Goal: Task Accomplishment & Management: Manage account settings

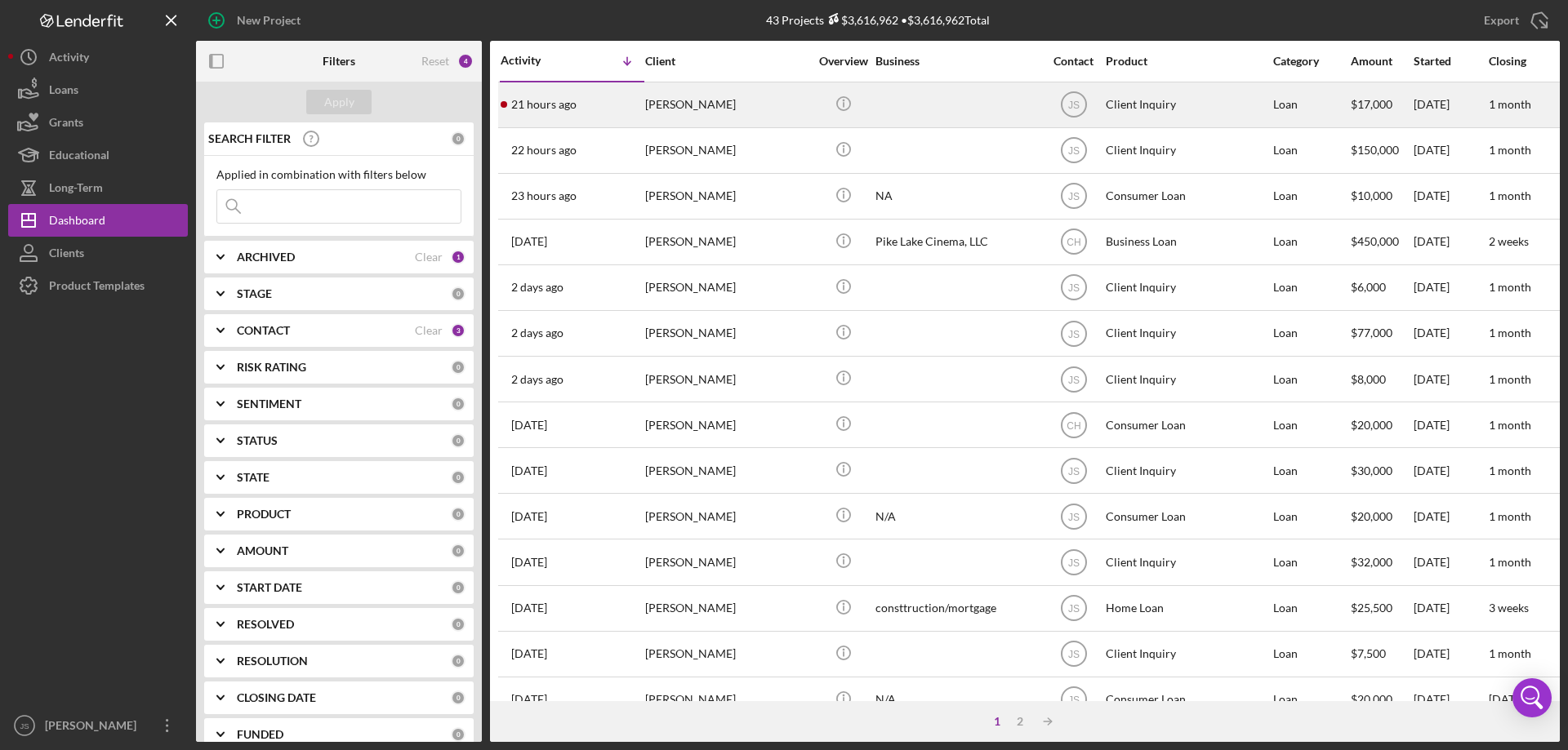
click at [783, 97] on div "[PERSON_NAME]" at bounding box center [726, 106] width 164 height 44
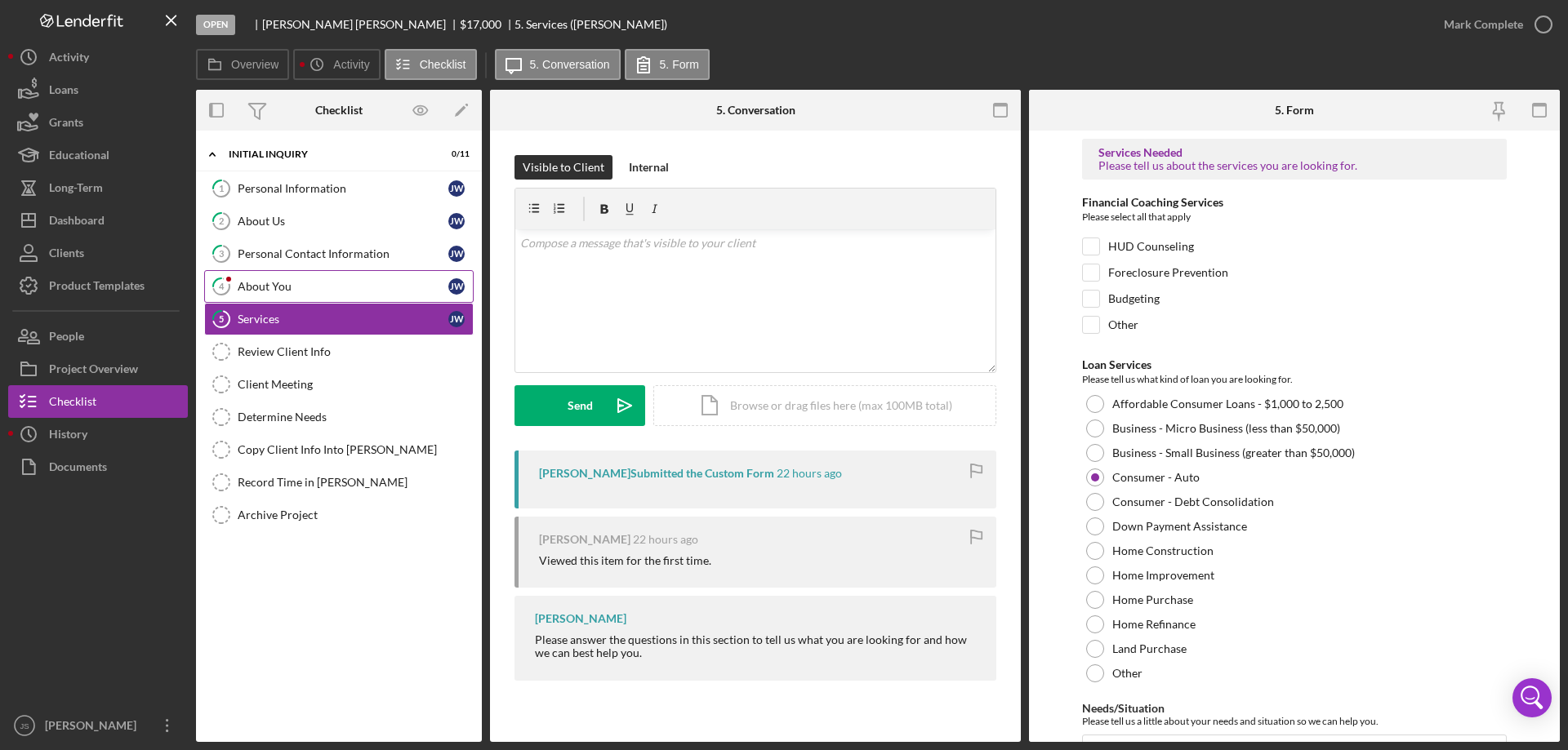
click at [336, 283] on div "About You" at bounding box center [343, 287] width 211 height 13
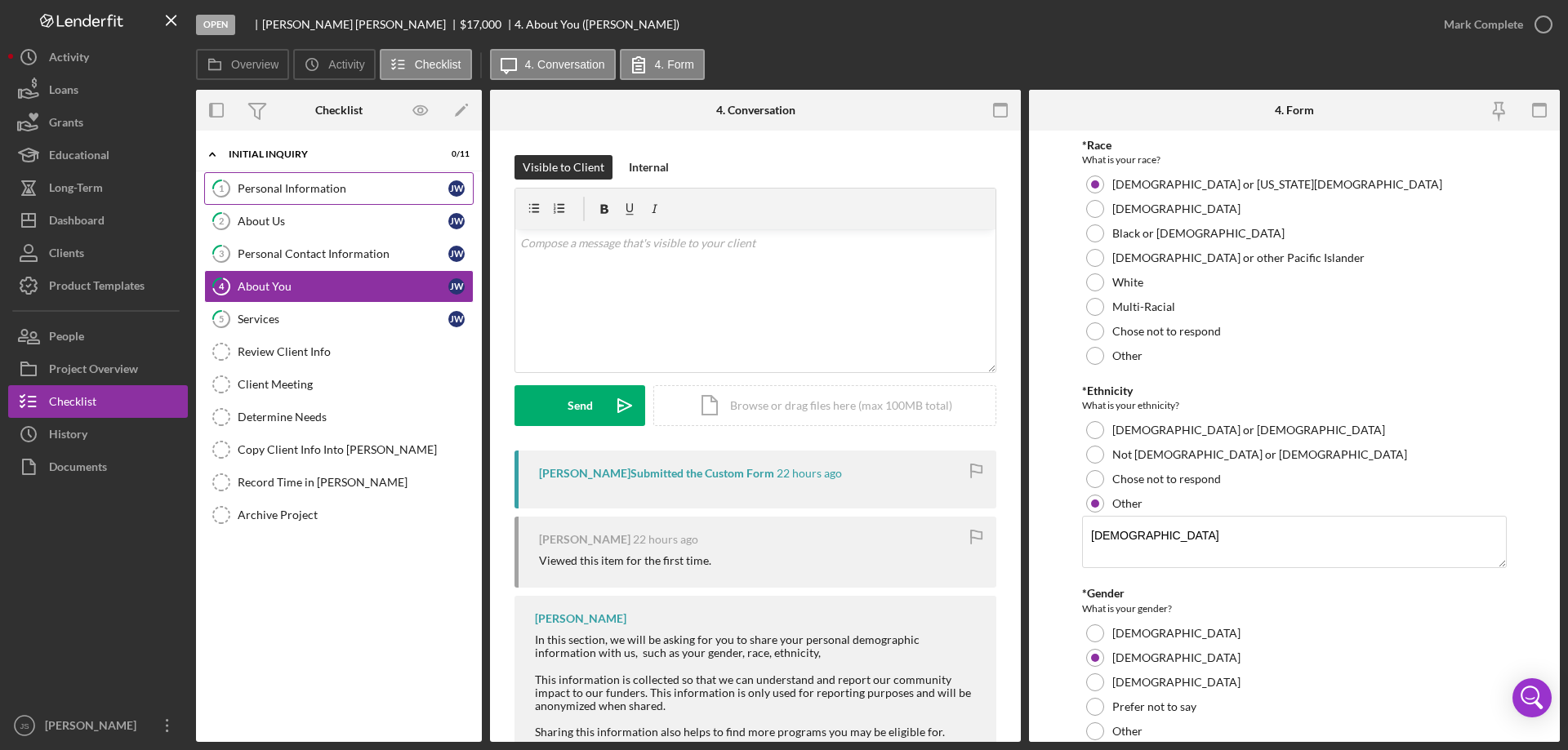
click at [284, 183] on div "Personal Information" at bounding box center [343, 188] width 211 height 13
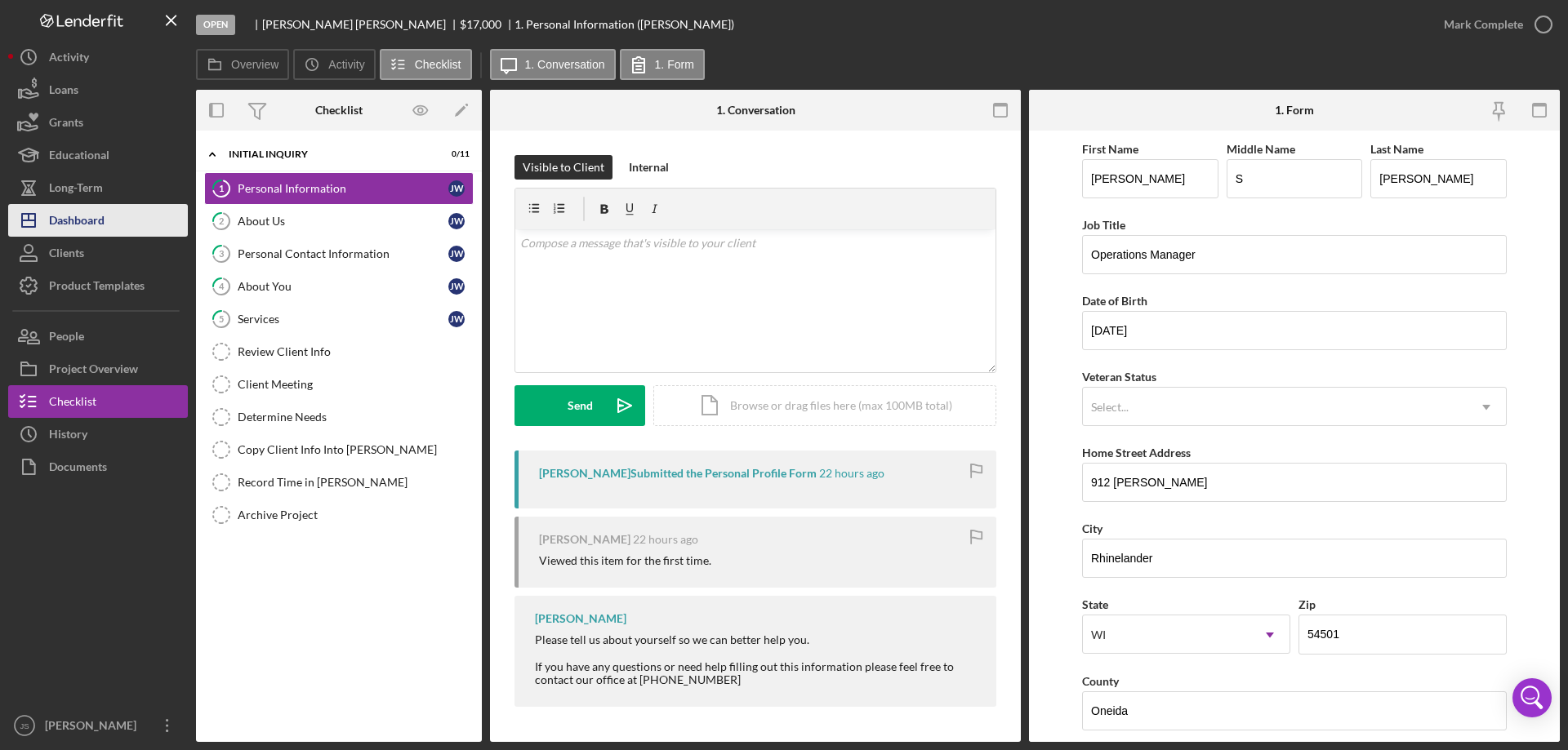
click at [107, 227] on button "Icon/Dashboard Dashboard" at bounding box center [98, 221] width 180 height 32
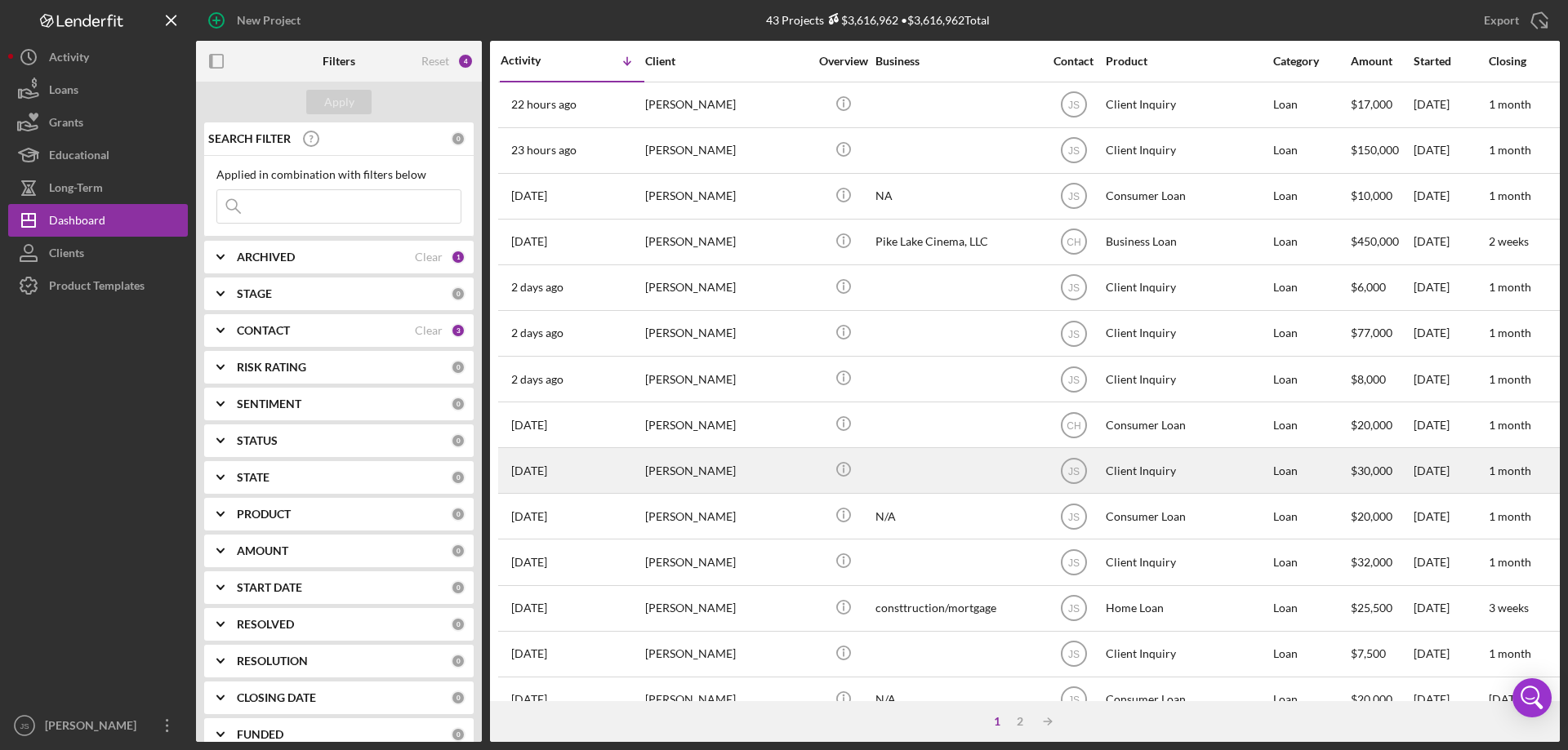
scroll to position [82, 0]
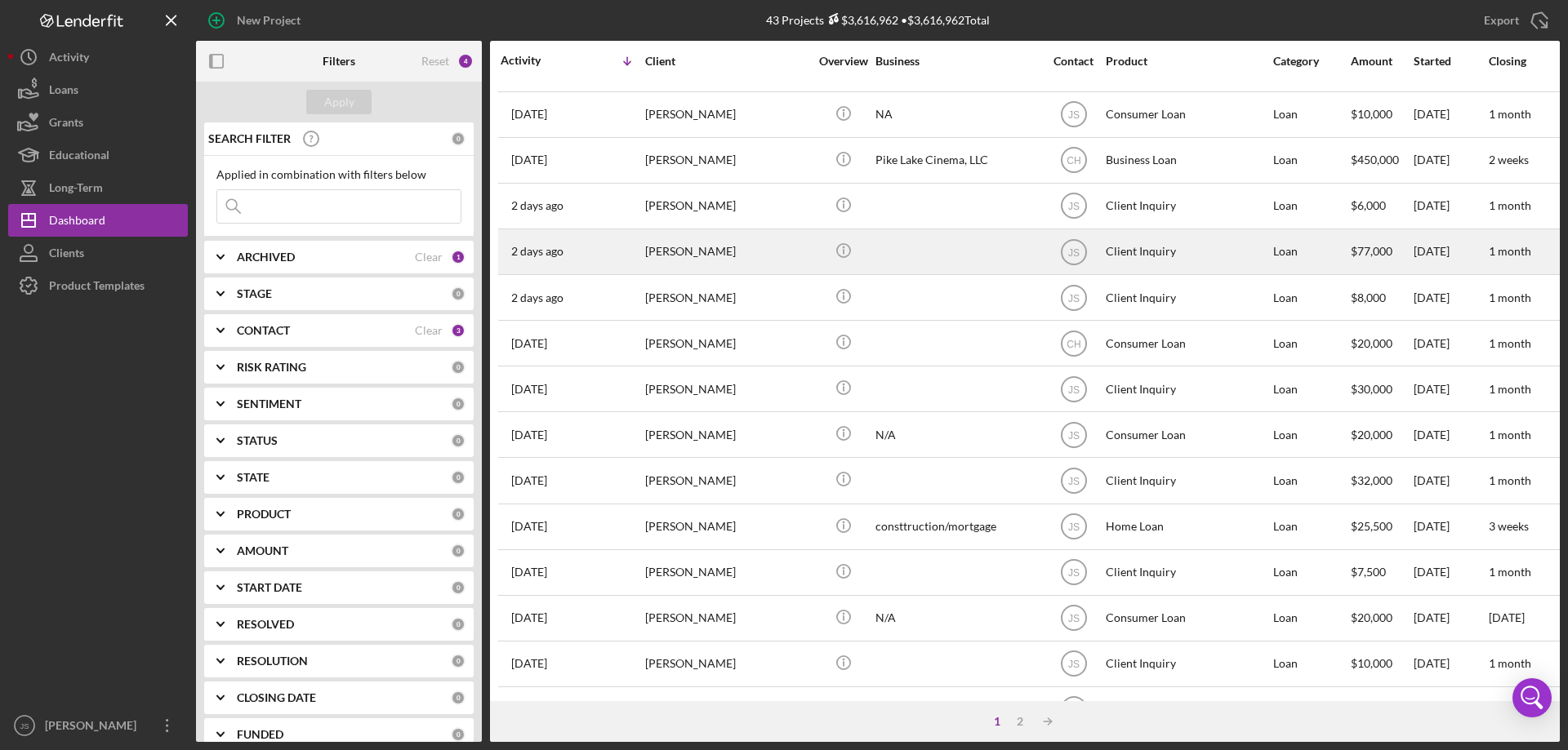
click at [777, 263] on div "[PERSON_NAME]" at bounding box center [726, 252] width 164 height 44
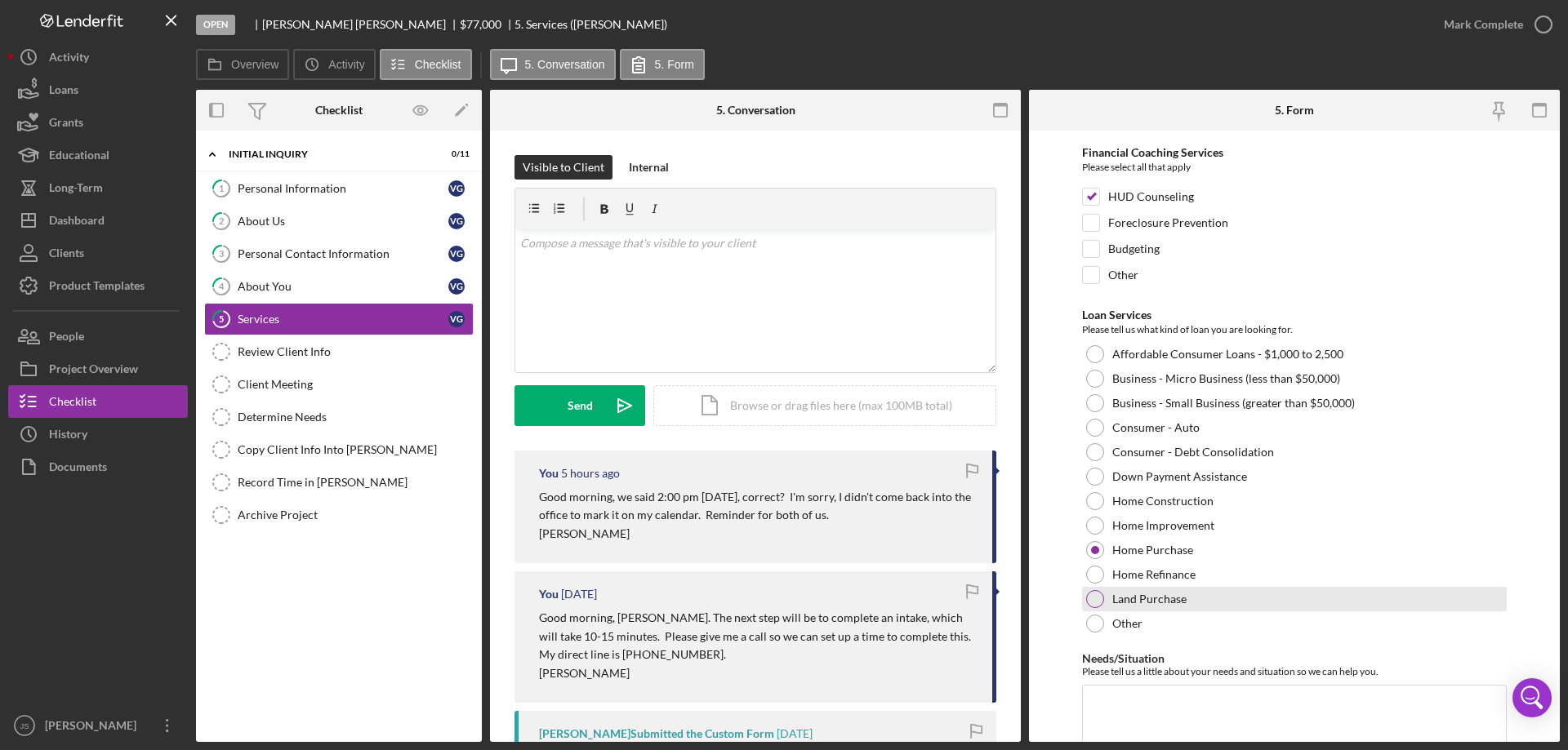
scroll to position [134, 0]
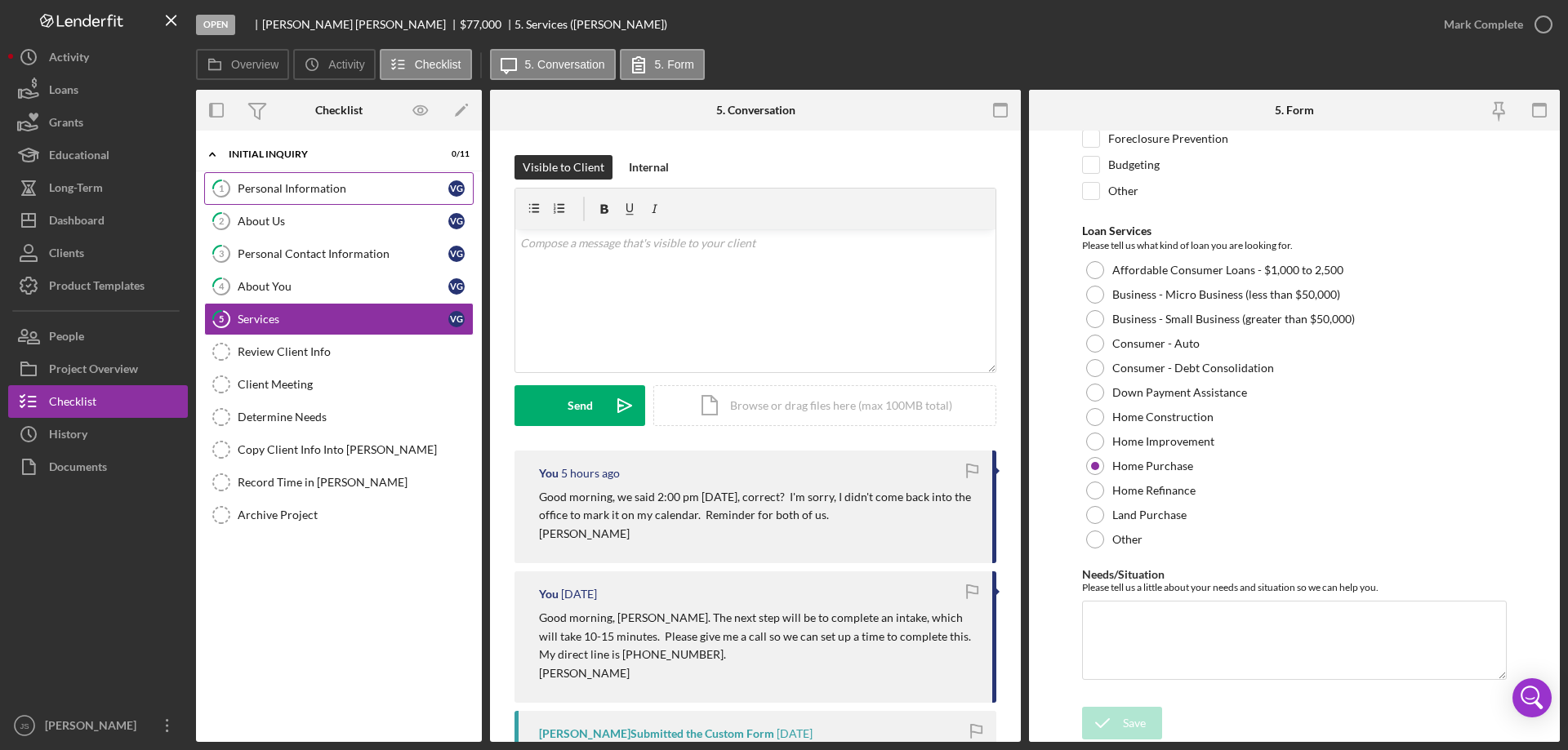
click at [319, 189] on div "Personal Information" at bounding box center [343, 188] width 211 height 13
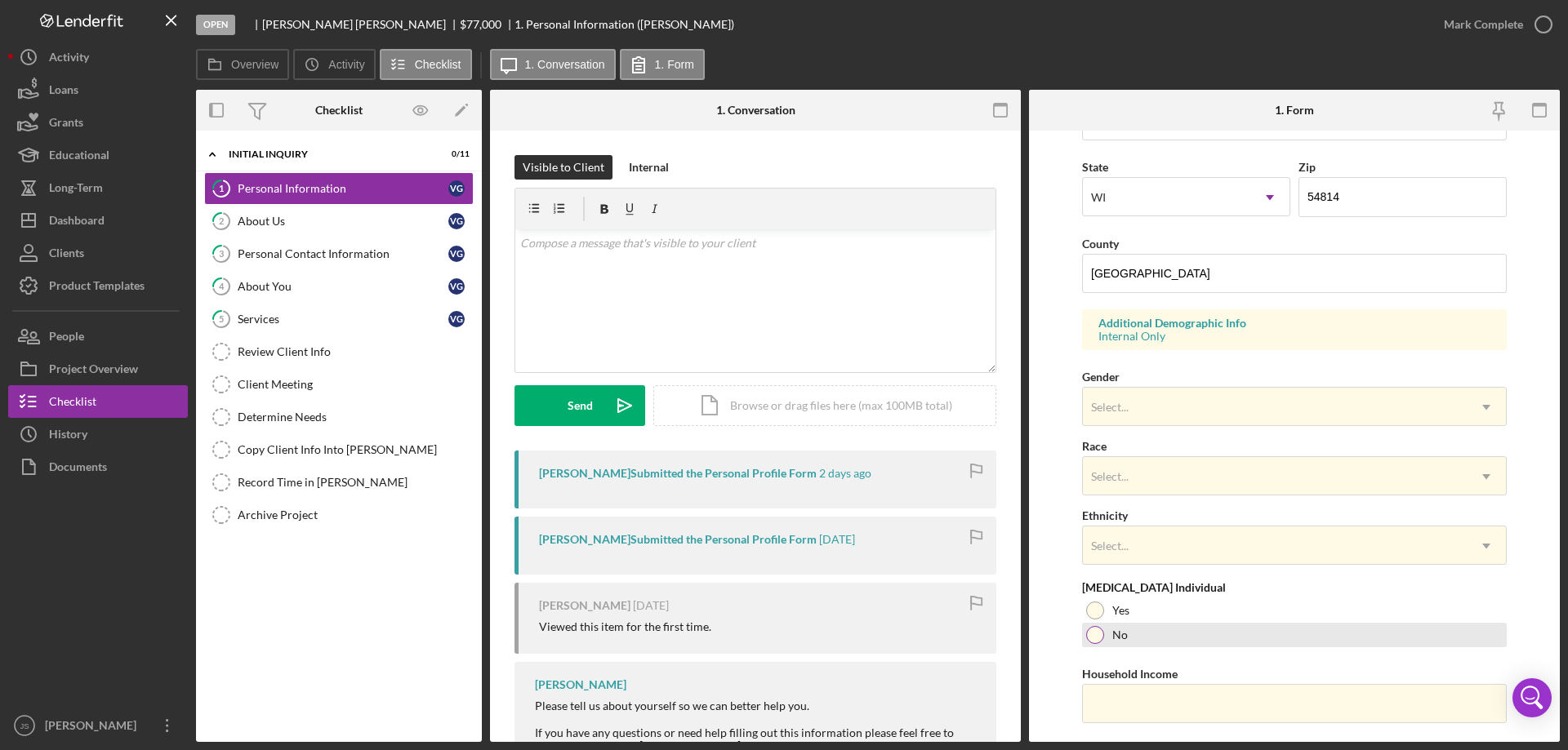
scroll to position [478, 0]
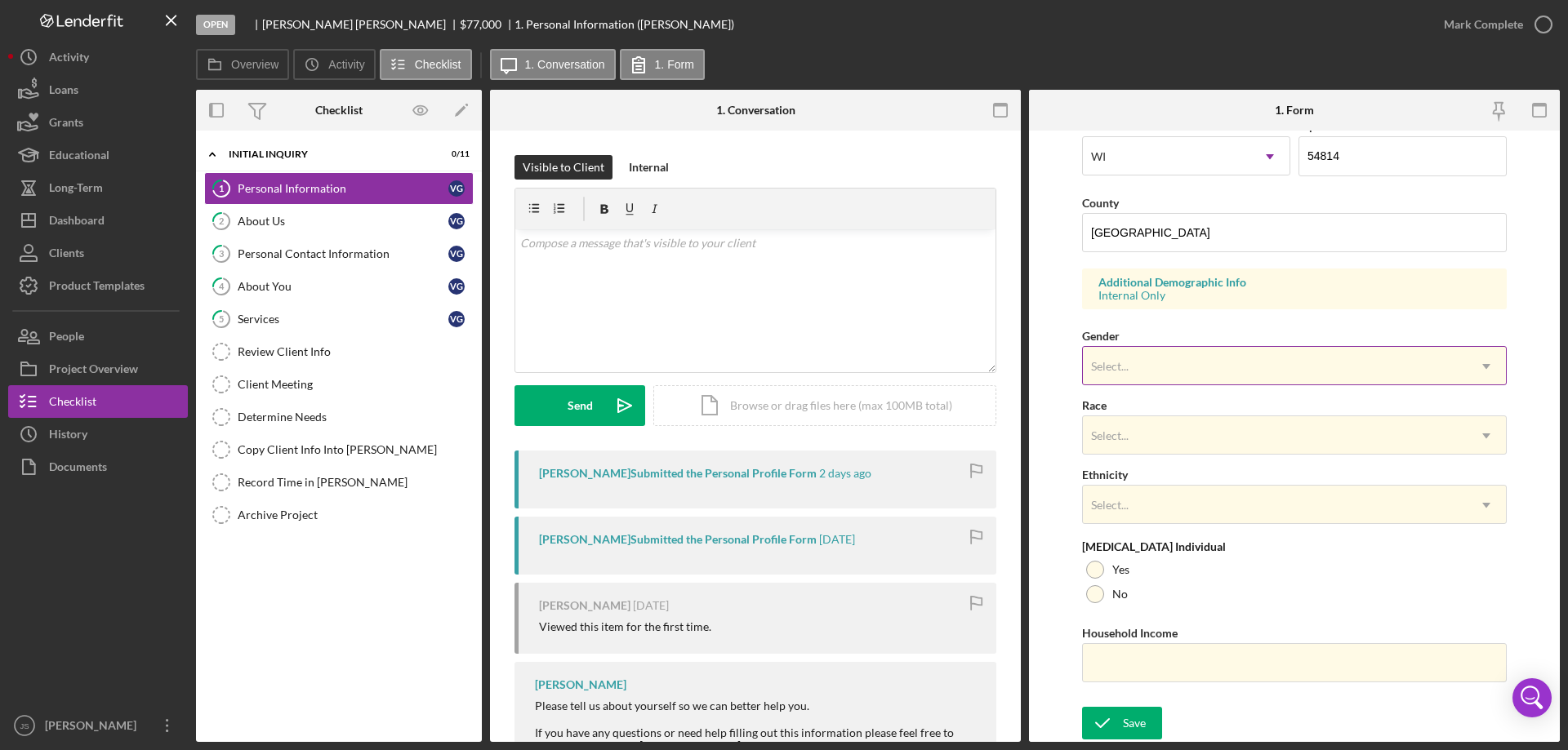
click at [1237, 366] on div "Select..." at bounding box center [1275, 367] width 384 height 38
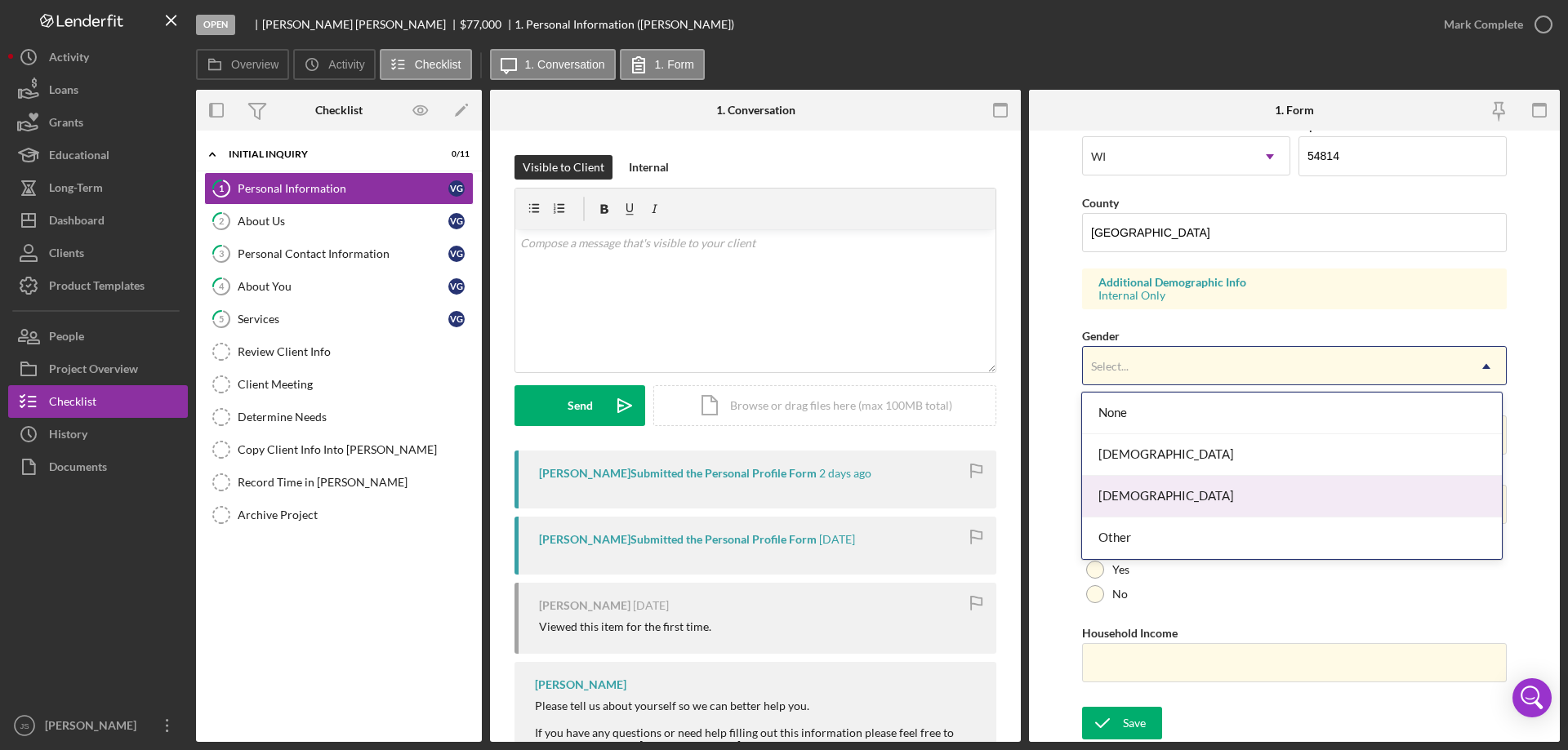
click at [1183, 493] on div "[DEMOGRAPHIC_DATA]" at bounding box center [1291, 497] width 419 height 42
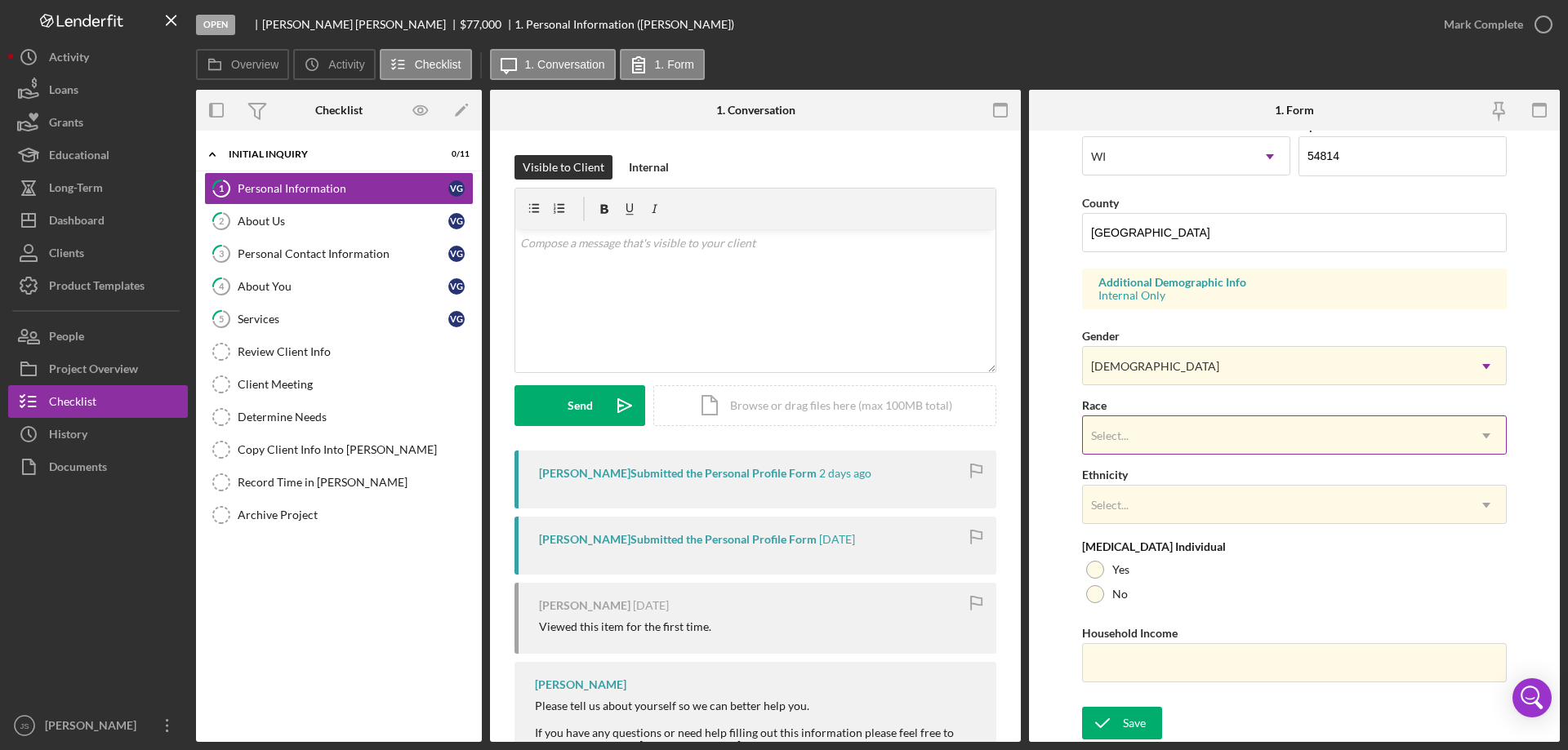
click at [1224, 439] on div "Select..." at bounding box center [1275, 436] width 384 height 38
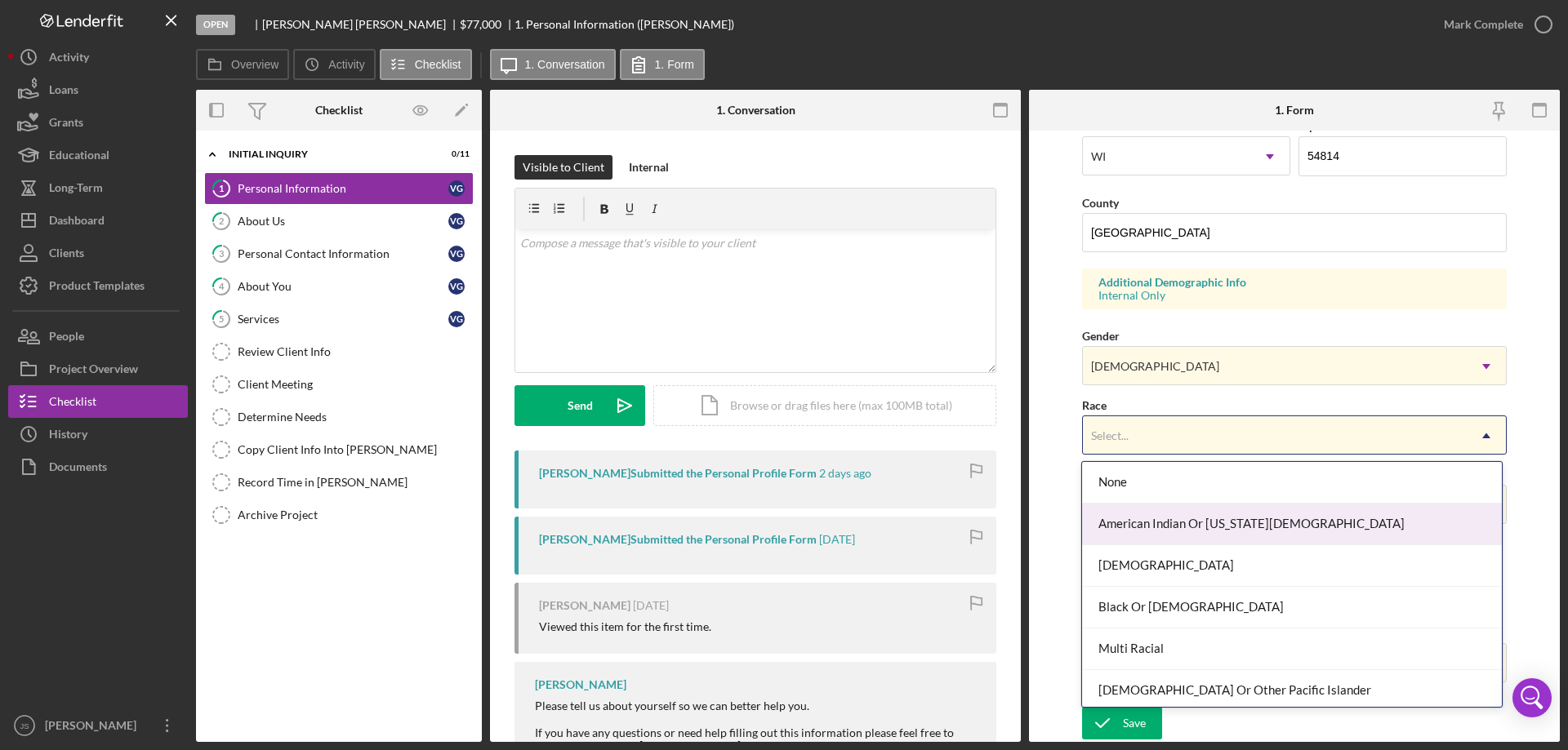
click at [1299, 521] on div "American Indian Or Alaska Native" at bounding box center [1291, 525] width 419 height 42
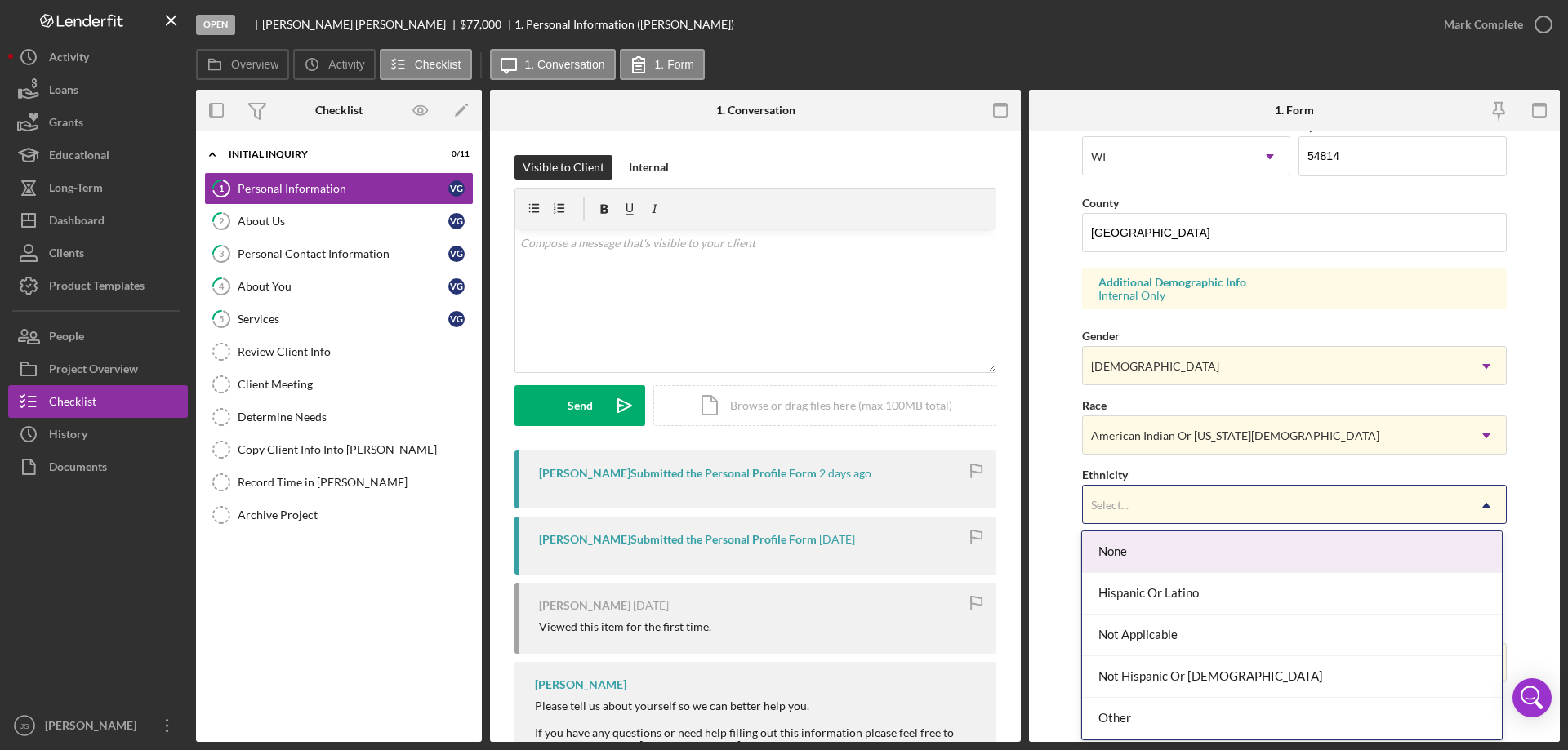
click at [1228, 510] on div "Select..." at bounding box center [1275, 506] width 384 height 38
click at [1195, 560] on div "None" at bounding box center [1291, 552] width 419 height 42
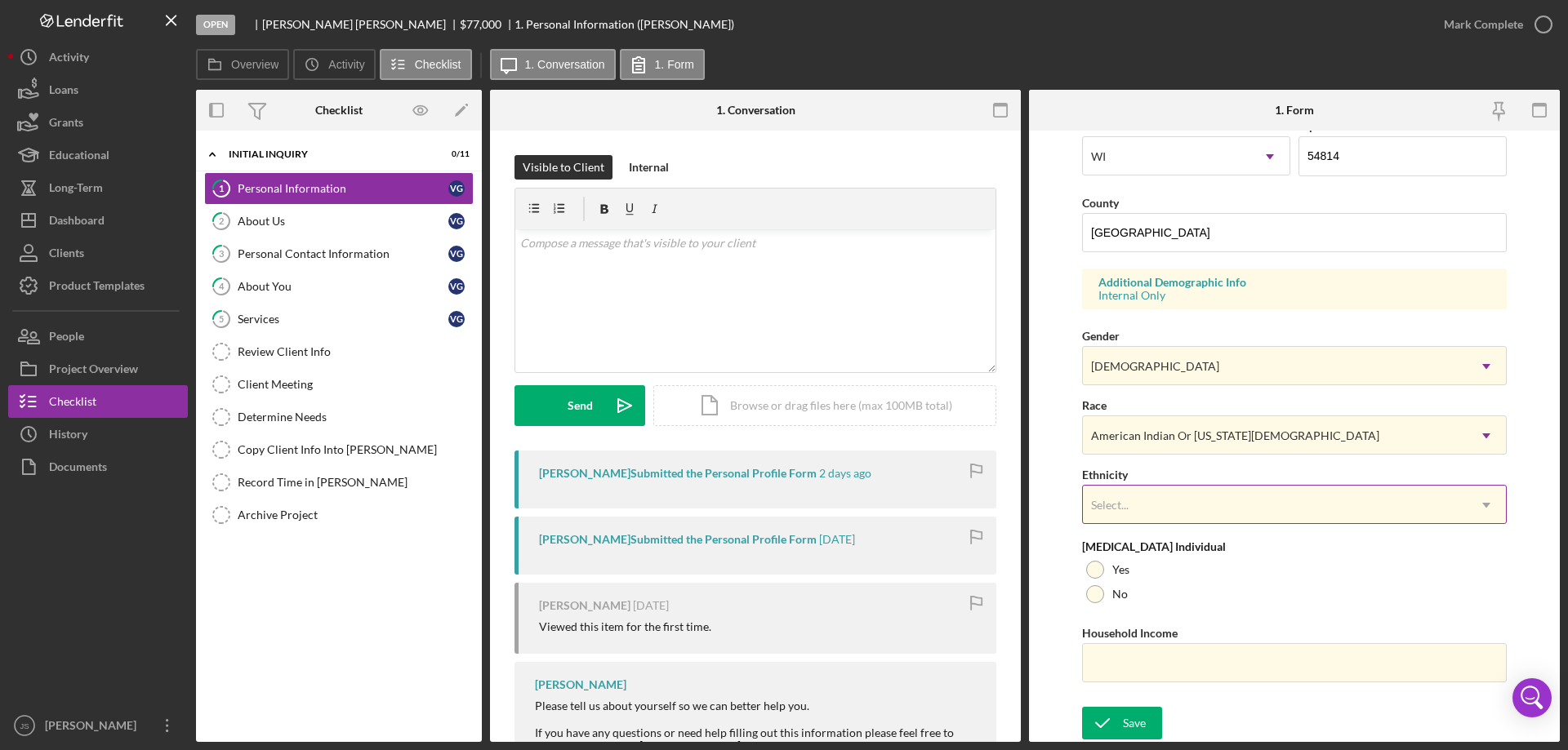
click at [1143, 499] on div "Select..." at bounding box center [1275, 506] width 384 height 38
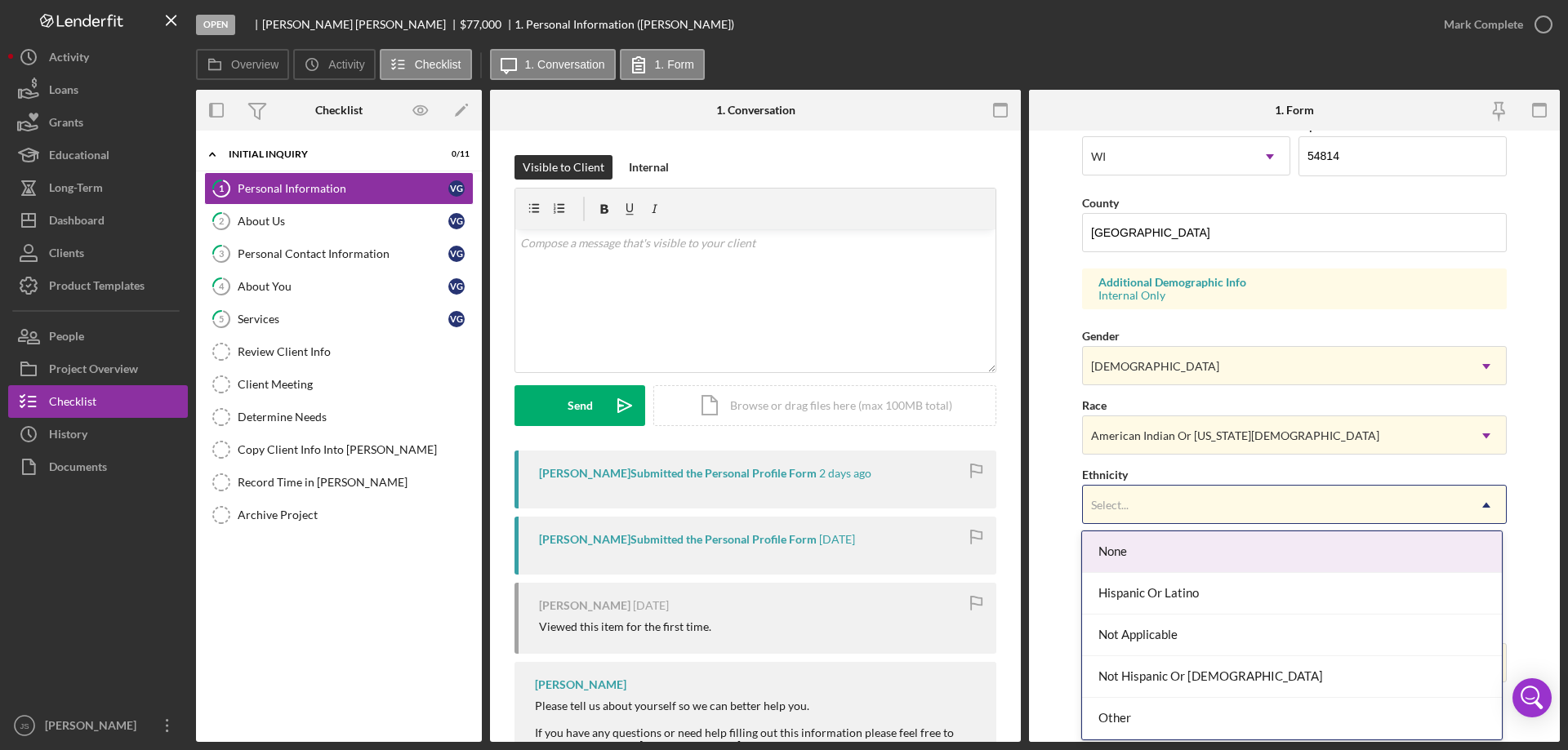
drag, startPoint x: 1145, startPoint y: 554, endPoint x: 1147, endPoint y: 544, distance: 10.2
click at [1146, 555] on div "None" at bounding box center [1291, 552] width 419 height 42
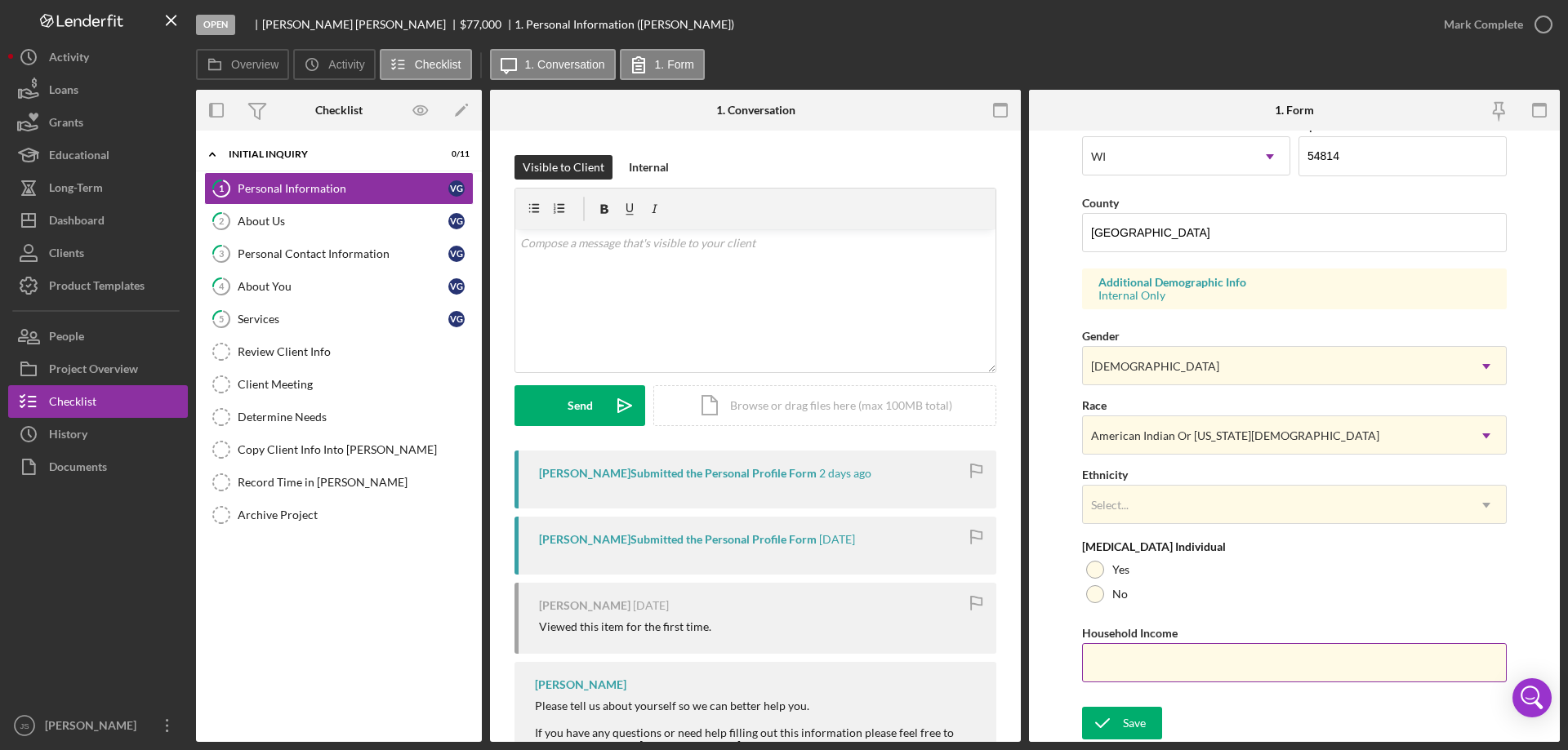
click at [1191, 661] on input "Household Income" at bounding box center [1294, 663] width 425 height 39
type input "$21,000"
click at [1095, 567] on div at bounding box center [1094, 569] width 18 height 18
click at [1130, 726] on div "Save" at bounding box center [1134, 723] width 23 height 32
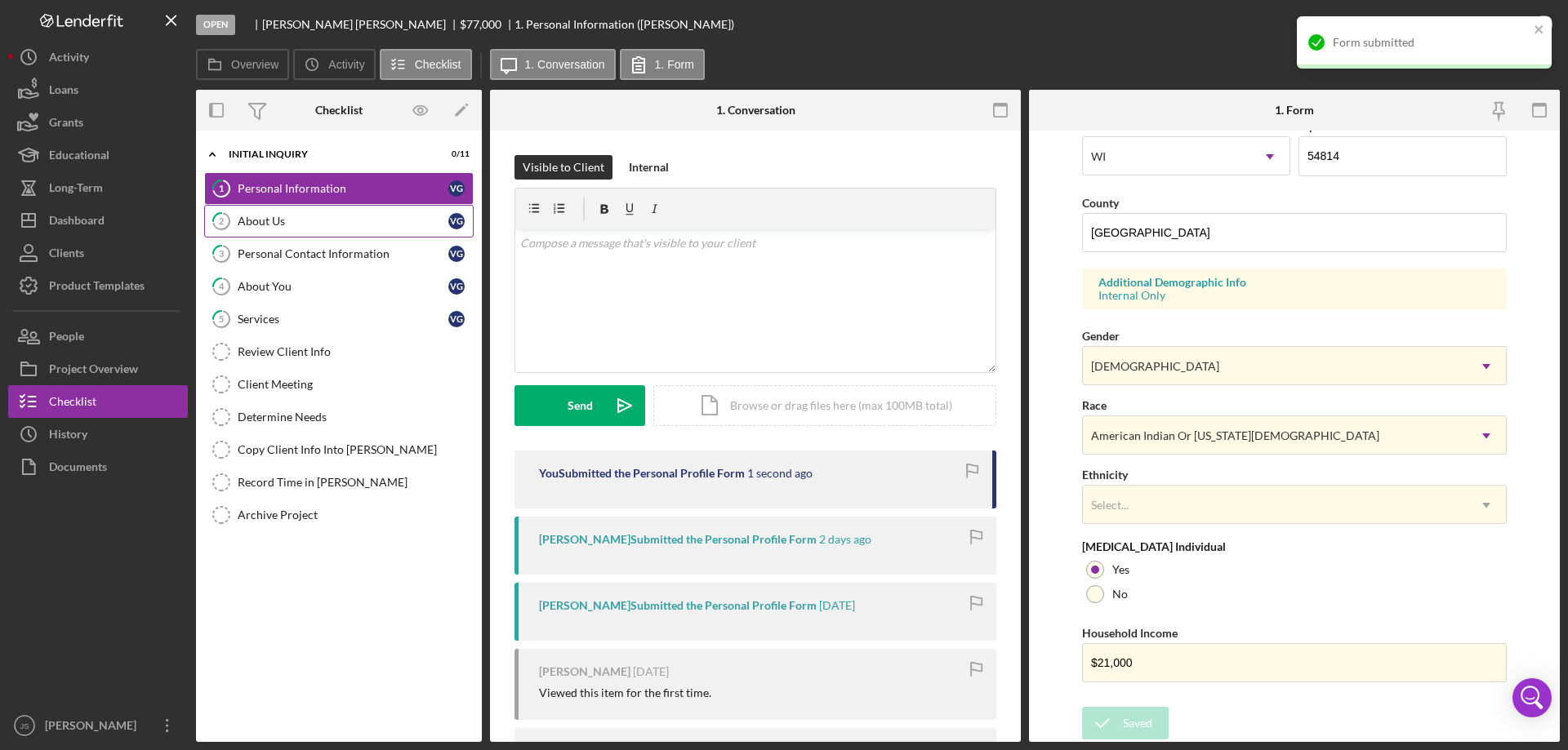
click at [302, 218] on div "About Us" at bounding box center [343, 221] width 211 height 13
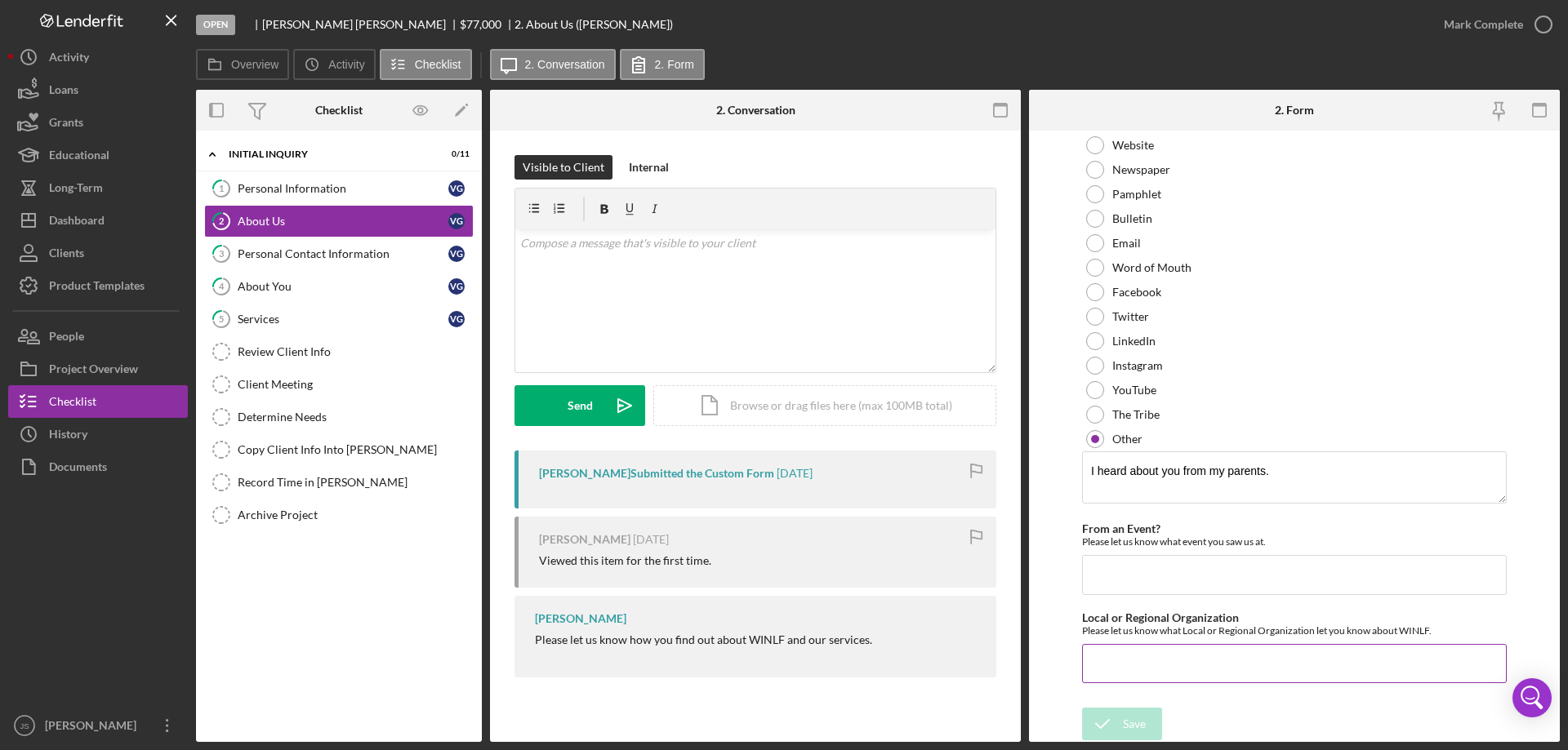
scroll to position [122, 0]
click at [348, 260] on div "Personal Contact Information" at bounding box center [343, 254] width 211 height 13
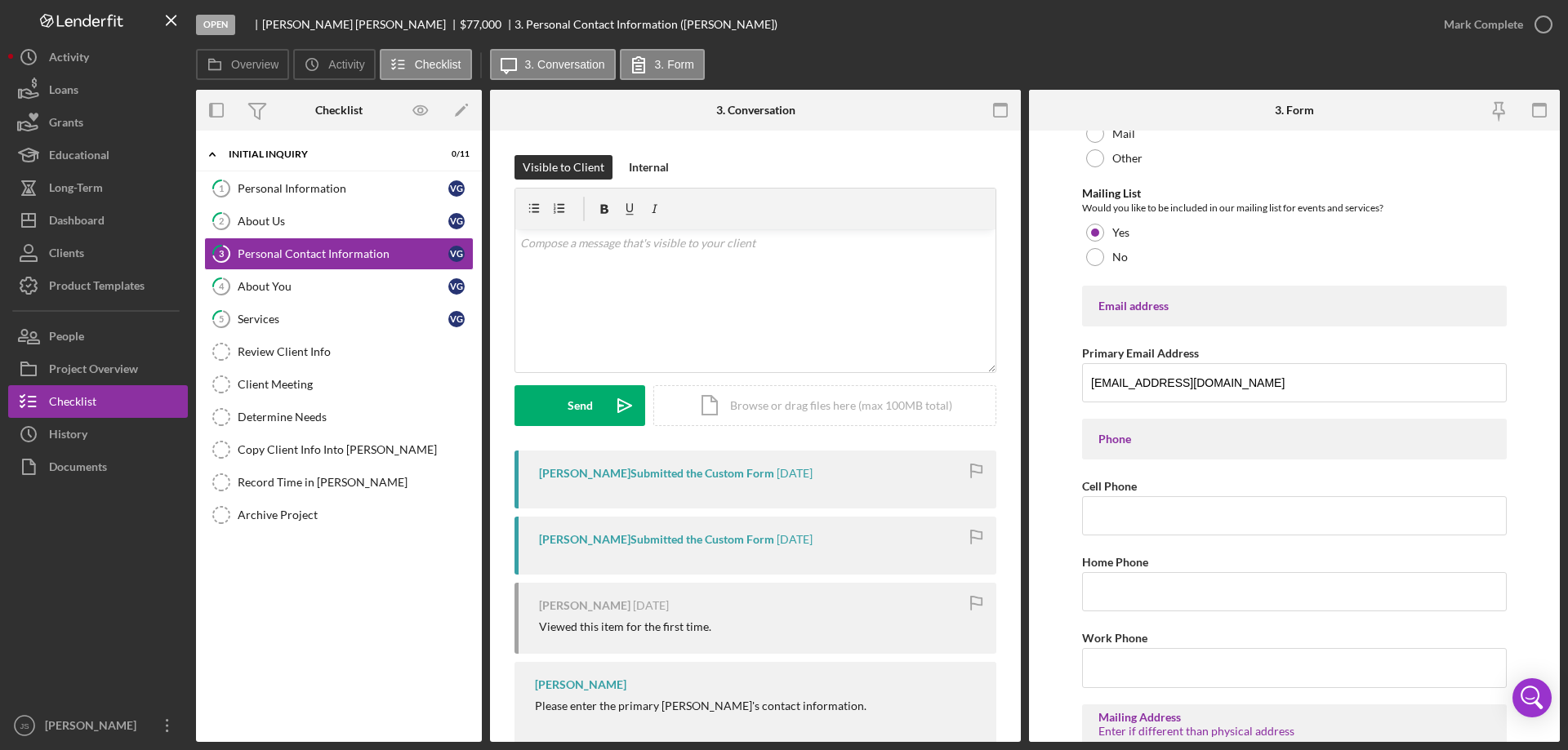
scroll to position [163, 0]
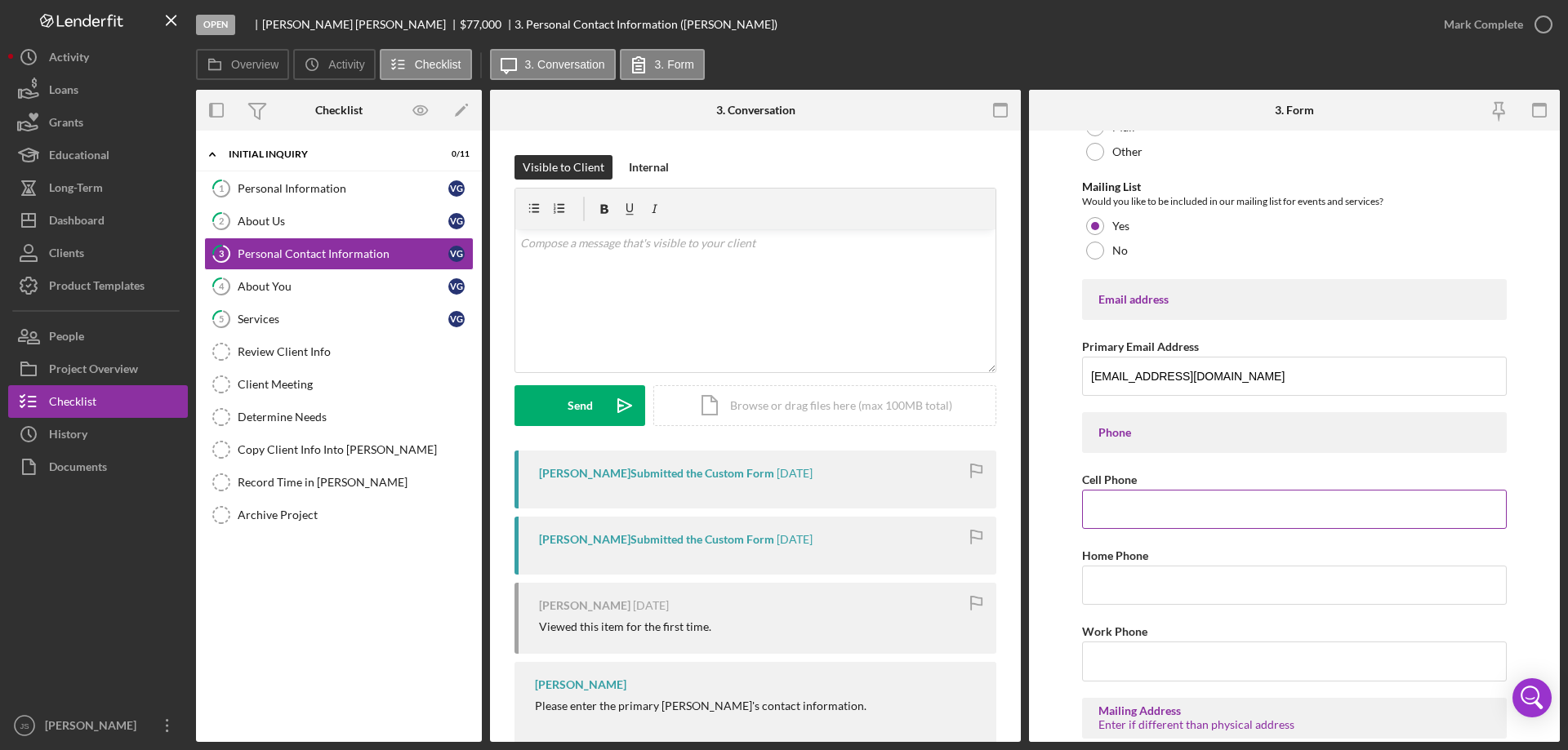
click at [1112, 511] on input "Cell Phone" at bounding box center [1294, 509] width 425 height 39
type input "(715) 209-6020"
click at [1108, 583] on input "Home Phone" at bounding box center [1294, 585] width 425 height 39
click at [1108, 666] on input "Work Phone" at bounding box center [1294, 661] width 425 height 39
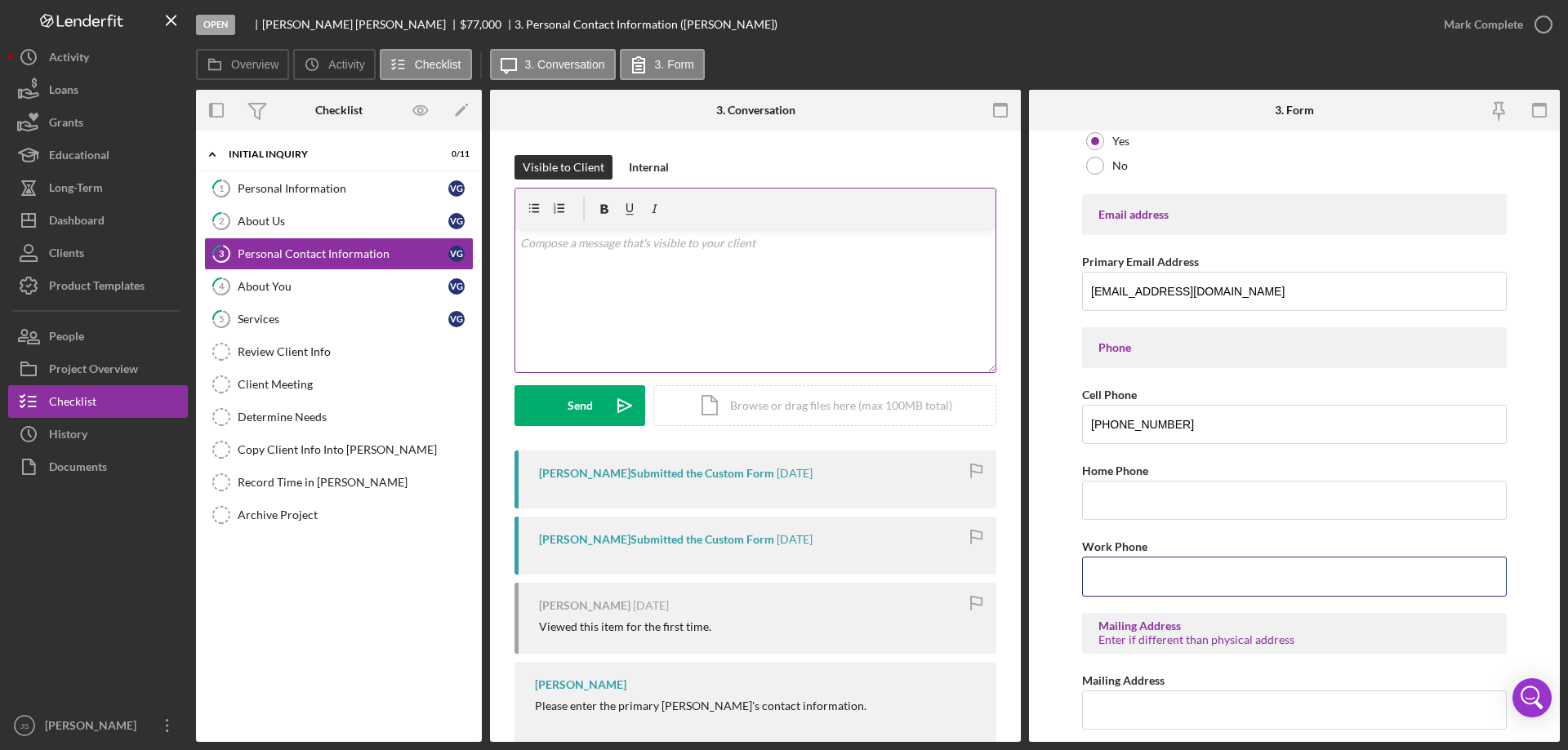
scroll to position [408, 0]
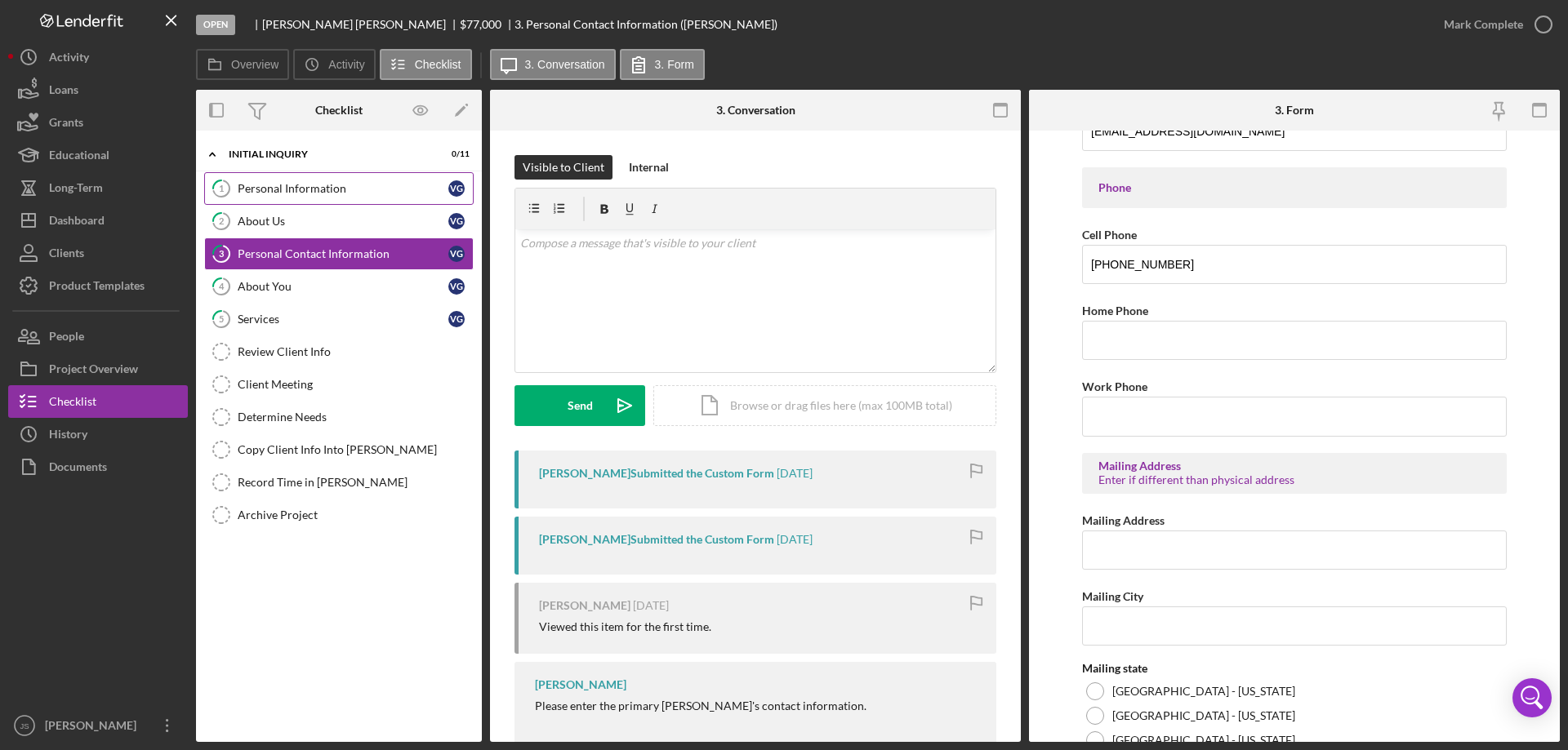
click at [390, 182] on div "Personal Information" at bounding box center [343, 188] width 211 height 13
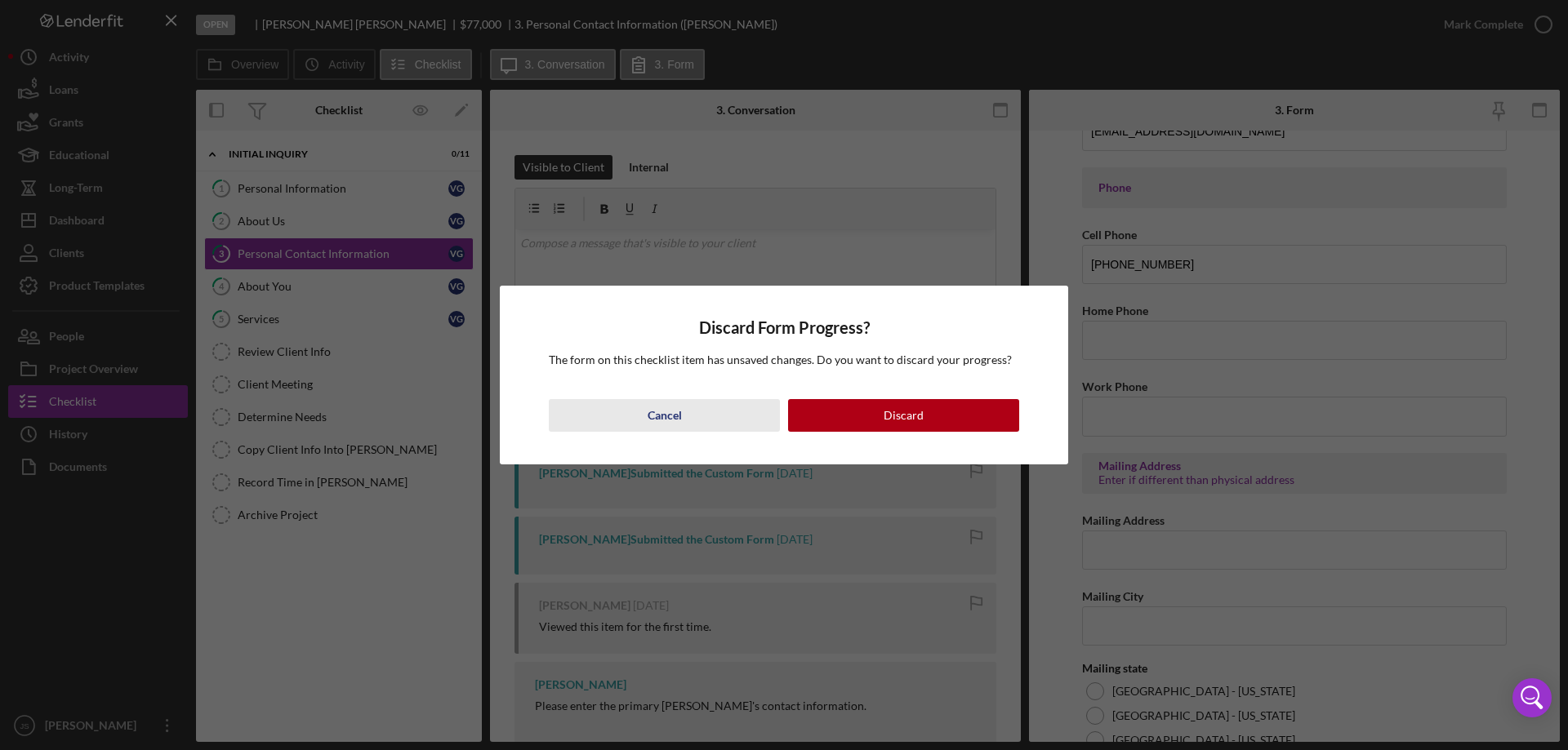
click at [670, 419] on div "Cancel" at bounding box center [665, 415] width 34 height 32
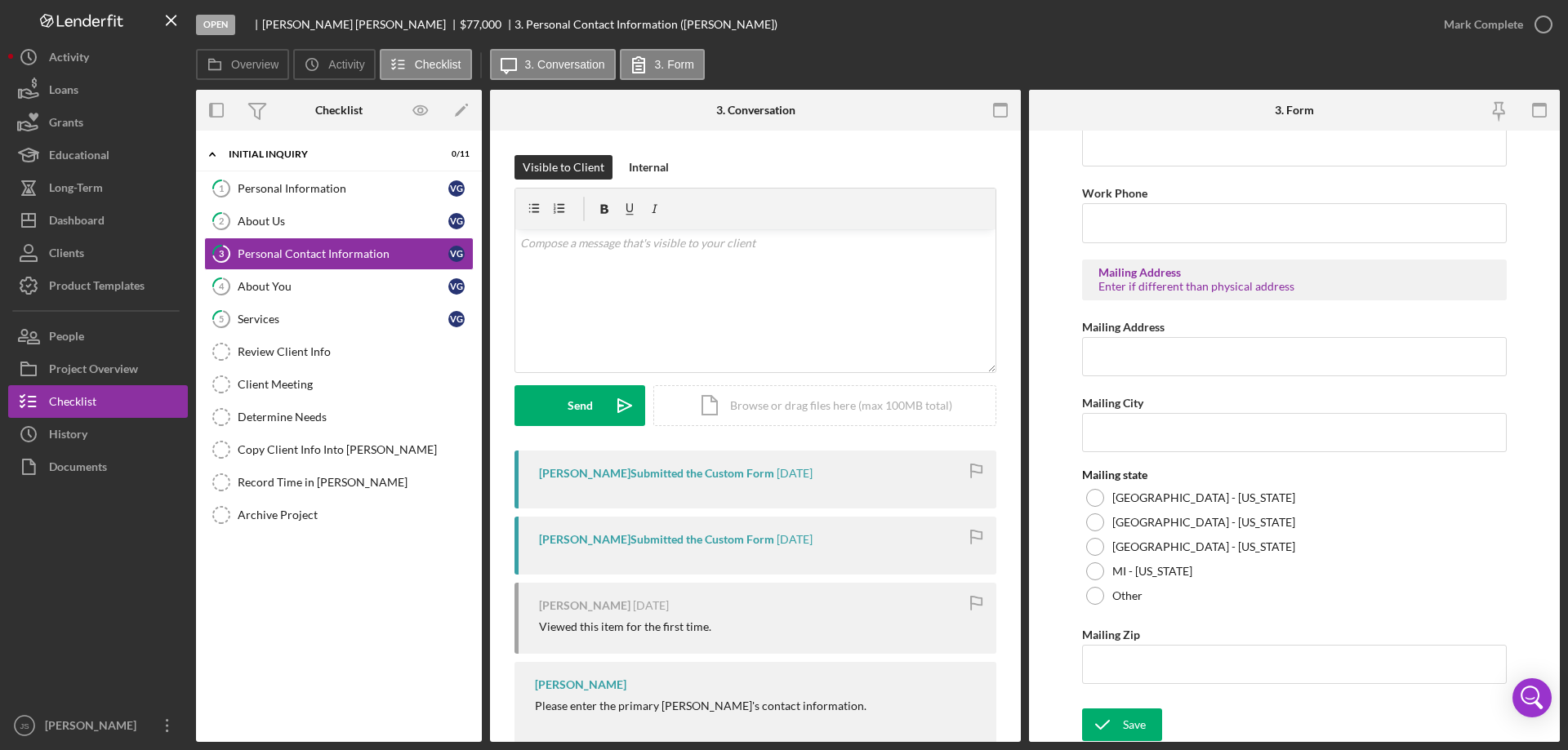
scroll to position [604, 0]
click at [1131, 714] on div "Save" at bounding box center [1134, 723] width 23 height 32
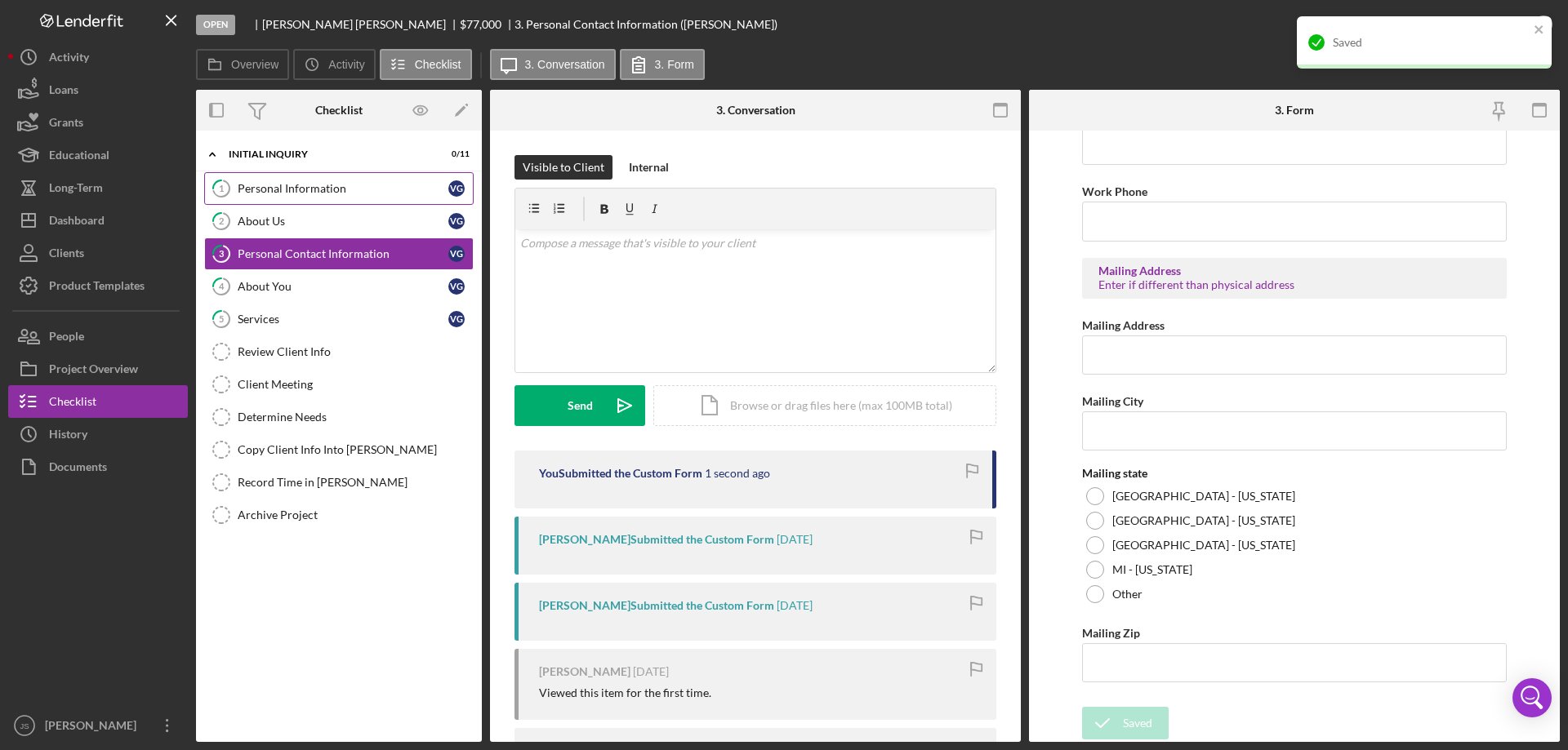
click at [303, 190] on div "Personal Information" at bounding box center [343, 188] width 211 height 13
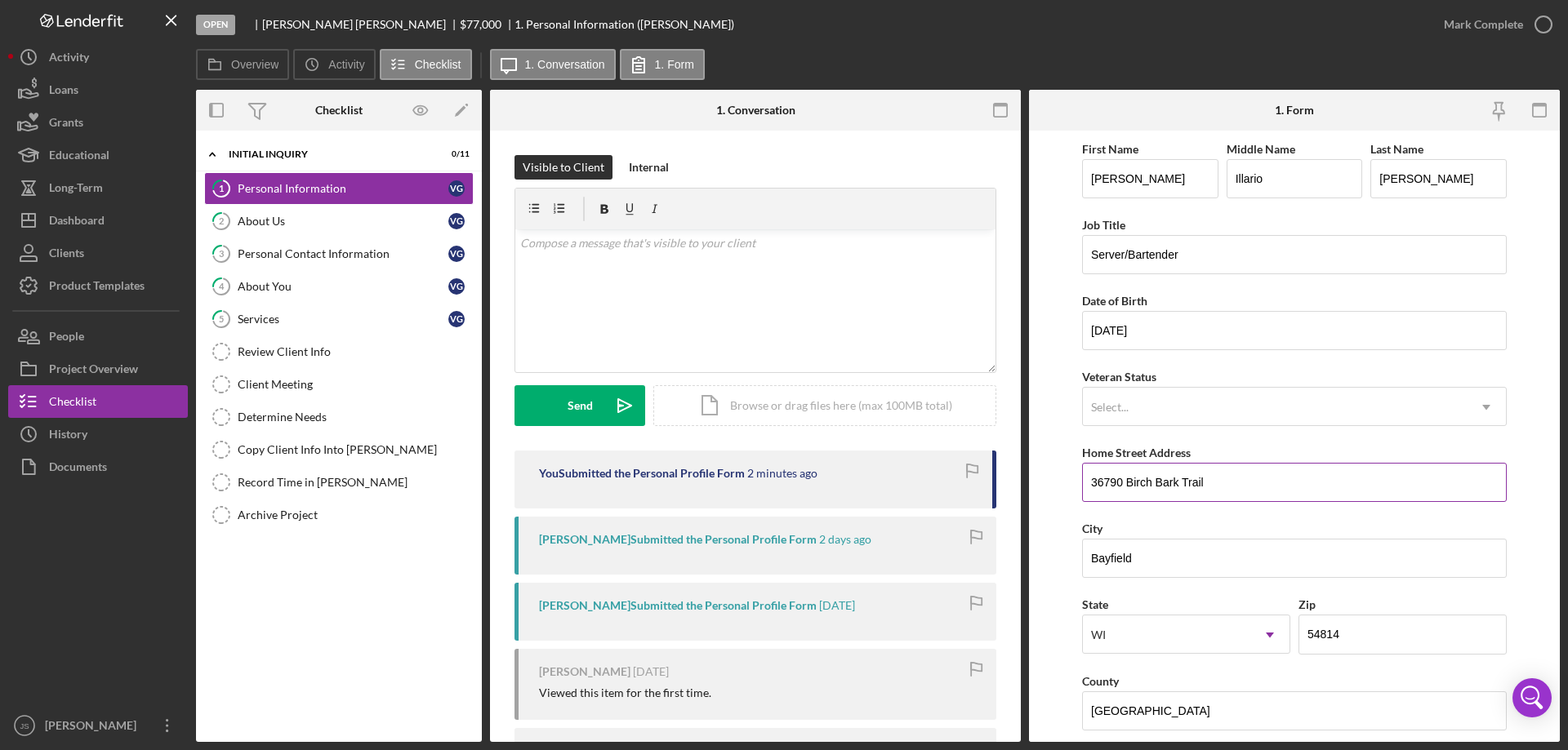
drag, startPoint x: 1091, startPoint y: 483, endPoint x: 1198, endPoint y: 489, distance: 107.2
click at [1250, 485] on input "36790 Birch Bark Trail" at bounding box center [1294, 482] width 425 height 39
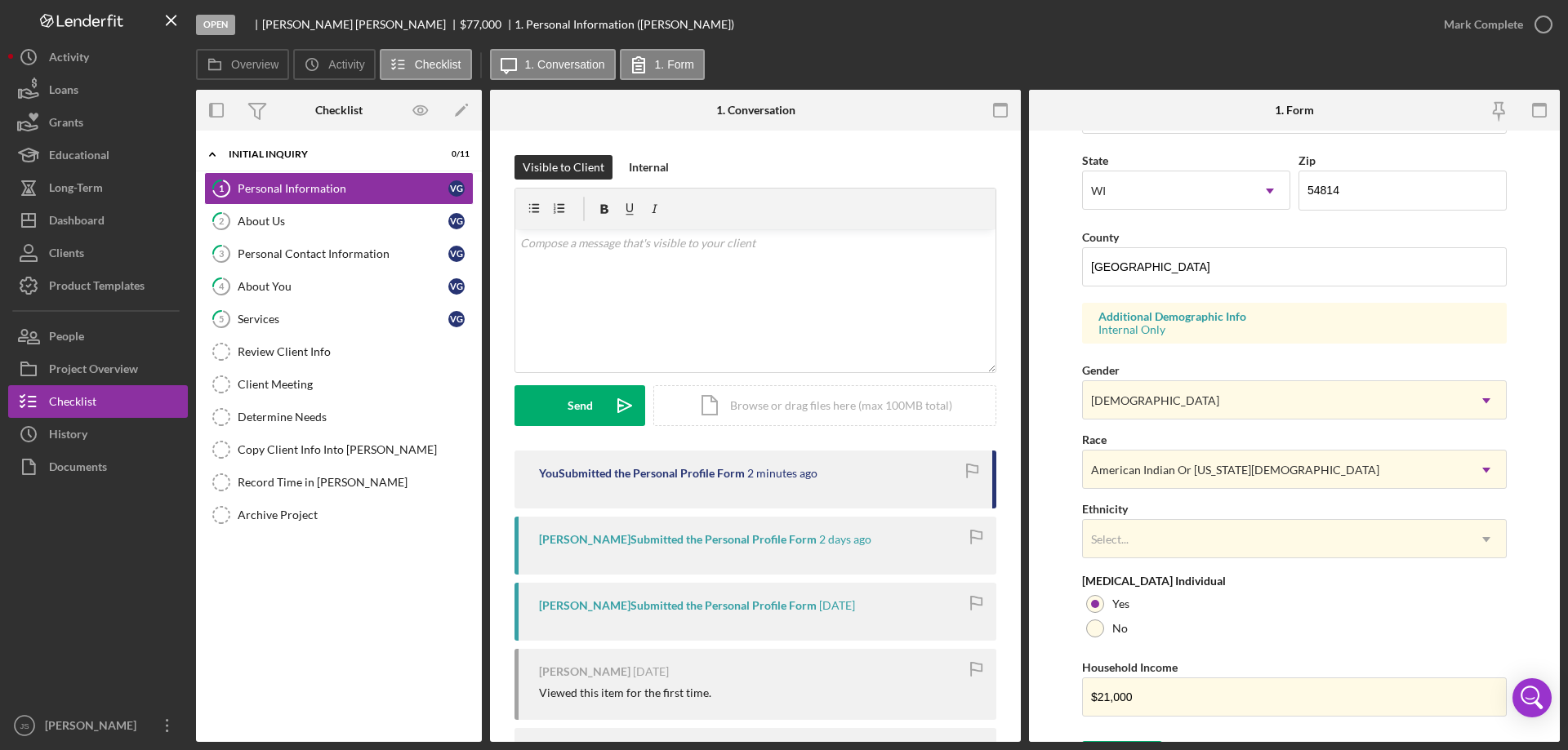
scroll to position [478, 0]
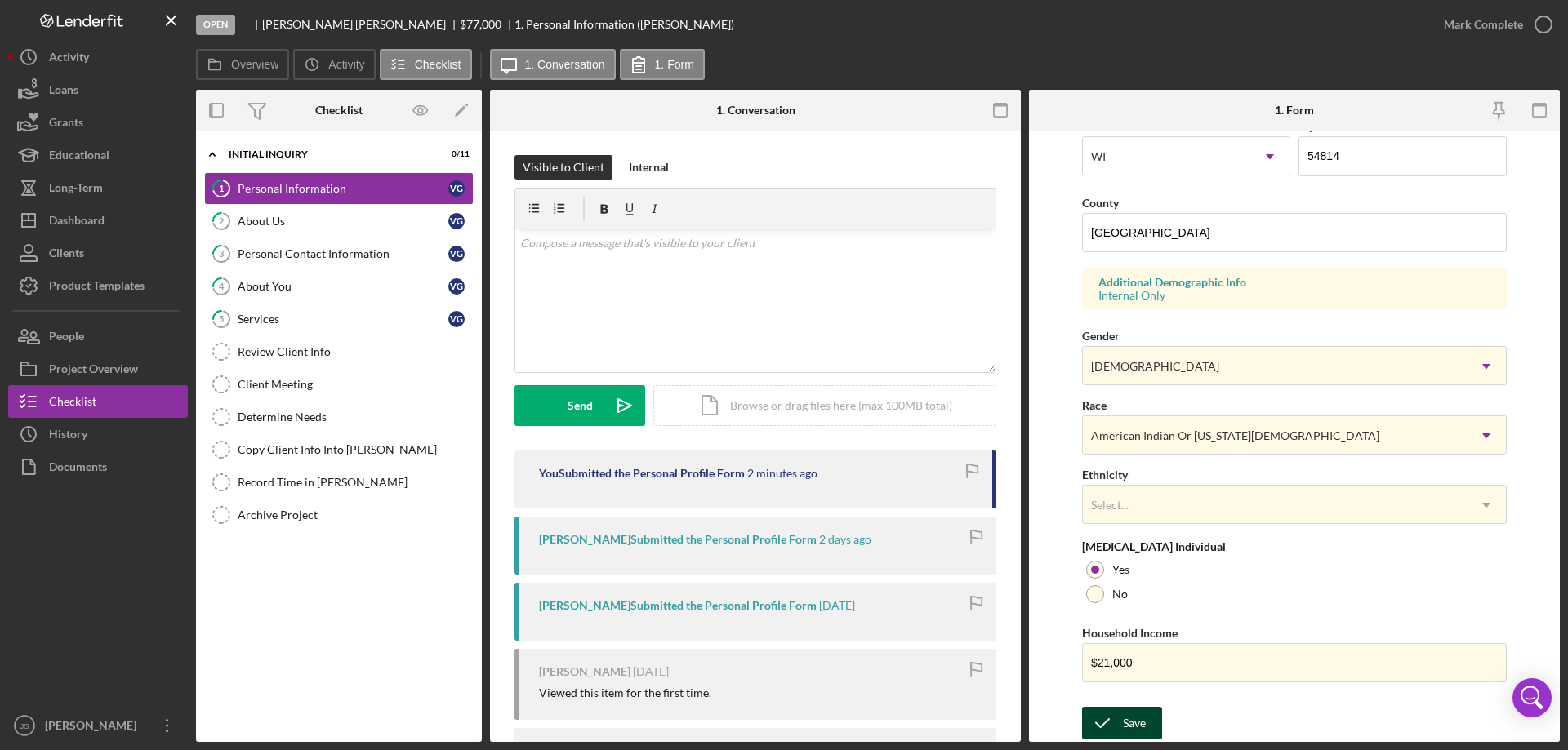
click at [1131, 720] on div "Save" at bounding box center [1134, 723] width 23 height 32
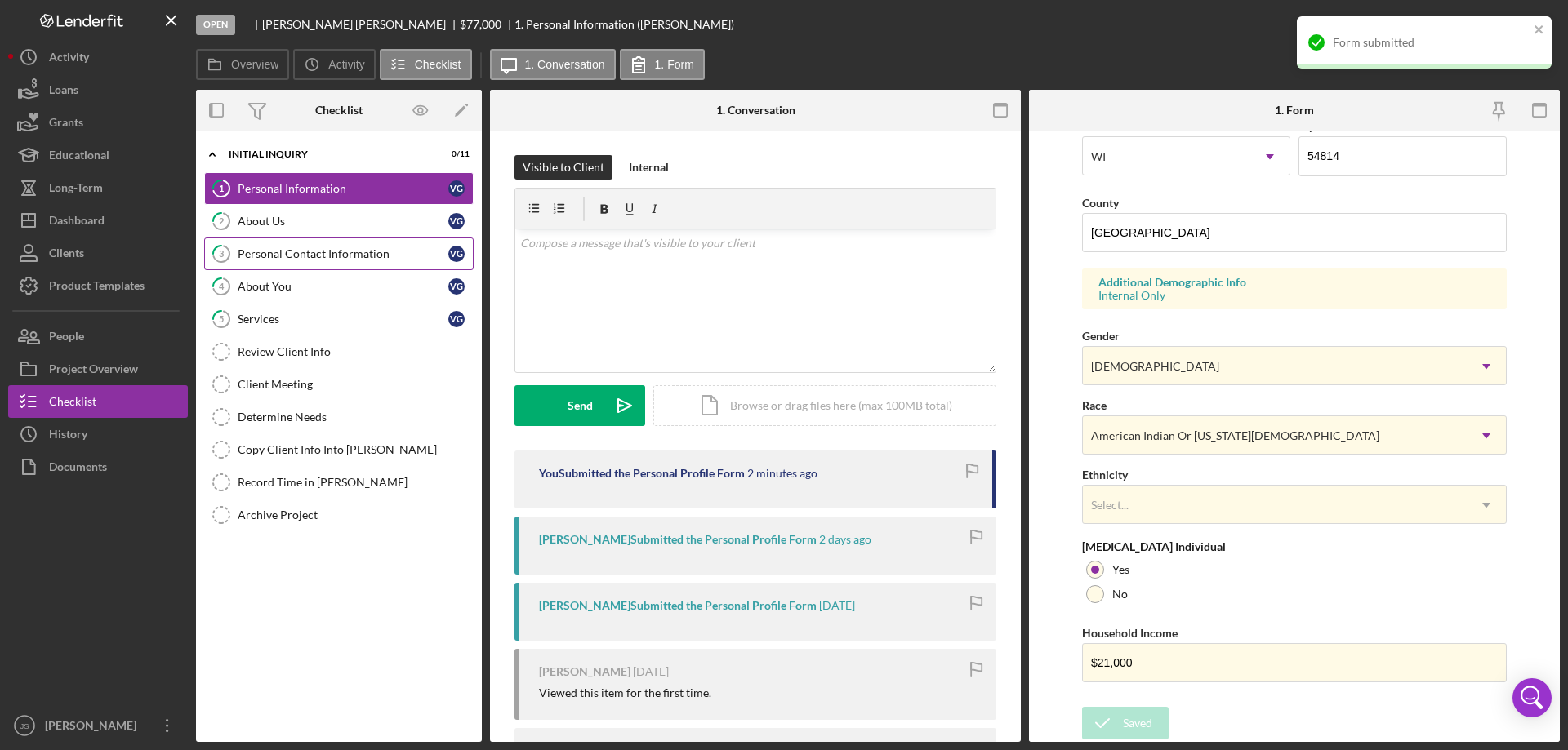
click at [330, 254] on div "Personal Contact Information" at bounding box center [343, 254] width 211 height 13
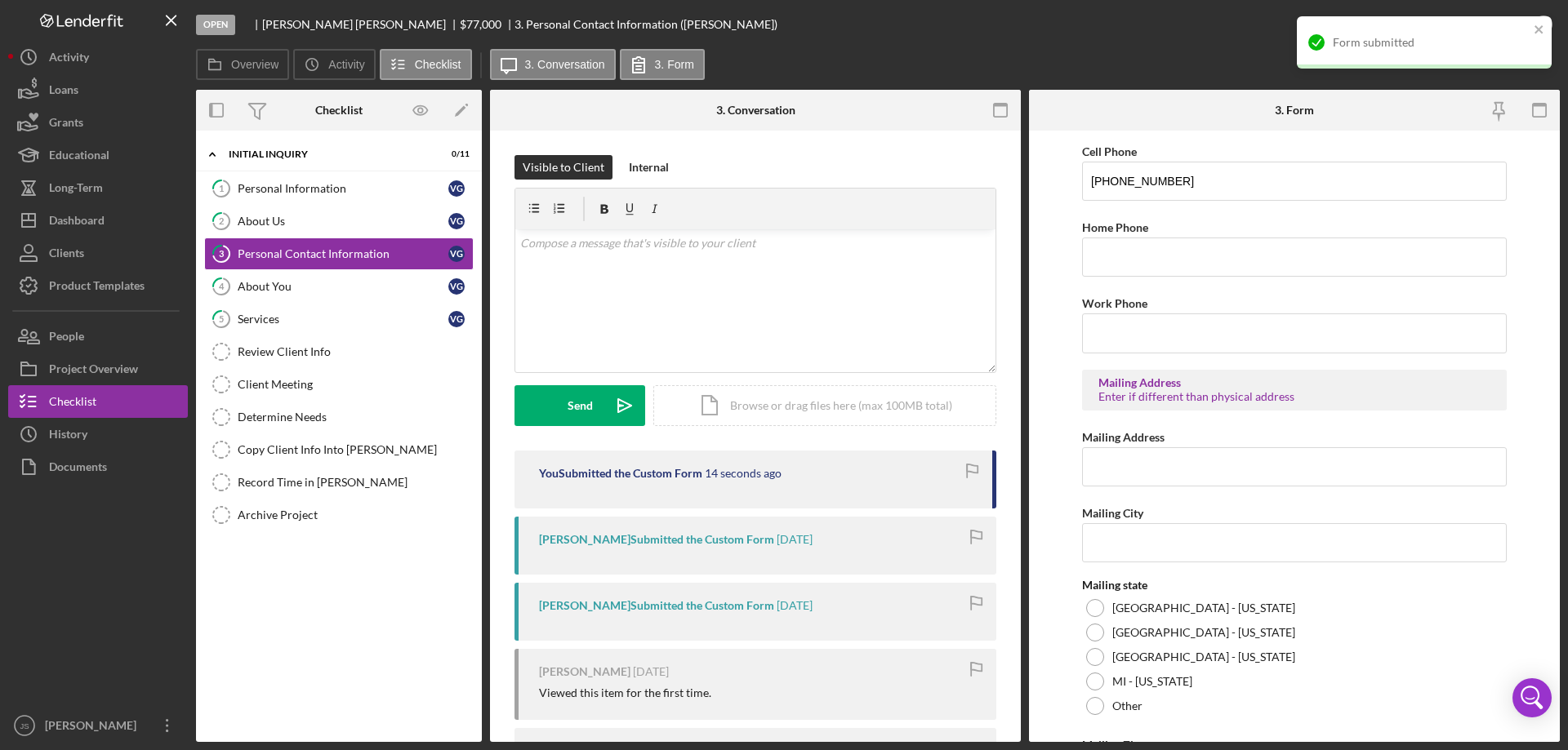
scroll to position [604, 0]
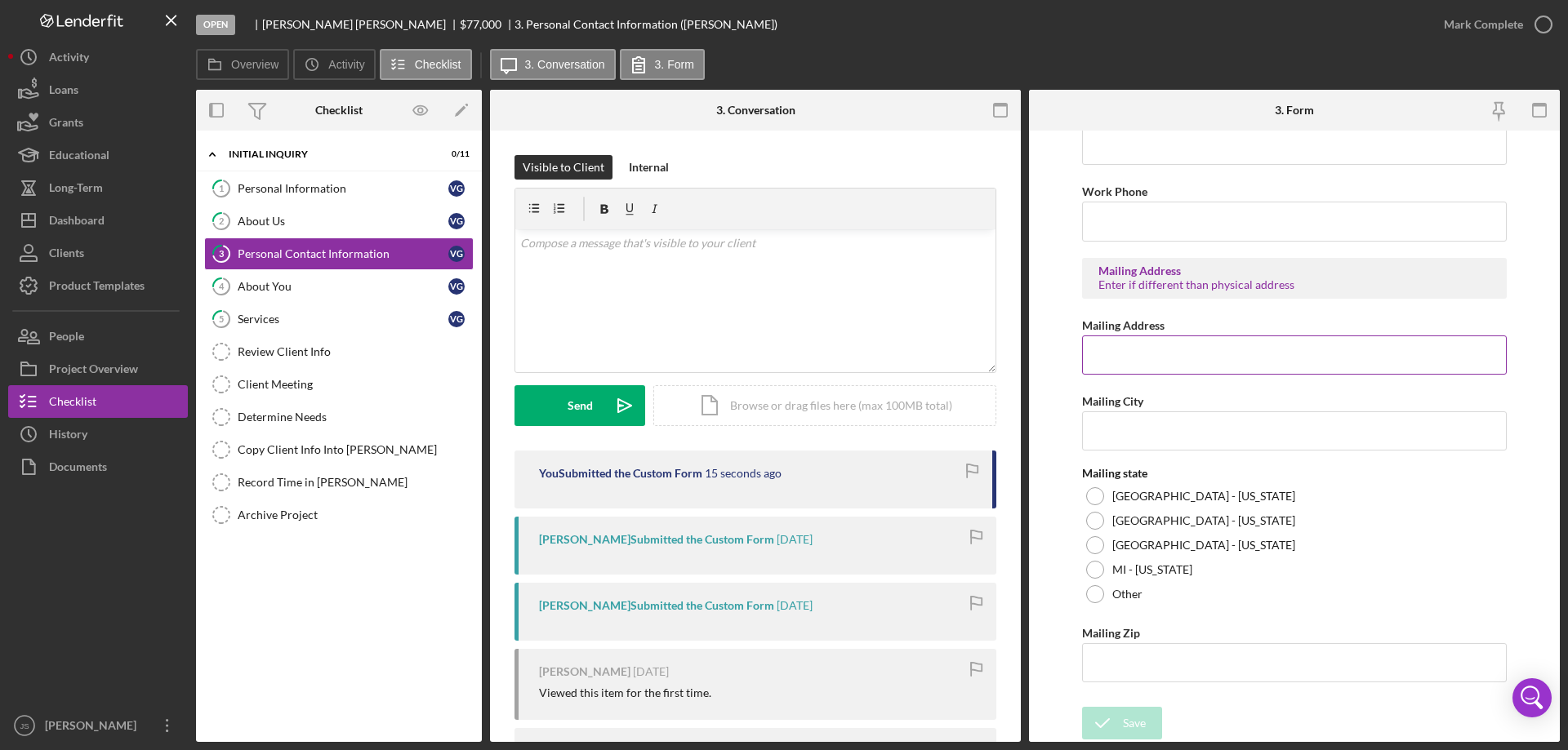
click at [1108, 356] on input "Mailing Address" at bounding box center [1294, 355] width 425 height 39
paste input "36790 Birch Bark Trail"
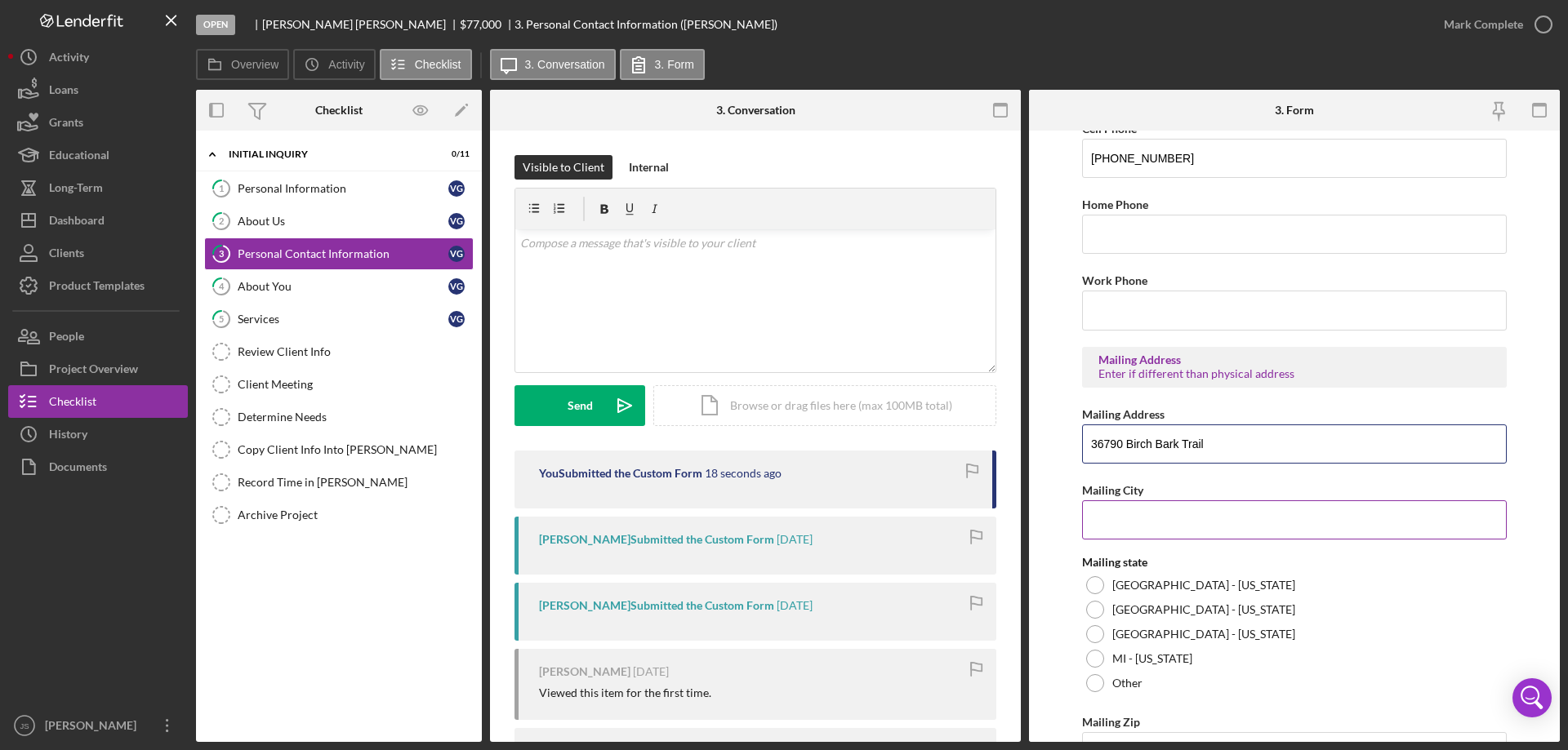
scroll to position [277, 0]
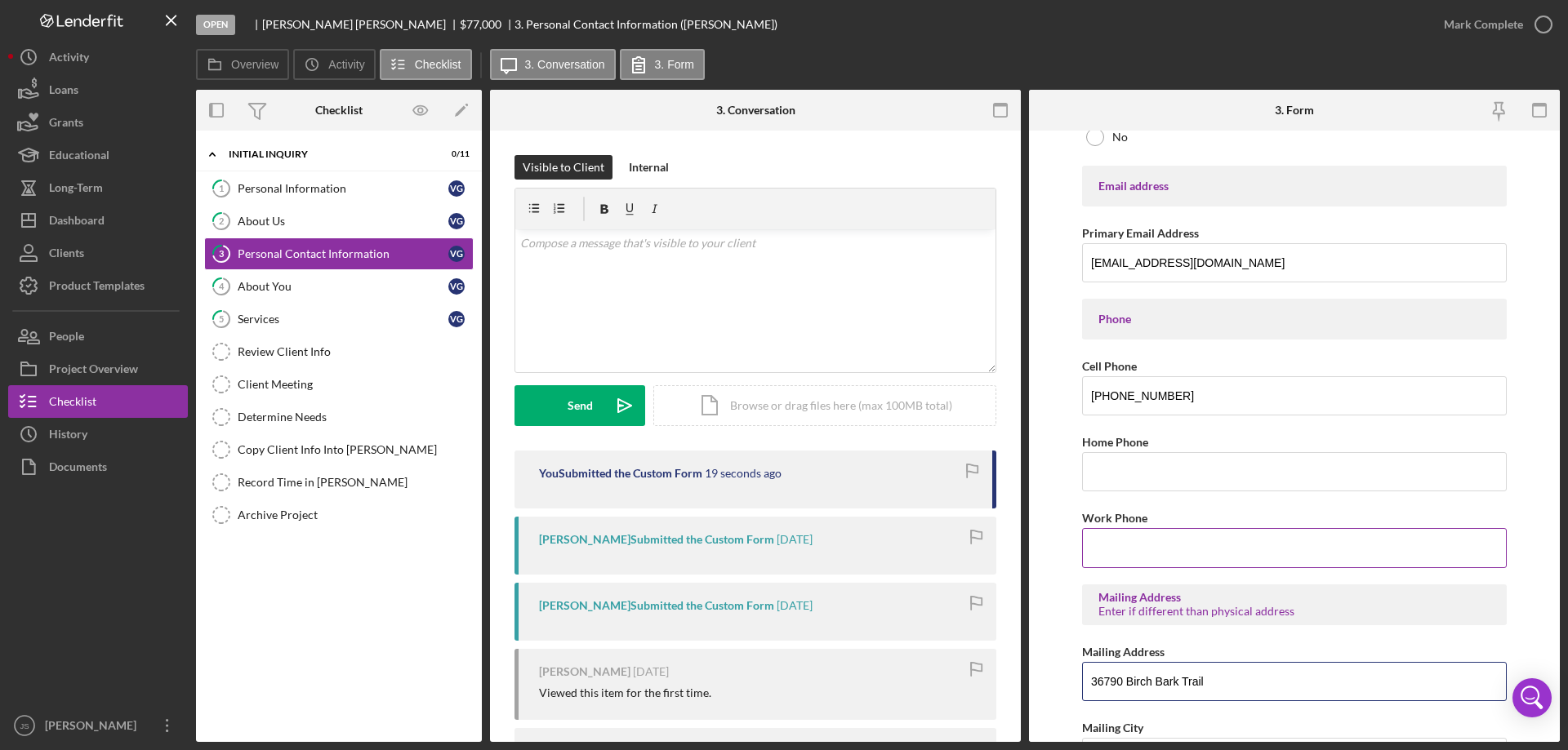
type input "36790 Birch Bark Trail"
click at [1107, 547] on input "Work Phone" at bounding box center [1294, 548] width 425 height 39
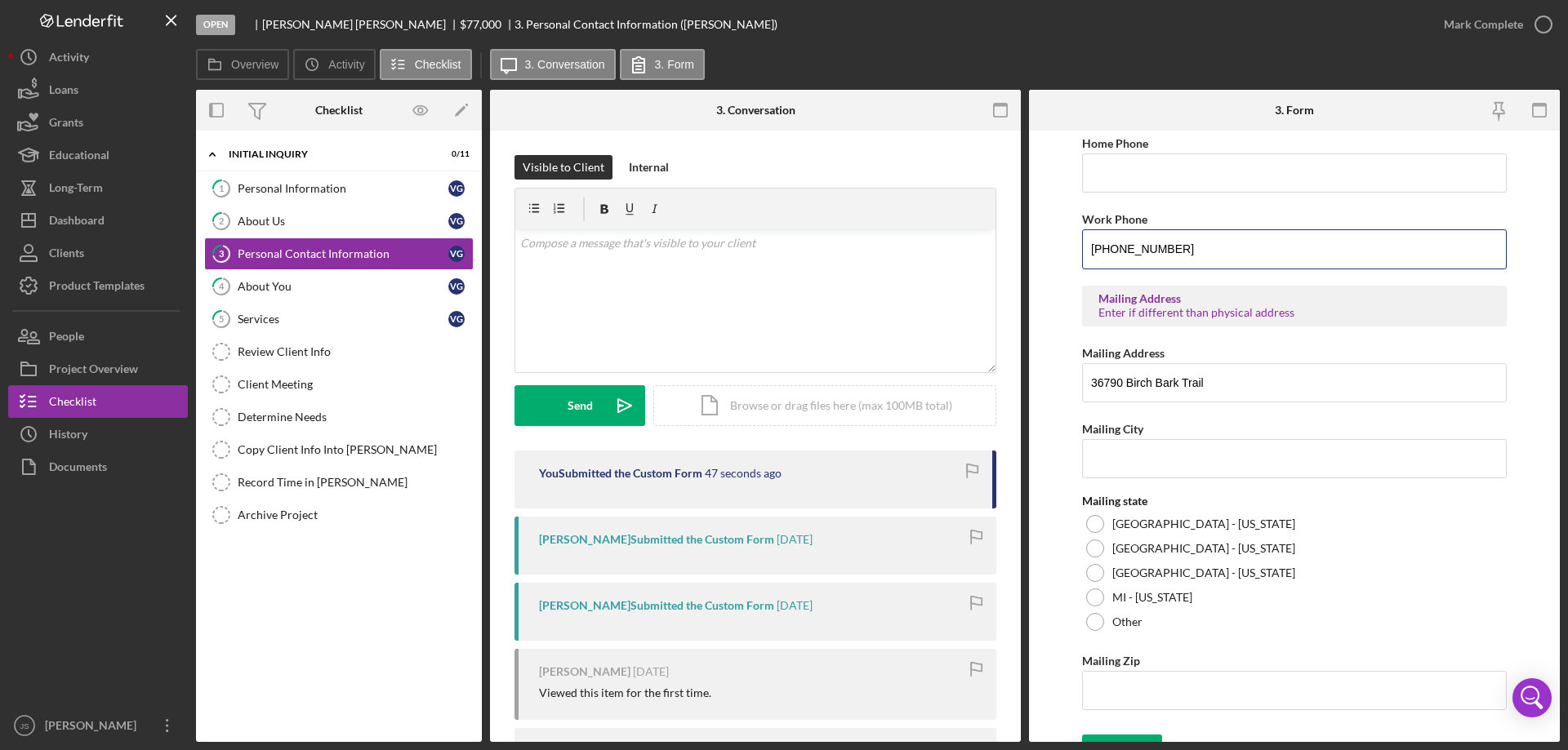
scroll to position [604, 0]
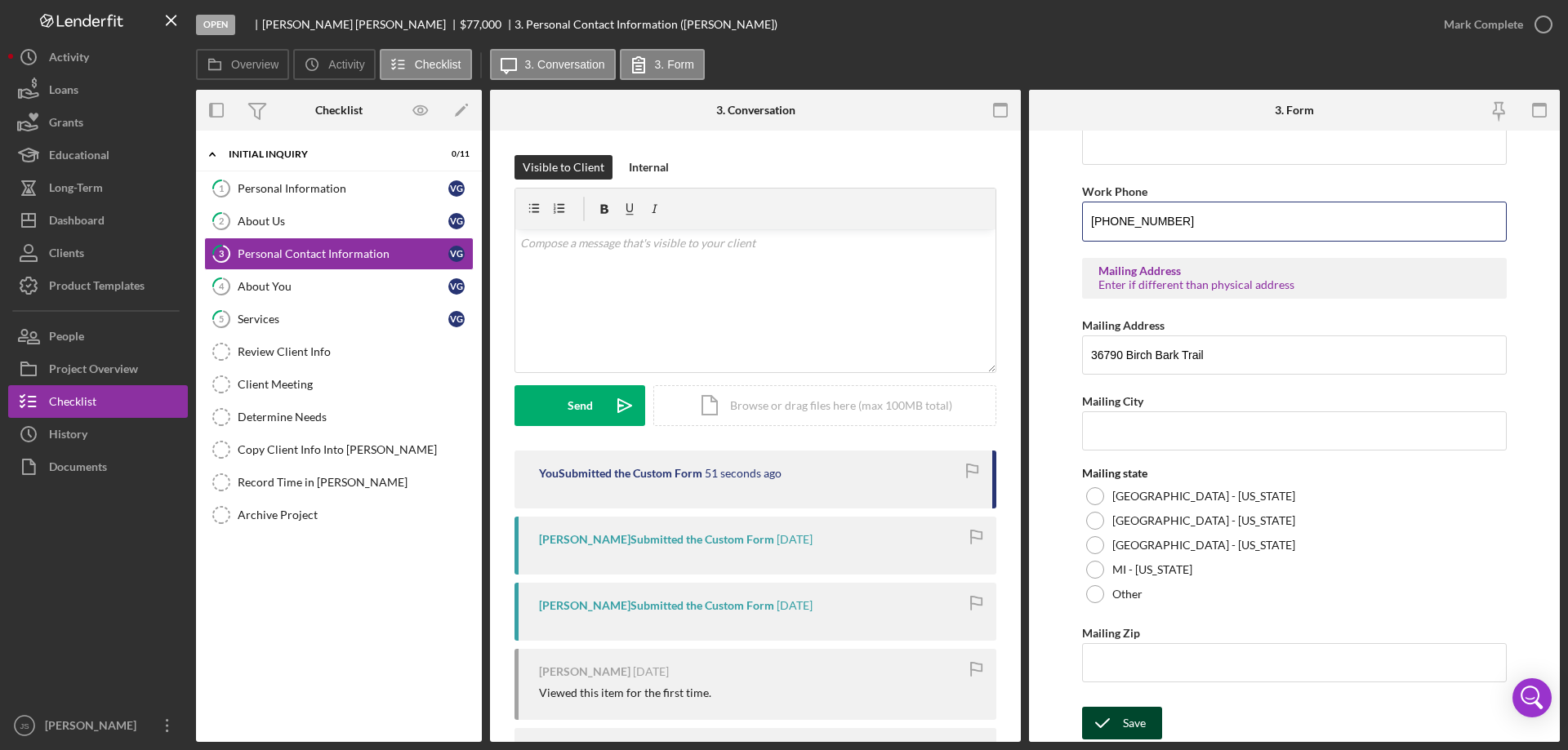
type input "(715) 779-3996"
click at [1117, 726] on icon "submit" at bounding box center [1102, 722] width 41 height 41
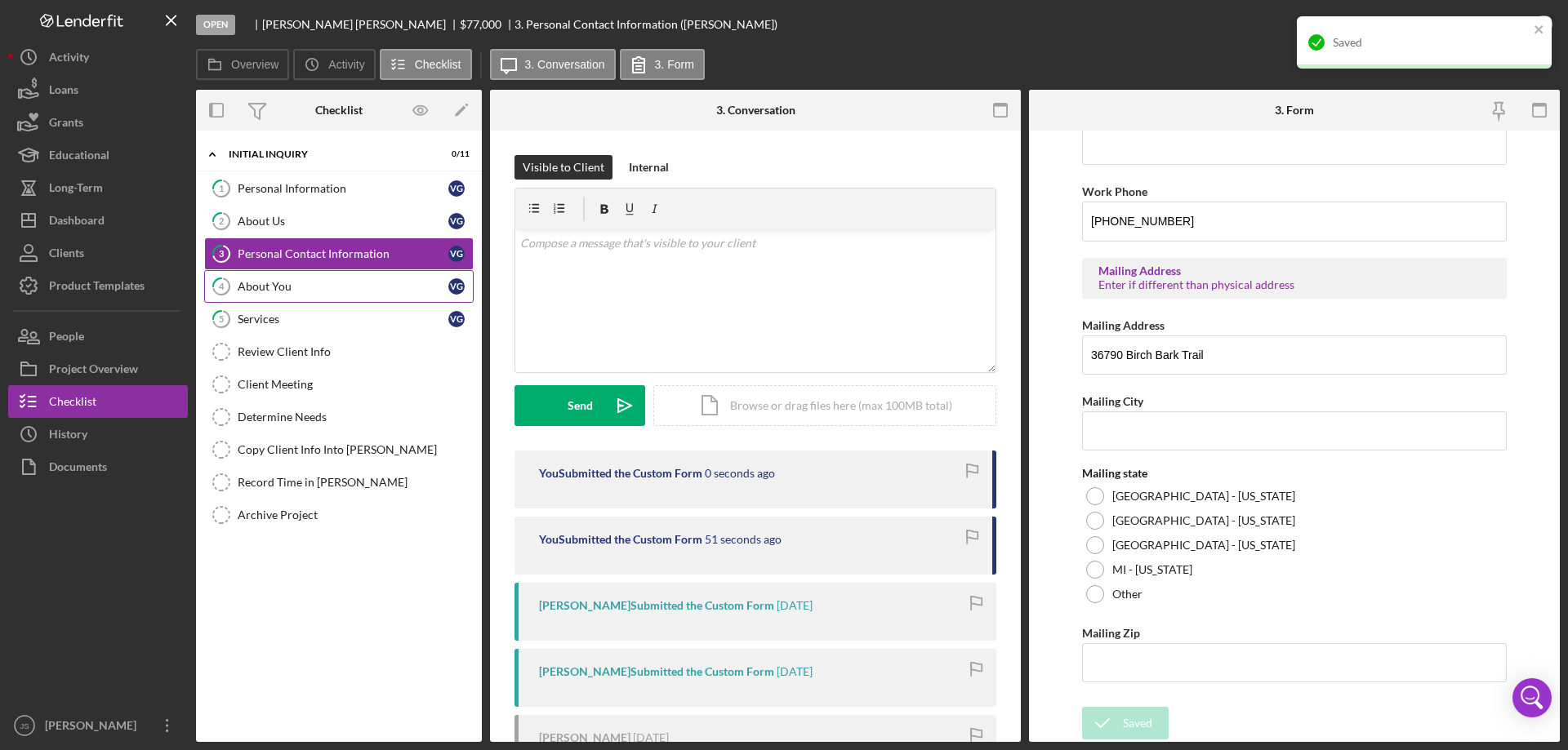
click at [363, 290] on div "About You" at bounding box center [343, 287] width 211 height 13
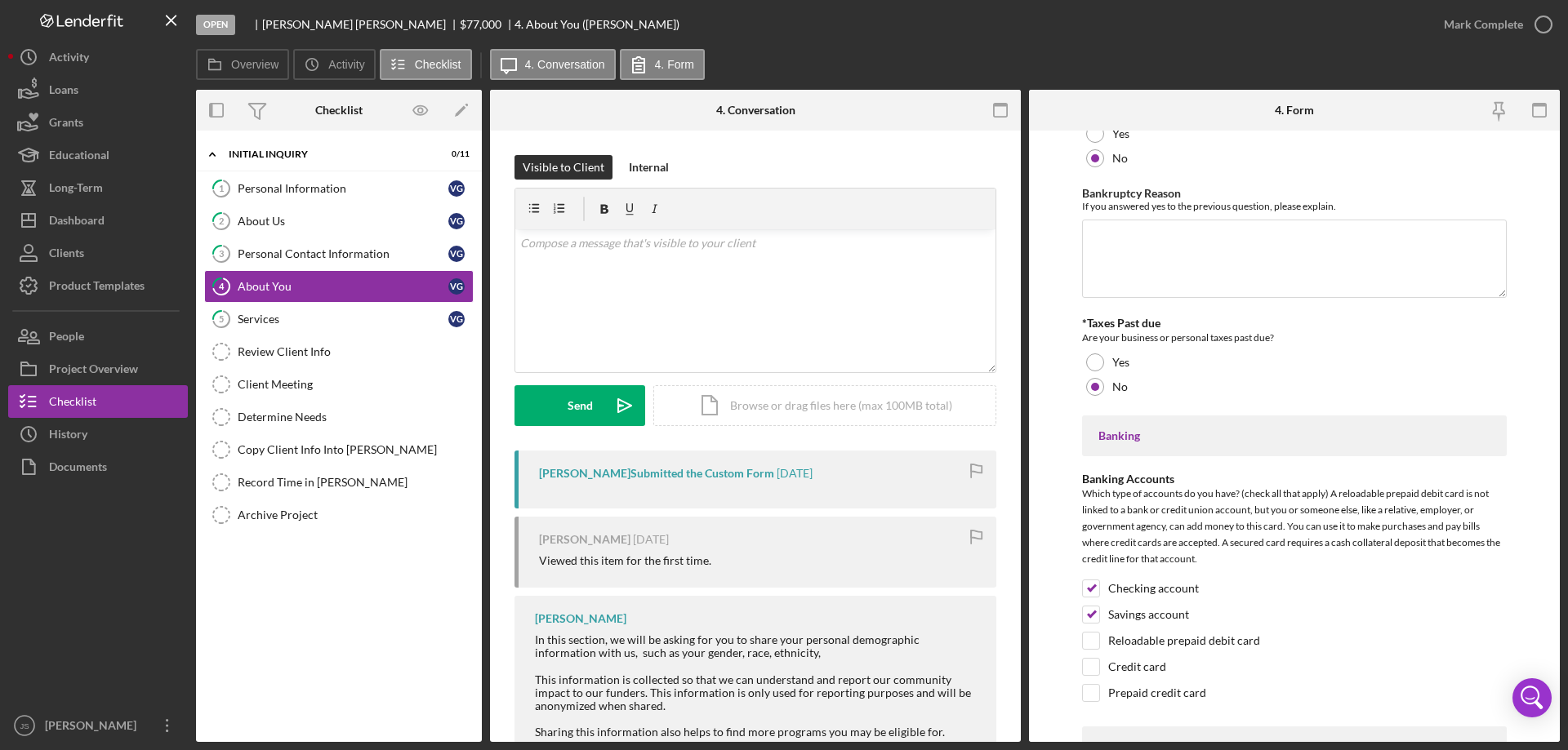
scroll to position [2776, 0]
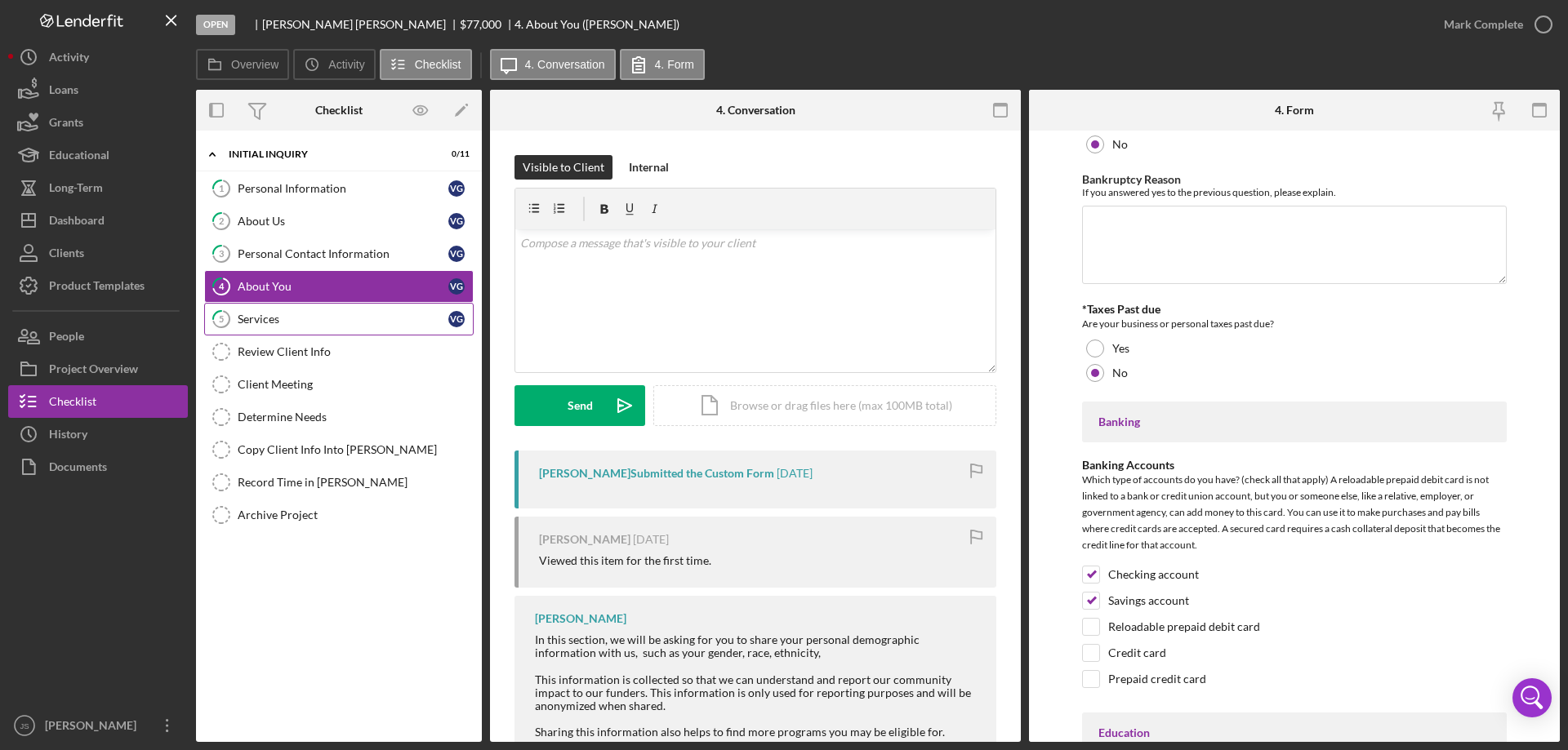
drag, startPoint x: 297, startPoint y: 316, endPoint x: 328, endPoint y: 315, distance: 31.0
click at [299, 317] on div "Services" at bounding box center [343, 319] width 211 height 13
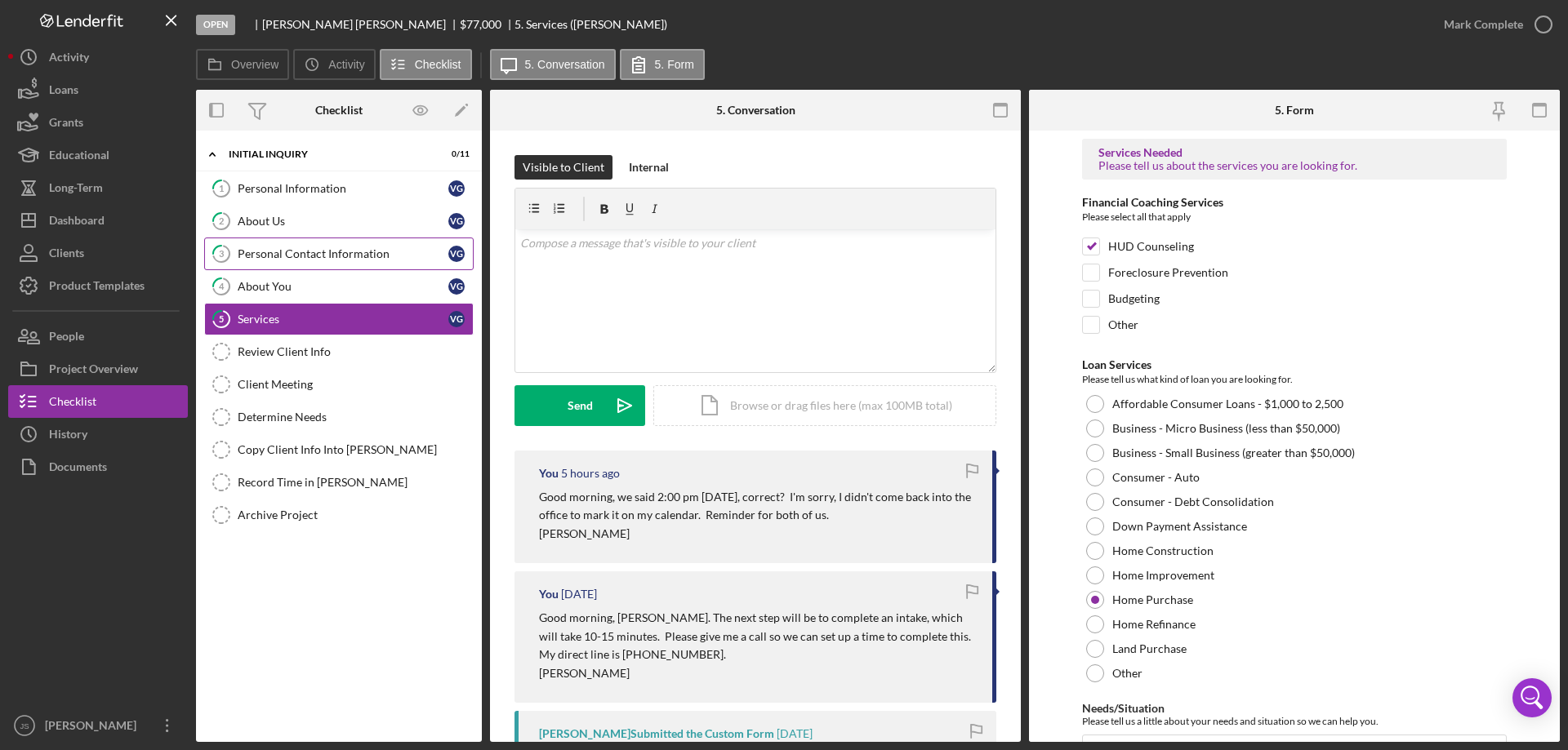
click at [346, 257] on div "Personal Contact Information" at bounding box center [343, 254] width 211 height 13
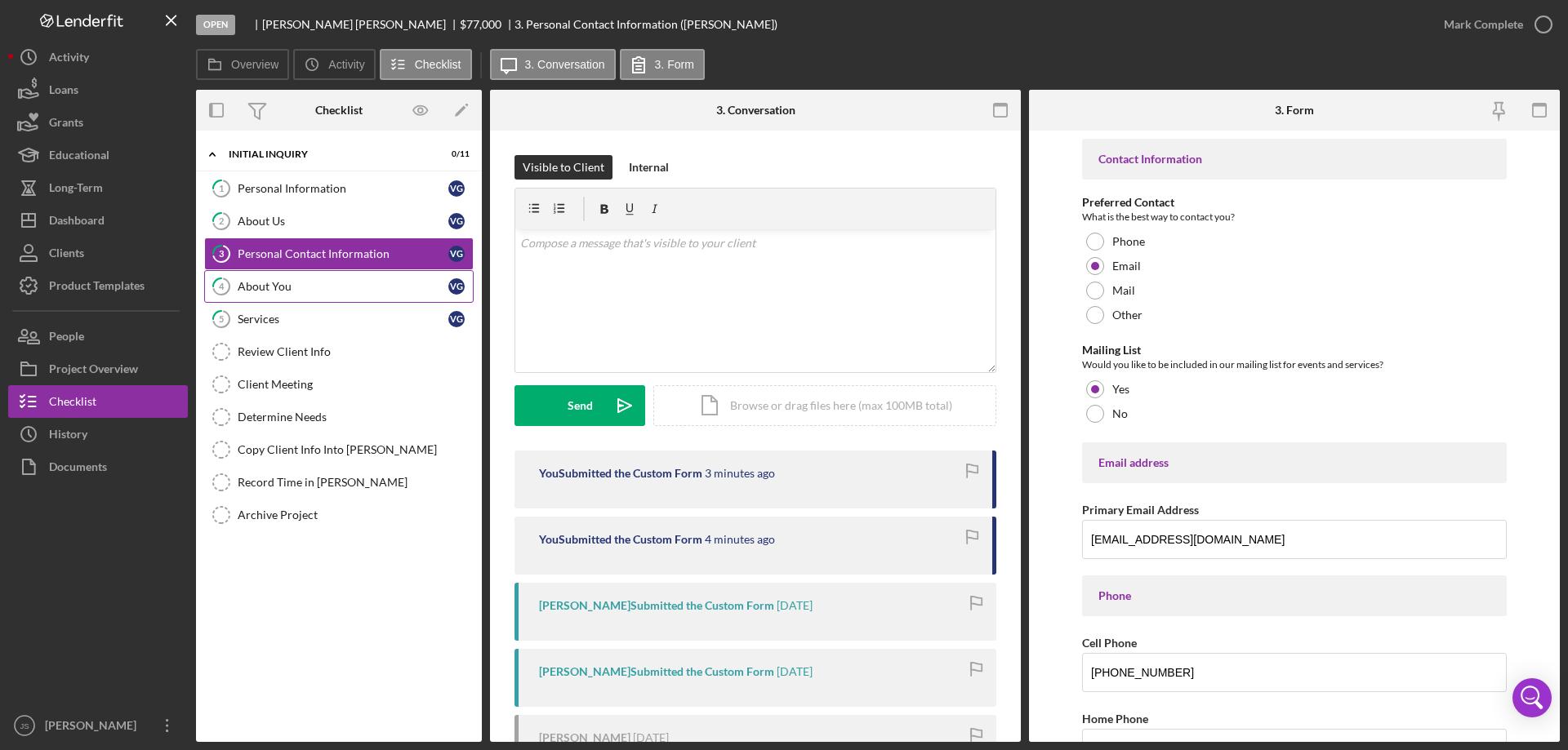
click at [332, 292] on div "About You" at bounding box center [343, 287] width 211 height 13
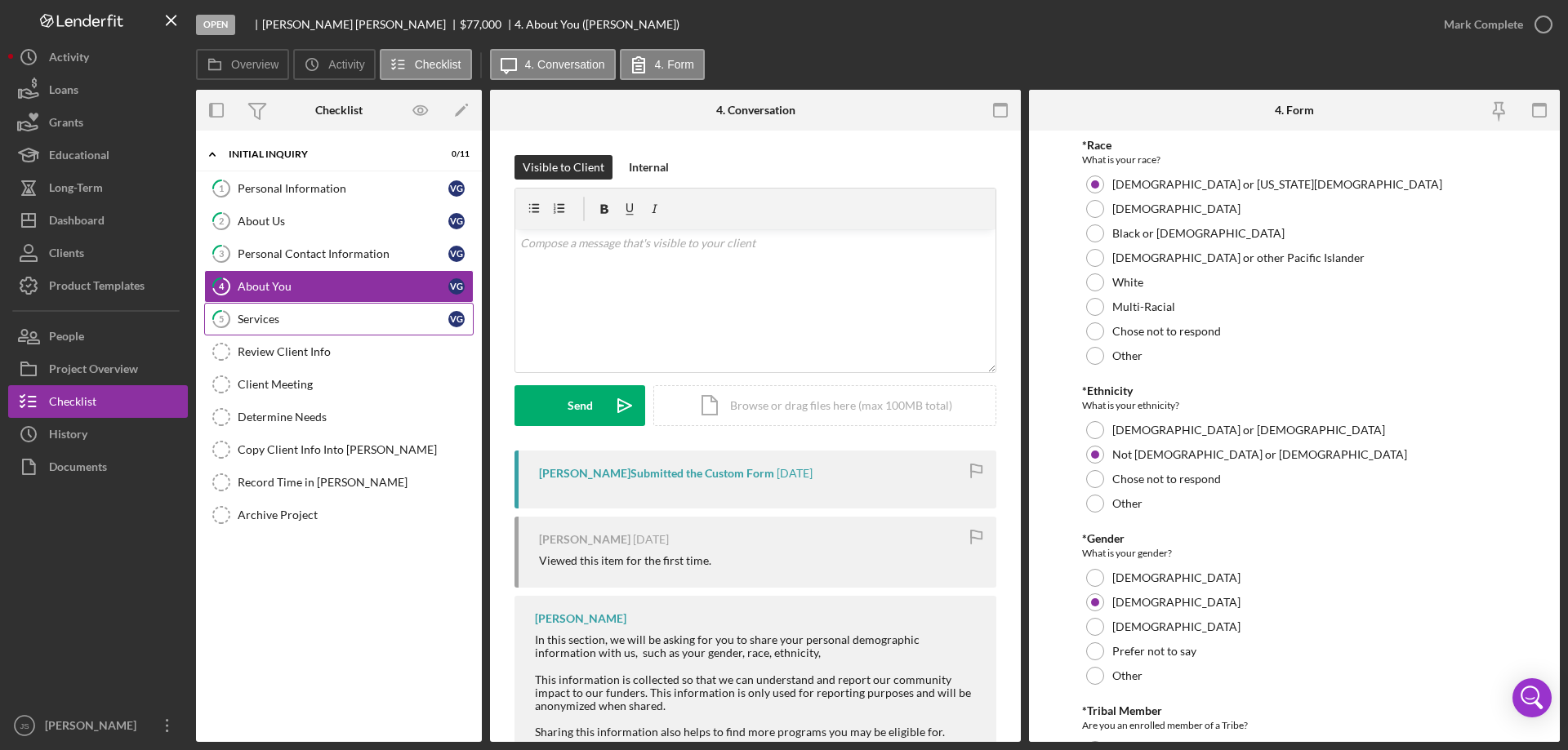
click at [323, 313] on div "Services" at bounding box center [343, 319] width 211 height 13
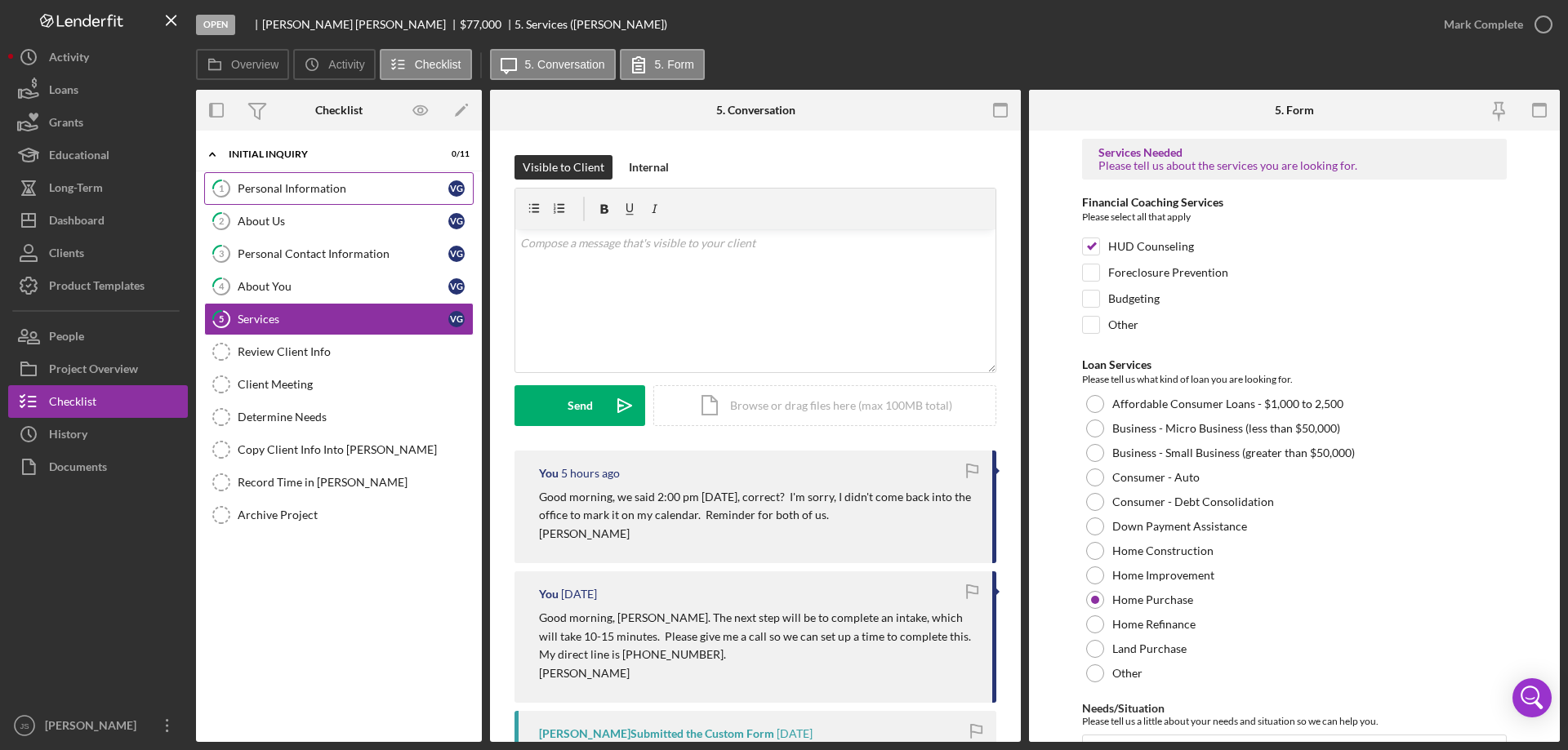
click at [302, 183] on div "Personal Information" at bounding box center [343, 188] width 211 height 13
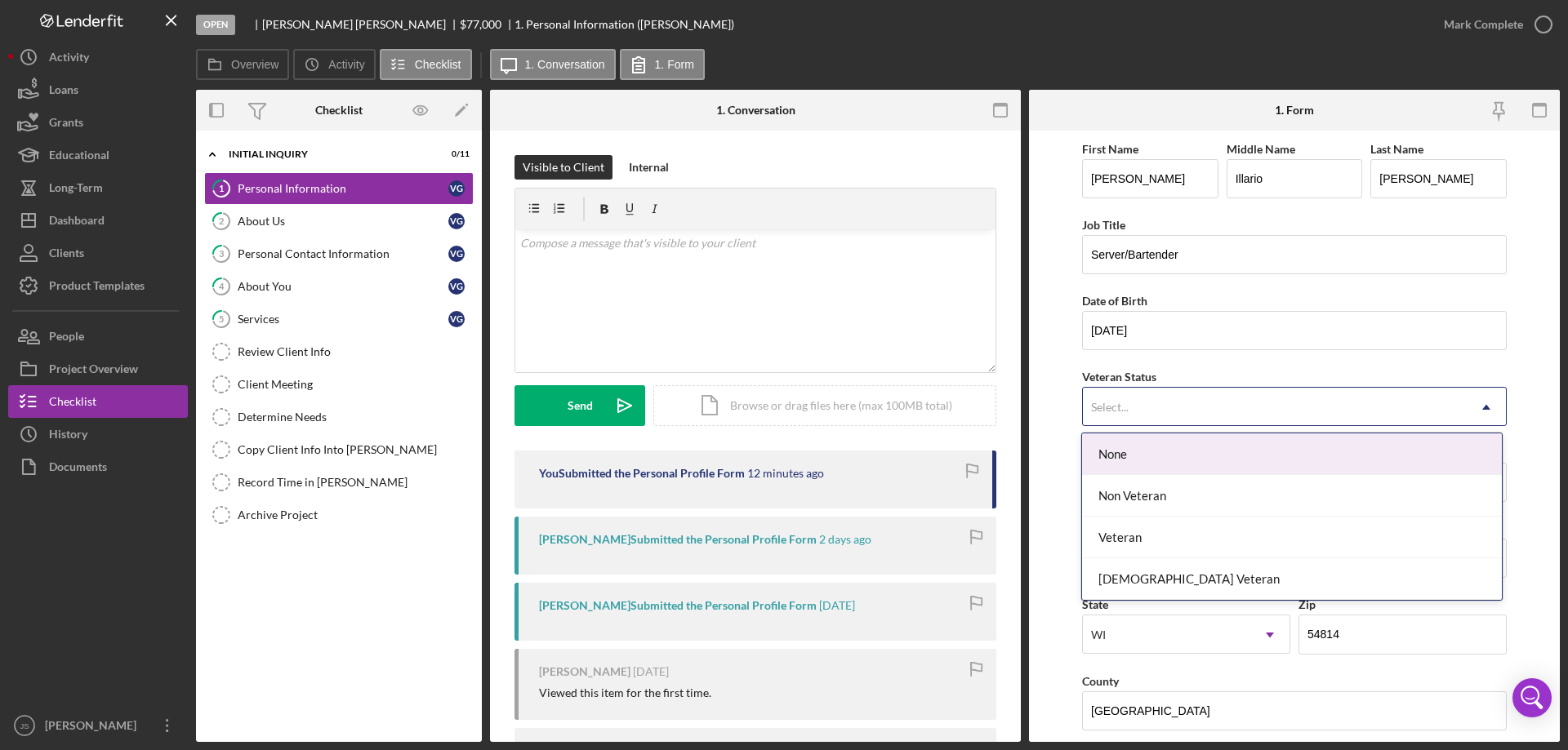
click at [1357, 401] on div "Select..." at bounding box center [1275, 408] width 384 height 38
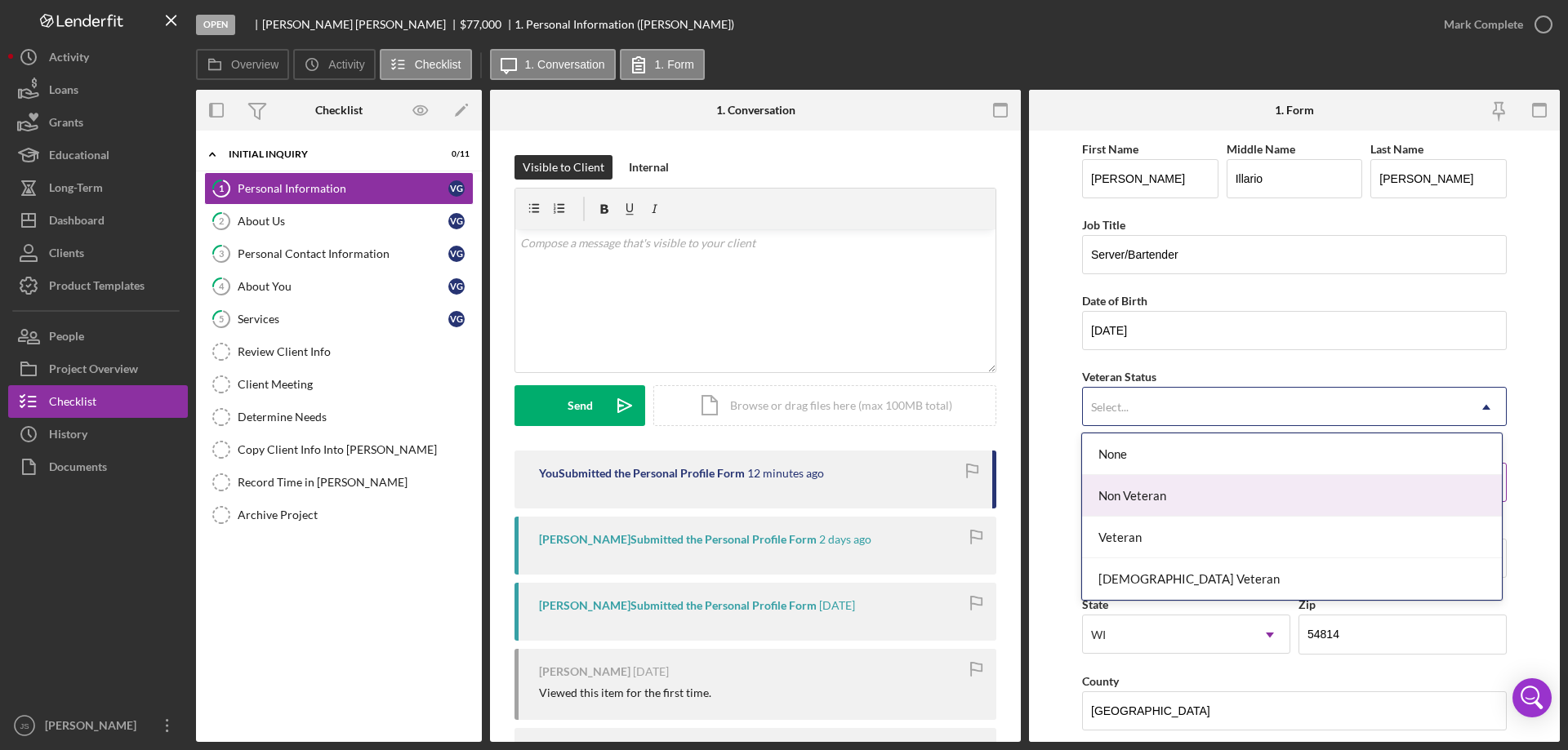
drag, startPoint x: 1187, startPoint y: 490, endPoint x: 1214, endPoint y: 477, distance: 30.0
click at [1188, 490] on div "Non Veteran" at bounding box center [1291, 496] width 419 height 42
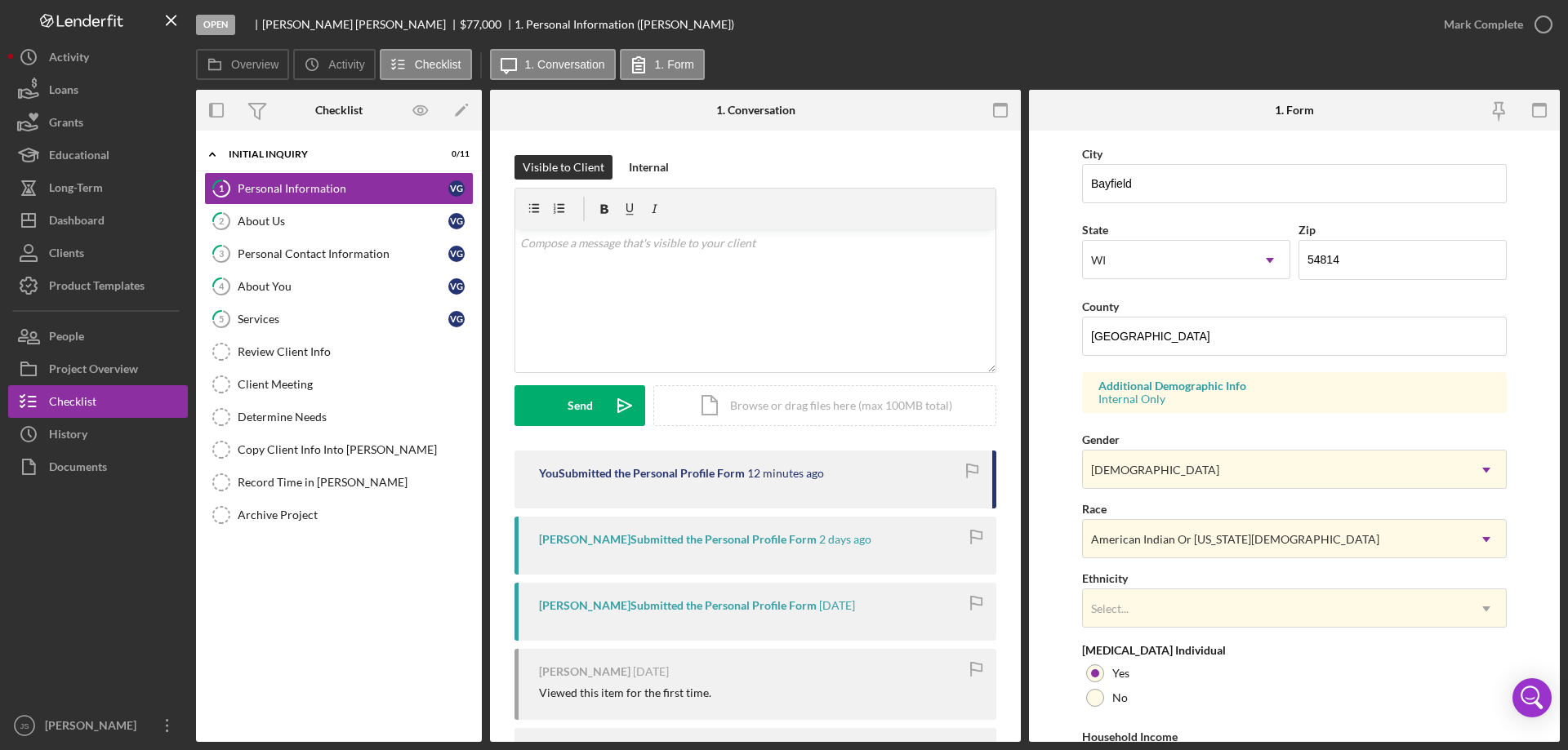
scroll to position [478, 0]
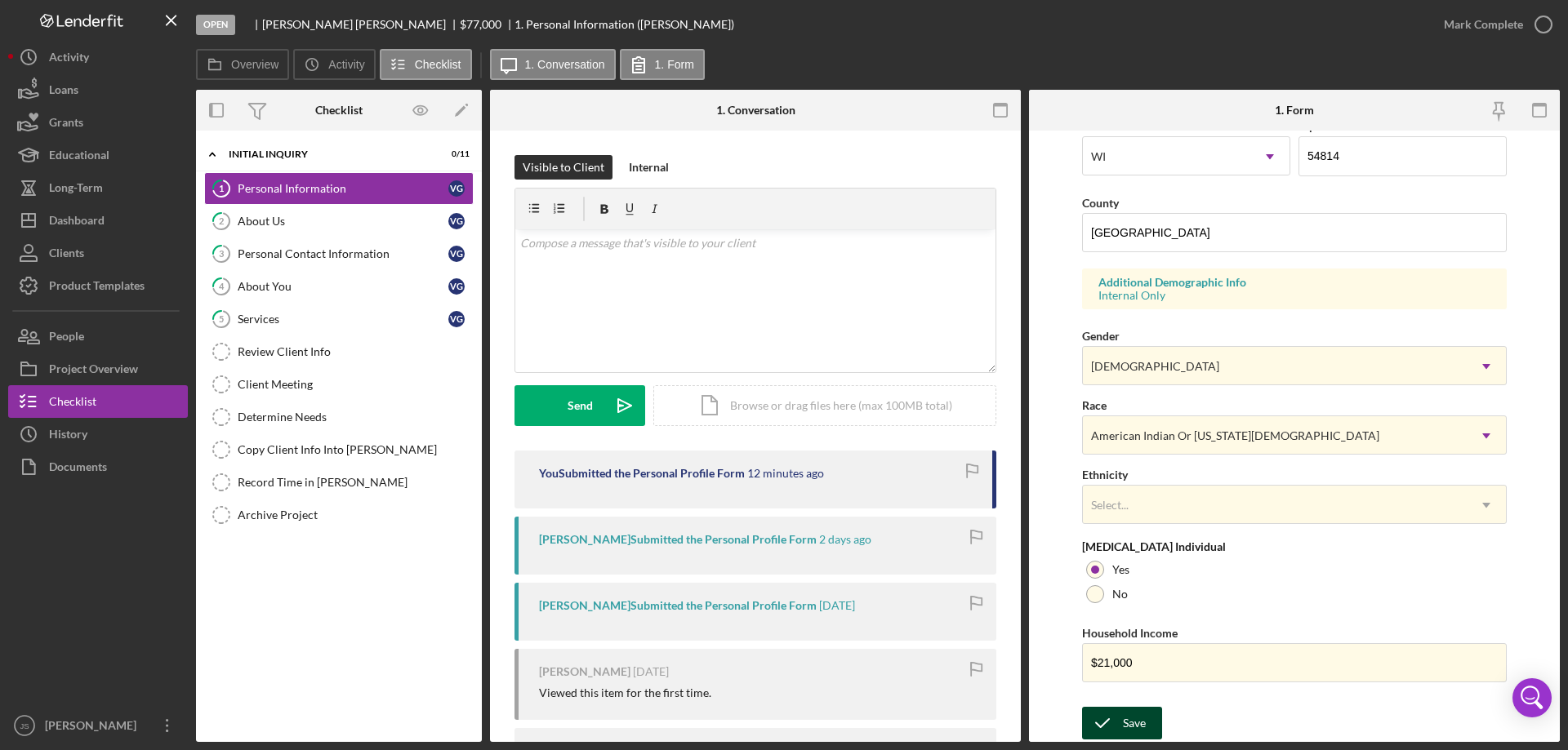
drag, startPoint x: 1132, startPoint y: 723, endPoint x: 1146, endPoint y: 711, distance: 18.4
click at [1132, 722] on div "Save" at bounding box center [1134, 723] width 23 height 32
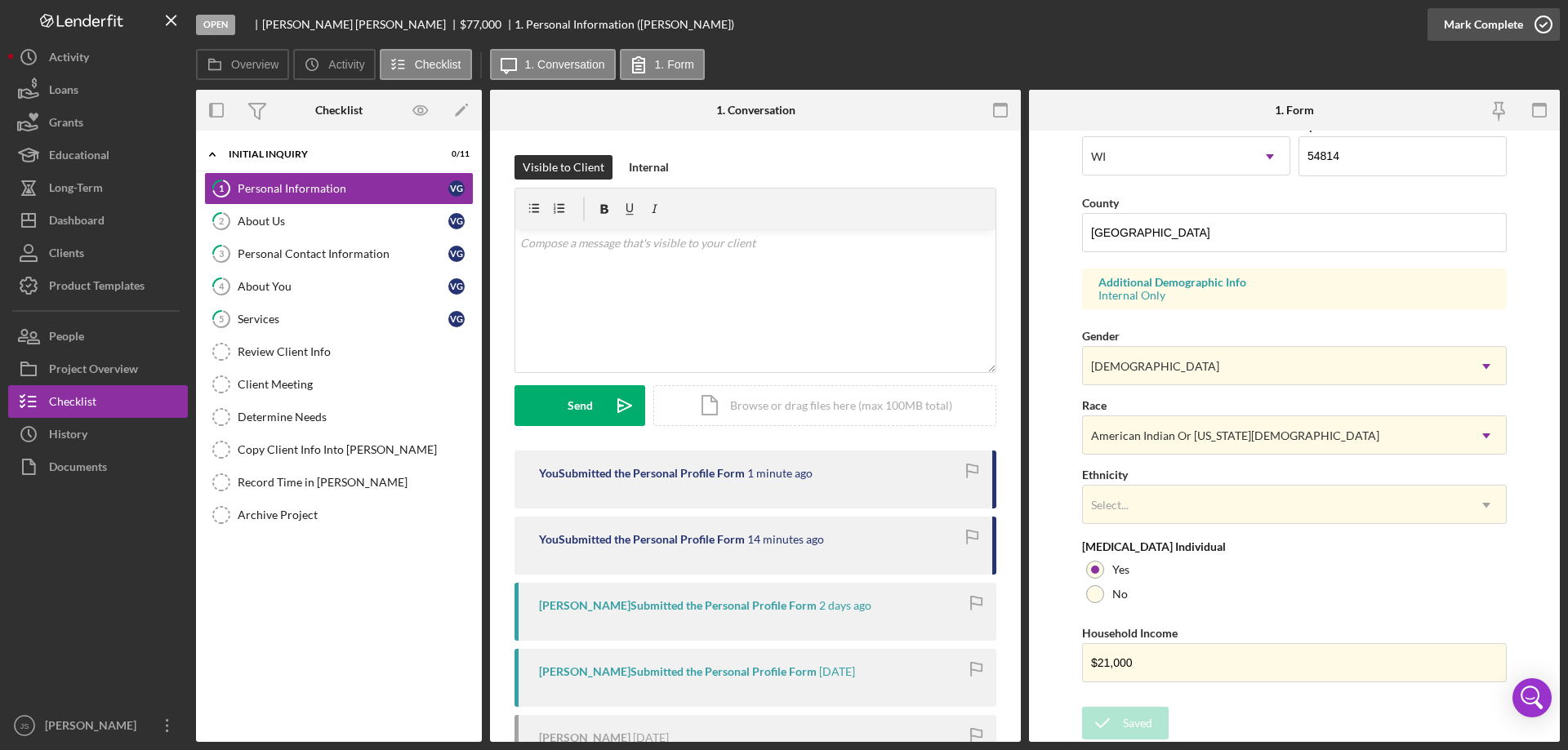
click at [1550, 23] on icon "button" at bounding box center [1542, 24] width 41 height 41
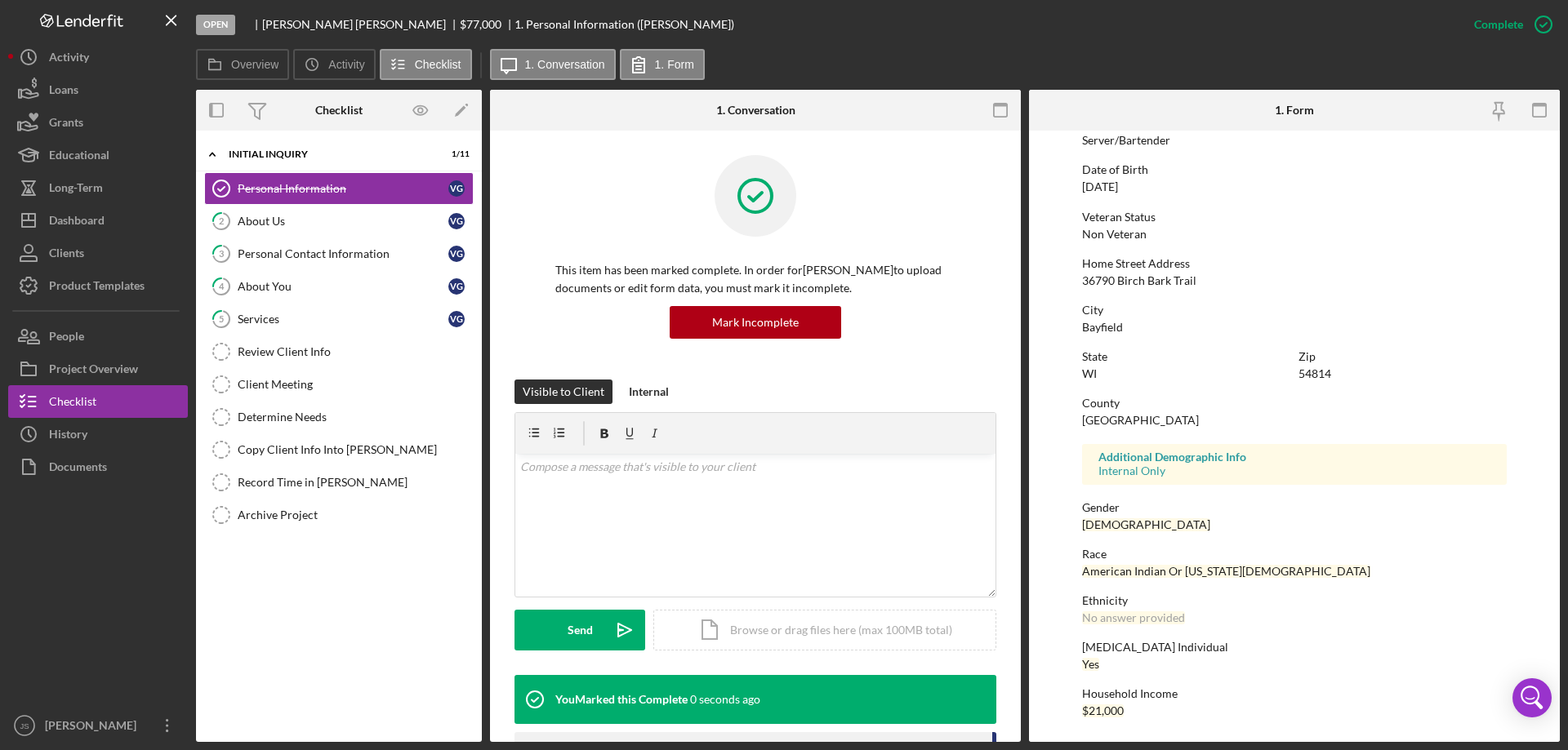
scroll to position [150, 0]
click at [308, 222] on div "About Us" at bounding box center [343, 221] width 211 height 13
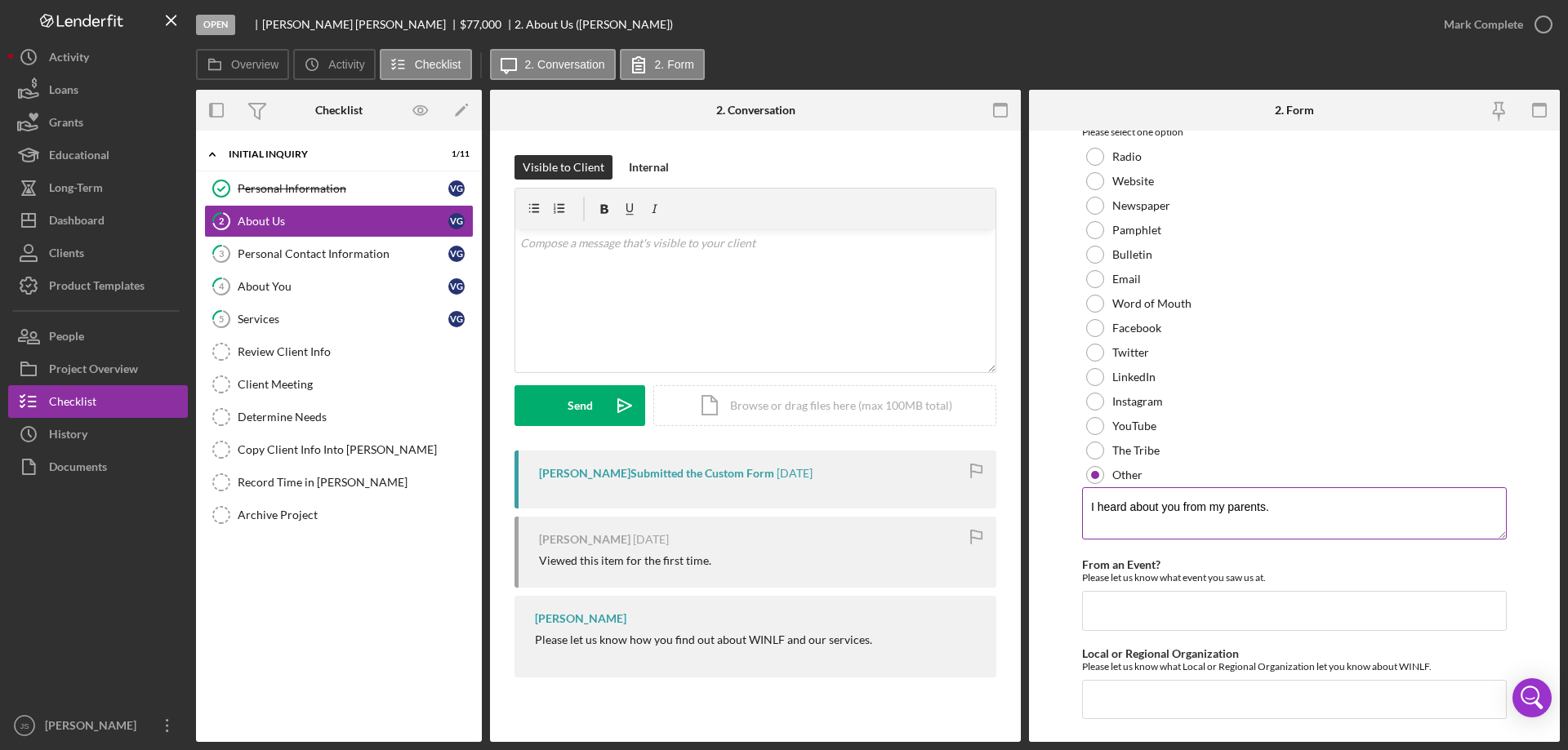
scroll to position [122, 0]
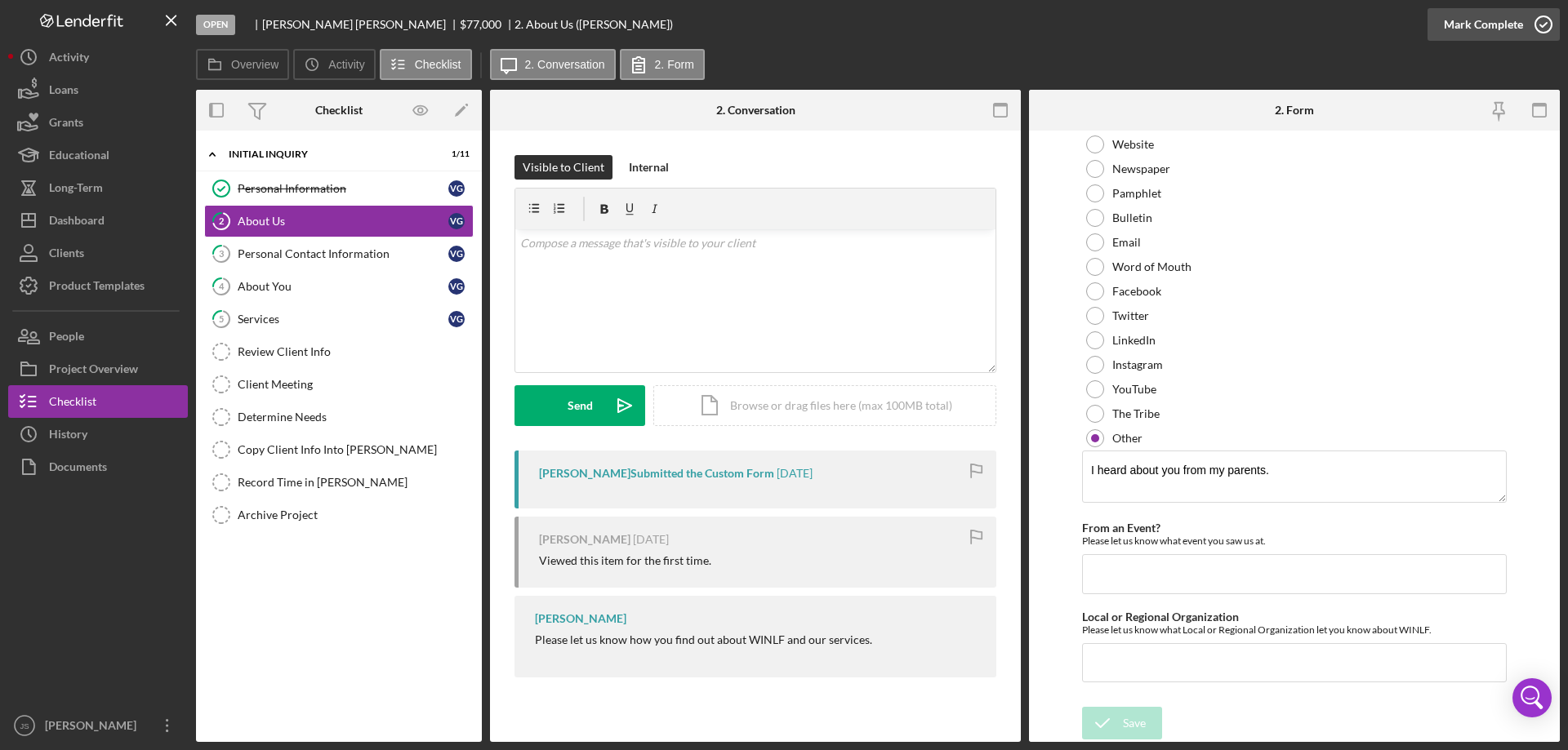
click at [1544, 26] on icon "button" at bounding box center [1542, 24] width 41 height 41
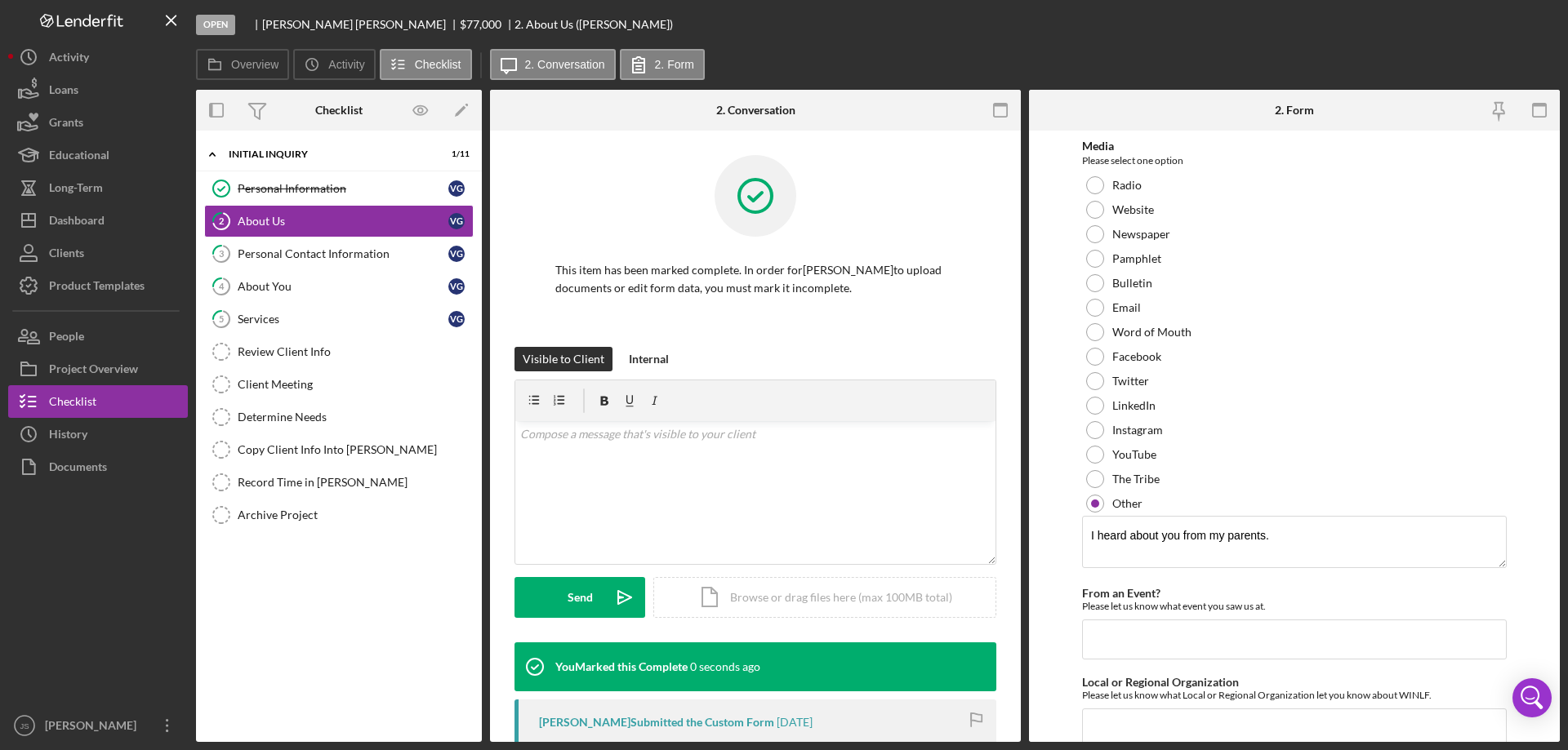
scroll to position [187, 0]
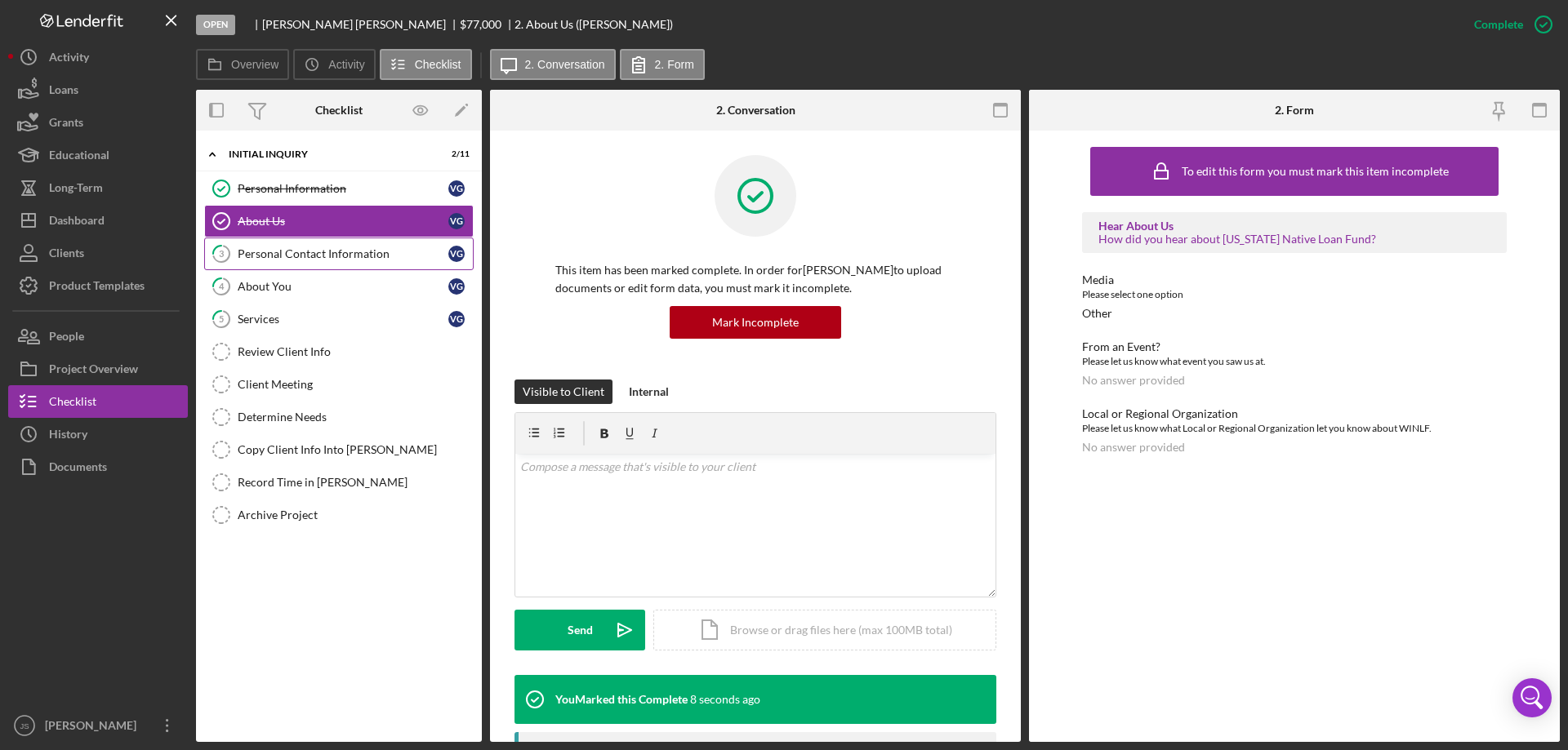
click at [317, 247] on div "Personal Contact Information" at bounding box center [343, 254] width 211 height 13
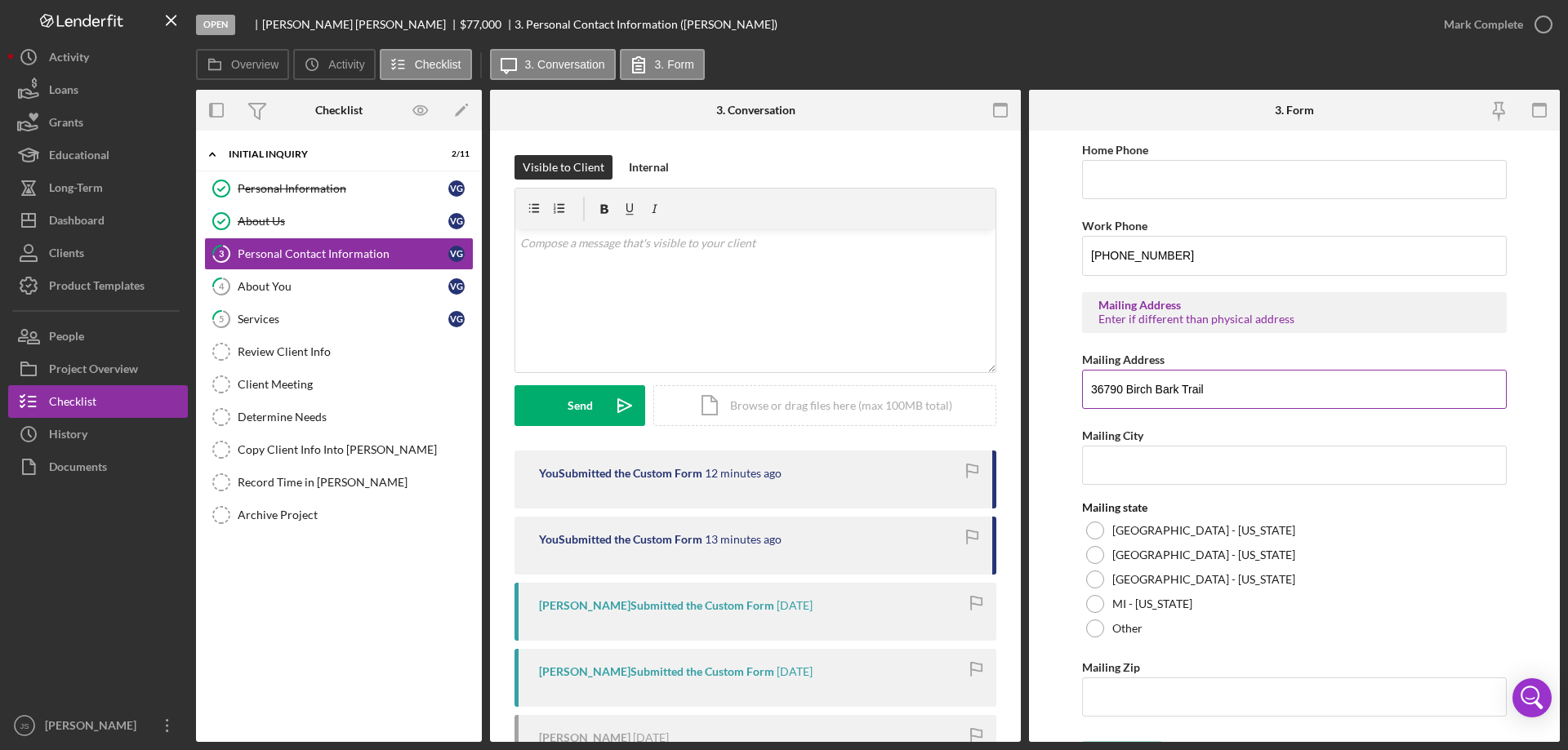
scroll to position [604, 0]
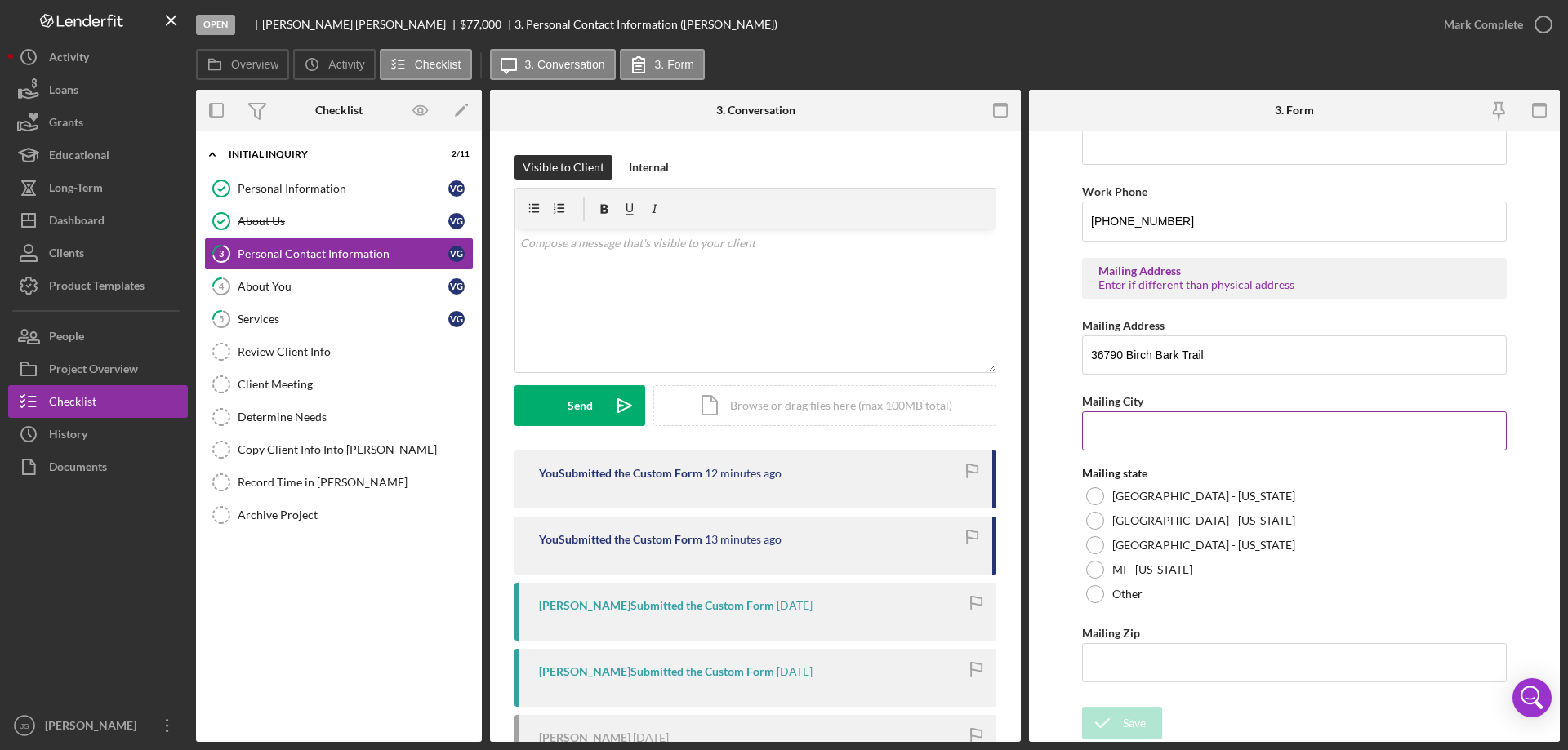
click at [1176, 442] on input "Mailing City" at bounding box center [1294, 431] width 425 height 39
type input "Bayfield"
click at [1091, 493] on div at bounding box center [1094, 496] width 18 height 18
drag, startPoint x: 1103, startPoint y: 658, endPoint x: 1212, endPoint y: 669, distance: 109.6
click at [1104, 658] on input "Mailing Zip" at bounding box center [1294, 663] width 425 height 39
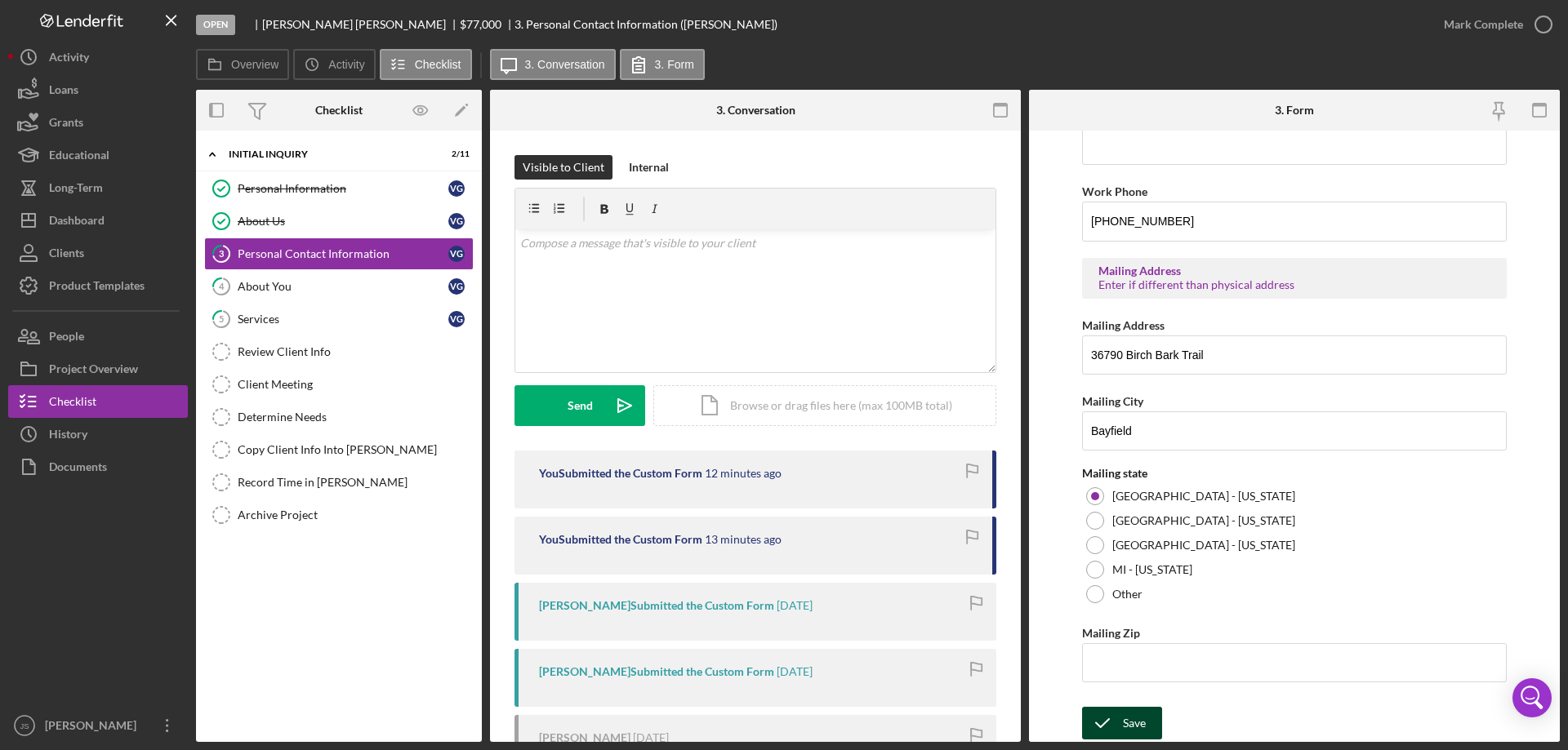
click at [1116, 718] on icon "submit" at bounding box center [1102, 722] width 41 height 41
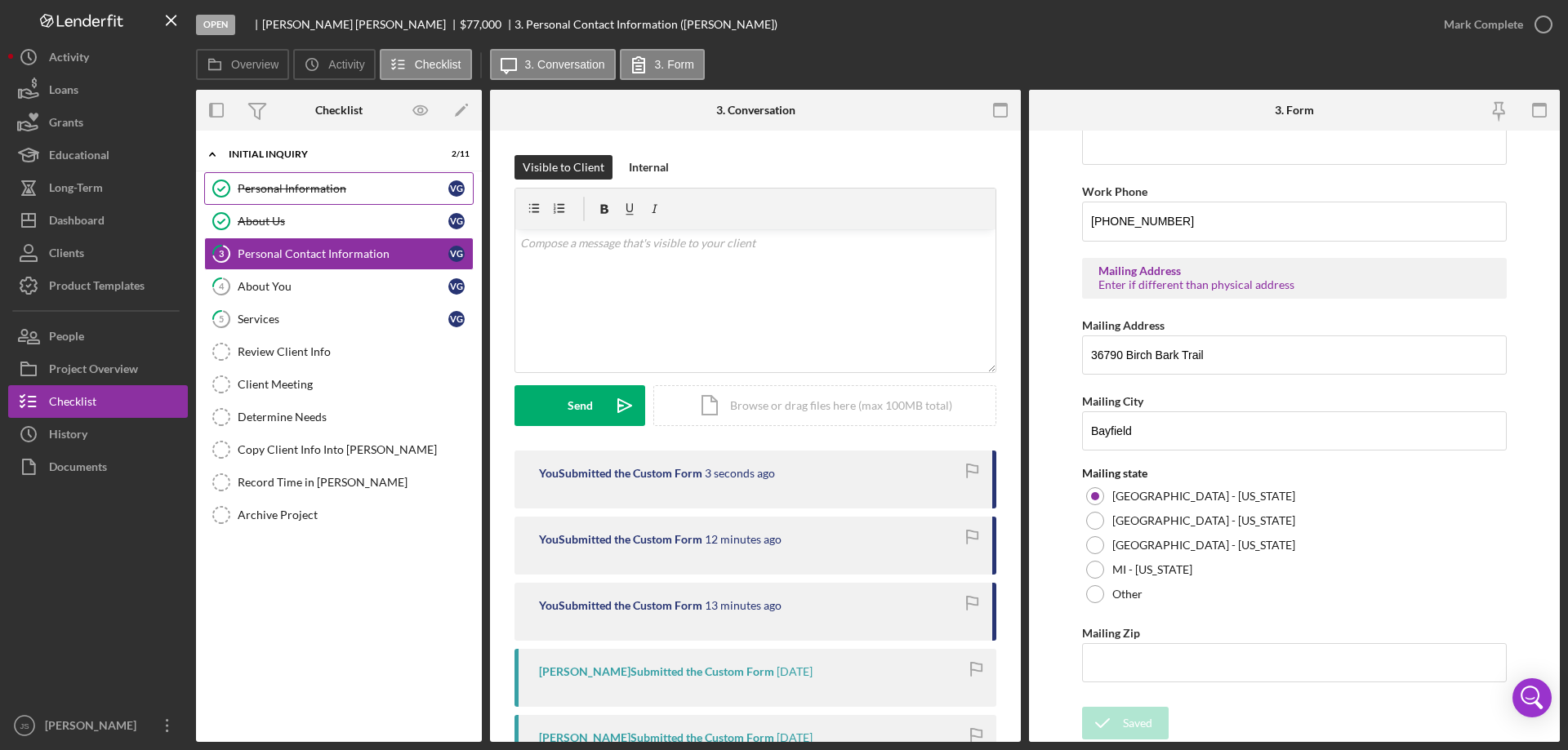
click at [375, 191] on div "Personal Information" at bounding box center [343, 188] width 211 height 13
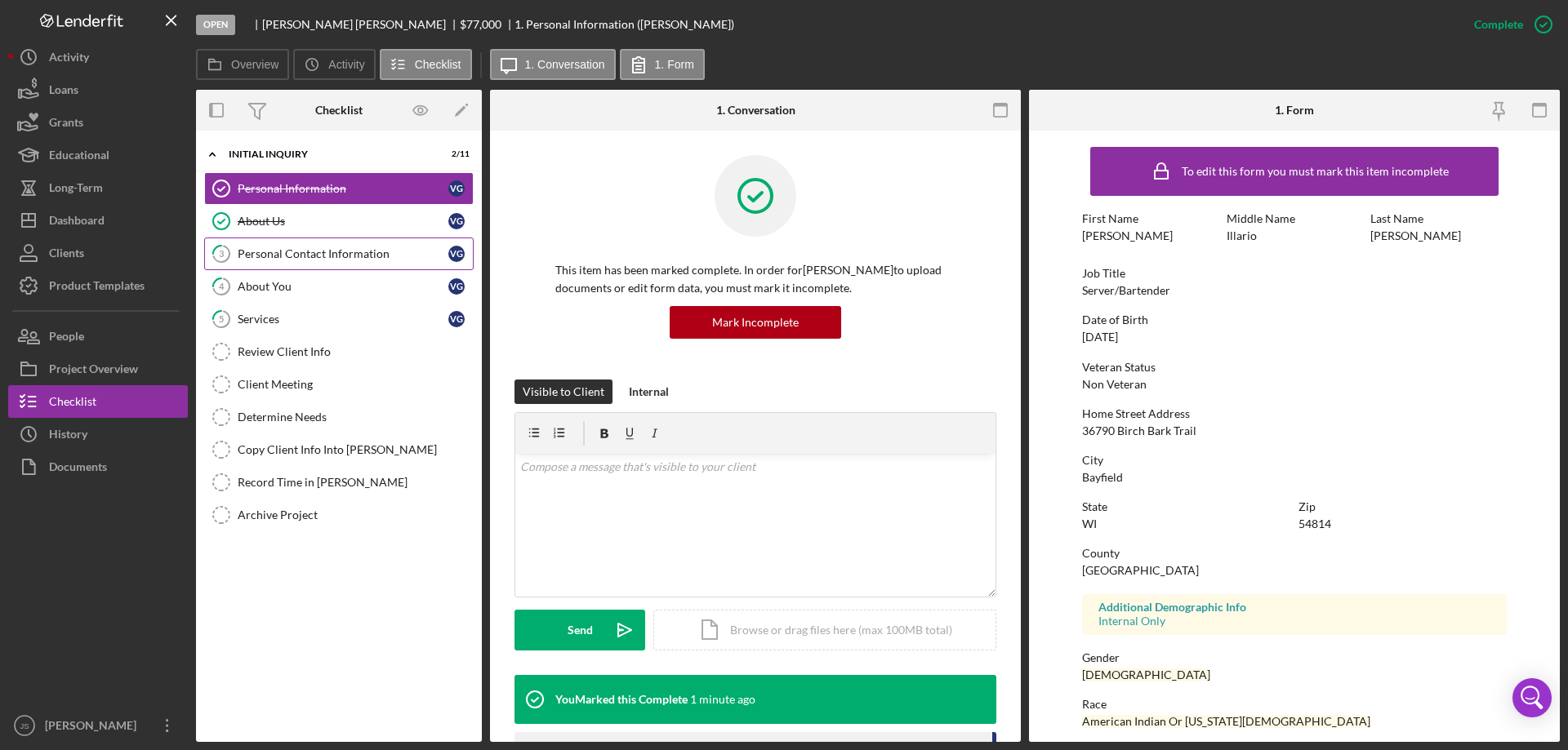
click at [339, 255] on div "Personal Contact Information" at bounding box center [343, 254] width 211 height 13
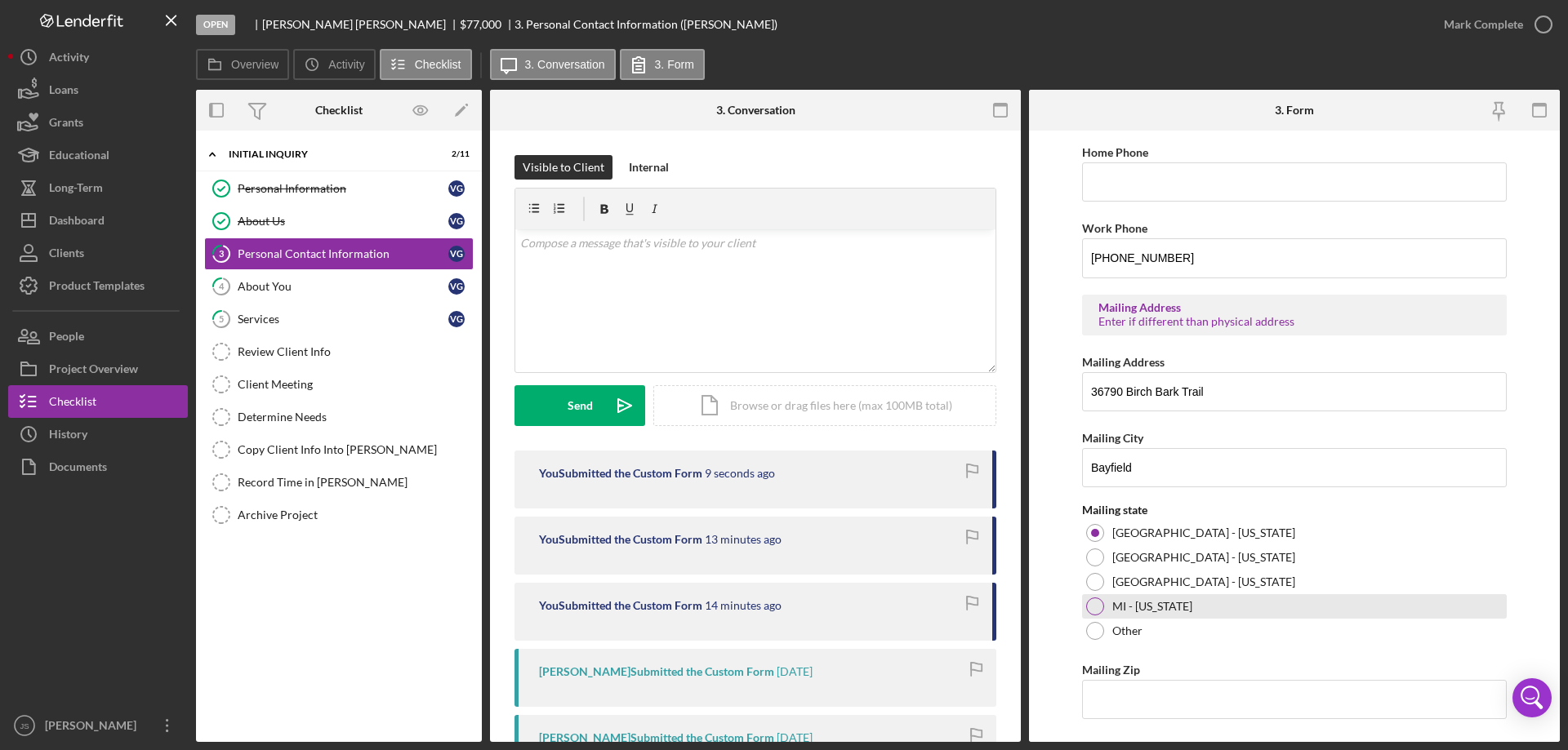
scroll to position [604, 0]
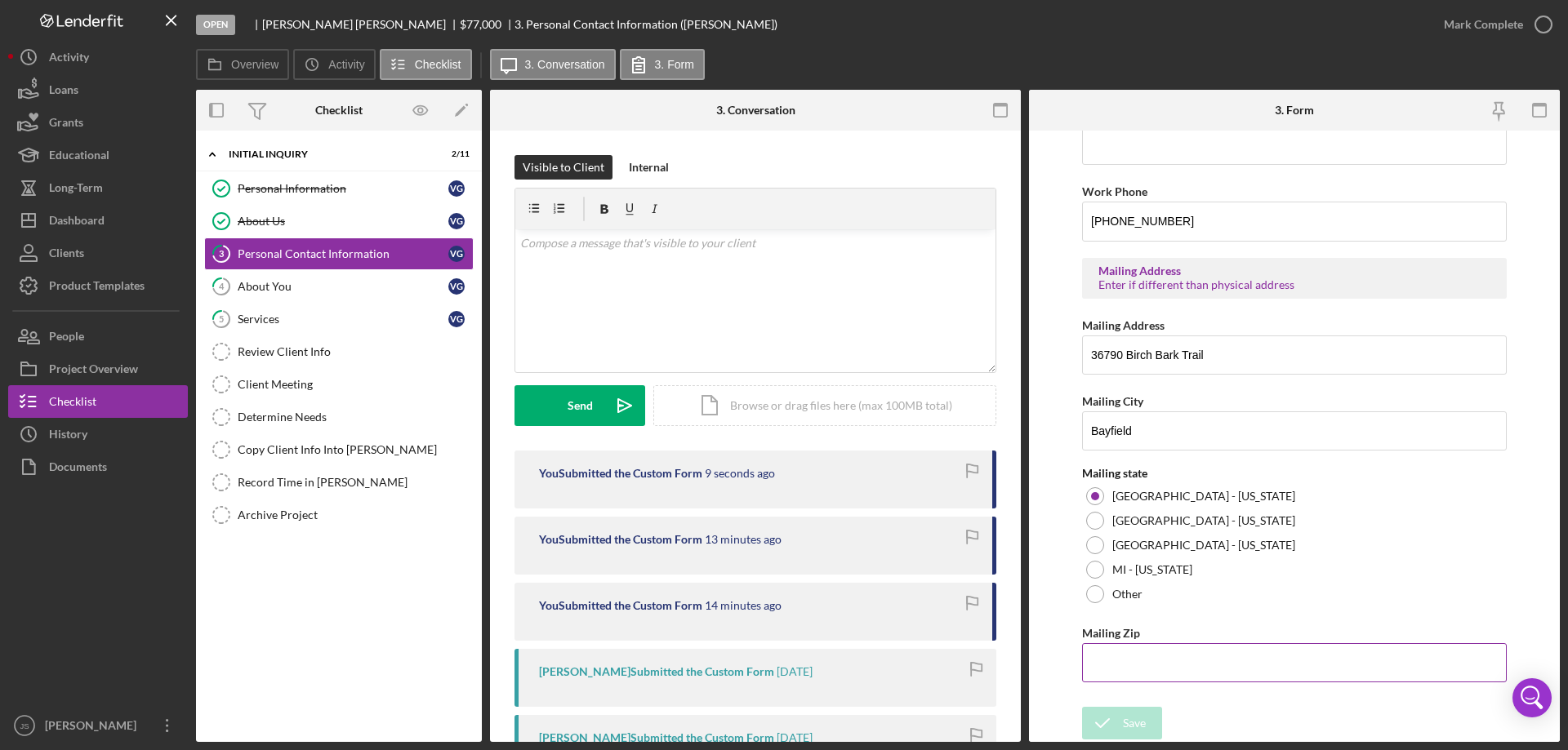
click at [1108, 660] on input "Mailing Zip" at bounding box center [1294, 663] width 425 height 39
type input "54,814"
click at [1133, 719] on div "Save" at bounding box center [1134, 723] width 23 height 32
click at [1547, 23] on icon "button" at bounding box center [1542, 24] width 41 height 41
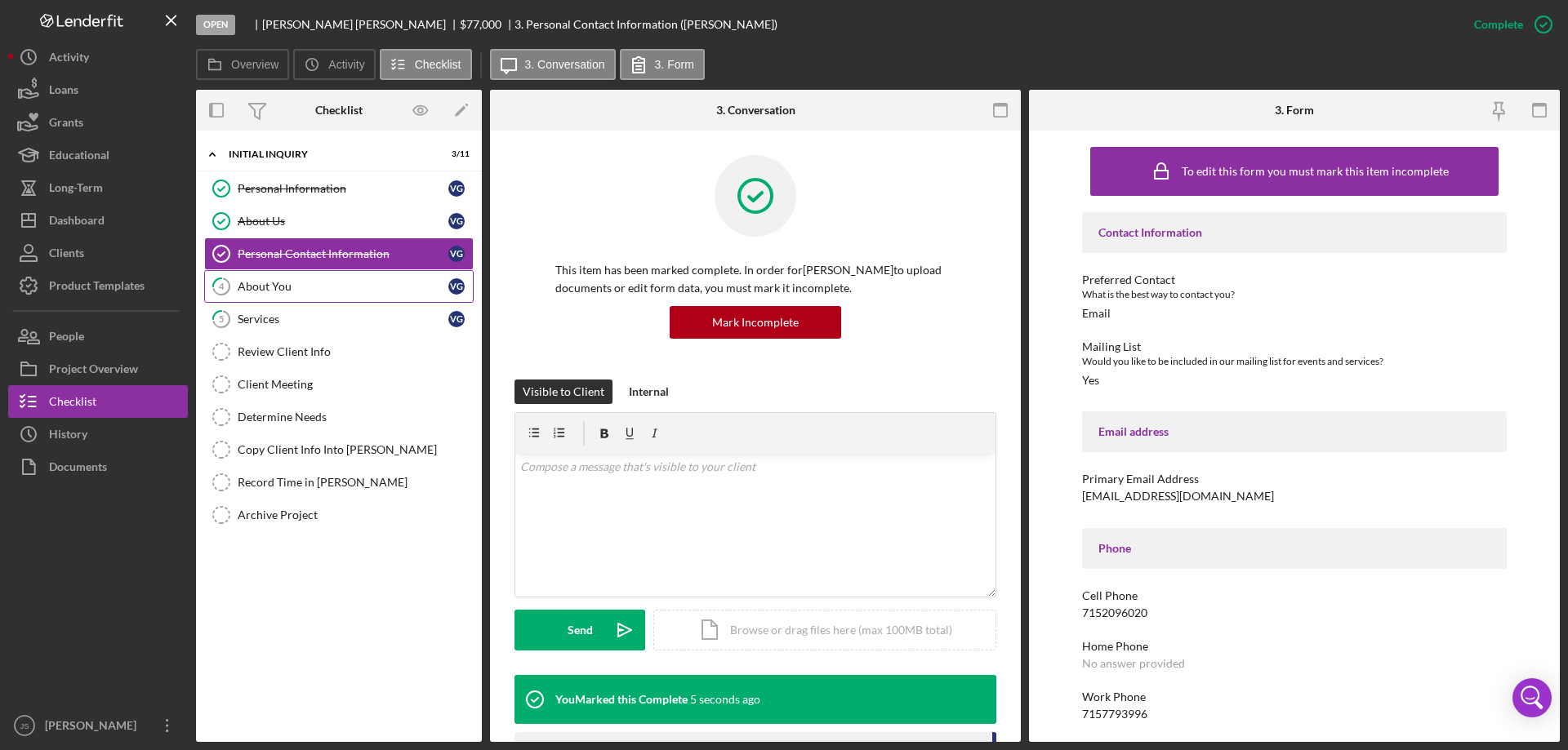
click at [309, 275] on link "4 About You V G" at bounding box center [339, 286] width 269 height 32
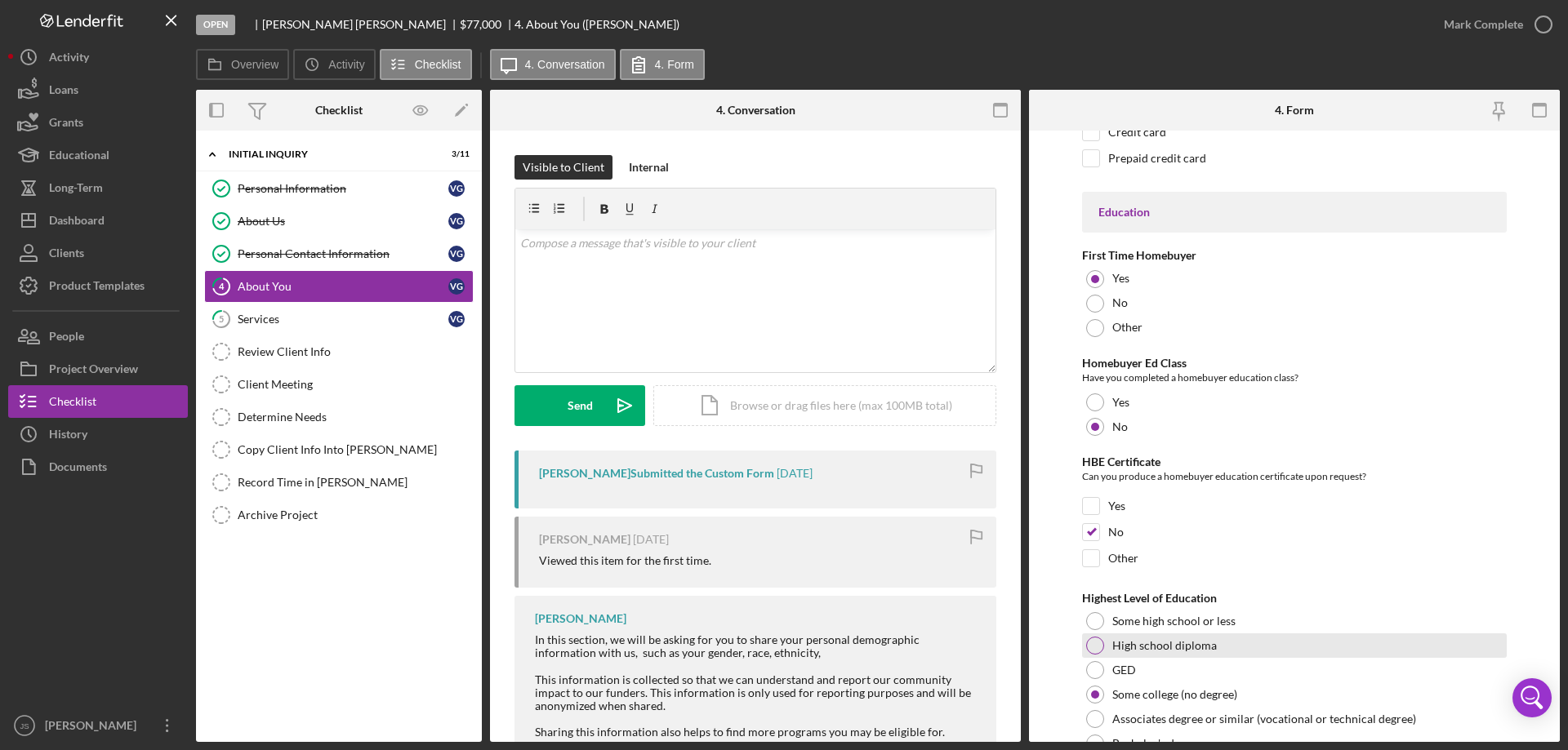
scroll to position [3394, 0]
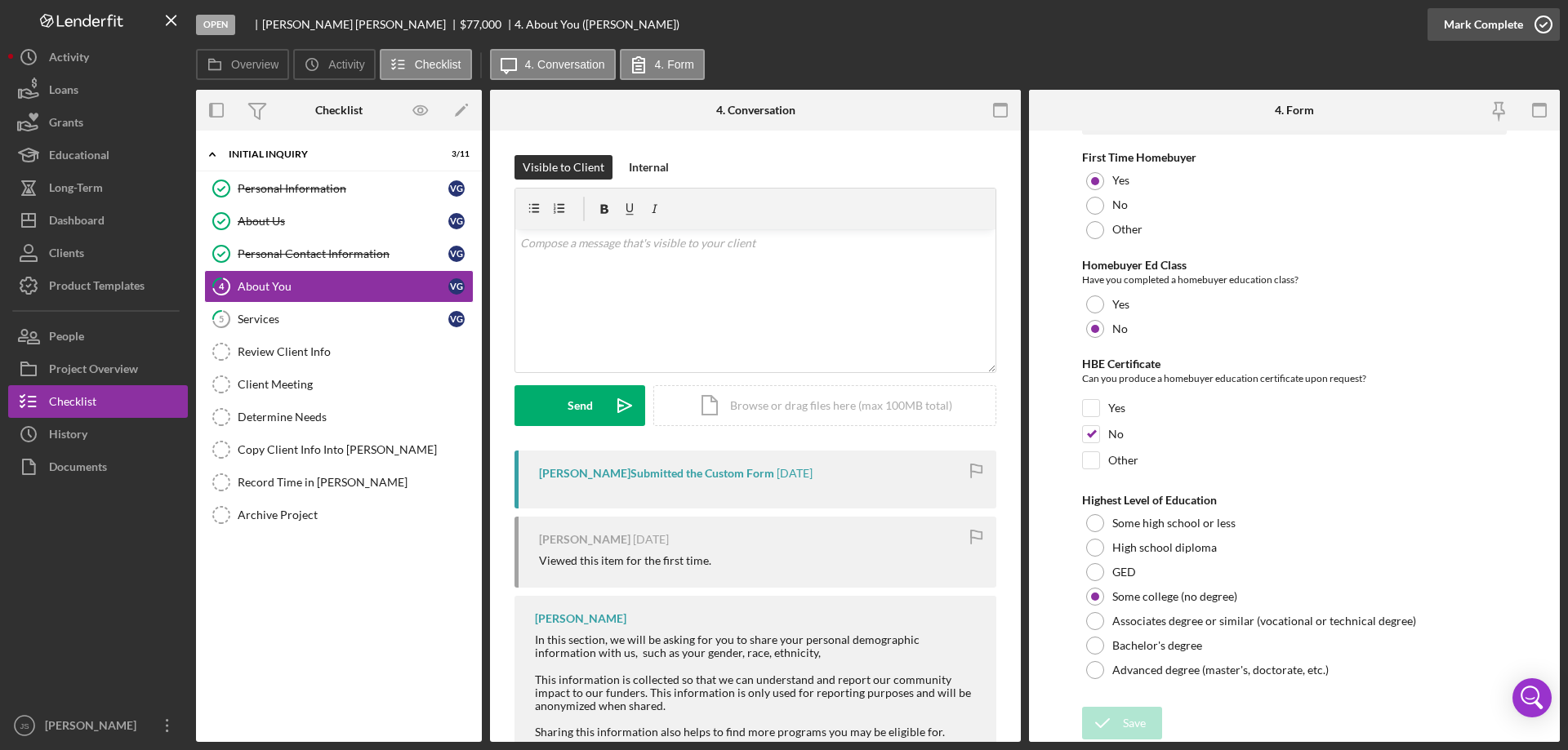
click at [1547, 21] on icon "button" at bounding box center [1542, 24] width 41 height 41
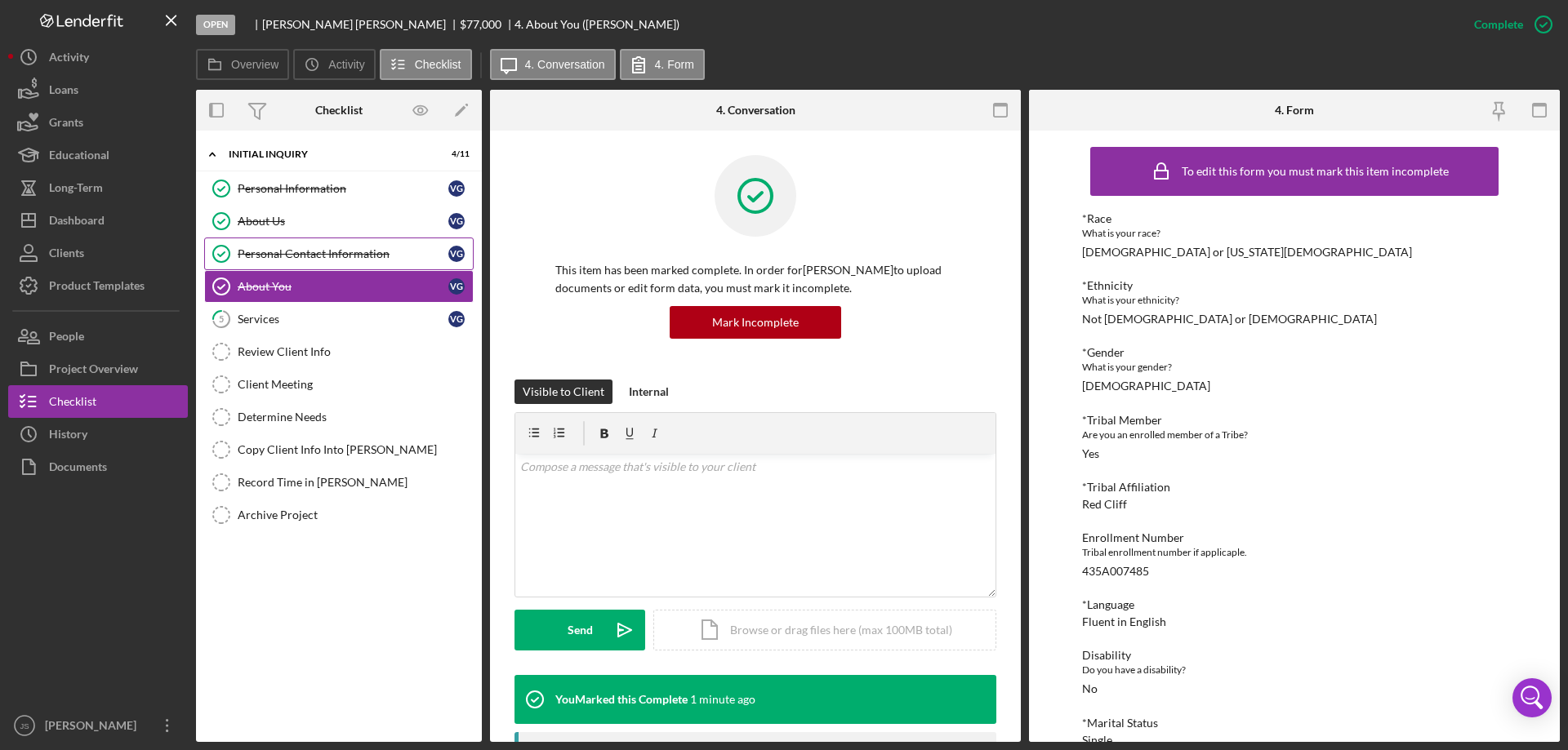
click at [366, 255] on div "Personal Contact Information" at bounding box center [343, 254] width 211 height 13
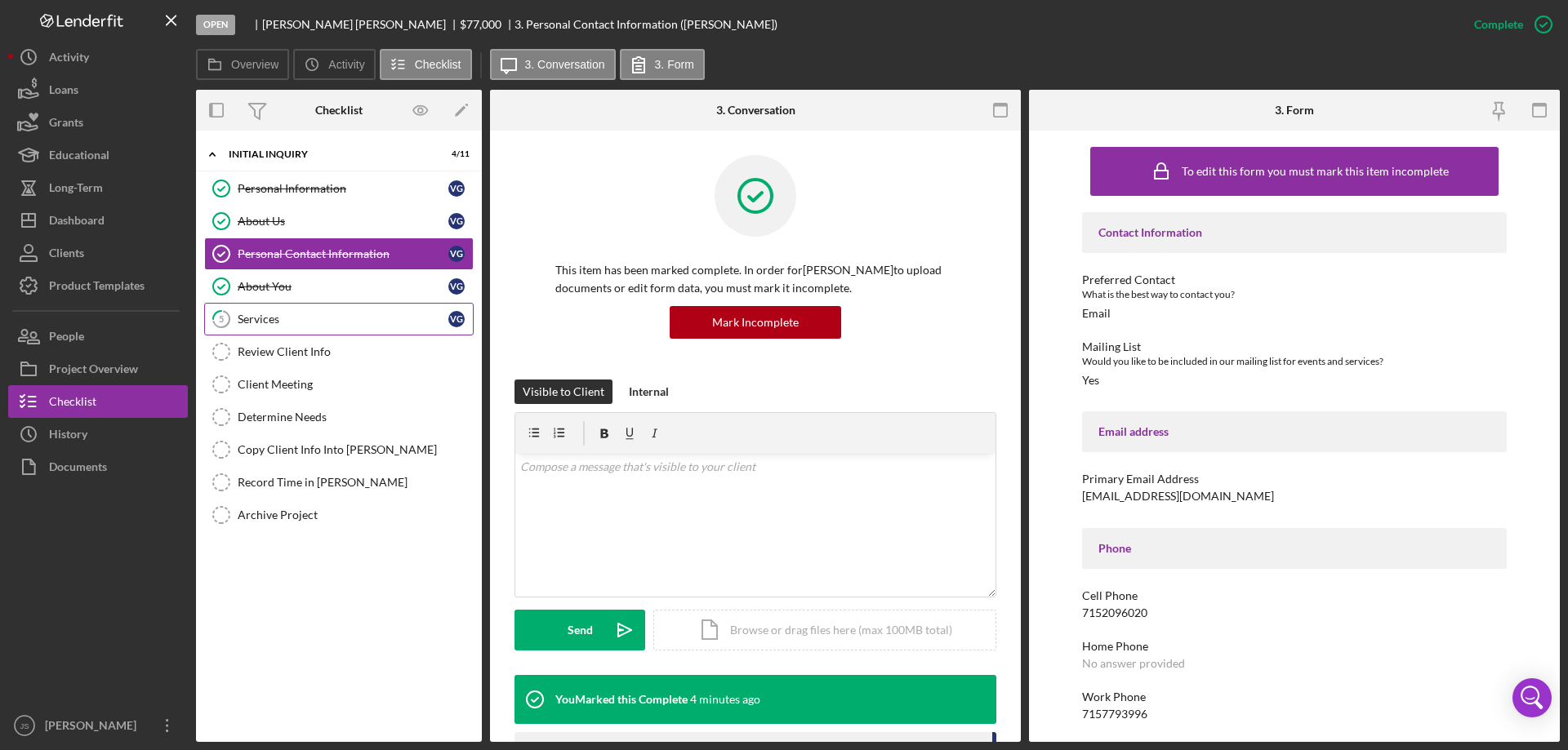
click at [313, 322] on div "Services" at bounding box center [343, 319] width 211 height 13
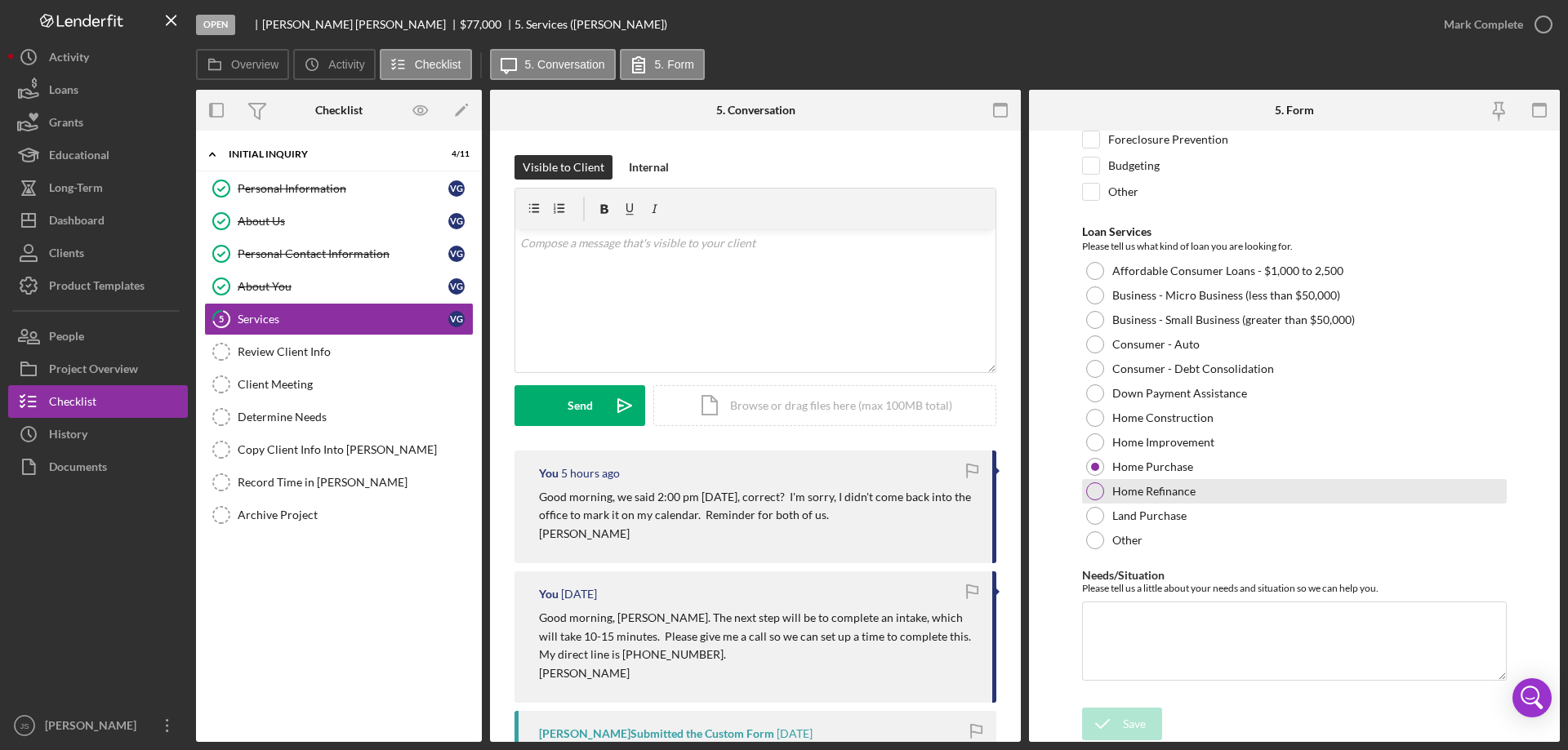
scroll to position [134, 0]
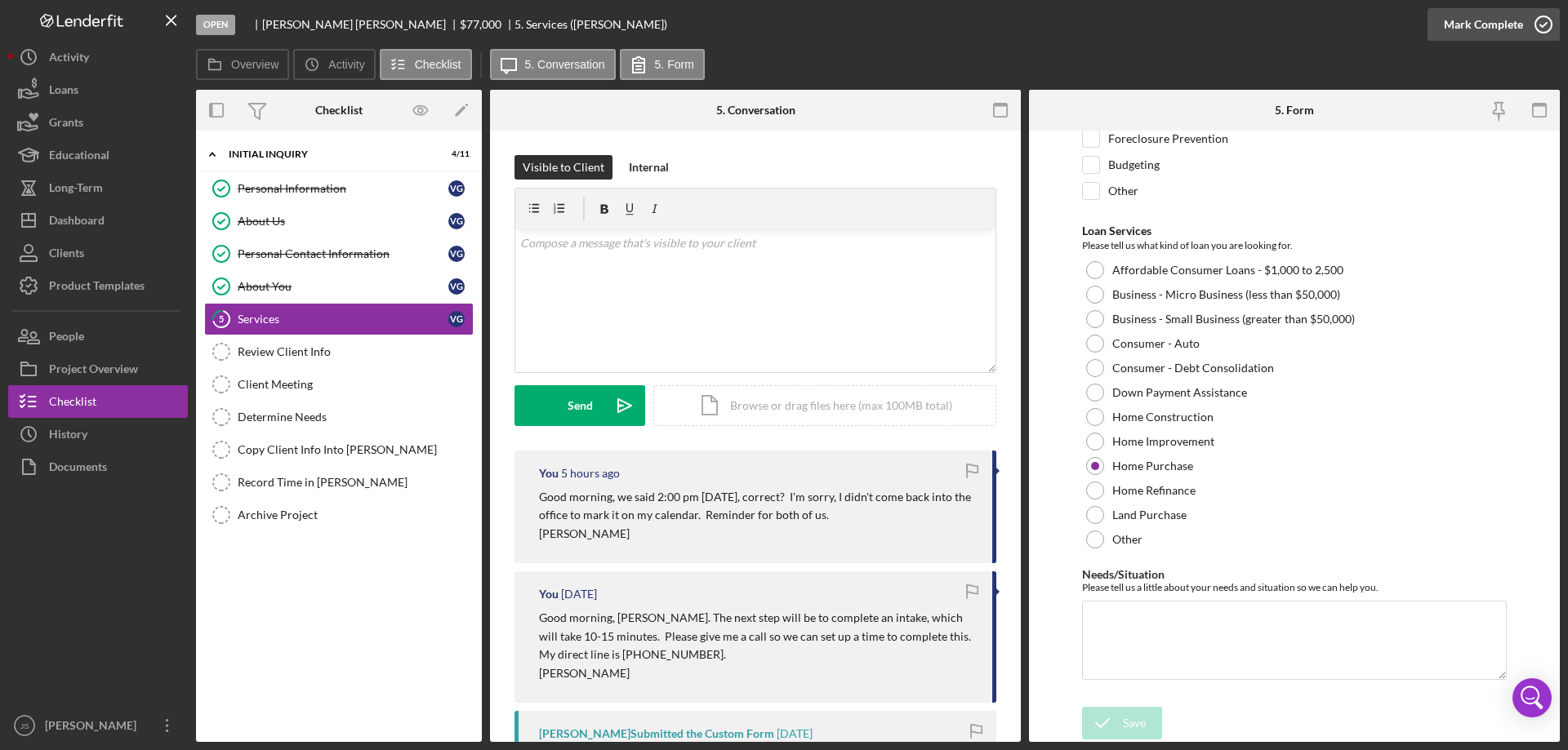
click at [1544, 22] on icon "button" at bounding box center [1542, 24] width 41 height 41
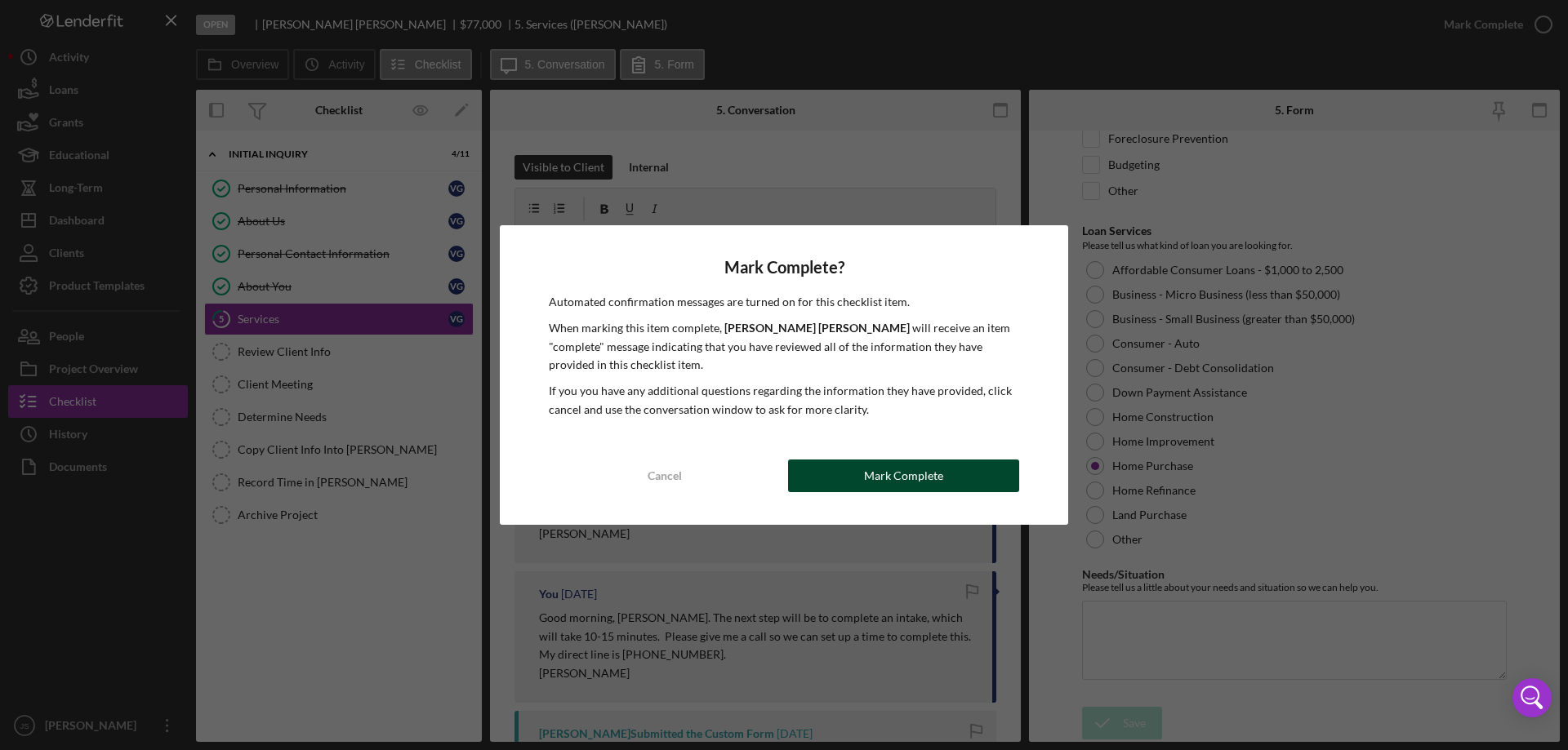
click at [964, 469] on button "Mark Complete" at bounding box center [903, 475] width 231 height 32
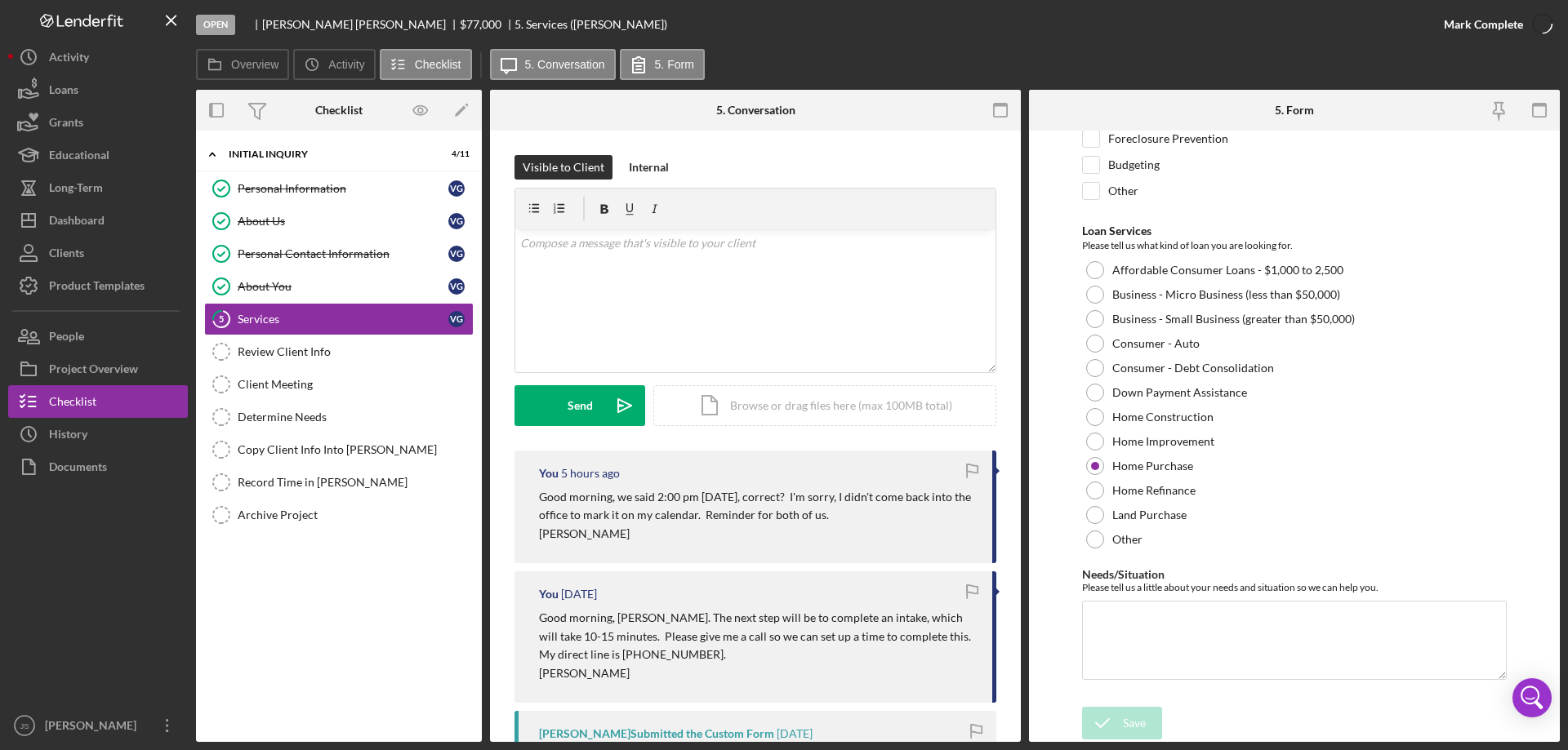
scroll to position [200, 0]
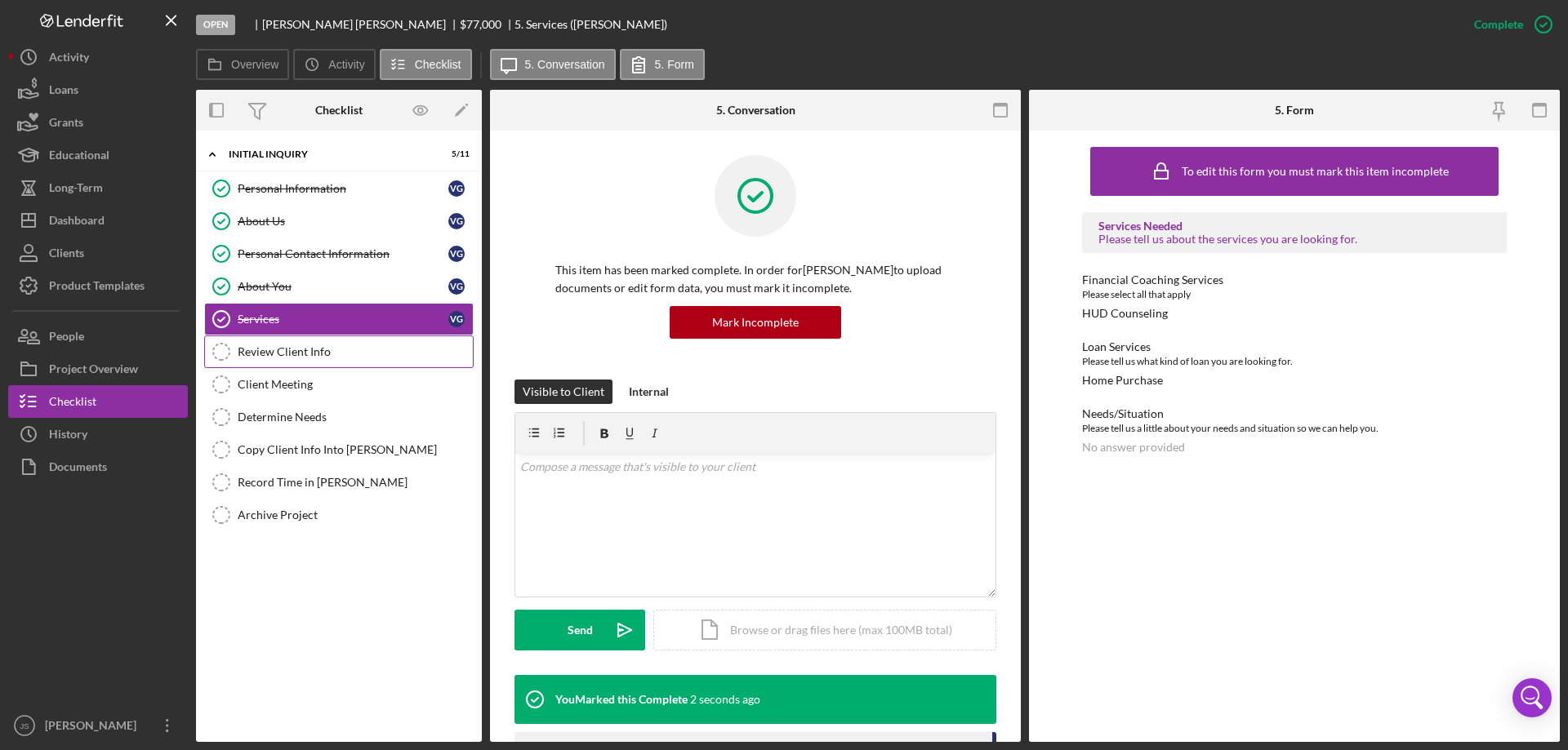
click at [300, 353] on div "Review Client Info" at bounding box center [355, 352] width 235 height 13
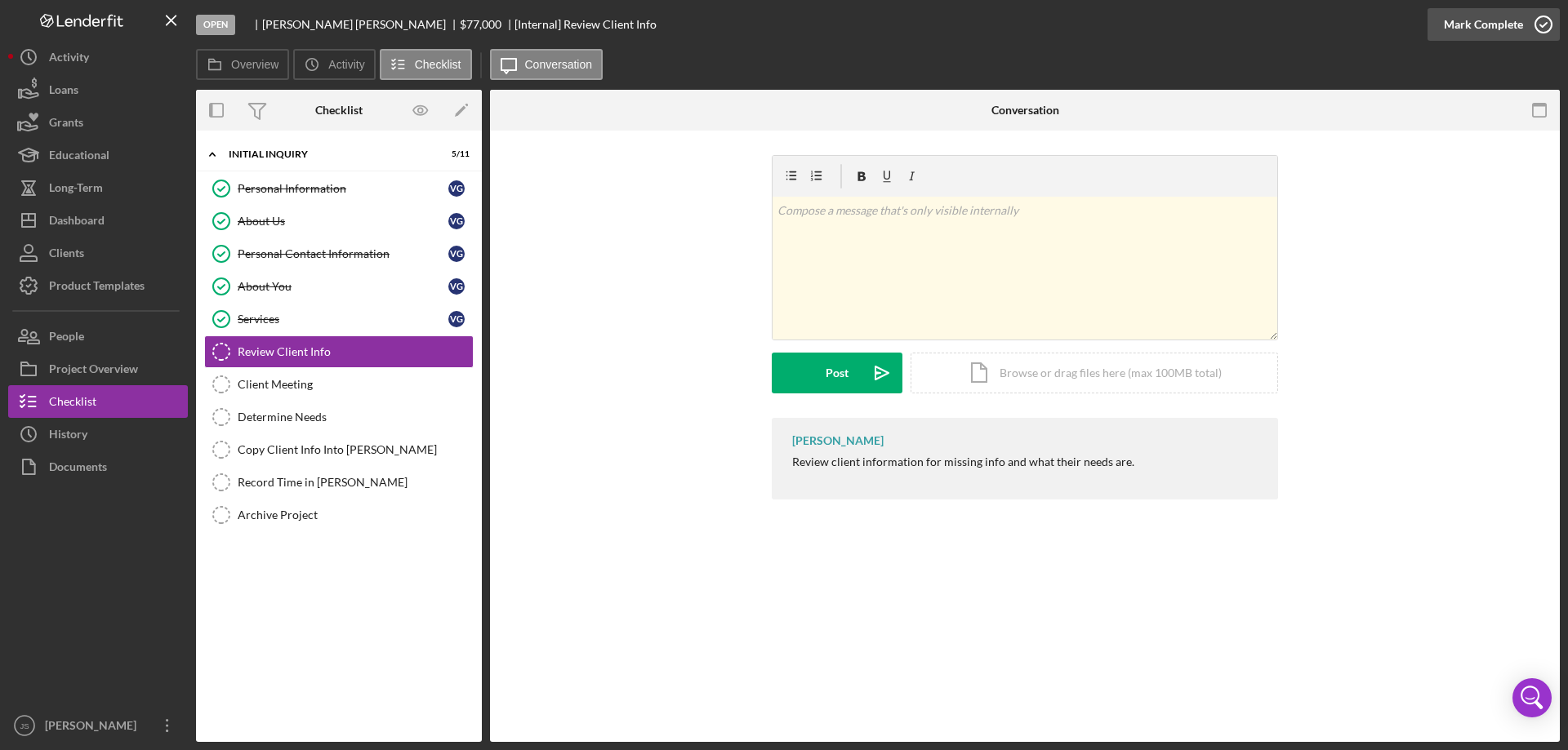
click at [1548, 24] on icon "button" at bounding box center [1542, 24] width 41 height 41
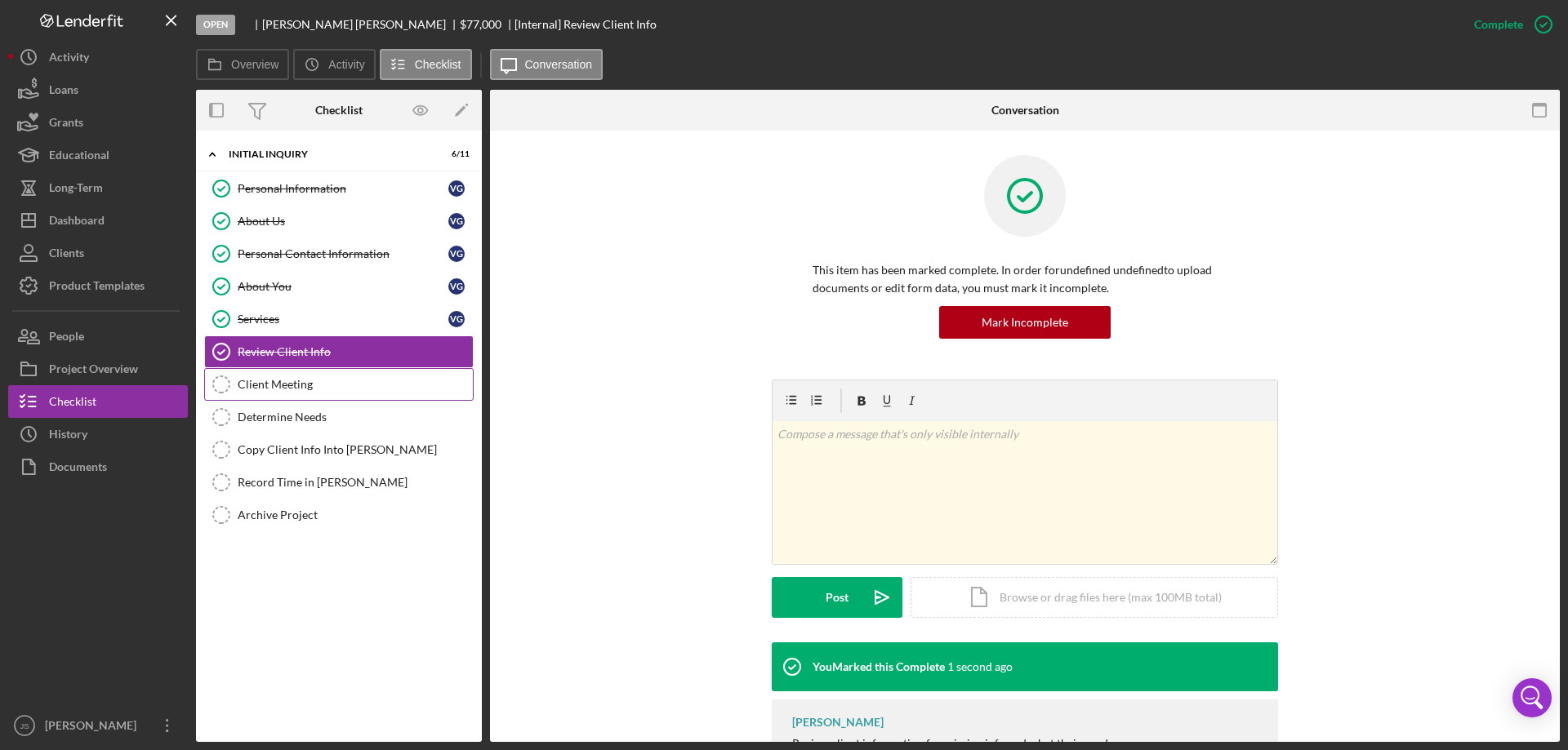
click at [257, 391] on div "Client Meeting" at bounding box center [355, 385] width 235 height 13
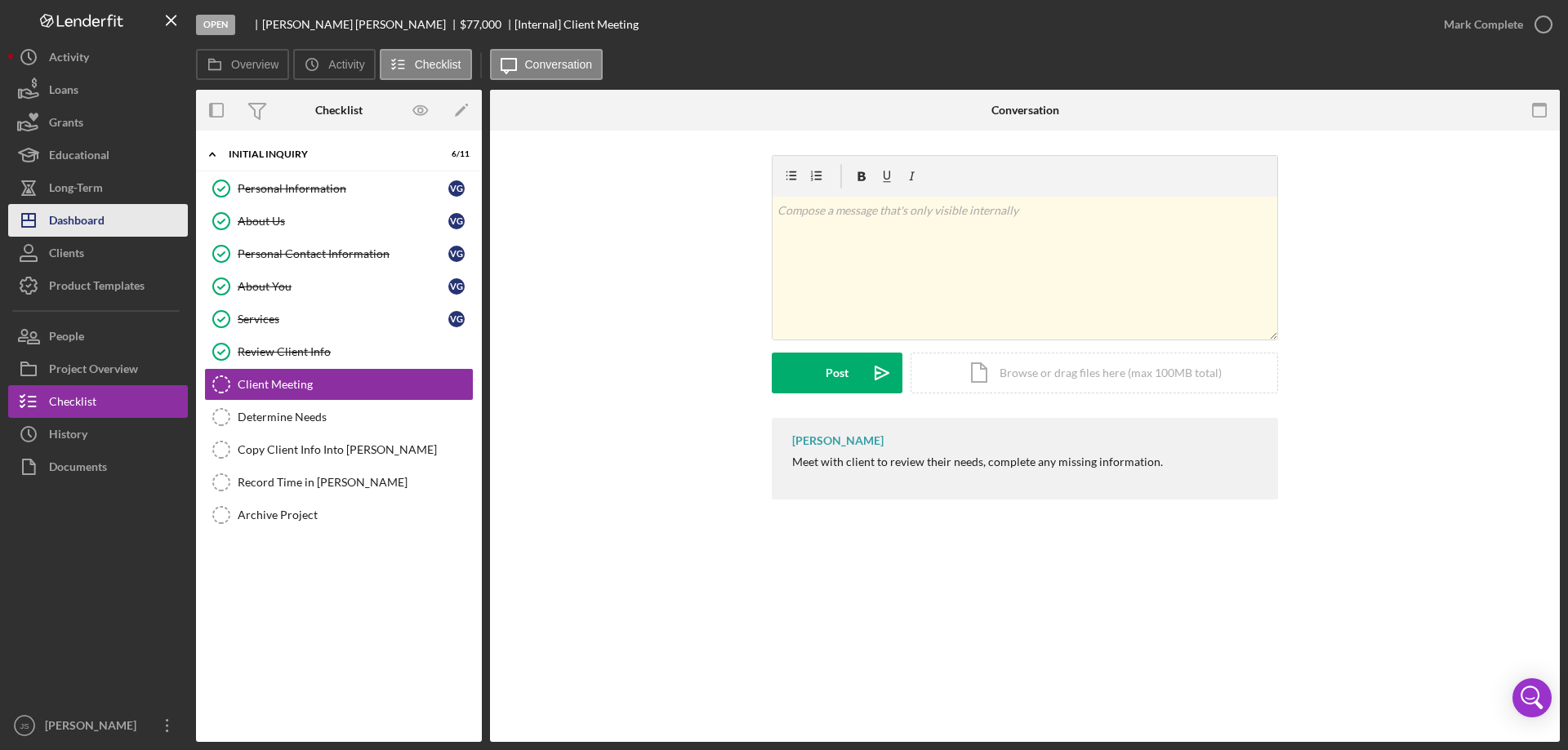
click at [106, 216] on button "Icon/Dashboard Dashboard" at bounding box center [98, 221] width 180 height 32
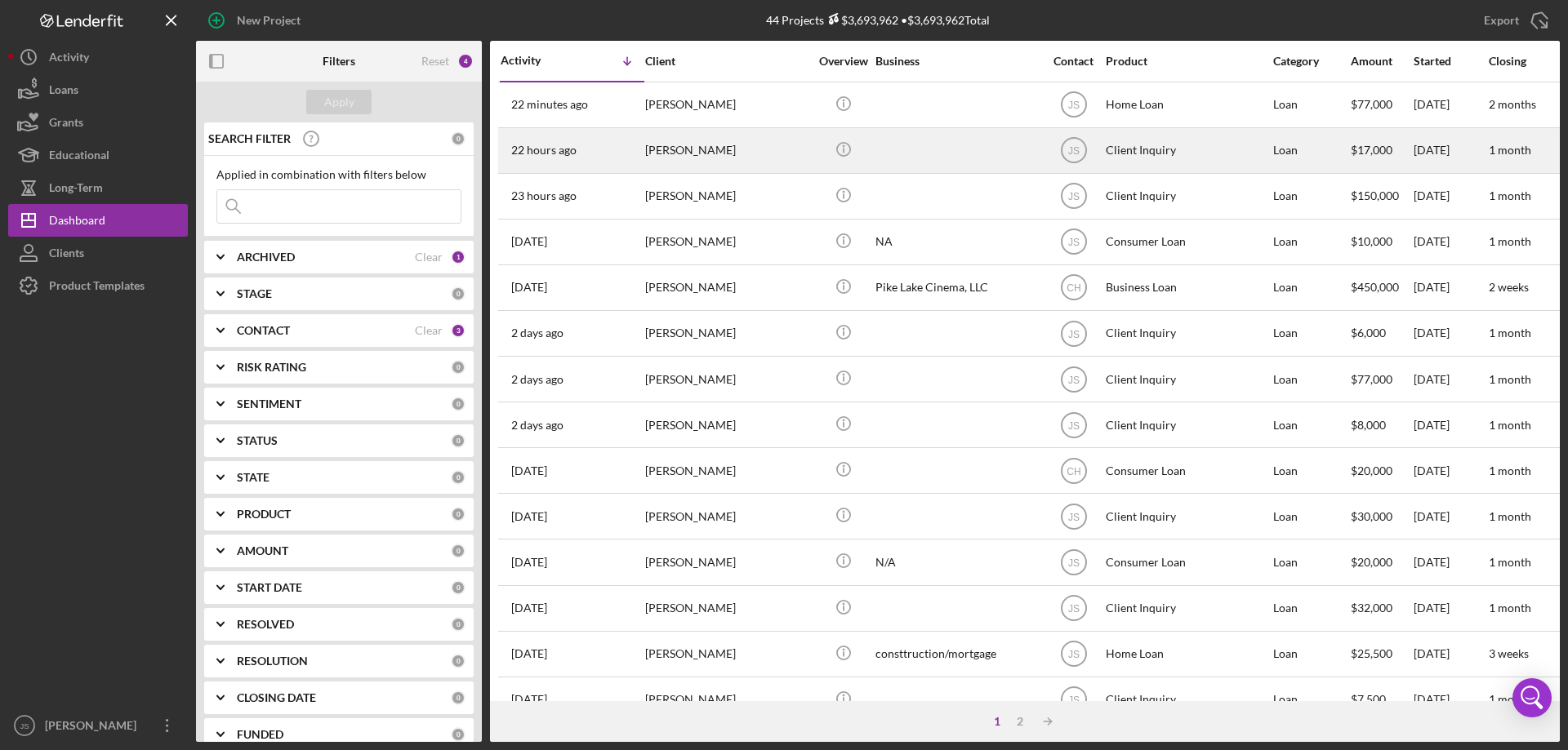
click at [770, 158] on div "[PERSON_NAME]" at bounding box center [726, 151] width 164 height 44
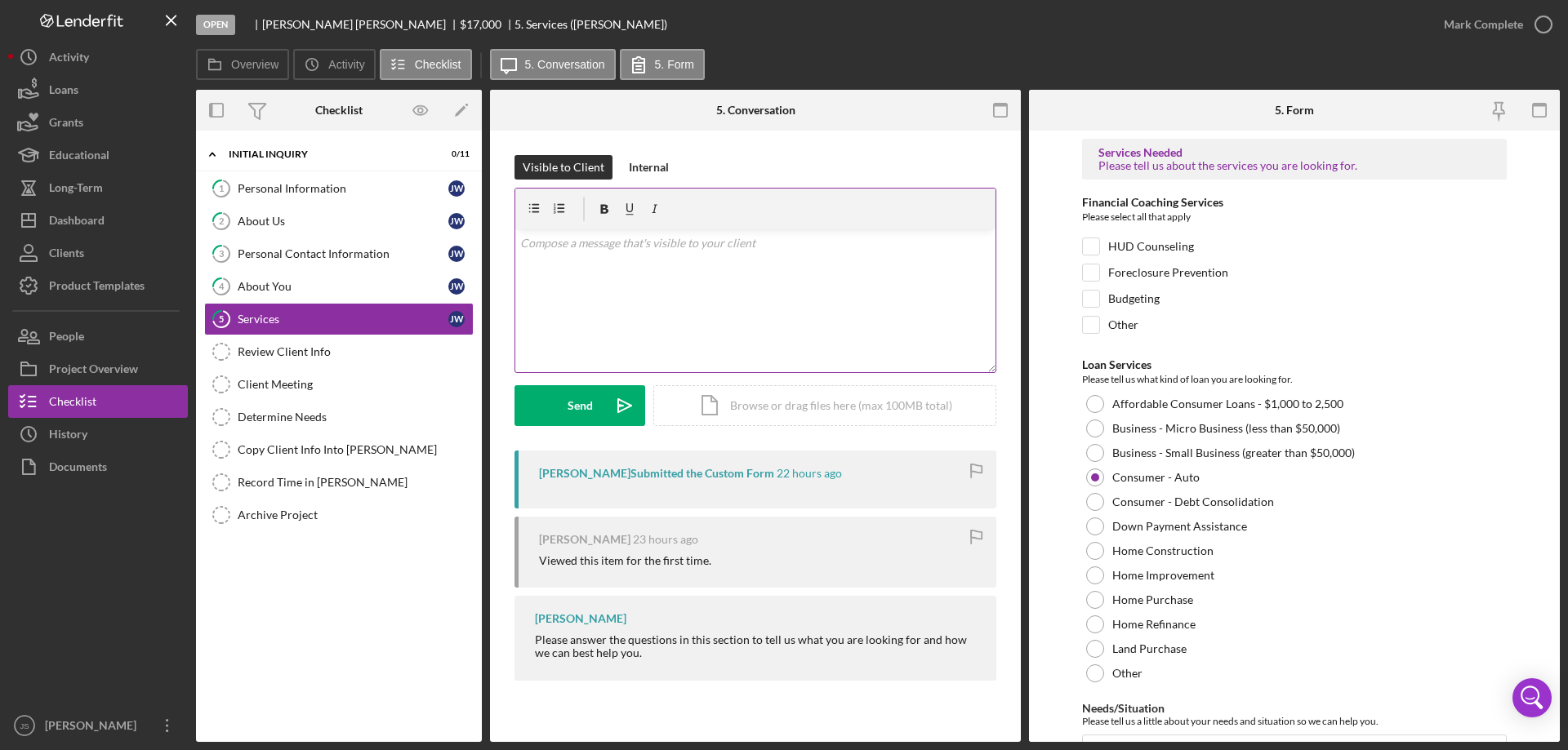
click at [546, 265] on div "v Color teal Color pink Remove color Add row above Add row below Add column bef…" at bounding box center [755, 300] width 480 height 143
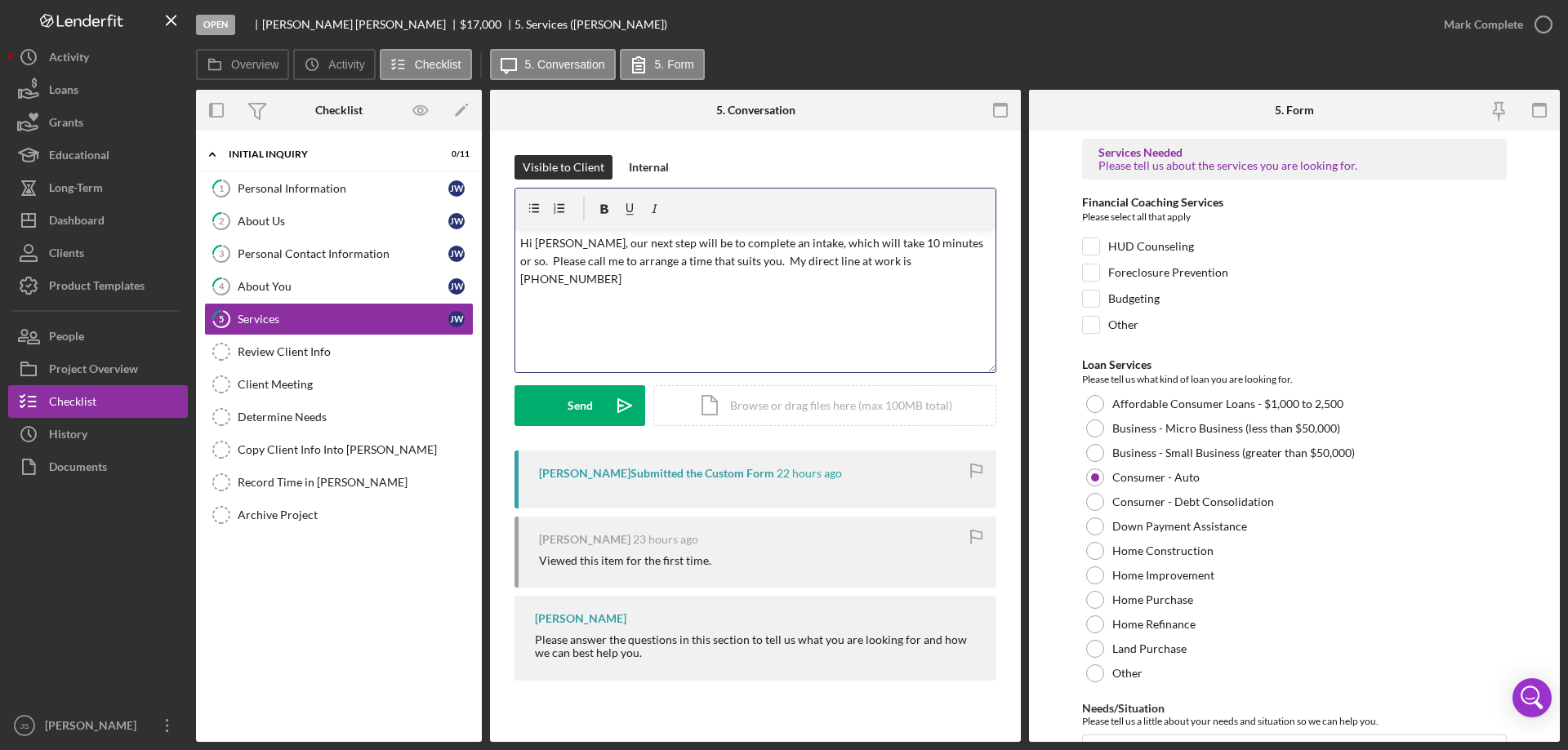
click at [799, 241] on p "Hi Jeff, our next step will be to complete an intake, which will take 10 minute…" at bounding box center [755, 261] width 471 height 55
click at [858, 241] on p "Hi Jeff, our next step will be to complete an intake, which will take 10 minute…" at bounding box center [755, 261] width 471 height 55
click at [951, 243] on p "Hi Jeff, our next step will be to complete an intake, which will take 10 - 15 m…" at bounding box center [755, 261] width 471 height 55
click at [924, 265] on p "Hi Jeff, our next step will be to complete an intake, which should take 10-15 m…" at bounding box center [755, 261] width 471 height 55
click at [560, 413] on button "Send Icon/icon-invite-send" at bounding box center [579, 405] width 130 height 41
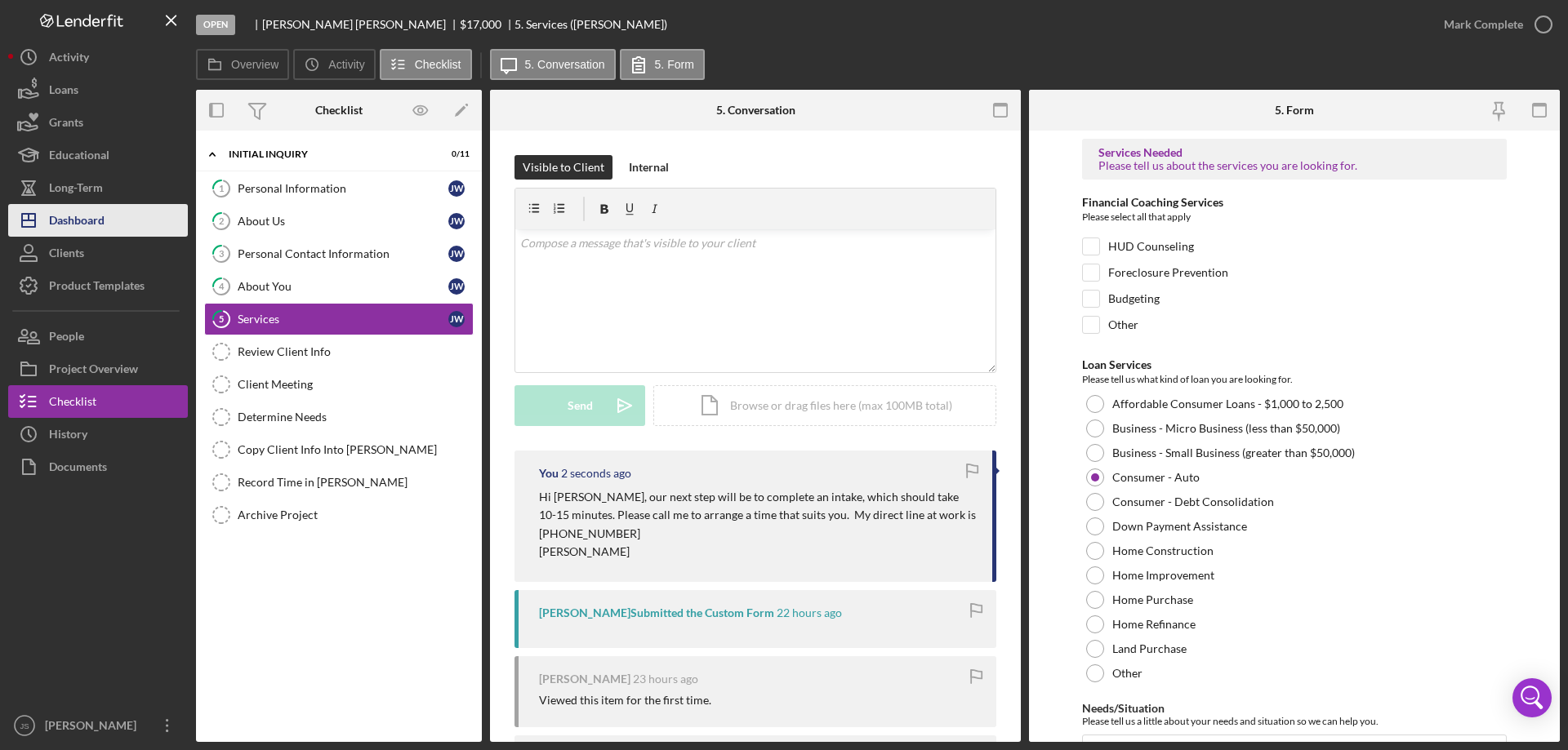
click at [106, 224] on button "Icon/Dashboard Dashboard" at bounding box center [98, 221] width 180 height 32
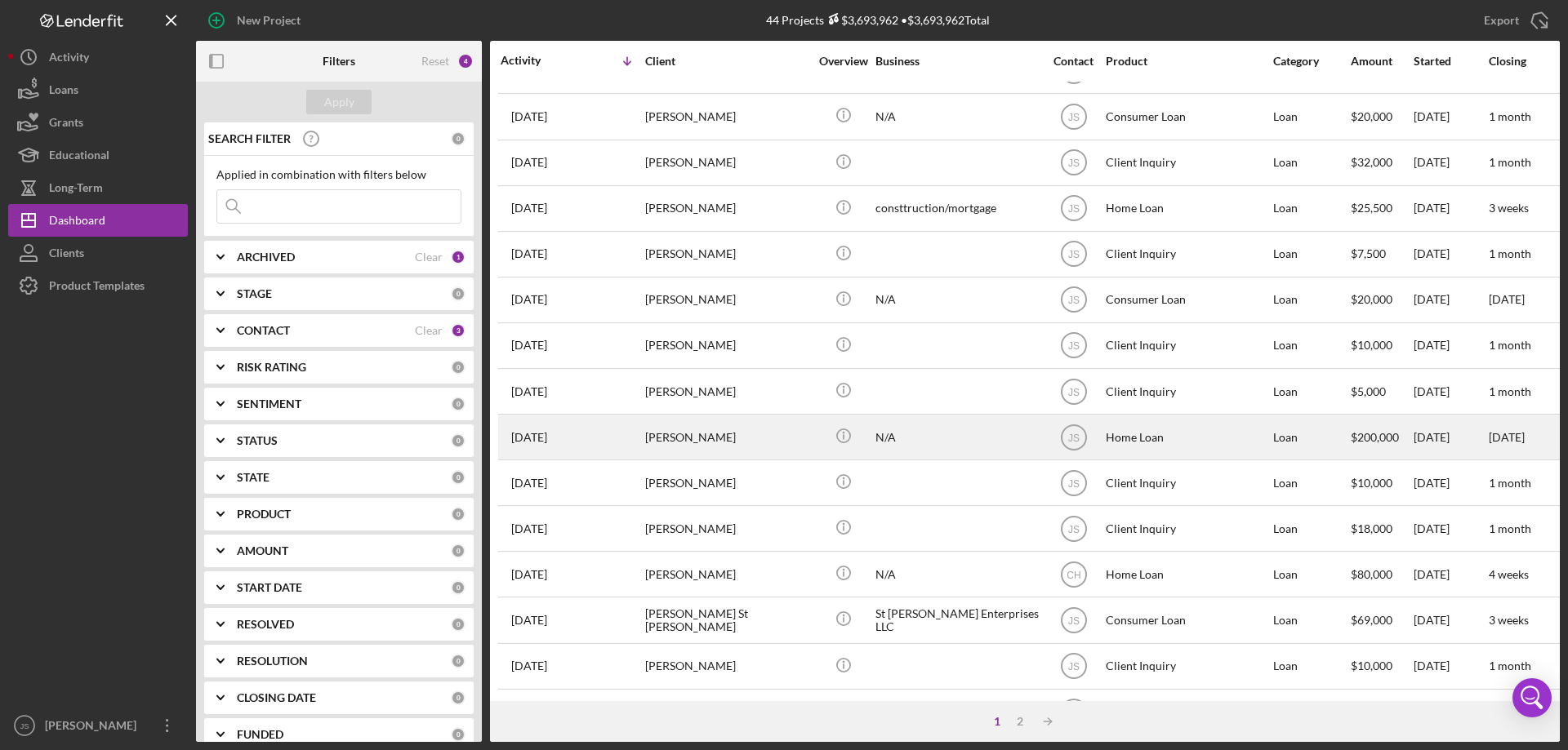
scroll to position [546, 0]
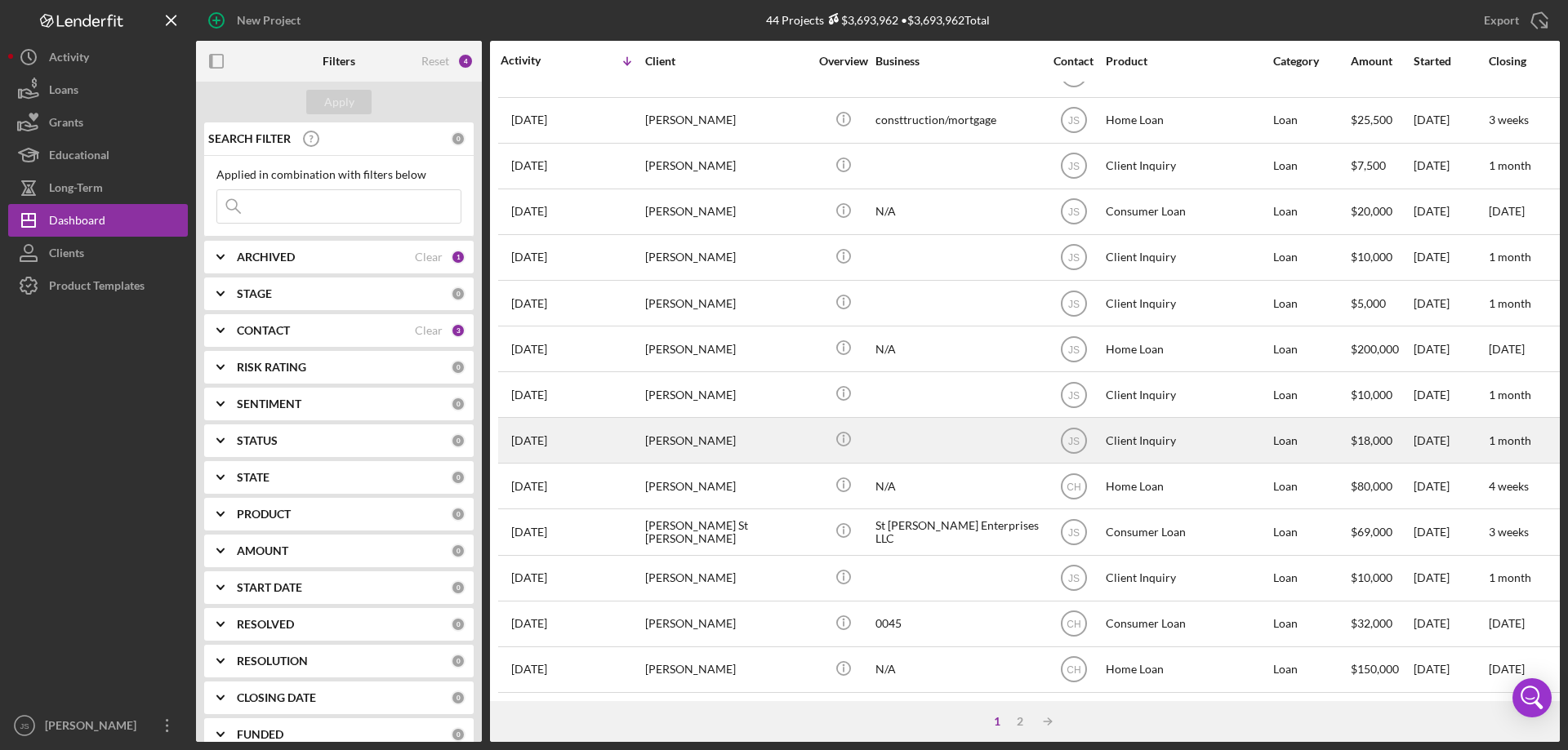
click at [1025, 429] on div at bounding box center [958, 441] width 164 height 44
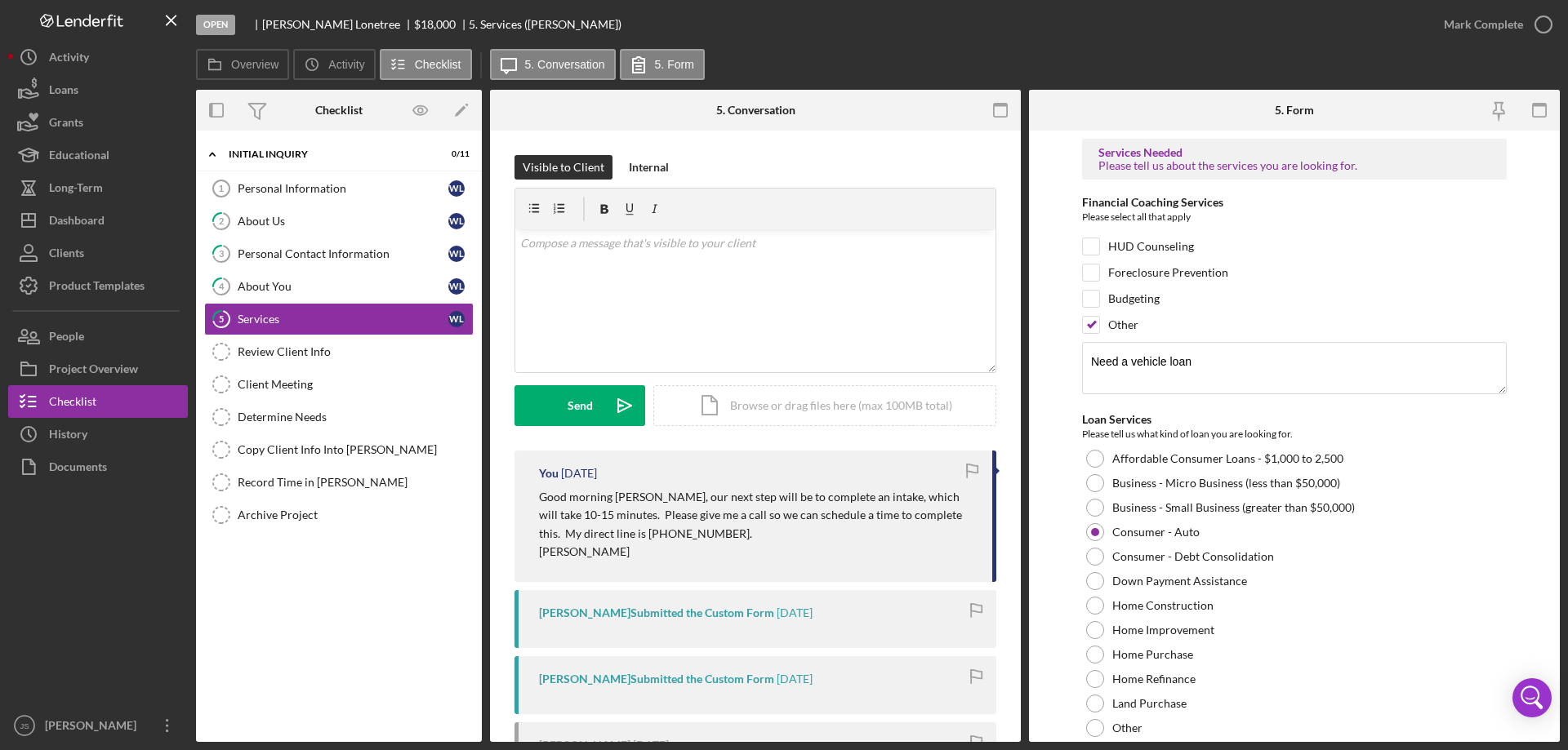
click at [617, 497] on p "Good morning Wendy, our next step will be to complete an intake, which will tak…" at bounding box center [757, 516] width 436 height 55
click at [615, 495] on p "Good morning Wendy, our next step will be to complete an intake, which will tak…" at bounding box center [757, 516] width 436 height 55
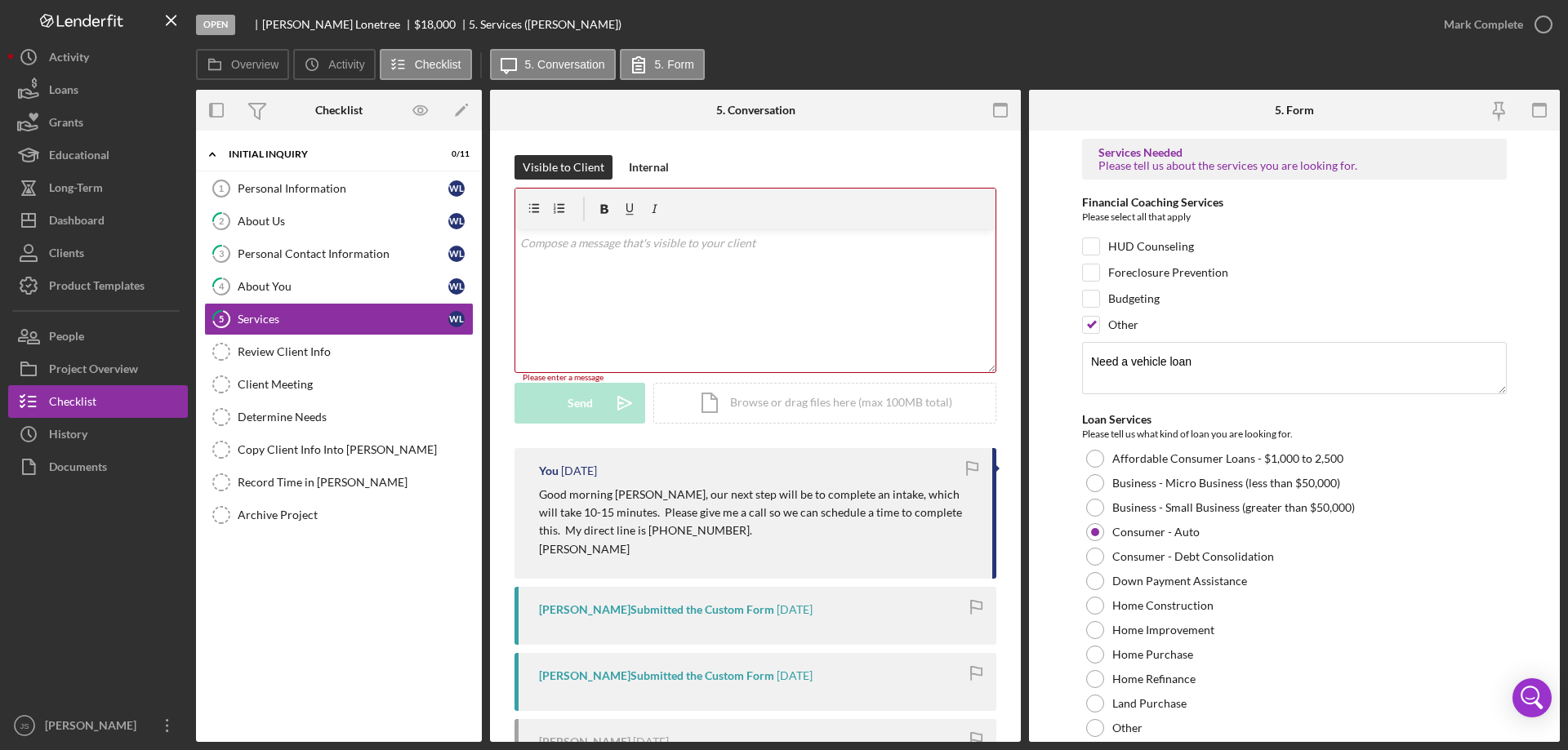
click at [728, 319] on div "v Color teal Color pink Remove color Add row above Add row below Add column bef…" at bounding box center [755, 300] width 480 height 143
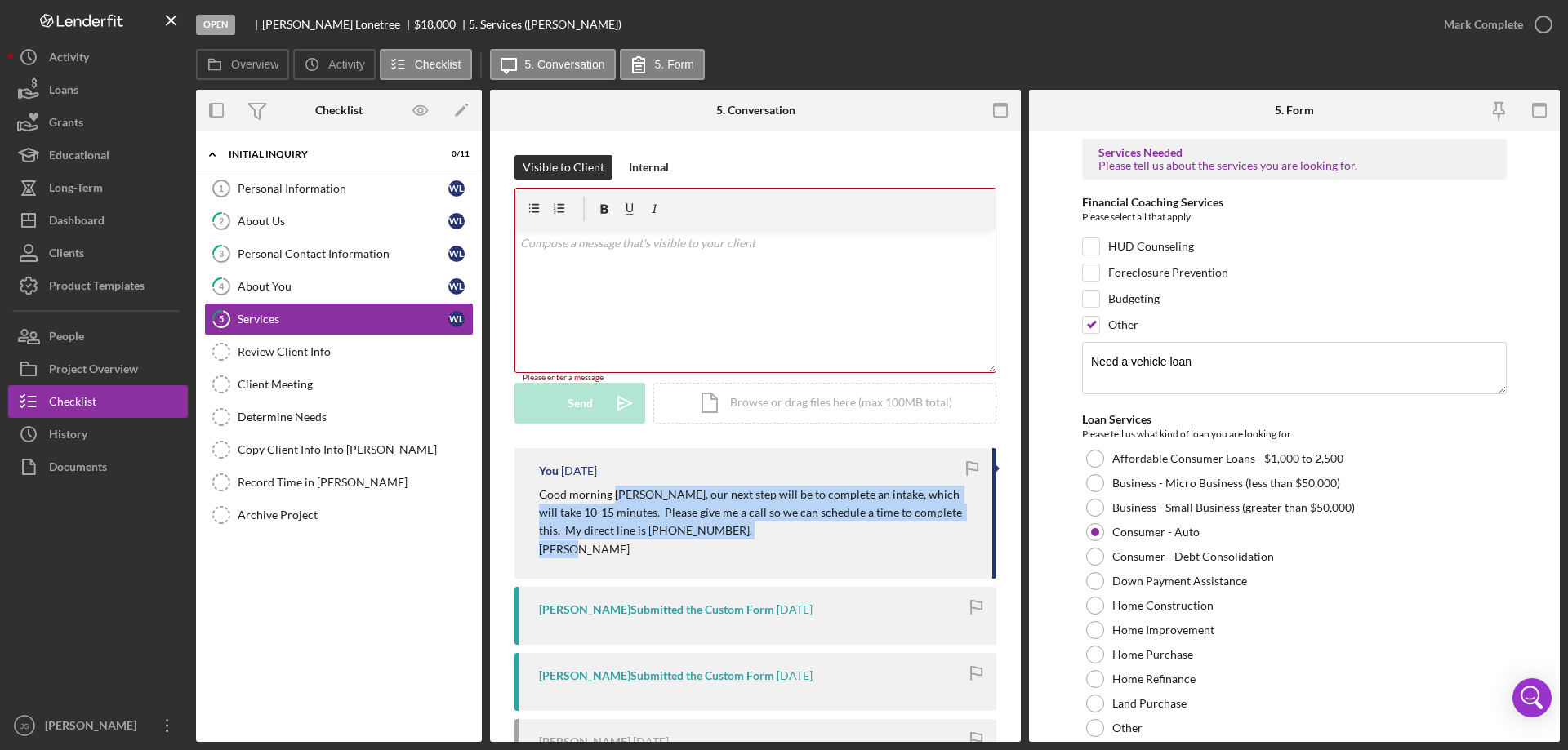
drag, startPoint x: 615, startPoint y: 493, endPoint x: 860, endPoint y: 465, distance: 246.6
click at [961, 545] on div "Good morning Wendy, our next step will be to complete an intake, which will tak…" at bounding box center [757, 522] width 436 height 73
copy div "Wendy, our next step will be to complete an intake, which will take 10-15 minut…"
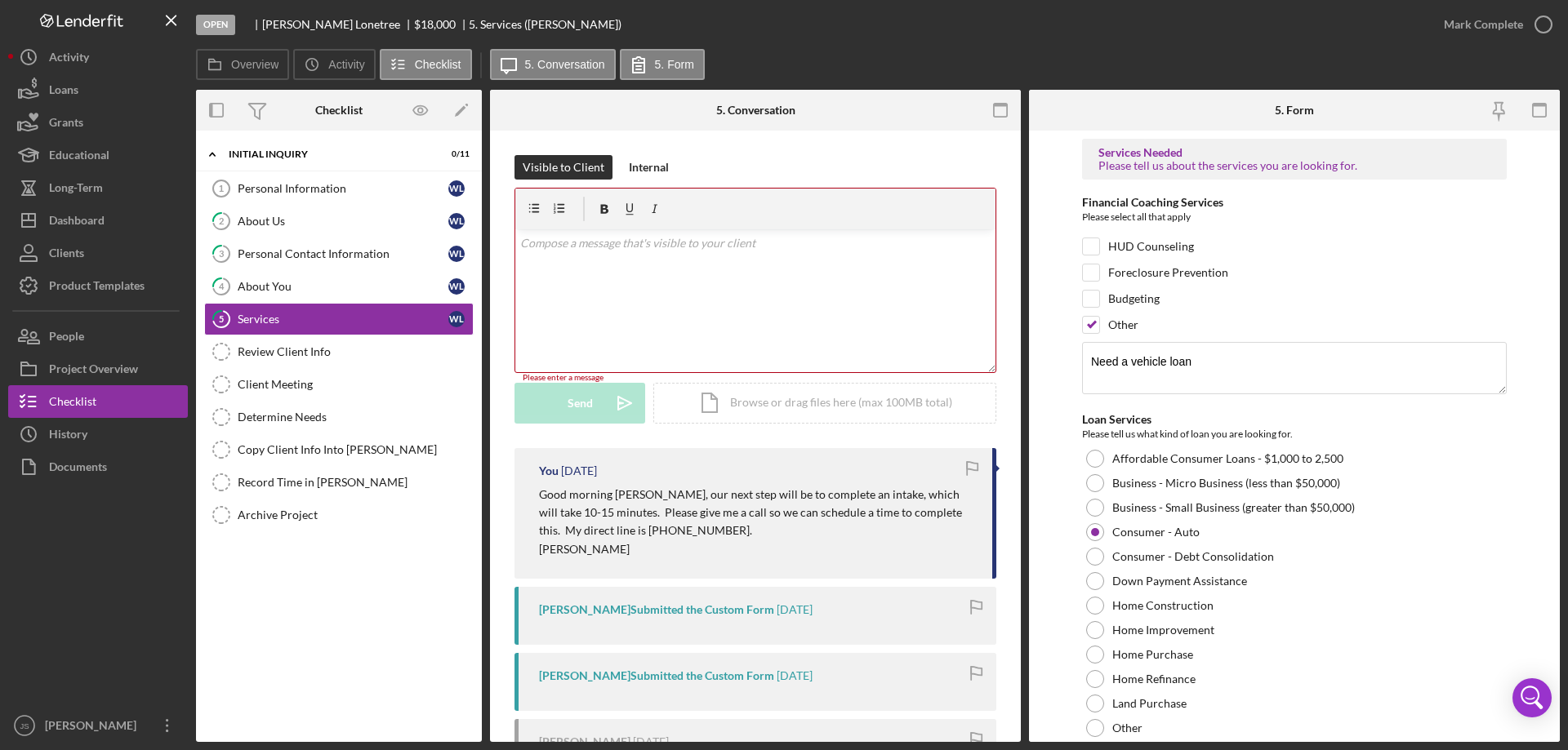
click at [560, 258] on div "v Color teal Color pink Remove color Add row above Add row below Add column bef…" at bounding box center [755, 300] width 480 height 143
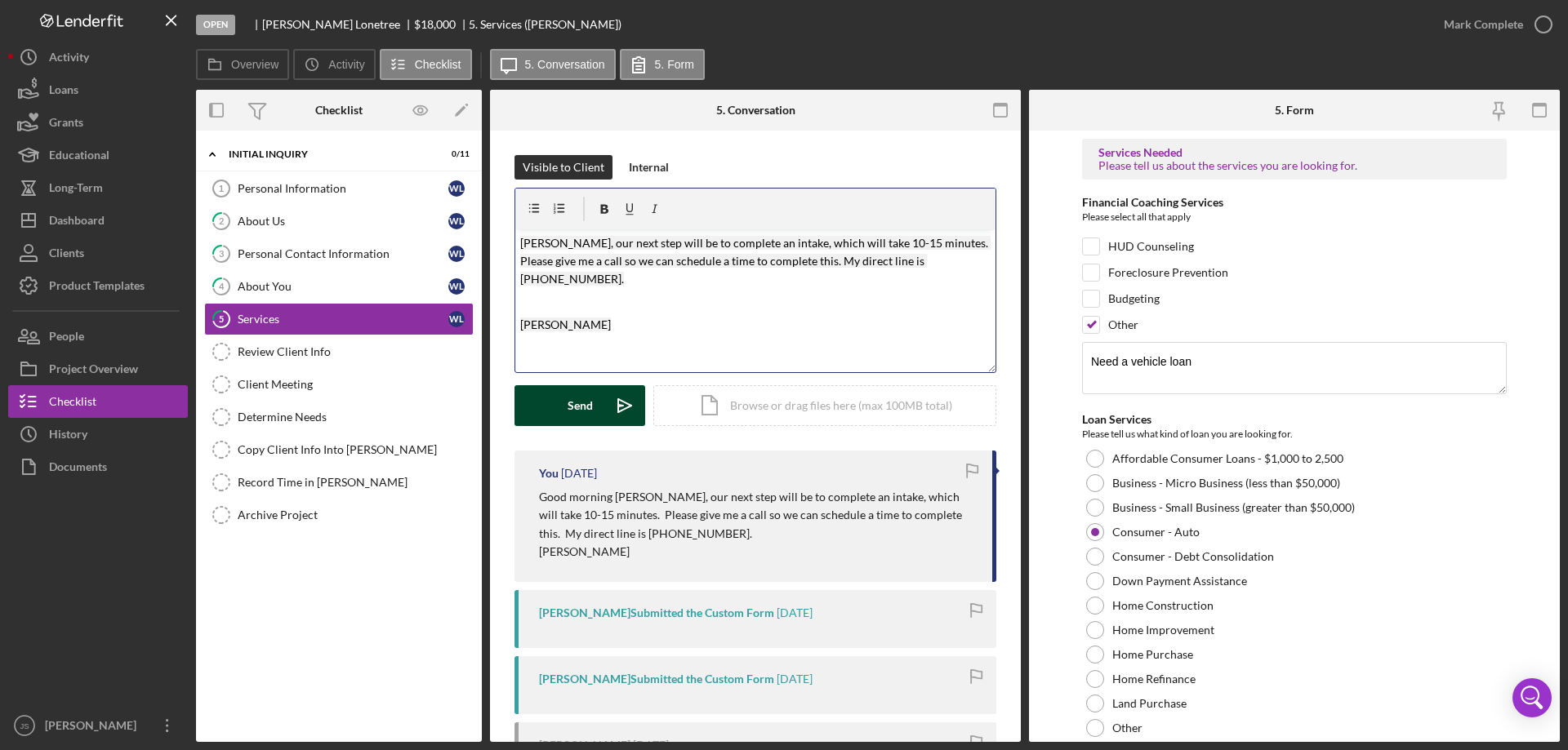
click at [557, 397] on button "Send Icon/icon-invite-send" at bounding box center [579, 405] width 130 height 41
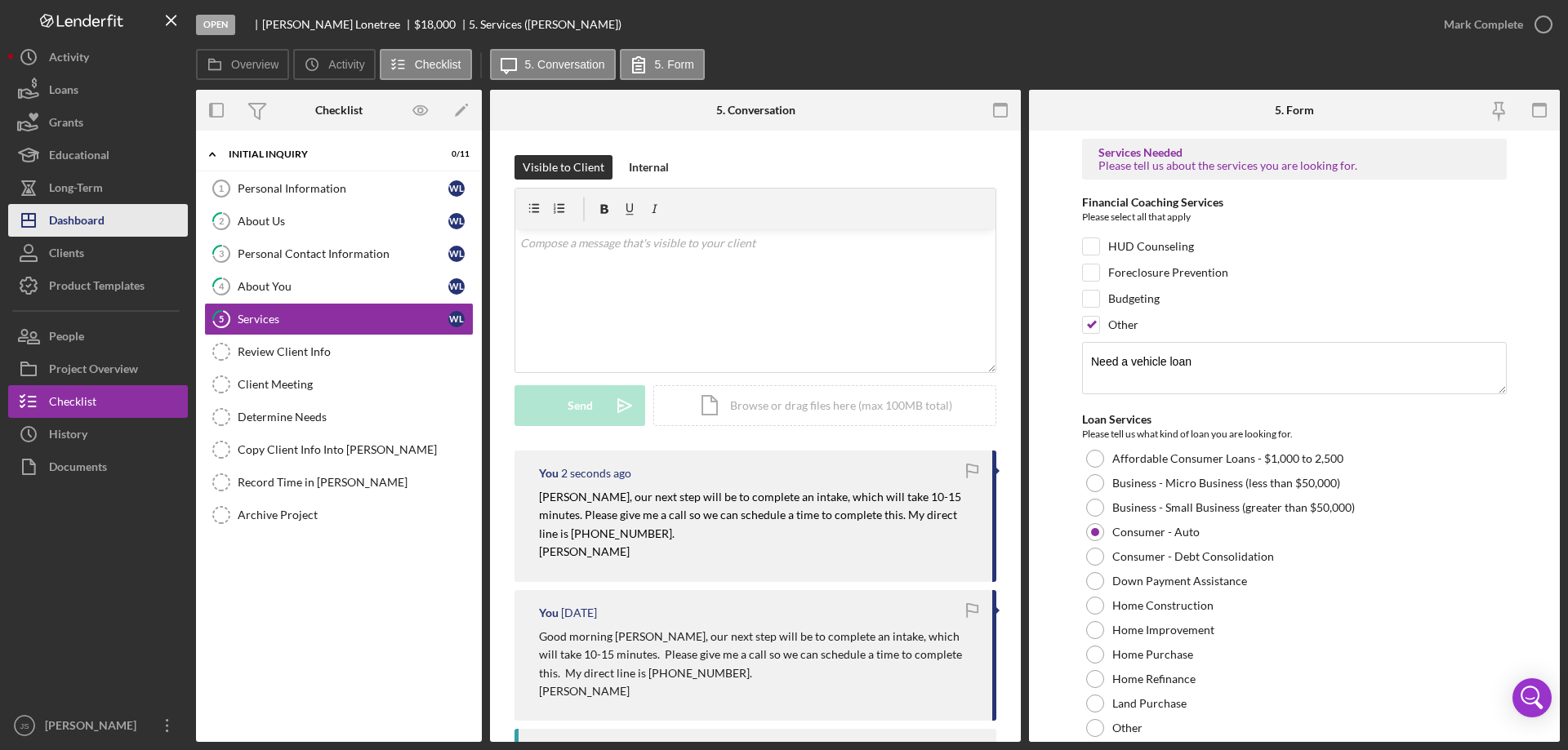
click at [107, 217] on button "Icon/Dashboard Dashboard" at bounding box center [98, 221] width 180 height 32
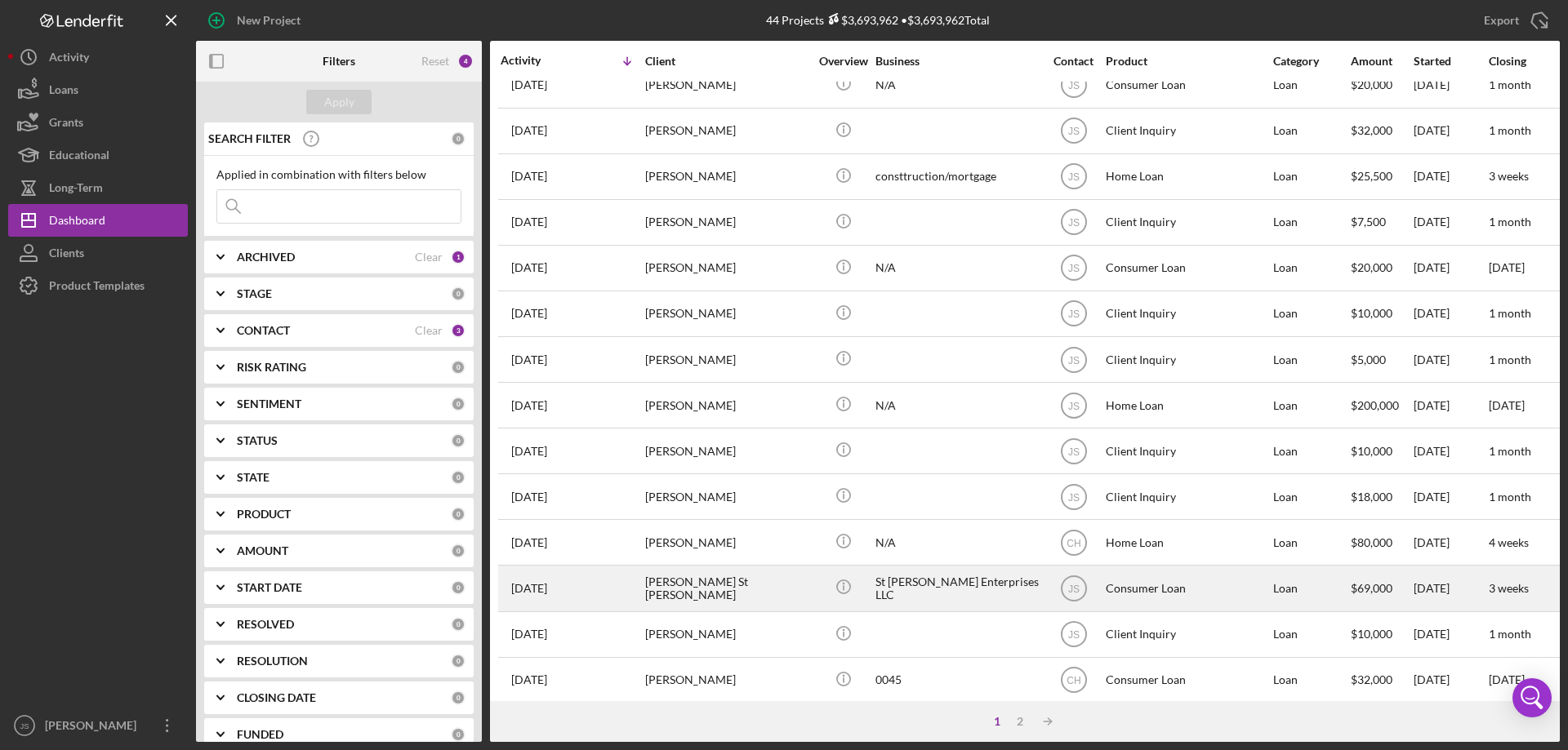
scroll to position [546, 0]
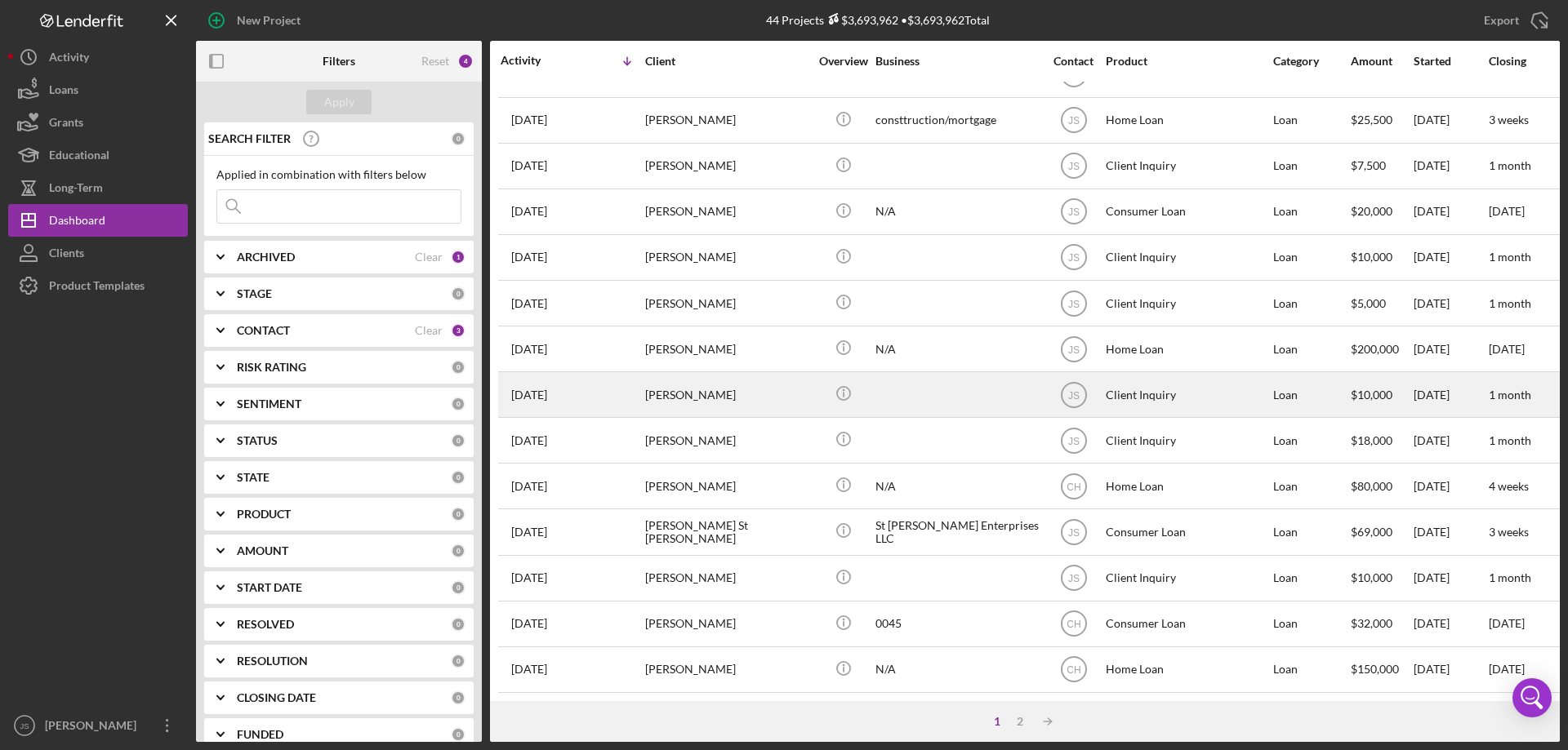
click at [786, 390] on div "Staci Madosh" at bounding box center [726, 394] width 164 height 44
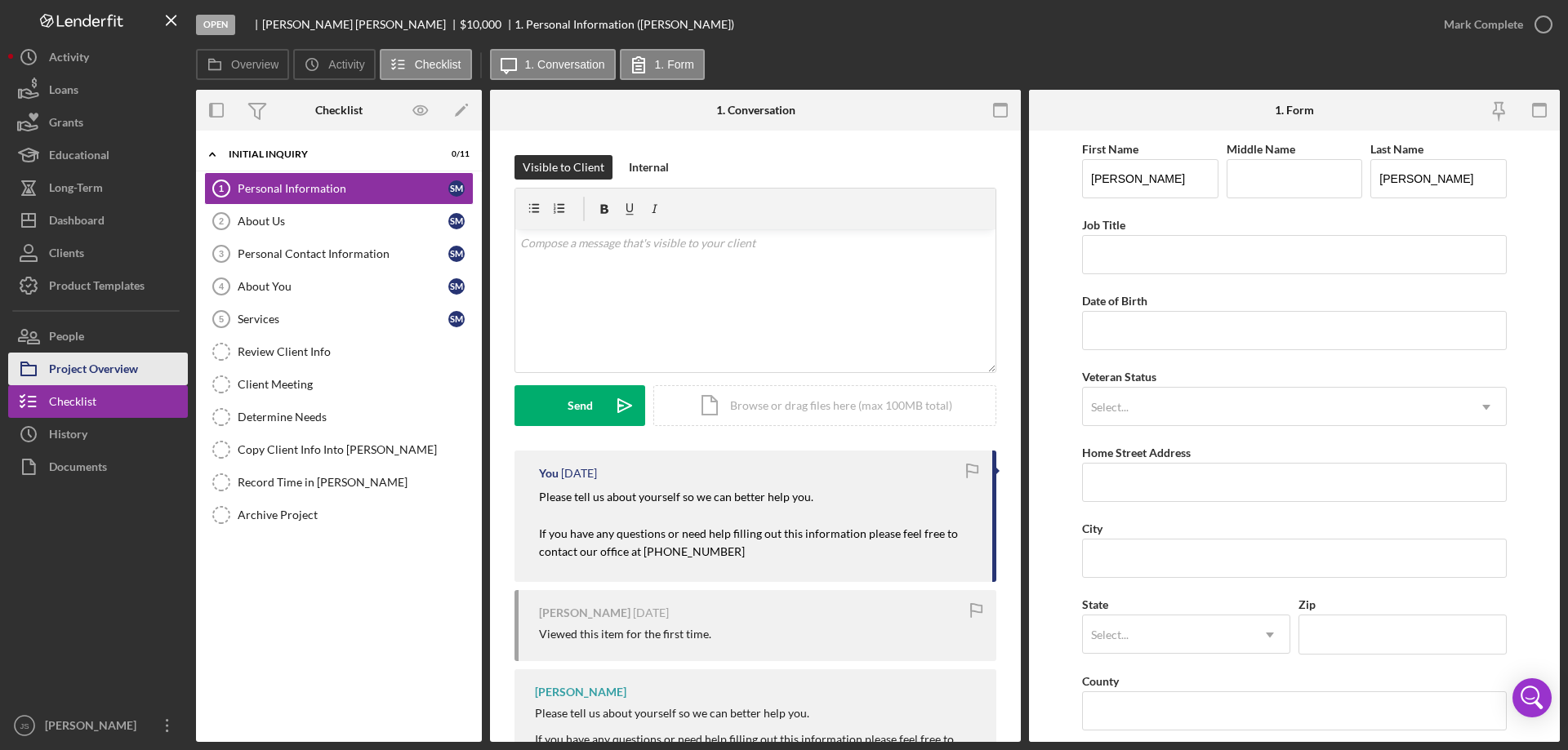
click at [109, 358] on div "Project Overview" at bounding box center [94, 371] width 89 height 37
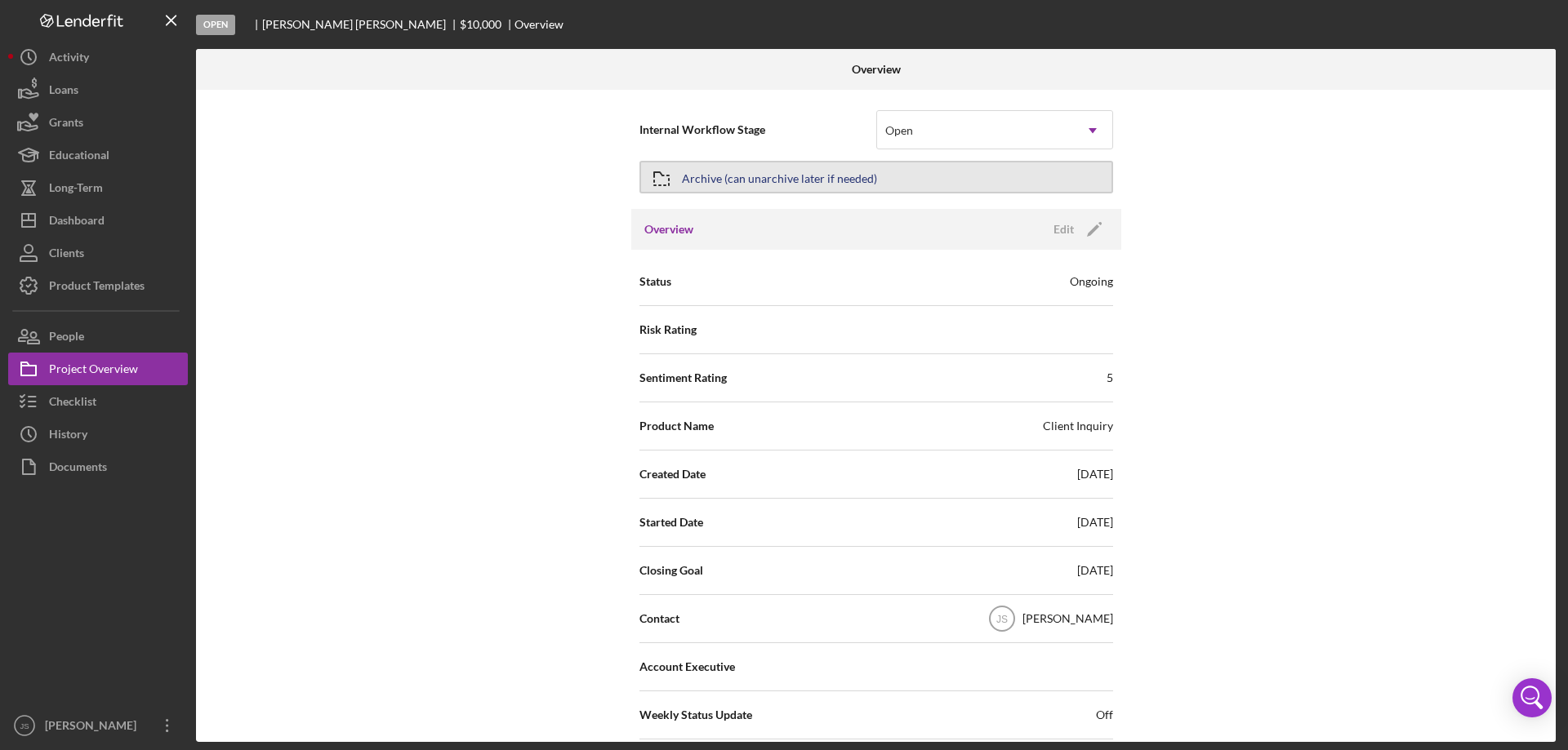
click at [899, 174] on button "Archive (can unarchive later if needed)" at bounding box center [876, 177] width 474 height 32
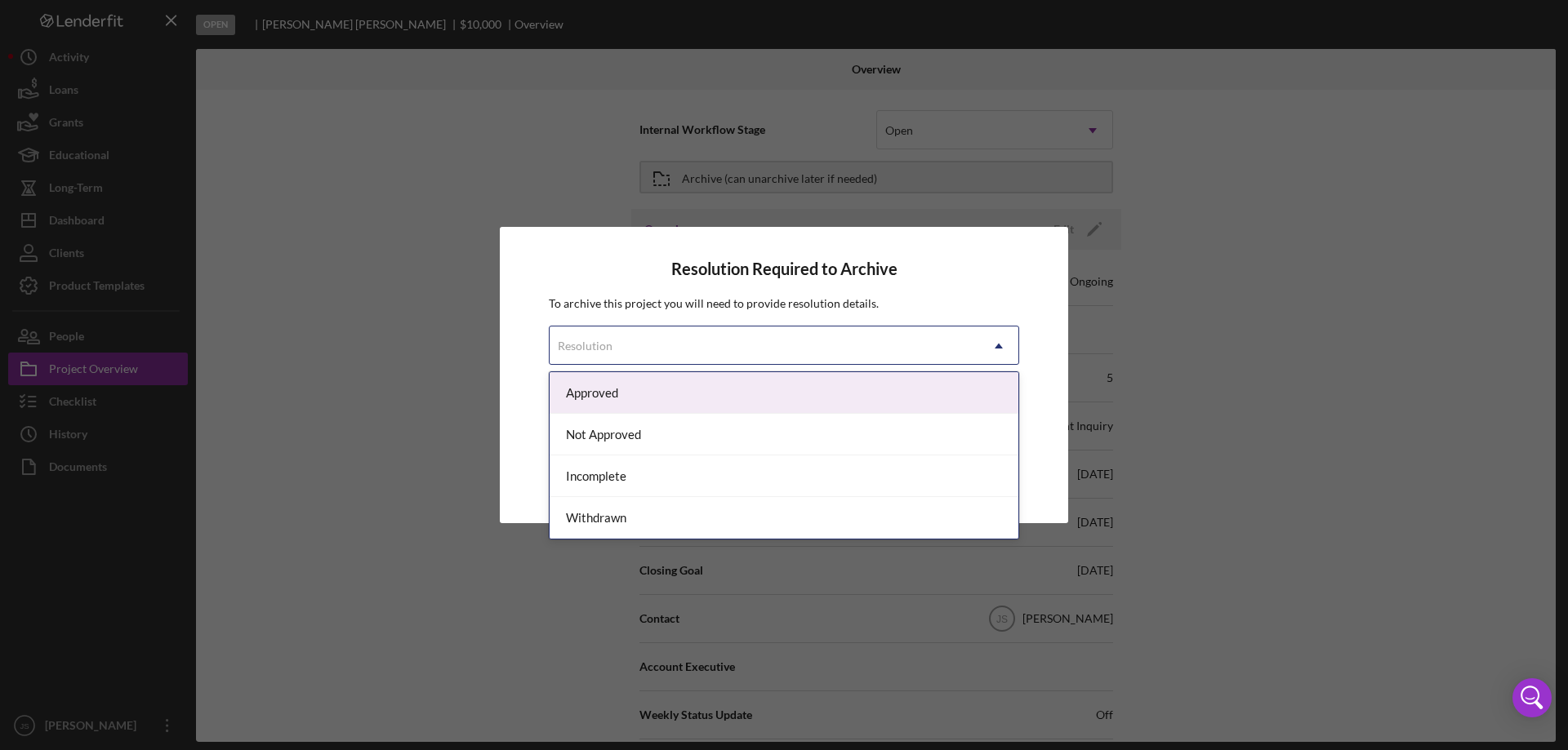
click at [782, 345] on div "Resolution" at bounding box center [765, 346] width 430 height 38
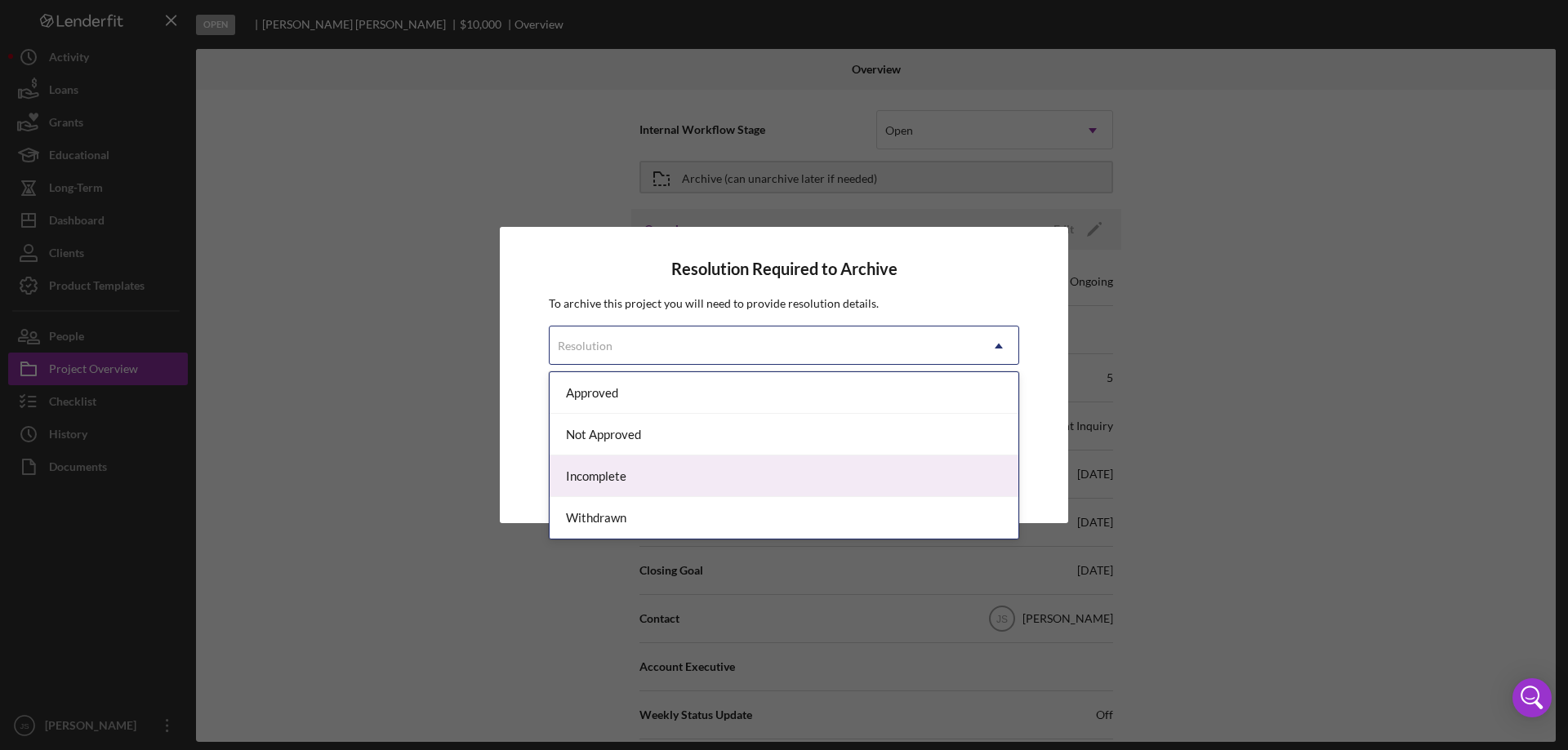
click at [703, 472] on div "Incomplete" at bounding box center [784, 476] width 469 height 42
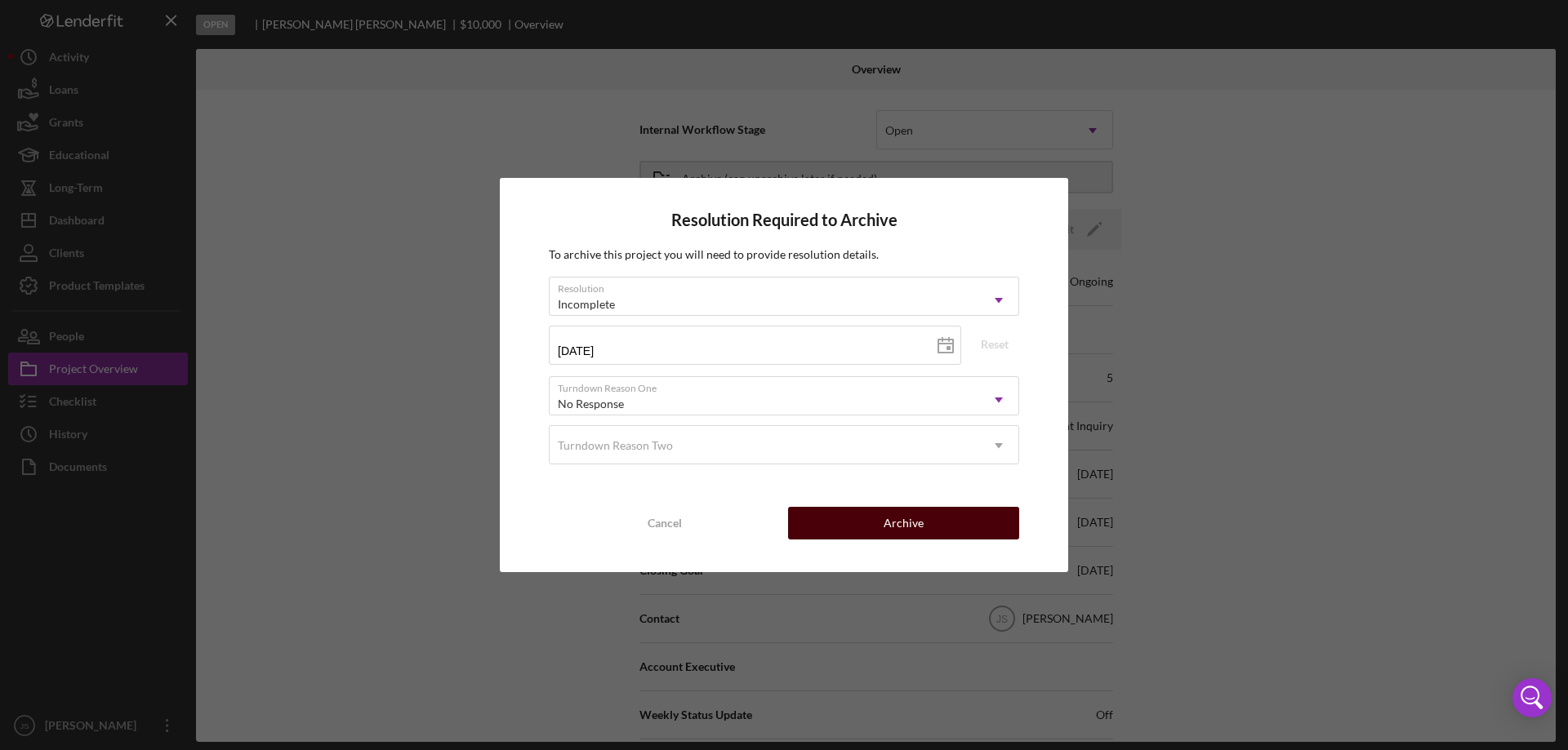
click at [854, 517] on button "Archive" at bounding box center [903, 523] width 231 height 32
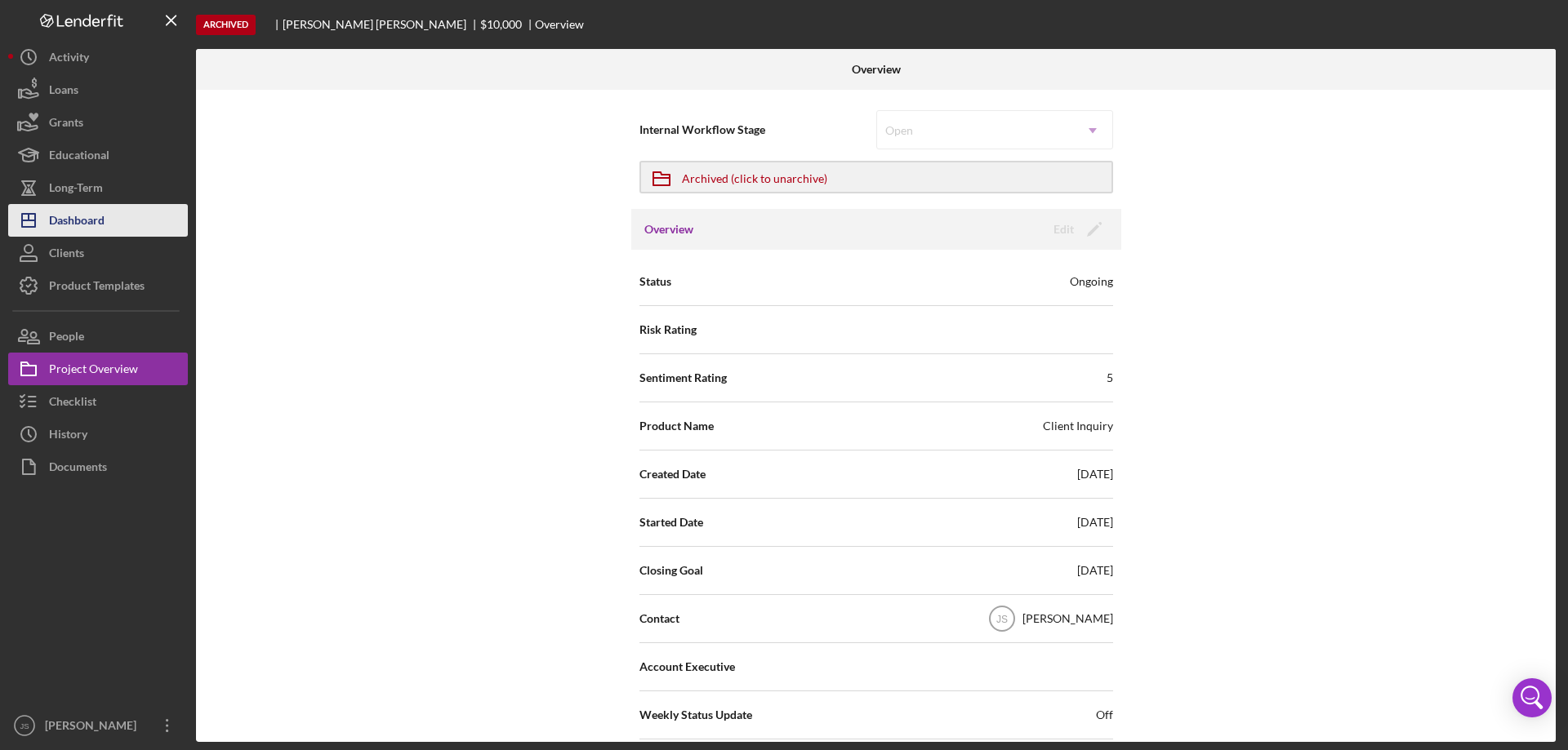
click at [147, 227] on button "Icon/Dashboard Dashboard" at bounding box center [98, 221] width 180 height 32
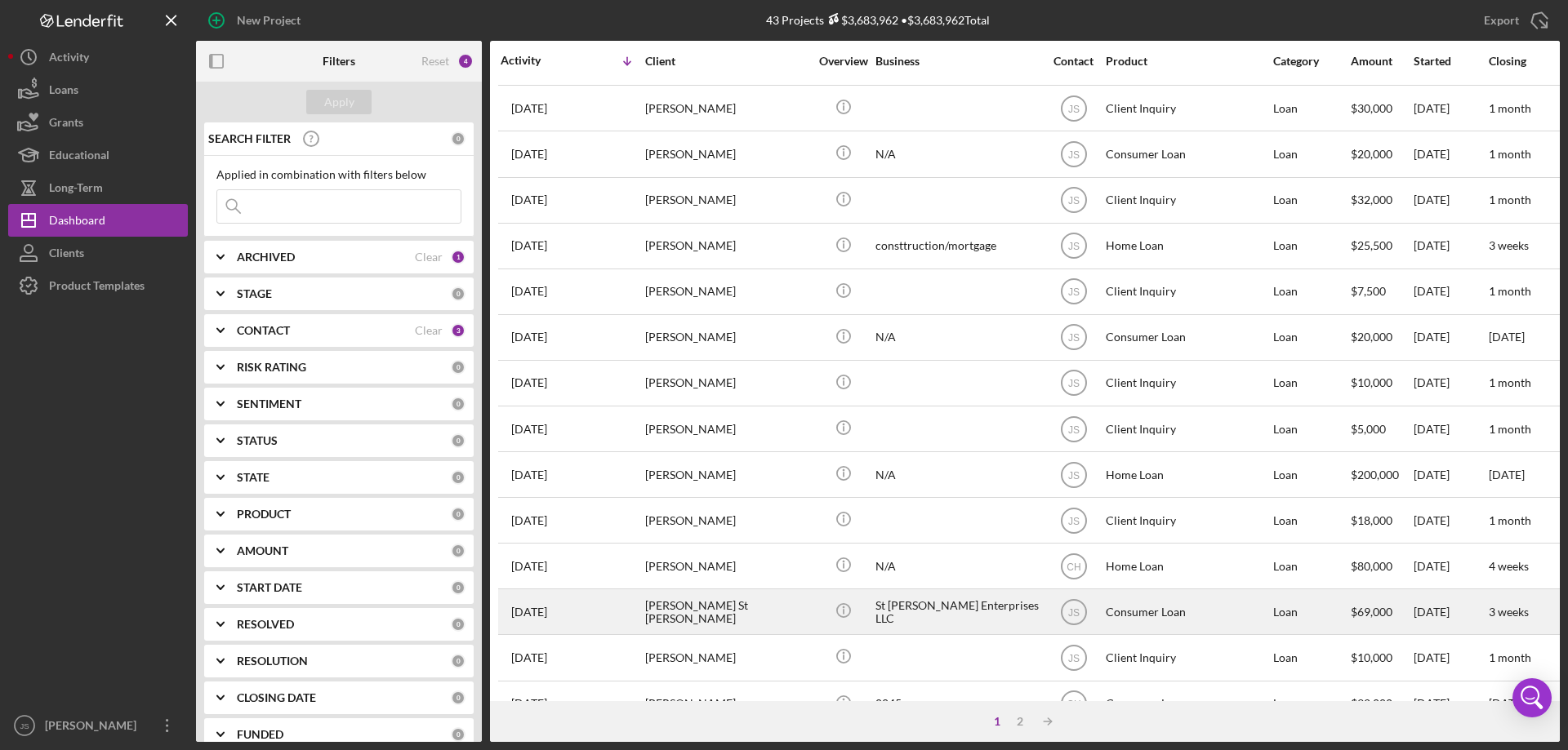
scroll to position [546, 0]
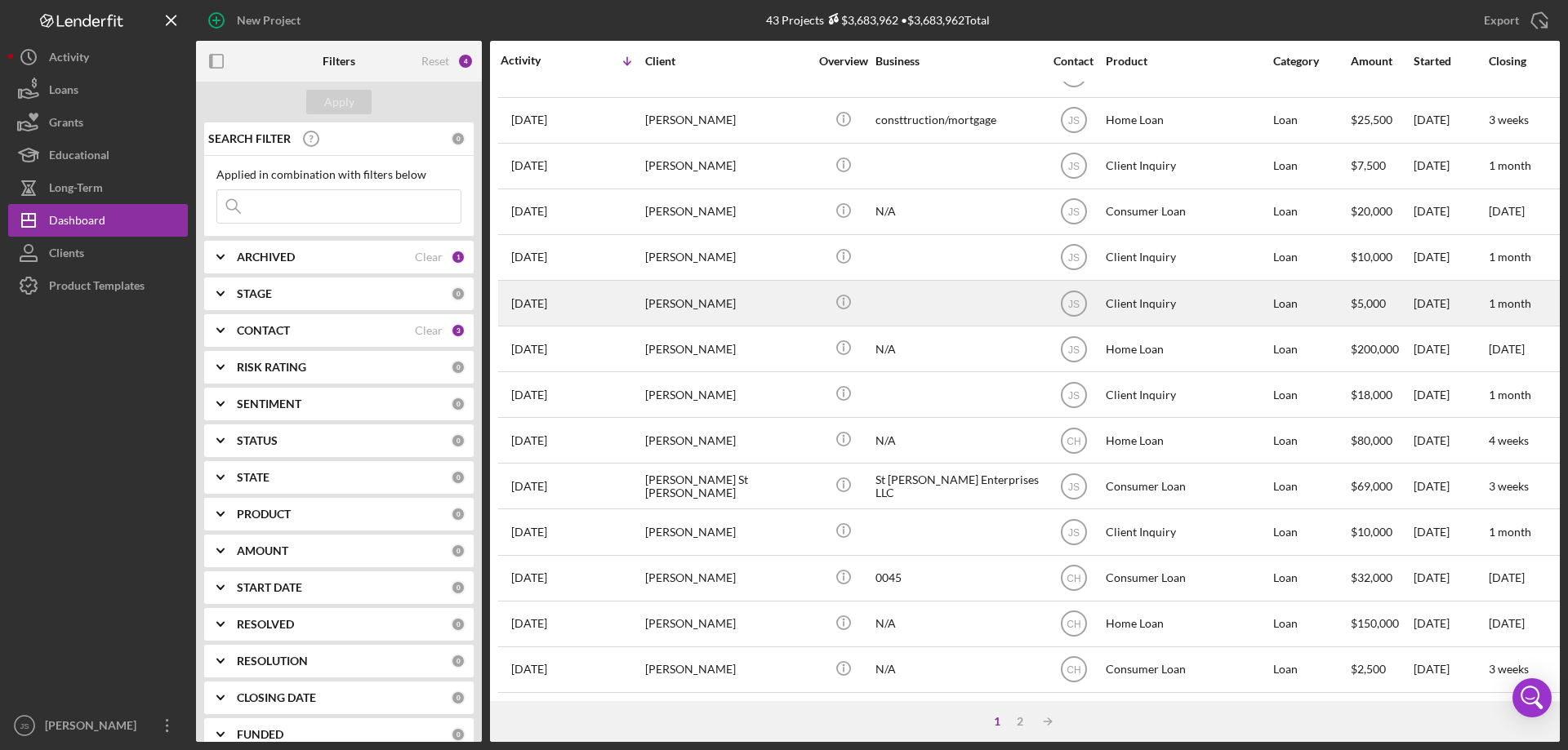
click at [775, 298] on div "[PERSON_NAME]" at bounding box center [726, 303] width 164 height 44
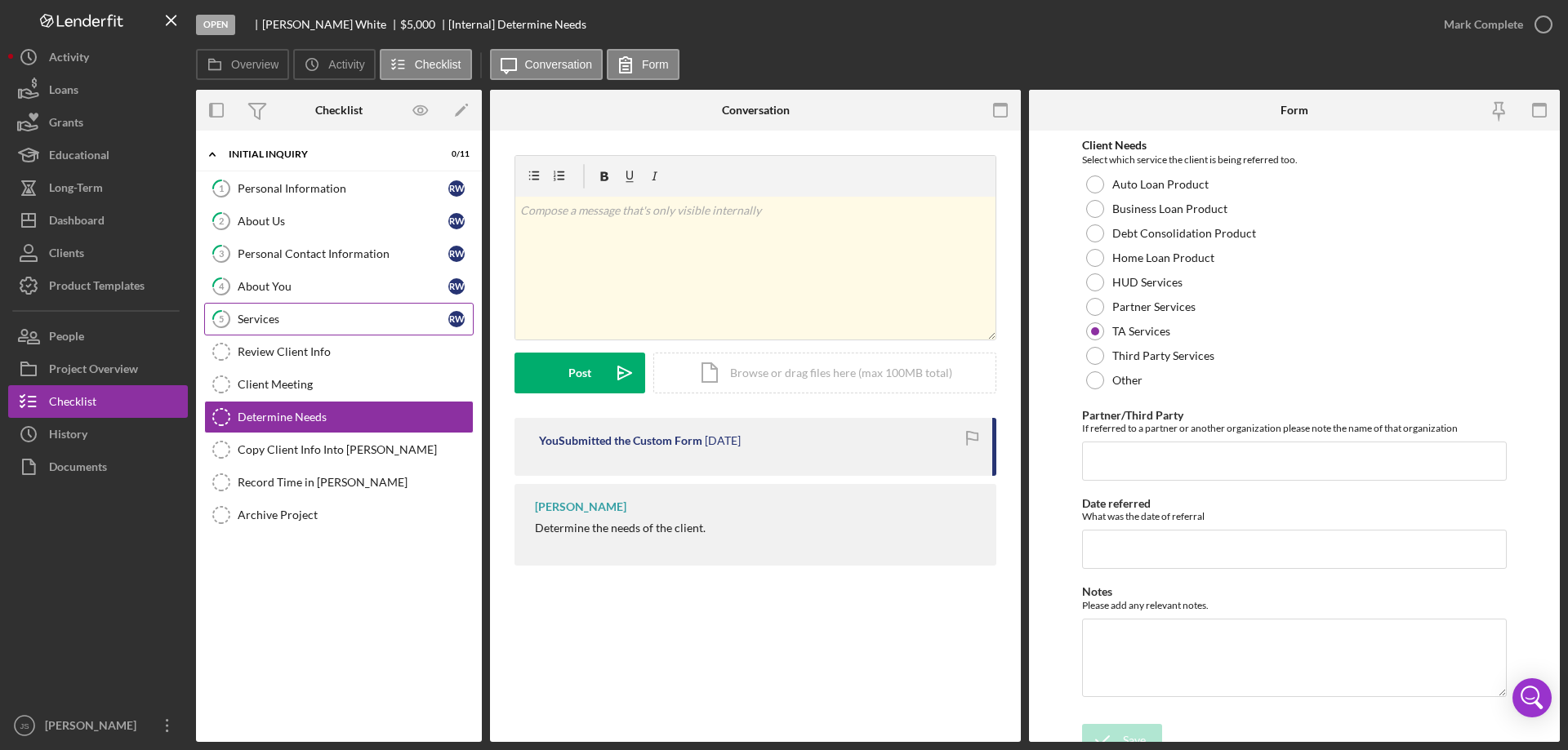
click at [342, 320] on div "Services" at bounding box center [343, 319] width 211 height 13
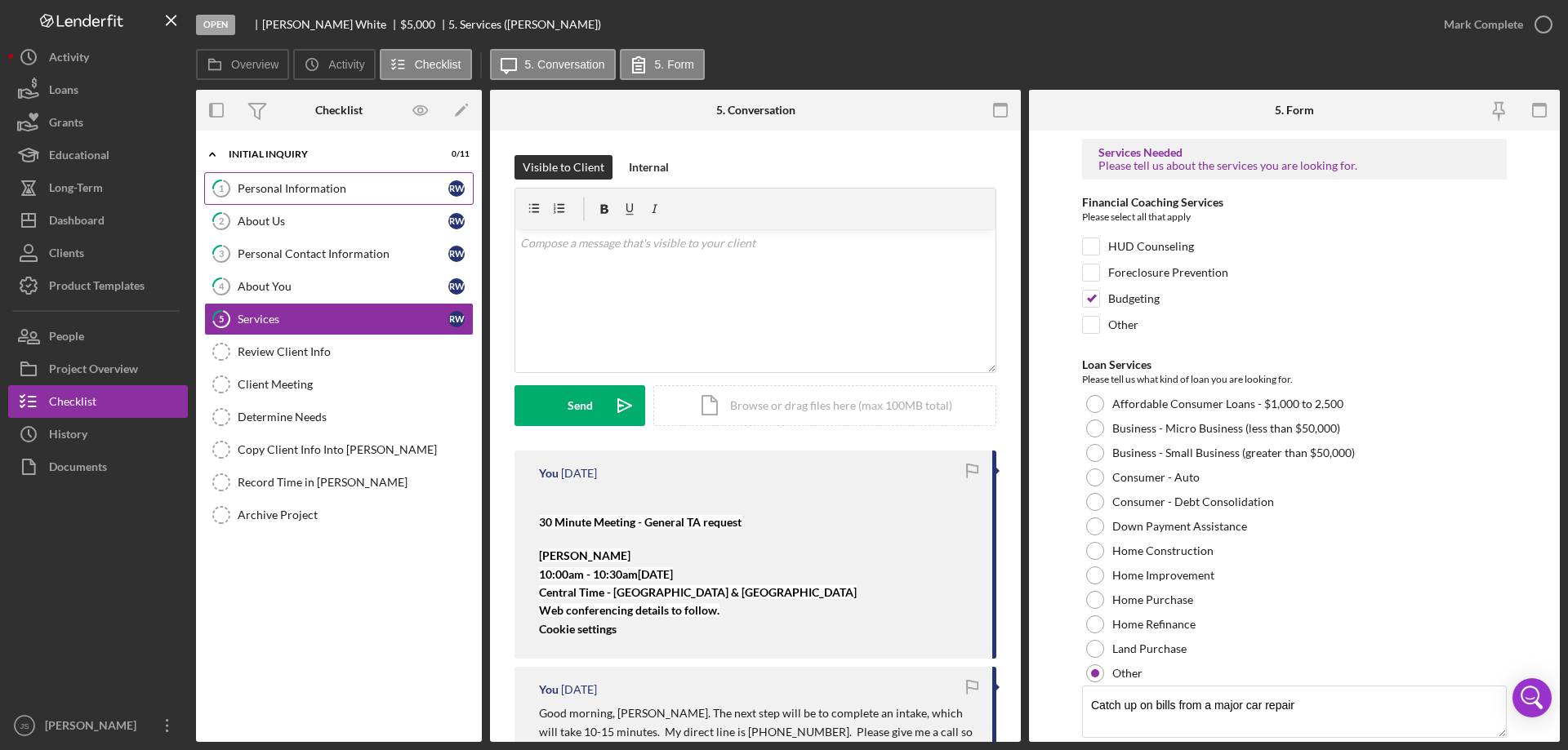
click at [364, 187] on div "Personal Information" at bounding box center [343, 188] width 211 height 13
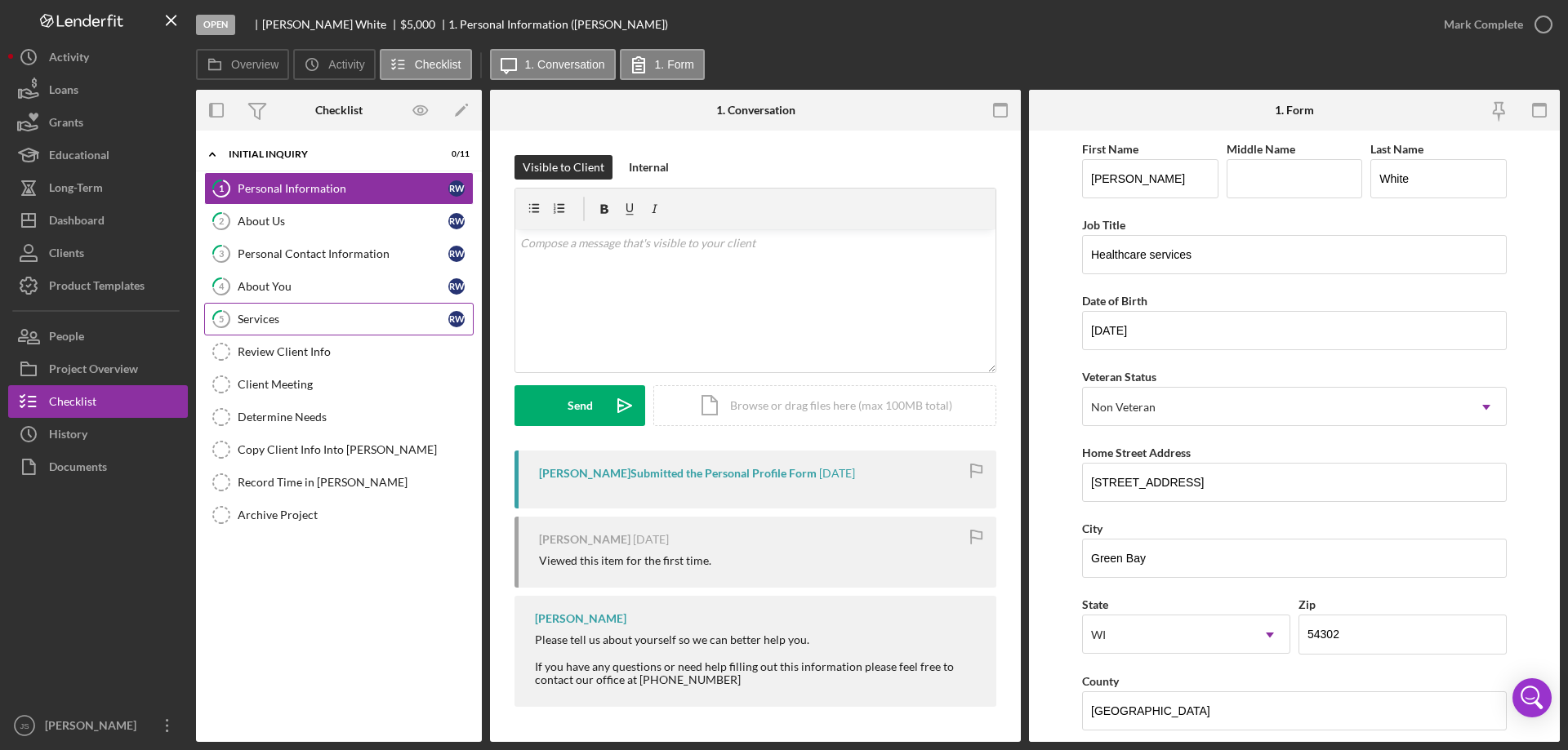
click at [343, 329] on link "5 Services R W" at bounding box center [339, 319] width 269 height 32
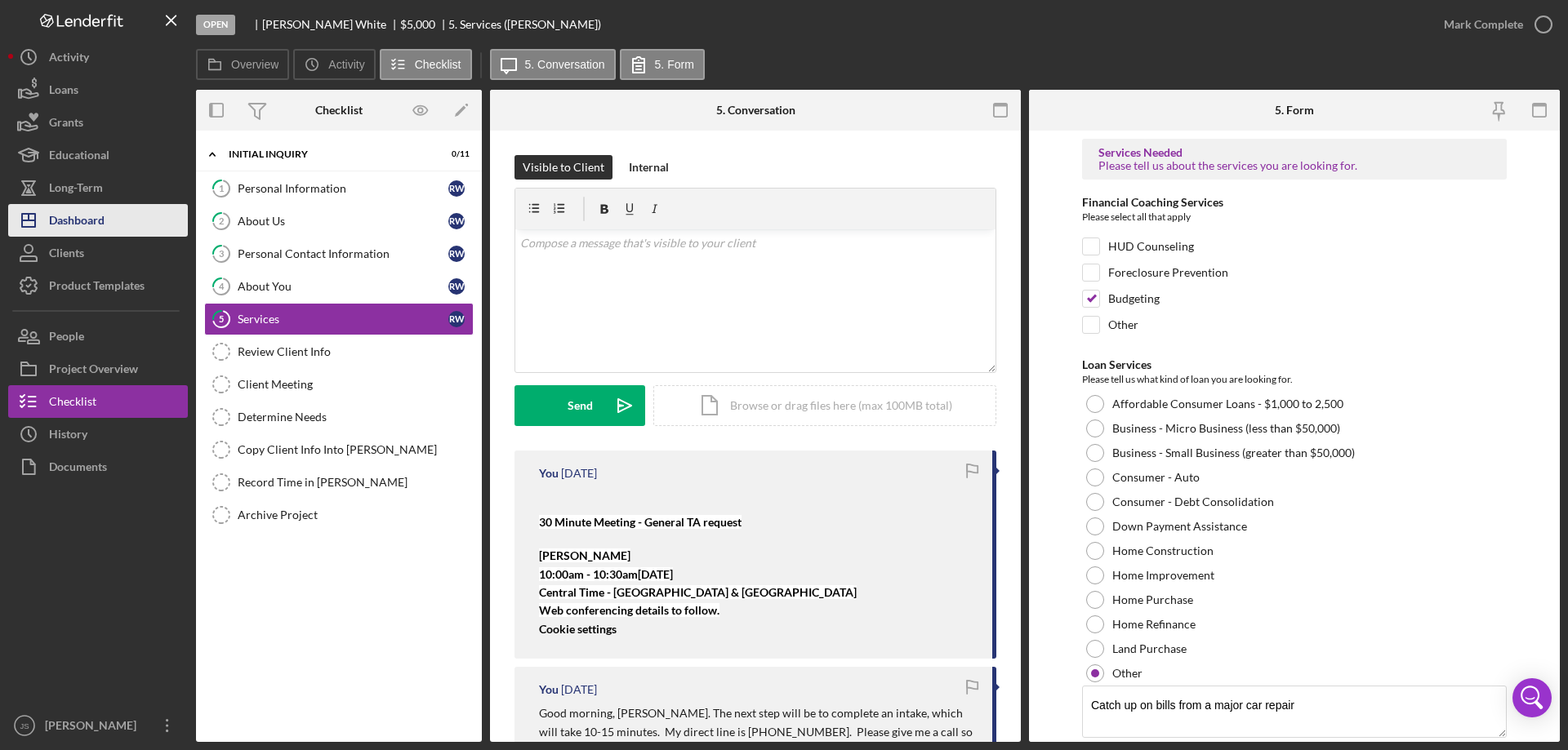
click at [101, 221] on div "Dashboard" at bounding box center [77, 222] width 55 height 37
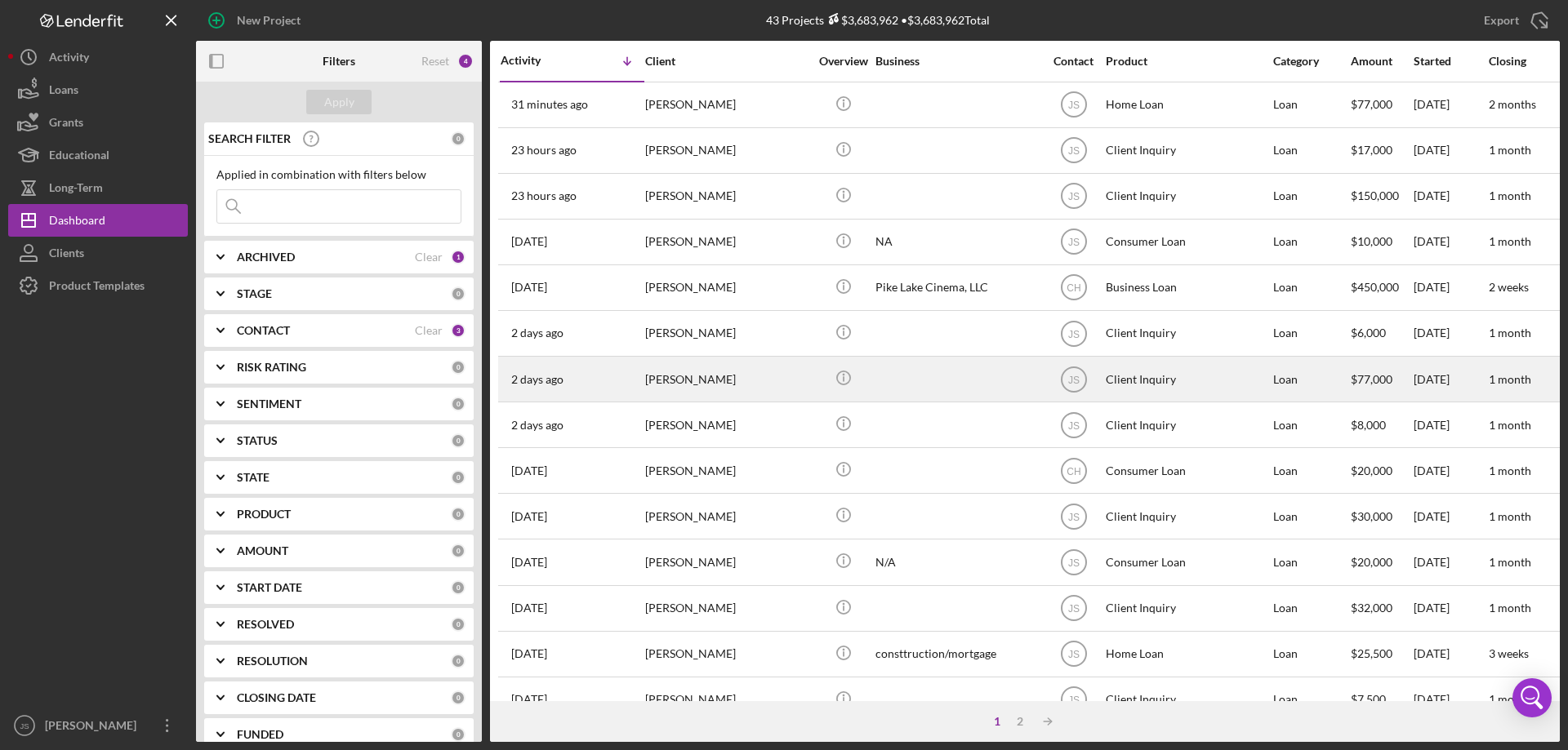
click at [760, 393] on div "[PERSON_NAME]" at bounding box center [726, 379] width 164 height 44
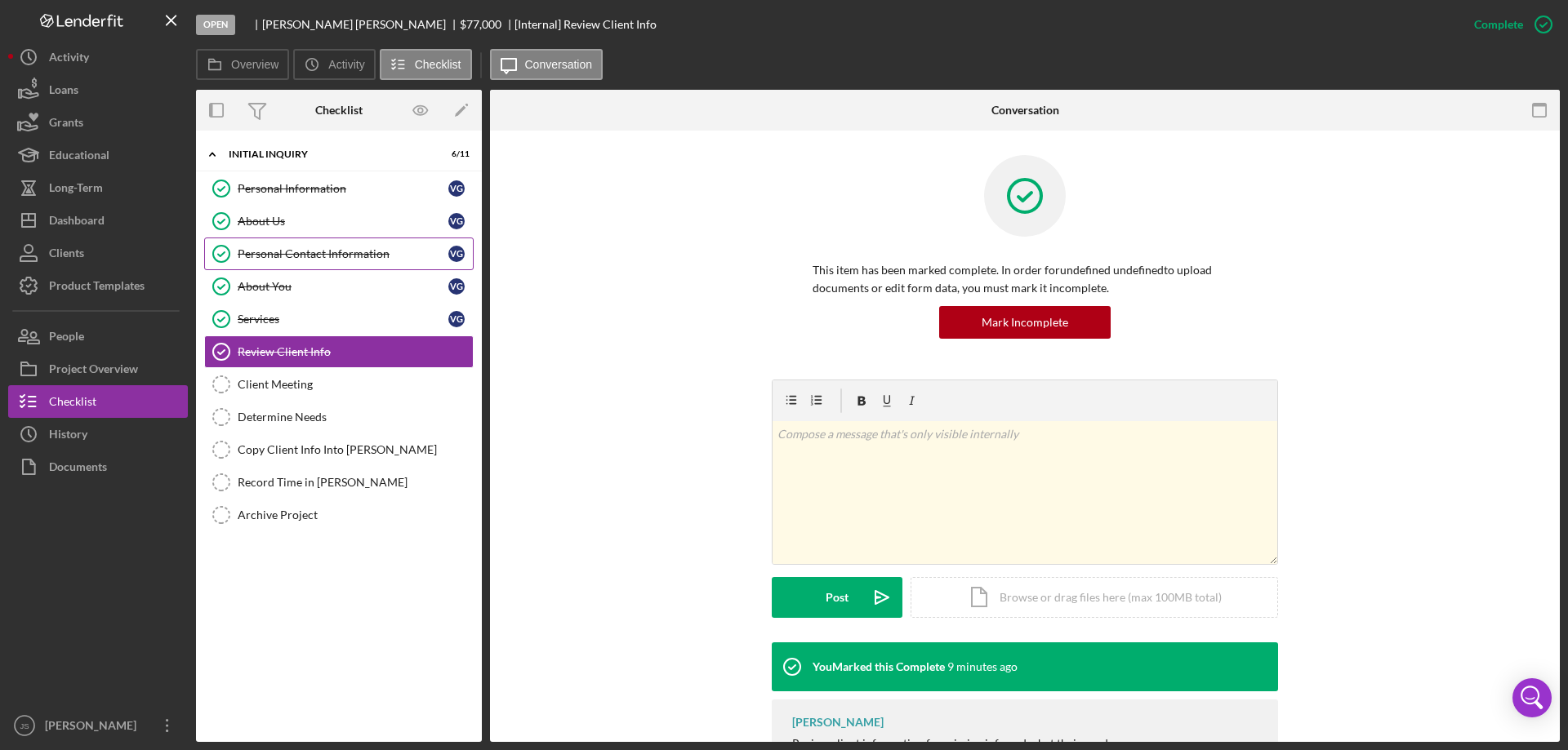
click at [330, 253] on div "Personal Contact Information" at bounding box center [343, 254] width 211 height 13
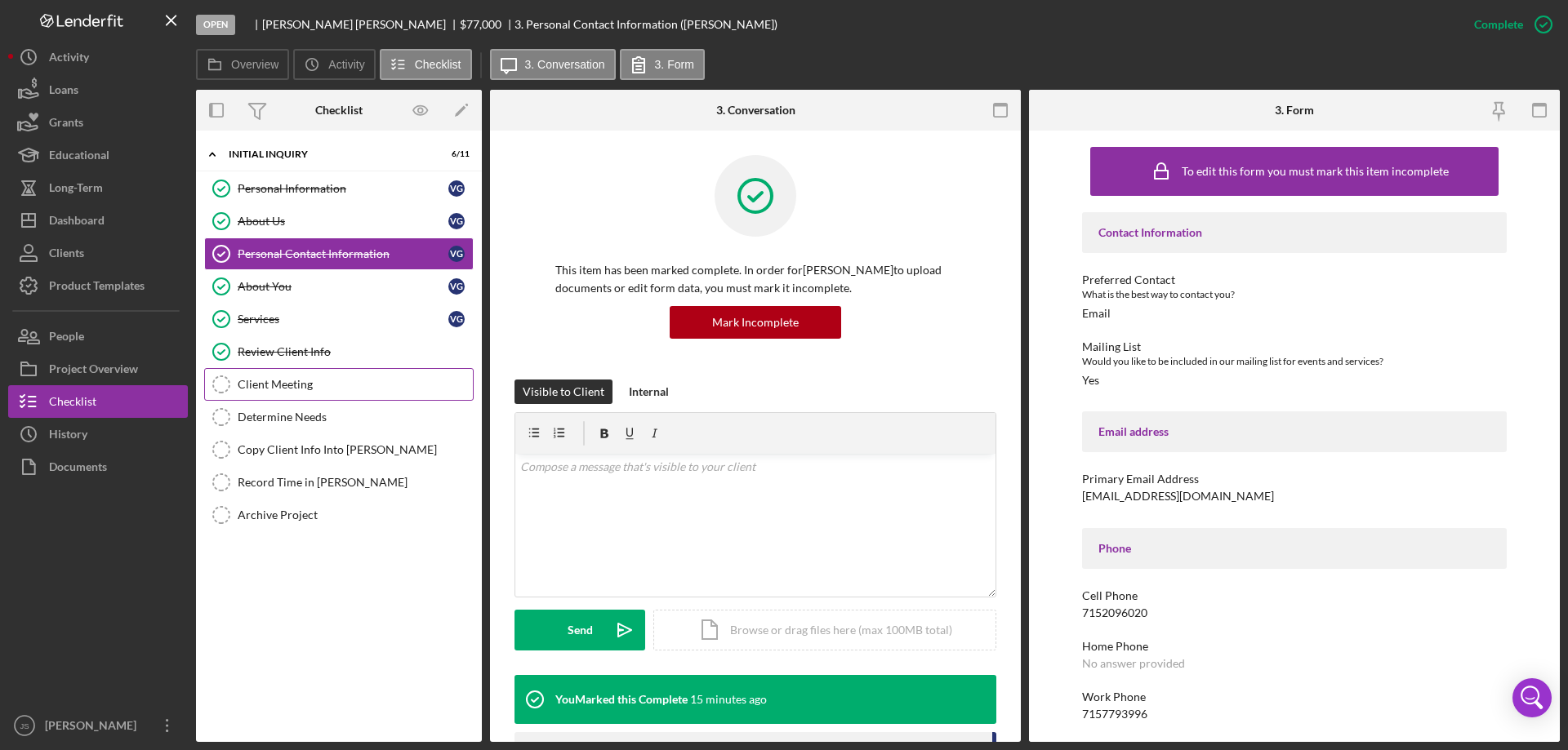
click at [291, 387] on div "Client Meeting" at bounding box center [355, 385] width 235 height 13
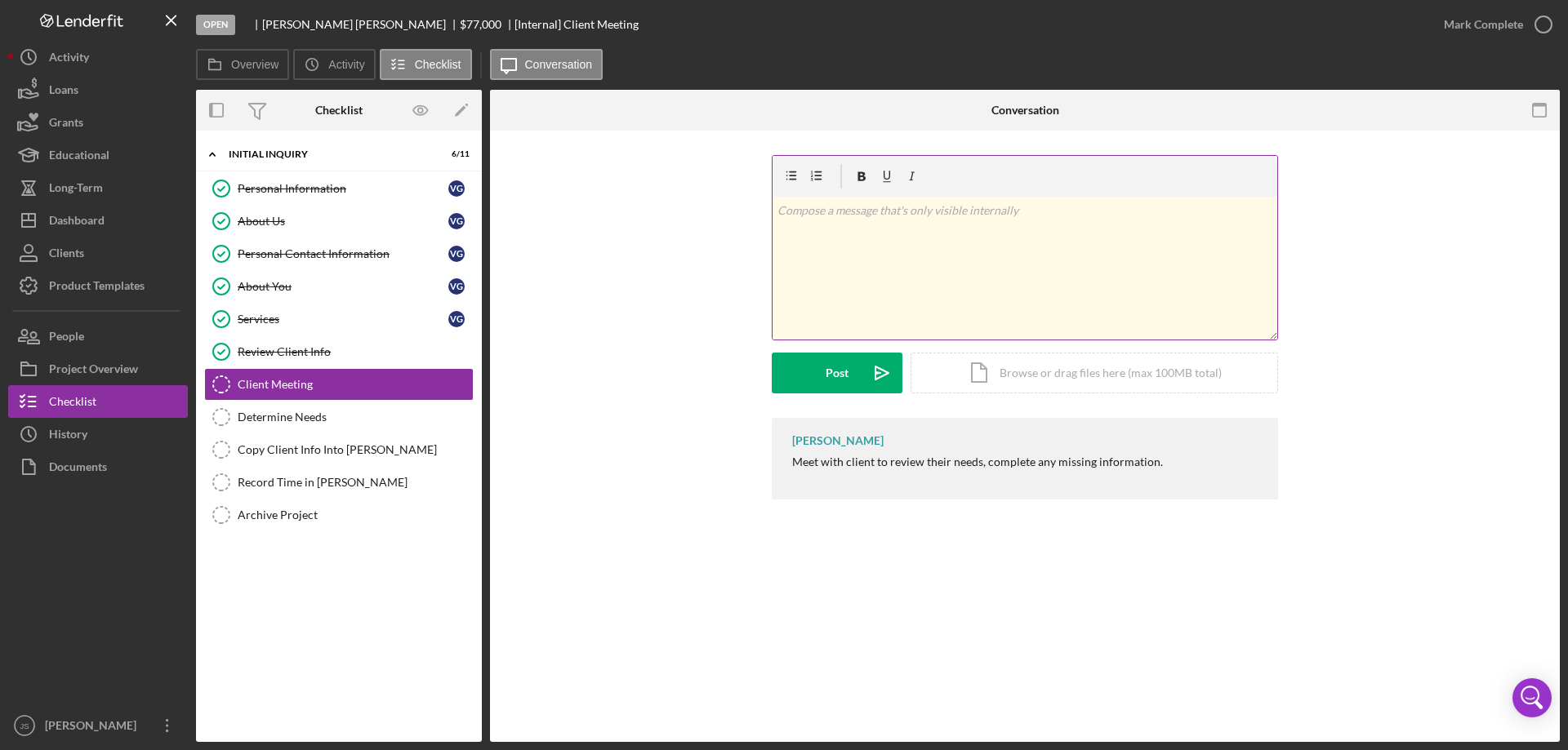
click at [856, 244] on div "v Color teal Color pink Remove color Add row above Add row below Add column bef…" at bounding box center [1024, 268] width 505 height 143
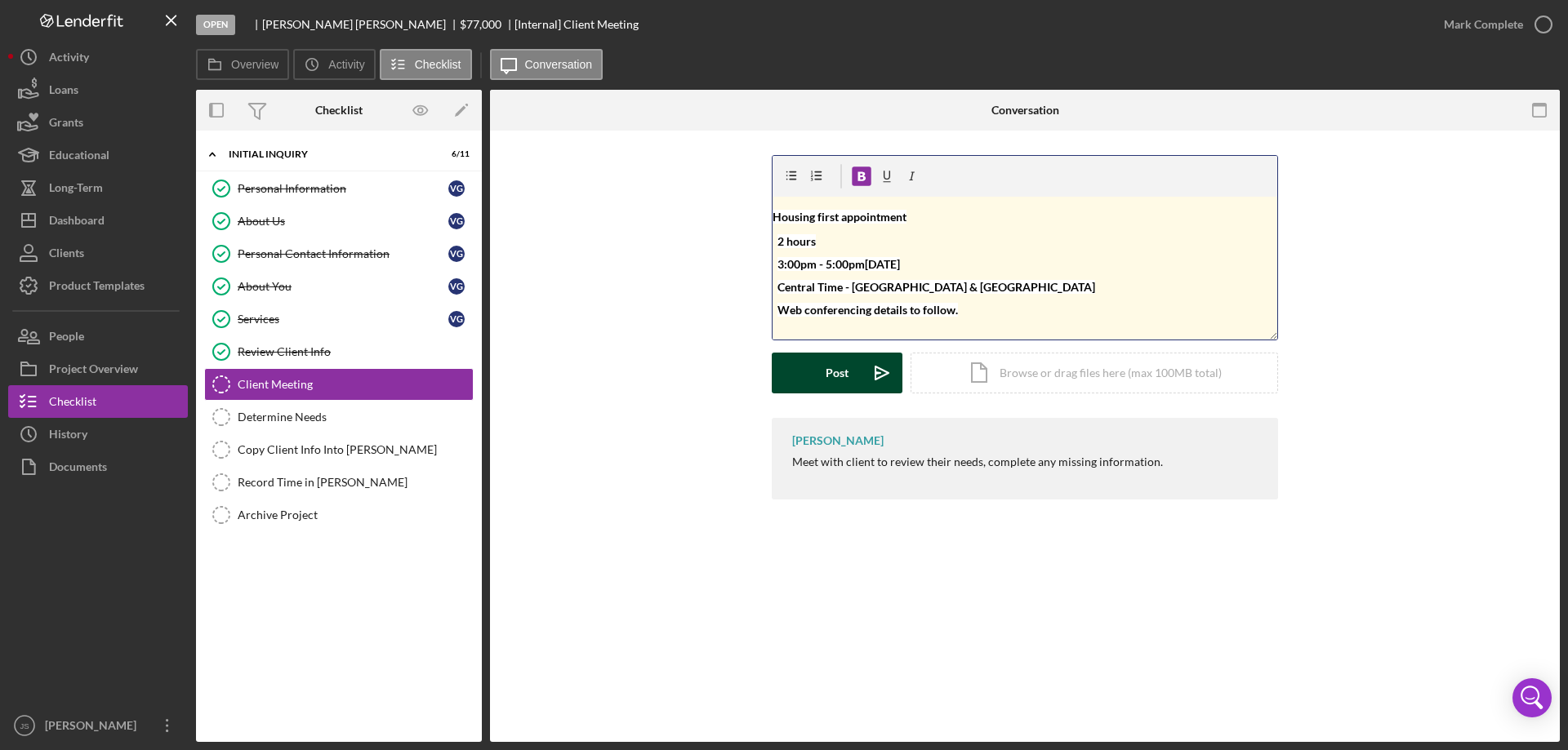
click at [812, 375] on button "Post Icon/icon-invite-send" at bounding box center [836, 373] width 130 height 41
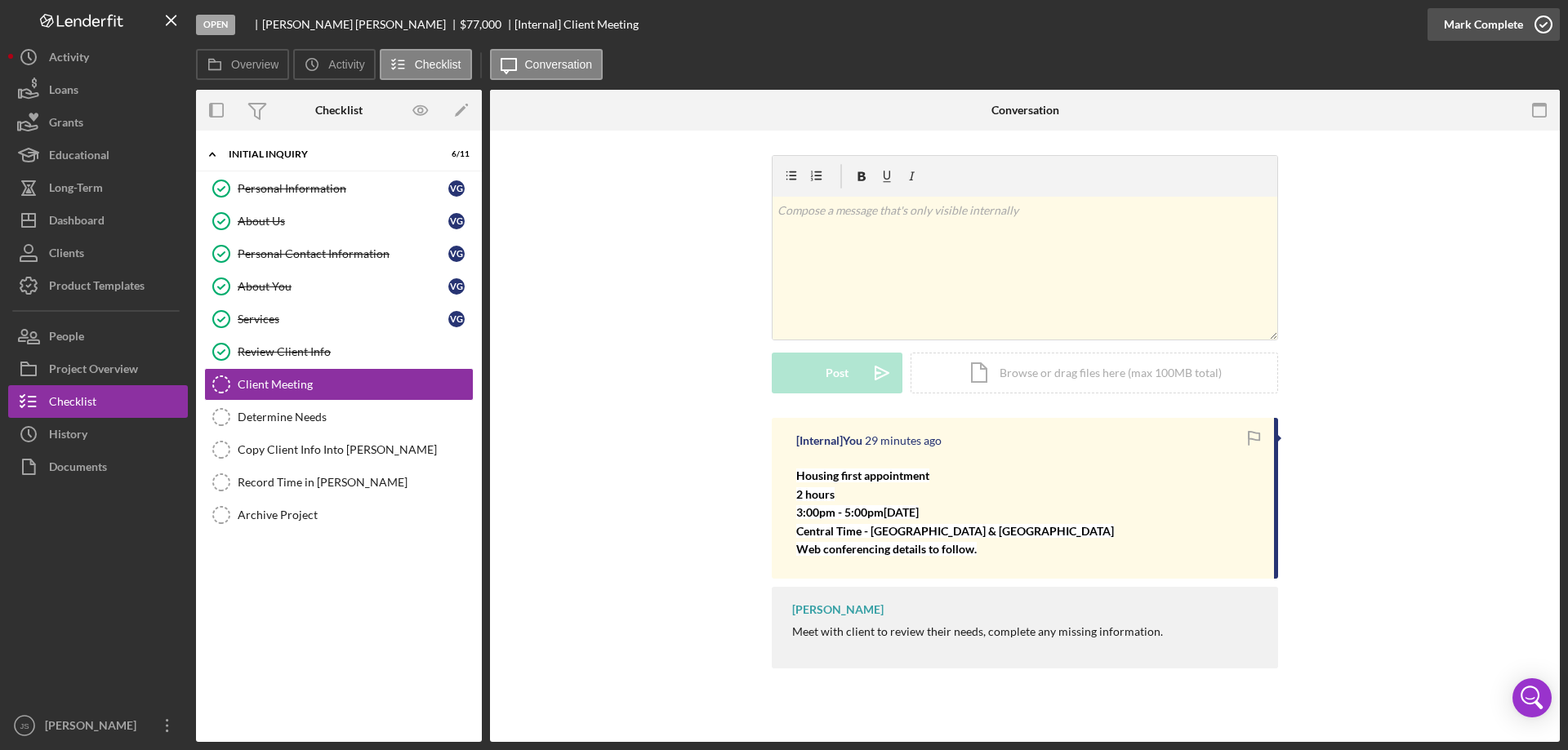
click at [1540, 22] on icon "button" at bounding box center [1542, 24] width 41 height 41
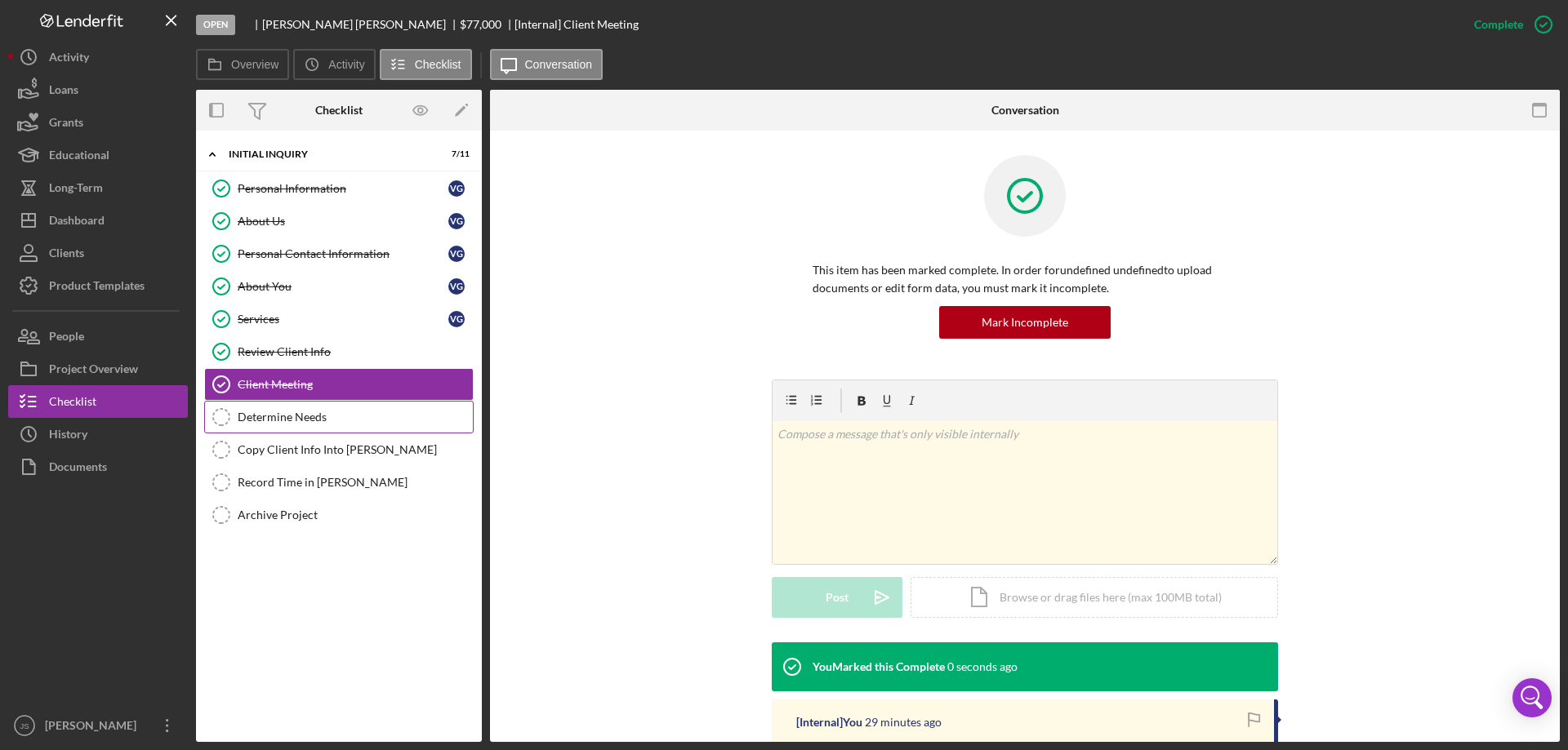
click at [308, 419] on div "Determine Needs" at bounding box center [355, 417] width 235 height 13
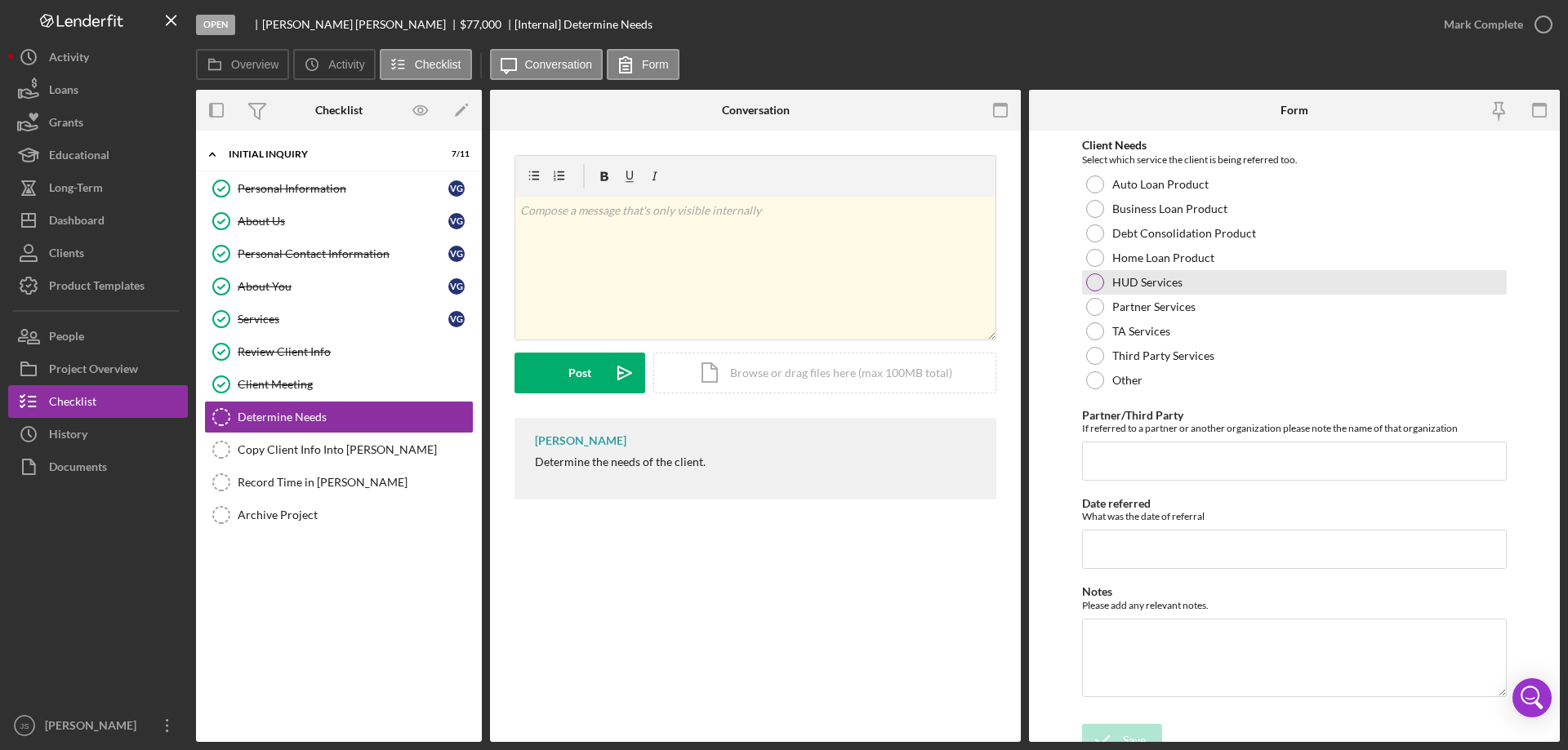
click at [1091, 279] on div at bounding box center [1094, 282] width 18 height 18
drag, startPoint x: 1130, startPoint y: 727, endPoint x: 1156, endPoint y: 689, distance: 46.0
click at [1132, 727] on div "Save" at bounding box center [1134, 740] width 23 height 32
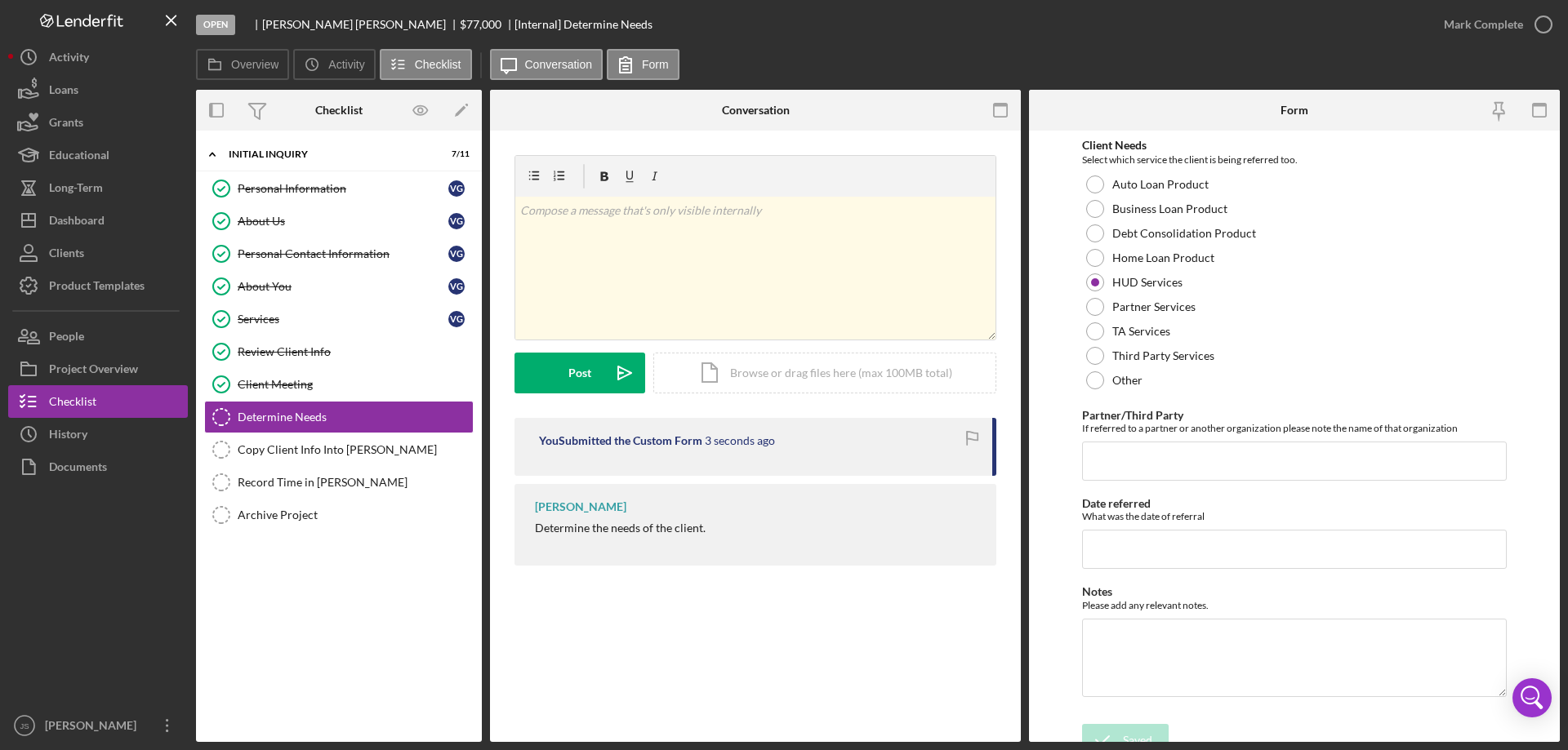
click at [0, 0] on icon "button" at bounding box center [0, 0] width 0 height 0
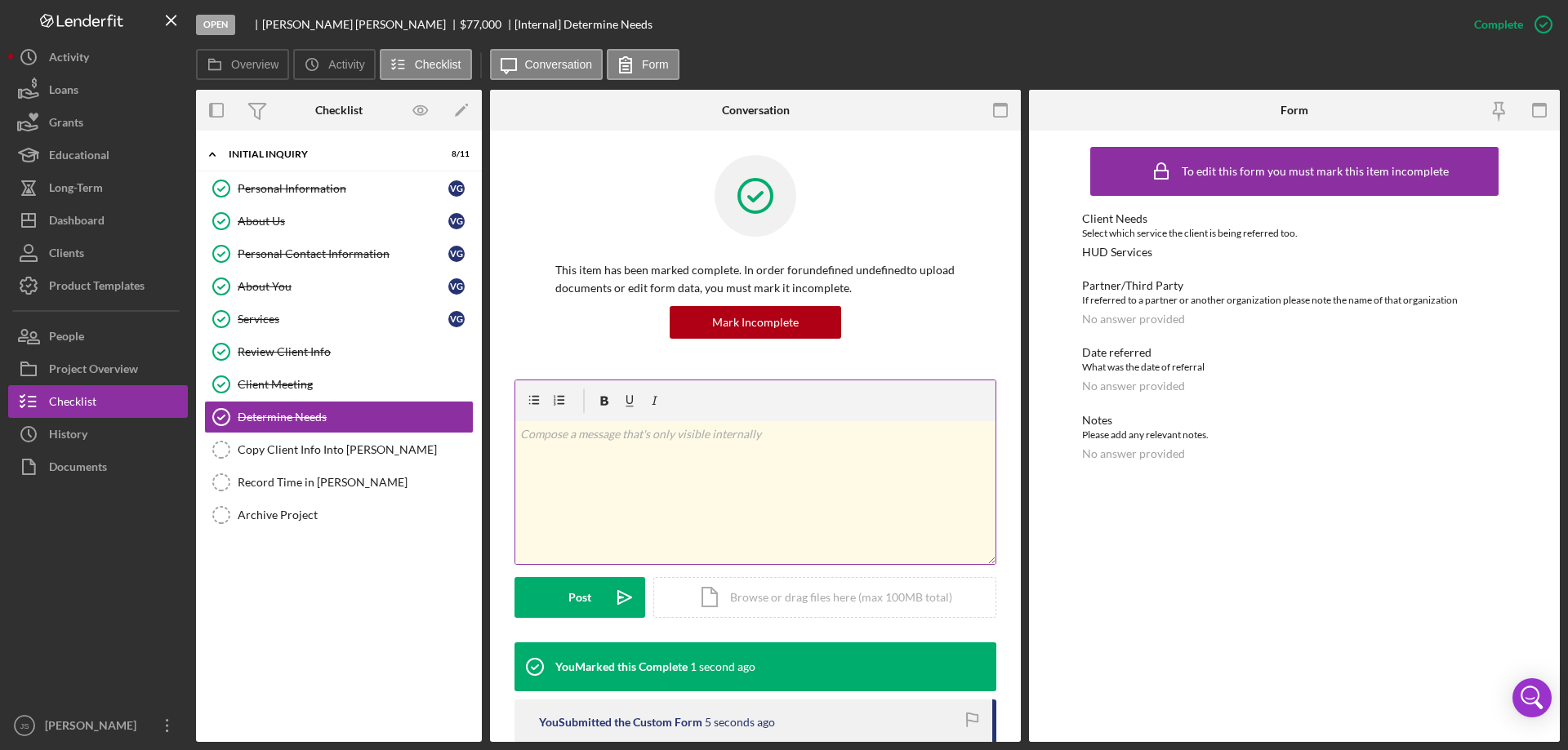
scroll to position [138, 0]
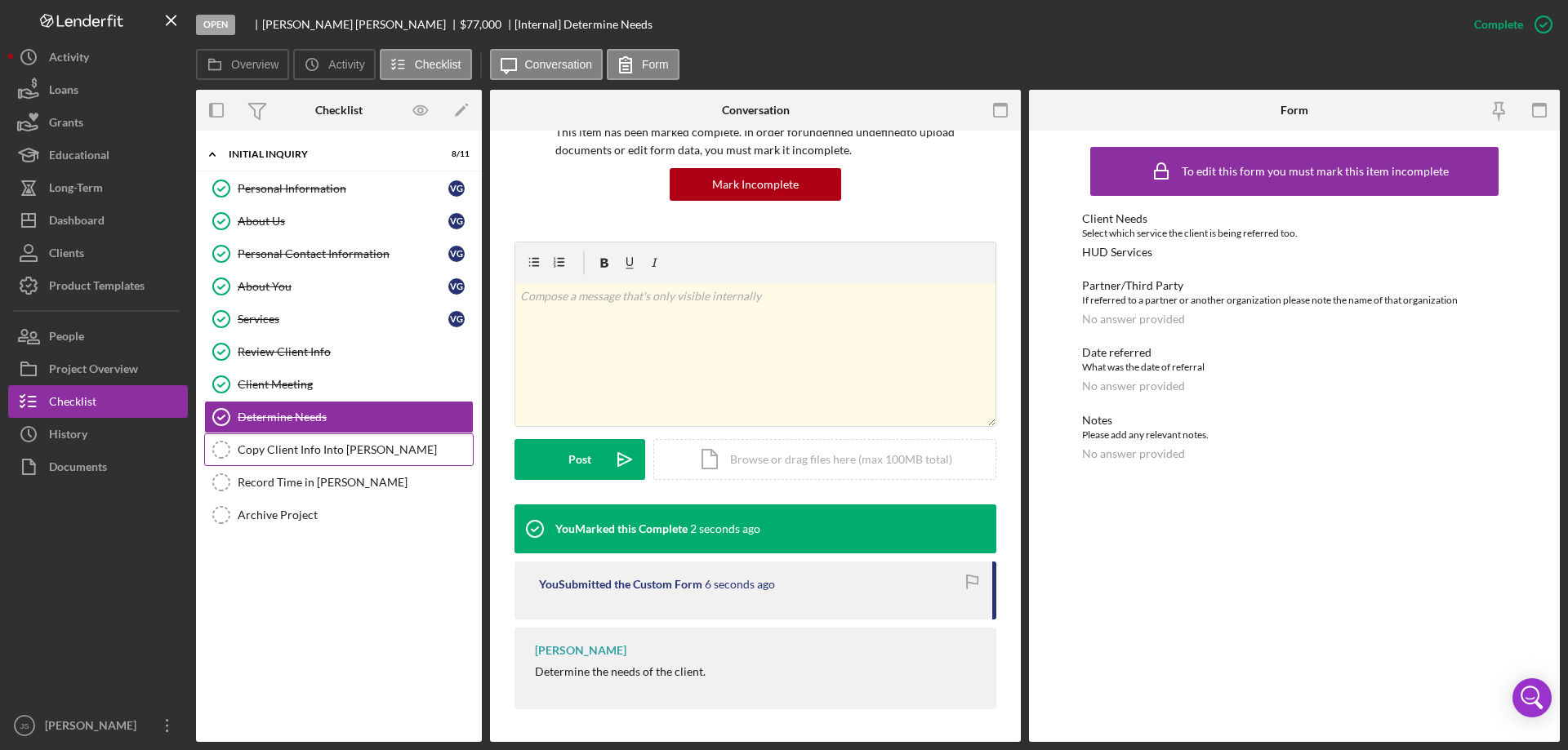
click at [349, 452] on div "Copy Client Info Into [PERSON_NAME]" at bounding box center [355, 450] width 235 height 13
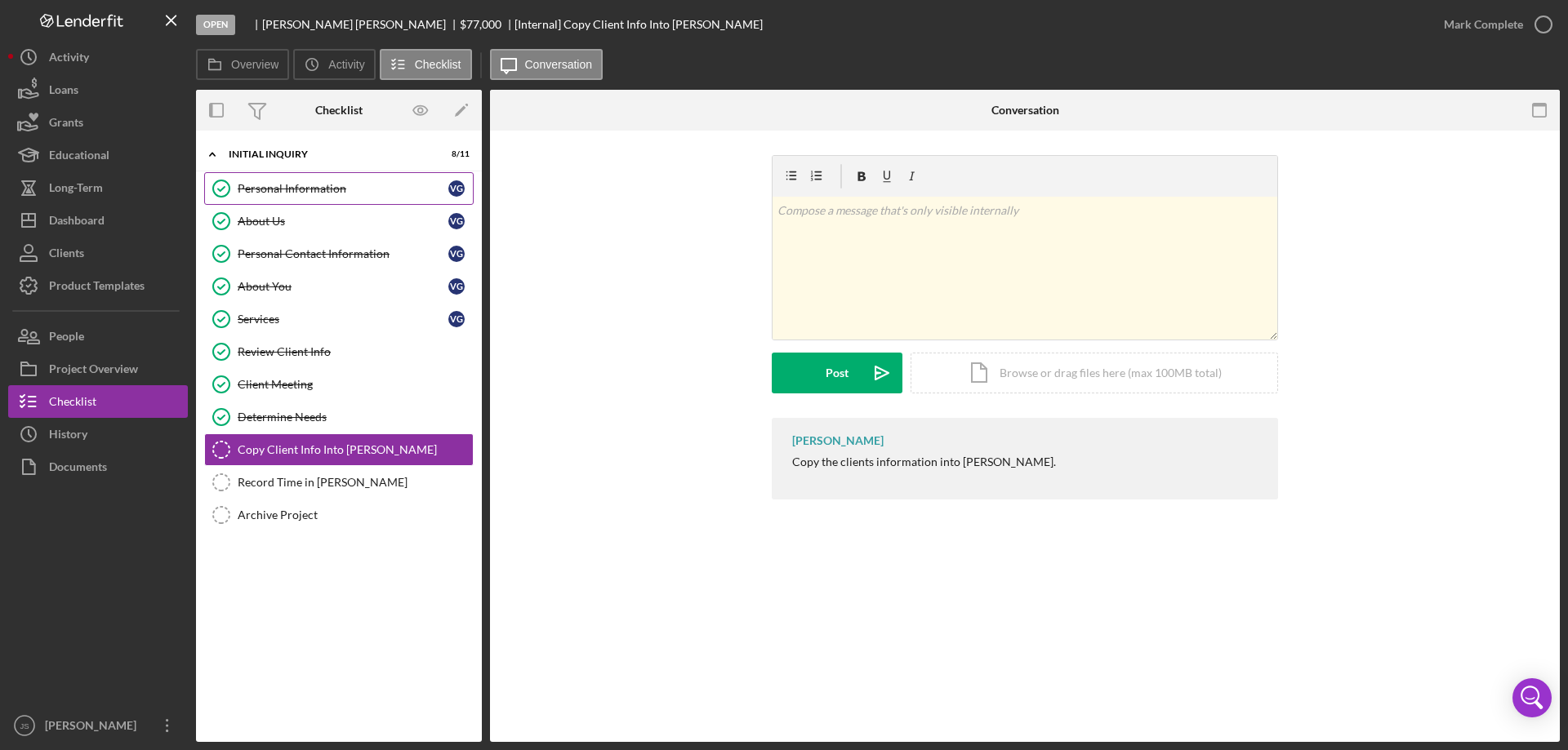
drag, startPoint x: 290, startPoint y: 182, endPoint x: 281, endPoint y: 182, distance: 9.0
click at [290, 182] on div "Personal Information" at bounding box center [343, 188] width 211 height 13
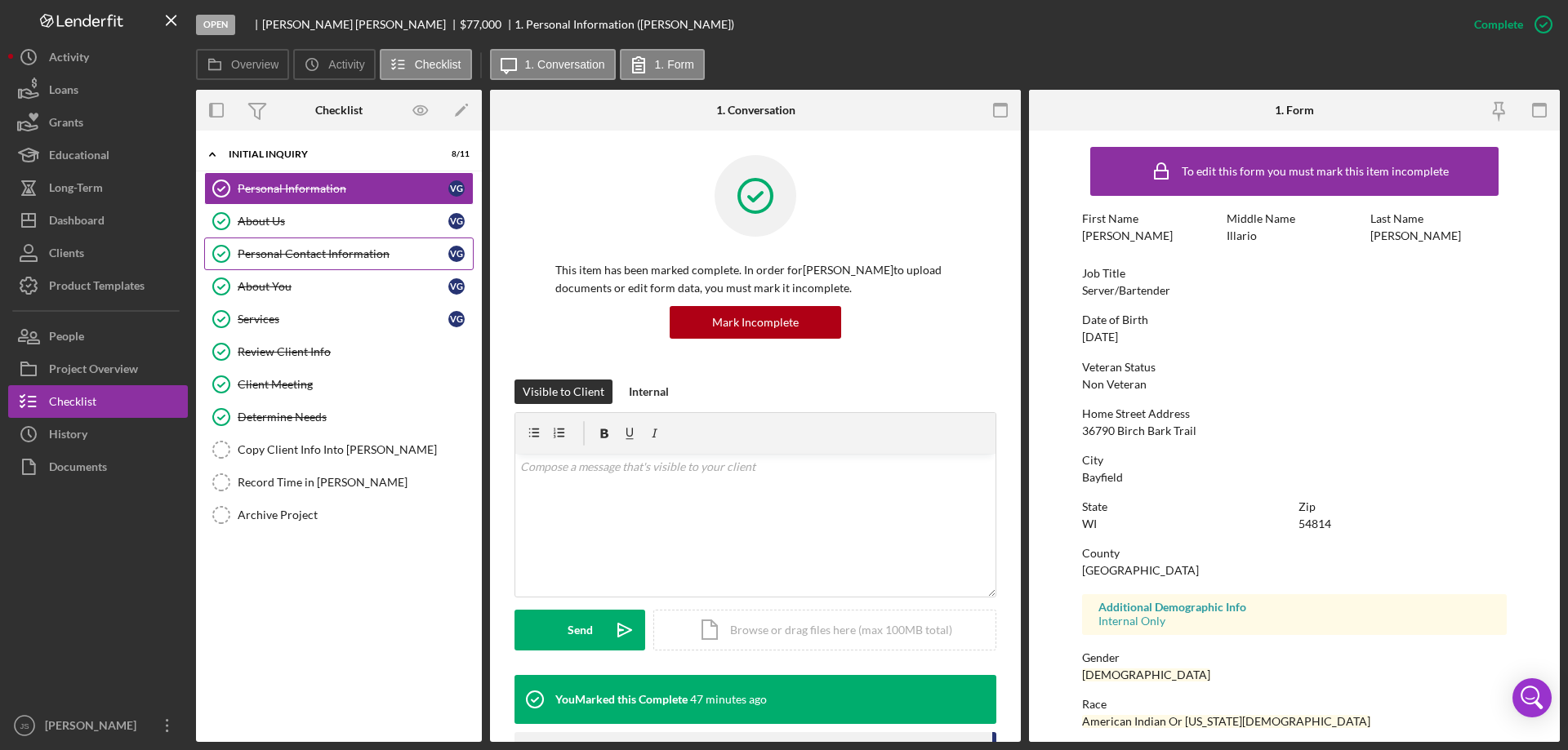
click at [367, 252] on div "Personal Contact Information" at bounding box center [343, 254] width 211 height 13
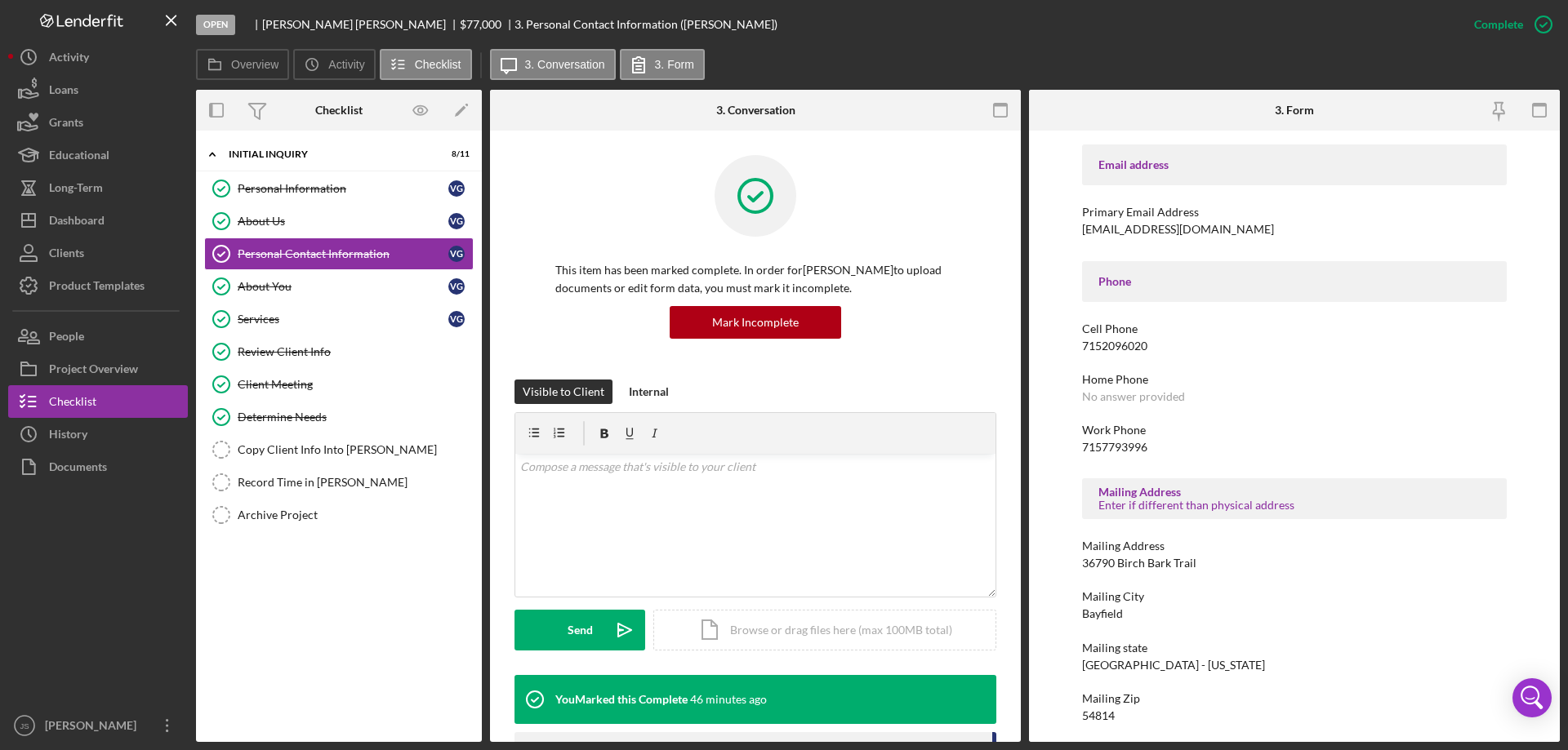
scroll to position [272, 0]
click at [317, 448] on div "Copy Client Info Into [PERSON_NAME]" at bounding box center [355, 450] width 235 height 13
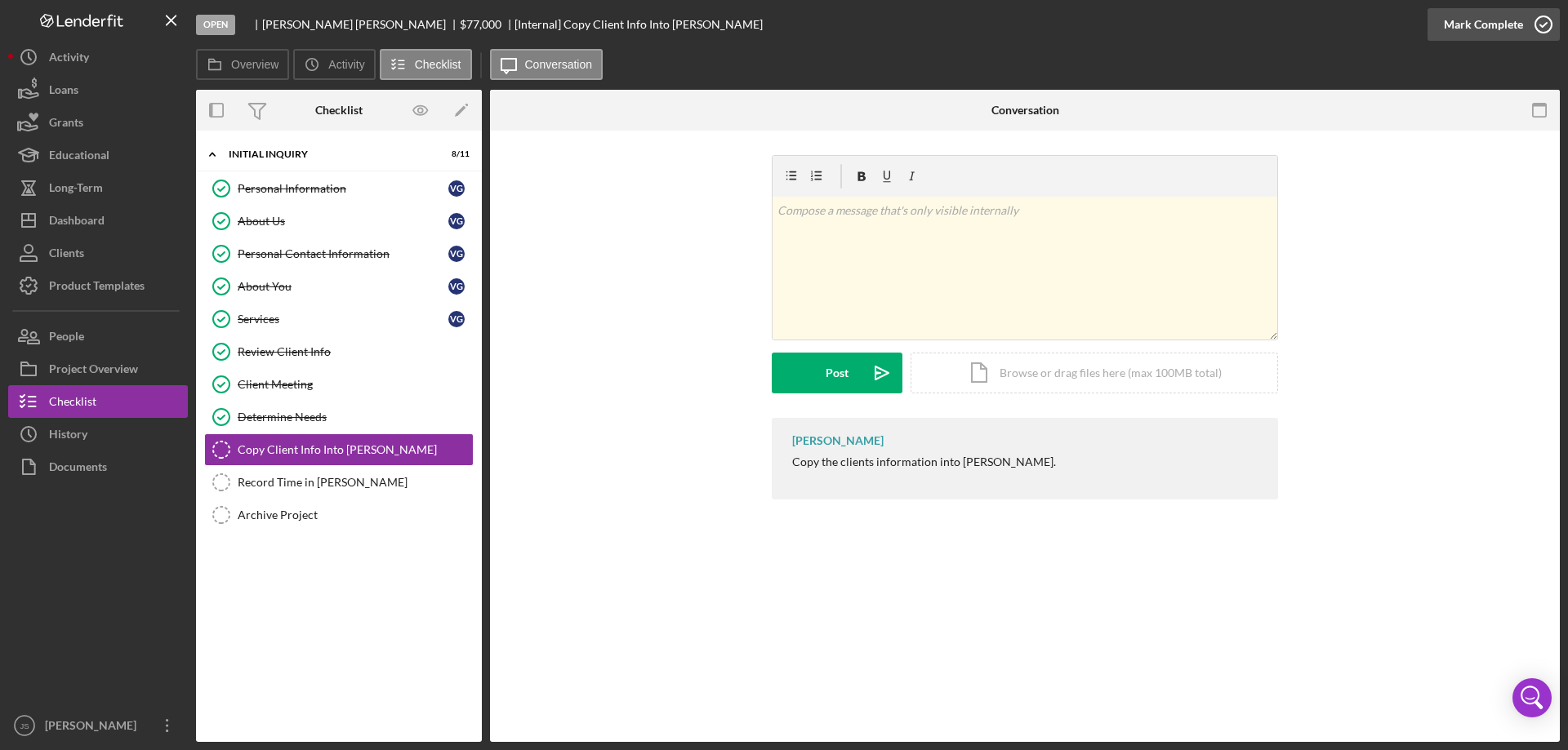
click at [1541, 25] on icon "button" at bounding box center [1542, 24] width 41 height 41
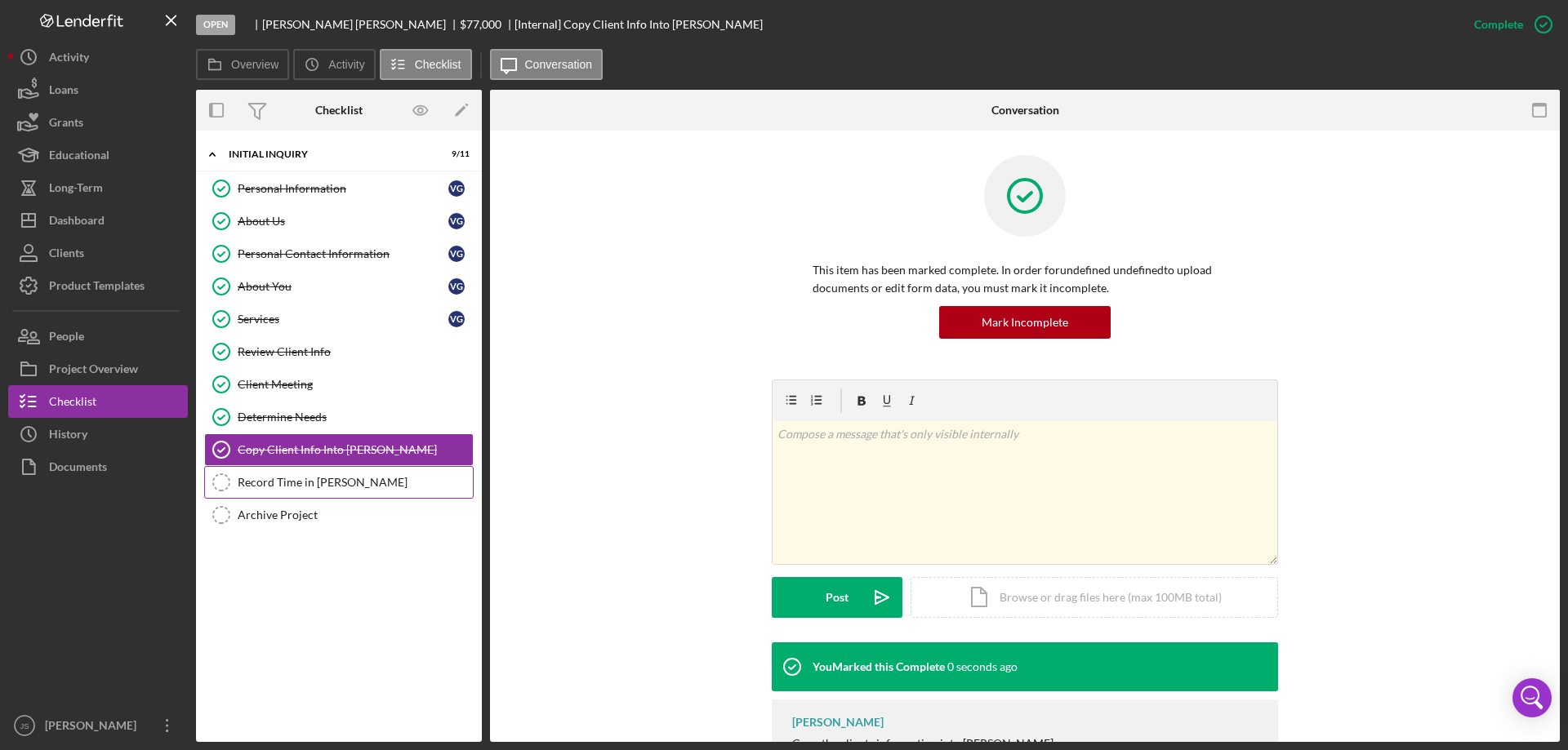
click at [294, 485] on div "Record Time in [PERSON_NAME]" at bounding box center [355, 483] width 235 height 13
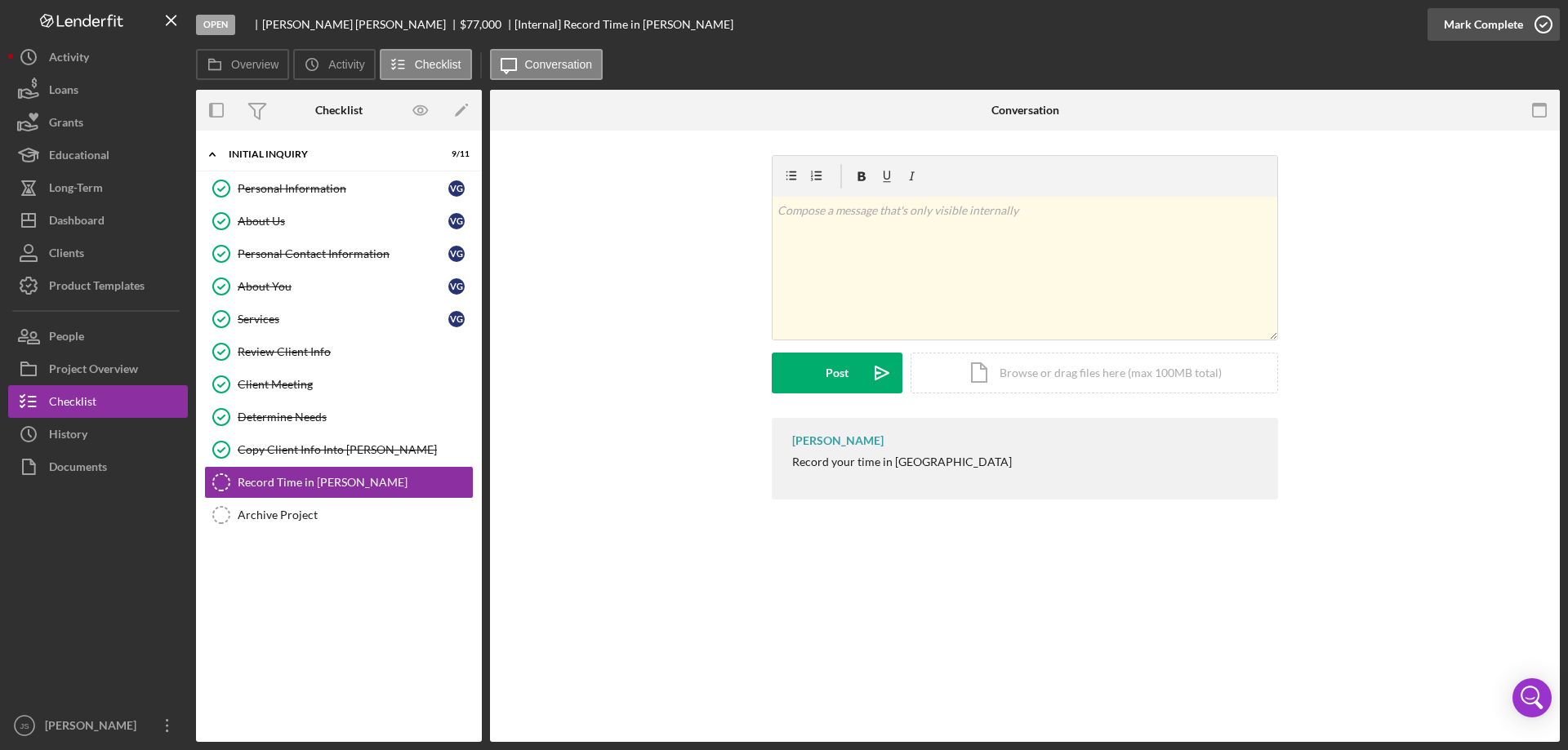
click at [1547, 23] on icon "button" at bounding box center [1542, 24] width 41 height 41
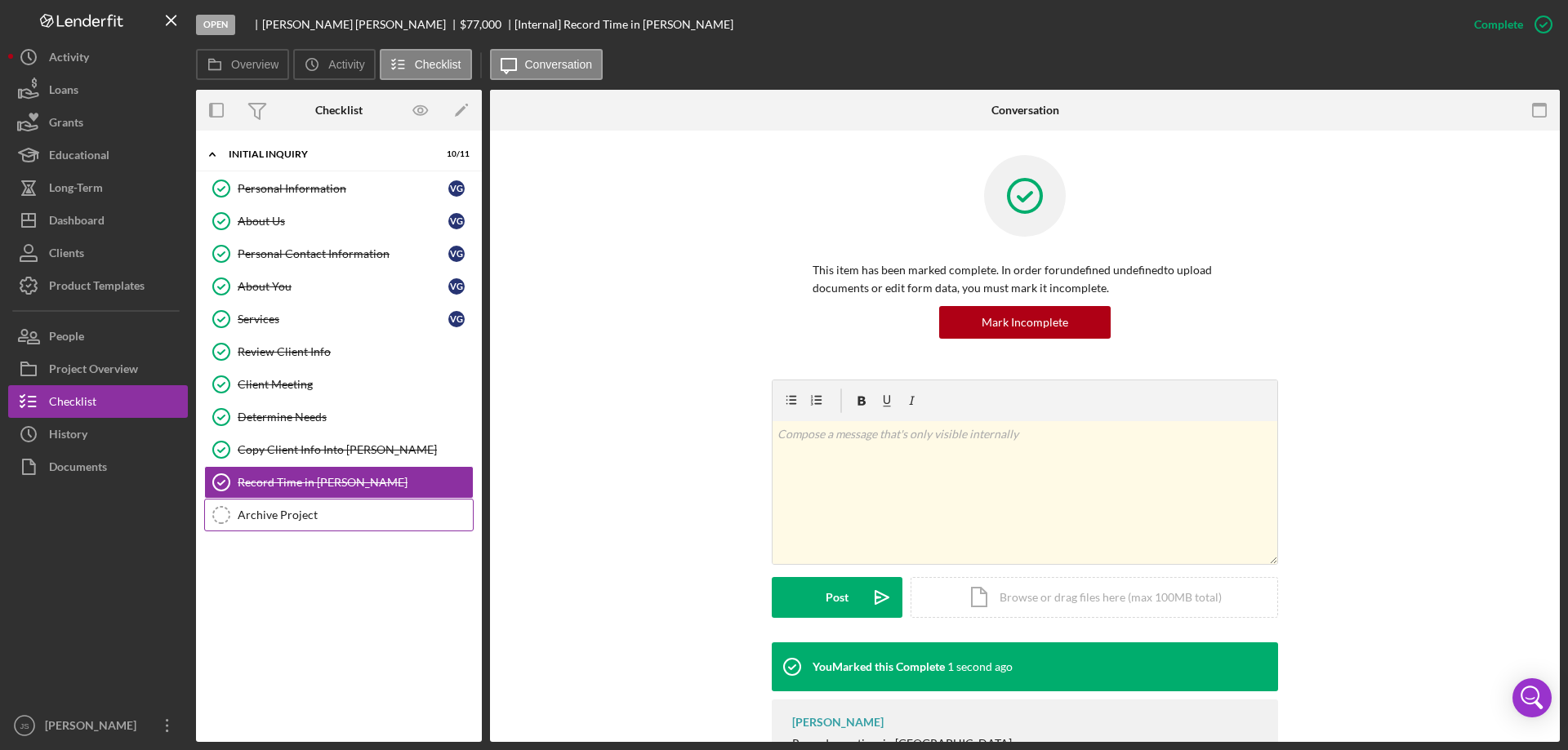
drag, startPoint x: 289, startPoint y: 520, endPoint x: 302, endPoint y: 518, distance: 13.2
click at [292, 520] on div "Archive Project" at bounding box center [355, 515] width 235 height 13
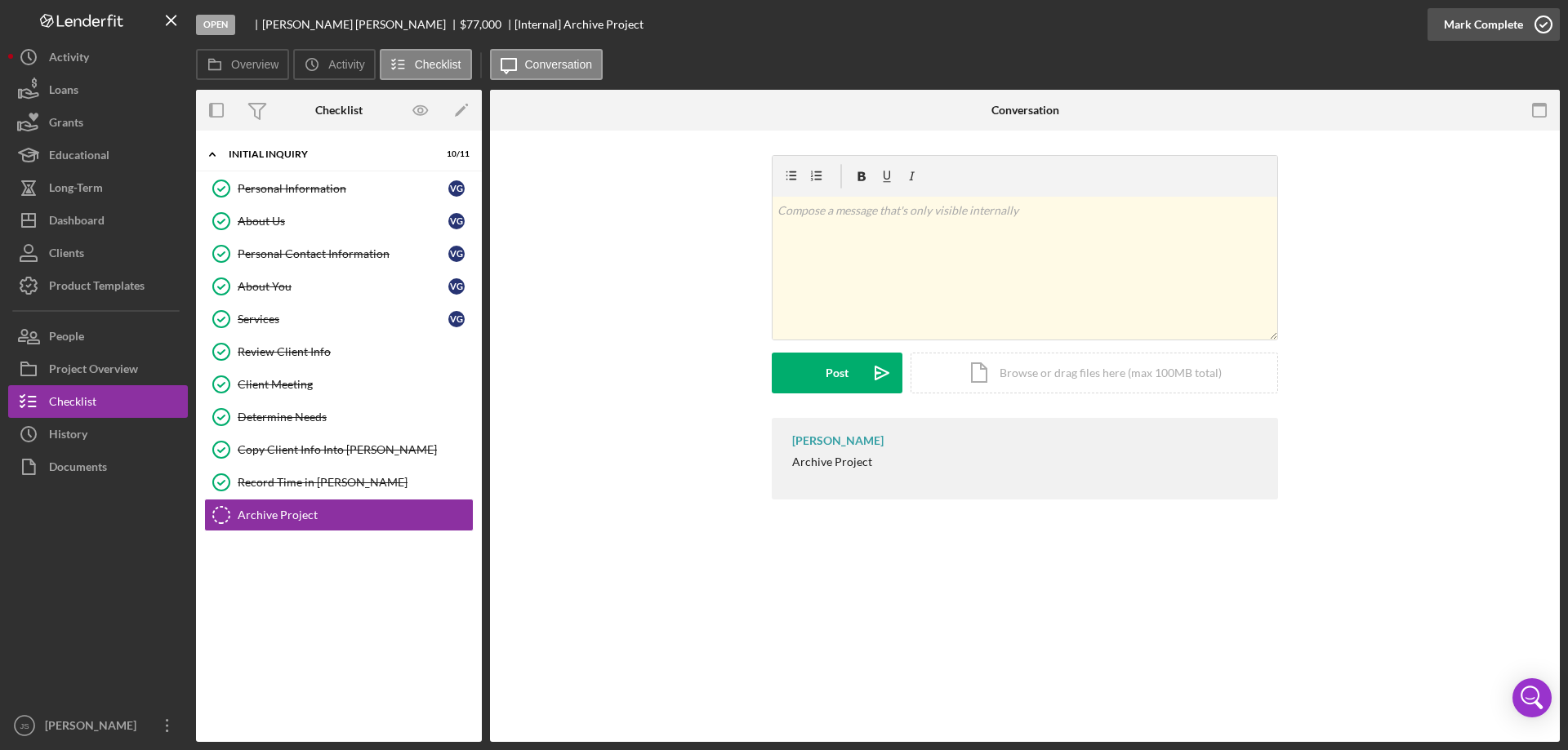
click at [1542, 25] on icon "button" at bounding box center [1542, 24] width 41 height 41
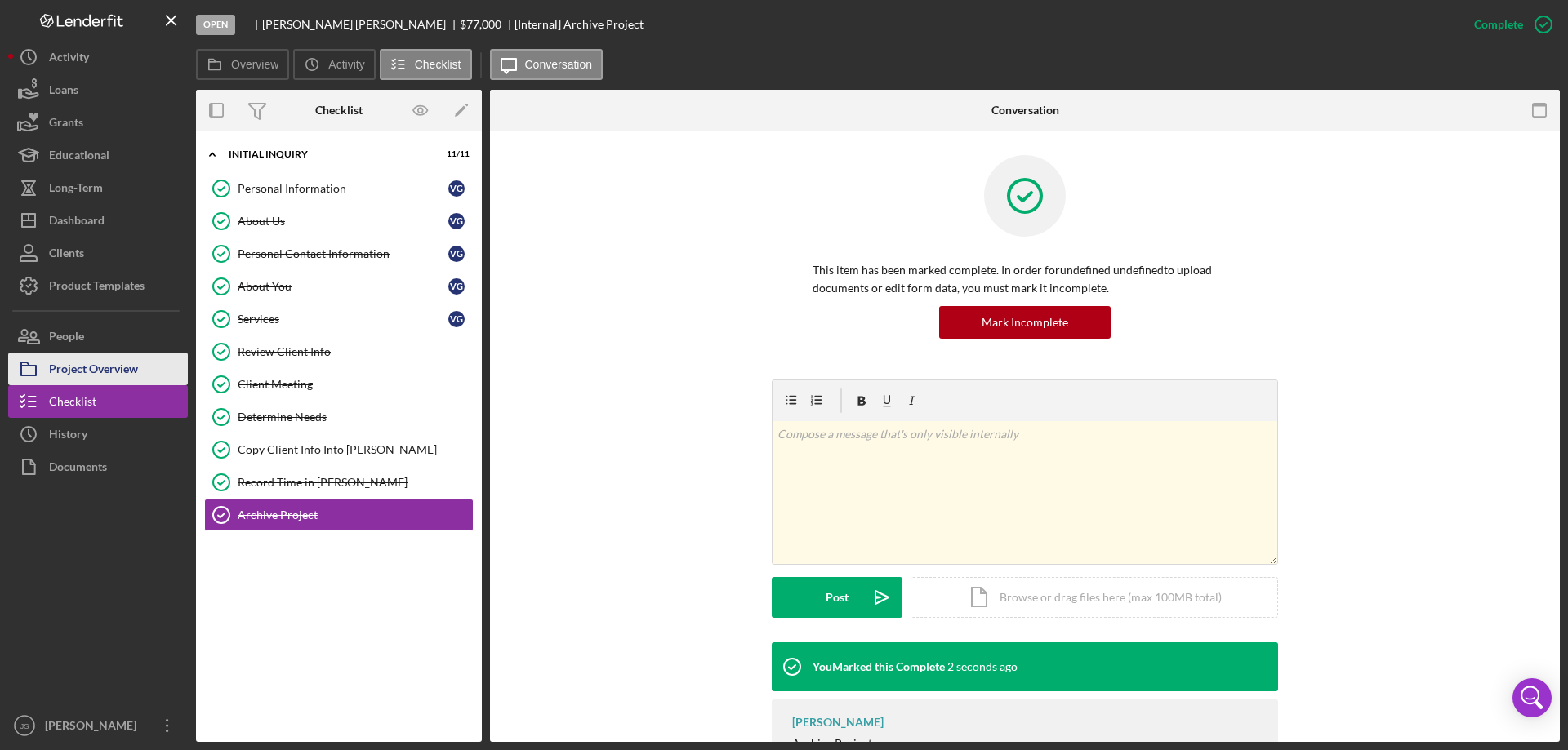
click at [108, 367] on div "Project Overview" at bounding box center [94, 371] width 89 height 37
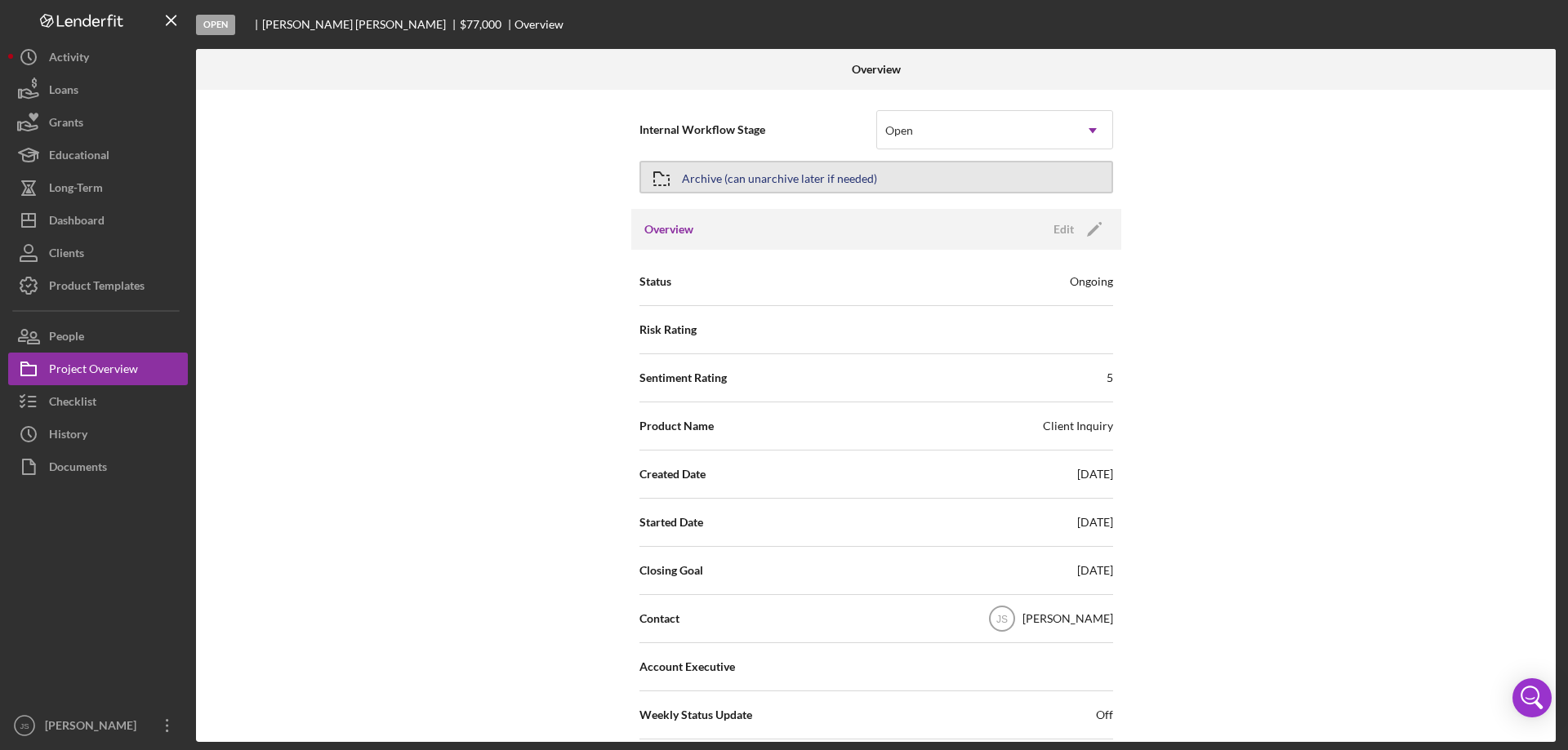
click at [846, 174] on div "Archive (can unarchive later if needed)" at bounding box center [779, 177] width 195 height 29
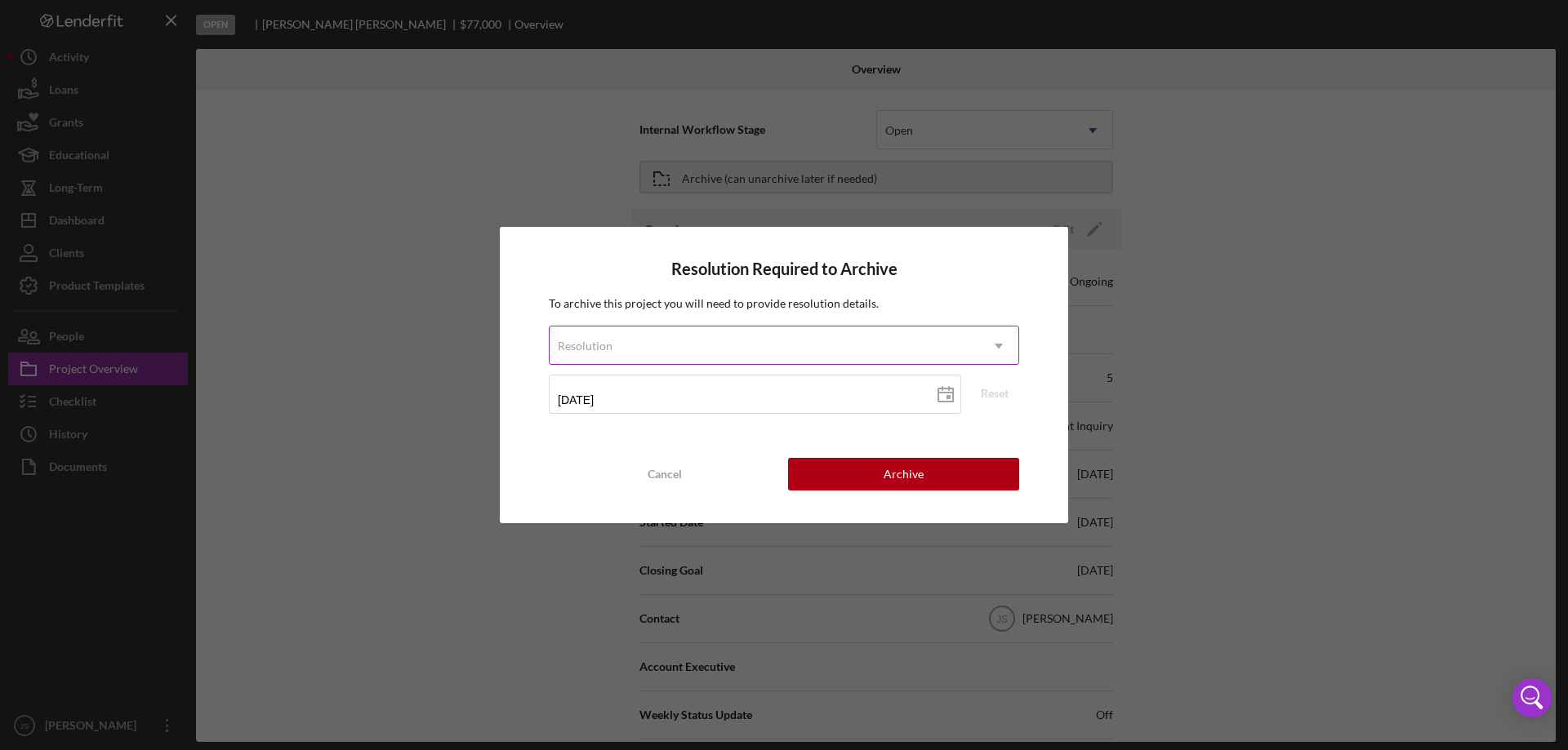
click at [635, 353] on div "Resolution" at bounding box center [765, 346] width 430 height 38
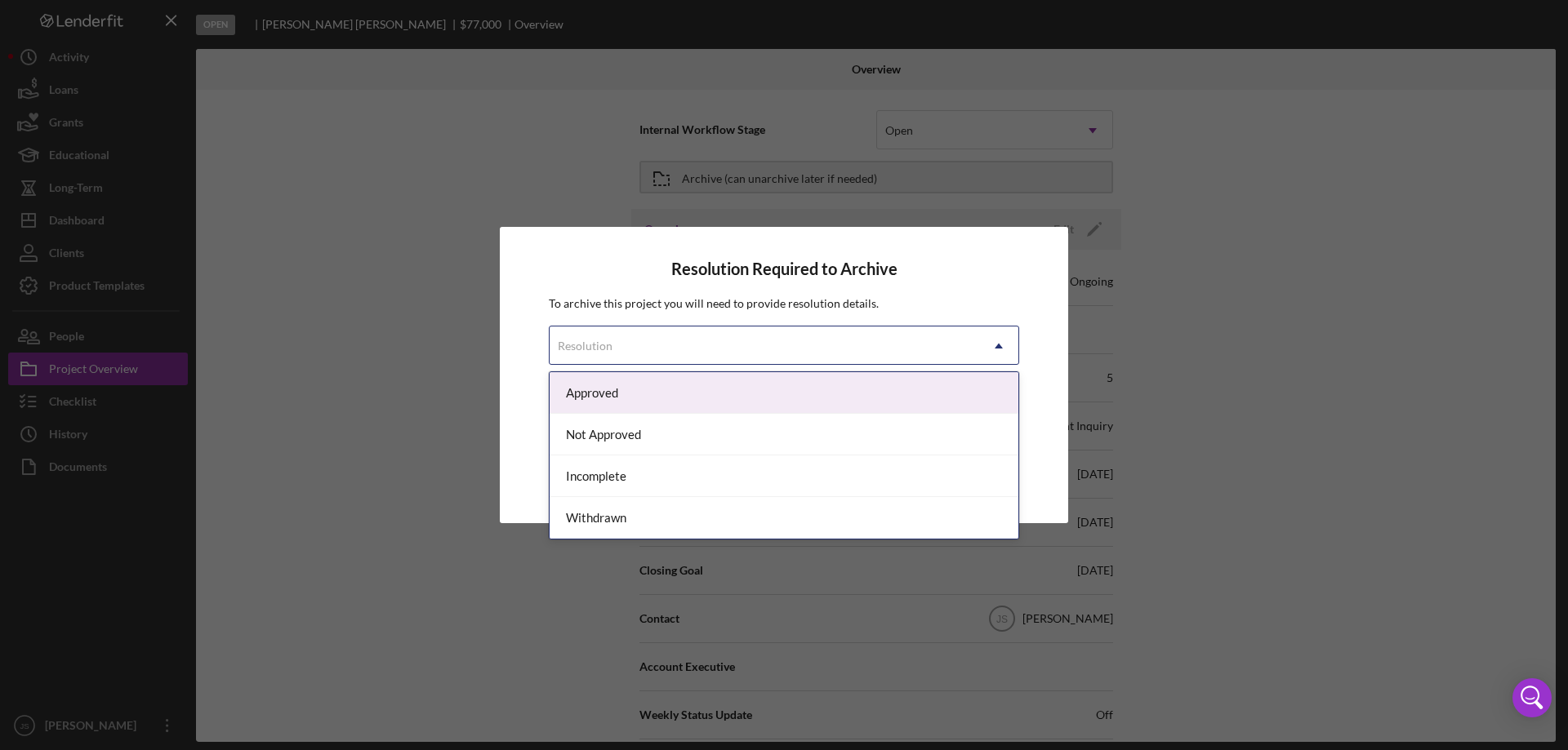
click at [629, 392] on div "Approved" at bounding box center [784, 394] width 469 height 42
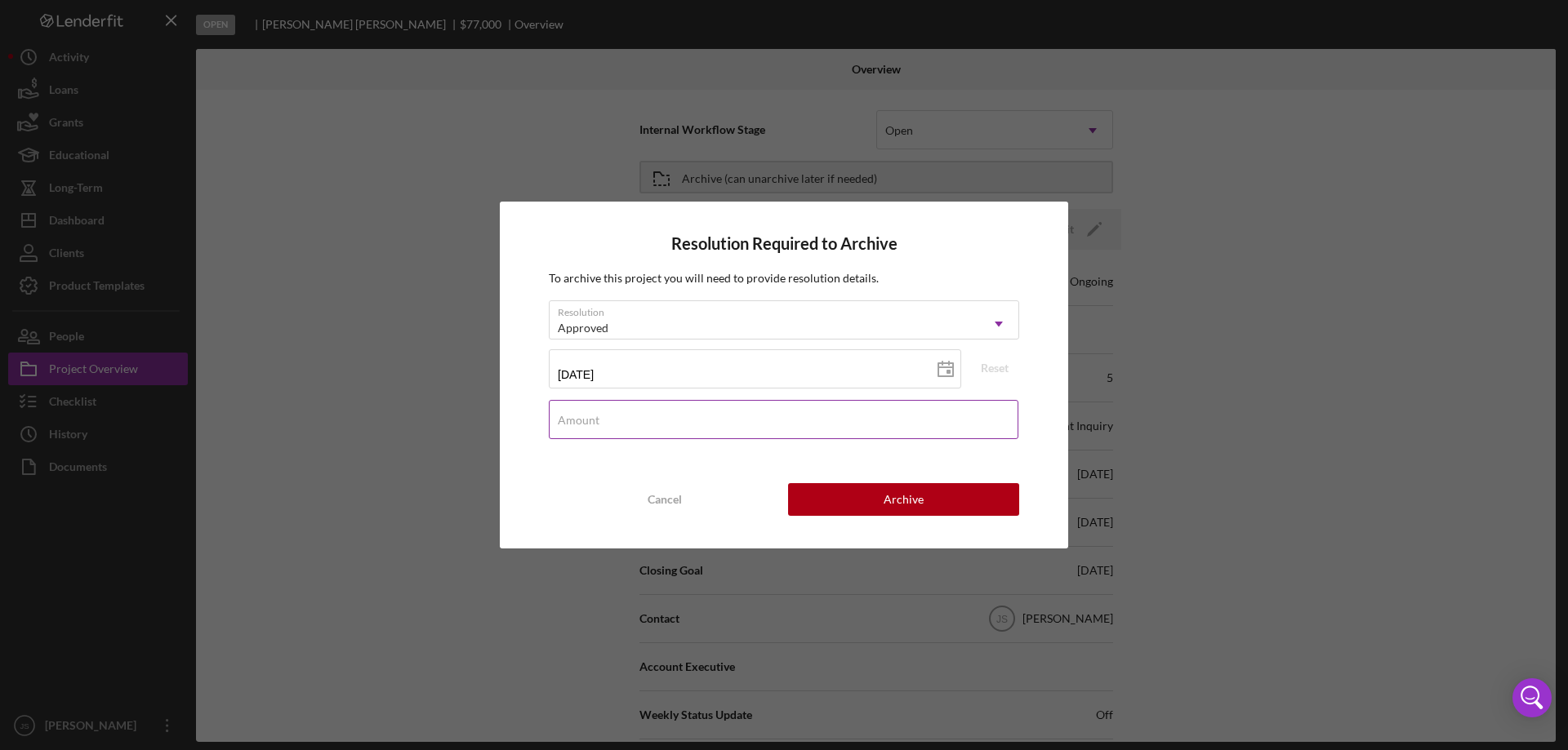
drag, startPoint x: 614, startPoint y: 425, endPoint x: 588, endPoint y: 423, distance: 26.1
click at [614, 425] on input "Amount" at bounding box center [784, 419] width 470 height 39
type input "$0"
click at [908, 491] on div "Archive" at bounding box center [903, 499] width 40 height 32
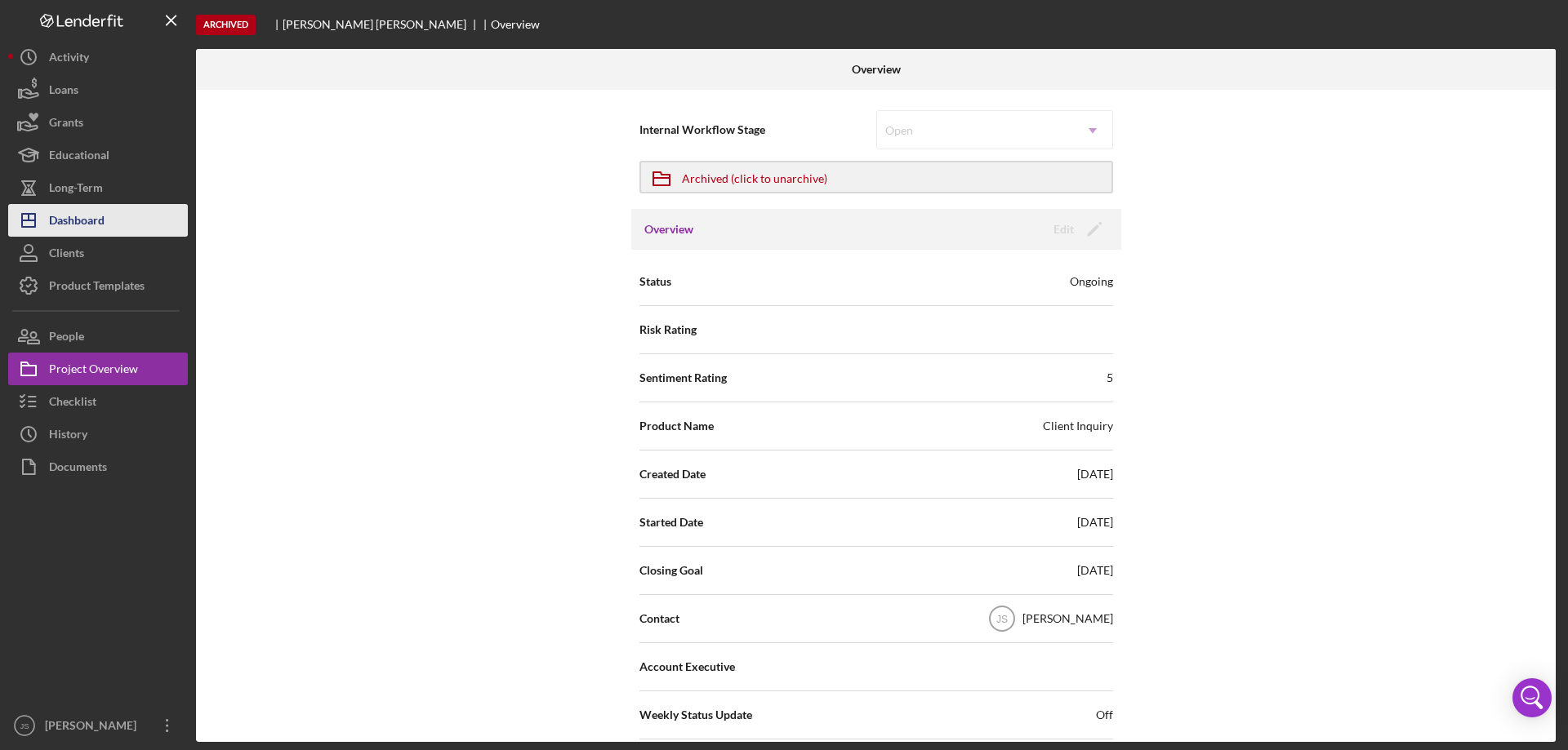
click at [98, 224] on div "Dashboard" at bounding box center [77, 222] width 55 height 37
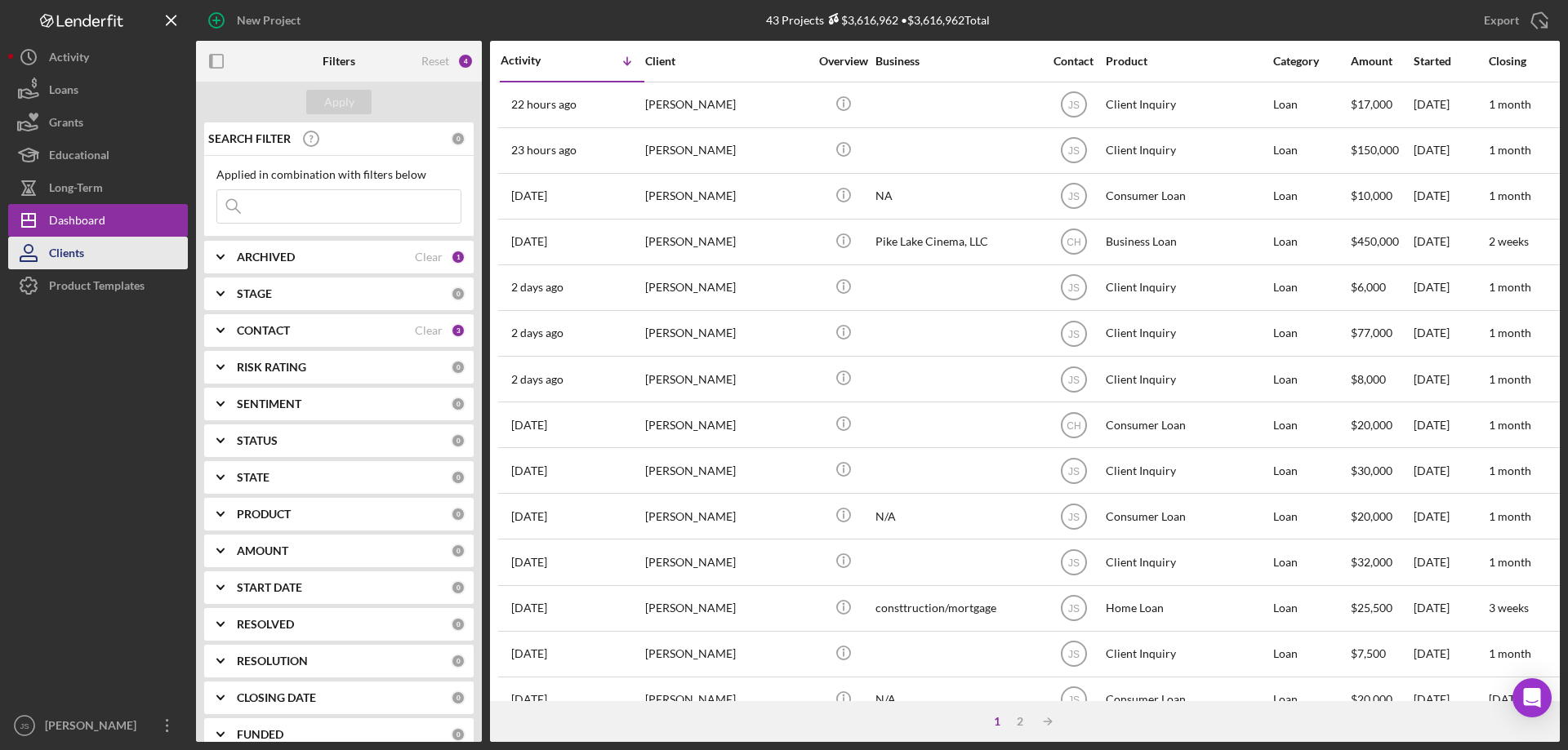
click at [122, 260] on button "Clients" at bounding box center [98, 253] width 180 height 32
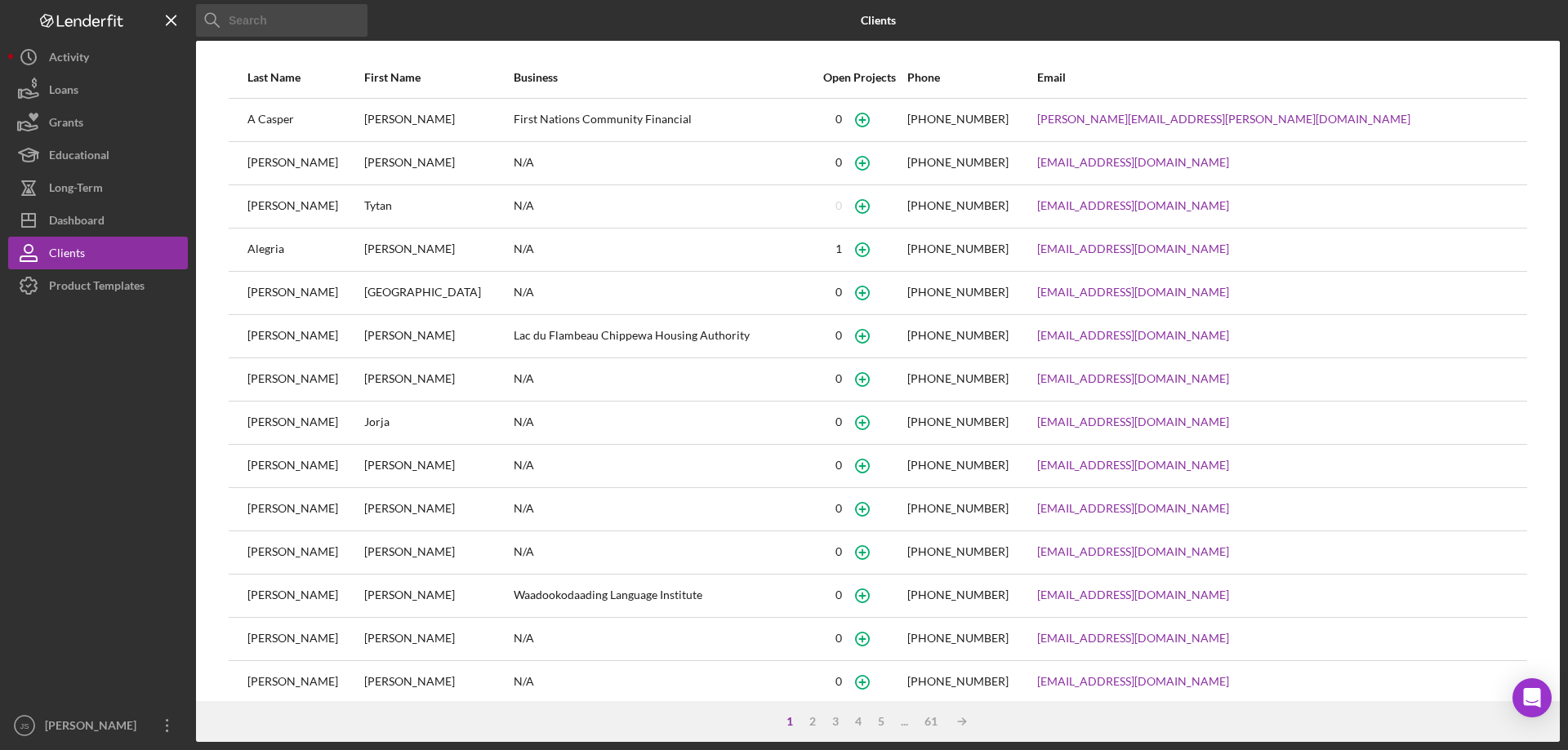
click at [277, 19] on input at bounding box center [281, 20] width 171 height 32
click at [279, 32] on input at bounding box center [281, 20] width 171 height 32
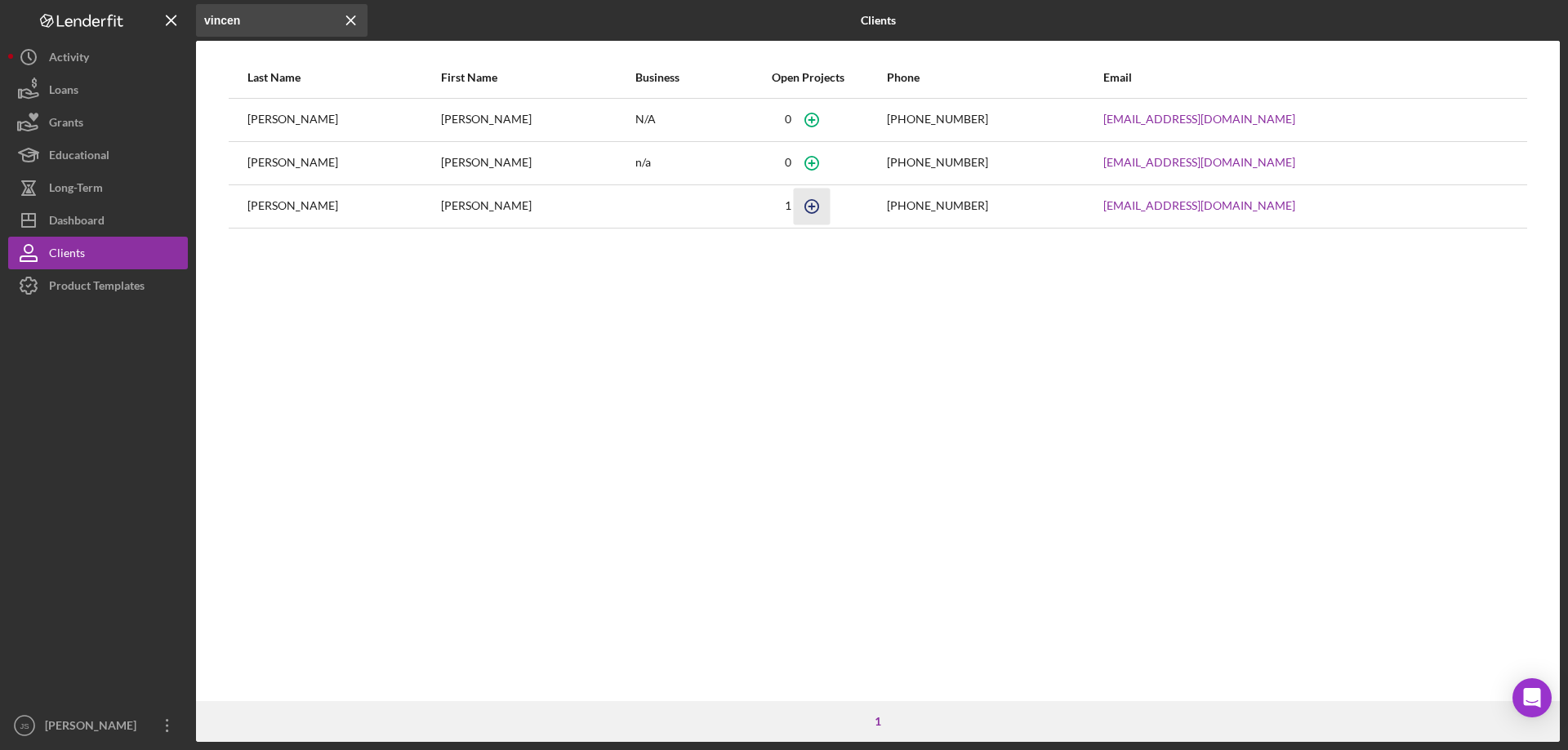
type input "vincen"
click at [796, 205] on icon "button" at bounding box center [811, 206] width 37 height 37
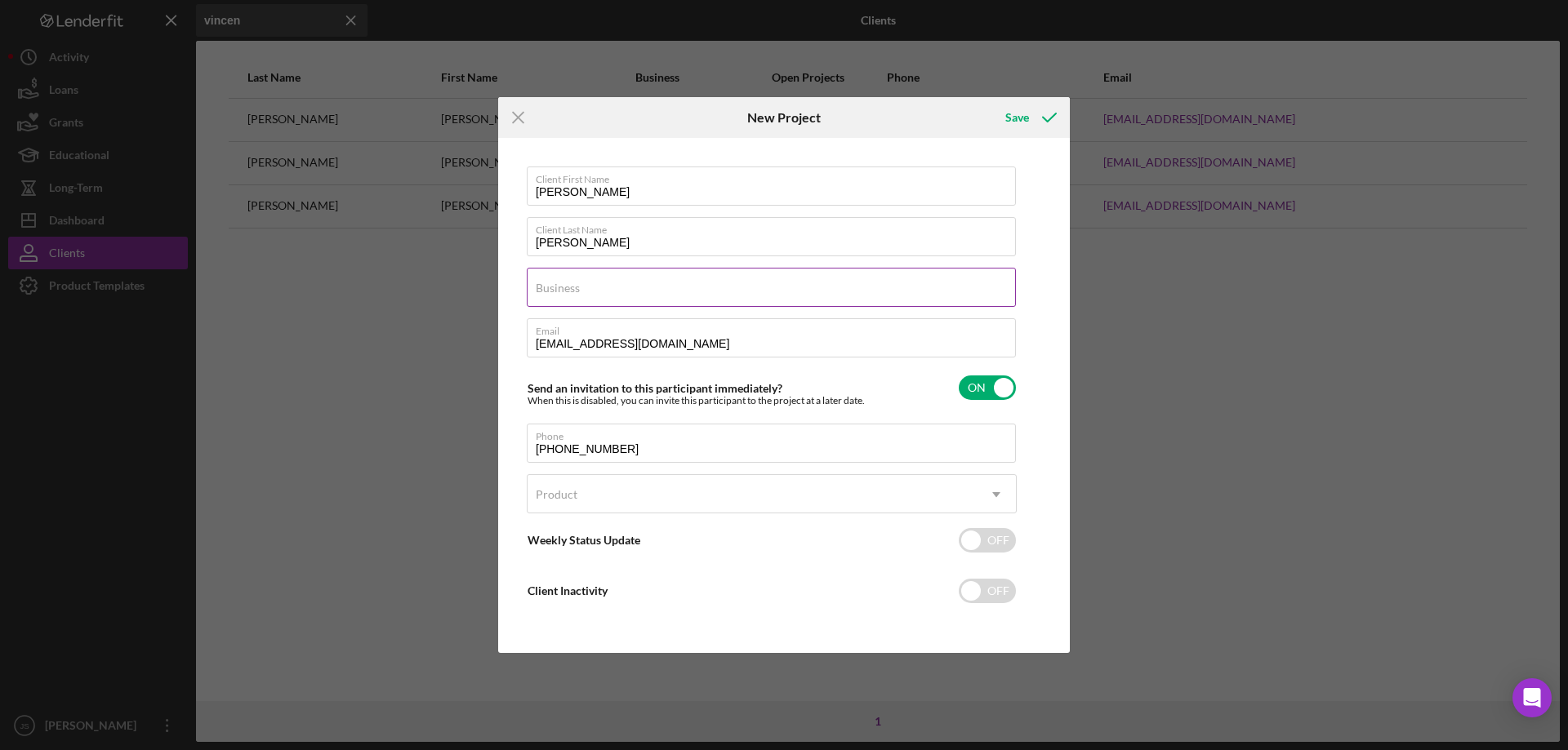
click at [713, 283] on div "Business Required" at bounding box center [771, 288] width 490 height 41
type input "N/A"
click at [689, 491] on div "Product" at bounding box center [752, 495] width 449 height 38
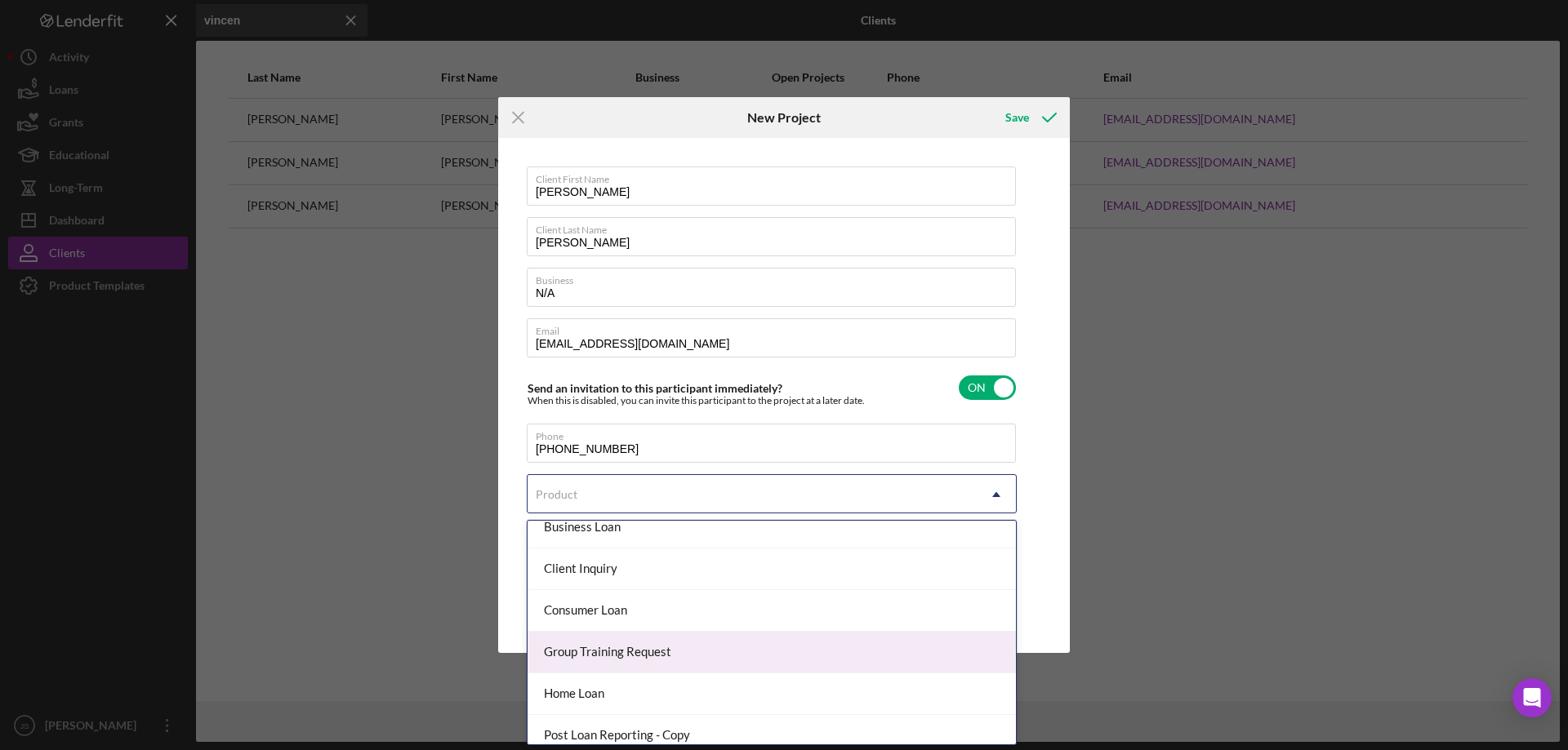
scroll to position [82, 0]
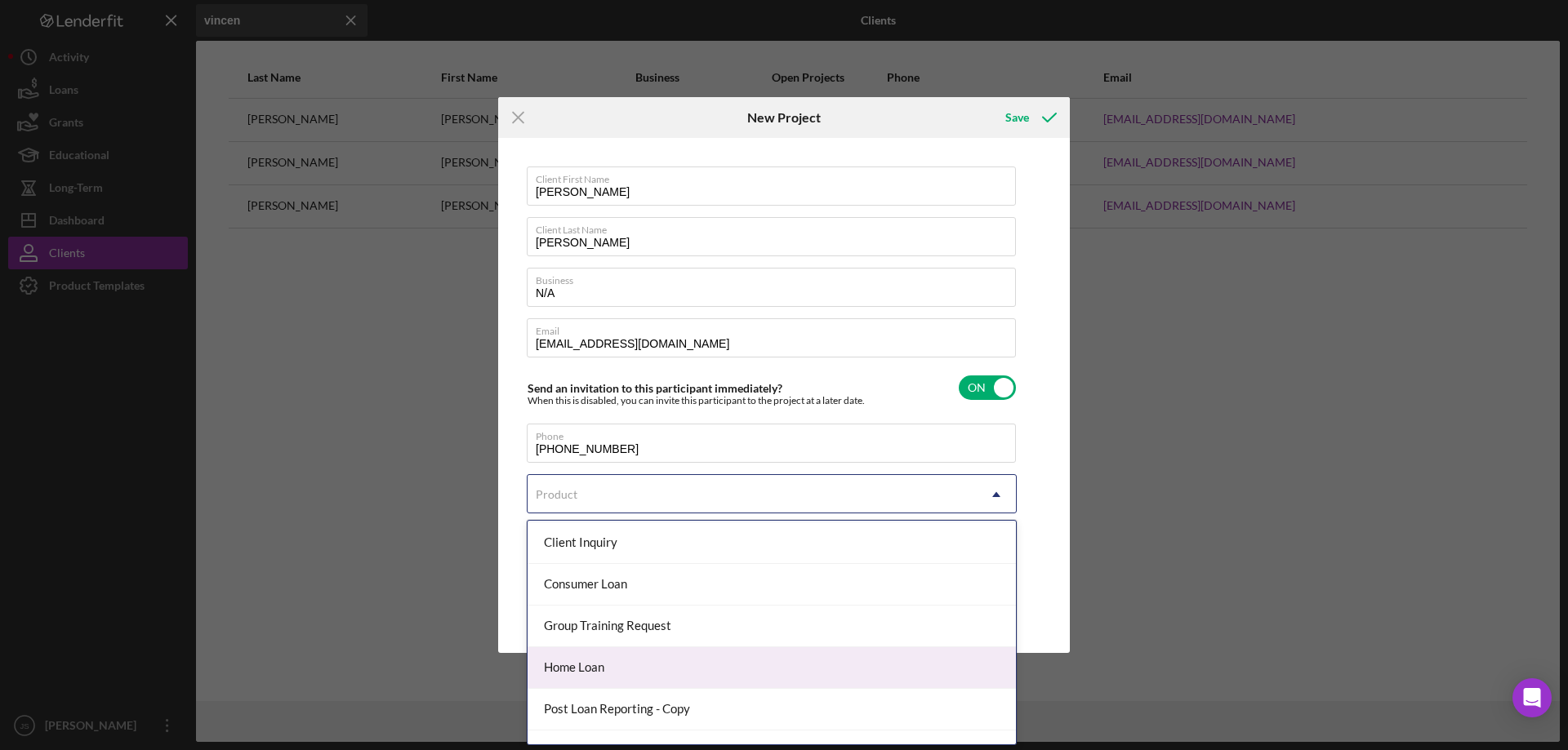
click at [668, 667] on div "Home Loan" at bounding box center [772, 668] width 489 height 42
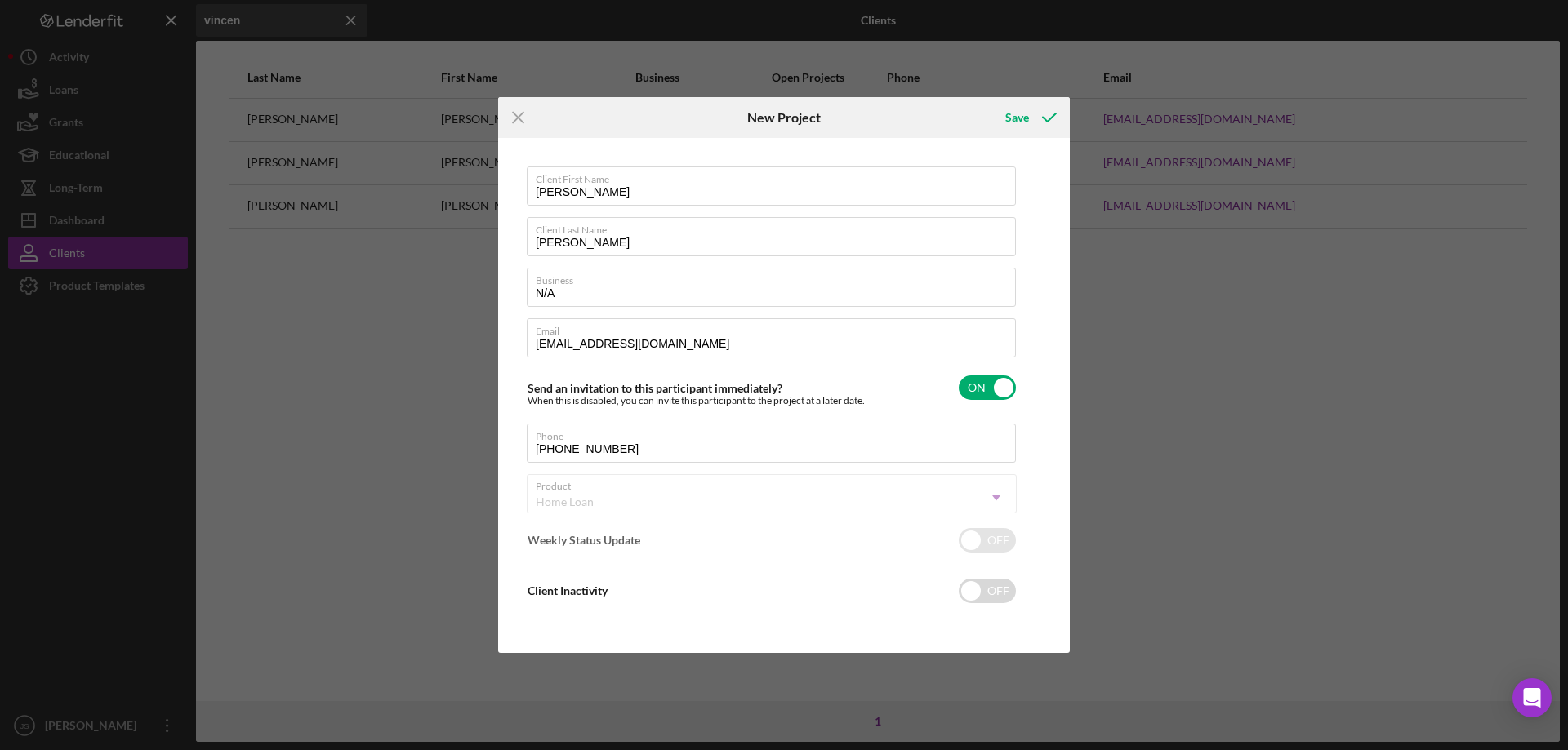
checkbox input "true"
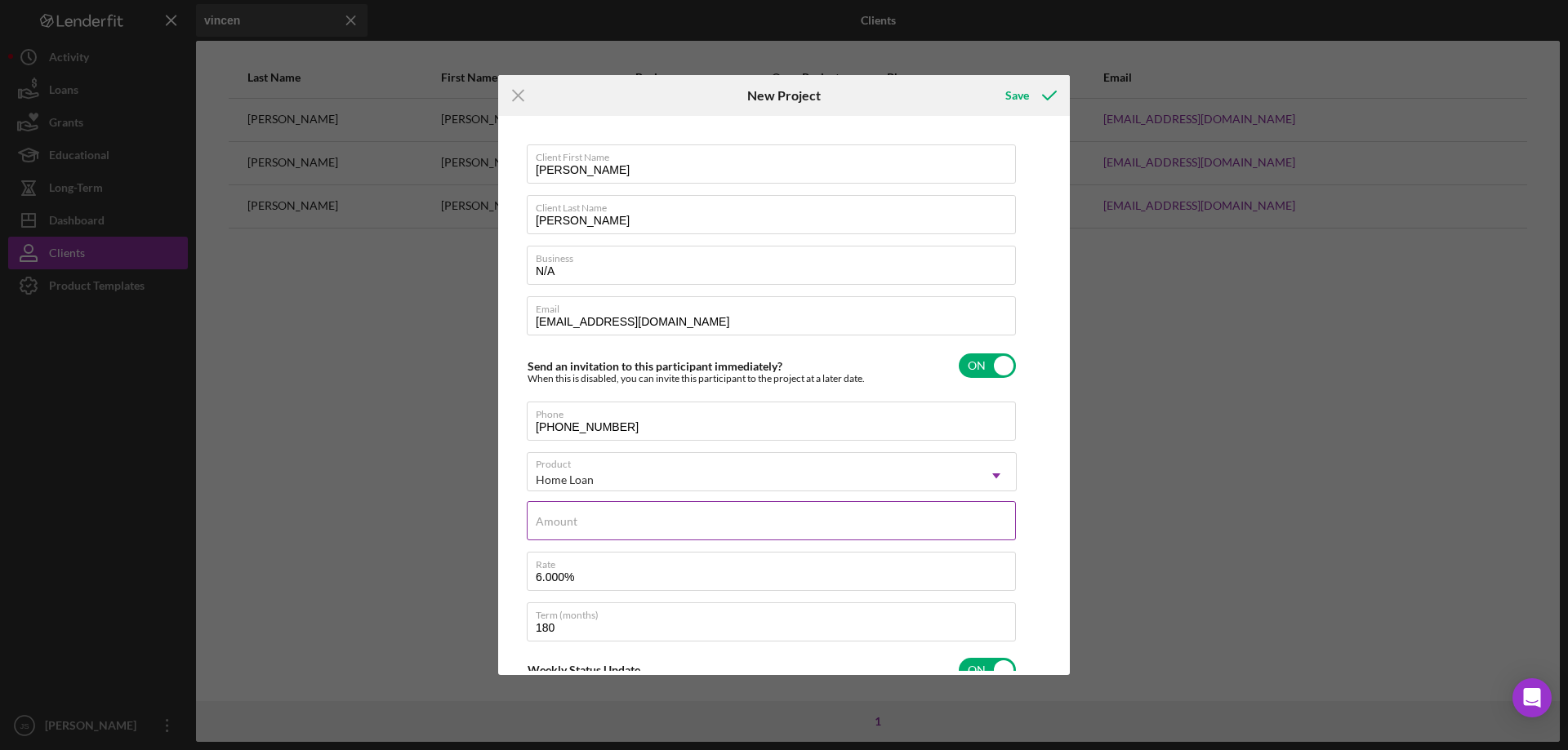
click at [683, 529] on input "Amount" at bounding box center [771, 520] width 489 height 39
type input "$77,000"
click at [672, 564] on label "Rate" at bounding box center [775, 561] width 480 height 18
click at [672, 564] on input "6.000%" at bounding box center [771, 570] width 489 height 39
drag, startPoint x: 671, startPoint y: 566, endPoint x: 382, endPoint y: 550, distance: 289.4
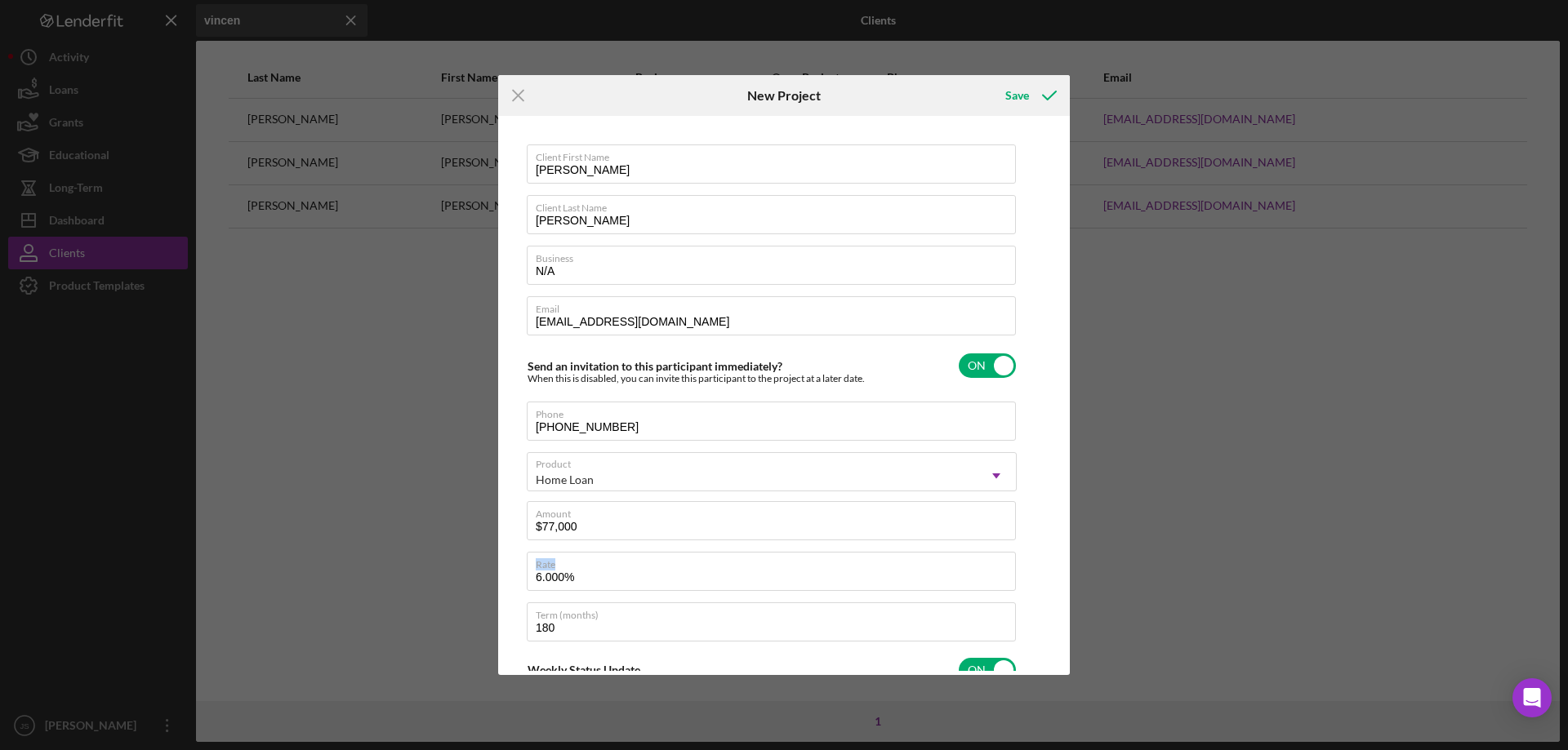
click at [430, 571] on div "Icon/Menu Close New Project Save Client First Name Vincenzo Client Last Name Ga…" at bounding box center [784, 375] width 1568 height 750
click at [546, 579] on input "6.000%" at bounding box center [771, 570] width 489 height 39
type input "7.000%"
click at [1014, 92] on div "Save" at bounding box center [1016, 95] width 24 height 32
checkbox input "false"
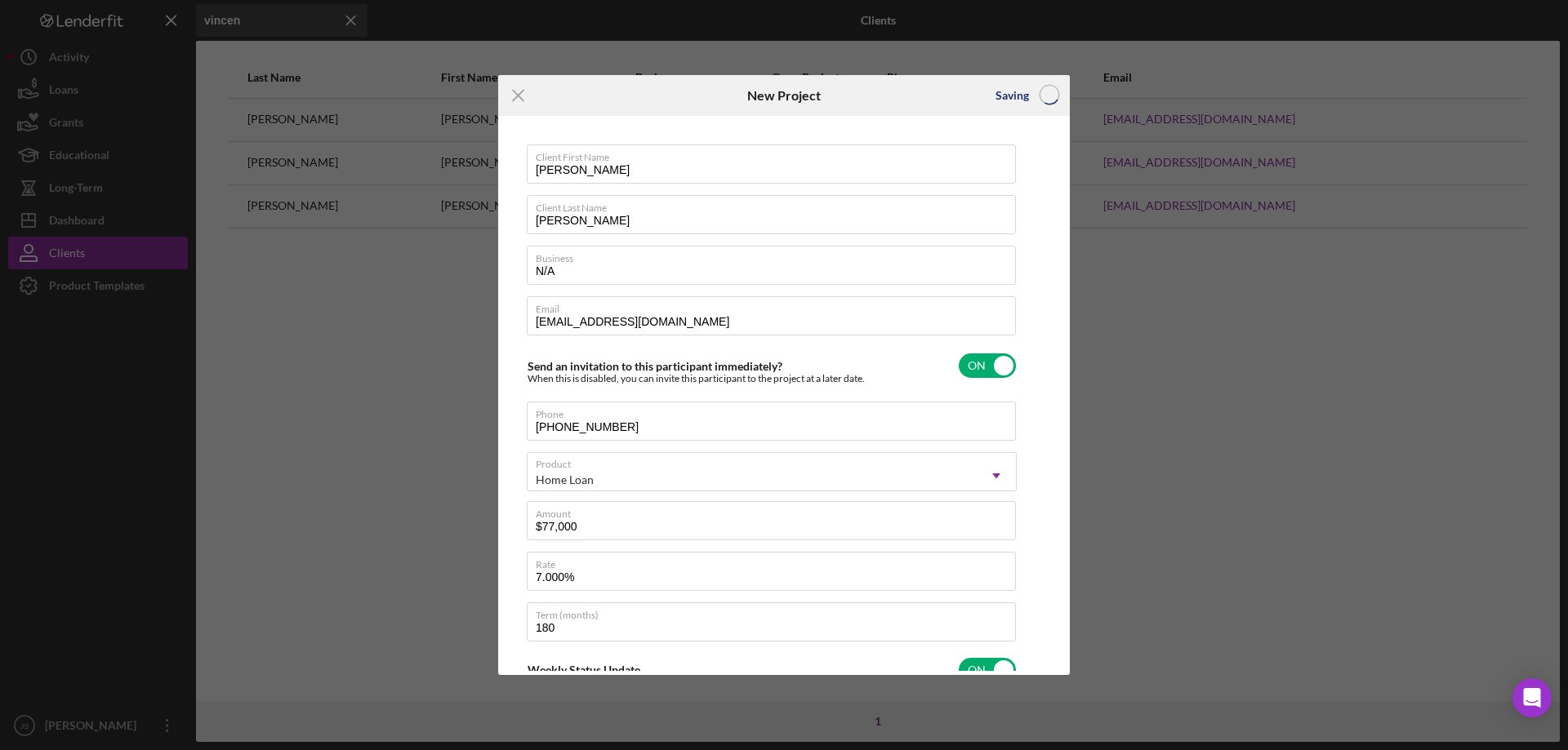
checkbox input "false"
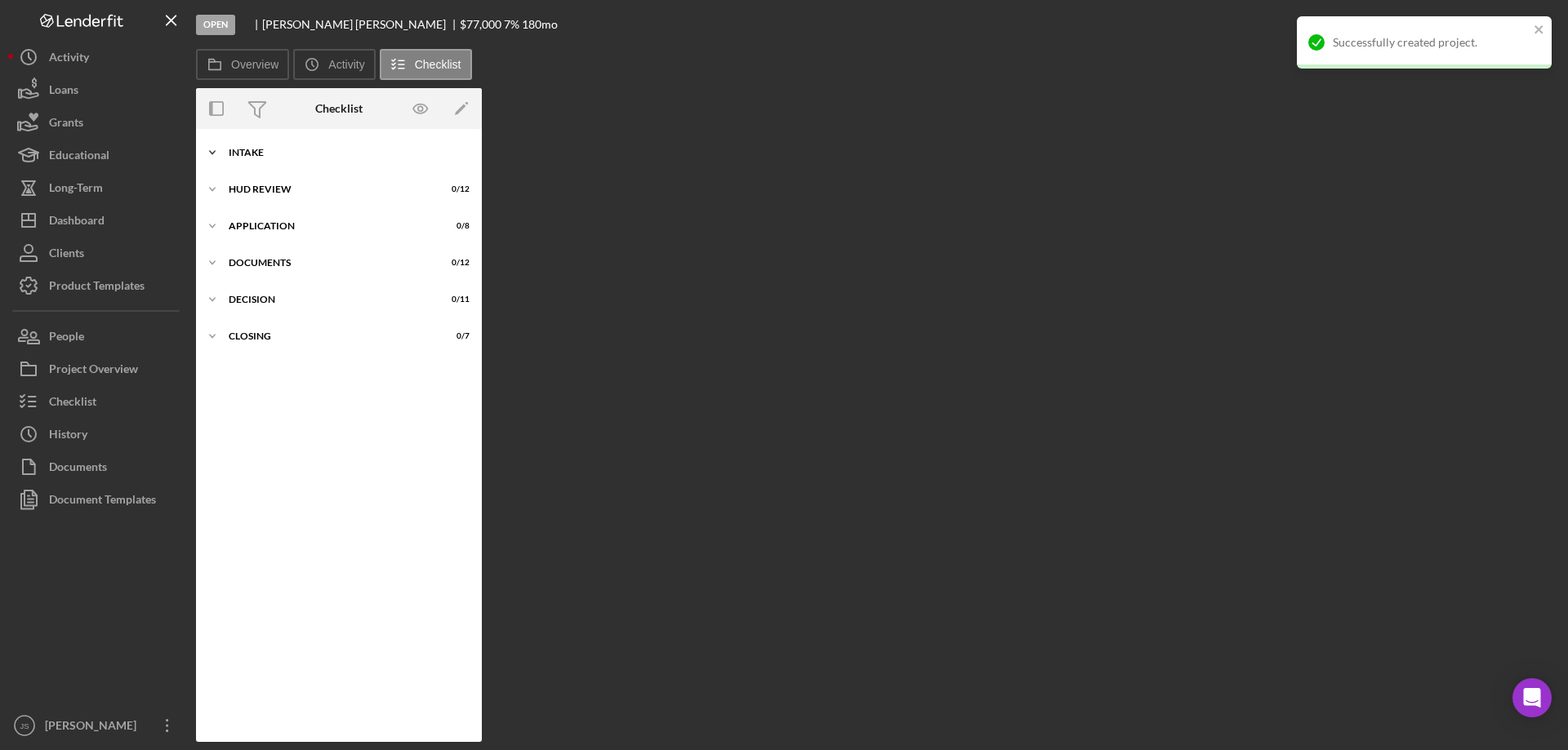
click at [218, 149] on icon "Icon/Expander" at bounding box center [212, 152] width 32 height 32
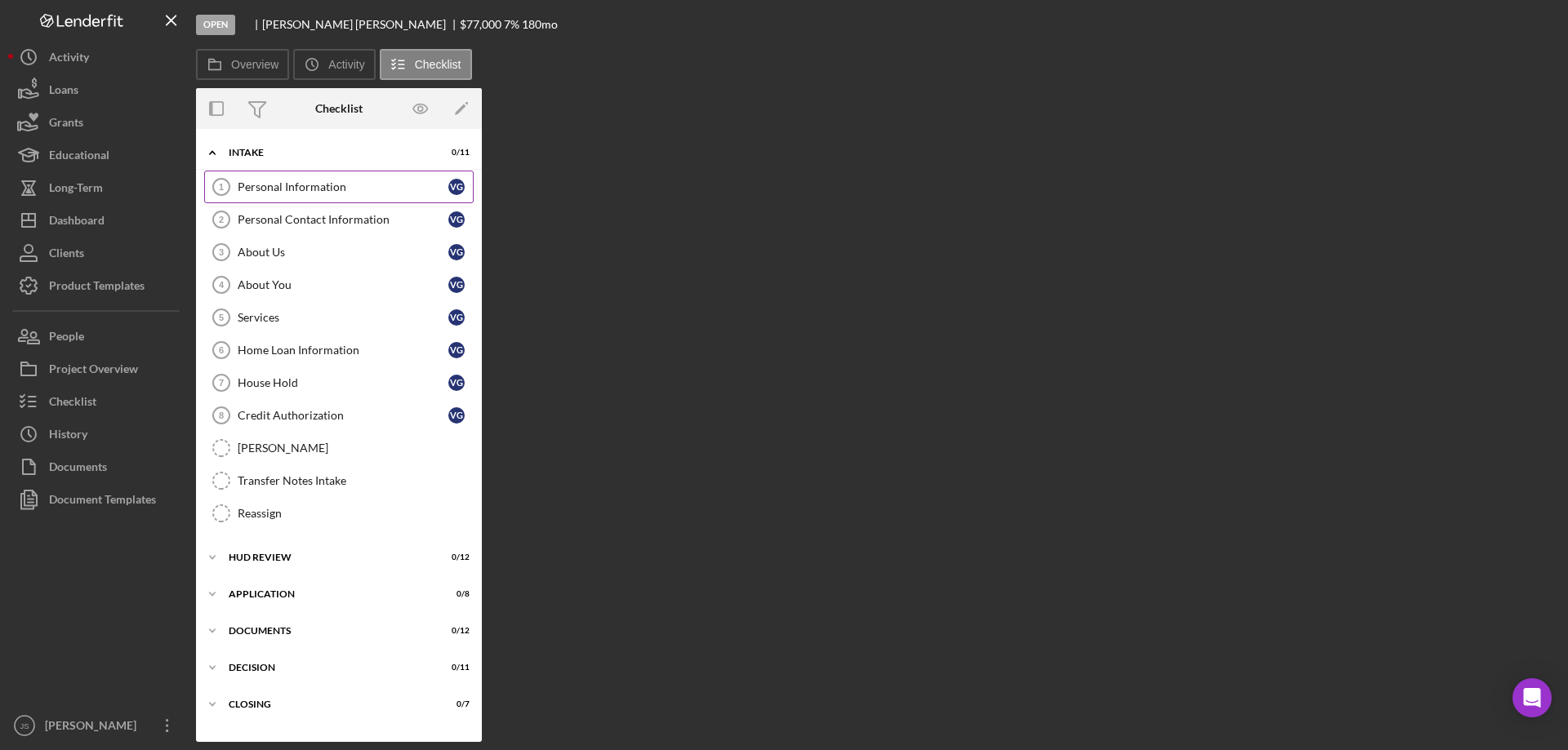
click at [309, 185] on div "Personal Information" at bounding box center [343, 187] width 211 height 13
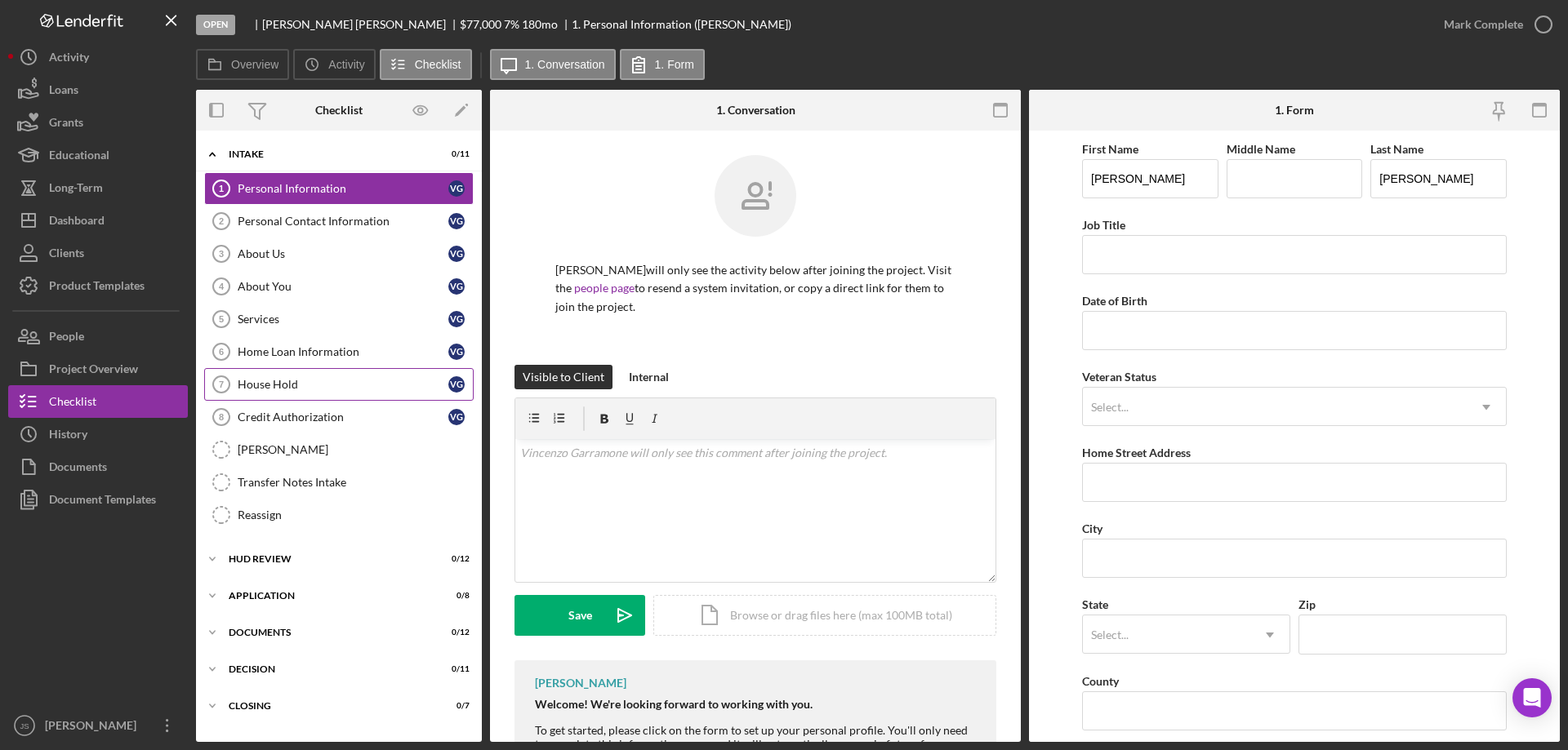
click at [327, 380] on div "House Hold" at bounding box center [343, 385] width 211 height 13
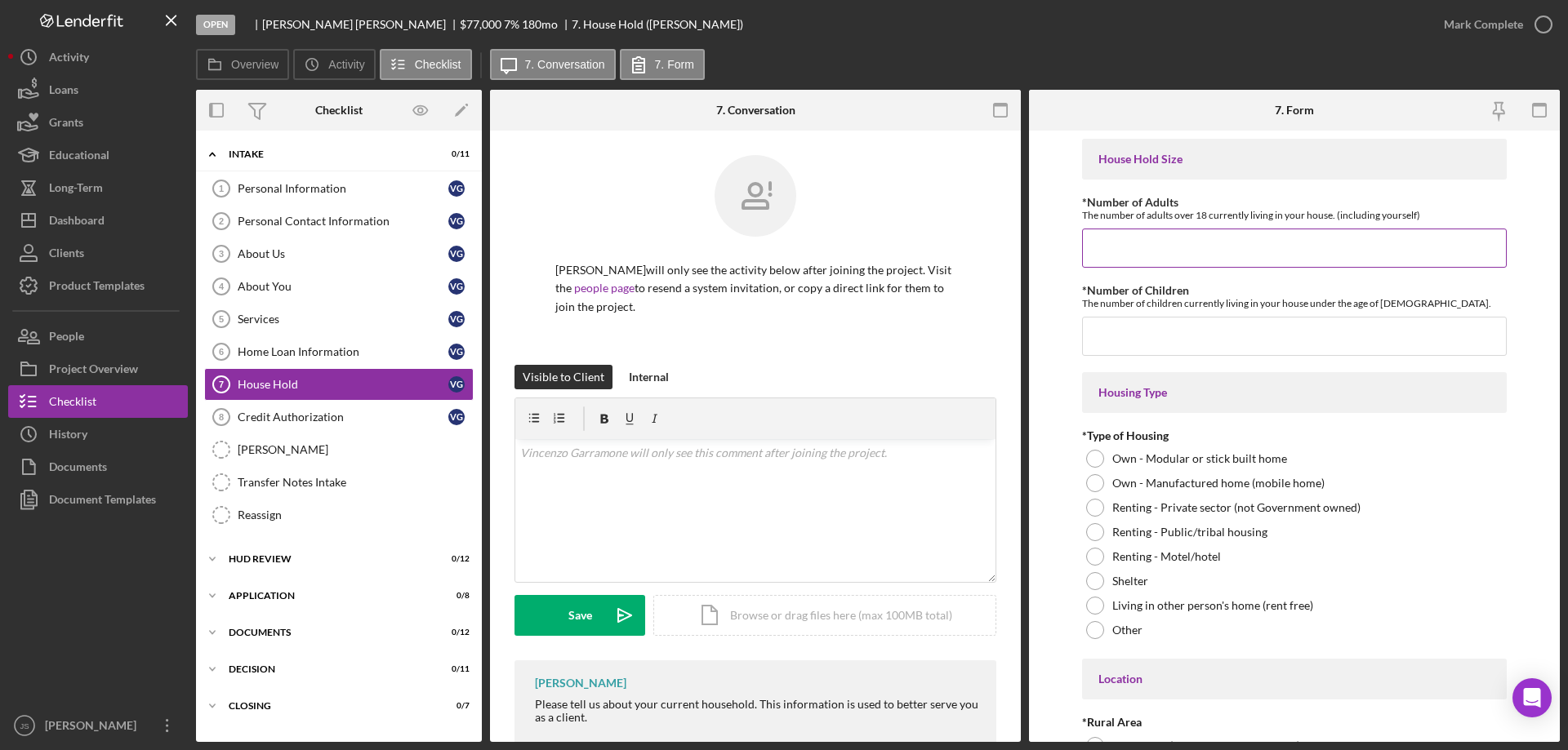
click at [1103, 245] on input "*Number of Adults" at bounding box center [1294, 247] width 425 height 39
type input "4"
click at [1115, 338] on input "*Number of Children" at bounding box center [1294, 336] width 425 height 39
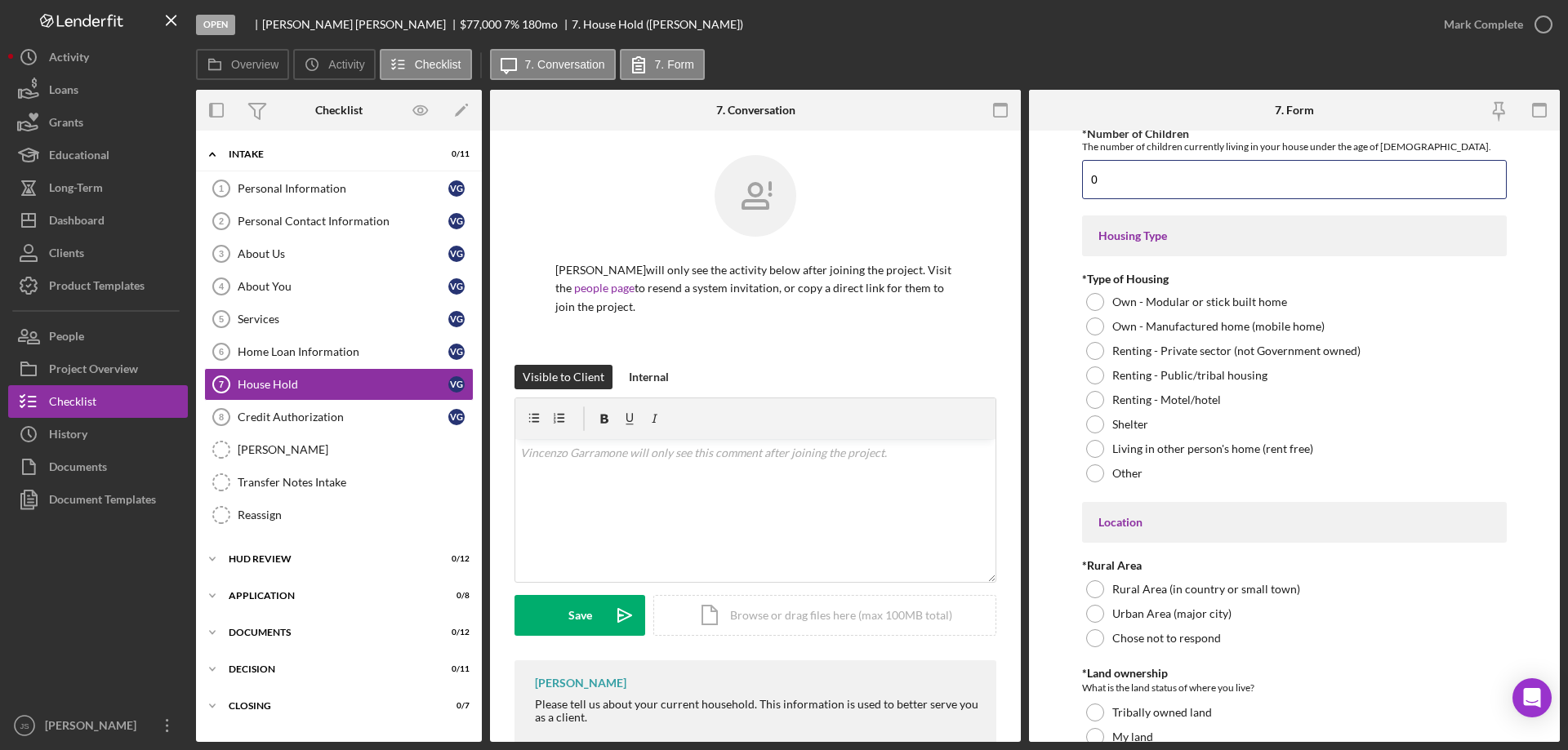
scroll to position [163, 0]
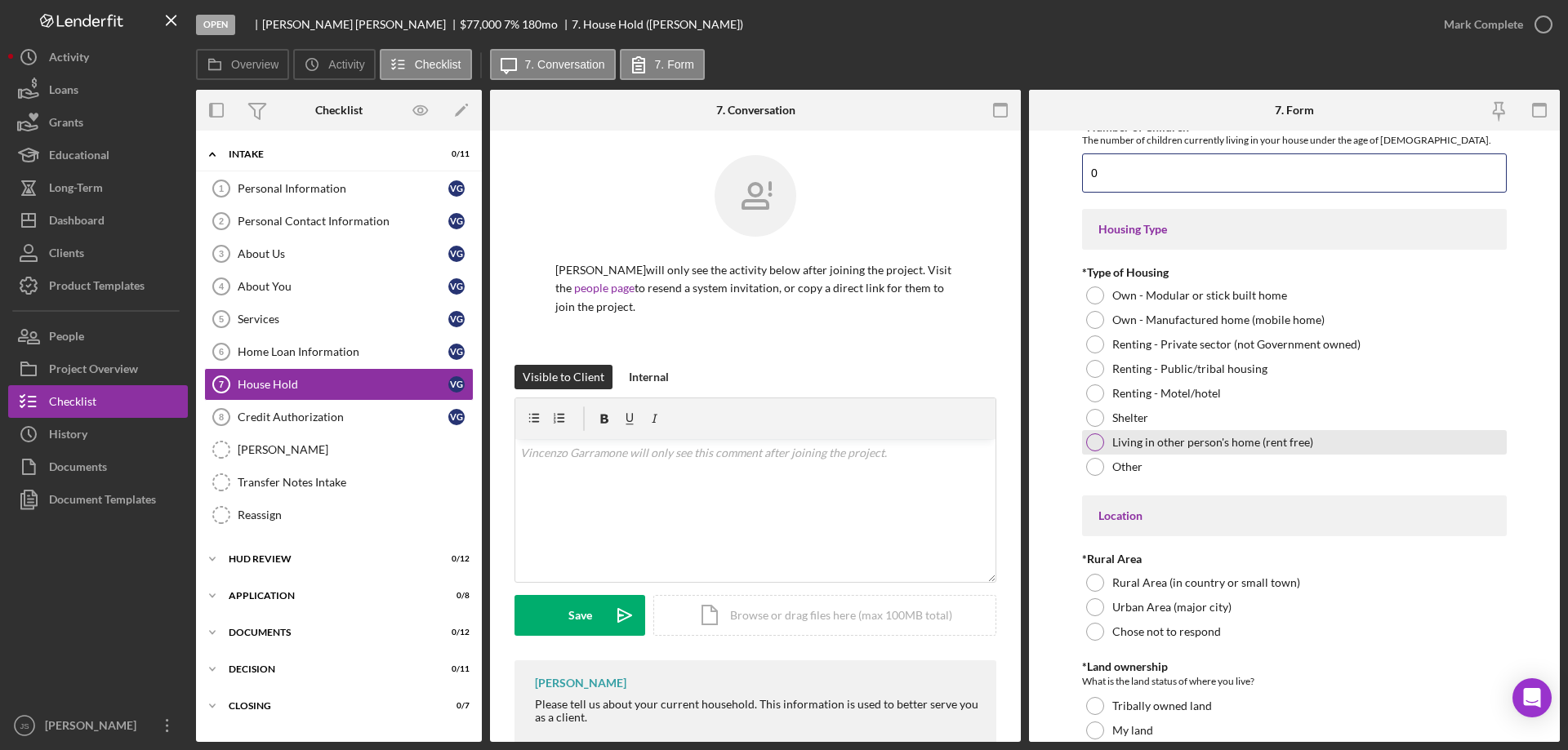
type input "0"
click at [1096, 441] on div at bounding box center [1094, 442] width 18 height 18
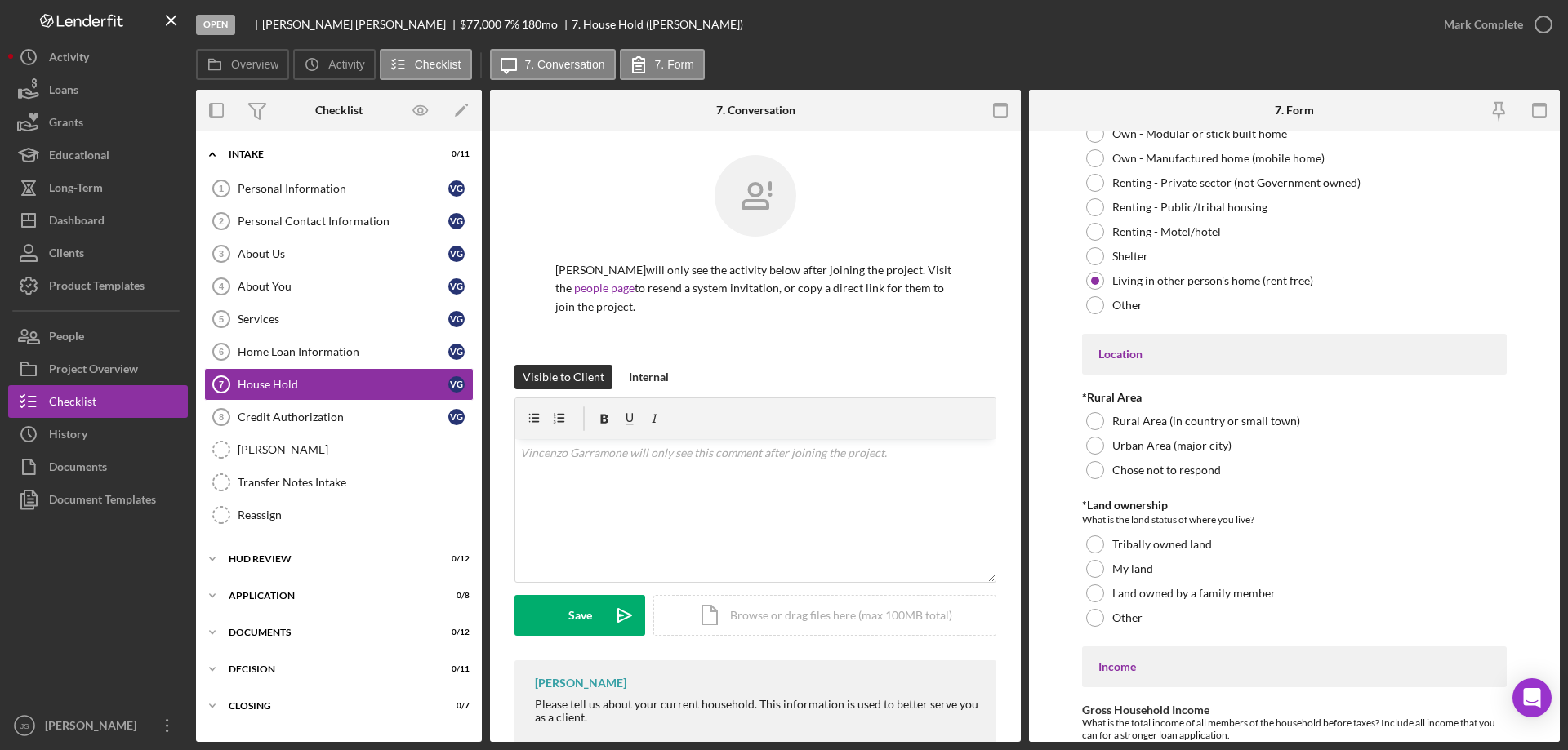
scroll to position [326, 0]
drag, startPoint x: 1095, startPoint y: 416, endPoint x: 1130, endPoint y: 416, distance: 35.0
click at [1101, 415] on div at bounding box center [1094, 419] width 18 height 18
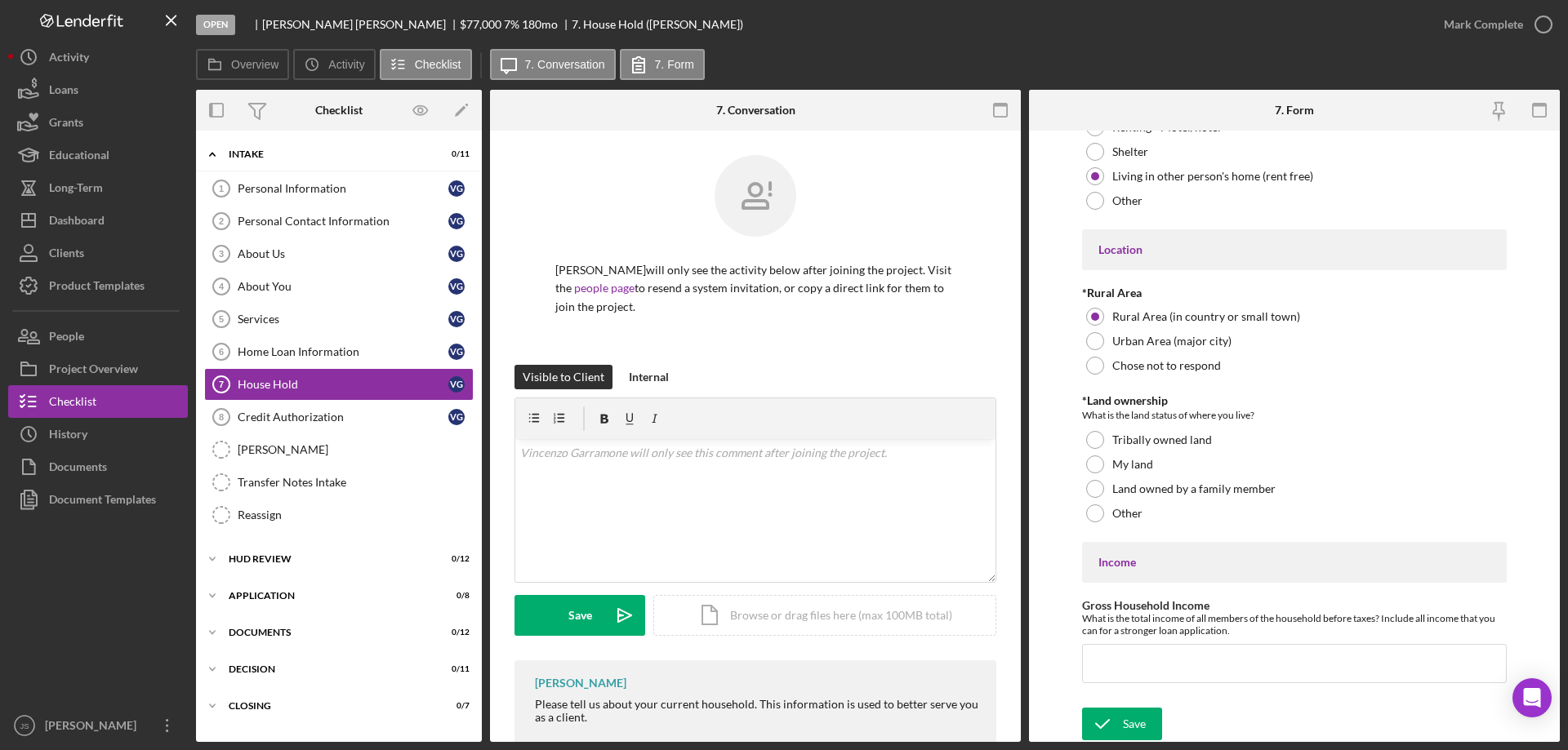
scroll to position [431, 0]
click at [1093, 436] on div at bounding box center [1094, 439] width 18 height 18
click at [1113, 661] on input "Gross Household Income" at bounding box center [1294, 663] width 425 height 39
type input "$21,000"
click at [1144, 726] on div "Save" at bounding box center [1134, 723] width 23 height 32
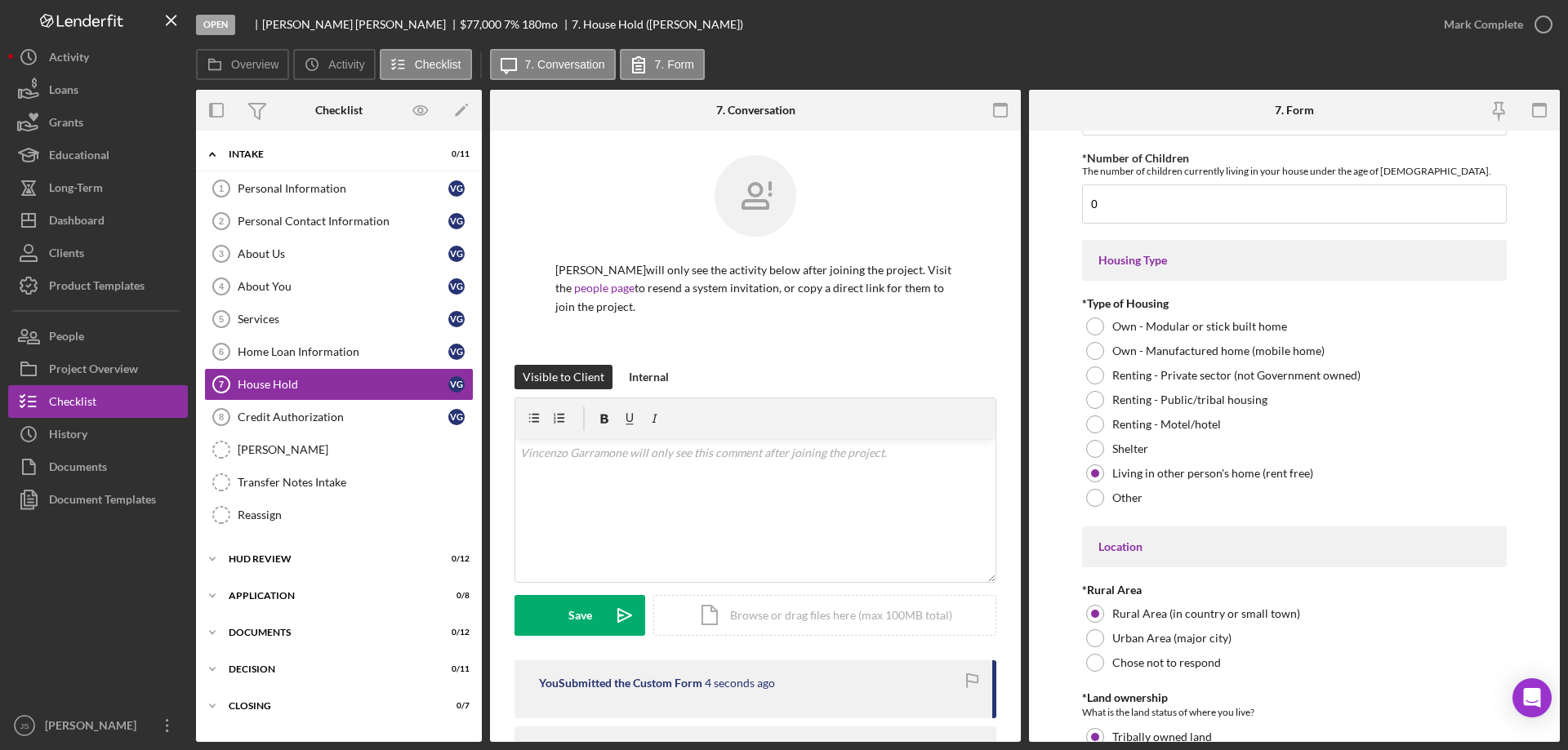
scroll to position [0, 0]
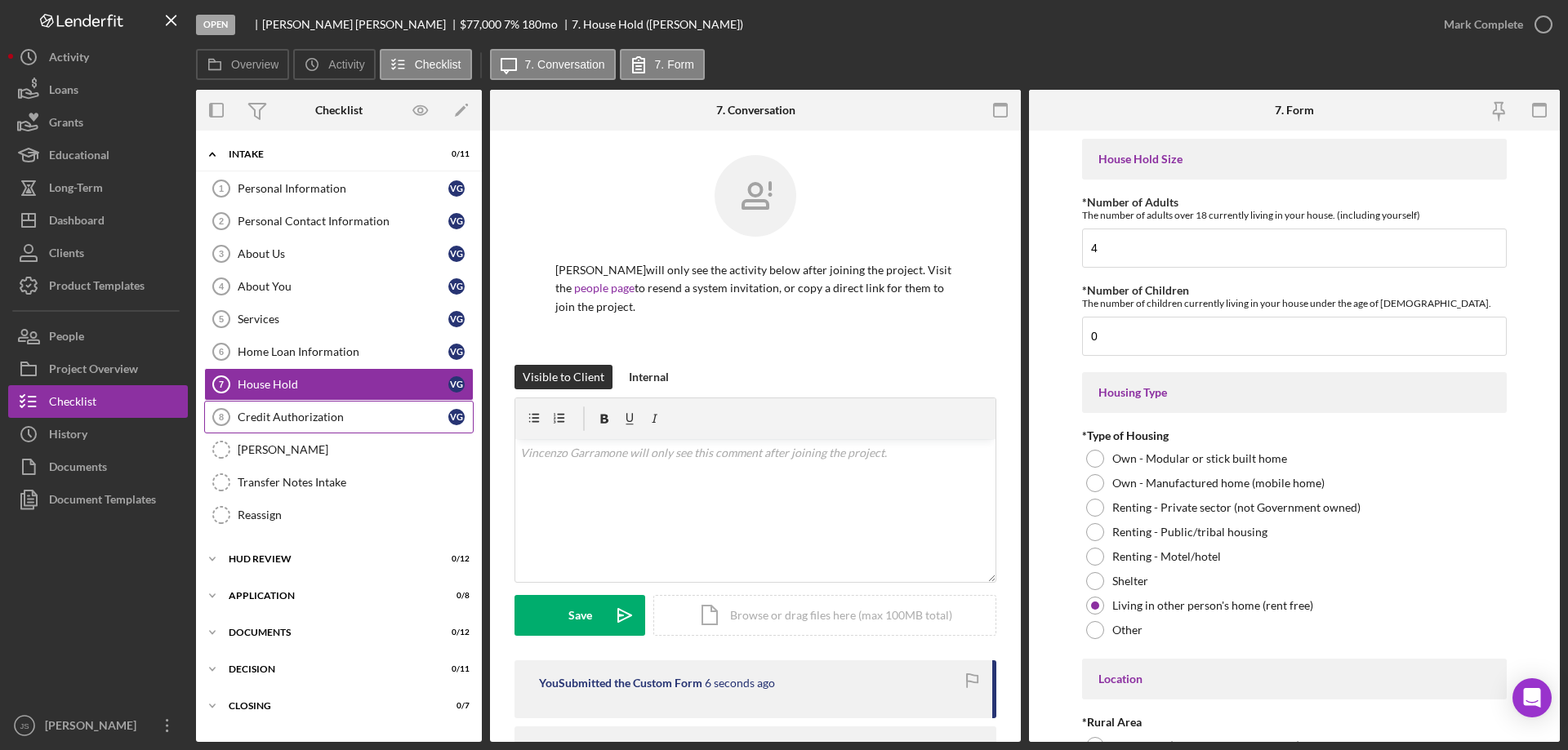
click at [356, 416] on div "Credit Authorization" at bounding box center [343, 417] width 211 height 13
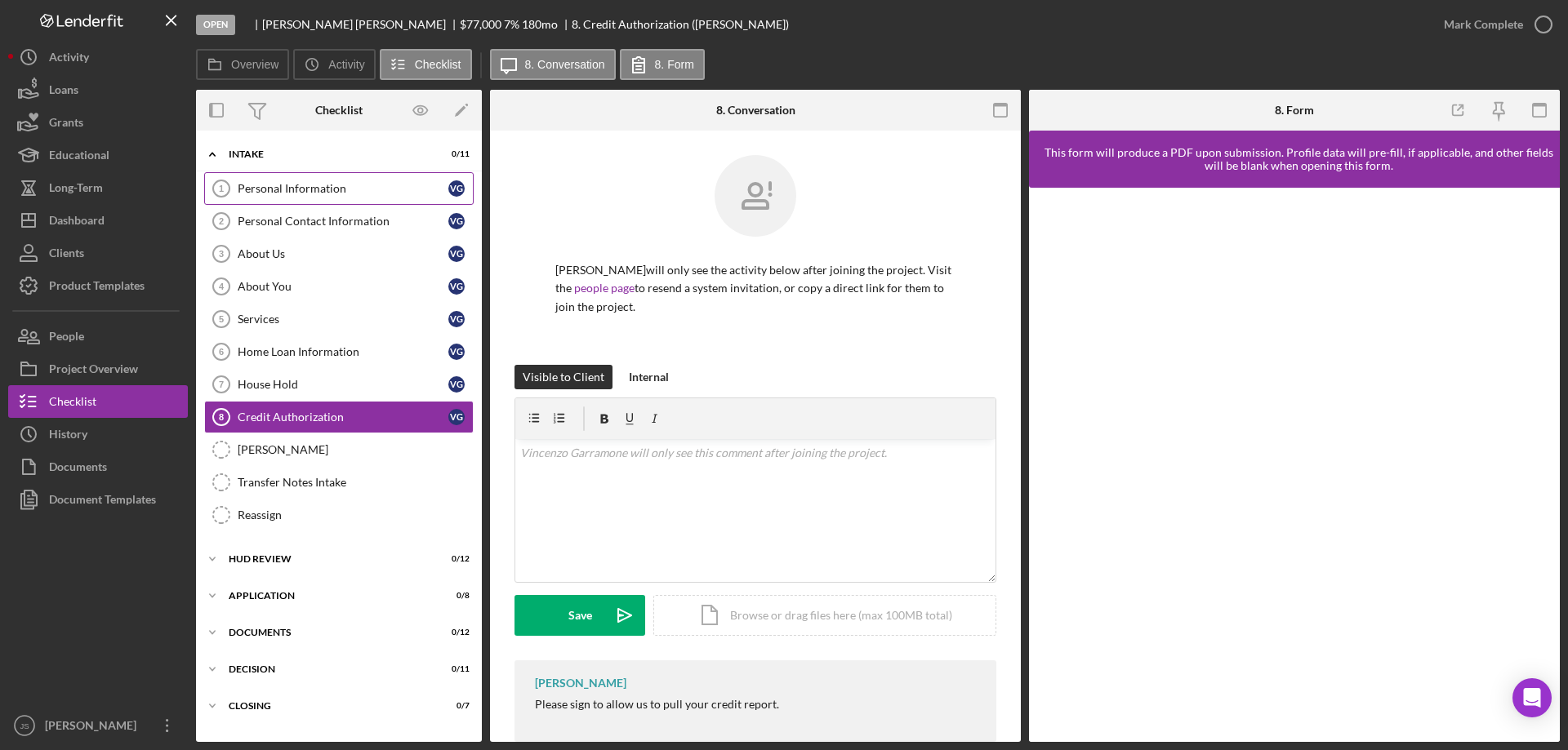
click at [269, 181] on link "Personal Information 1 Personal Information V G" at bounding box center [339, 188] width 269 height 32
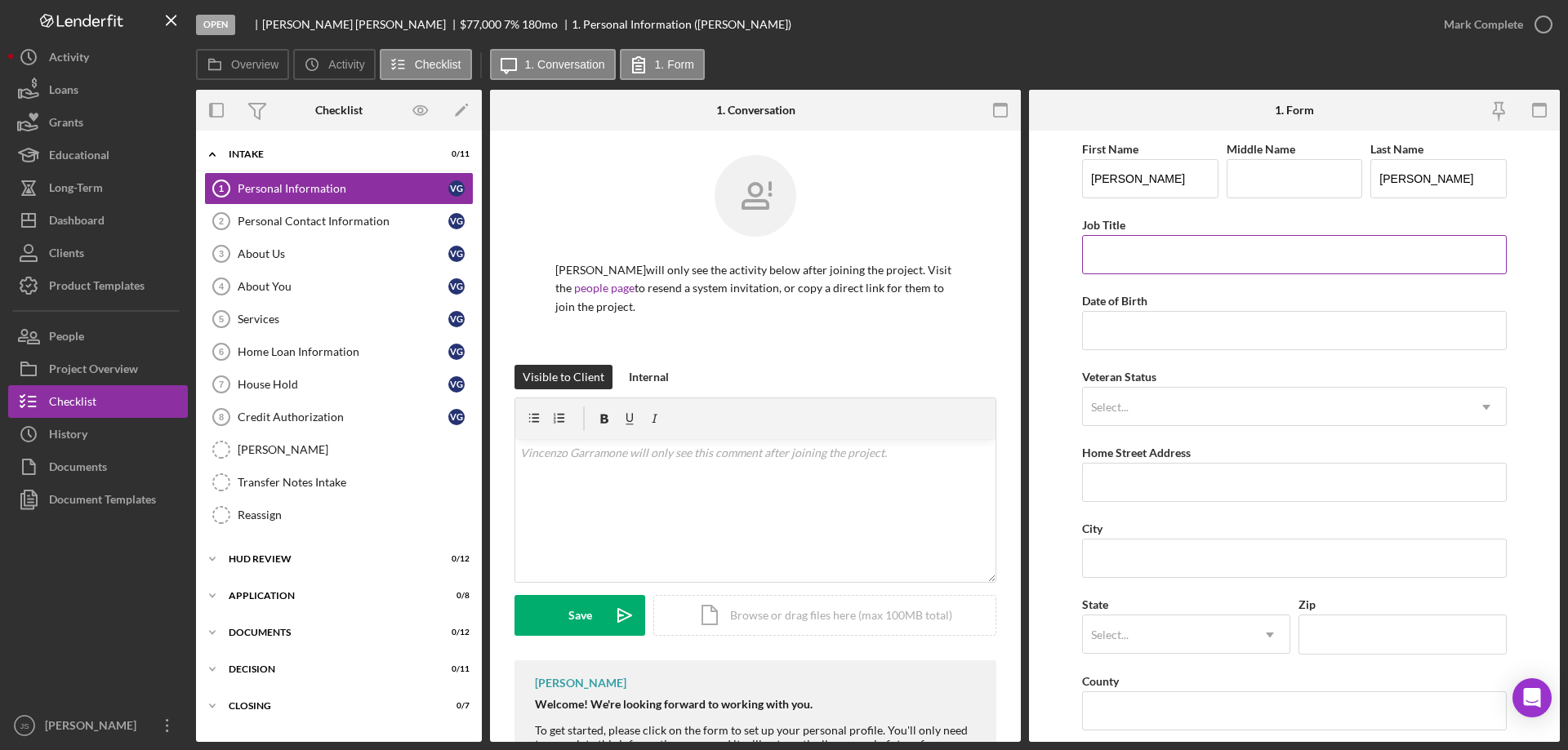
click at [1150, 253] on input "Job Title" at bounding box center [1294, 254] width 425 height 39
type input "Server/Bartender"
click at [1148, 332] on input "Date of Birth" at bounding box center [1294, 330] width 425 height 39
type input "1m/dd/yyyy"
type input "12/09/2004"
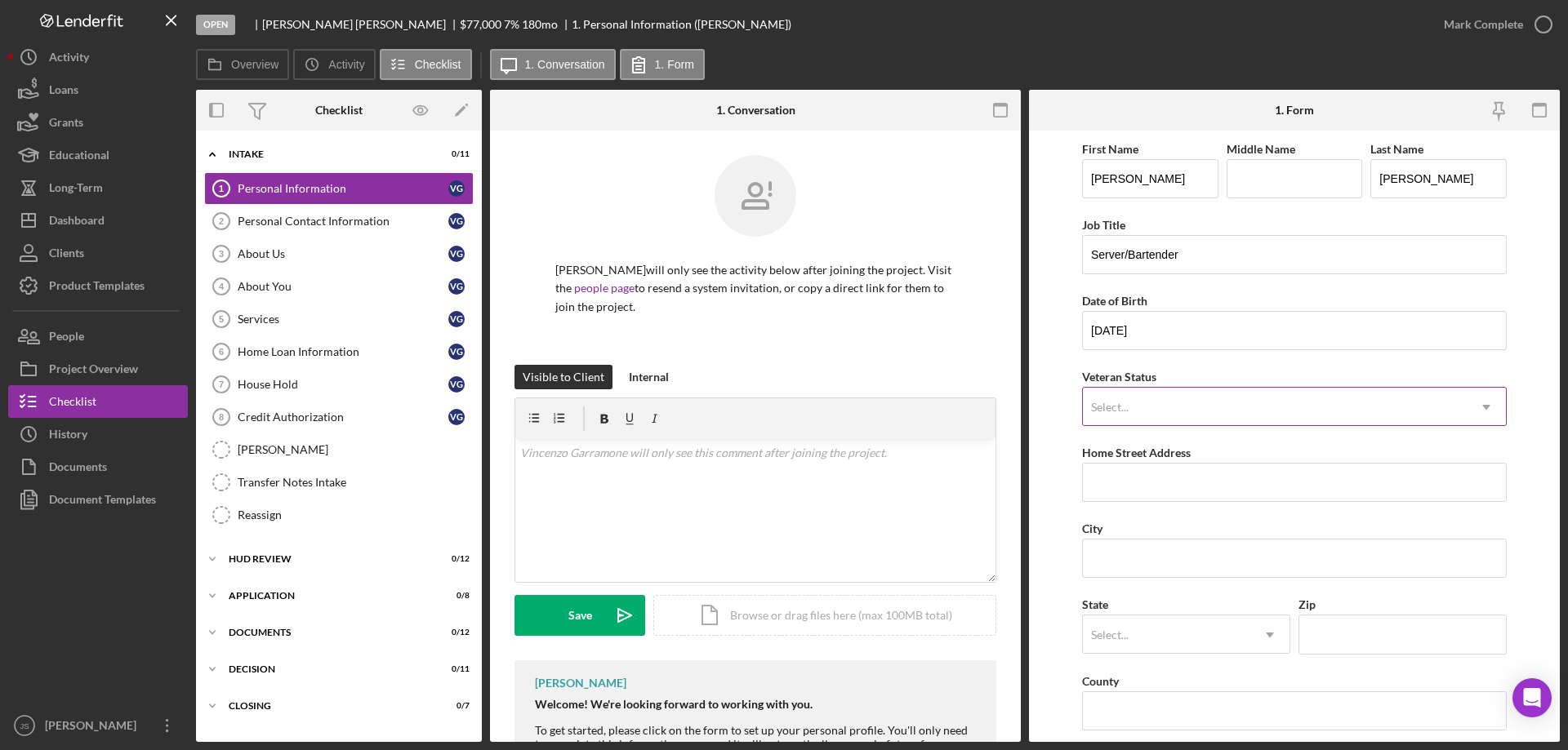
click at [1186, 401] on div "Select..." at bounding box center [1275, 408] width 384 height 38
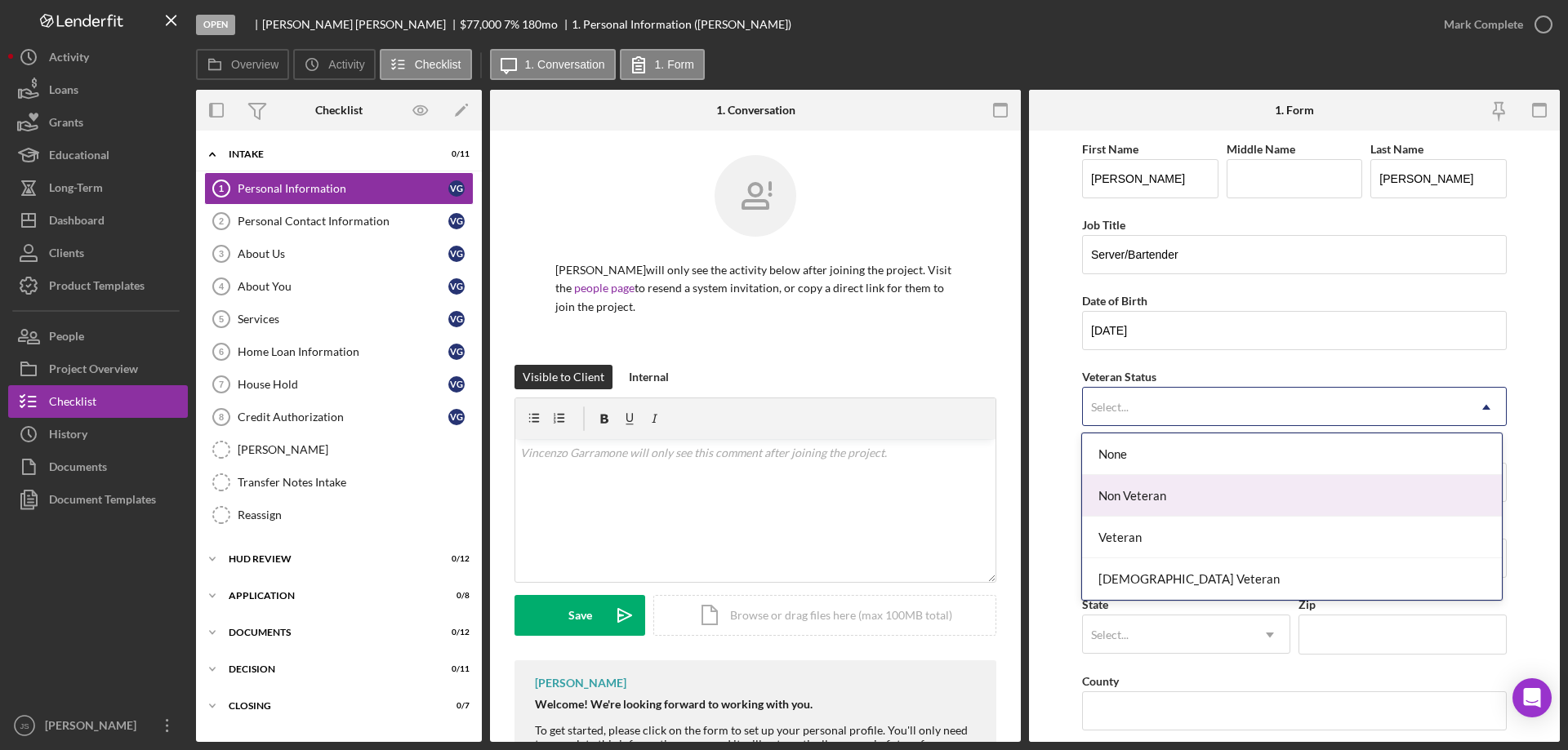
click at [1163, 494] on div "Non Veteran" at bounding box center [1291, 496] width 419 height 42
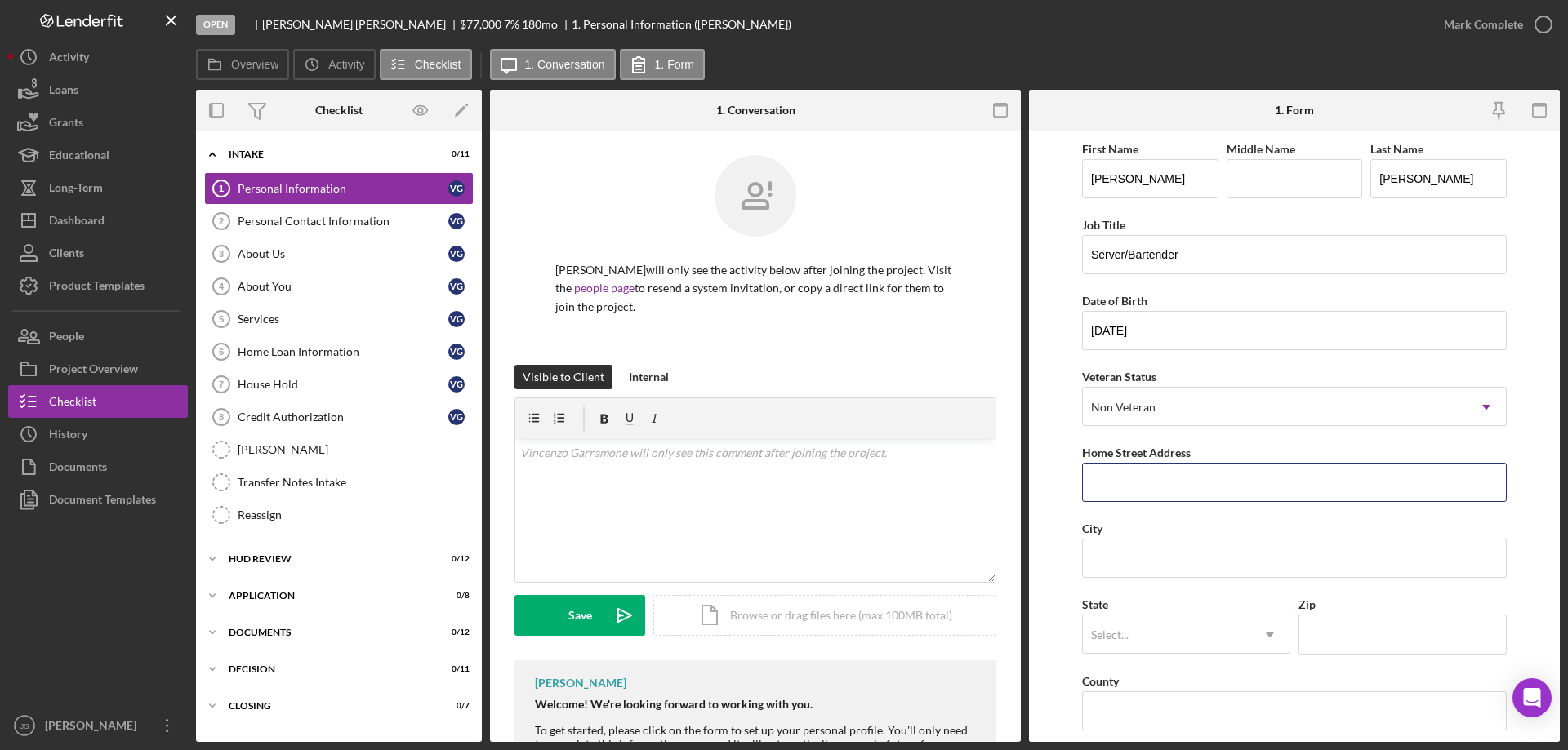
drag, startPoint x: 1213, startPoint y: 490, endPoint x: 1064, endPoint y: 488, distance: 149.0
click at [1213, 490] on input "Home Street Address" at bounding box center [1294, 482] width 425 height 39
type input "36790 Birch Bark Trail"
click at [1127, 558] on input "City" at bounding box center [1294, 558] width 425 height 39
type input "Bayfield"
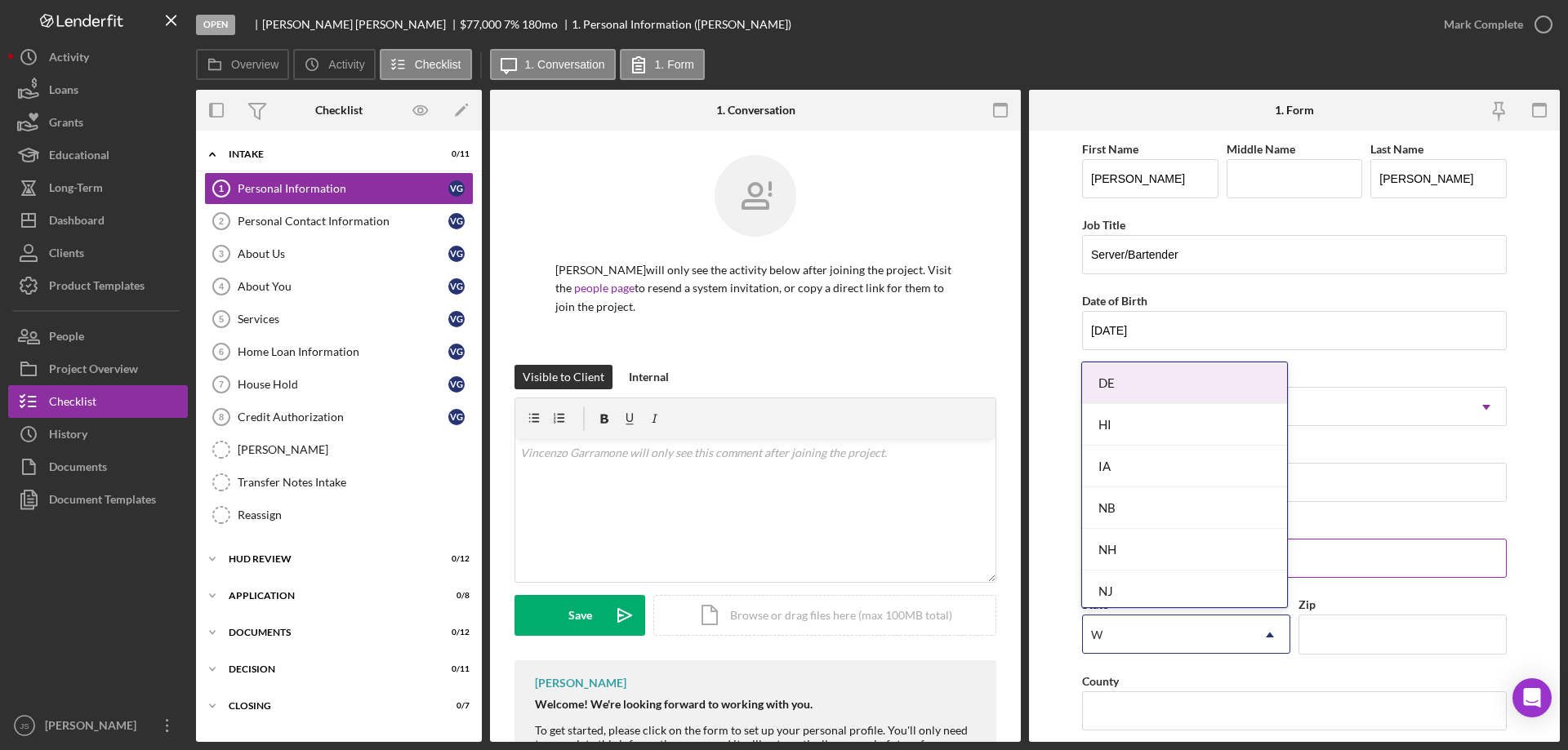
type input "WI"
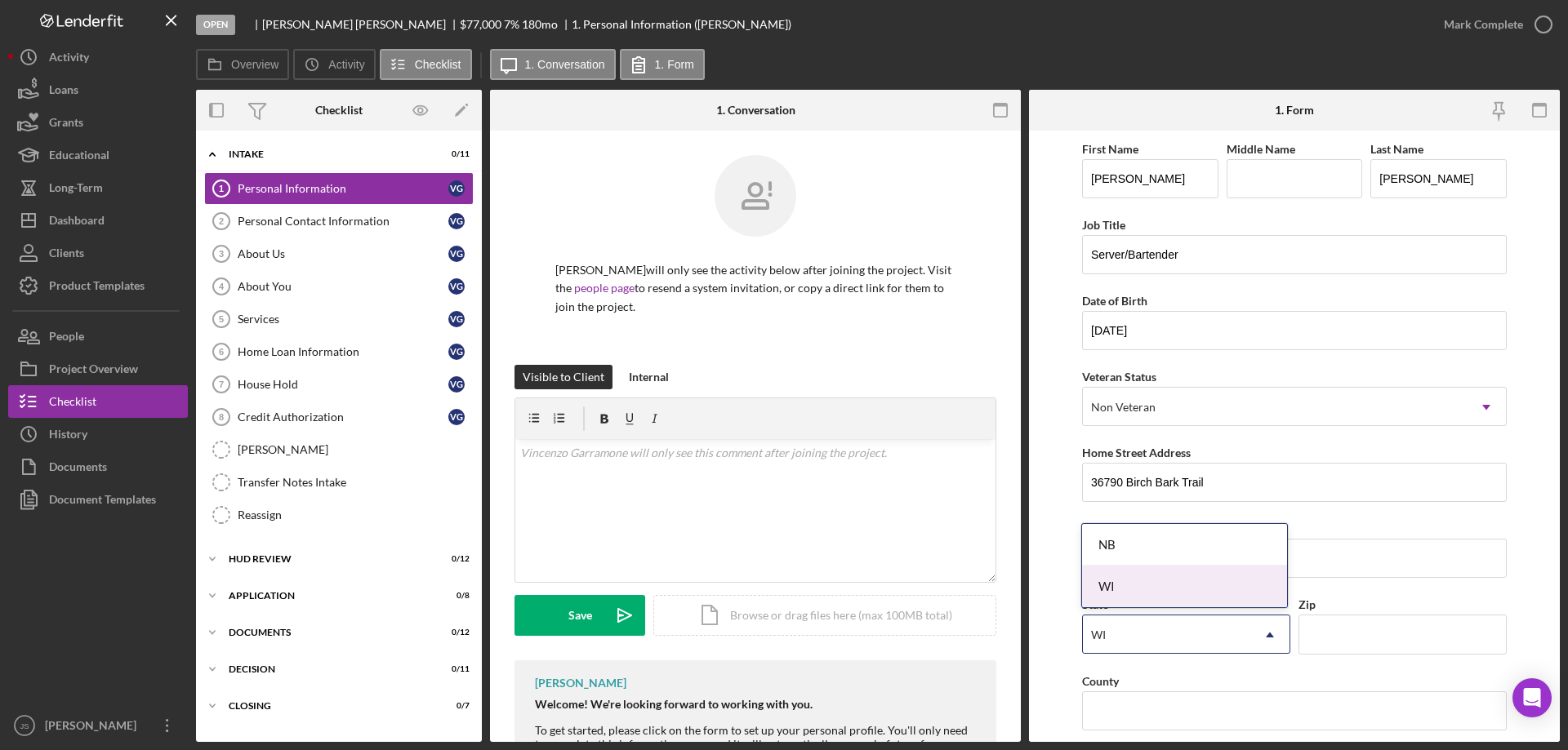
drag, startPoint x: 1158, startPoint y: 587, endPoint x: 1347, endPoint y: 642, distance: 196.8
click at [1161, 587] on div "WI" at bounding box center [1185, 587] width 205 height 42
click at [1345, 638] on input "Zip" at bounding box center [1402, 634] width 208 height 39
type input "54814"
click at [1113, 709] on input "County" at bounding box center [1294, 710] width 425 height 39
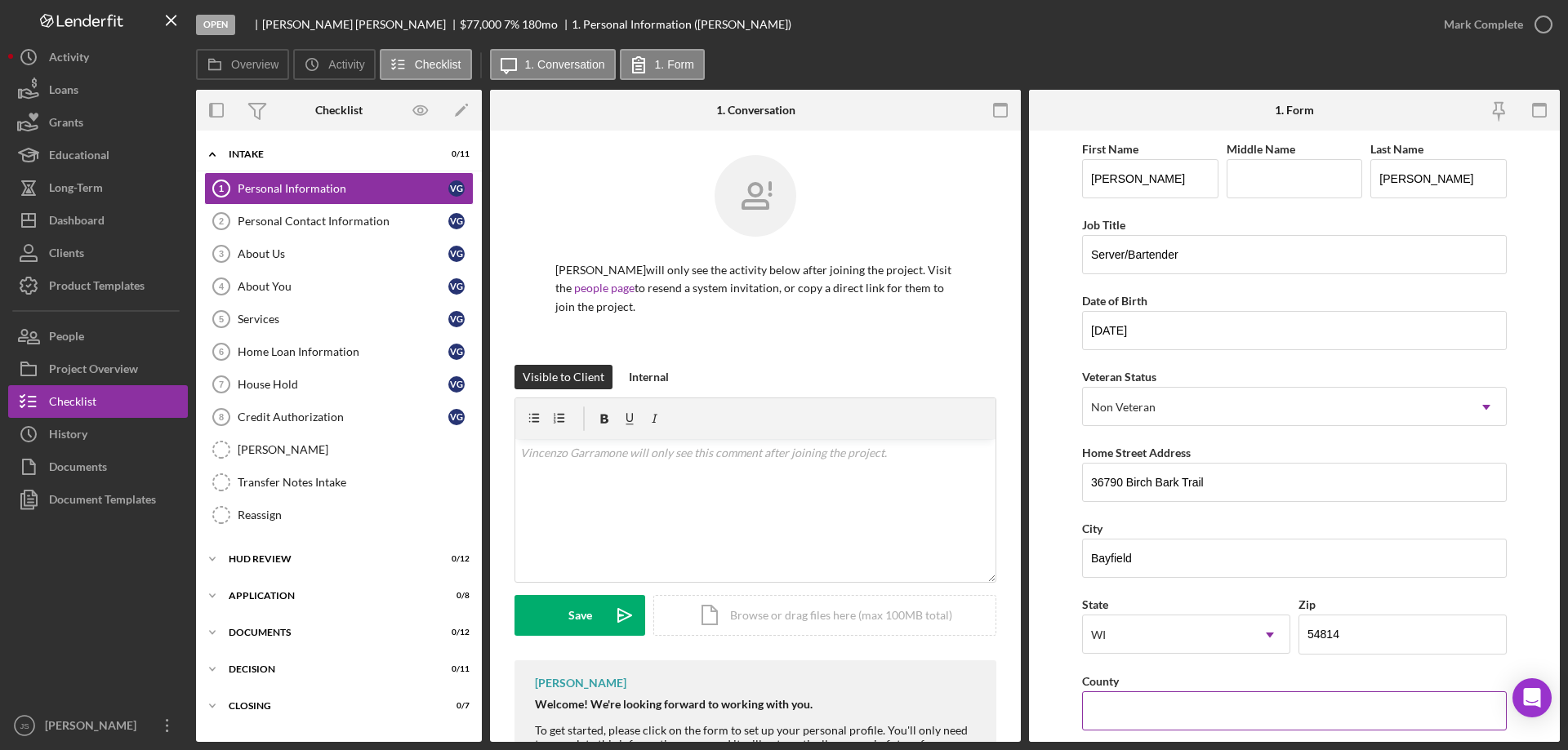
click at [1139, 702] on input "County" at bounding box center [1294, 710] width 425 height 39
type input "b"
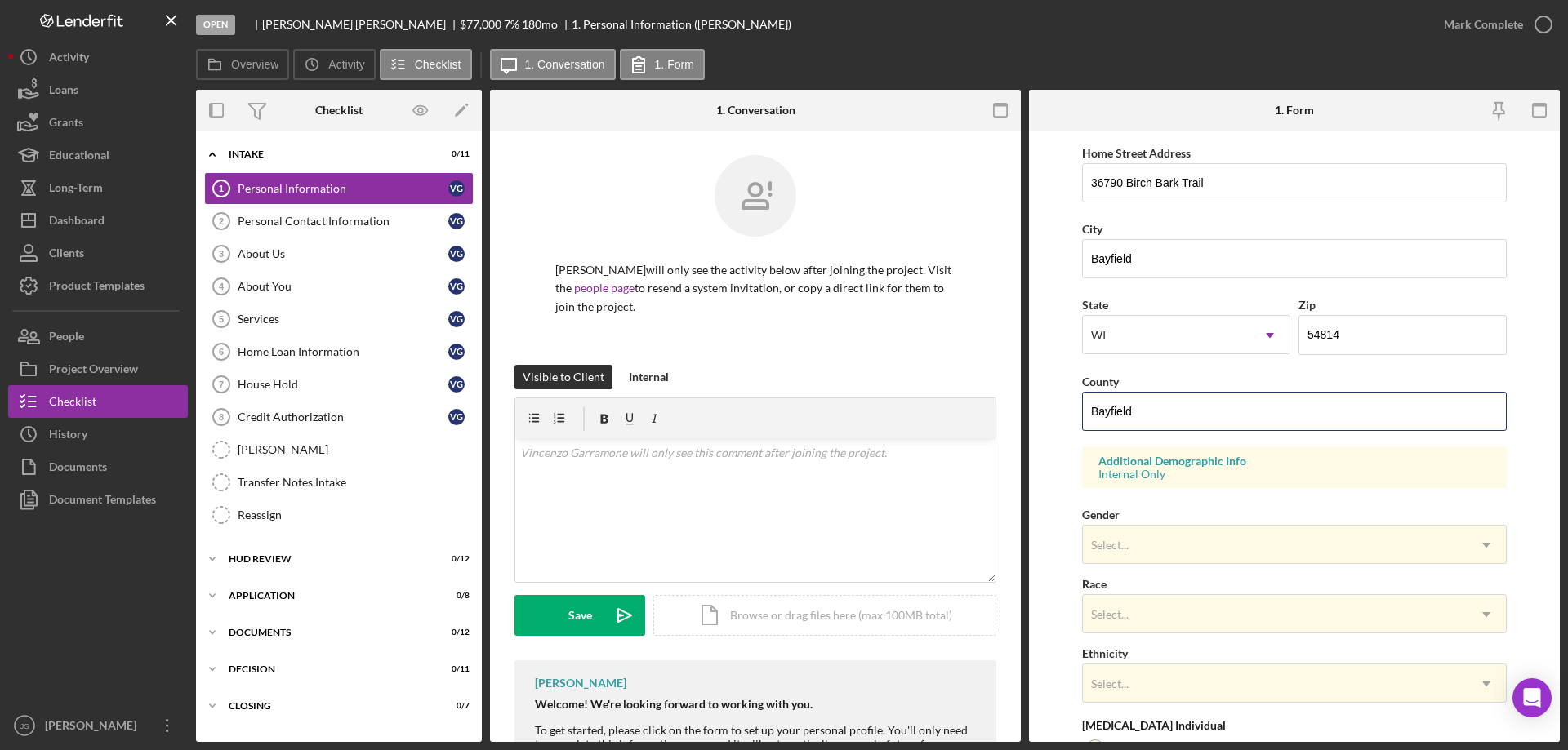
scroll to position [408, 0]
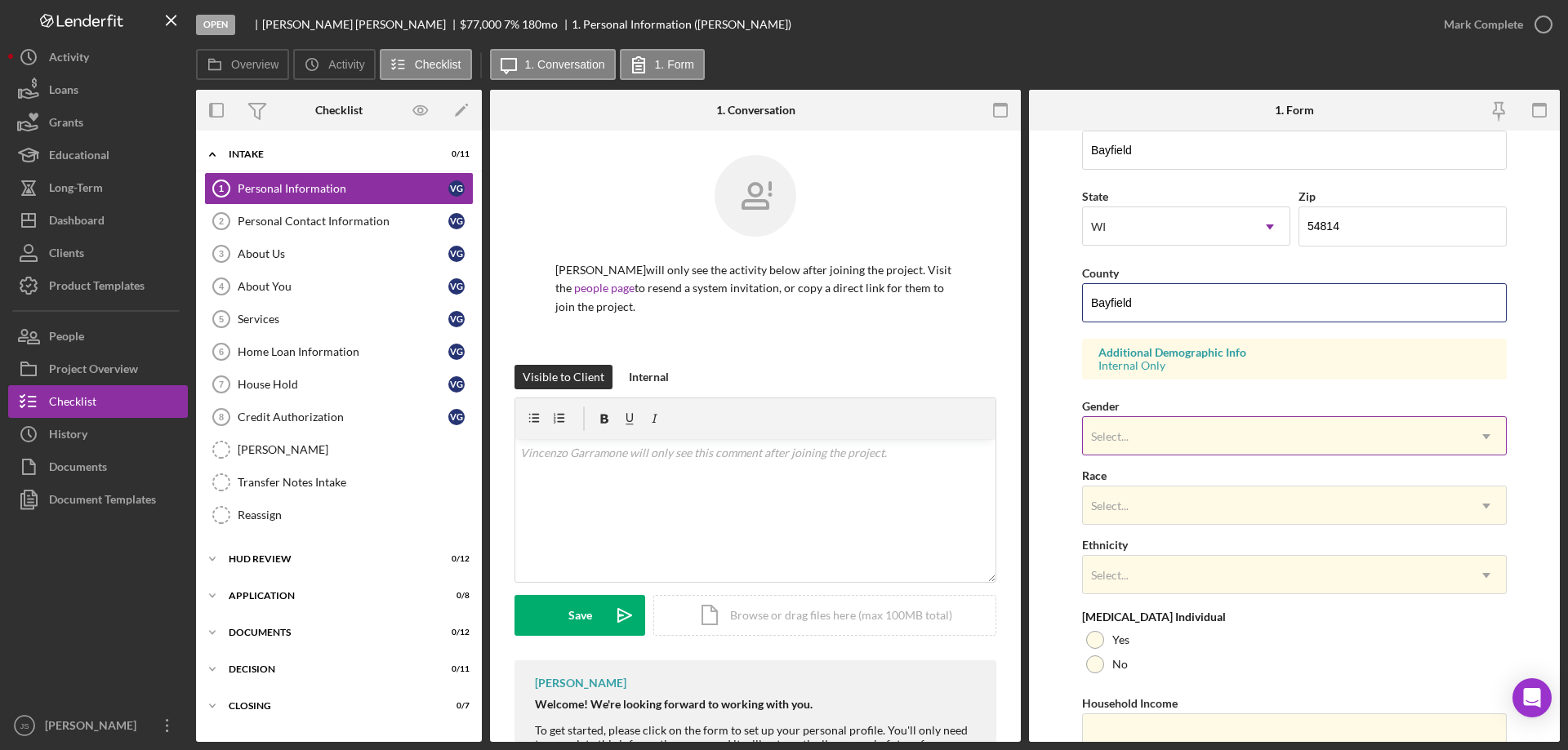
type input "Bayfield"
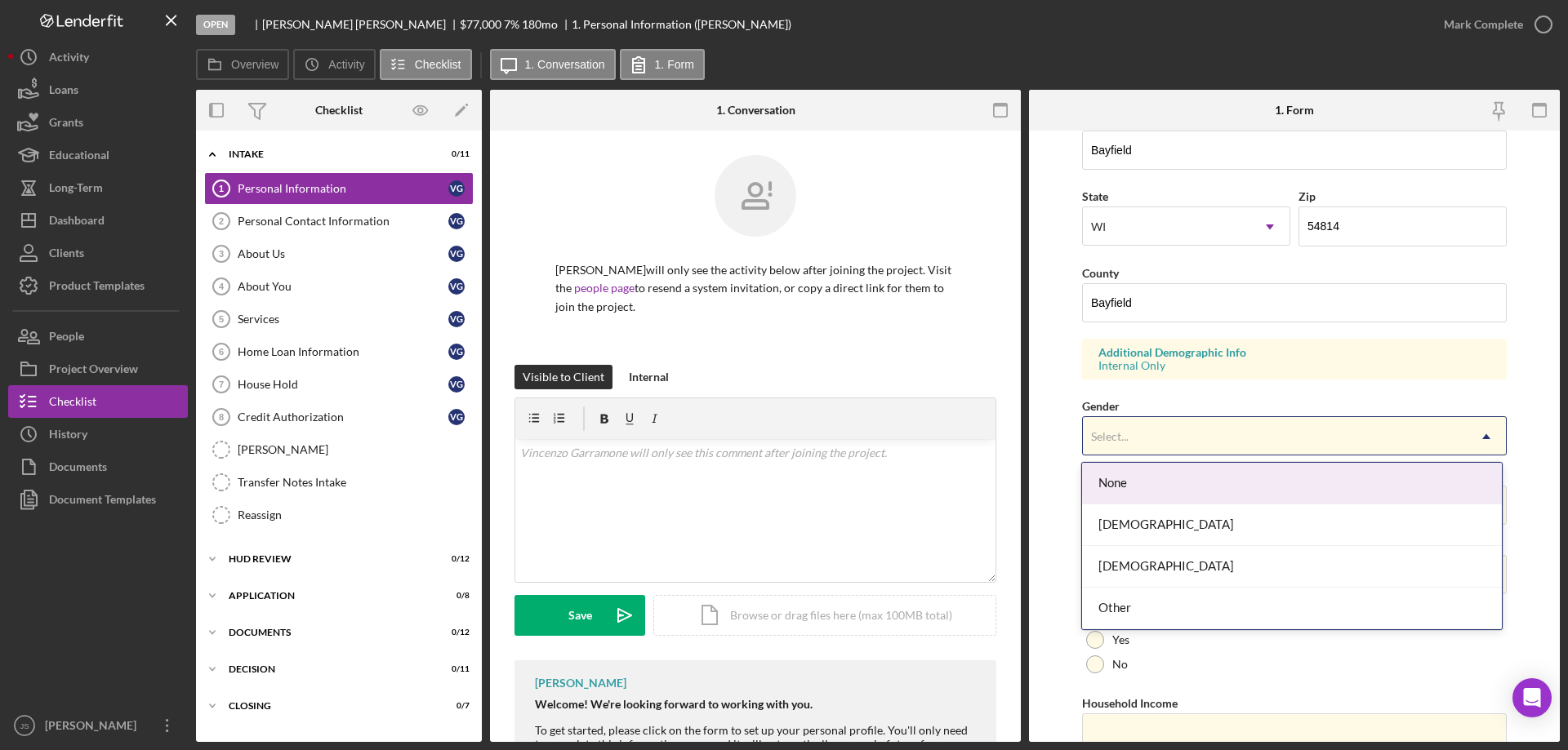
click at [1207, 433] on div "Select..." at bounding box center [1275, 437] width 384 height 38
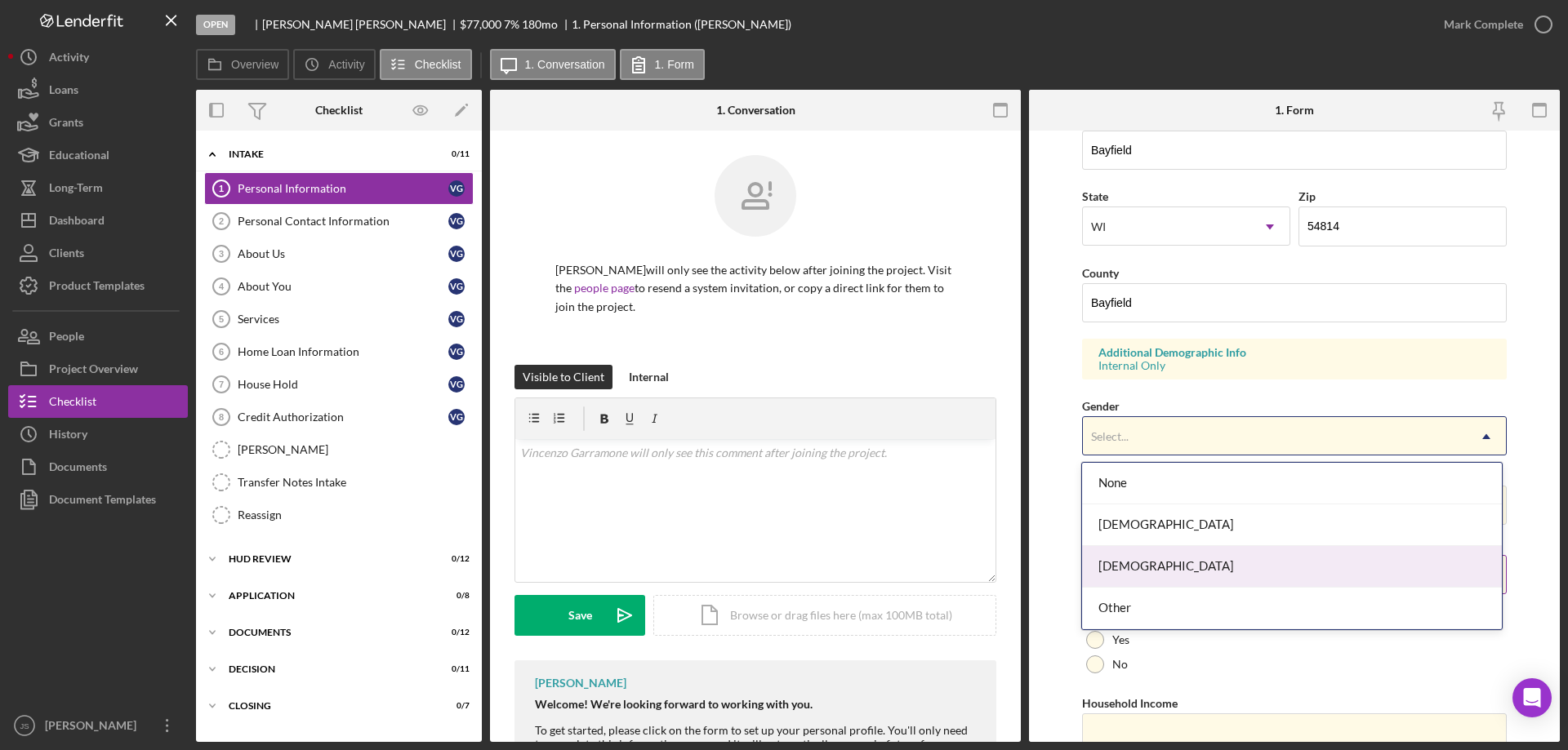
click at [1141, 558] on div "[DEMOGRAPHIC_DATA]" at bounding box center [1291, 567] width 419 height 42
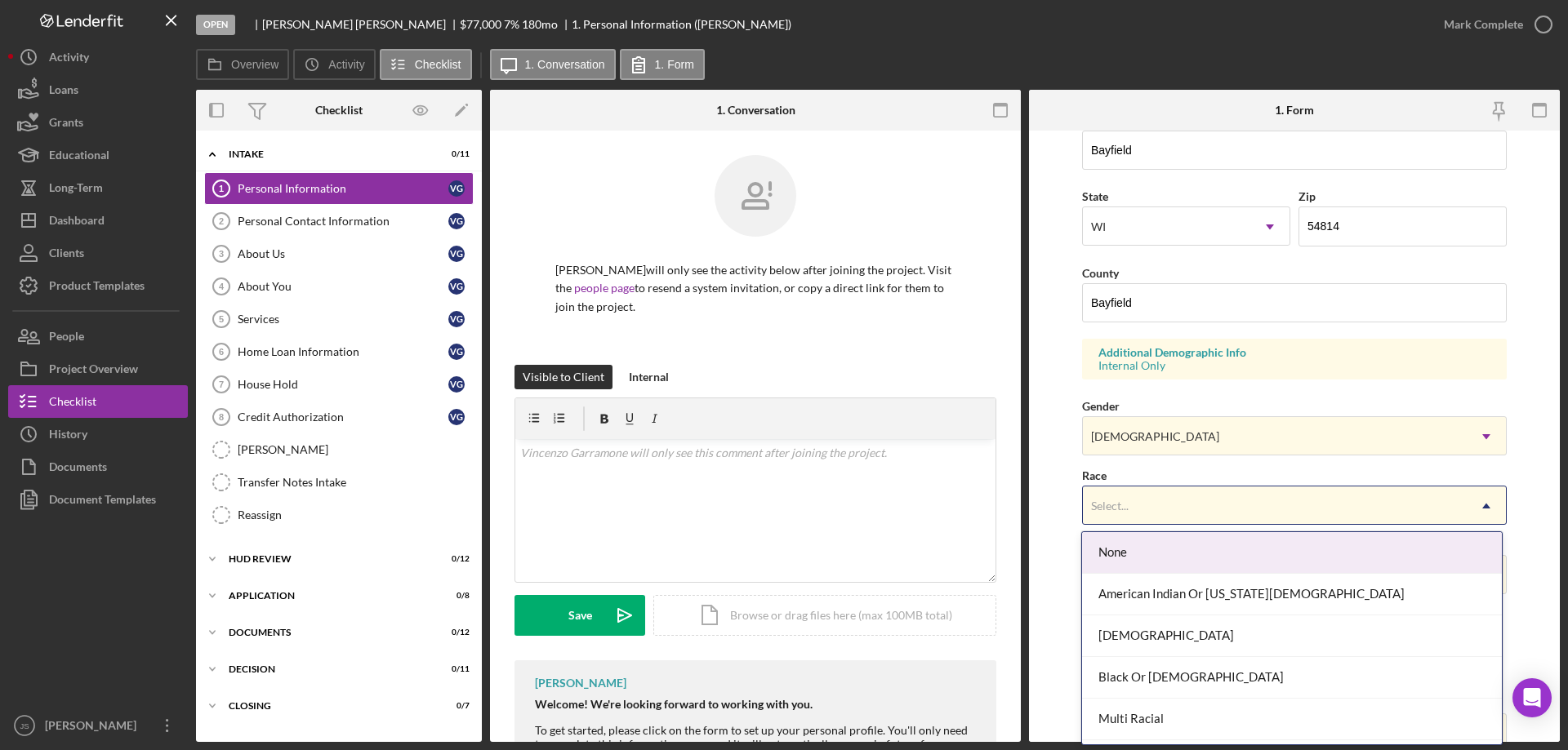
click at [1176, 506] on div "Select..." at bounding box center [1275, 507] width 384 height 38
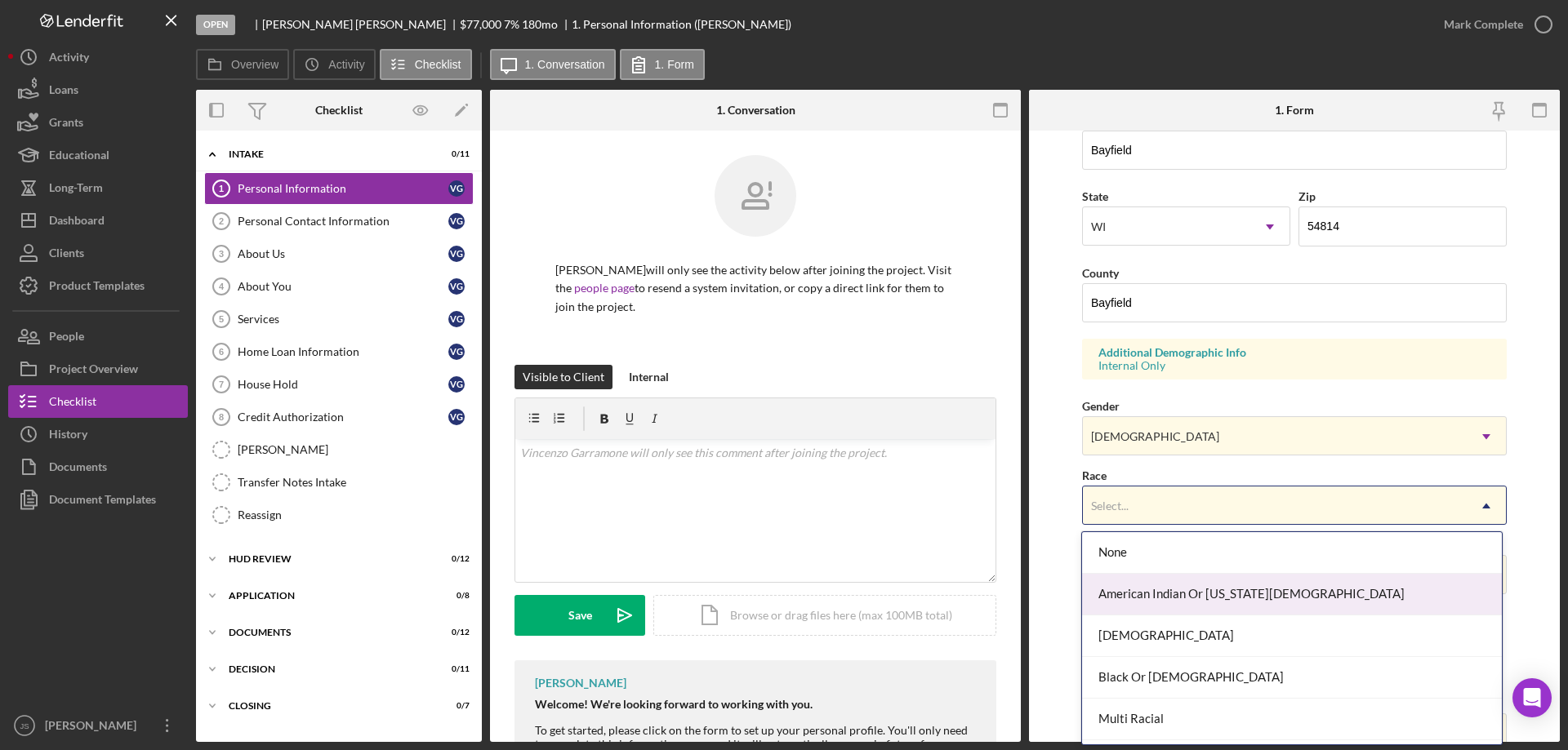
click at [1162, 593] on div "American Indian Or Alaska Native" at bounding box center [1291, 595] width 419 height 42
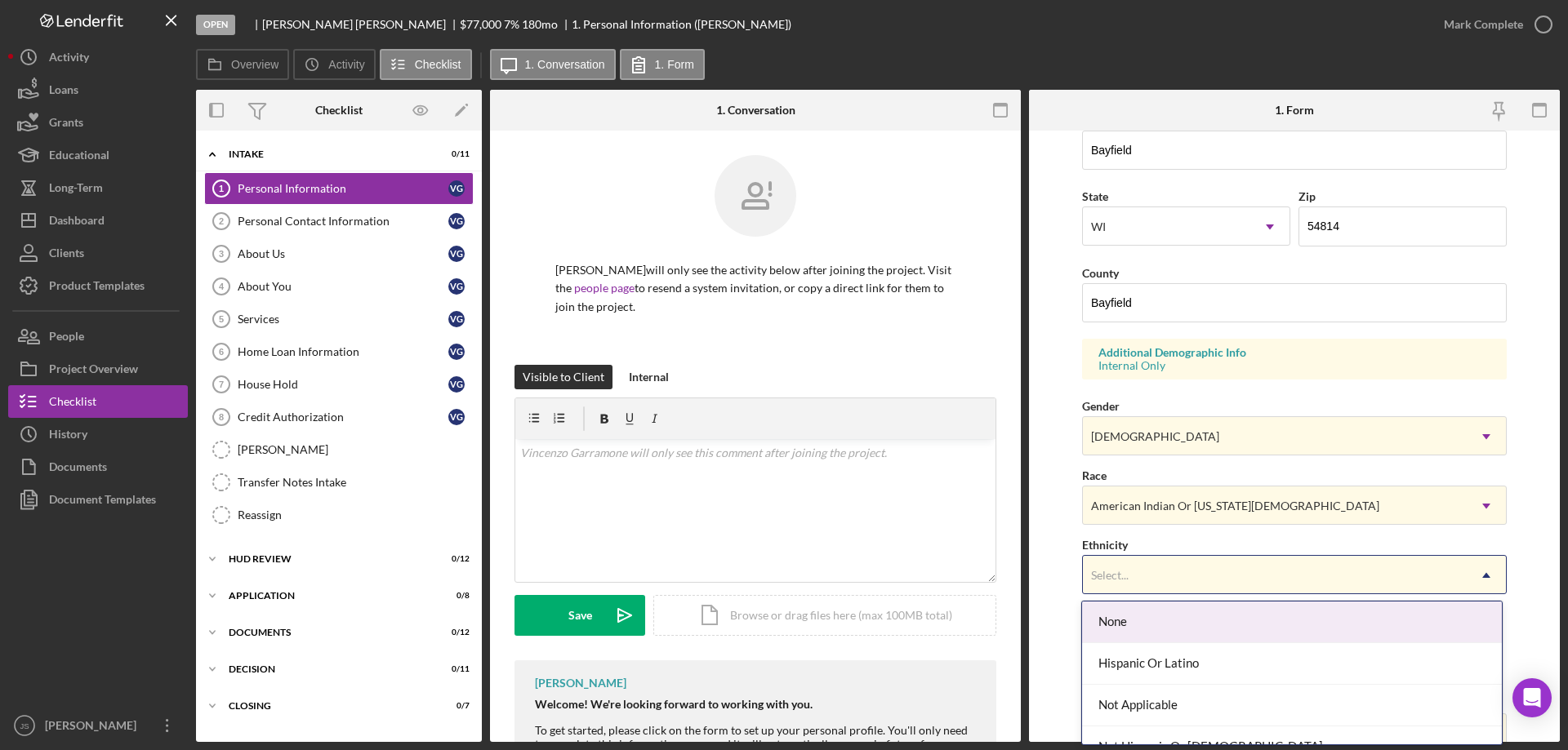
click at [1158, 569] on div "Select..." at bounding box center [1275, 576] width 384 height 38
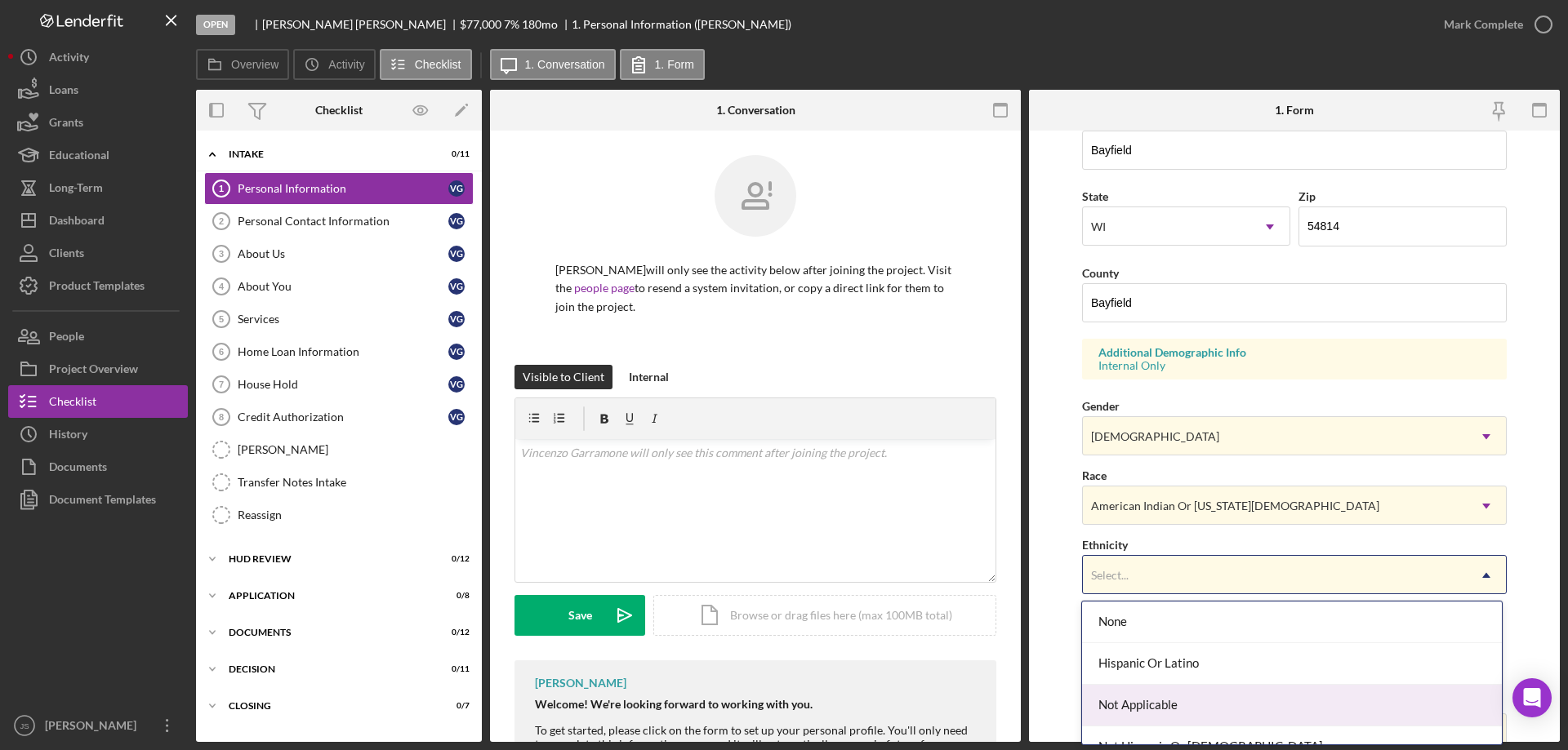
scroll to position [66, 0]
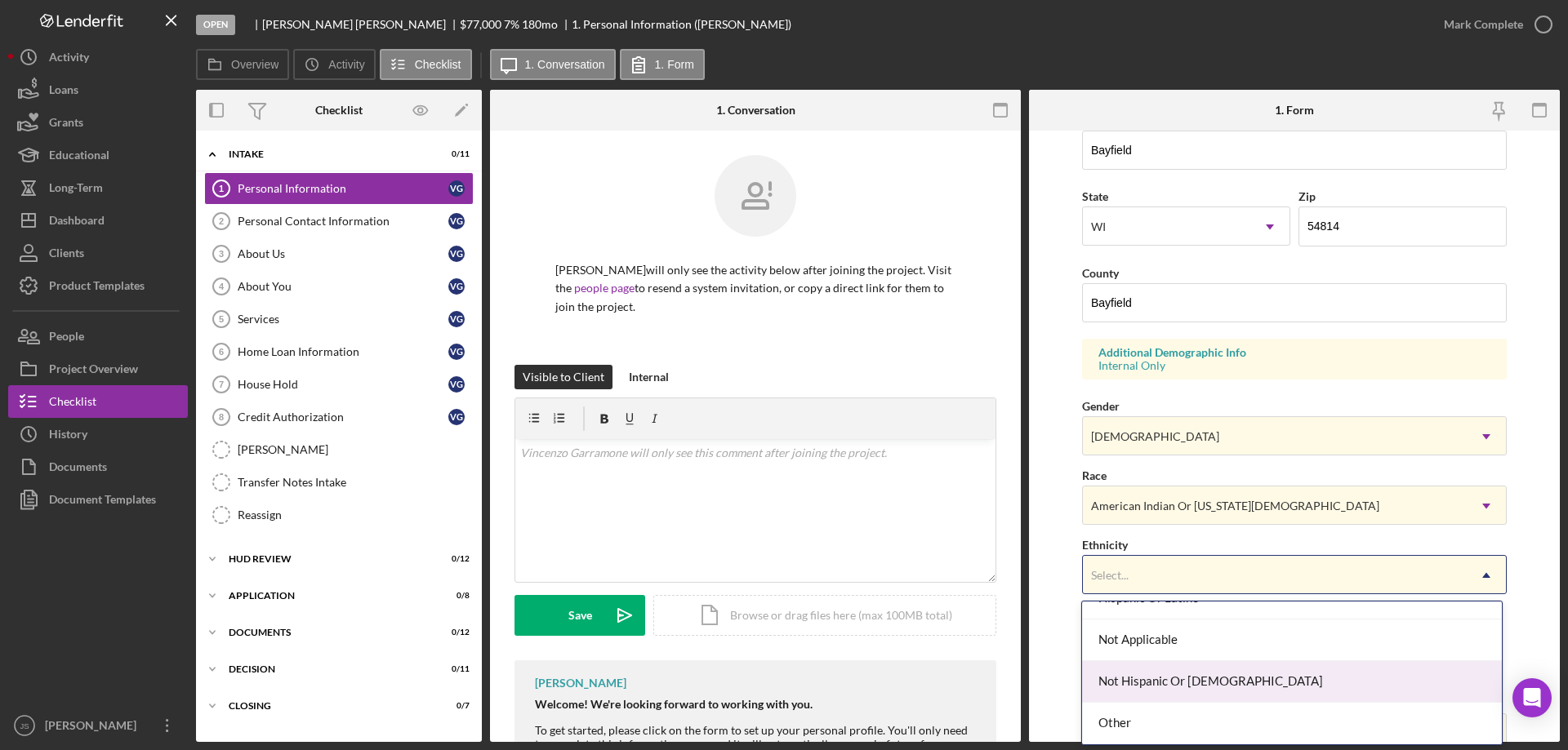
click at [1243, 683] on div "Not Hispanic Or Latino" at bounding box center [1291, 683] width 419 height 42
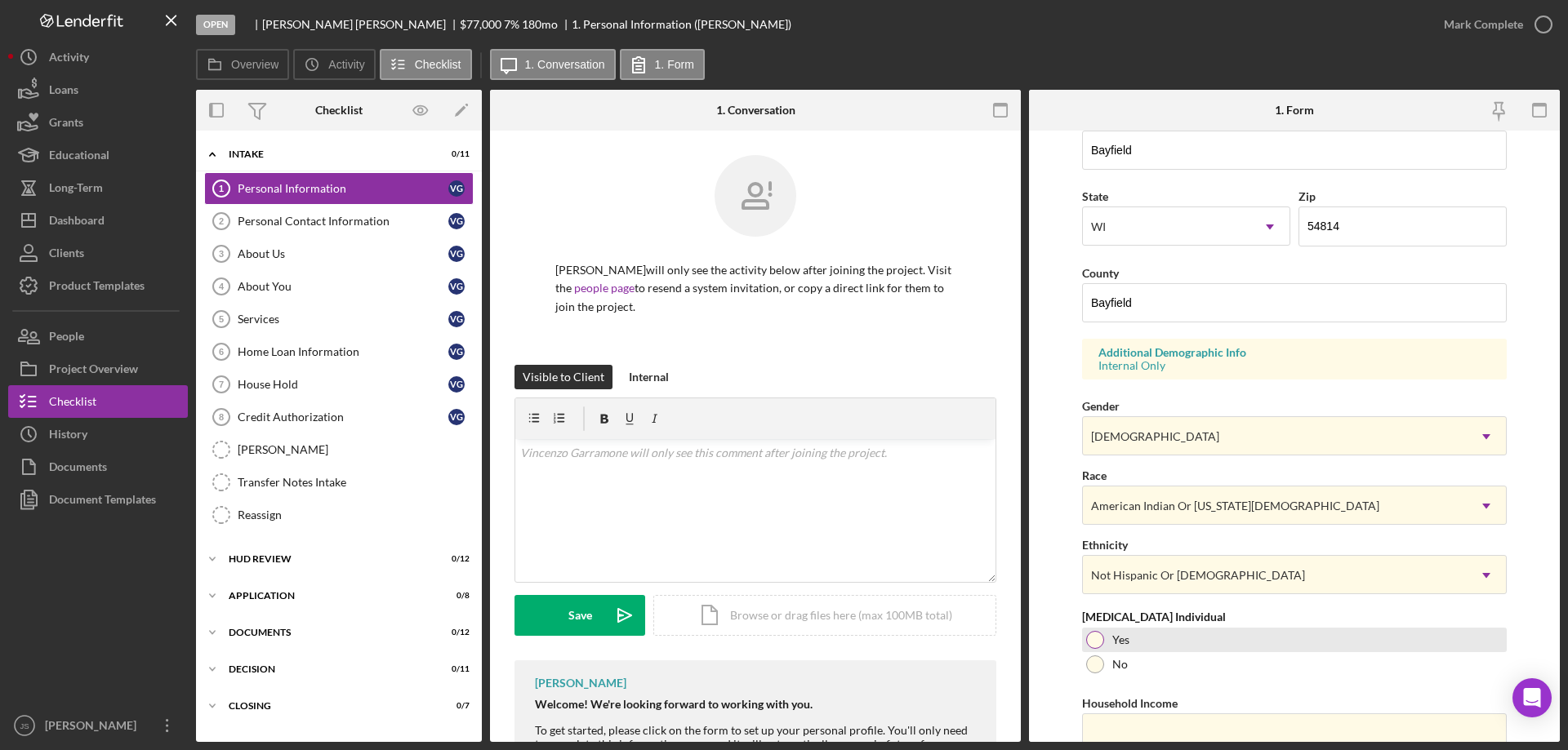
click at [1092, 632] on div at bounding box center [1094, 640] width 18 height 18
drag, startPoint x: 1118, startPoint y: 724, endPoint x: 1103, endPoint y: 720, distance: 15.5
click at [1118, 725] on input "Household Income" at bounding box center [1294, 733] width 425 height 39
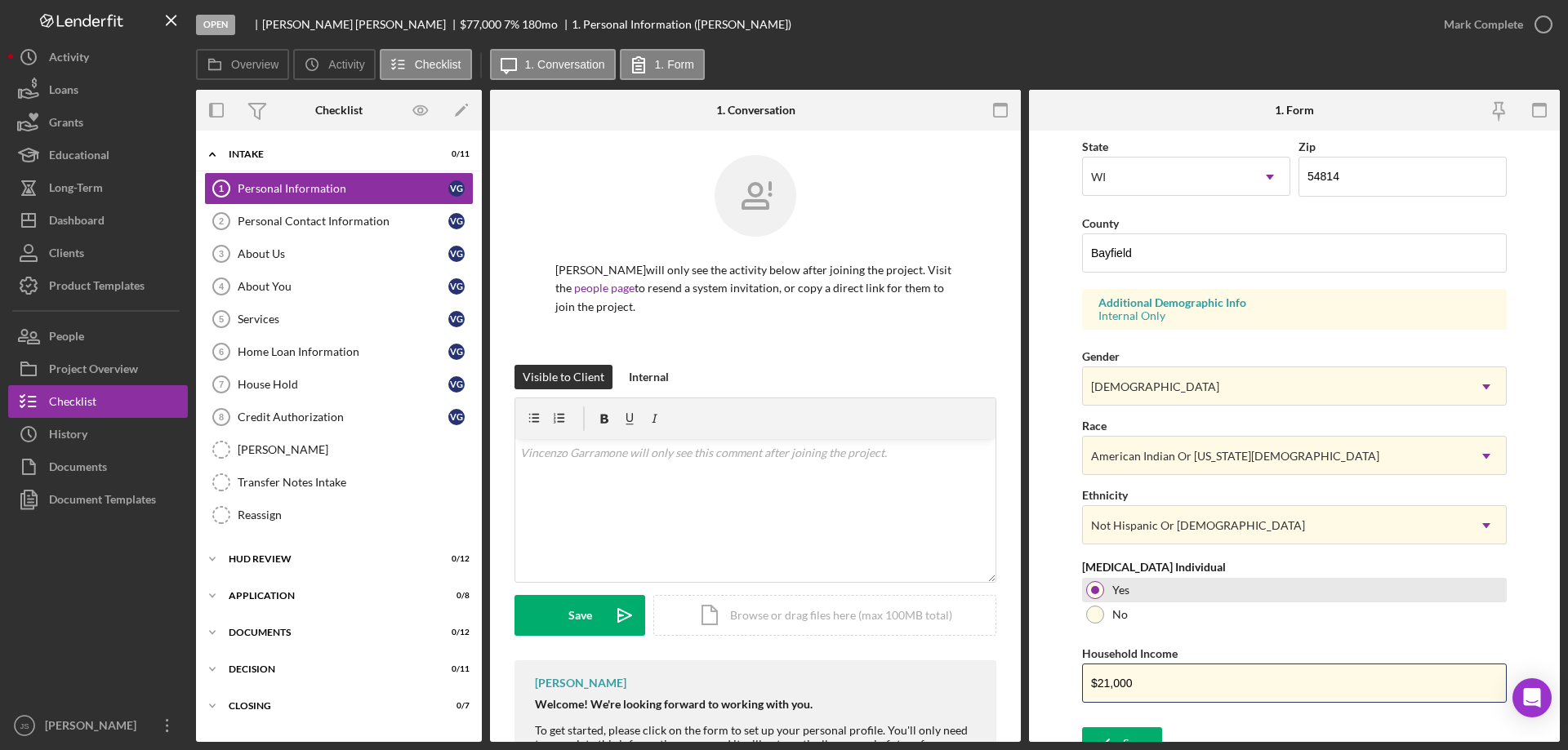
scroll to position [478, 0]
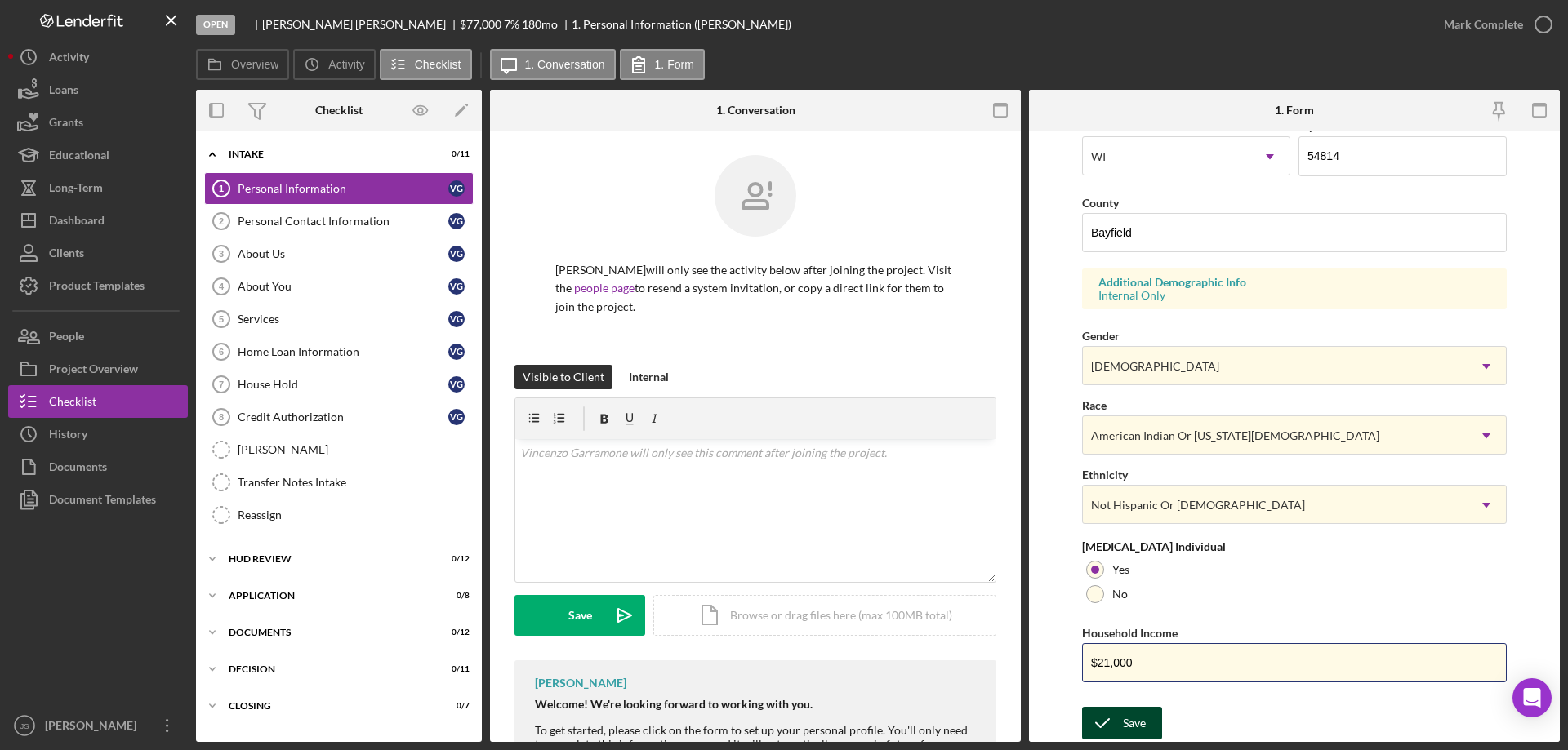
type input "$21,000"
click at [1135, 724] on div "Save" at bounding box center [1134, 723] width 23 height 32
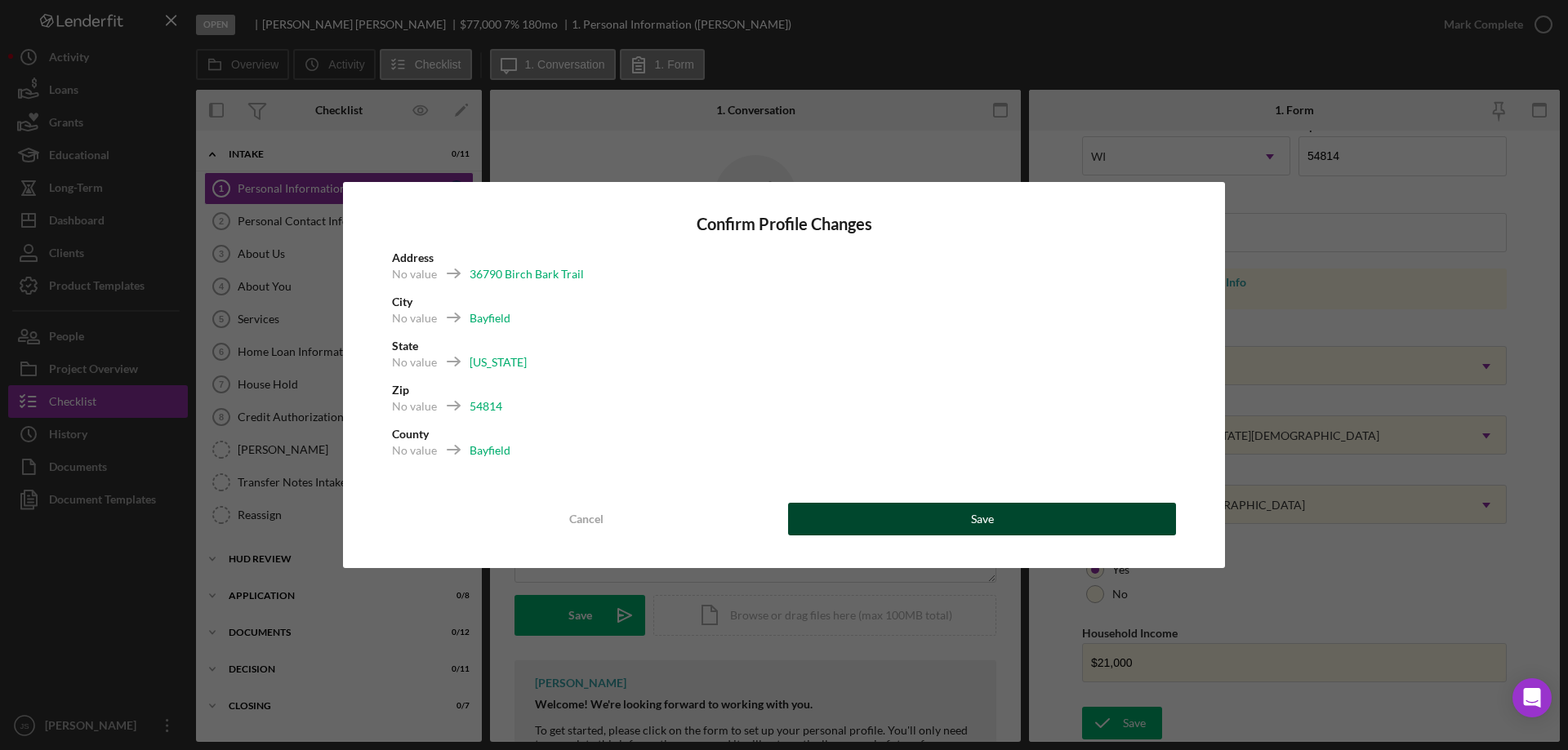
click at [983, 515] on div "Save" at bounding box center [982, 519] width 23 height 32
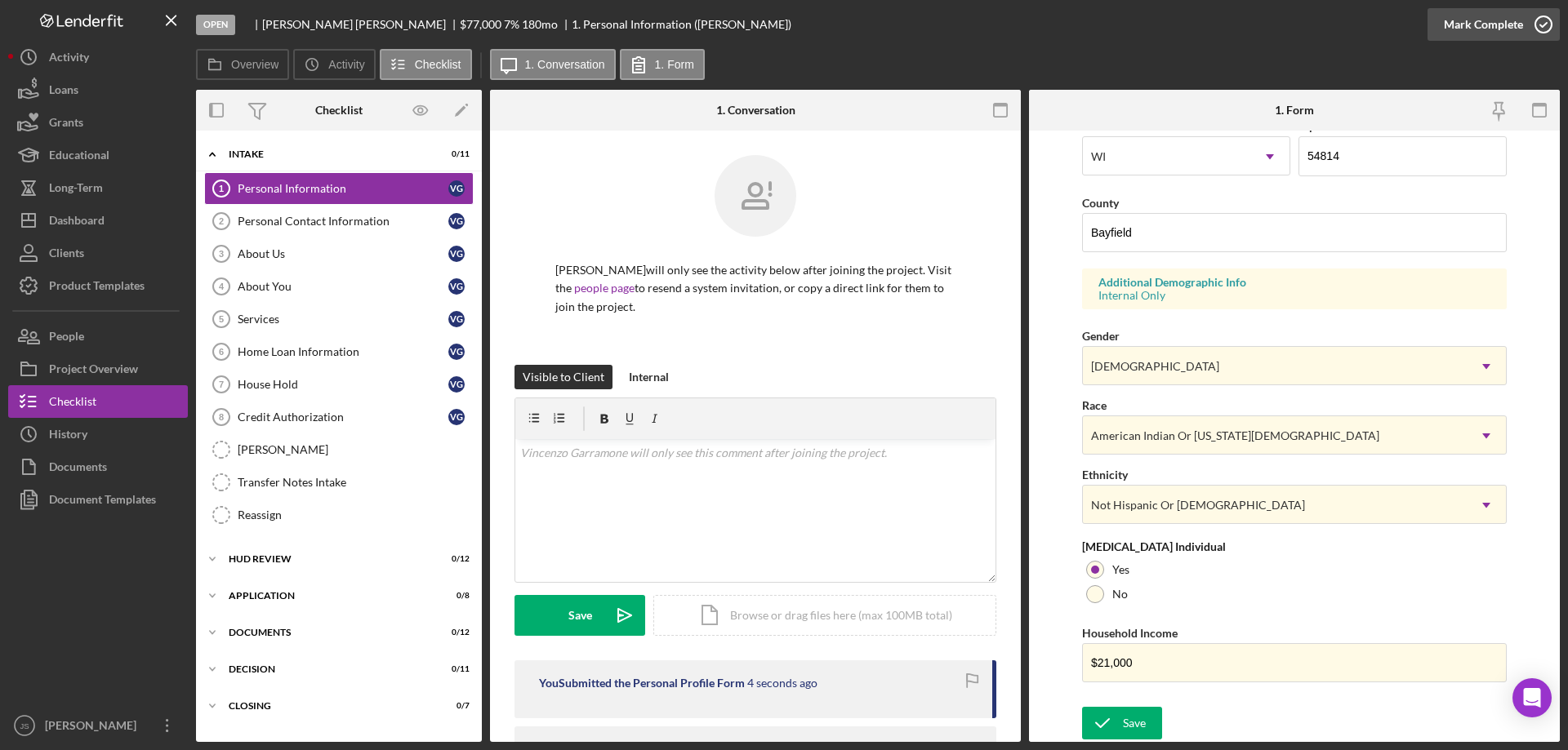
click at [1544, 27] on icon "button" at bounding box center [1542, 24] width 41 height 41
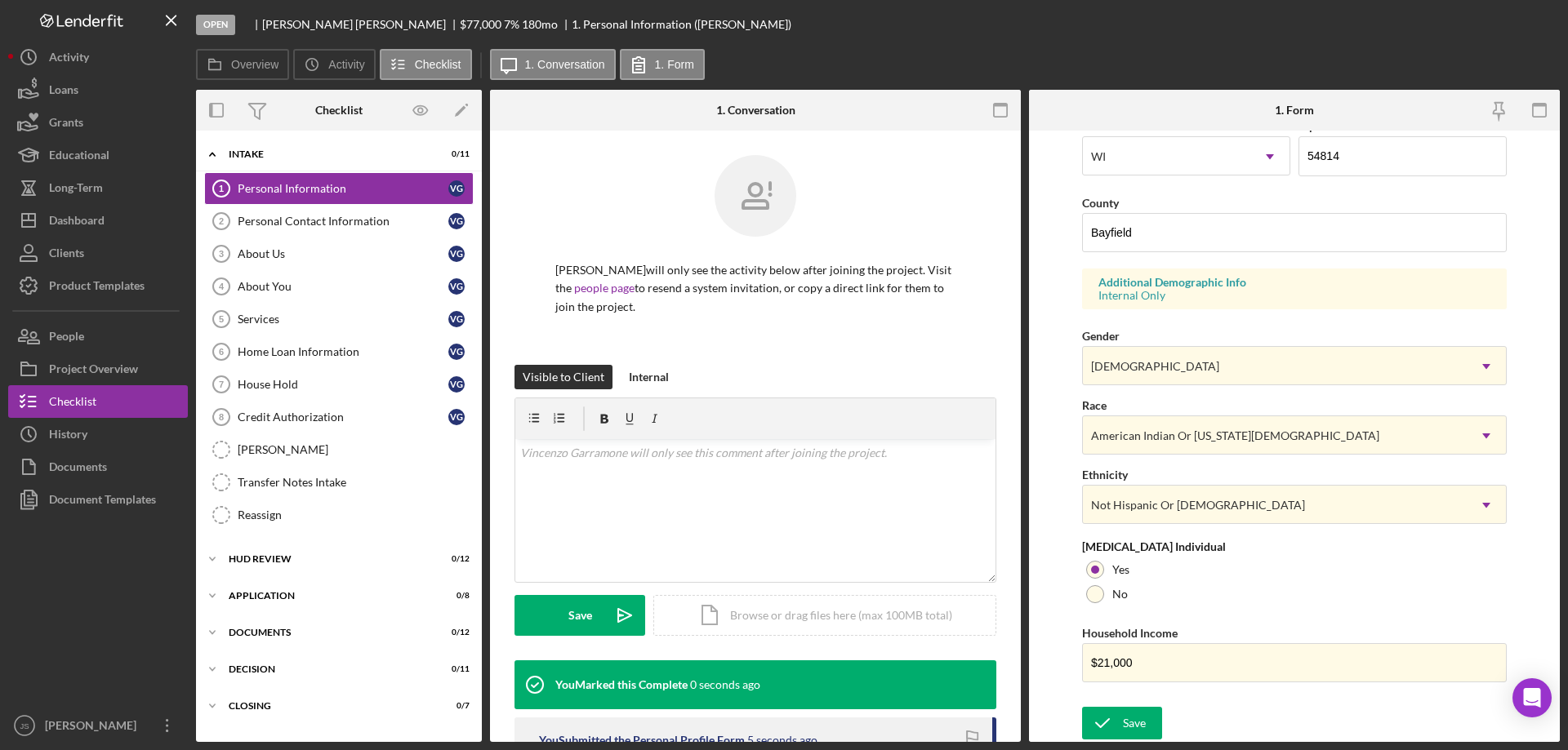
scroll to position [150, 0]
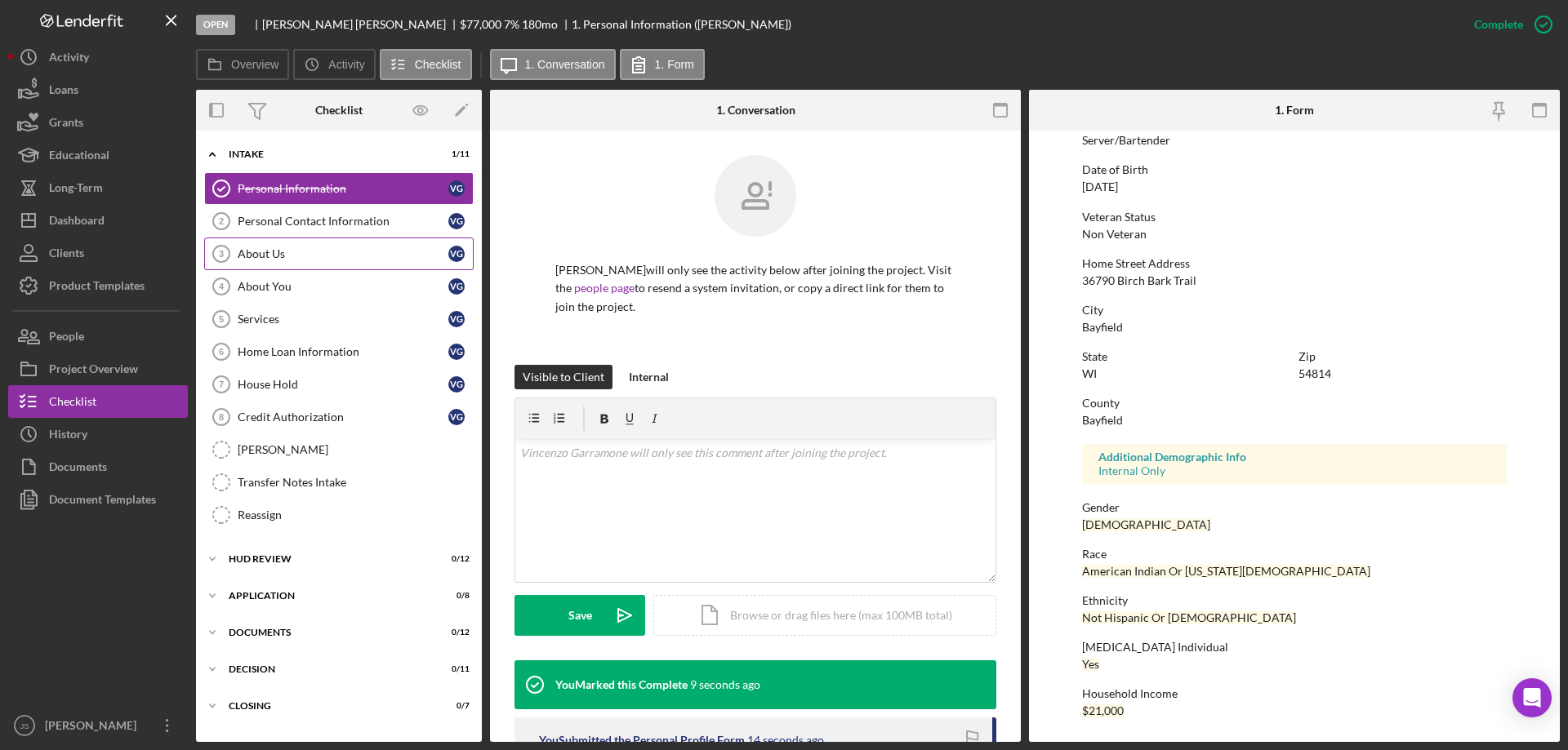
click at [302, 251] on div "About Us" at bounding box center [343, 254] width 211 height 13
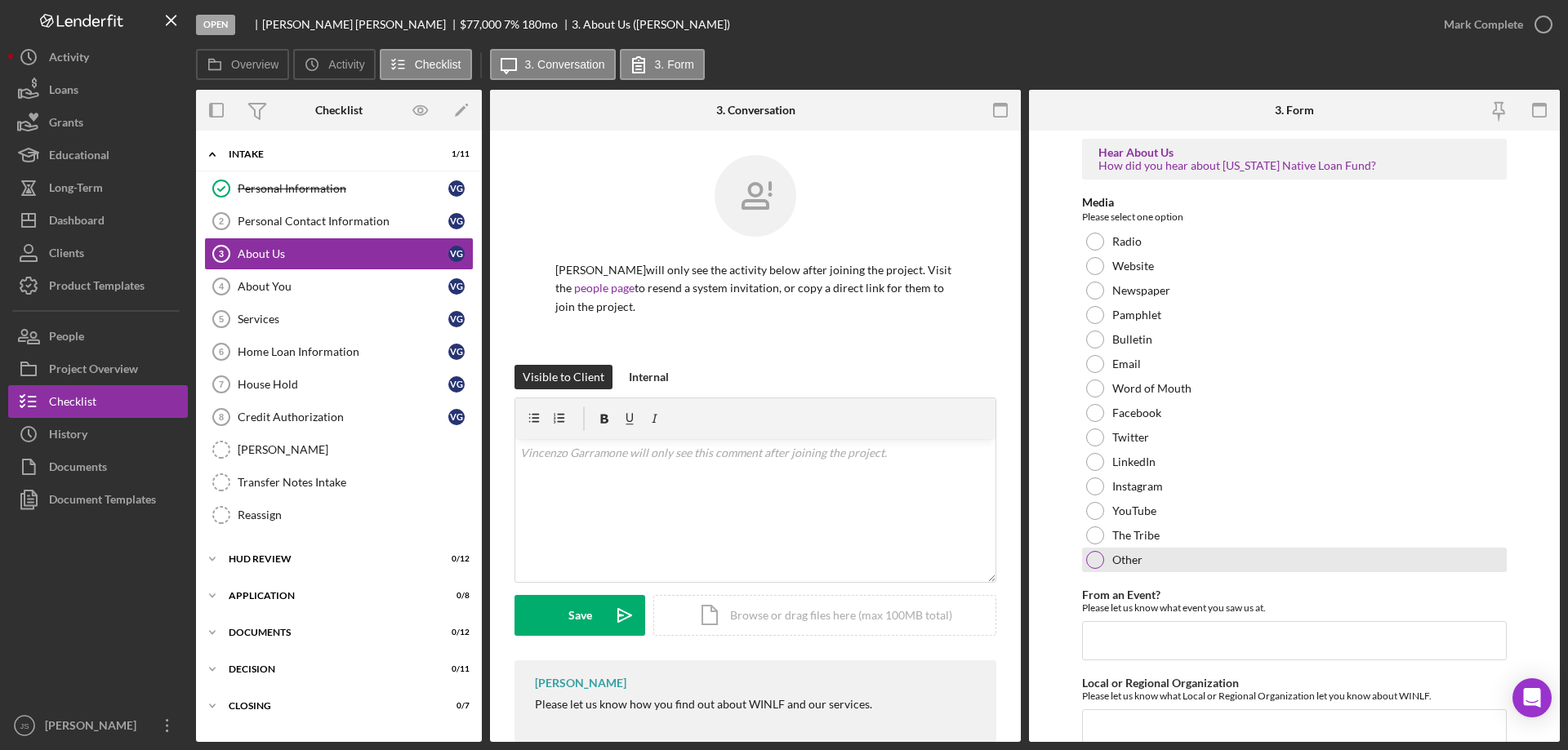
click at [1094, 557] on div at bounding box center [1094, 560] width 18 height 18
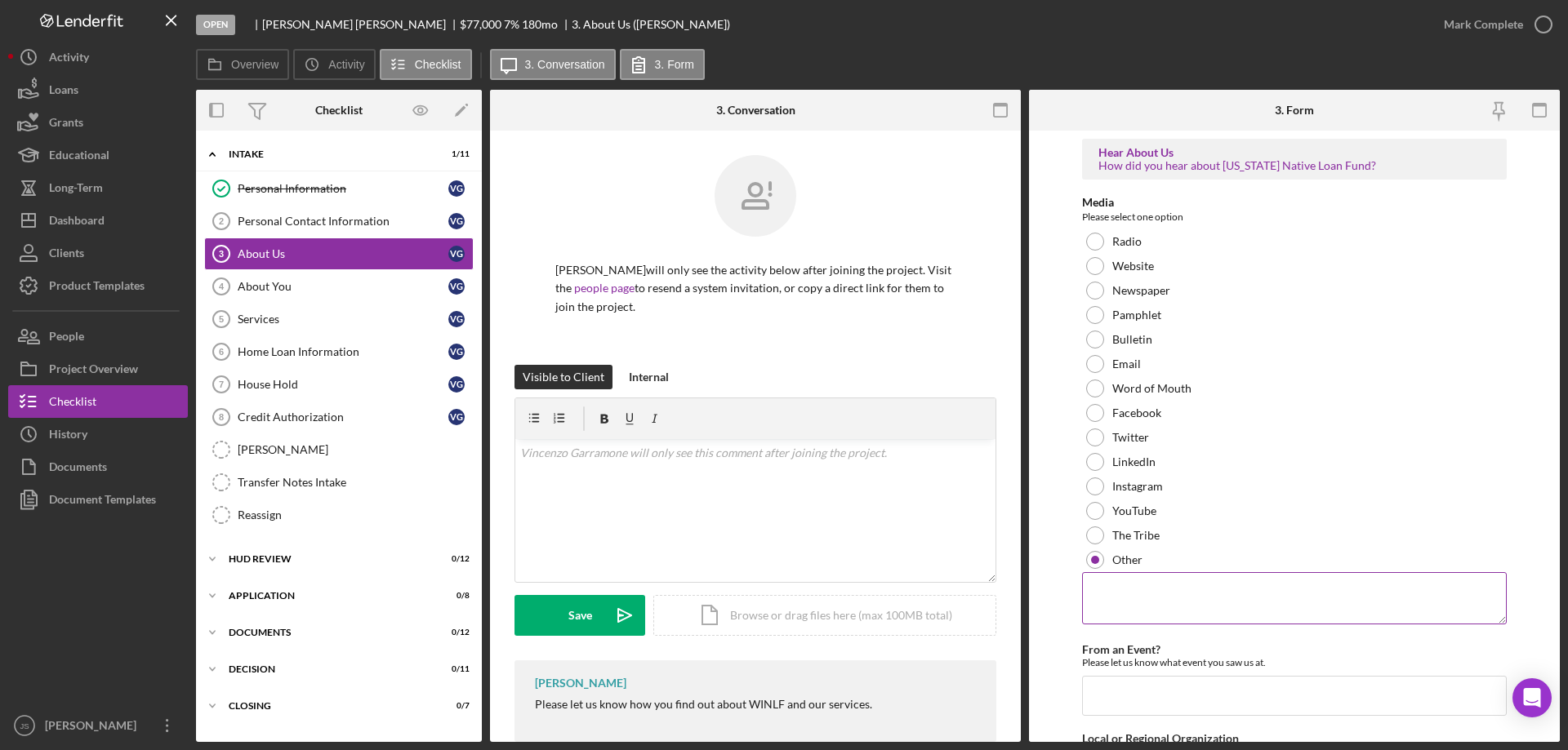
drag, startPoint x: 1118, startPoint y: 576, endPoint x: 1124, endPoint y: 588, distance: 13.4
click at [1118, 583] on textarea at bounding box center [1294, 598] width 425 height 52
type textarea "M"
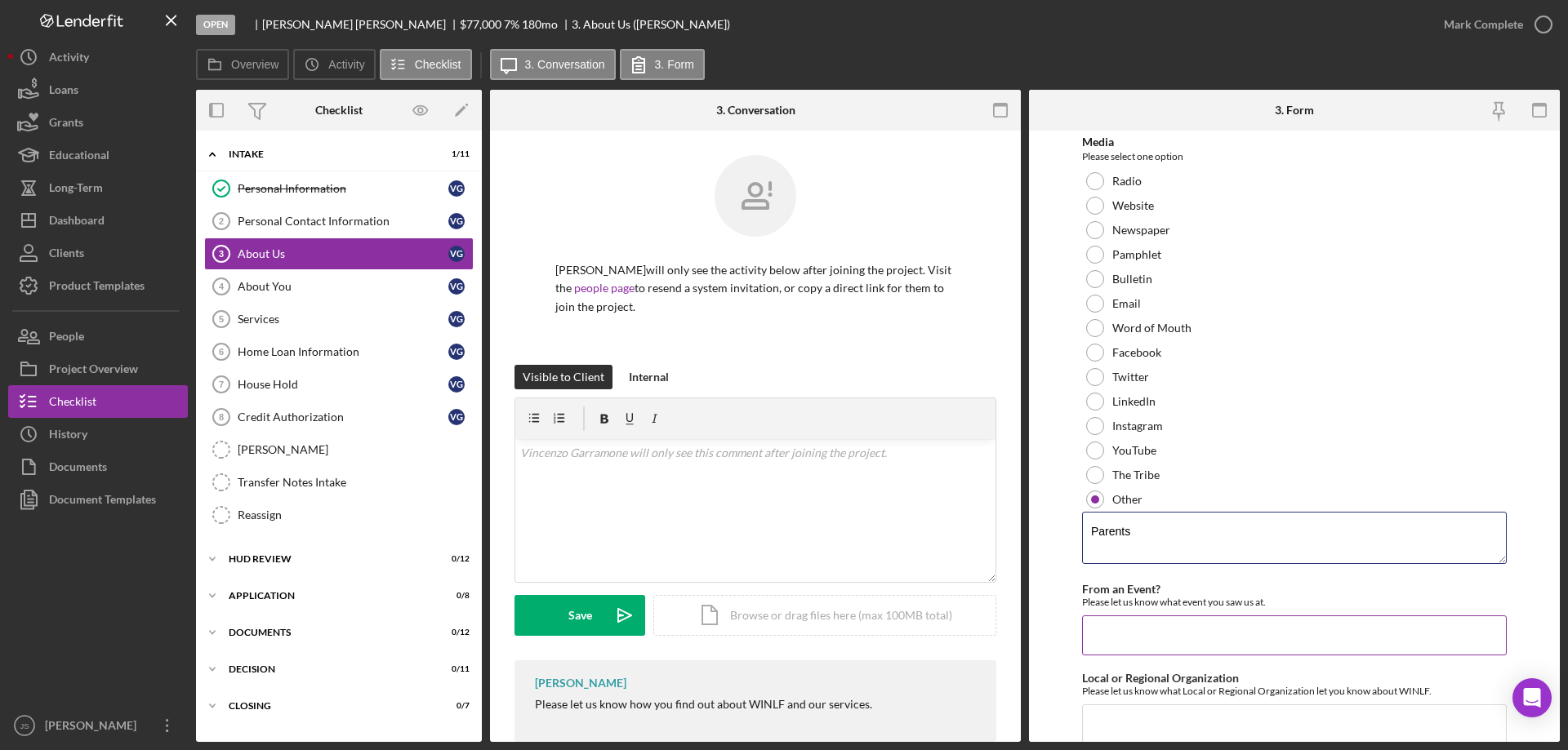
scroll to position [122, 0]
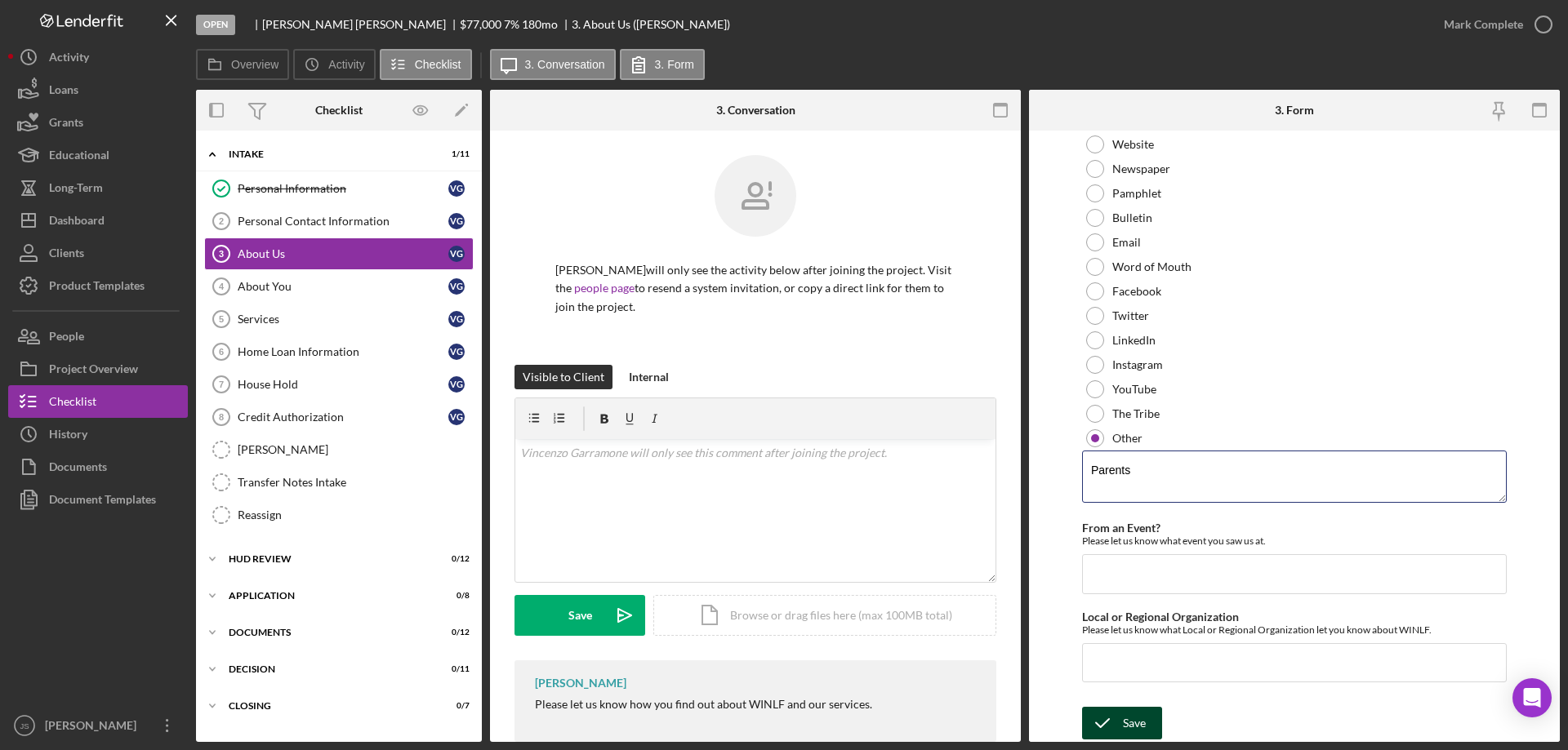
type textarea "Parents"
click at [1133, 717] on div "Save" at bounding box center [1134, 723] width 23 height 32
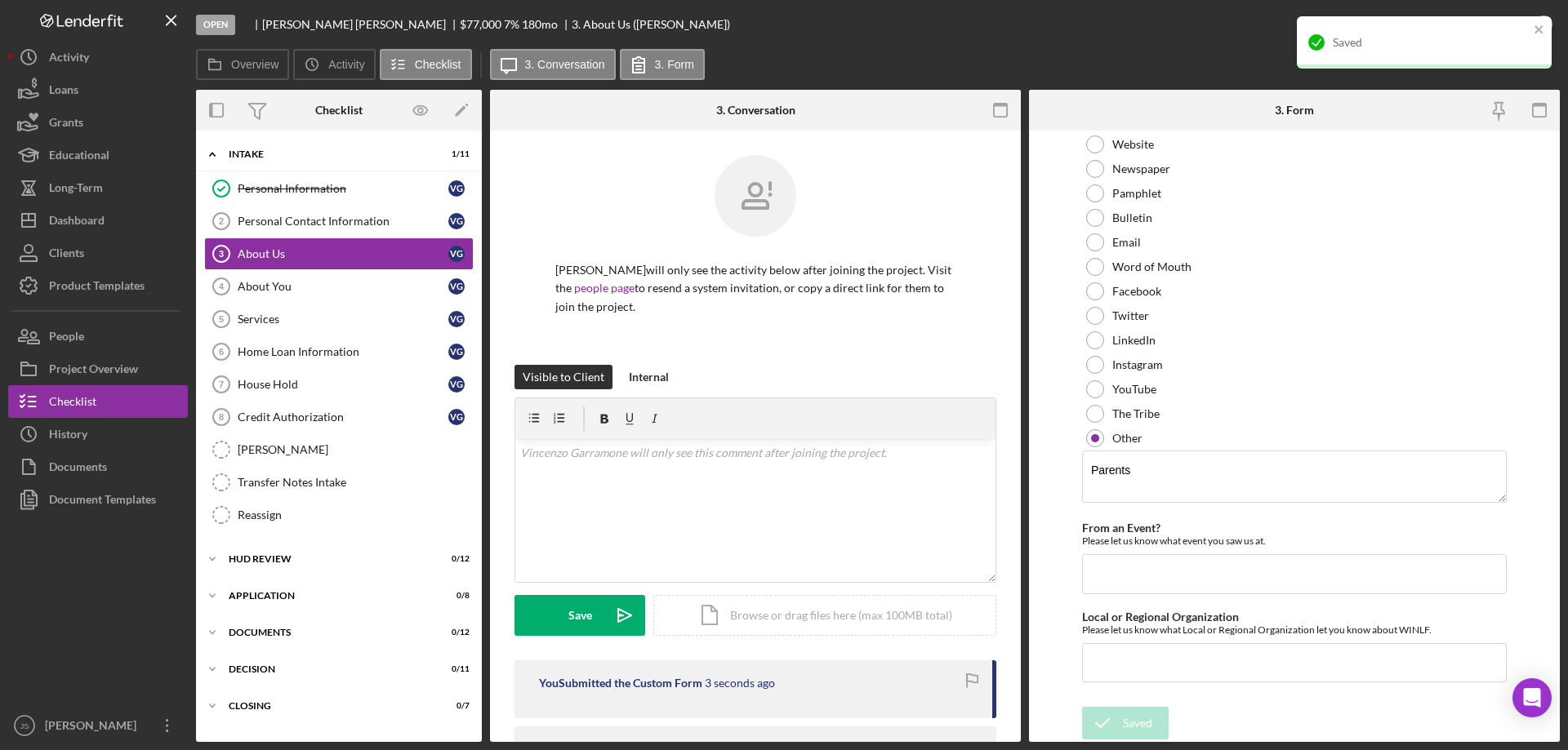
click at [1132, 26] on div "Open Vincenzo Garramone $77,000 $77,000 7 % 180 mo 3. About Us (Vincenzo G.)" at bounding box center [811, 25] width 1231 height 49
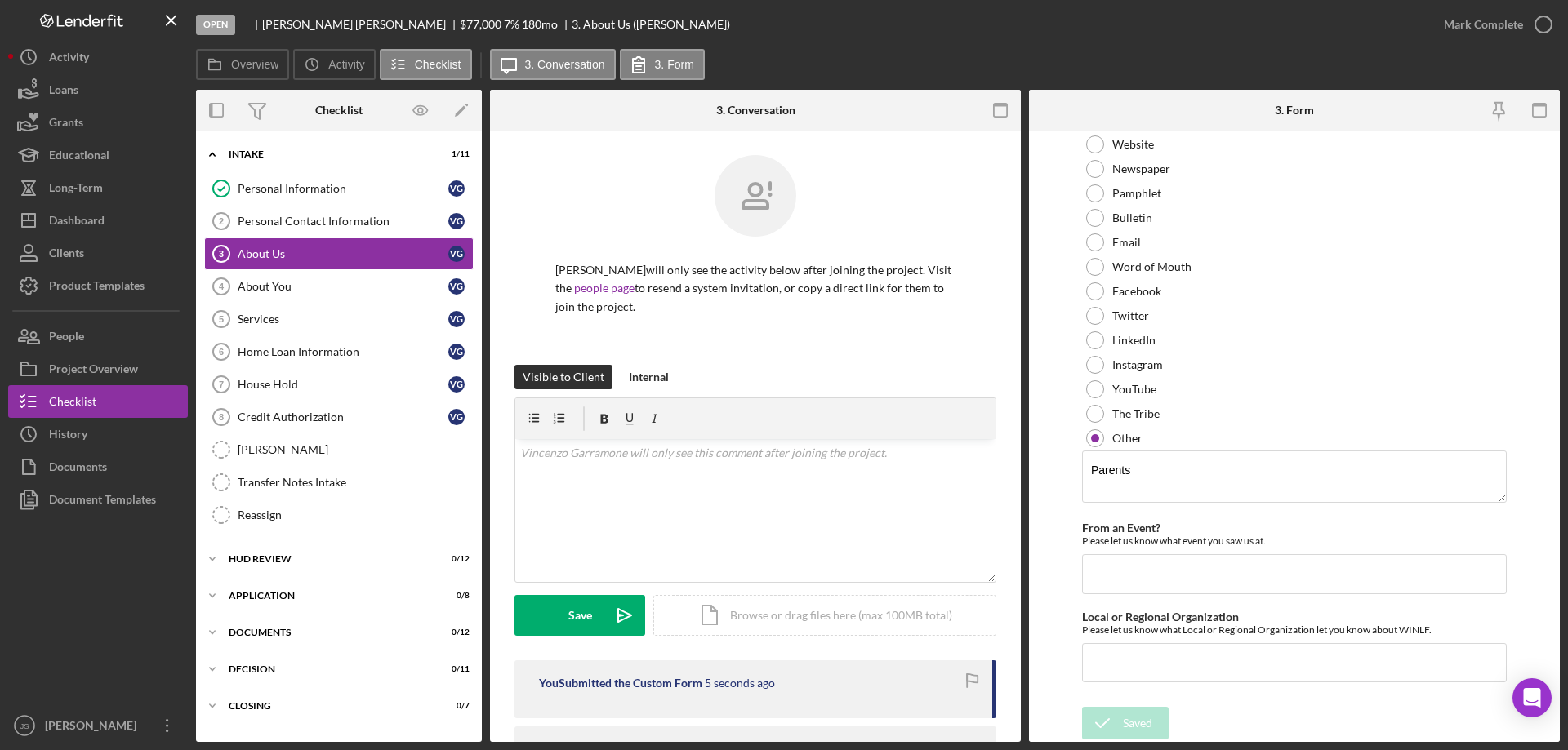
click at [0, 0] on icon "button" at bounding box center [0, 0] width 0 height 0
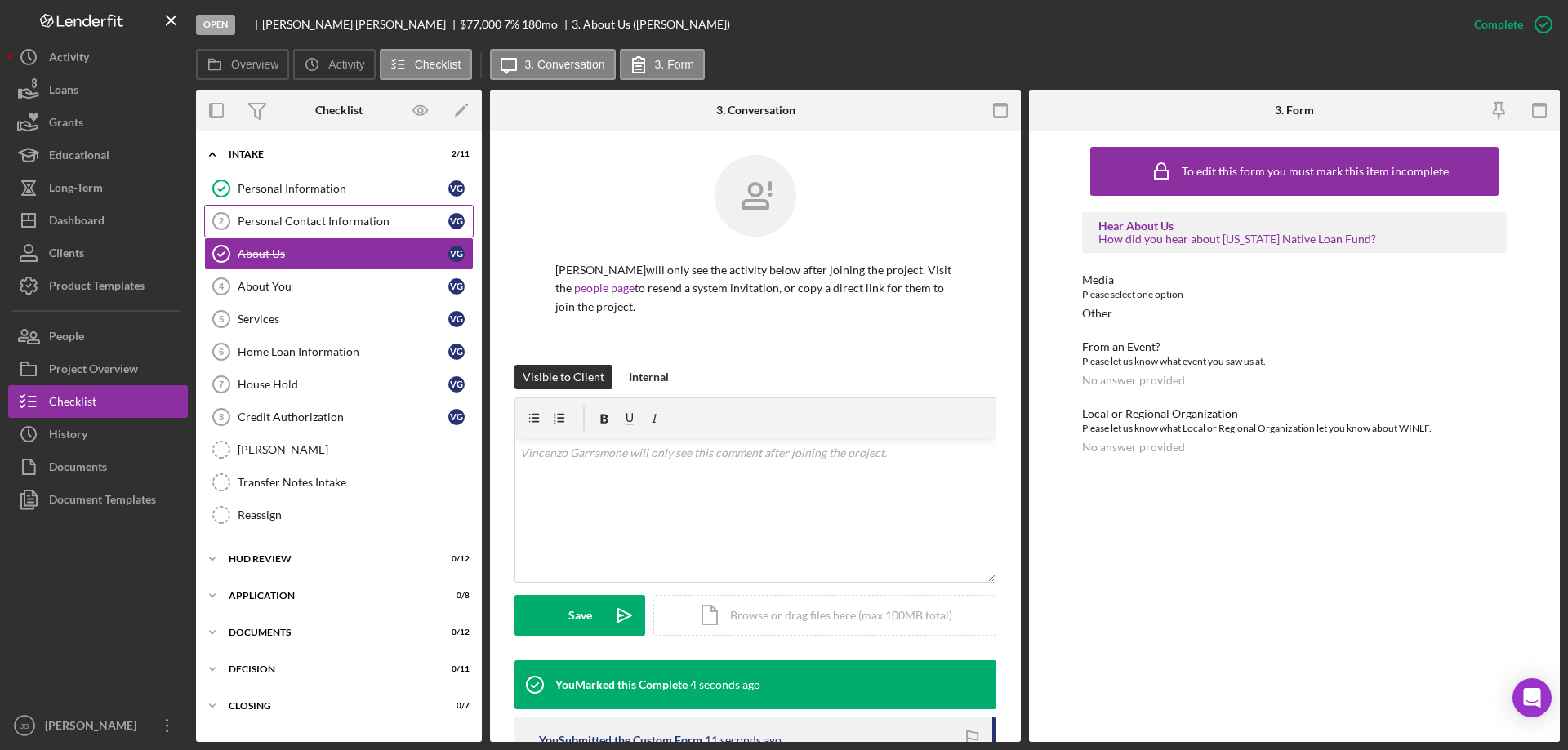
click at [275, 219] on div "Personal Contact Information" at bounding box center [343, 221] width 211 height 13
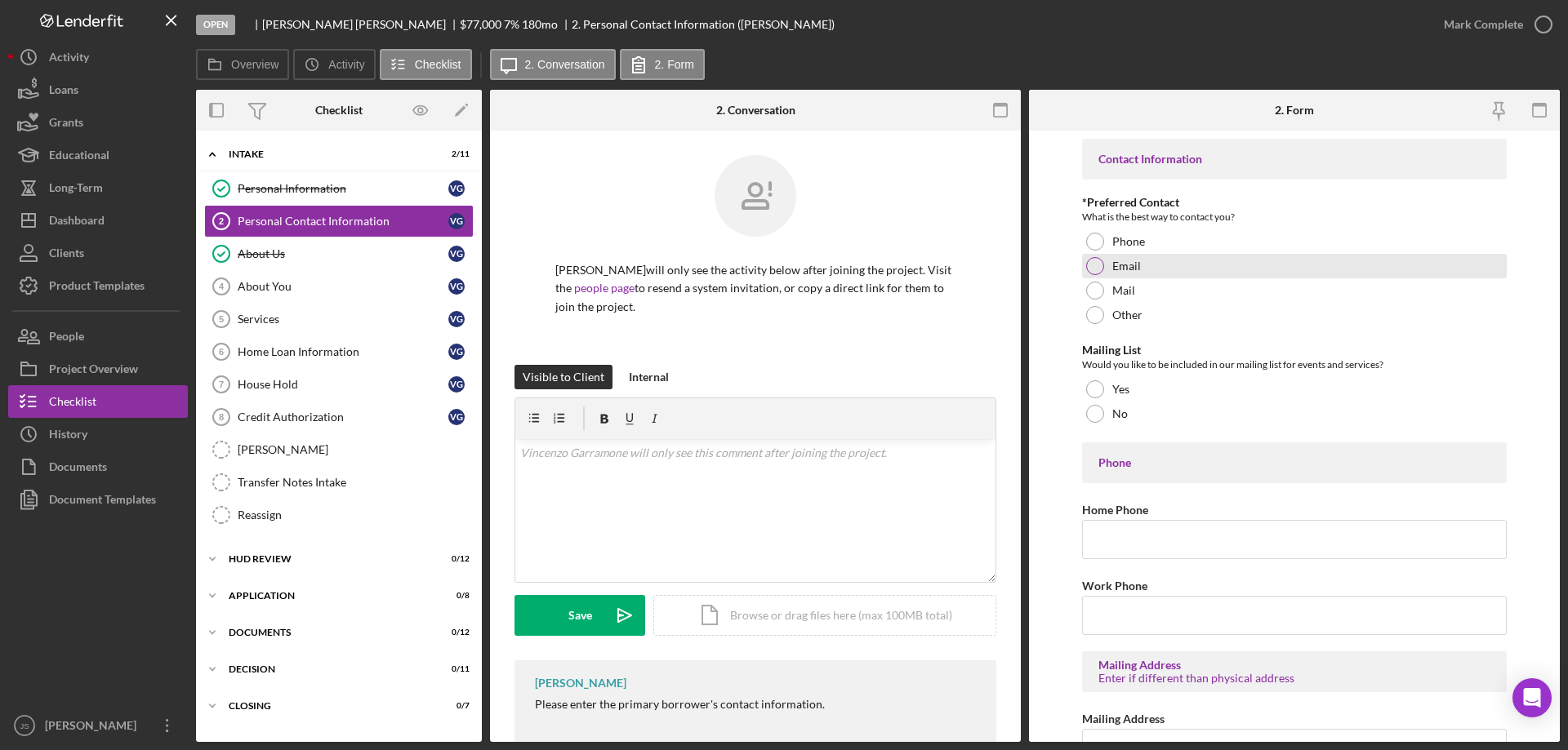
click at [1094, 264] on div at bounding box center [1094, 265] width 18 height 18
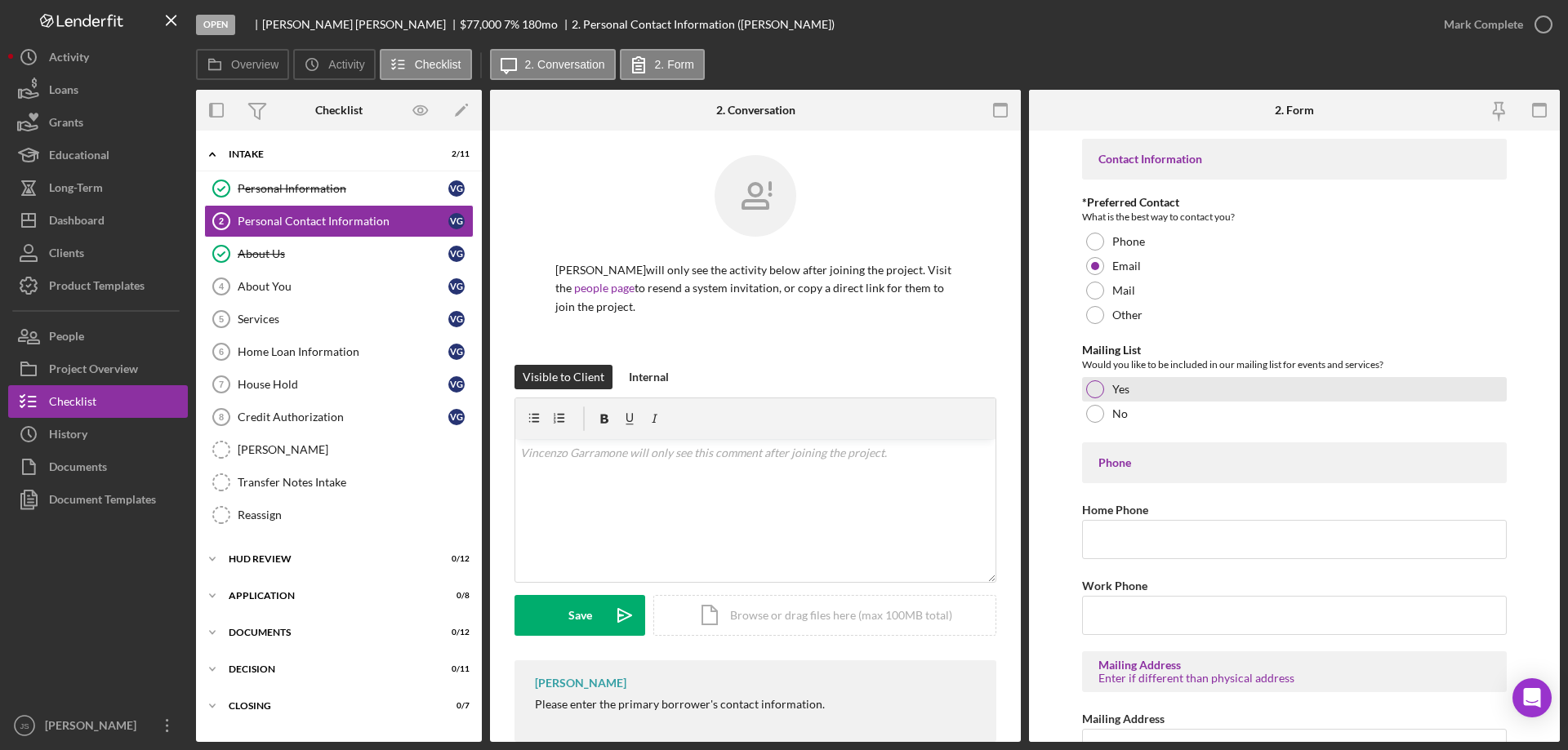
click at [1094, 386] on div at bounding box center [1094, 389] width 18 height 18
click at [1113, 543] on input "Home Phone" at bounding box center [1294, 539] width 425 height 39
type input "(715) 209-6020"
click at [1119, 619] on input "Work Phone" at bounding box center [1294, 615] width 425 height 39
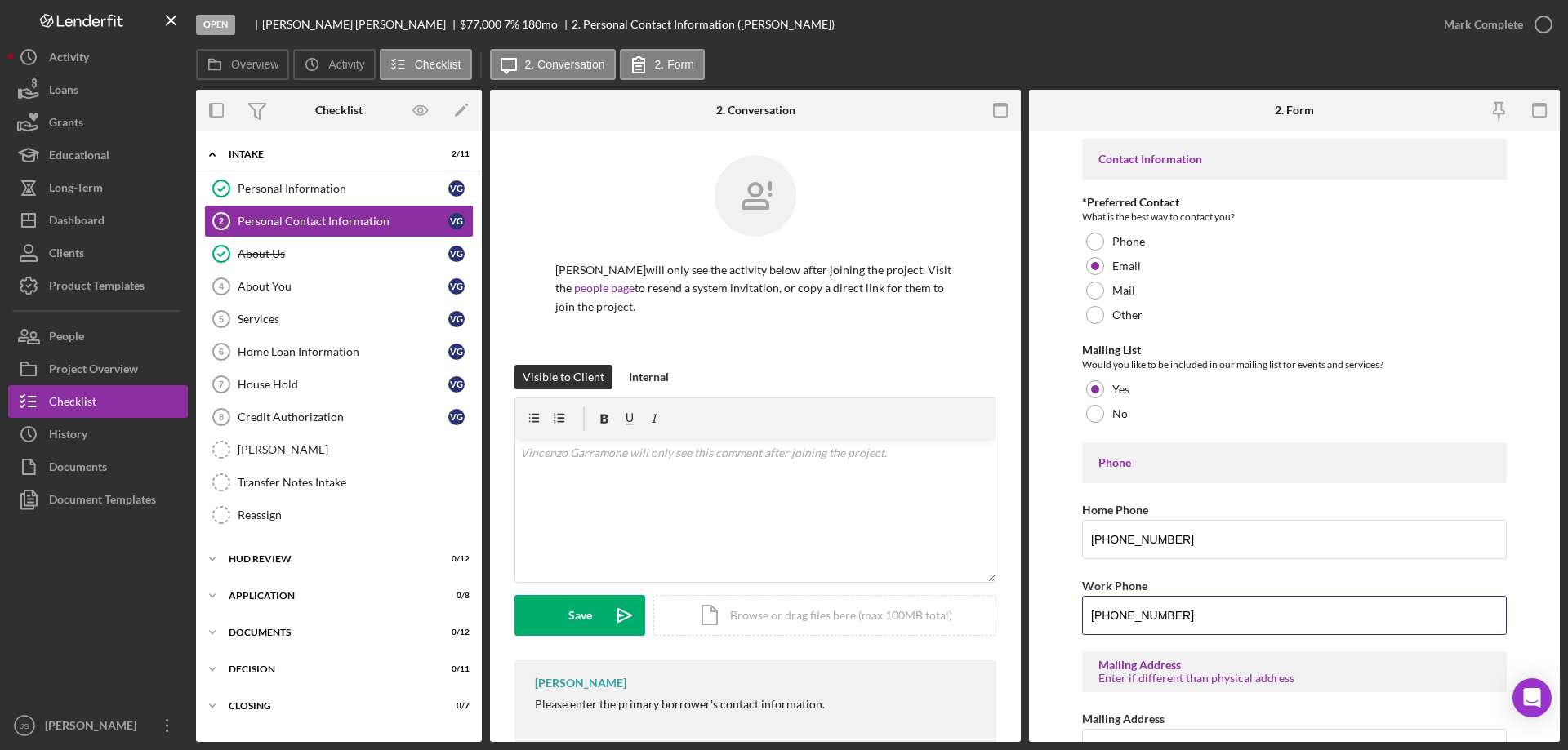
type input "(715) 779-3996"
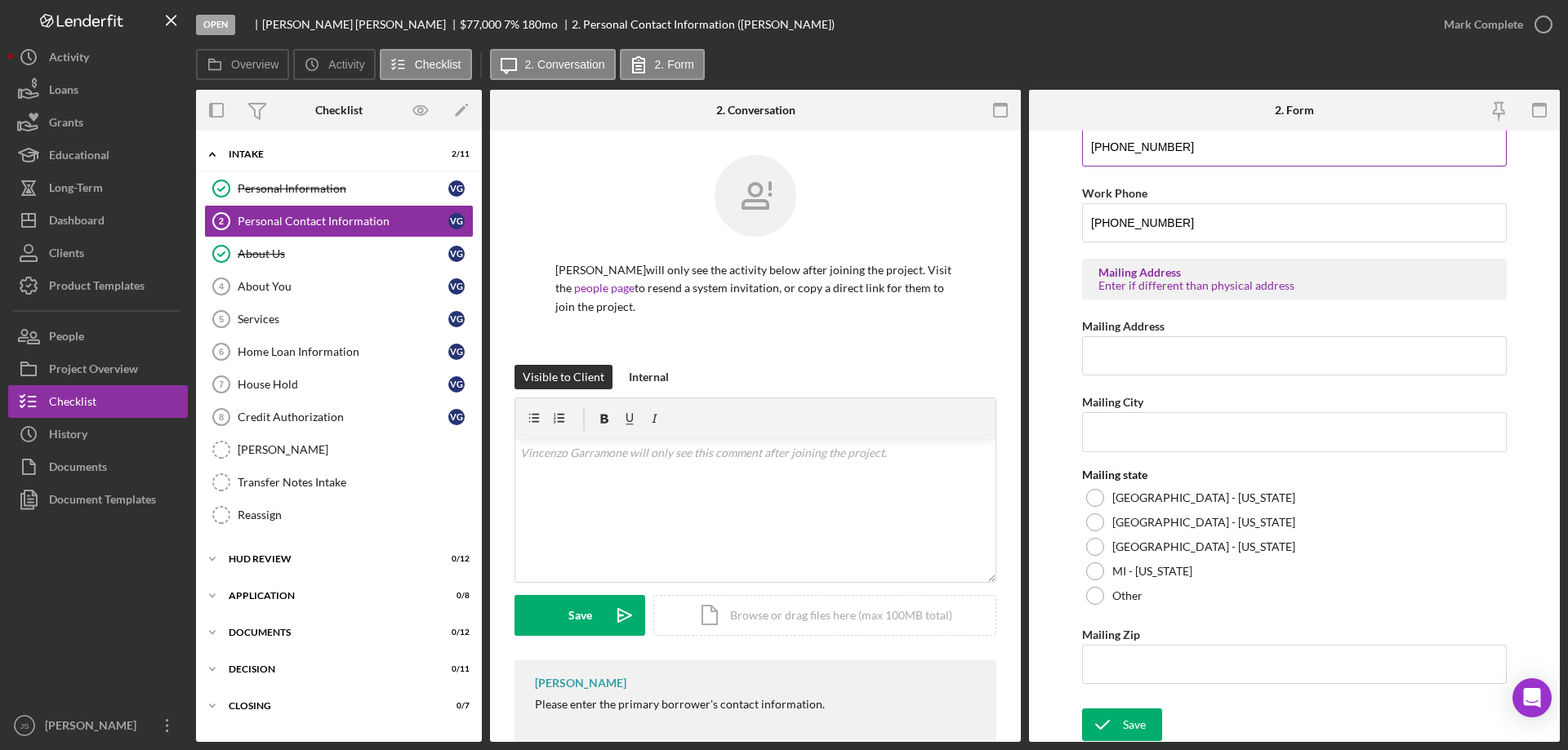
scroll to position [394, 0]
click at [1123, 355] on input "Mailing Address" at bounding box center [1294, 354] width 425 height 39
paste input "36790 Birch Bark Trail"
type input "36790 Birch Bark Trail"
click at [1112, 420] on input "Mailing City" at bounding box center [1294, 430] width 425 height 39
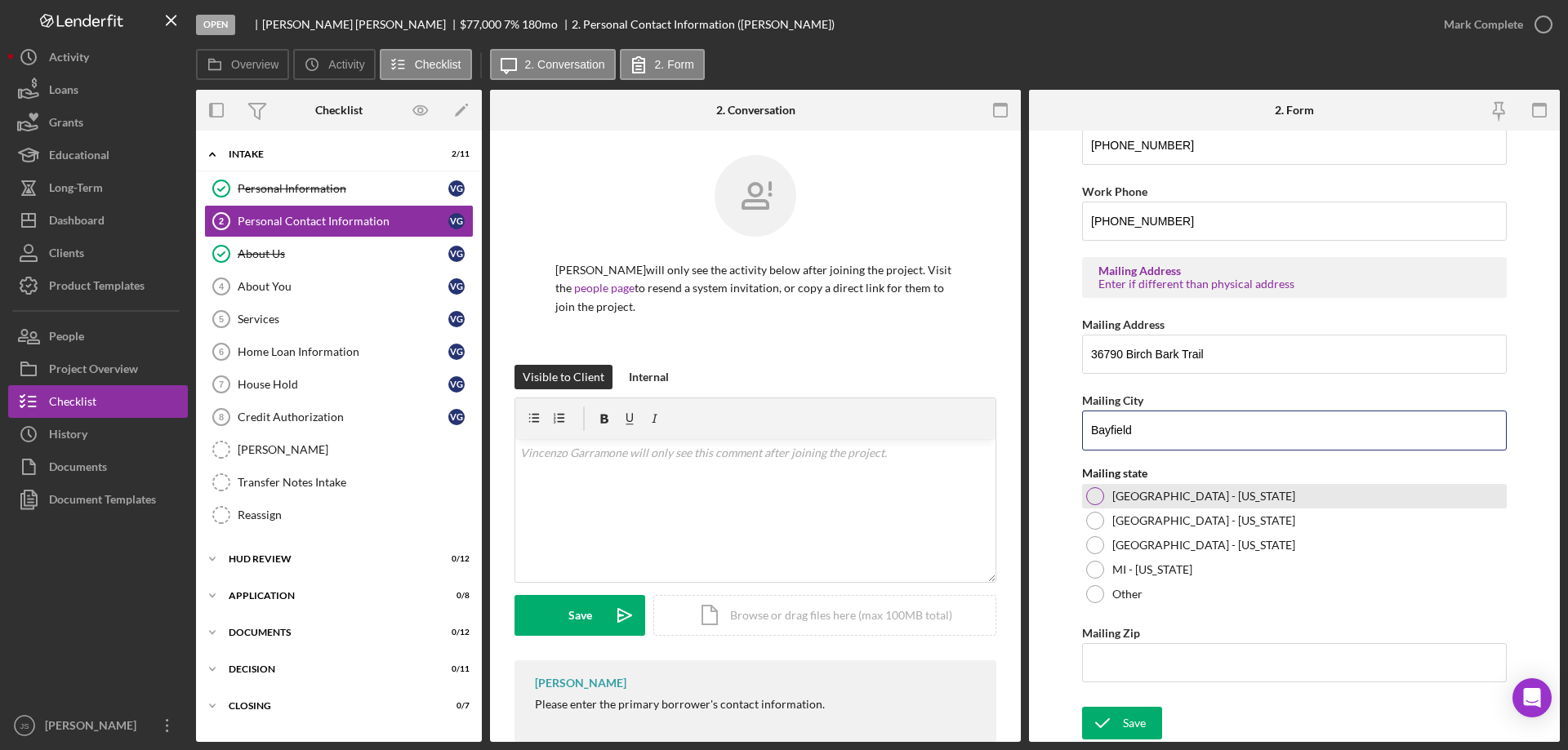
type input "Bayfield"
click at [1094, 497] on div at bounding box center [1094, 496] width 18 height 18
click at [1108, 662] on input "Mailing Zip" at bounding box center [1294, 663] width 425 height 39
type input "54,814"
drag, startPoint x: 1140, startPoint y: 724, endPoint x: 932, endPoint y: 748, distance: 209.4
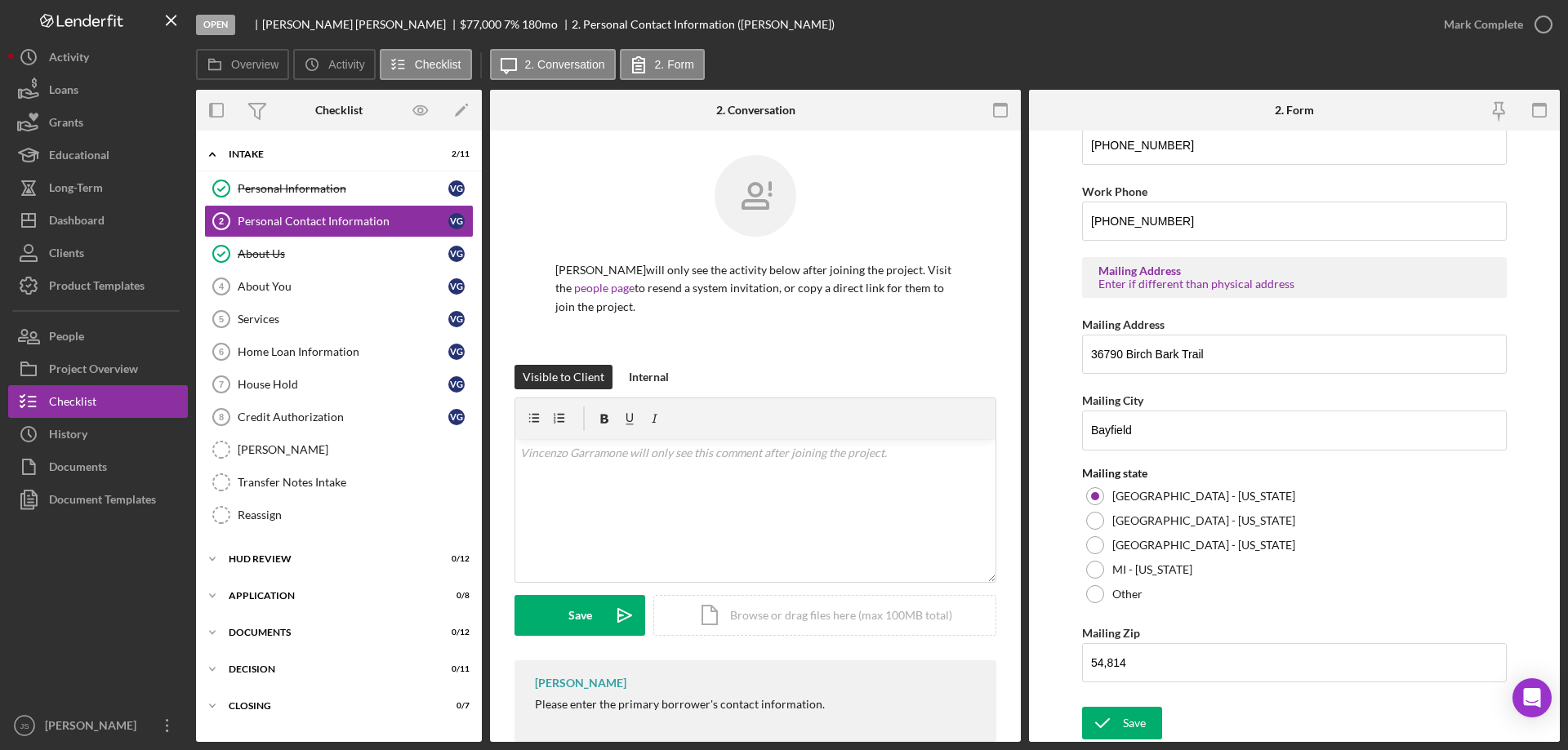
click at [1140, 723] on div "Save" at bounding box center [1134, 723] width 23 height 32
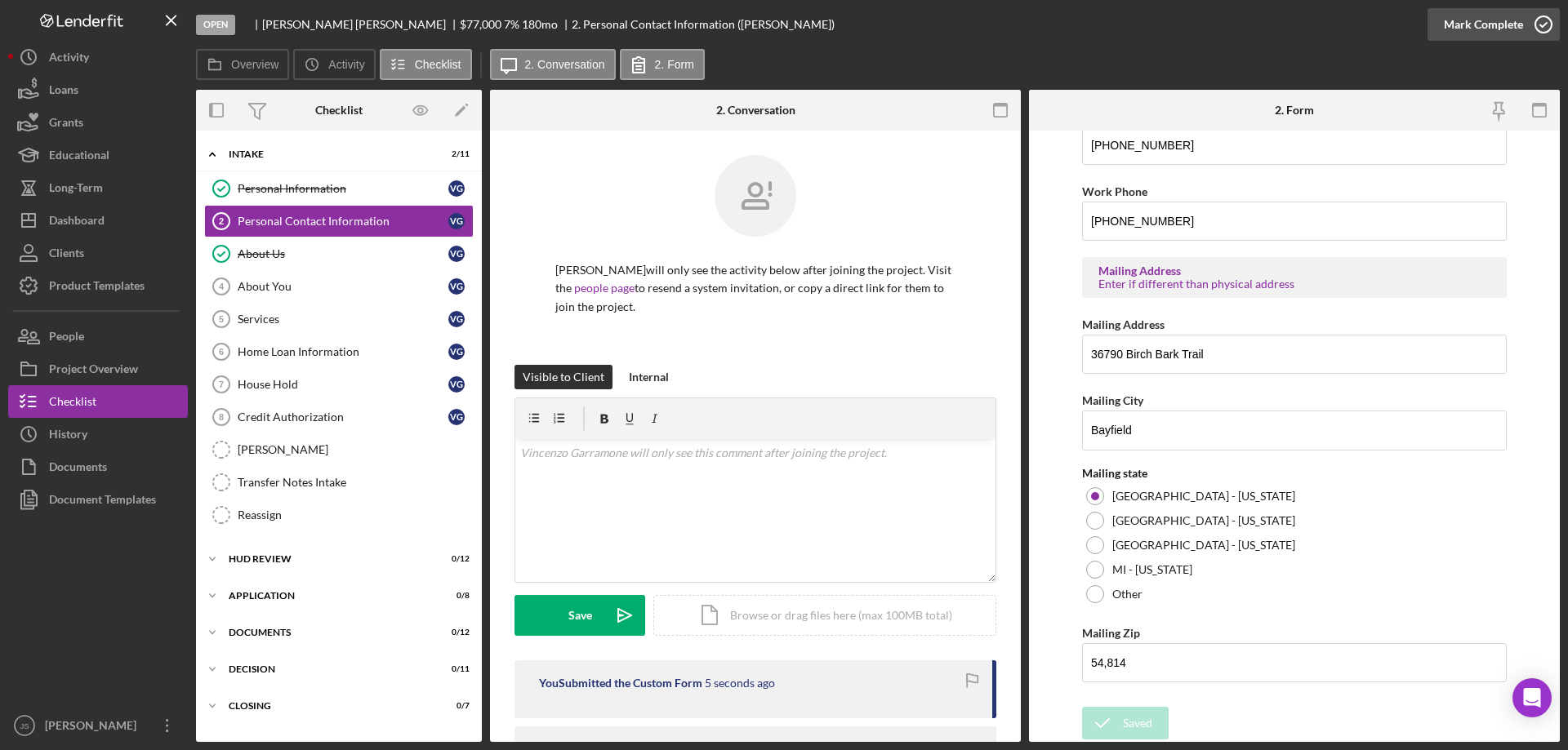
click at [1544, 18] on icon "button" at bounding box center [1542, 24] width 41 height 41
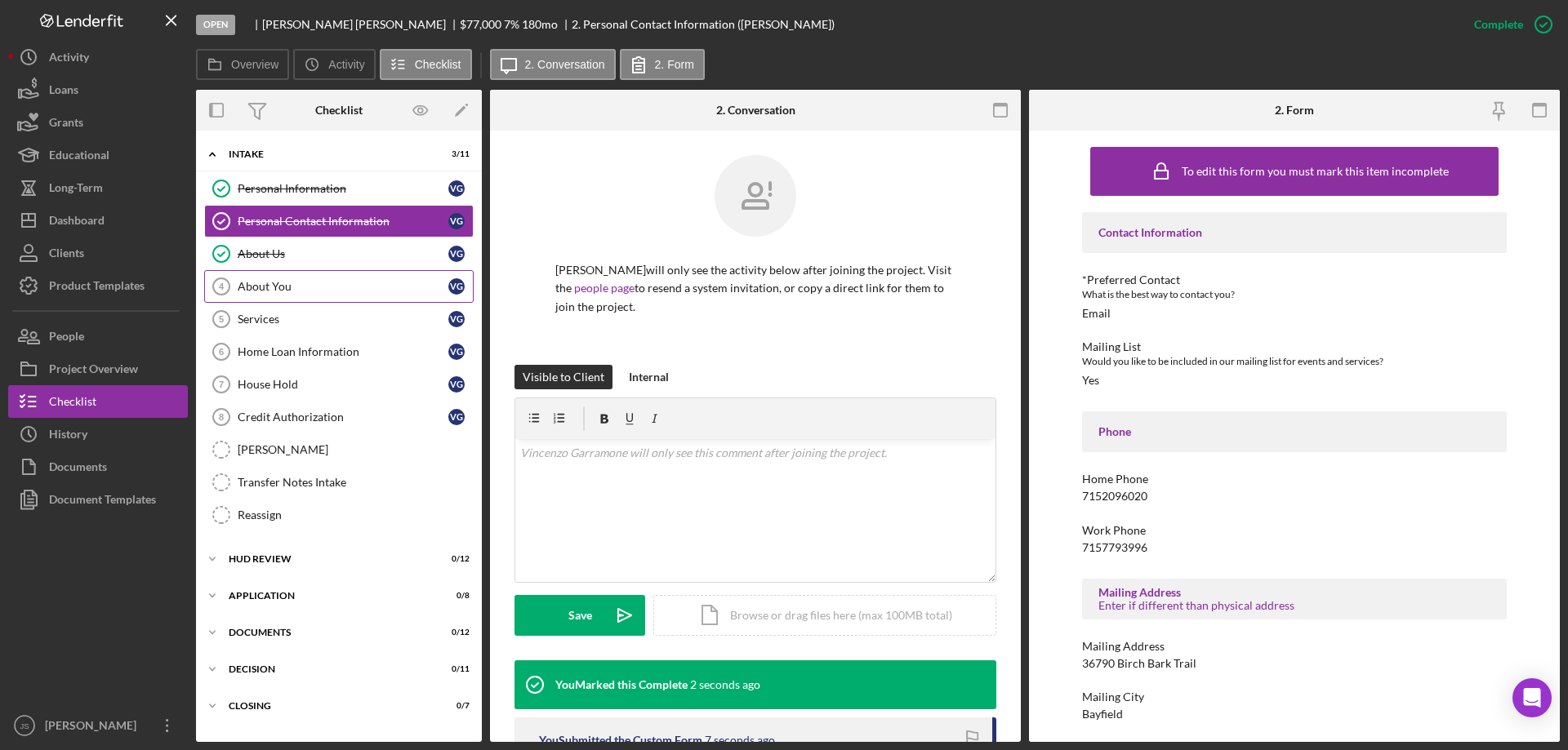
click at [316, 282] on div "About You" at bounding box center [343, 287] width 211 height 13
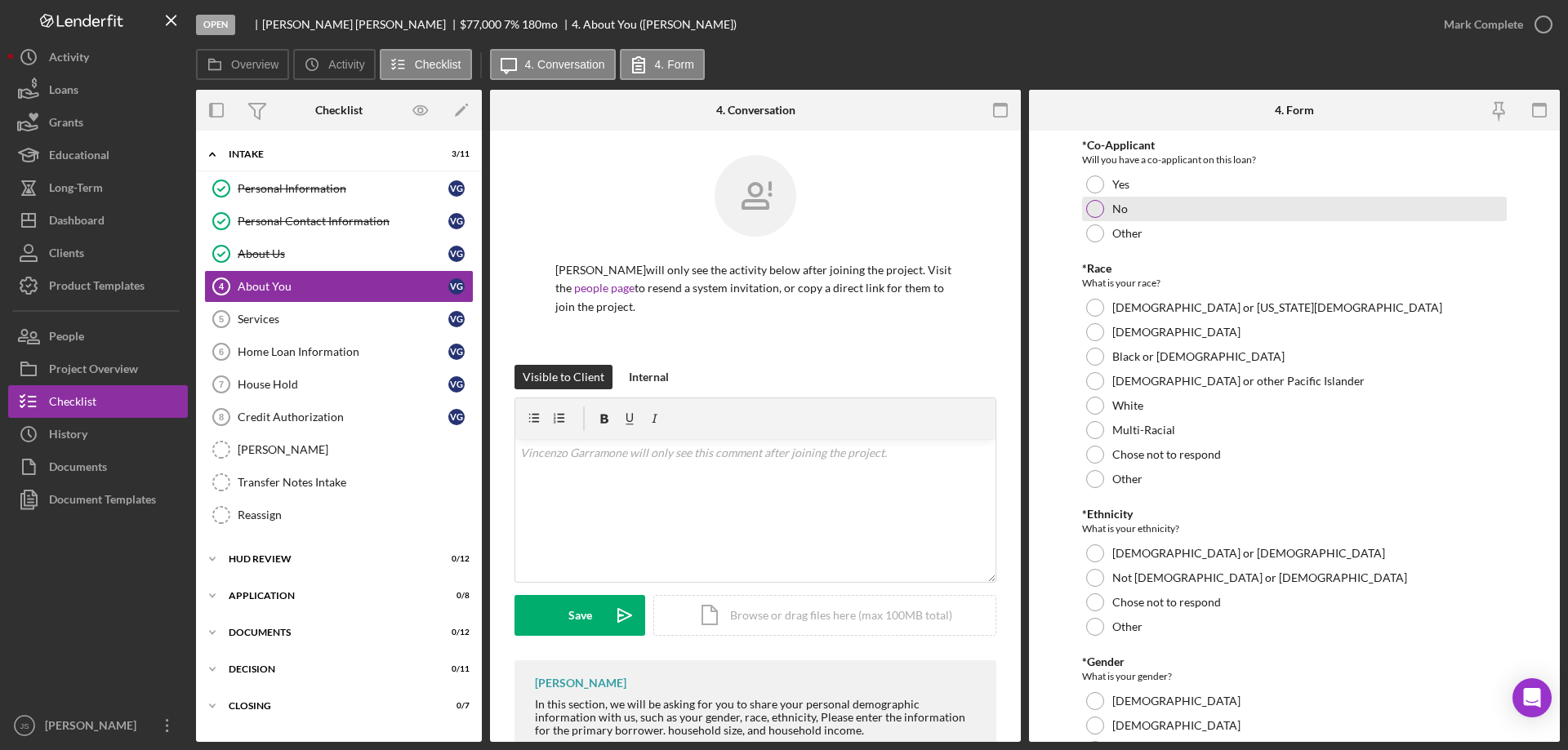
click at [1096, 204] on div at bounding box center [1094, 208] width 18 height 18
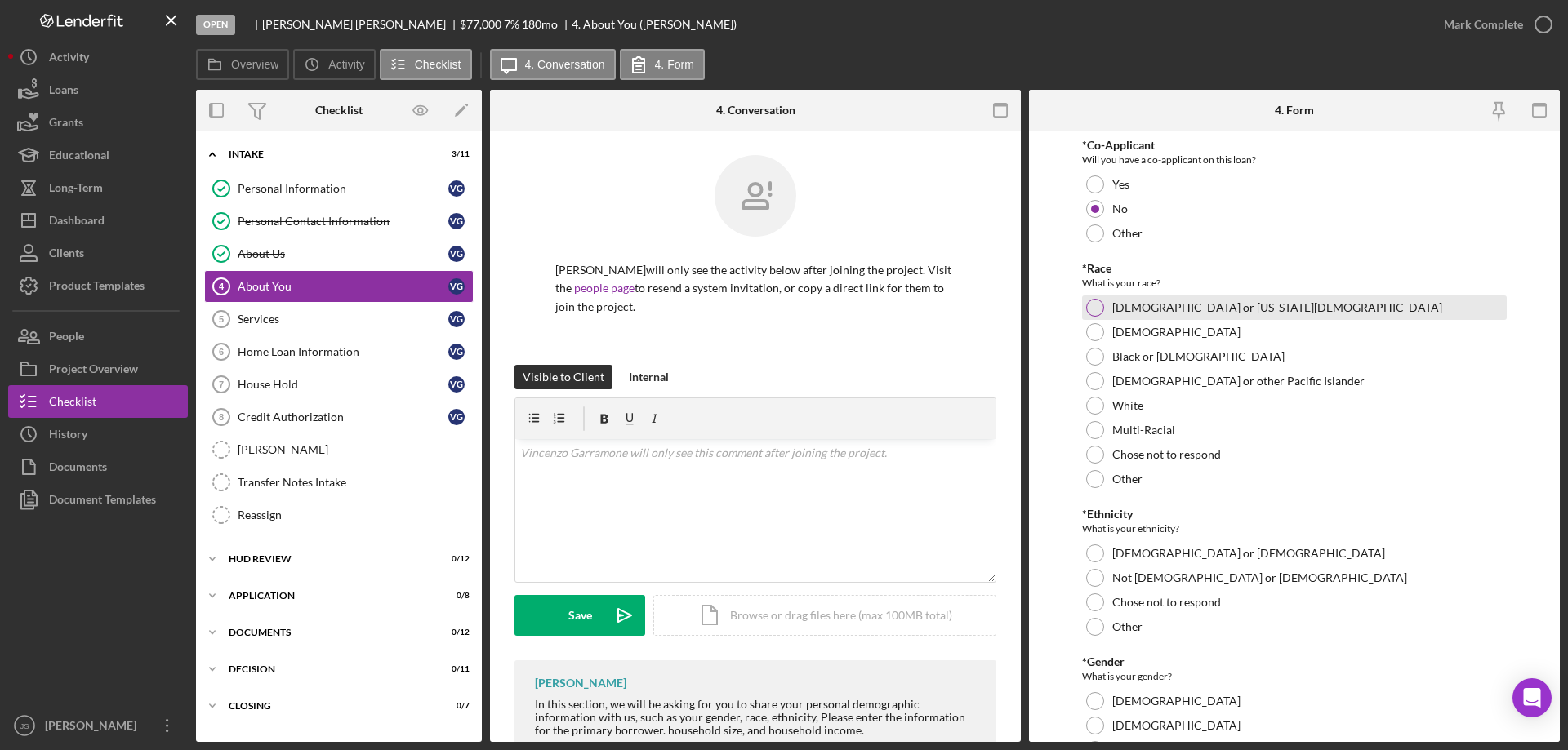
click at [1091, 306] on div at bounding box center [1094, 307] width 18 height 18
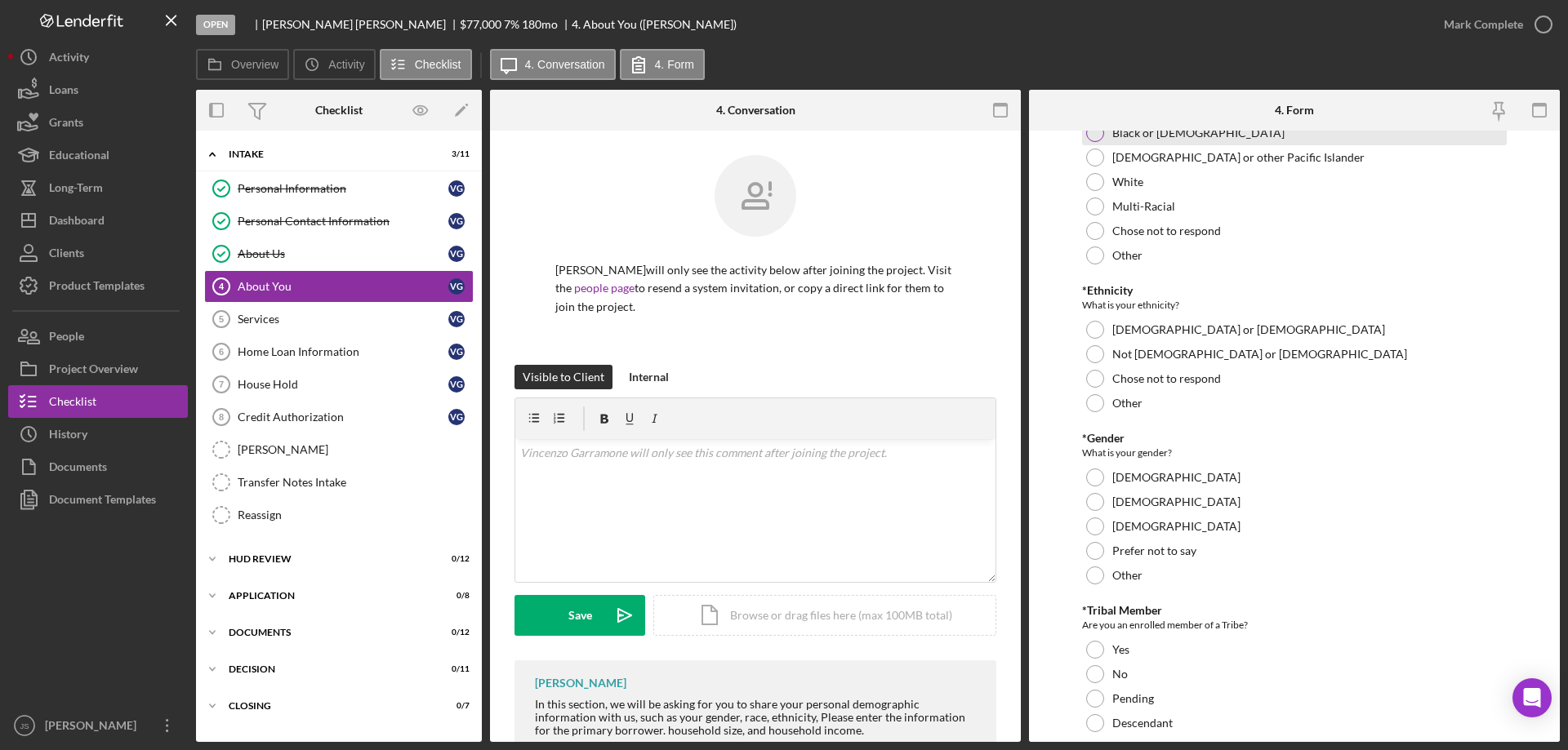
scroll to position [245, 0]
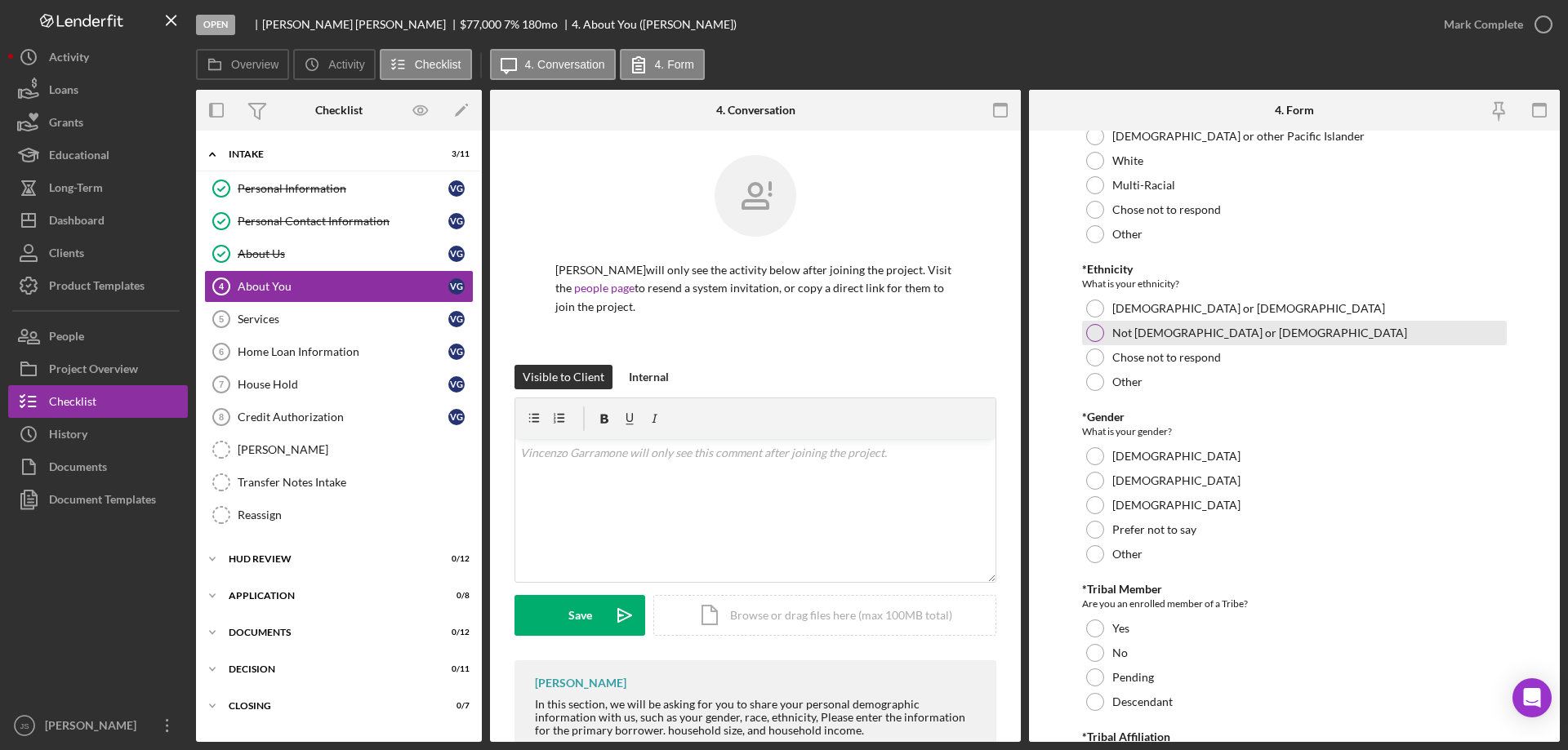
click at [1097, 332] on div at bounding box center [1094, 333] width 18 height 18
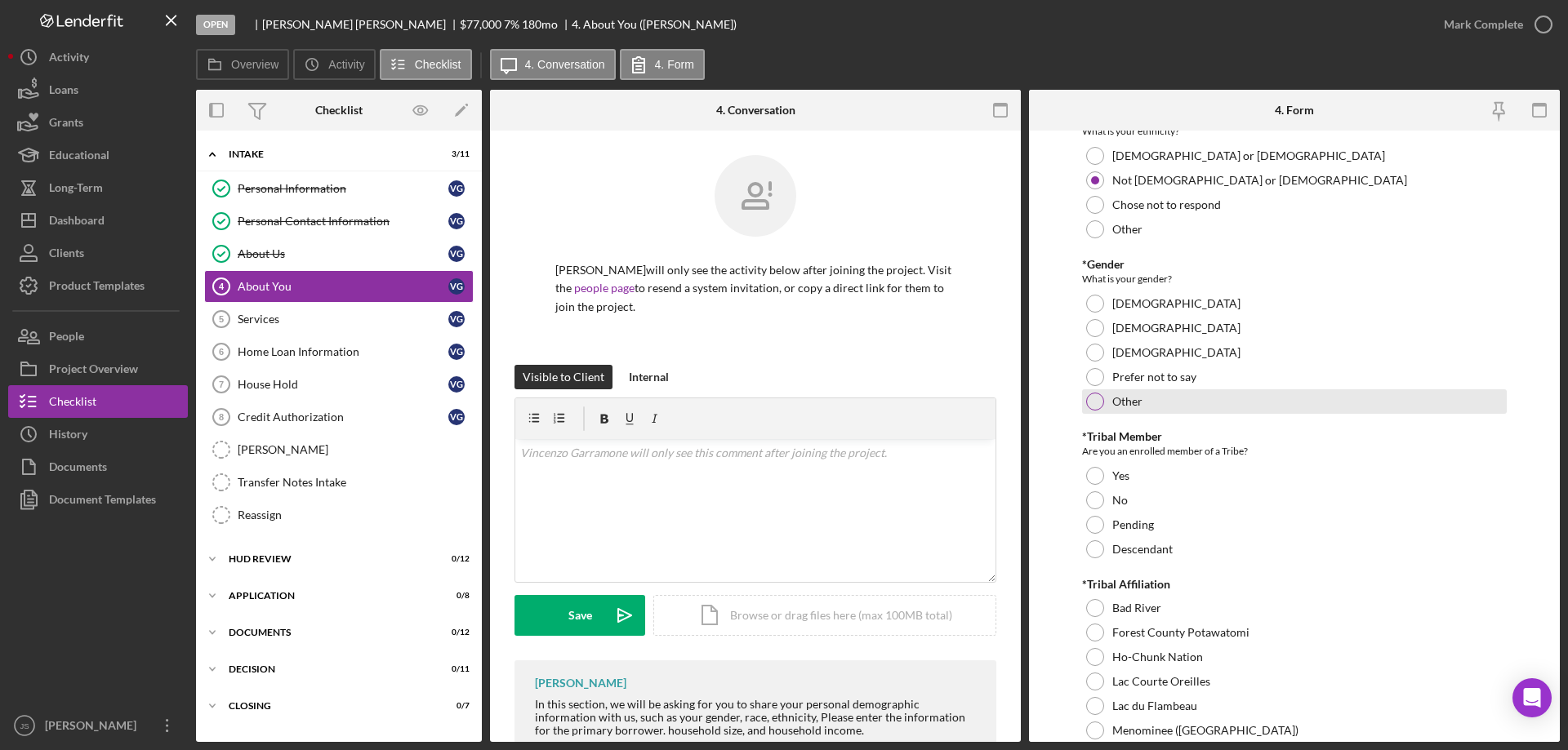
scroll to position [408, 0]
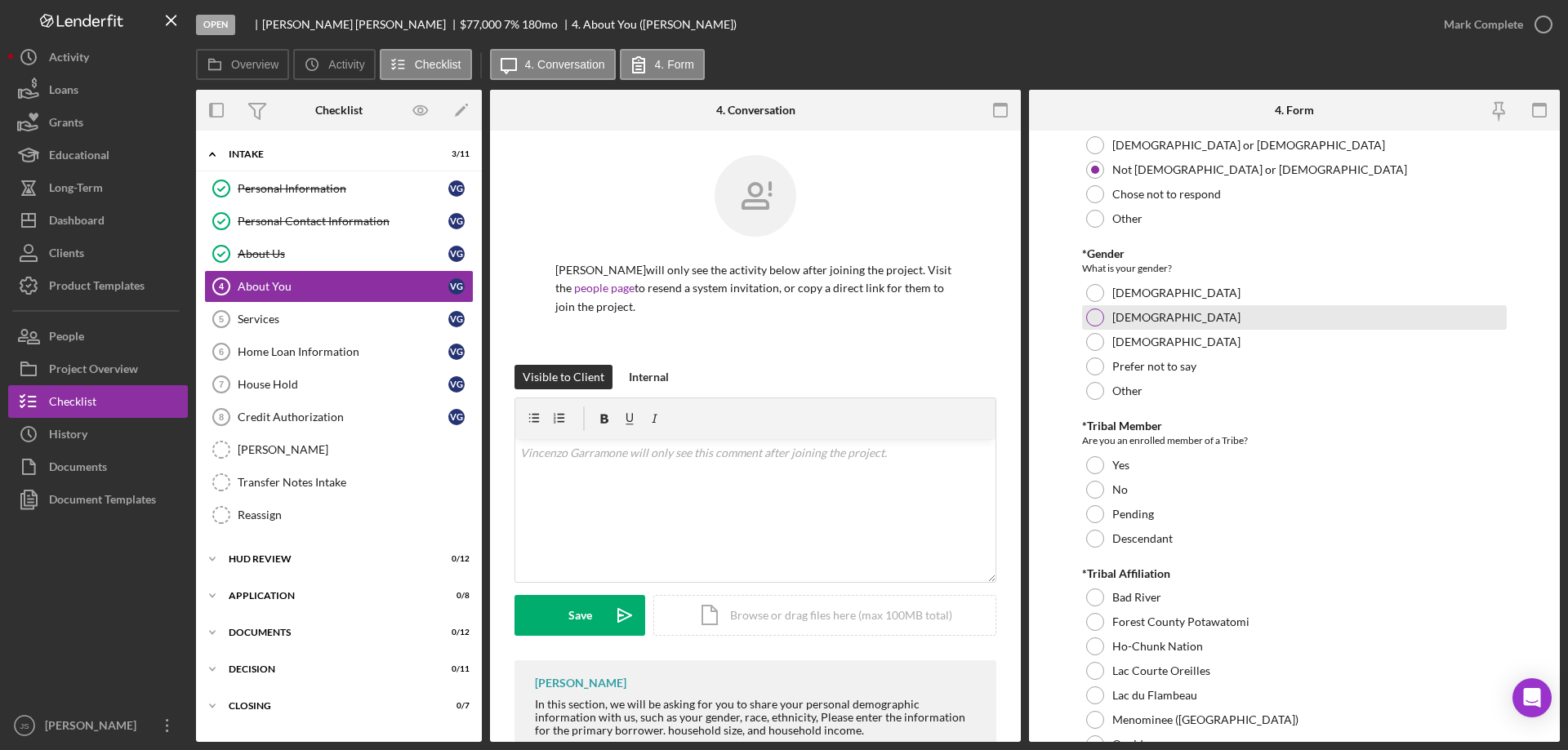
click at [1092, 313] on div at bounding box center [1094, 317] width 18 height 18
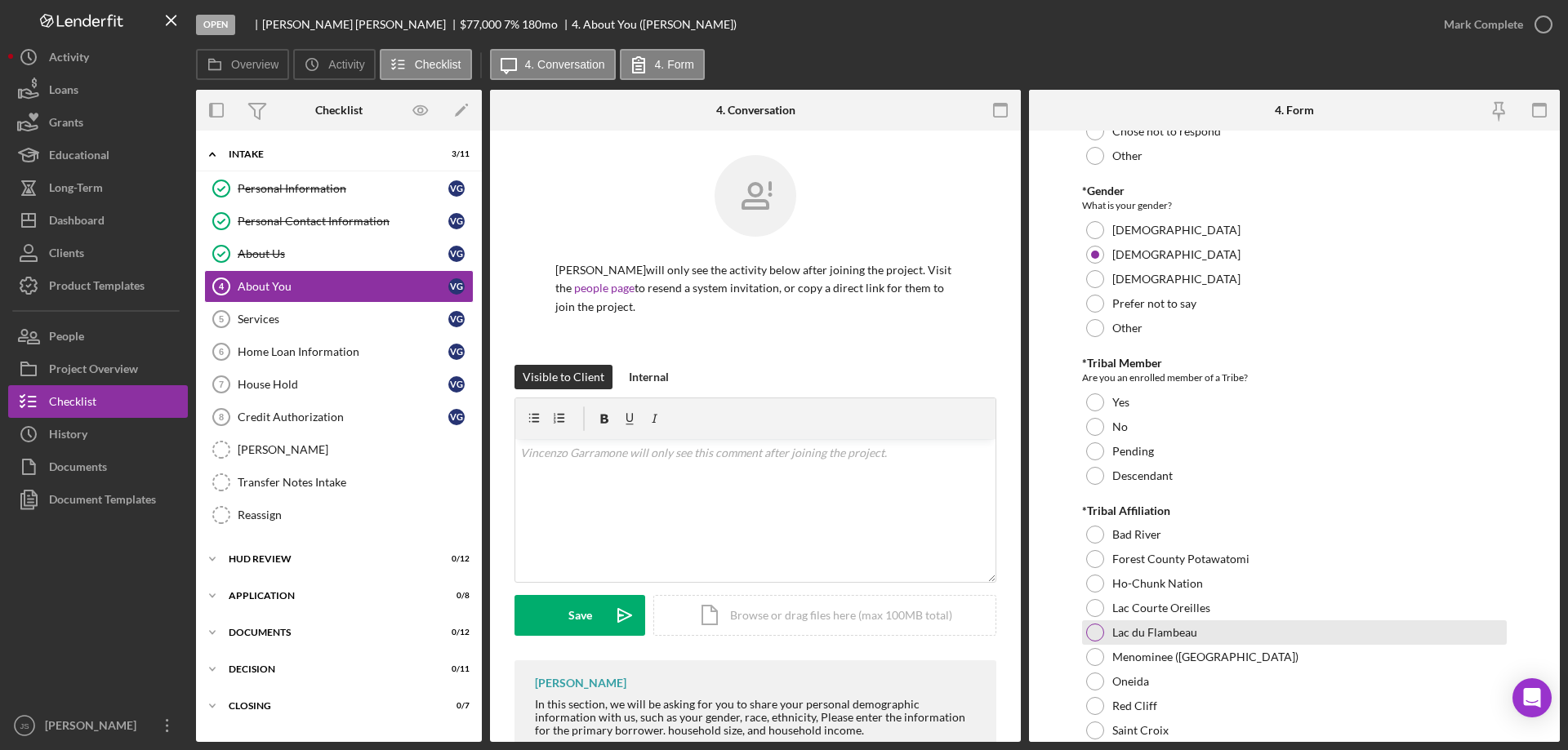
scroll to position [653, 0]
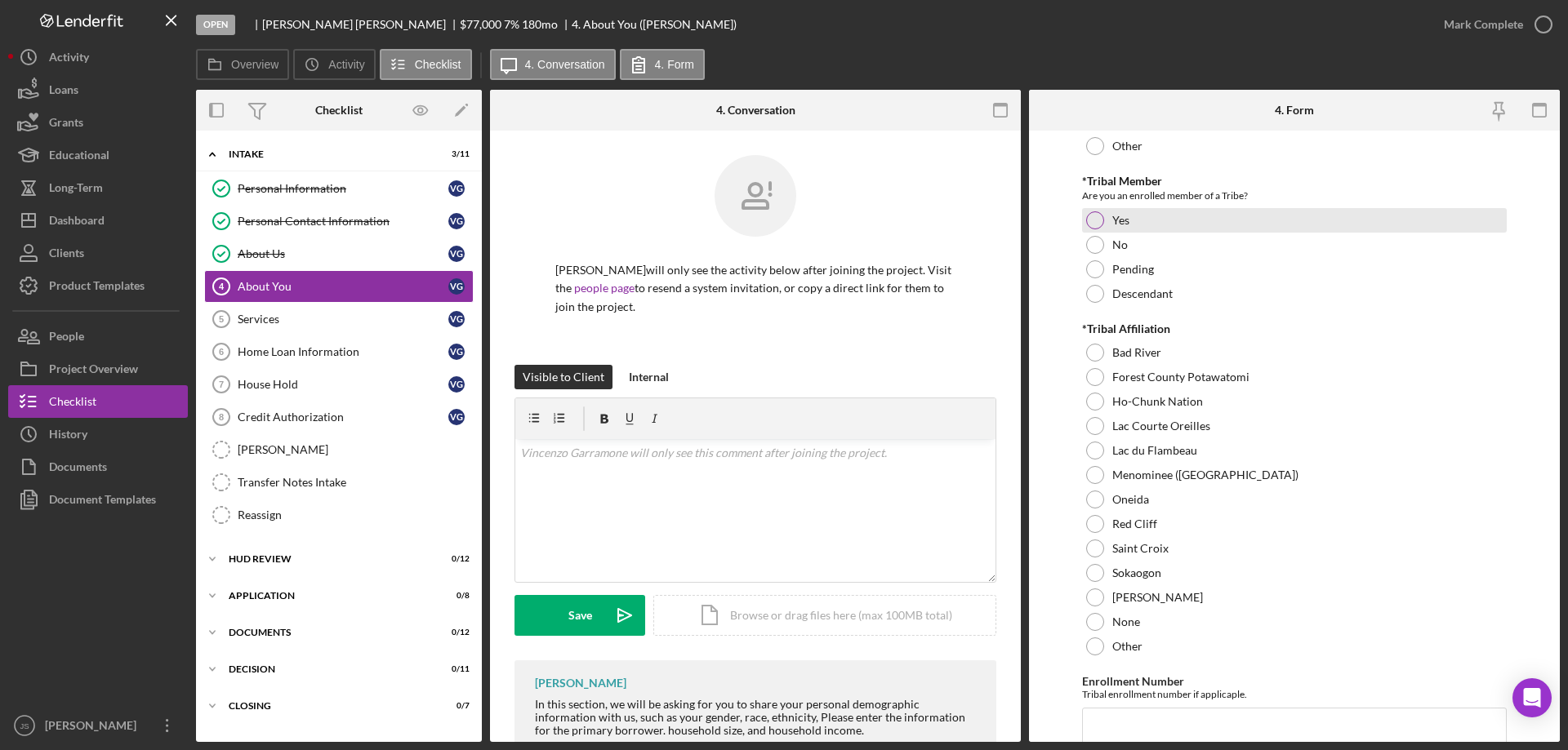
click at [1098, 221] on div at bounding box center [1094, 220] width 18 height 18
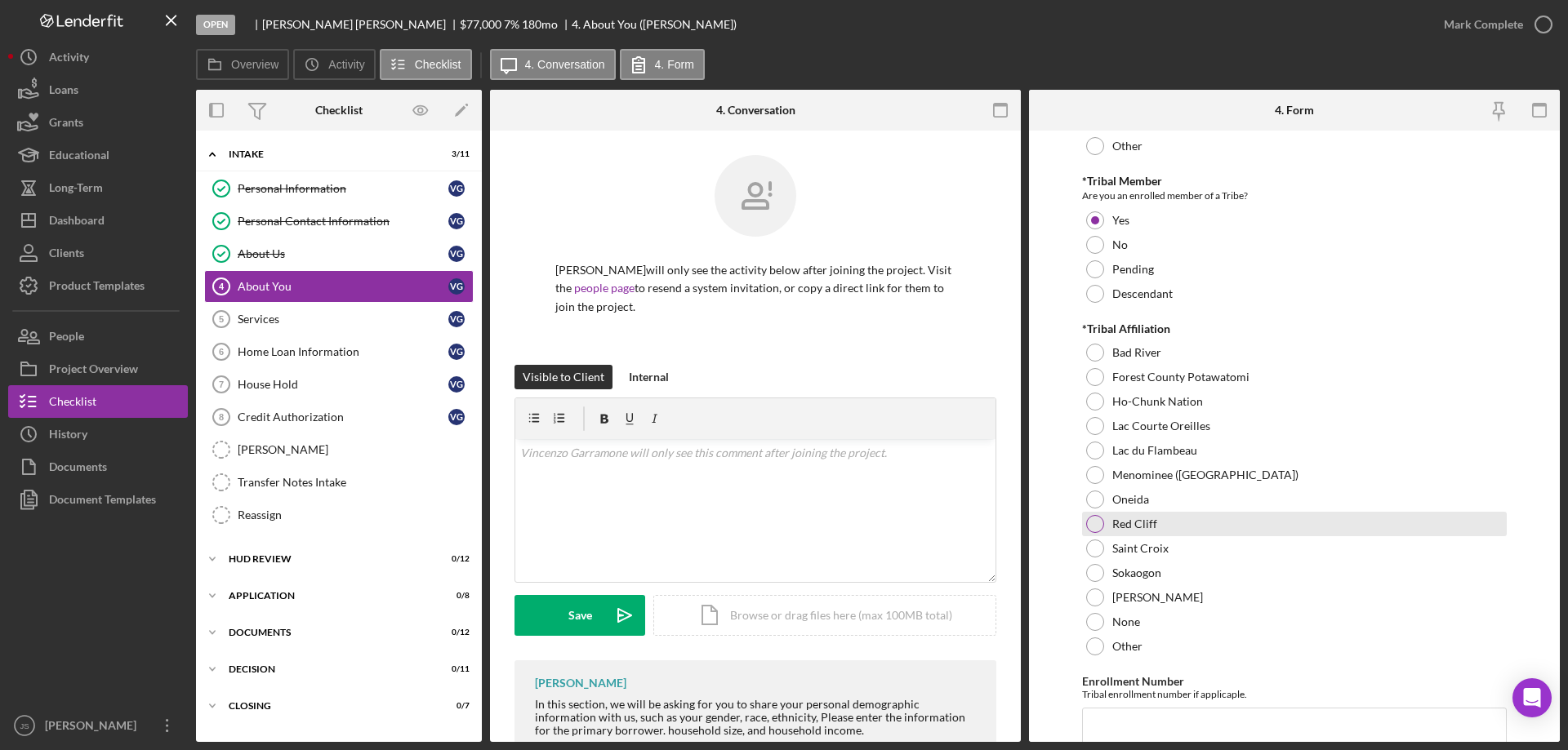
click at [1091, 529] on div at bounding box center [1094, 524] width 18 height 18
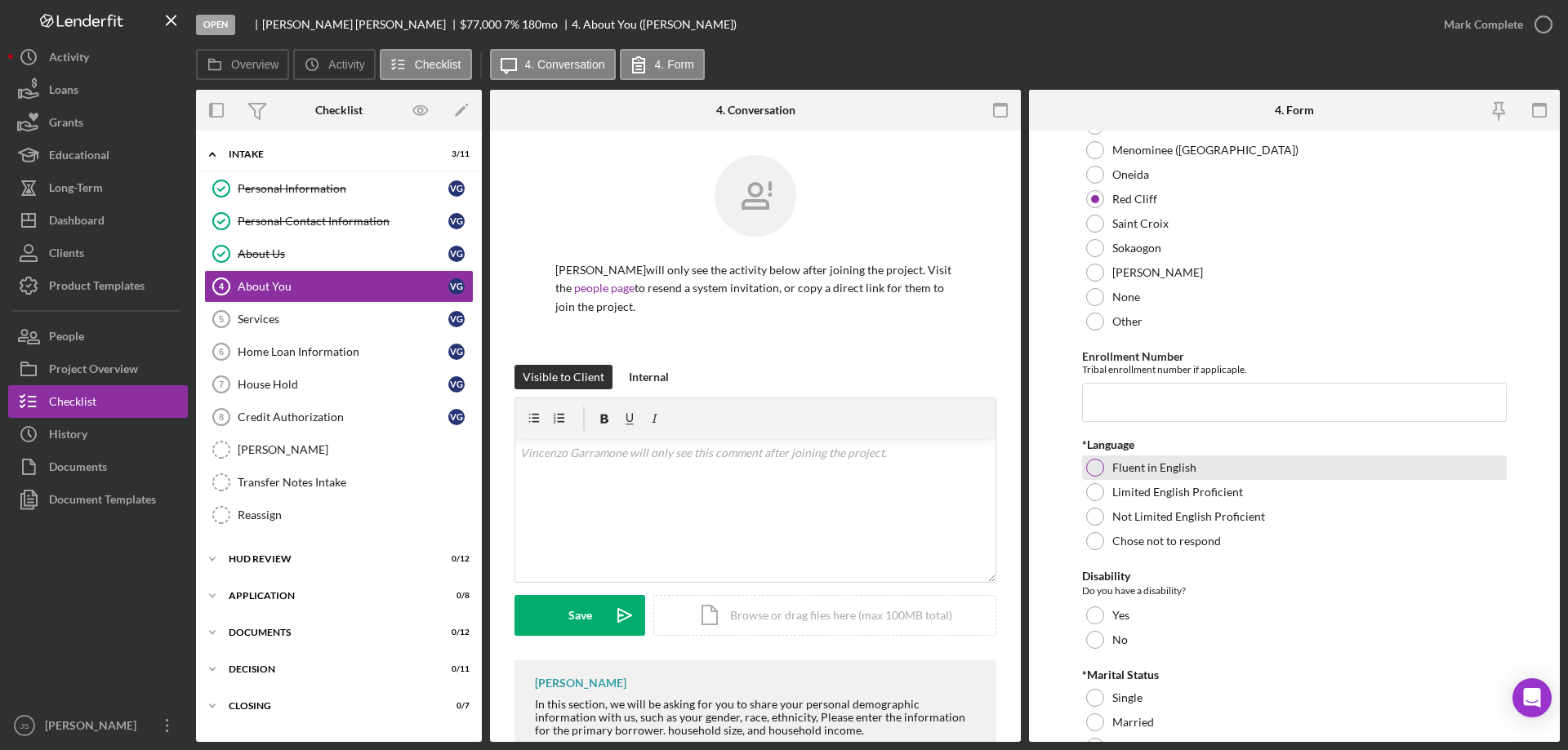
scroll to position [979, 0]
click at [1118, 395] on input "Enrollment Number" at bounding box center [1294, 400] width 425 height 39
type input "435A007485"
click at [1094, 462] on div at bounding box center [1094, 466] width 18 height 18
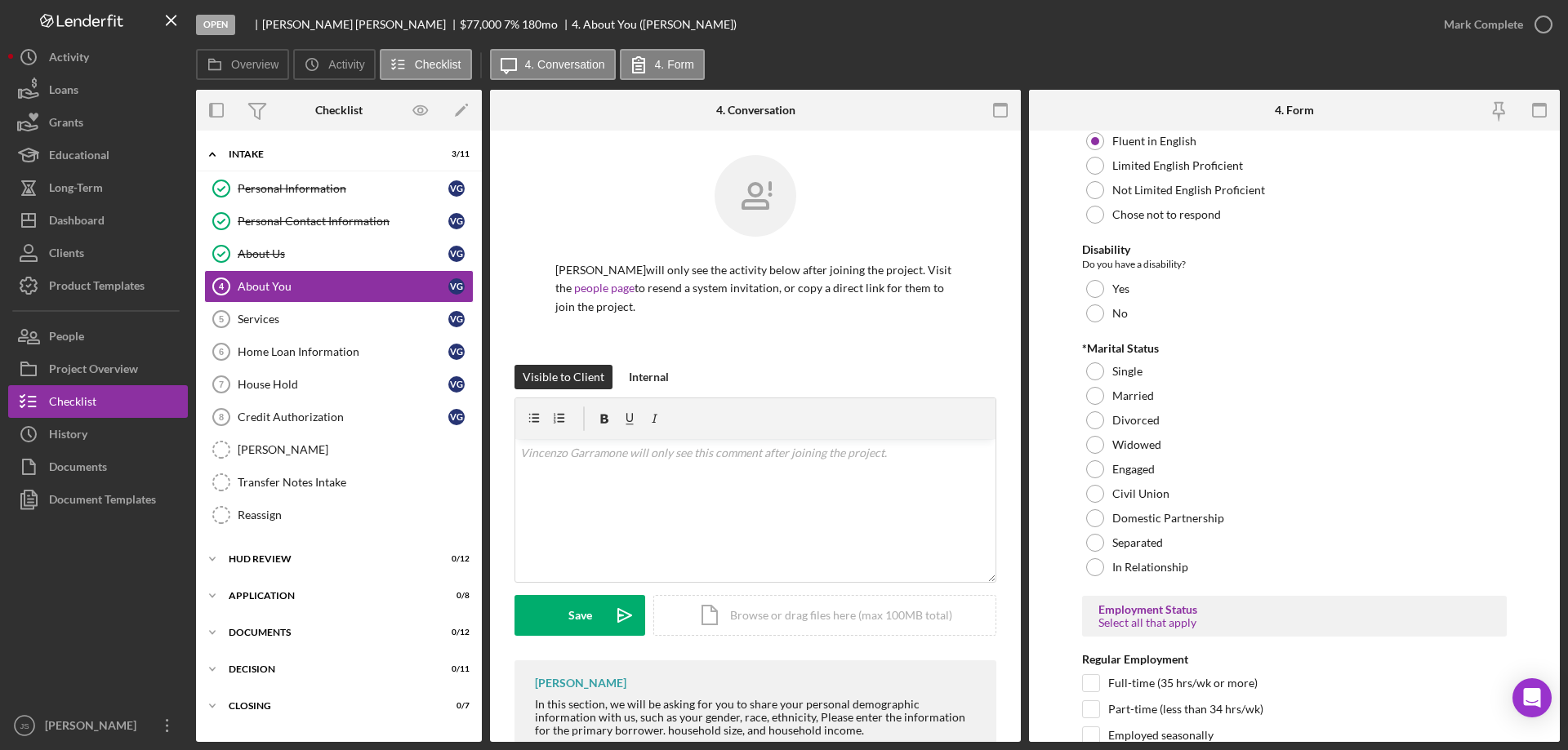
scroll to position [1306, 0]
click at [1095, 311] on div at bounding box center [1094, 312] width 18 height 18
click at [1095, 370] on div at bounding box center [1094, 370] width 18 height 18
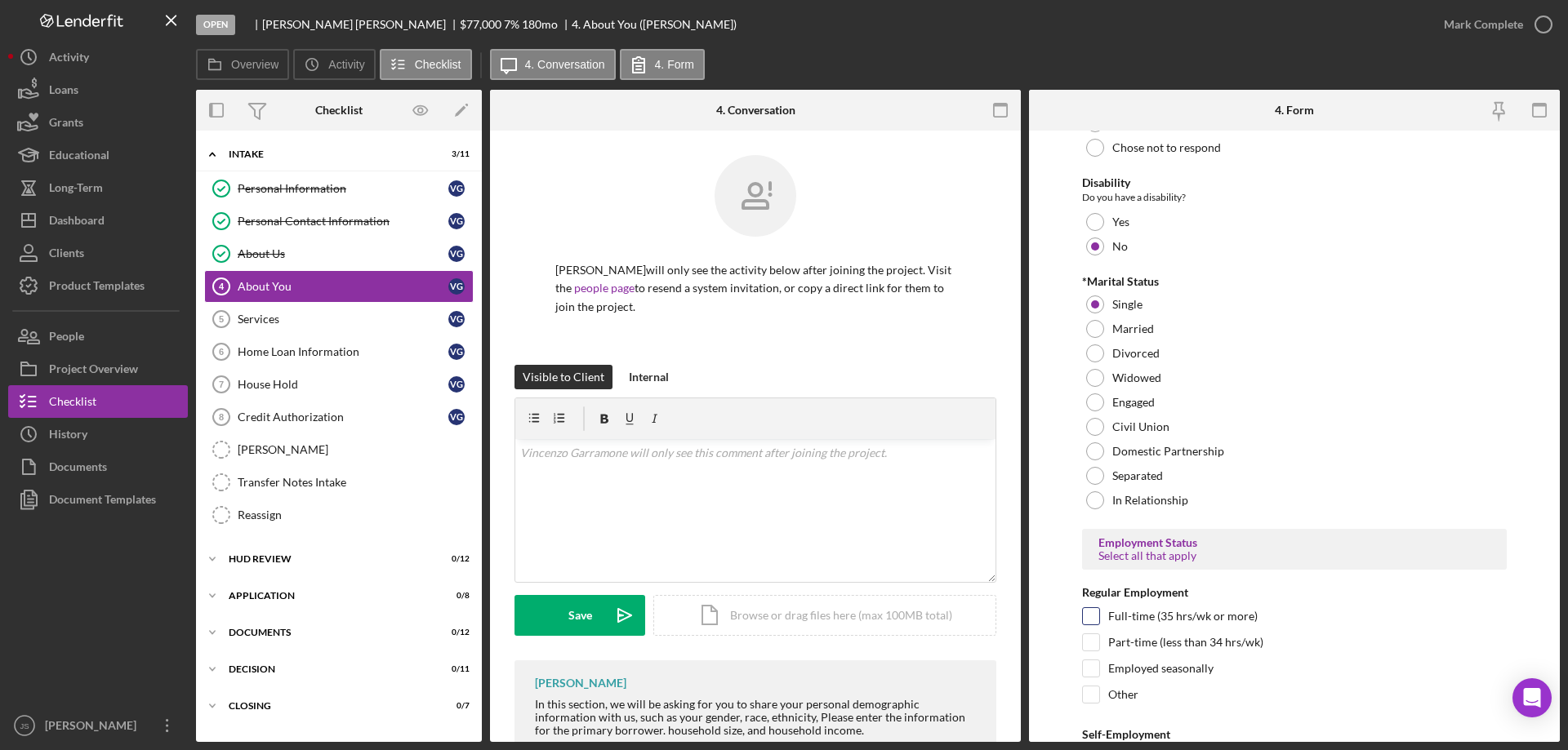
scroll to position [1551, 0]
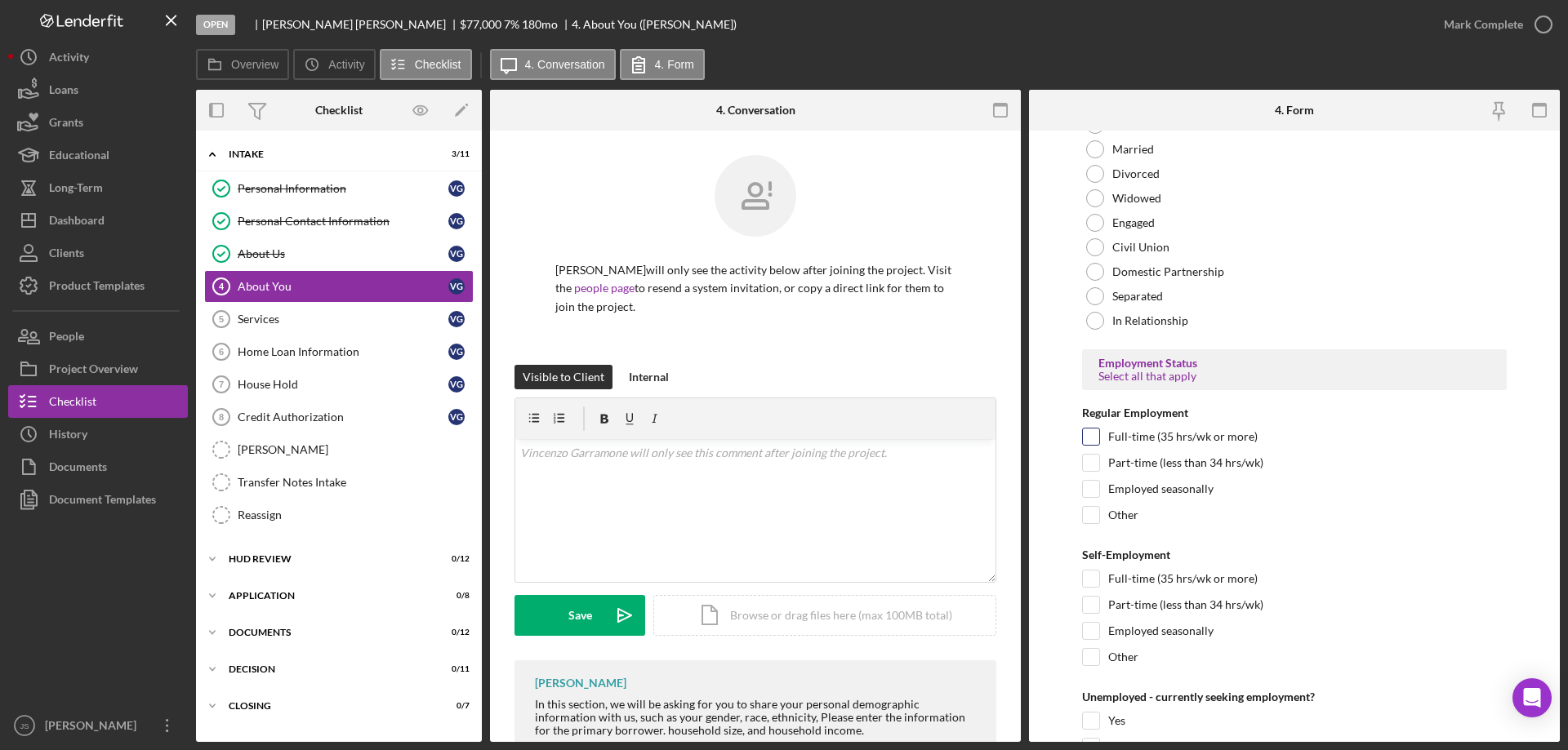
click at [1086, 431] on input "Full-time (35 hrs/wk or more)" at bounding box center [1091, 436] width 16 height 16
checkbox input "true"
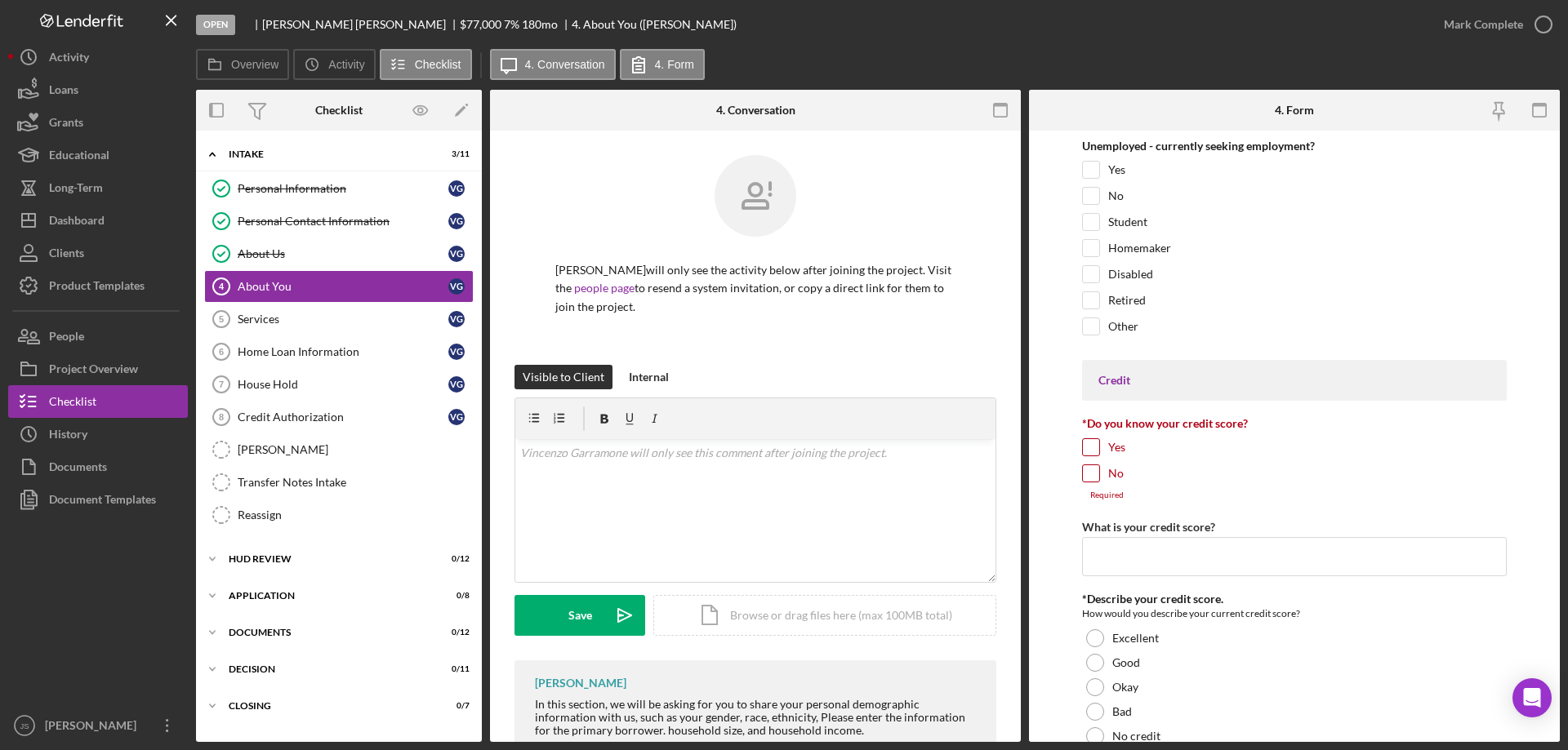
scroll to position [2203, 0]
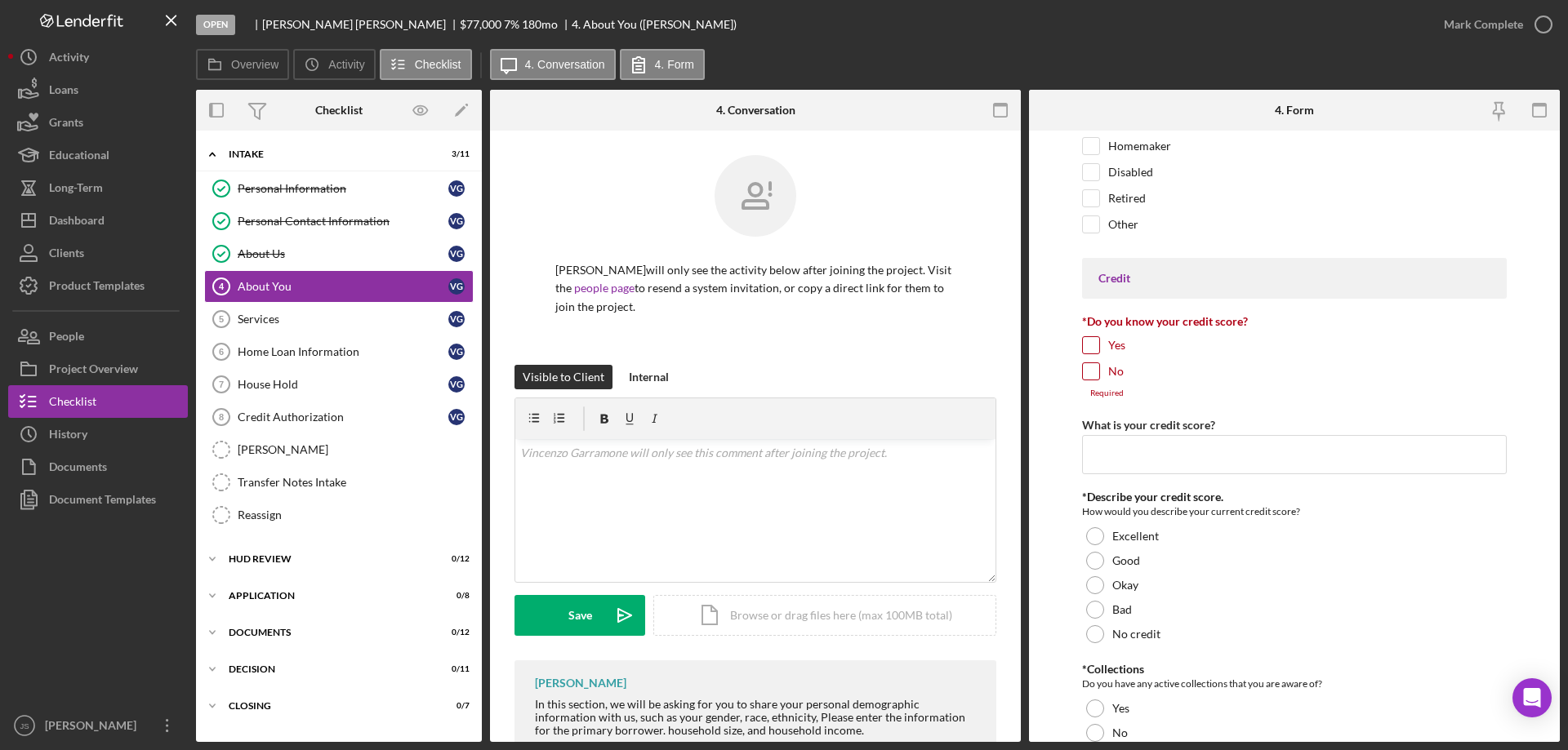
click at [1091, 345] on input "Yes" at bounding box center [1091, 345] width 16 height 16
checkbox input "true"
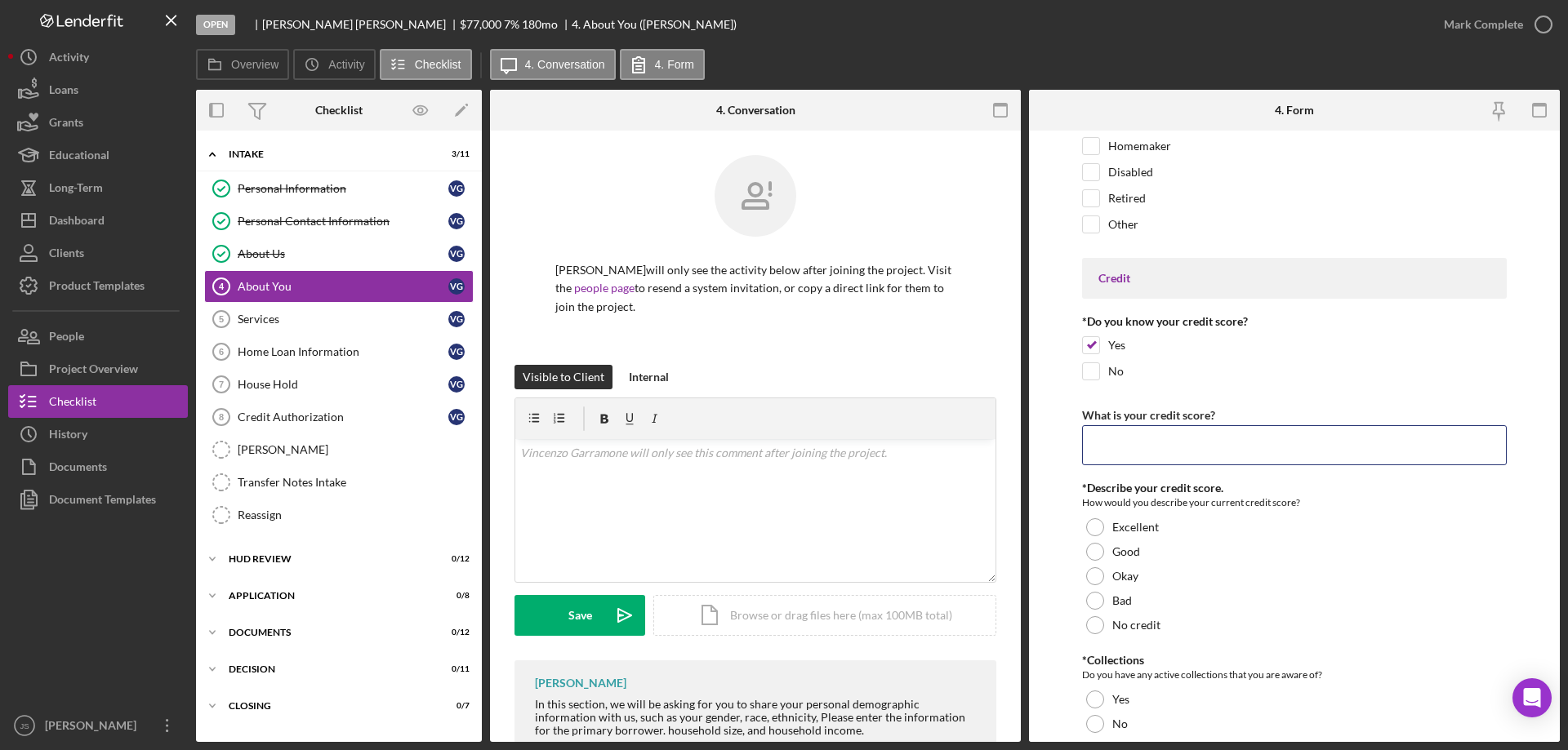
drag, startPoint x: 1102, startPoint y: 443, endPoint x: 1051, endPoint y: 423, distance: 54.8
click at [1102, 444] on input "What is your credit score?" at bounding box center [1294, 444] width 425 height 39
type input "676"
click at [1092, 571] on div at bounding box center [1094, 576] width 18 height 18
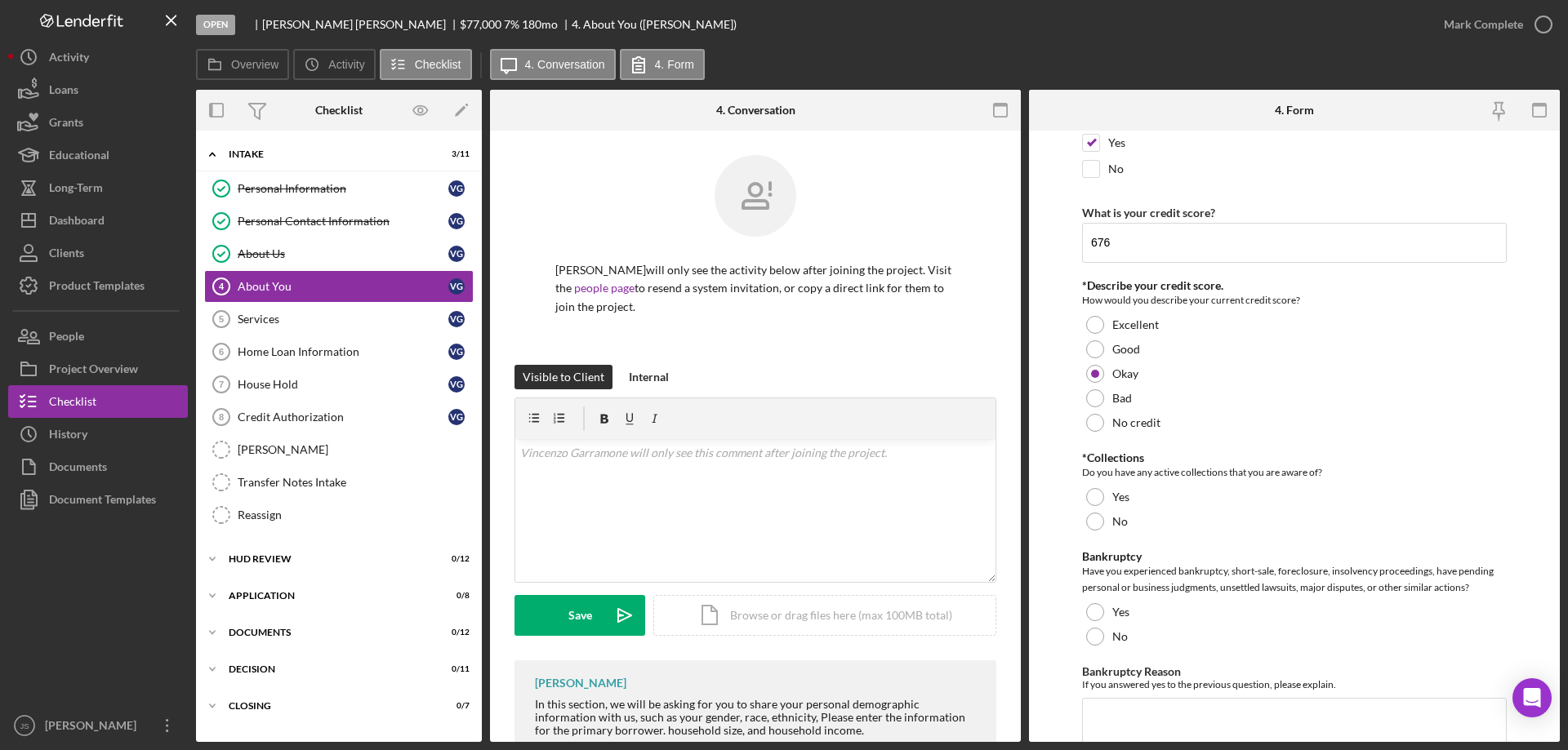
scroll to position [2530, 0]
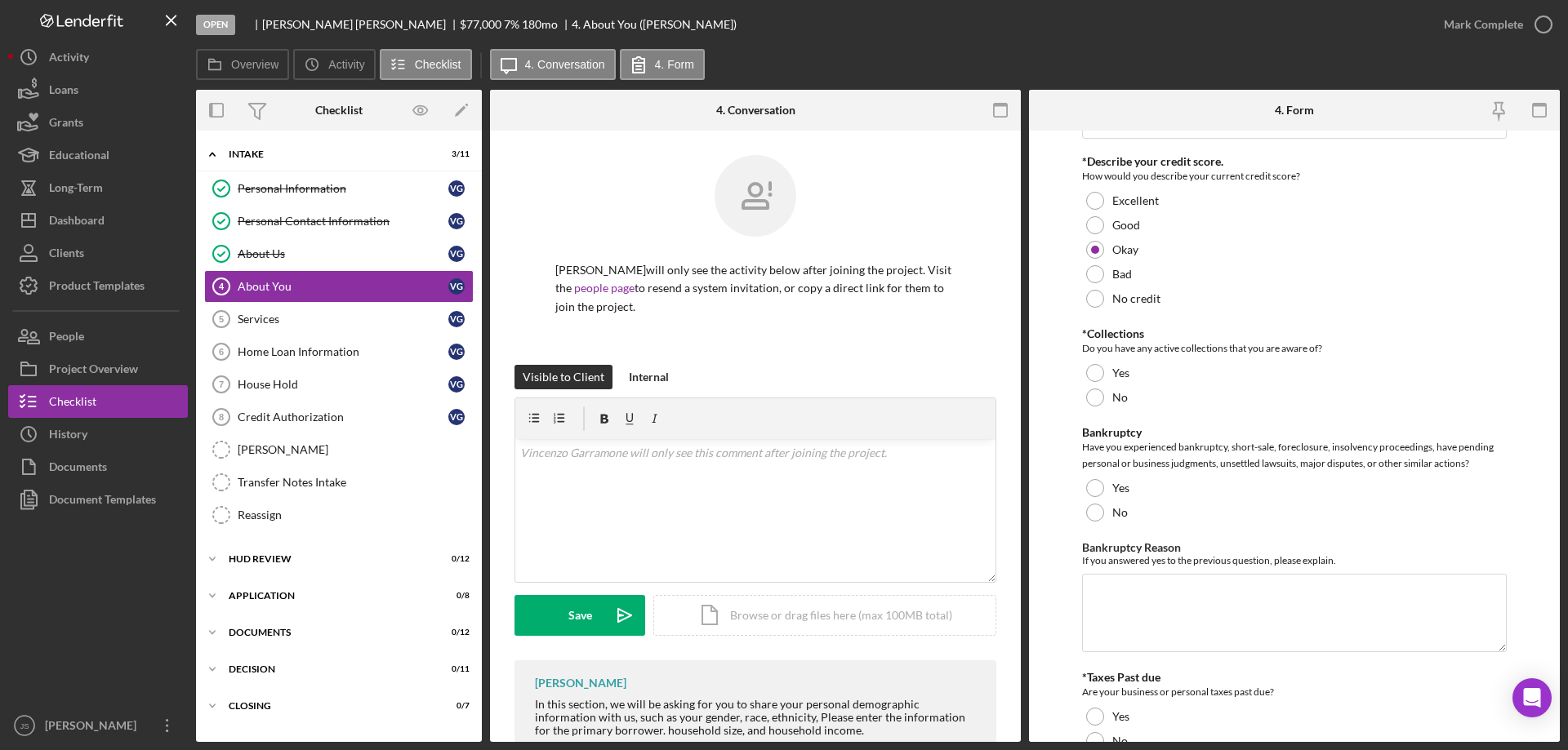
drag, startPoint x: 1096, startPoint y: 402, endPoint x: 1097, endPoint y: 441, distance: 39.0
click at [1097, 402] on div at bounding box center [1094, 397] width 18 height 18
click at [1099, 509] on div at bounding box center [1094, 512] width 18 height 18
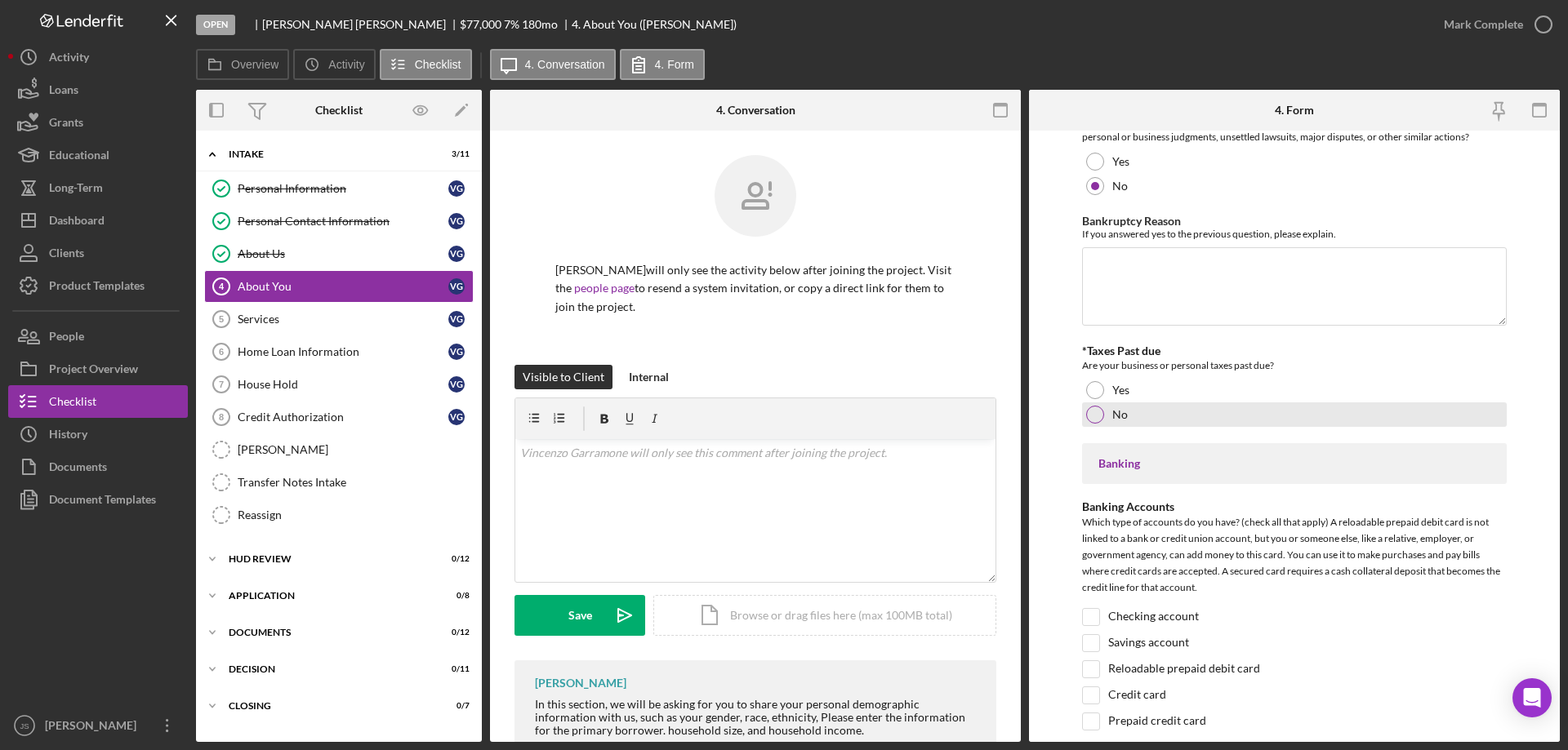
drag, startPoint x: 1090, startPoint y: 420, endPoint x: 1246, endPoint y: 427, distance: 156.2
click at [1095, 419] on div at bounding box center [1094, 414] width 18 height 18
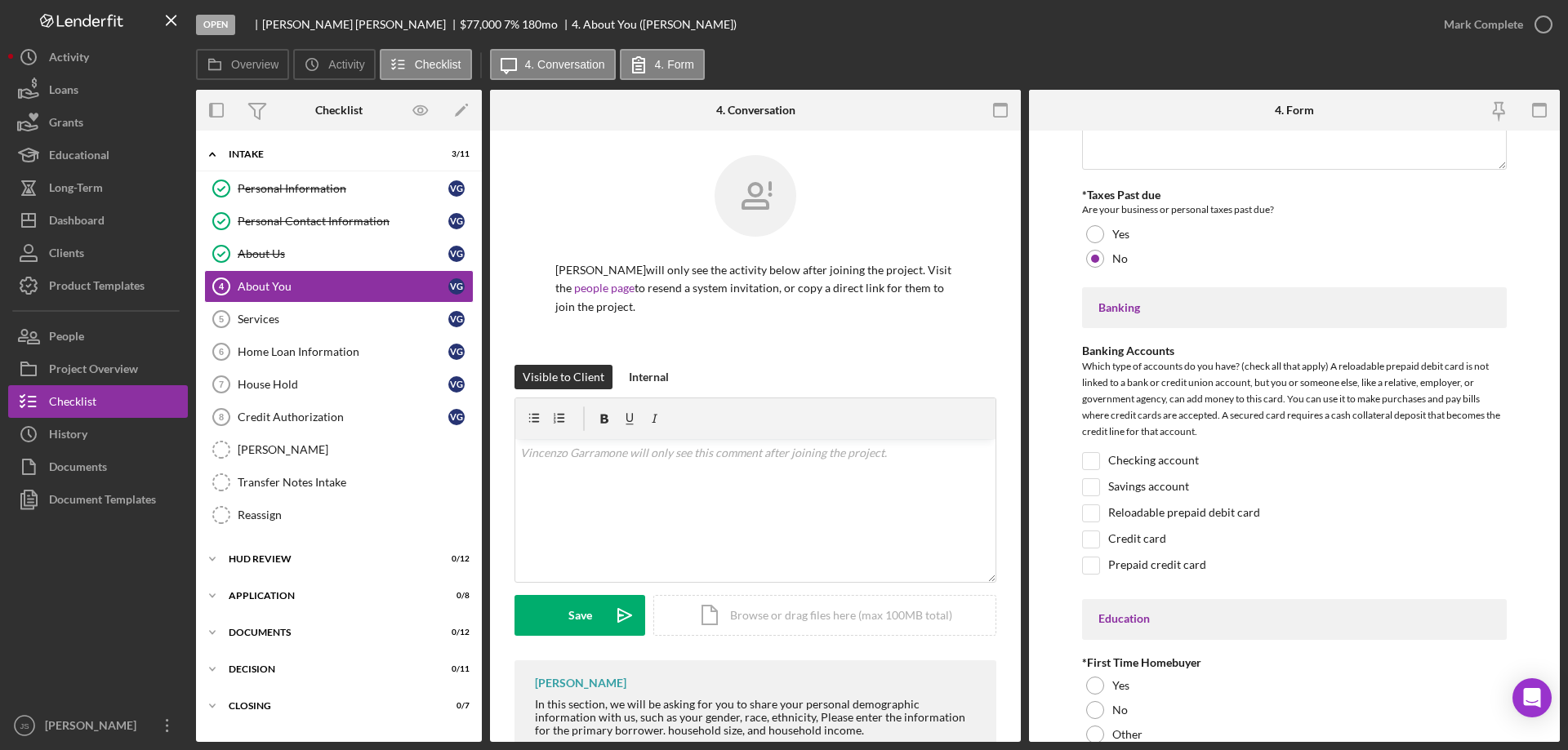
scroll to position [3020, 0]
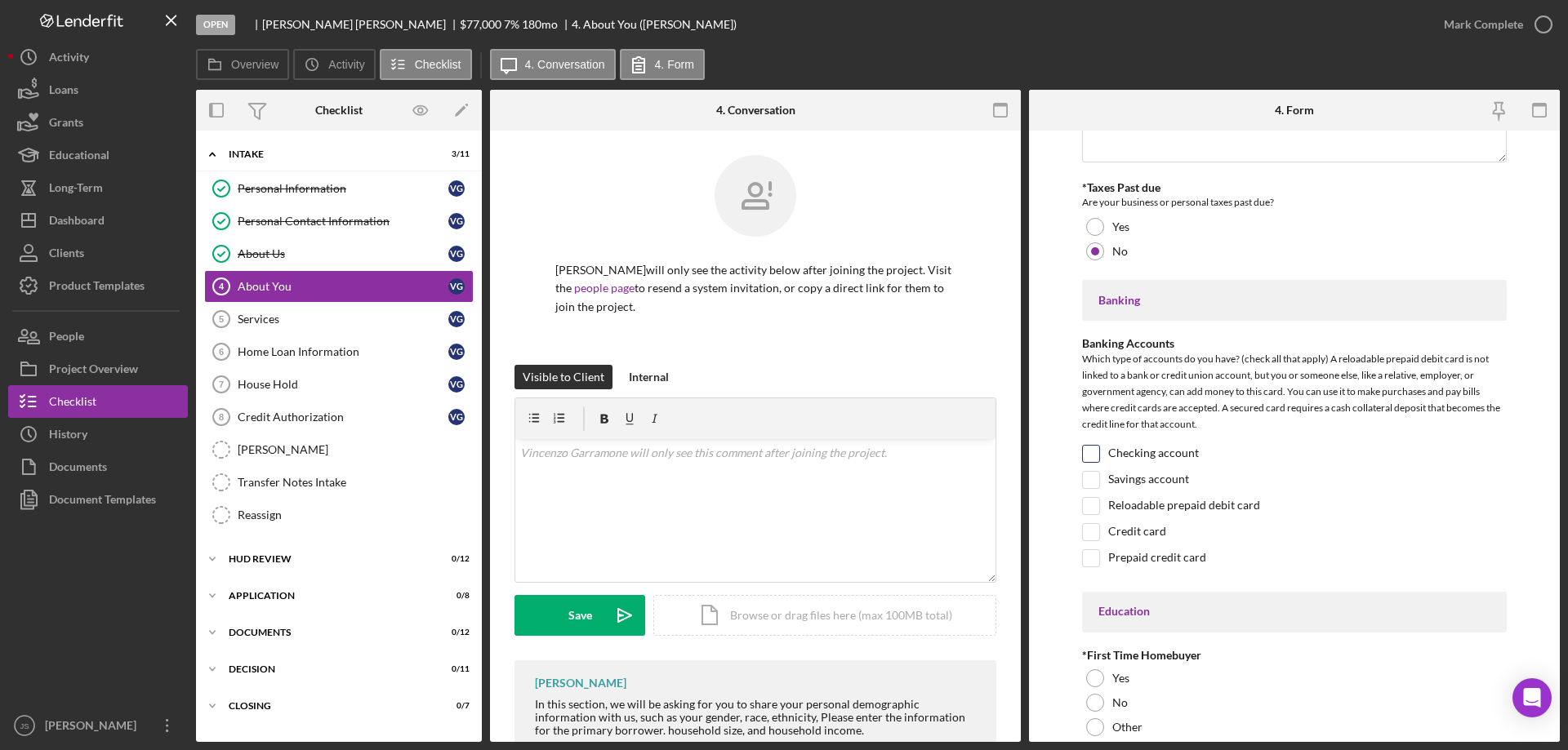
click at [1087, 452] on input "Checking account" at bounding box center [1091, 453] width 16 height 16
checkbox input "true"
click at [1093, 481] on input "Savings account" at bounding box center [1091, 479] width 16 height 16
checkbox input "true"
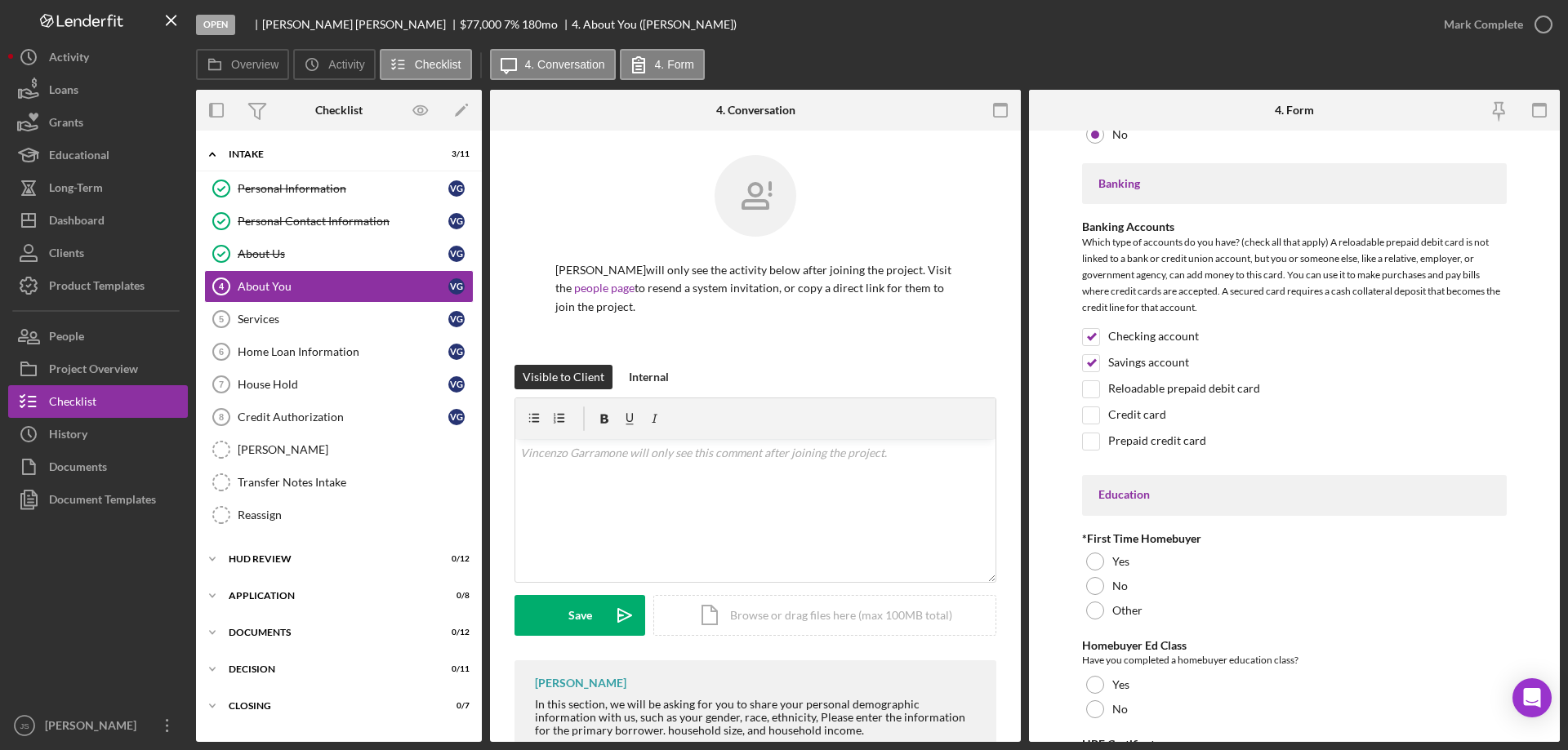
scroll to position [3347, 0]
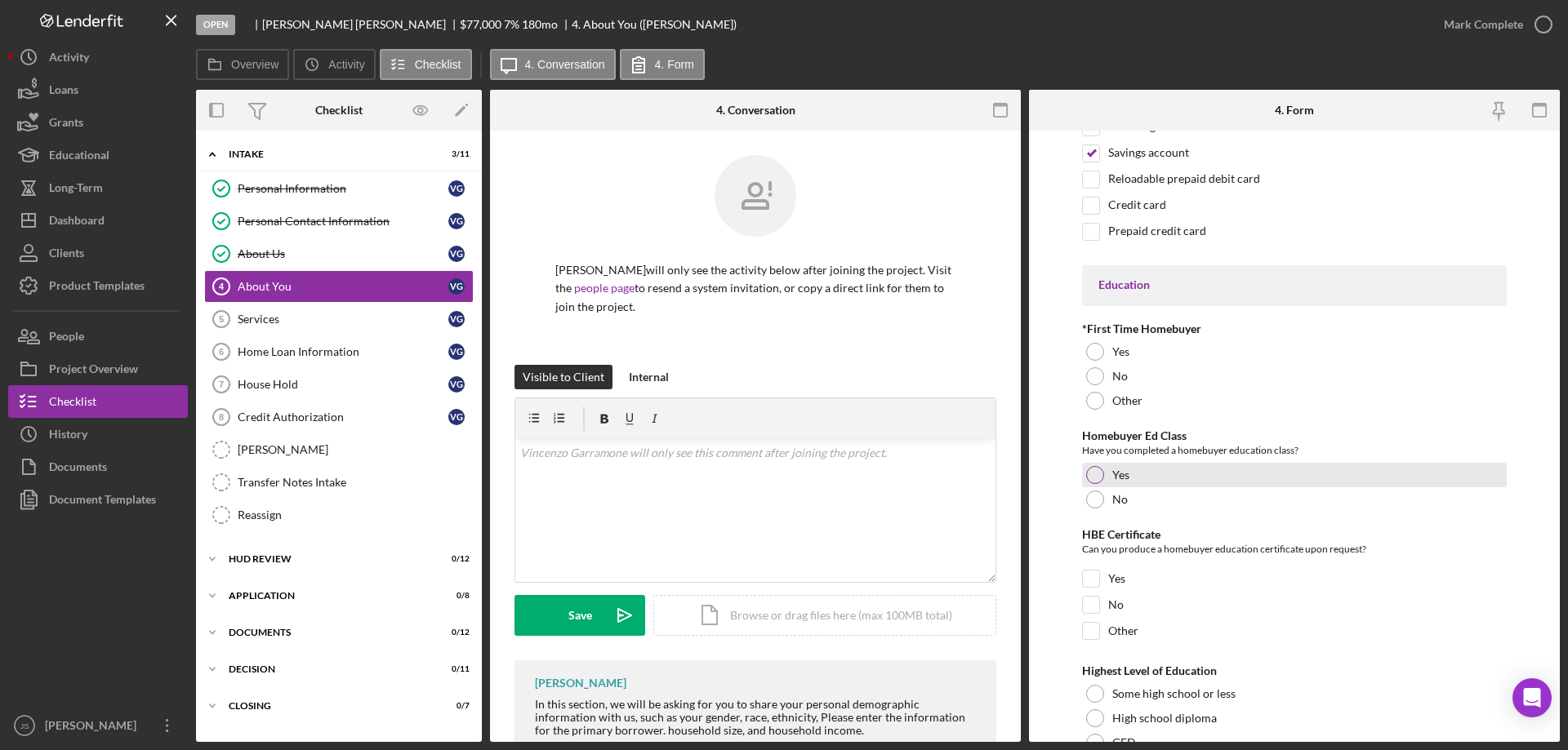
click at [1097, 475] on div at bounding box center [1094, 474] width 18 height 18
drag, startPoint x: 1094, startPoint y: 604, endPoint x: 1229, endPoint y: 613, distance: 135.3
click at [1097, 604] on input "No" at bounding box center [1091, 605] width 16 height 16
checkbox input "true"
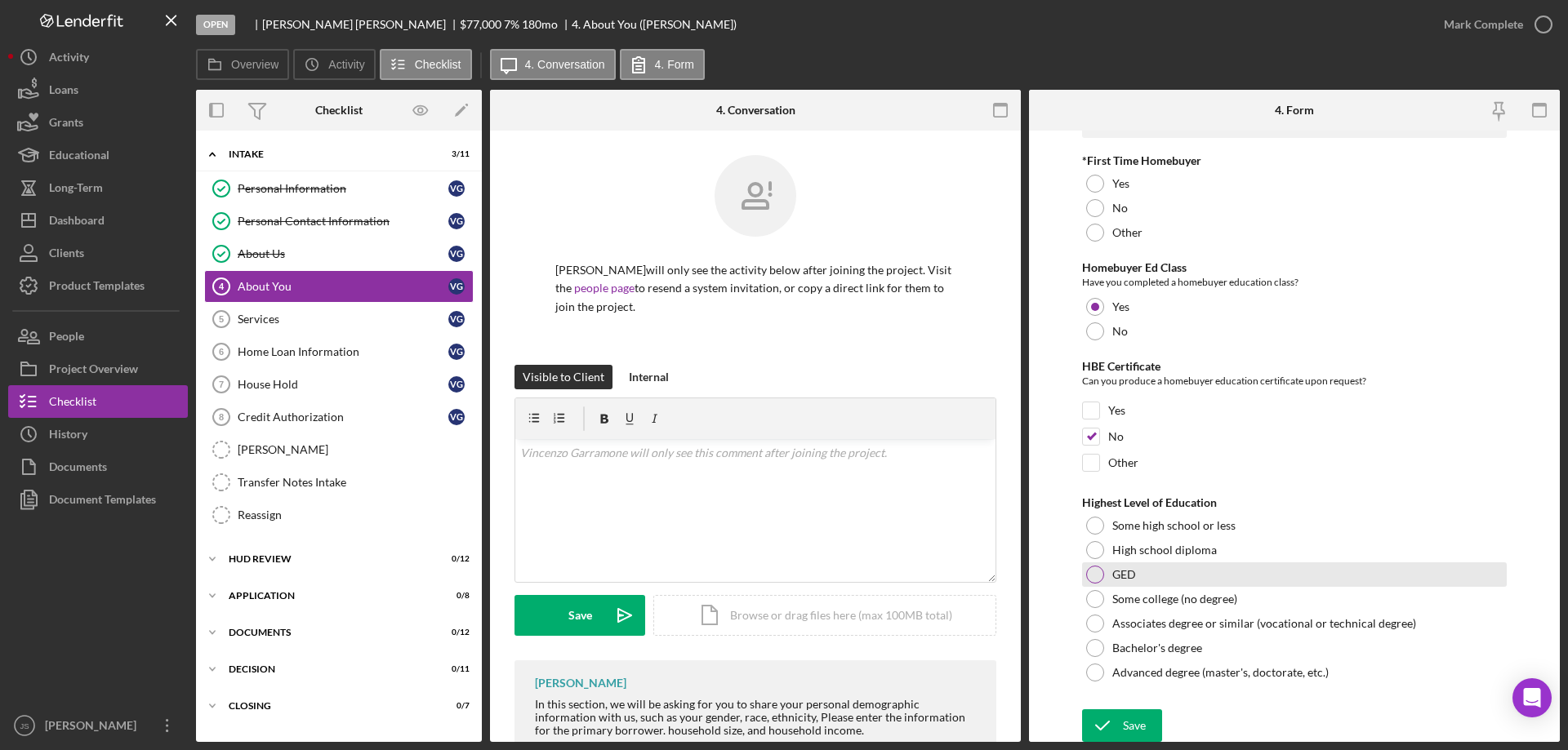
scroll to position [3517, 0]
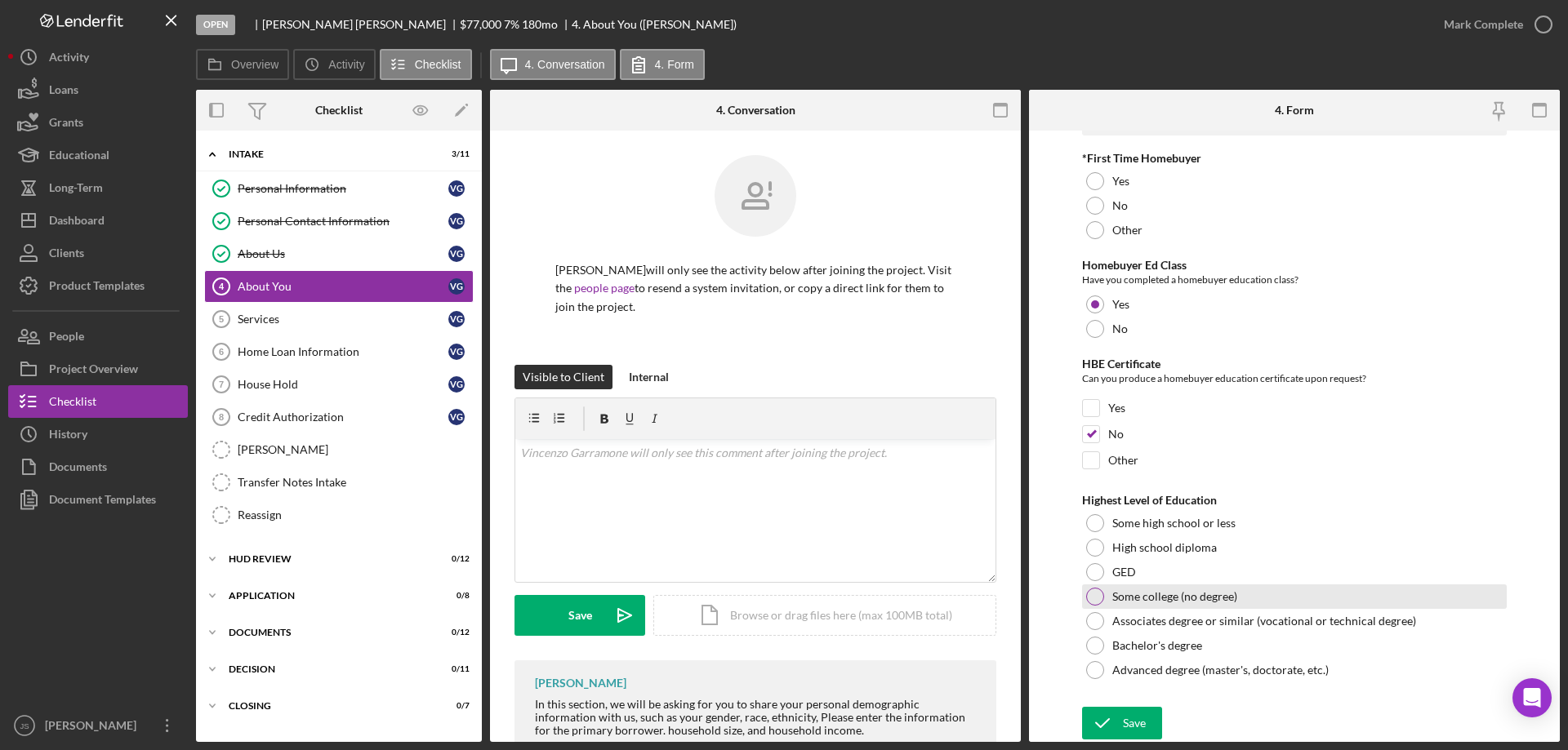
click at [1092, 595] on div at bounding box center [1094, 596] width 18 height 18
click at [1132, 725] on div "Save" at bounding box center [1134, 723] width 23 height 32
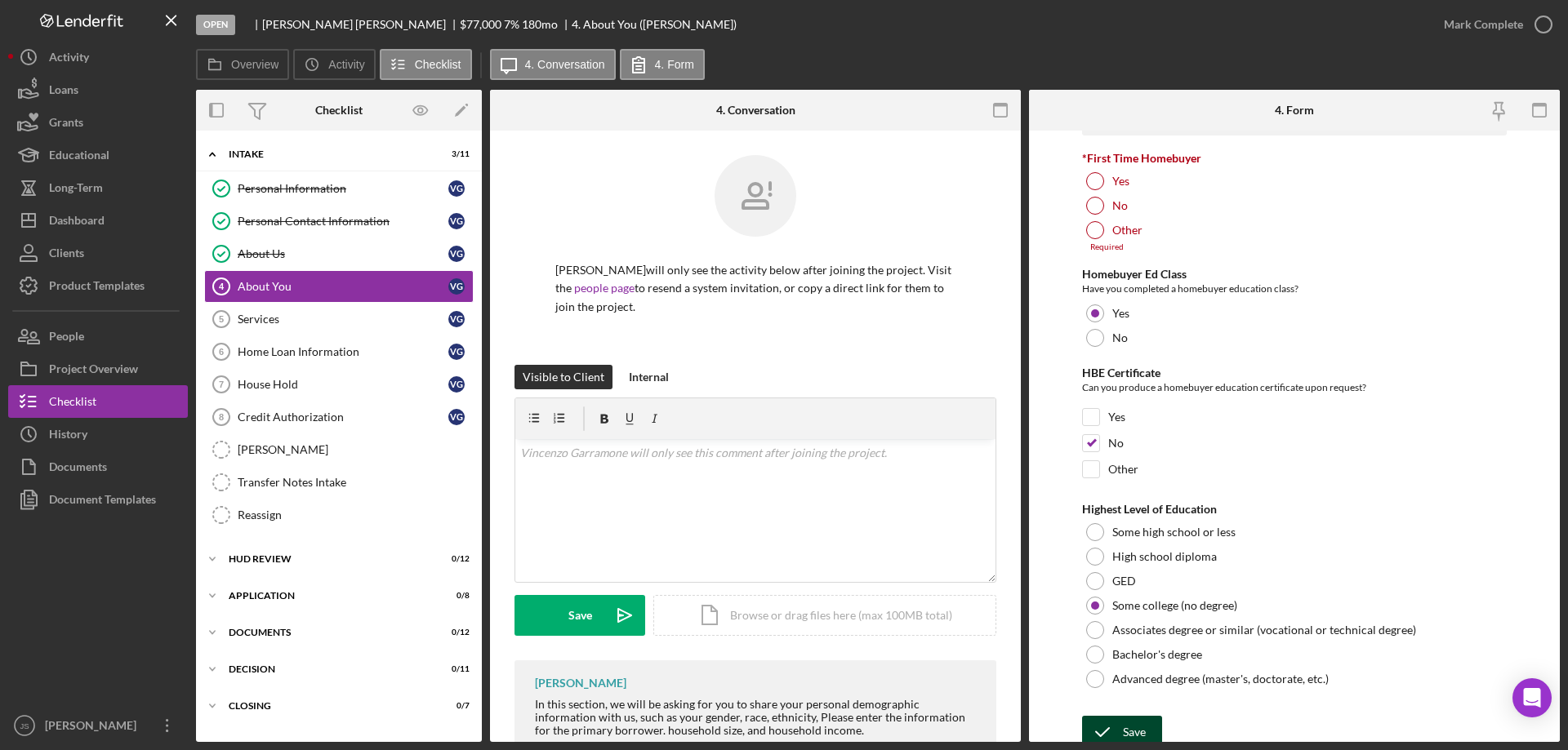
click at [1107, 734] on icon "submit" at bounding box center [1102, 732] width 41 height 41
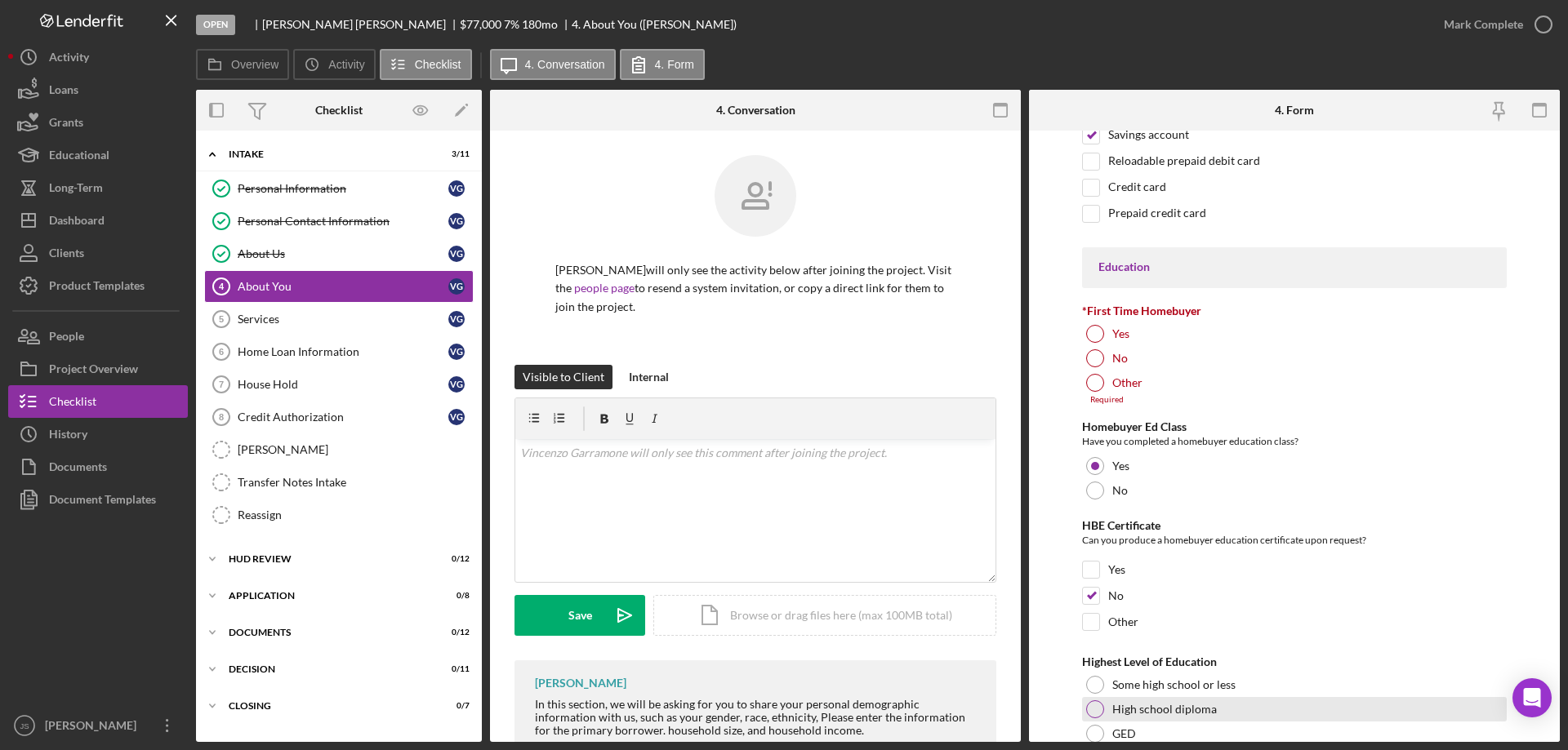
scroll to position [3191, 0]
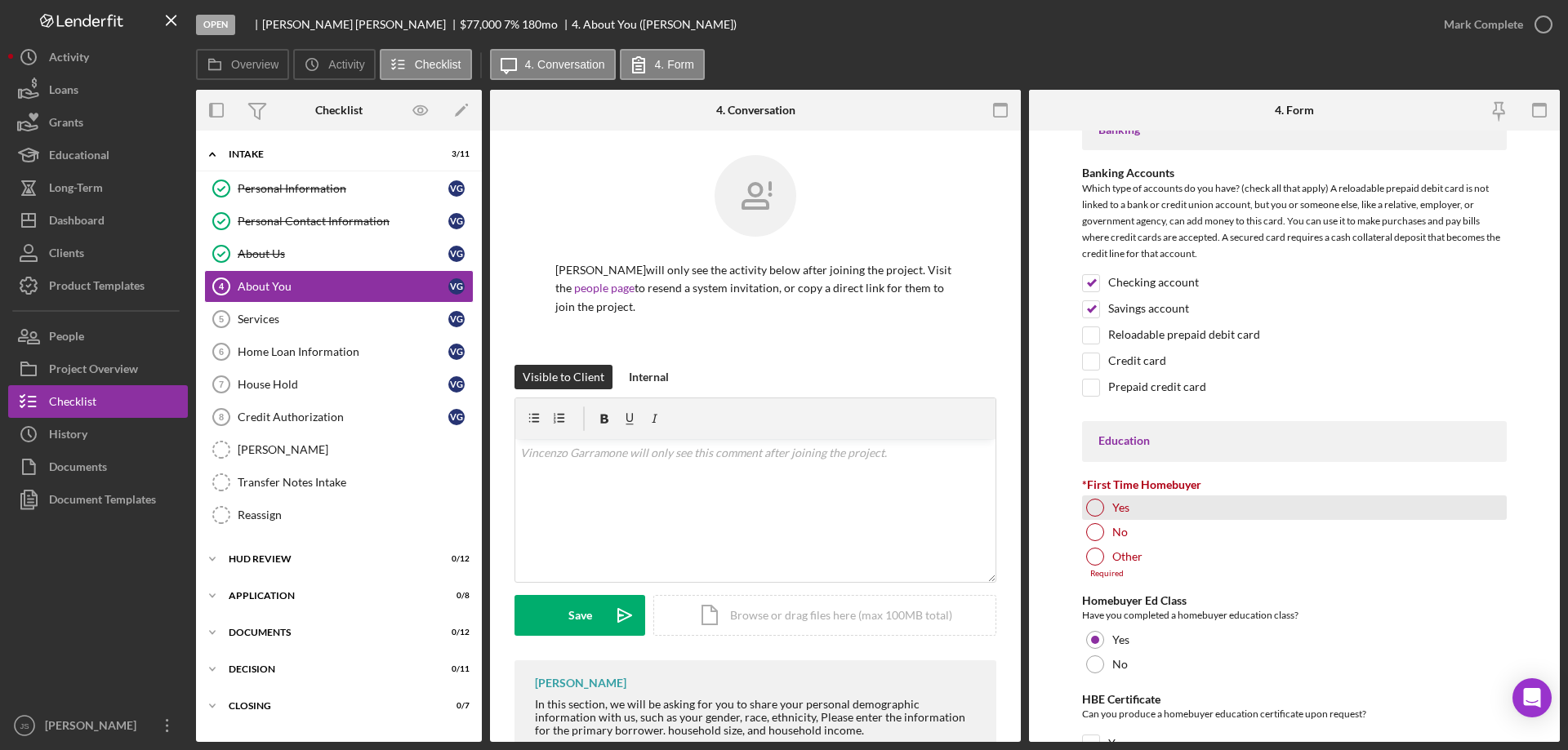
drag, startPoint x: 1091, startPoint y: 505, endPoint x: 1548, endPoint y: 542, distance: 458.5
click at [1092, 505] on div at bounding box center [1094, 508] width 18 height 18
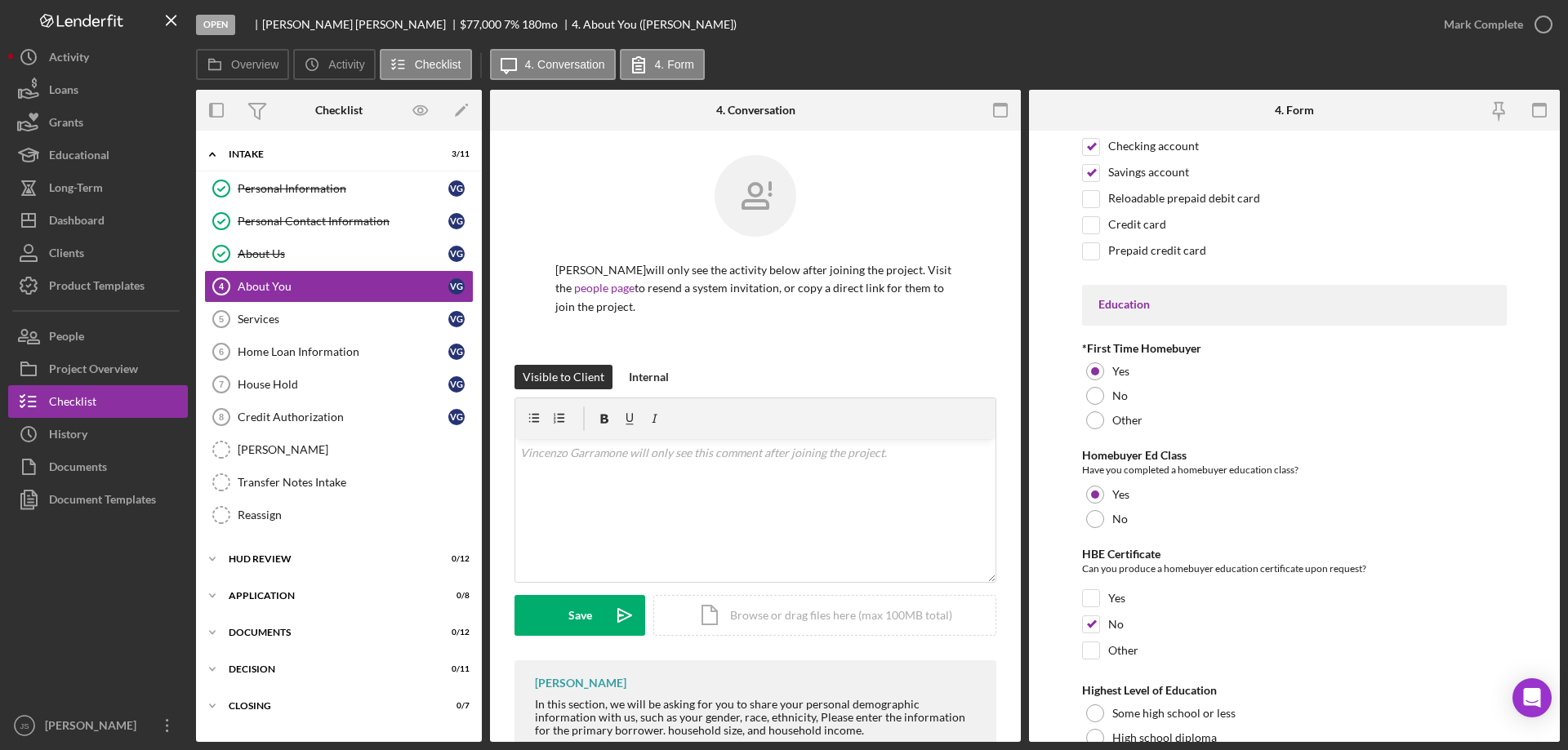
scroll to position [3517, 0]
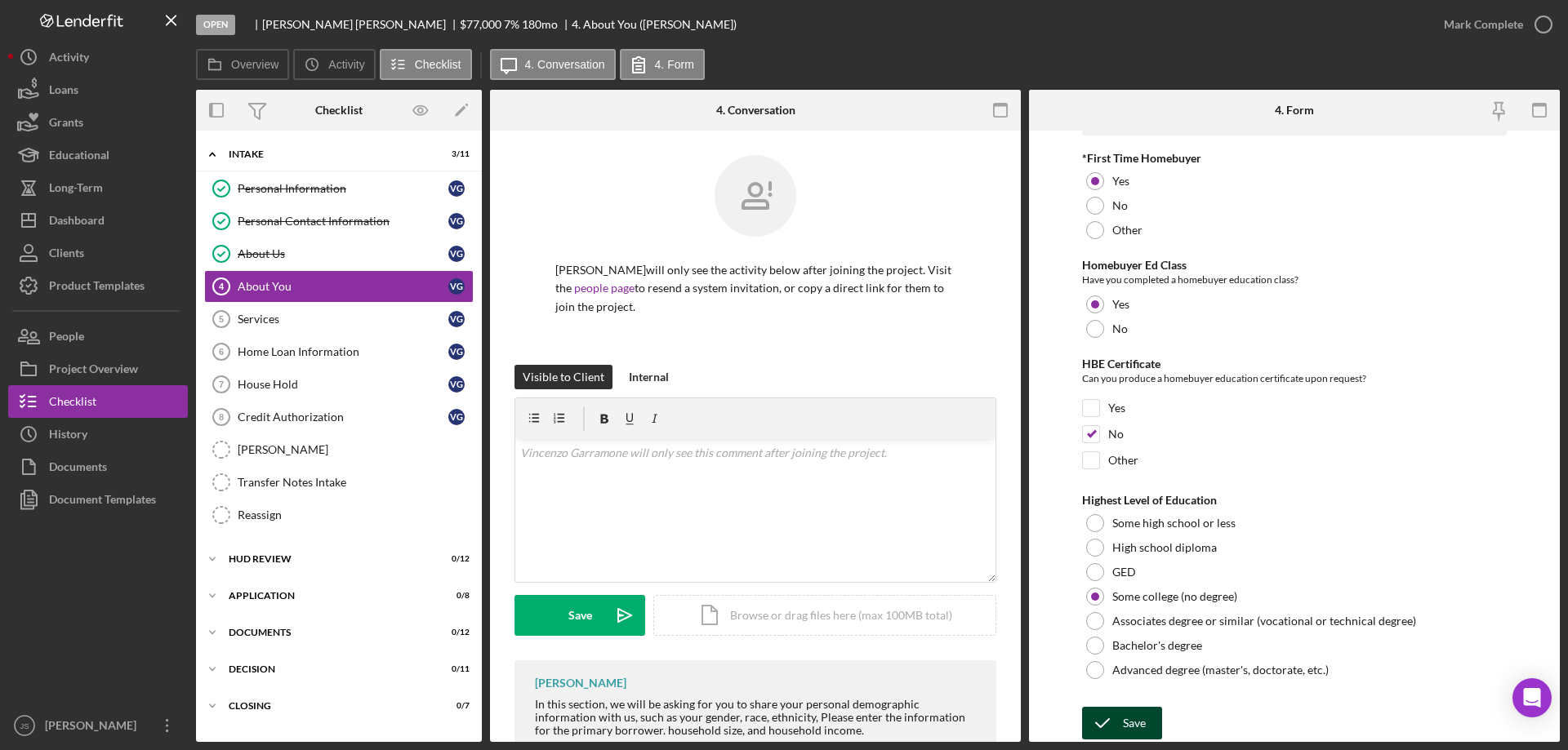
click at [1114, 721] on icon "submit" at bounding box center [1102, 722] width 41 height 41
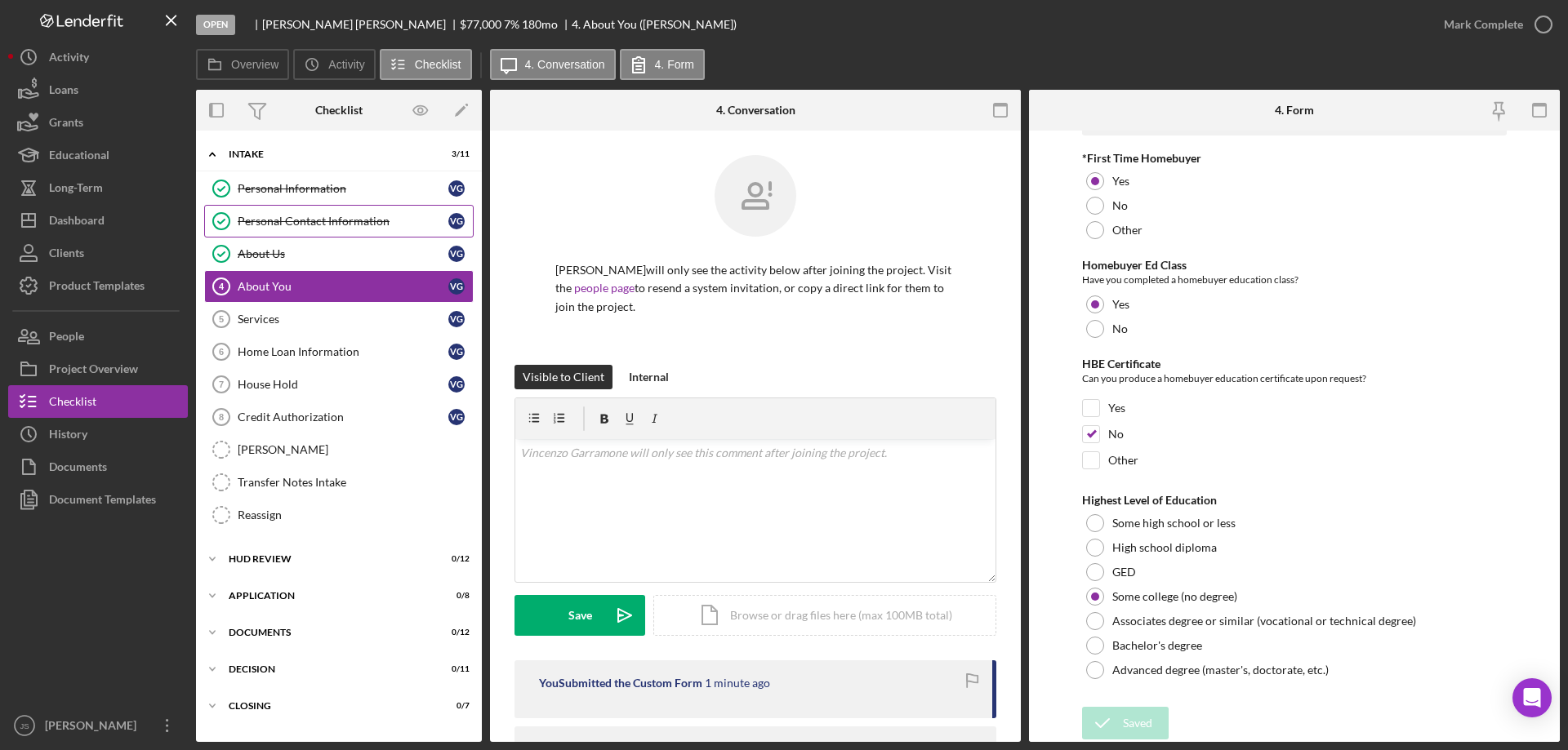
click at [338, 217] on div "Personal Contact Information" at bounding box center [343, 221] width 211 height 13
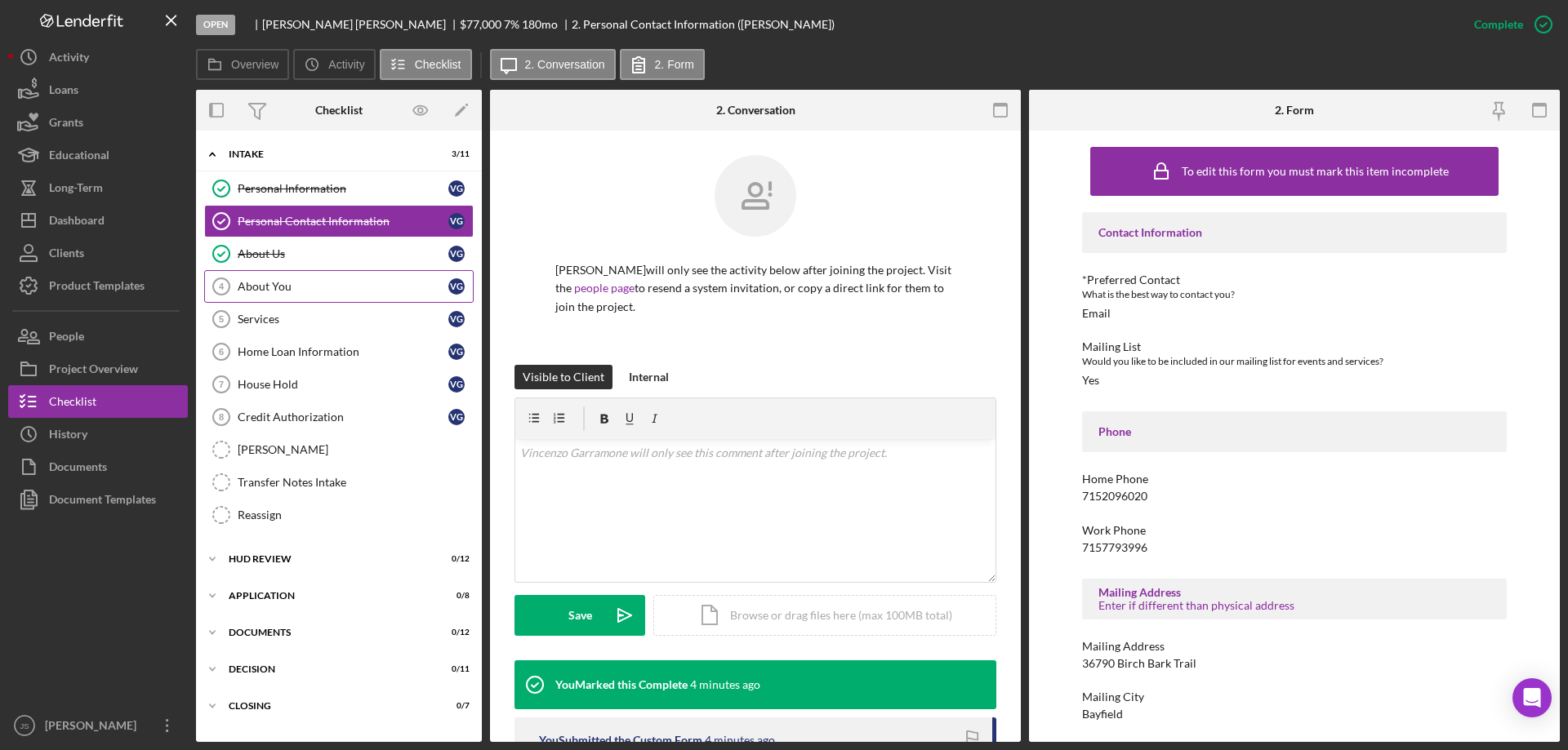
click at [276, 285] on div "About You" at bounding box center [343, 287] width 211 height 13
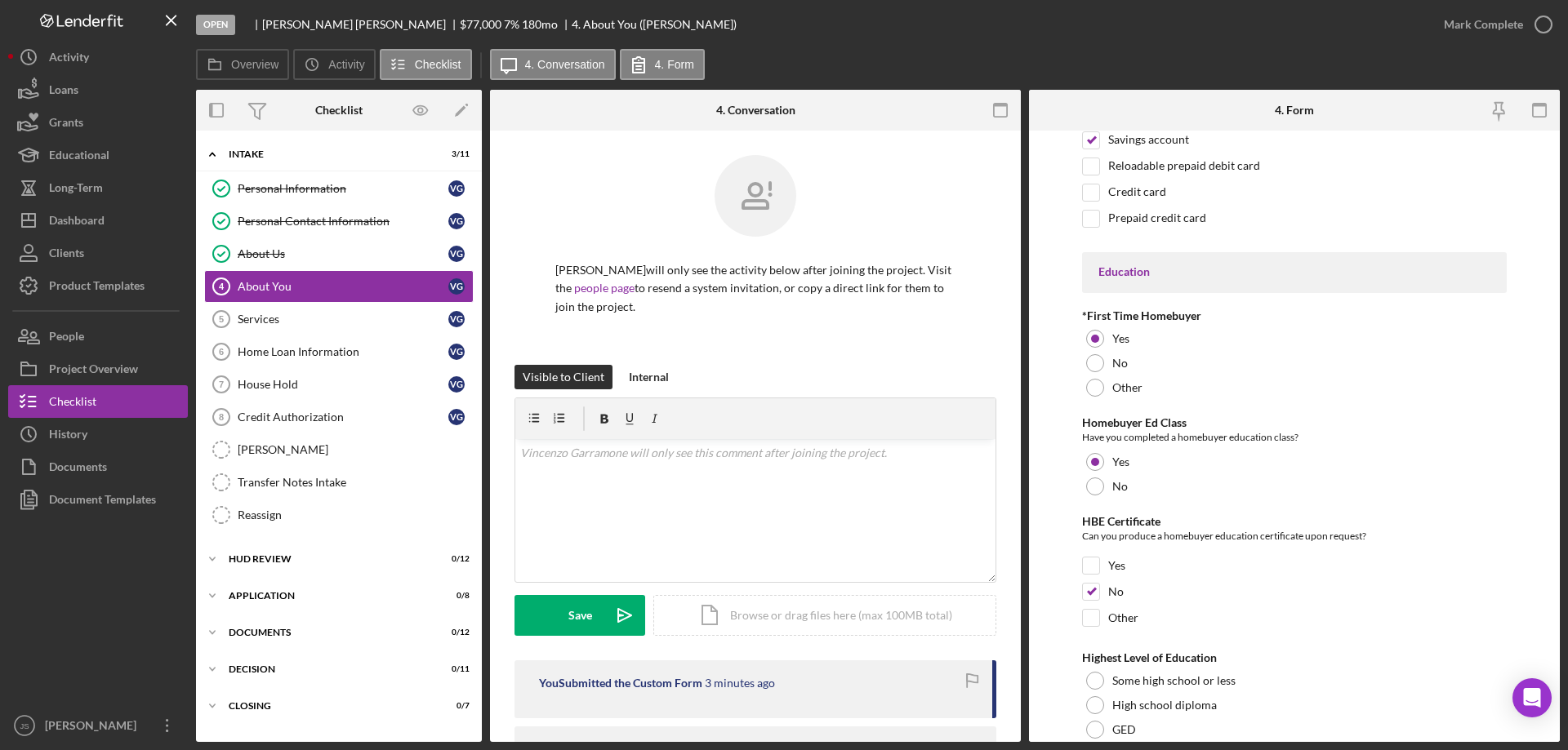
scroll to position [3517, 0]
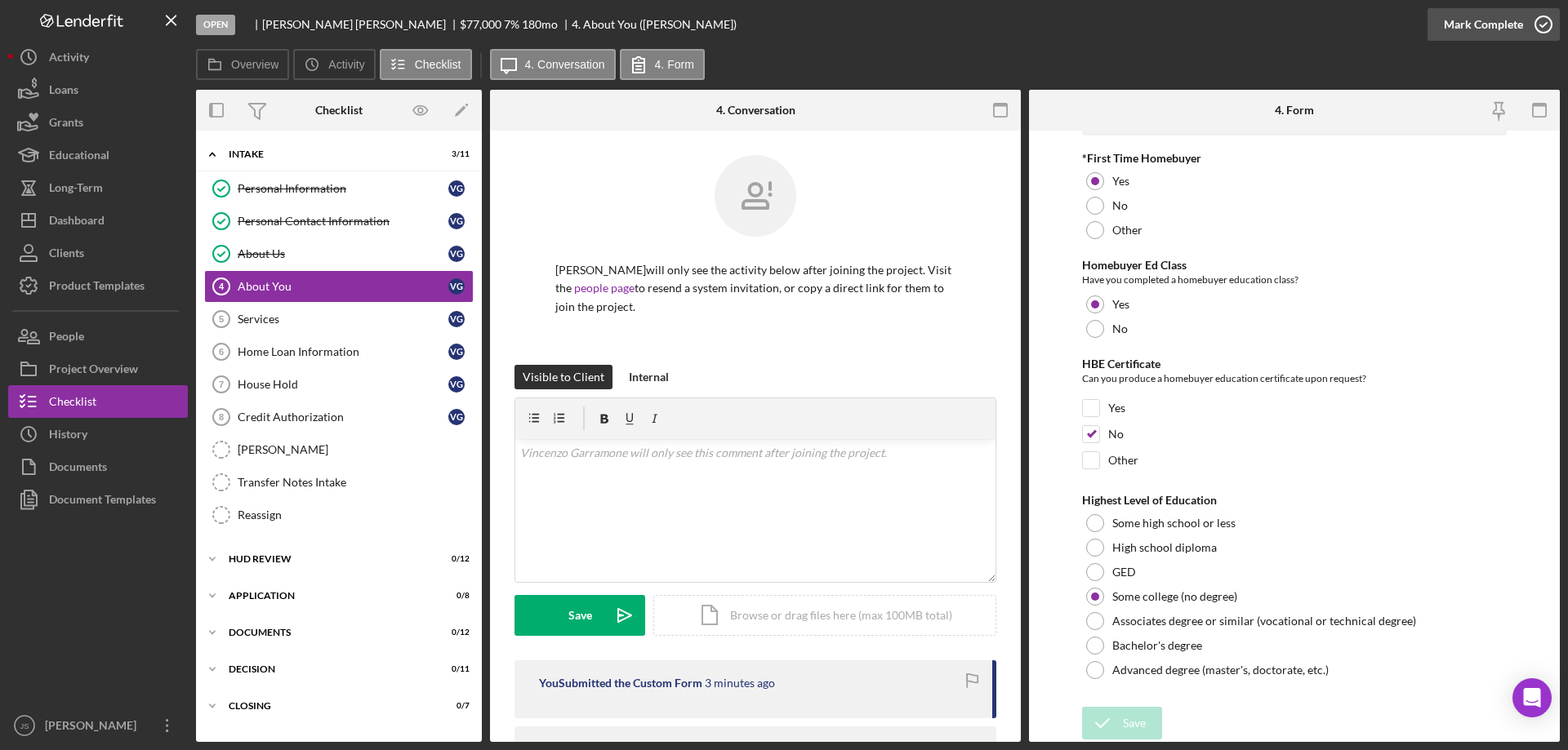
drag, startPoint x: 1540, startPoint y: 20, endPoint x: 1500, endPoint y: 23, distance: 40.1
click at [1540, 20] on icon "button" at bounding box center [1542, 24] width 41 height 41
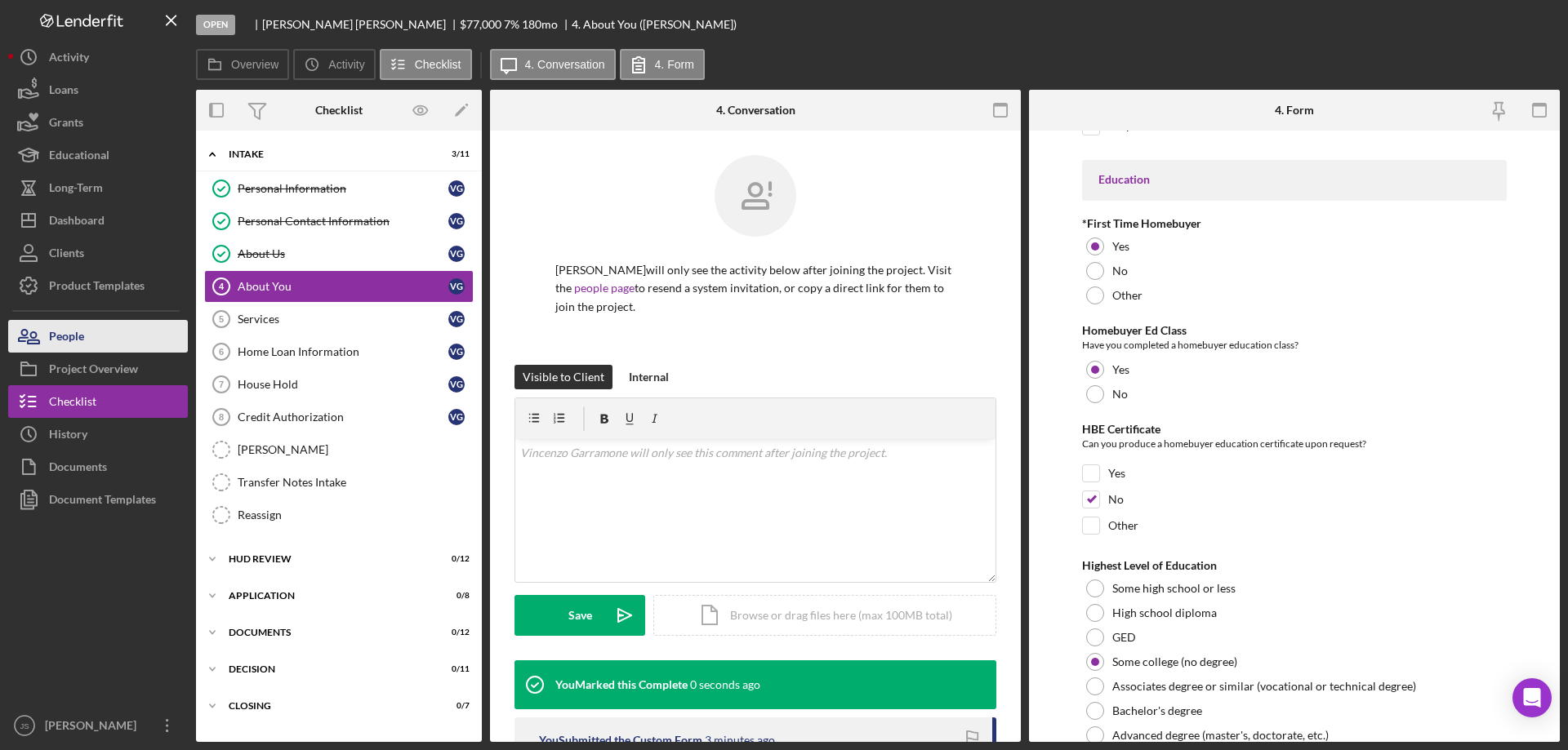
scroll to position [3583, 0]
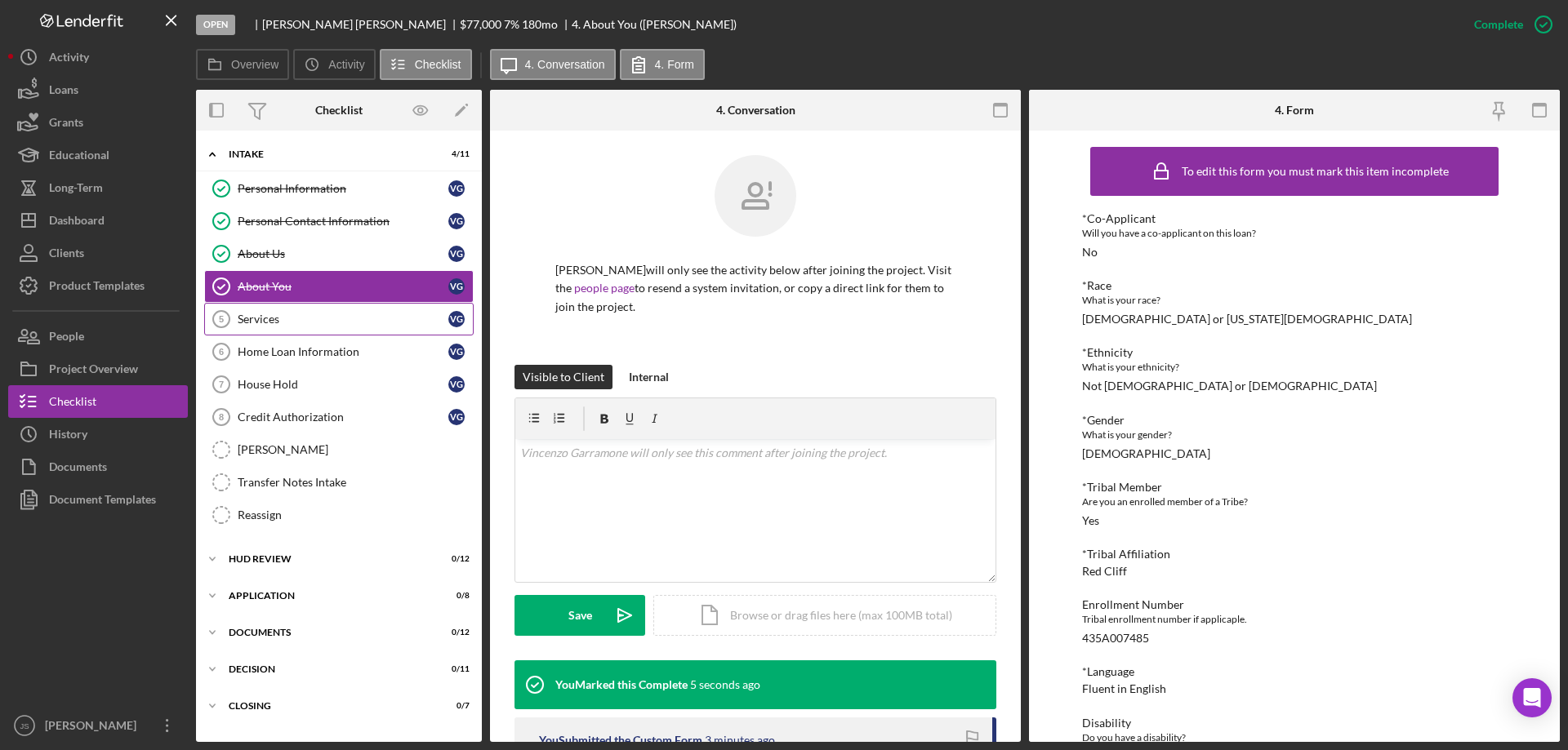
click at [284, 320] on div "Services" at bounding box center [343, 319] width 211 height 13
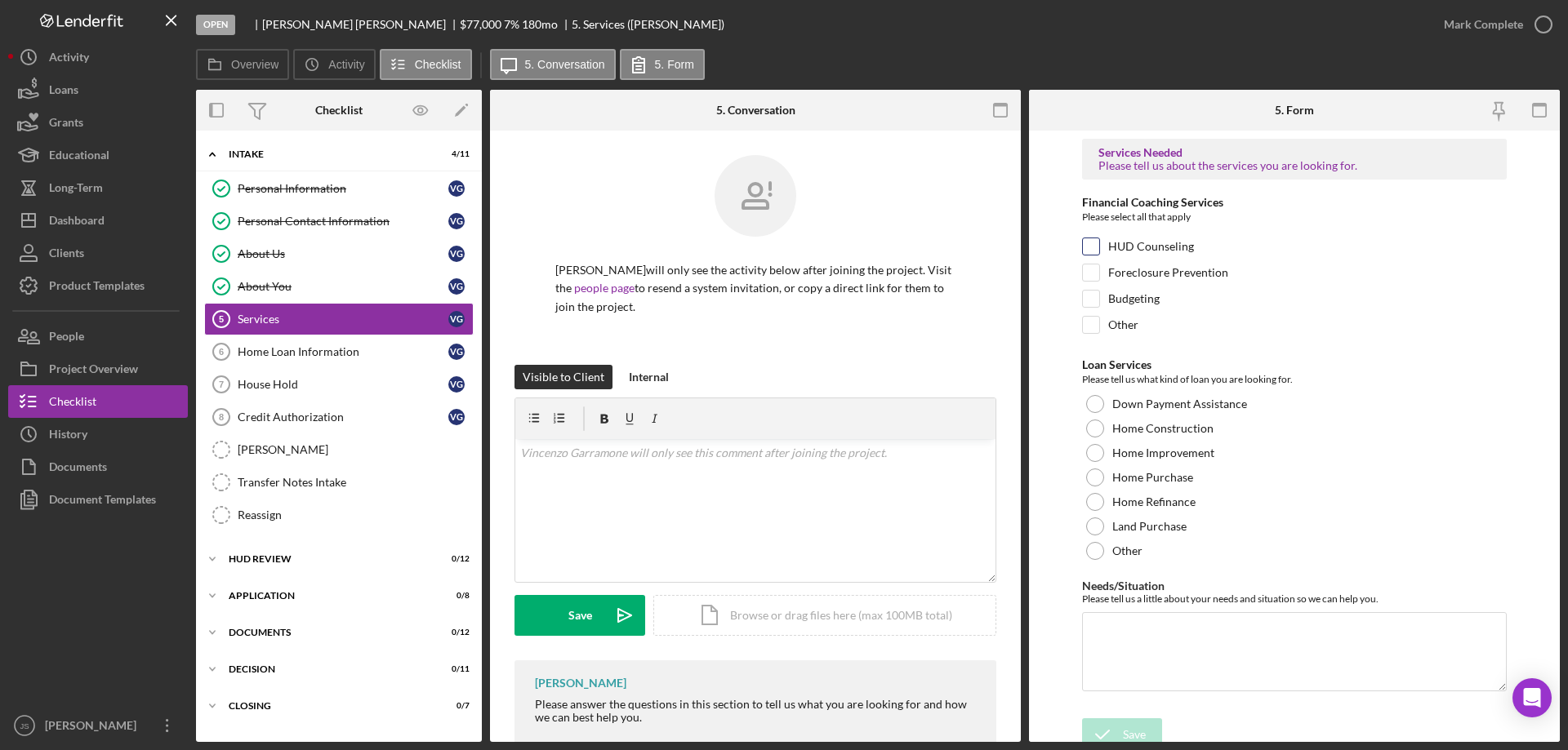
click at [1090, 241] on input "HUD Counseling" at bounding box center [1091, 246] width 16 height 16
checkbox input "true"
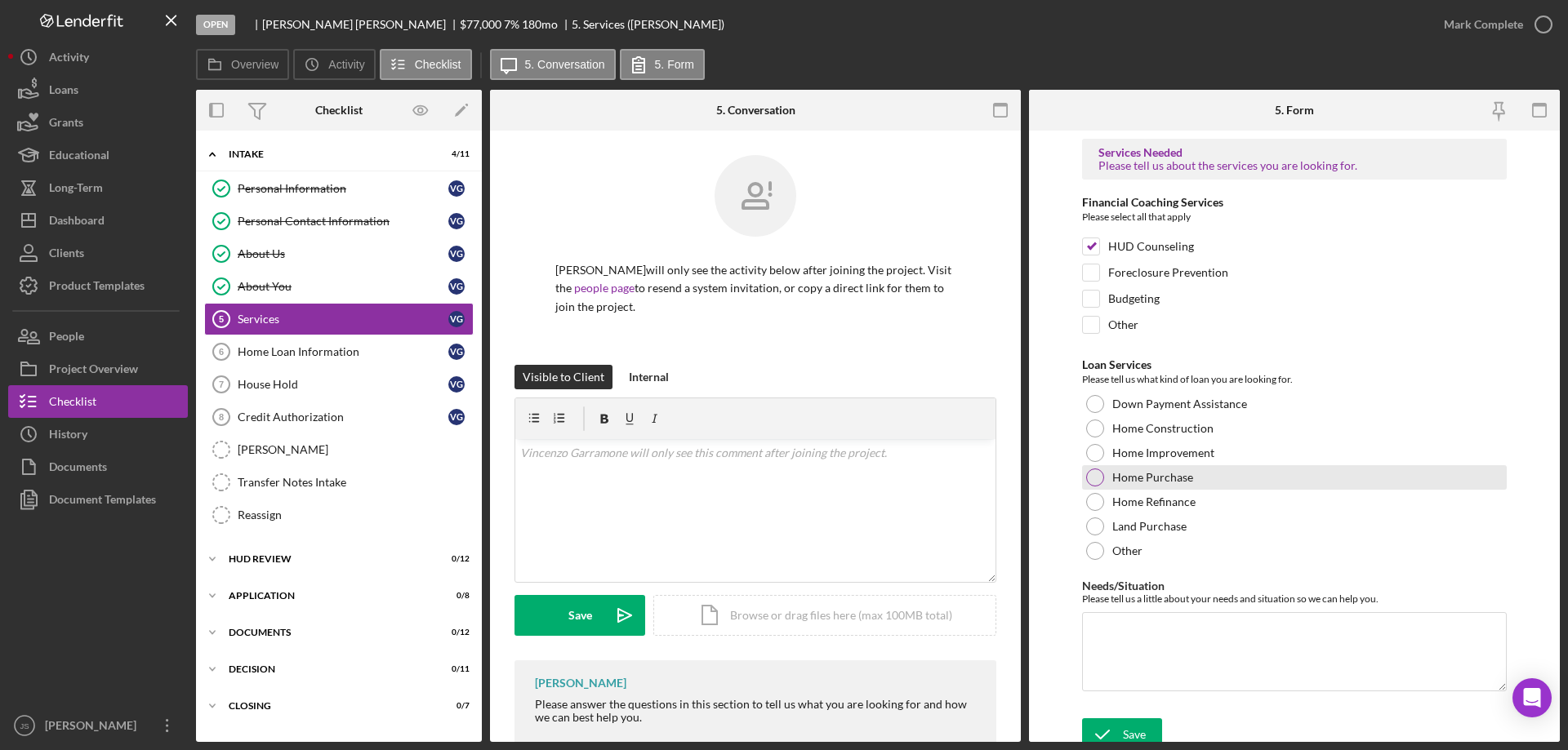
click at [1096, 478] on div at bounding box center [1094, 477] width 18 height 18
click at [1152, 657] on textarea "Needs/Situation" at bounding box center [1294, 651] width 425 height 78
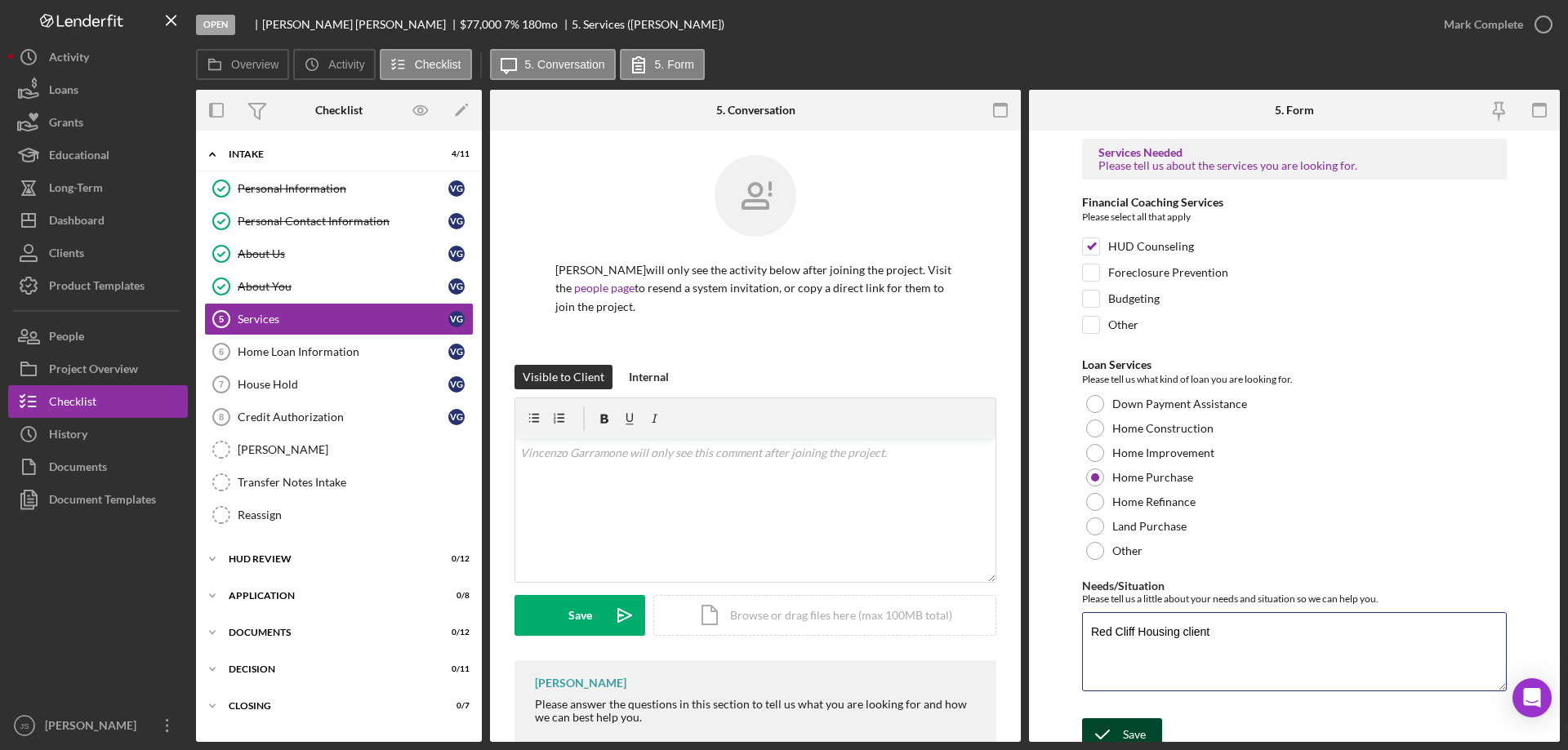
type textarea "Red Cliff Housing client"
click at [1112, 727] on icon "submit" at bounding box center [1102, 734] width 41 height 41
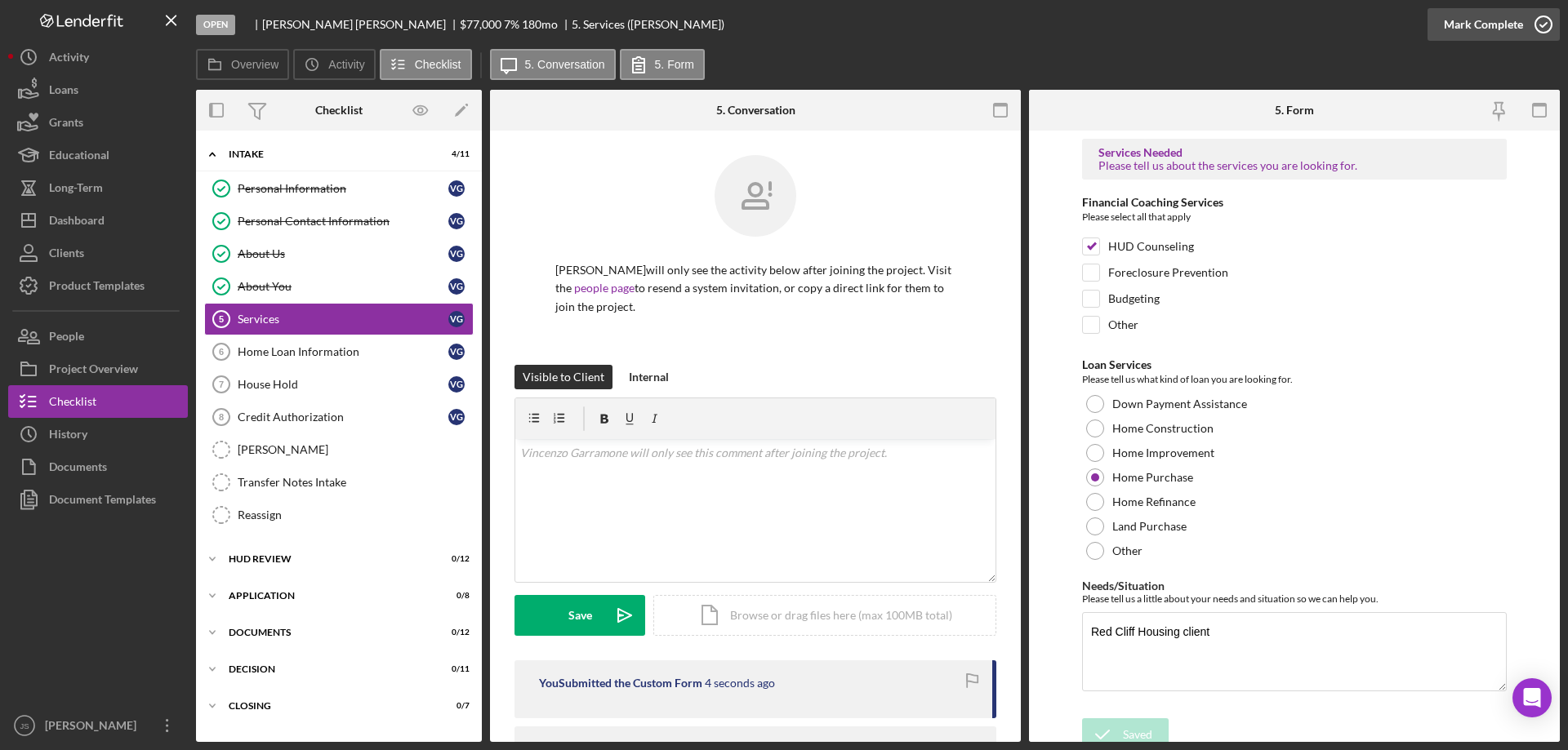
click at [1544, 23] on icon "button" at bounding box center [1542, 24] width 41 height 41
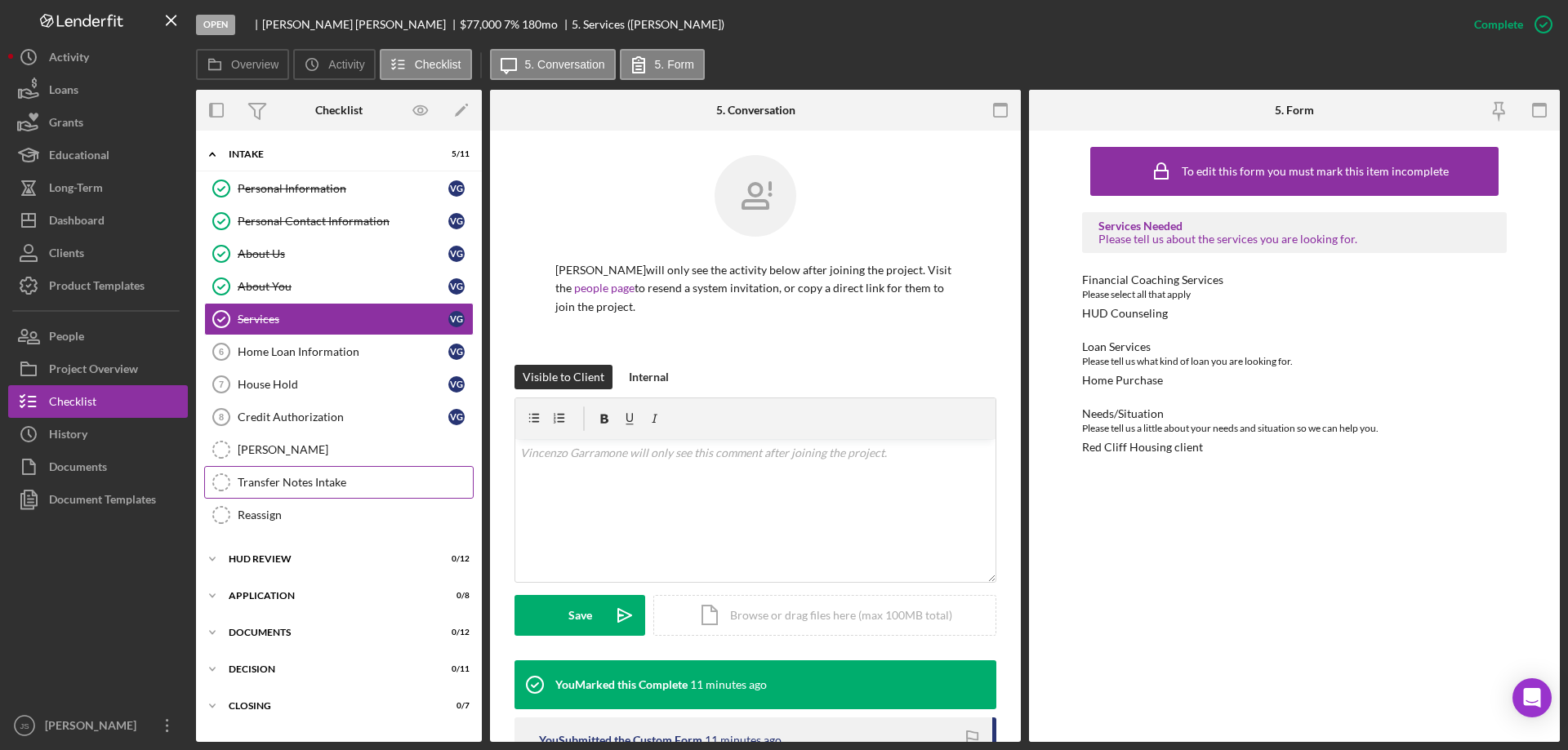
click at [302, 486] on div "Transfer Notes Intake" at bounding box center [355, 483] width 235 height 13
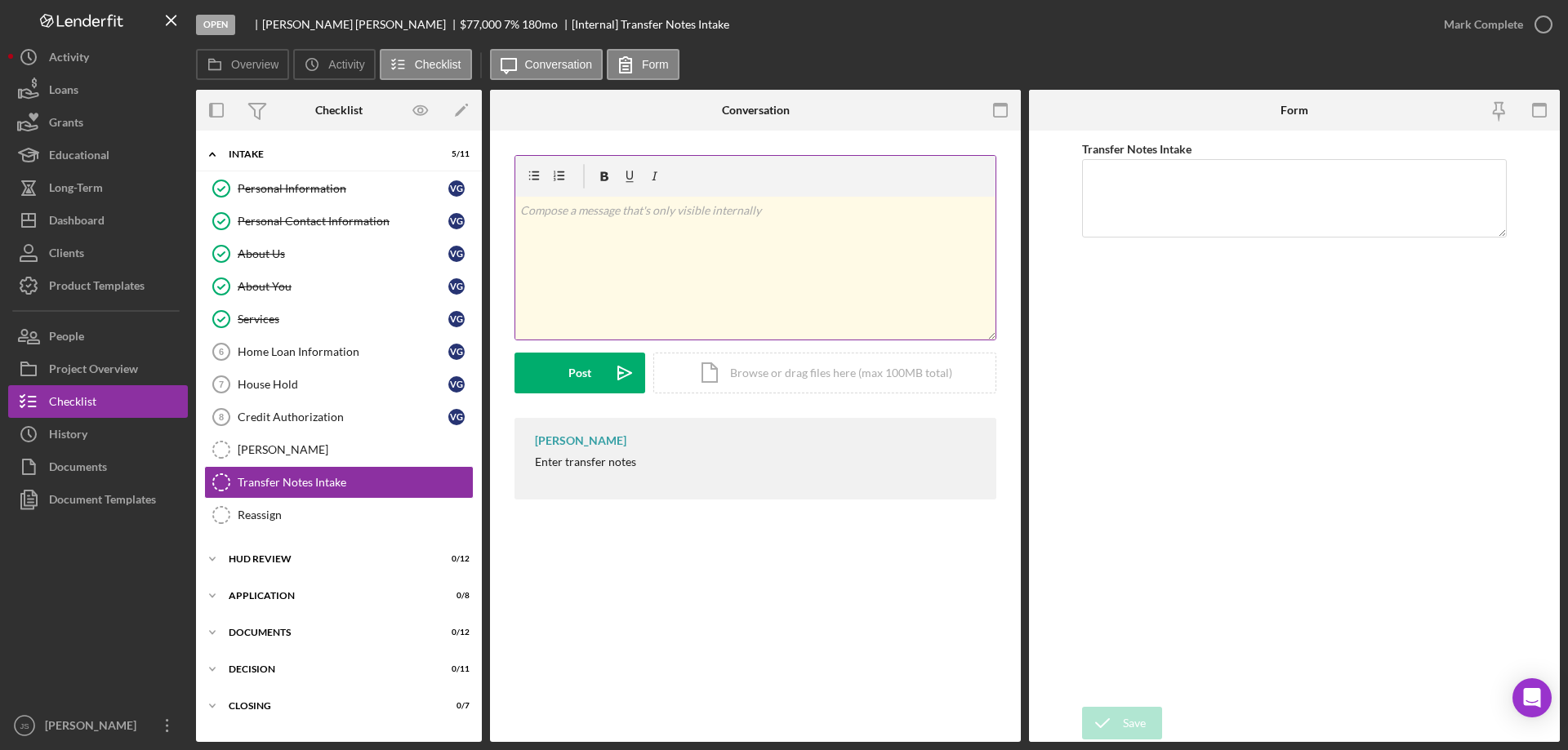
click at [603, 295] on div "v Color teal Color pink Remove color Add row above Add row below Add column bef…" at bounding box center [755, 268] width 480 height 143
drag, startPoint x: 604, startPoint y: 292, endPoint x: 370, endPoint y: 308, distance: 234.5
click at [361, 326] on div "Services" at bounding box center [343, 319] width 211 height 13
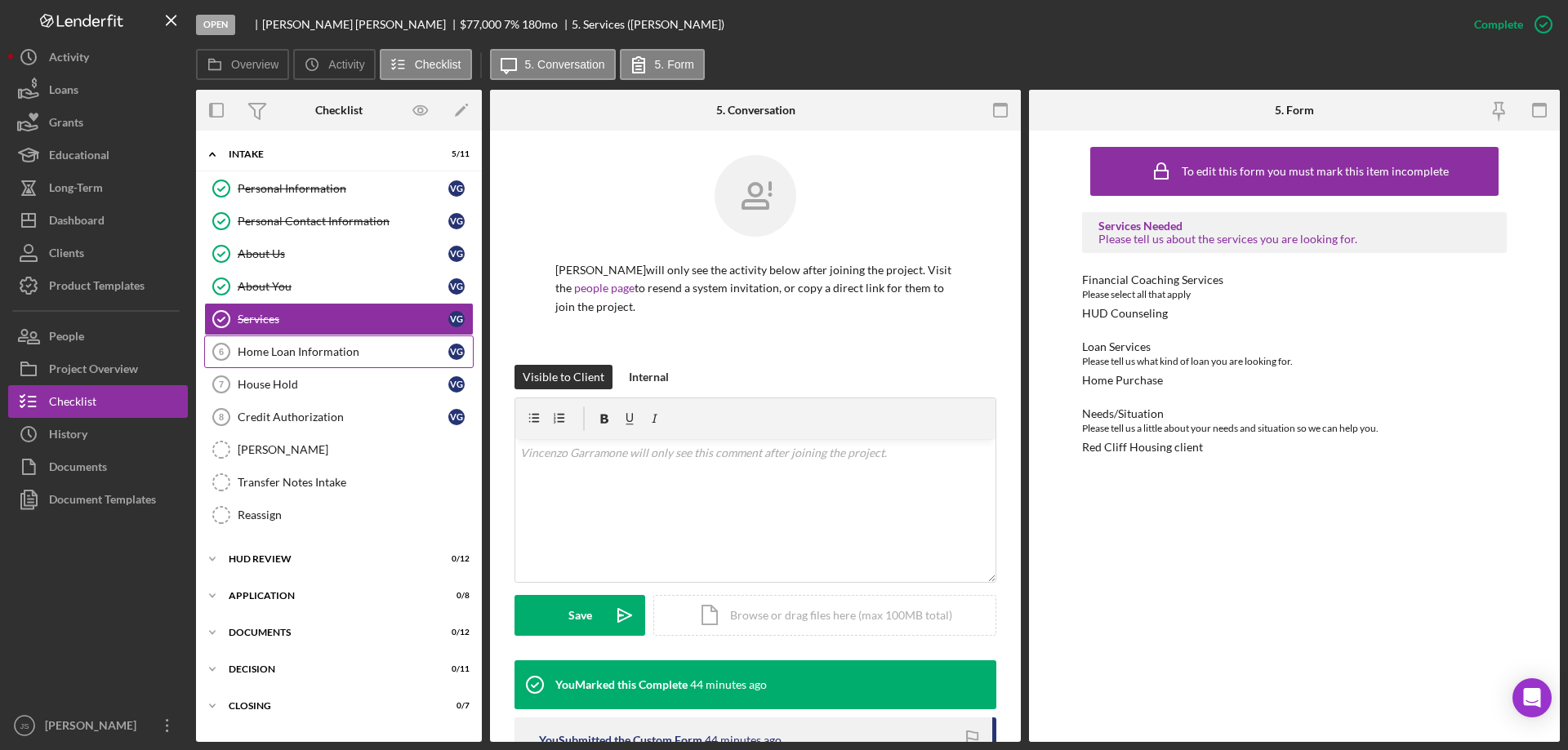
click at [318, 354] on div "Home Loan Information" at bounding box center [343, 352] width 211 height 13
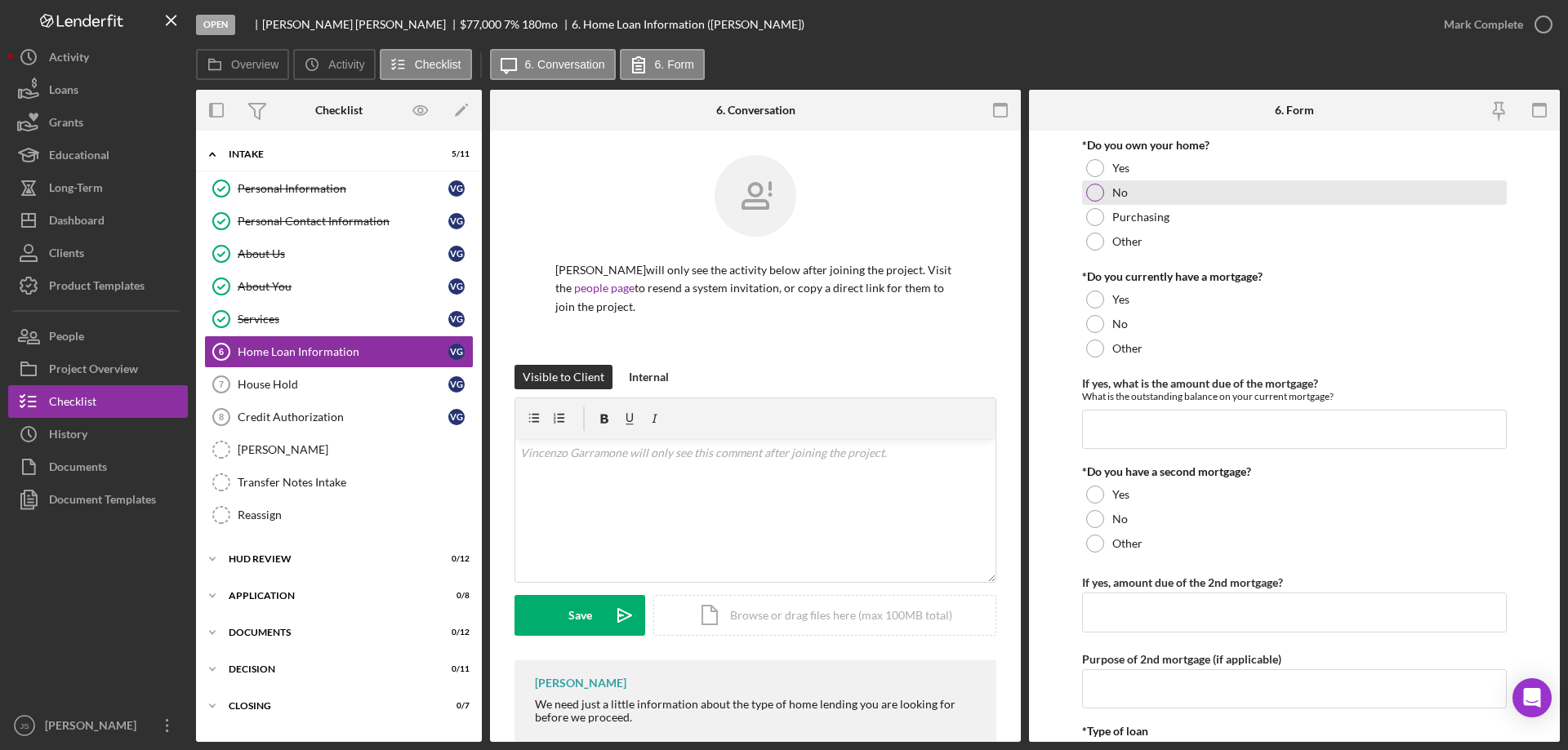
click at [1092, 192] on div at bounding box center [1094, 192] width 18 height 18
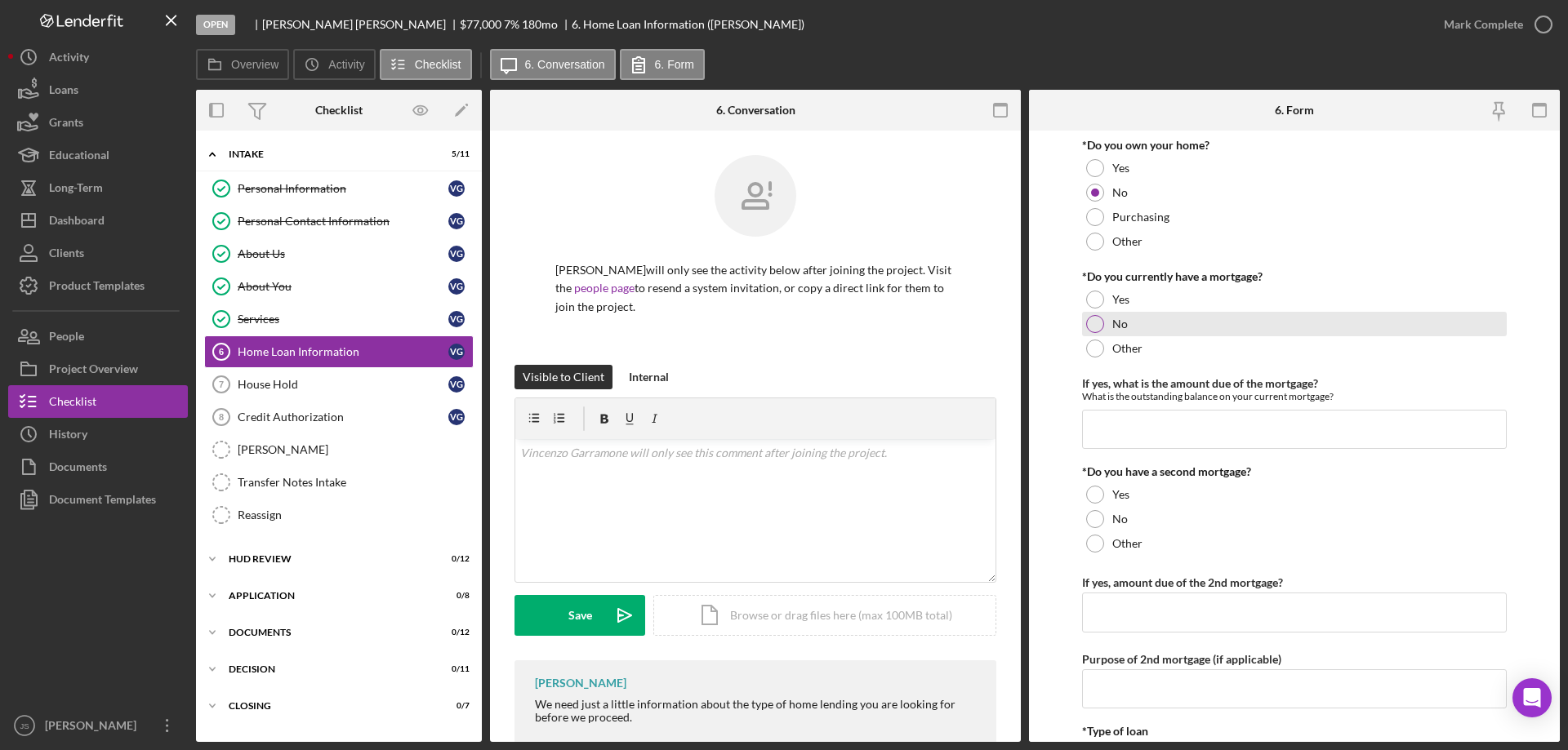
click at [1100, 321] on div at bounding box center [1094, 323] width 18 height 18
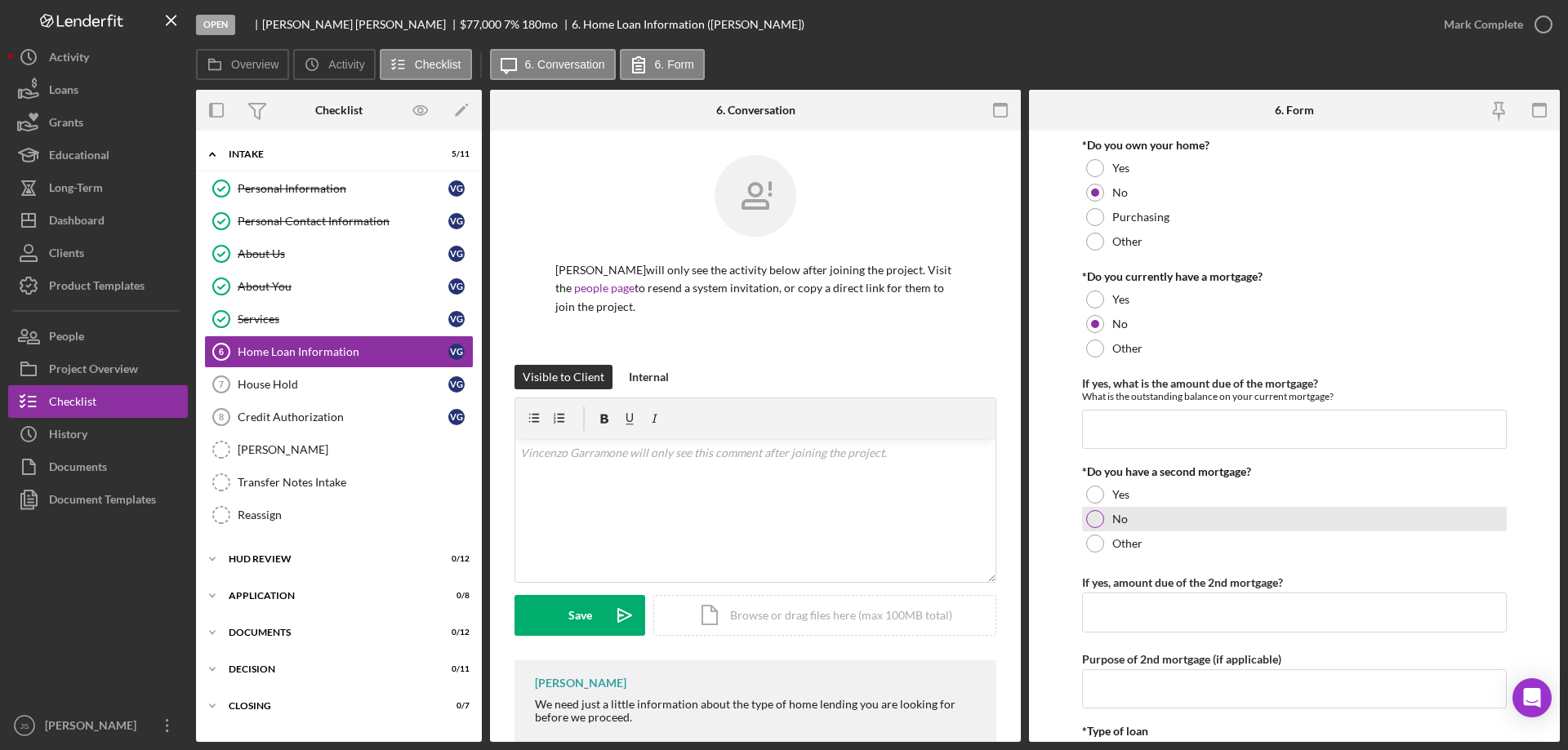
click at [1095, 516] on div at bounding box center [1094, 519] width 18 height 18
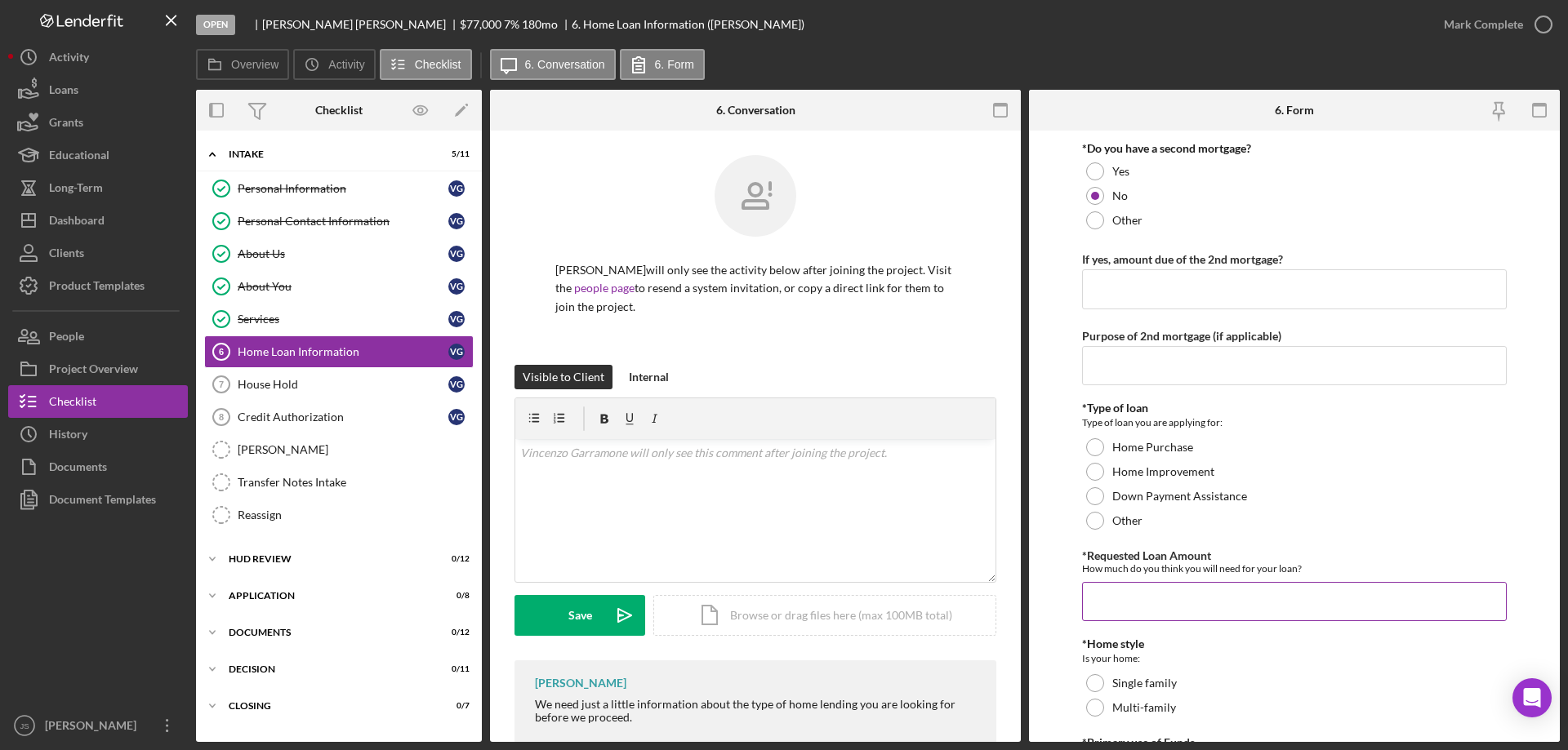
scroll to position [326, 0]
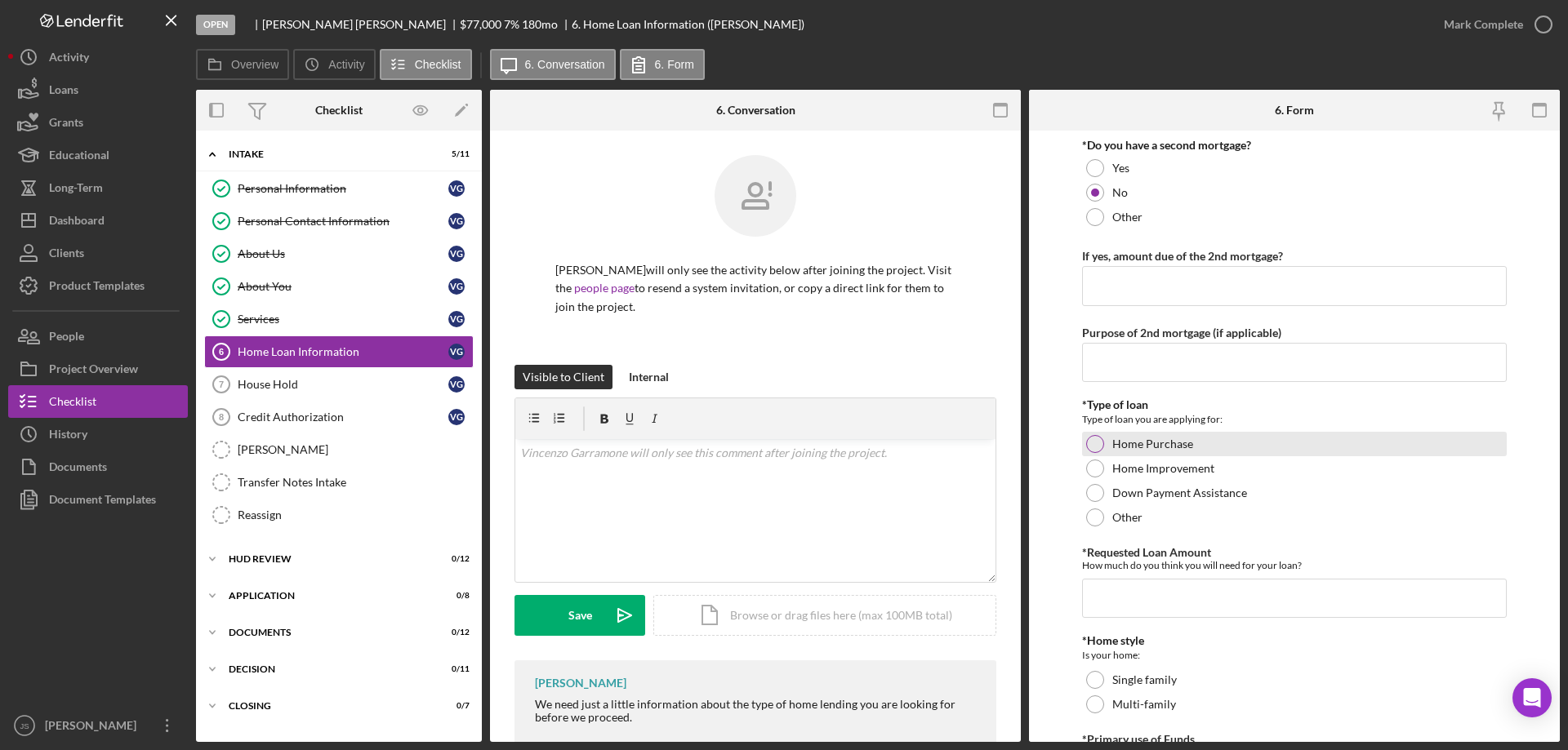
click at [1093, 443] on div at bounding box center [1094, 444] width 18 height 18
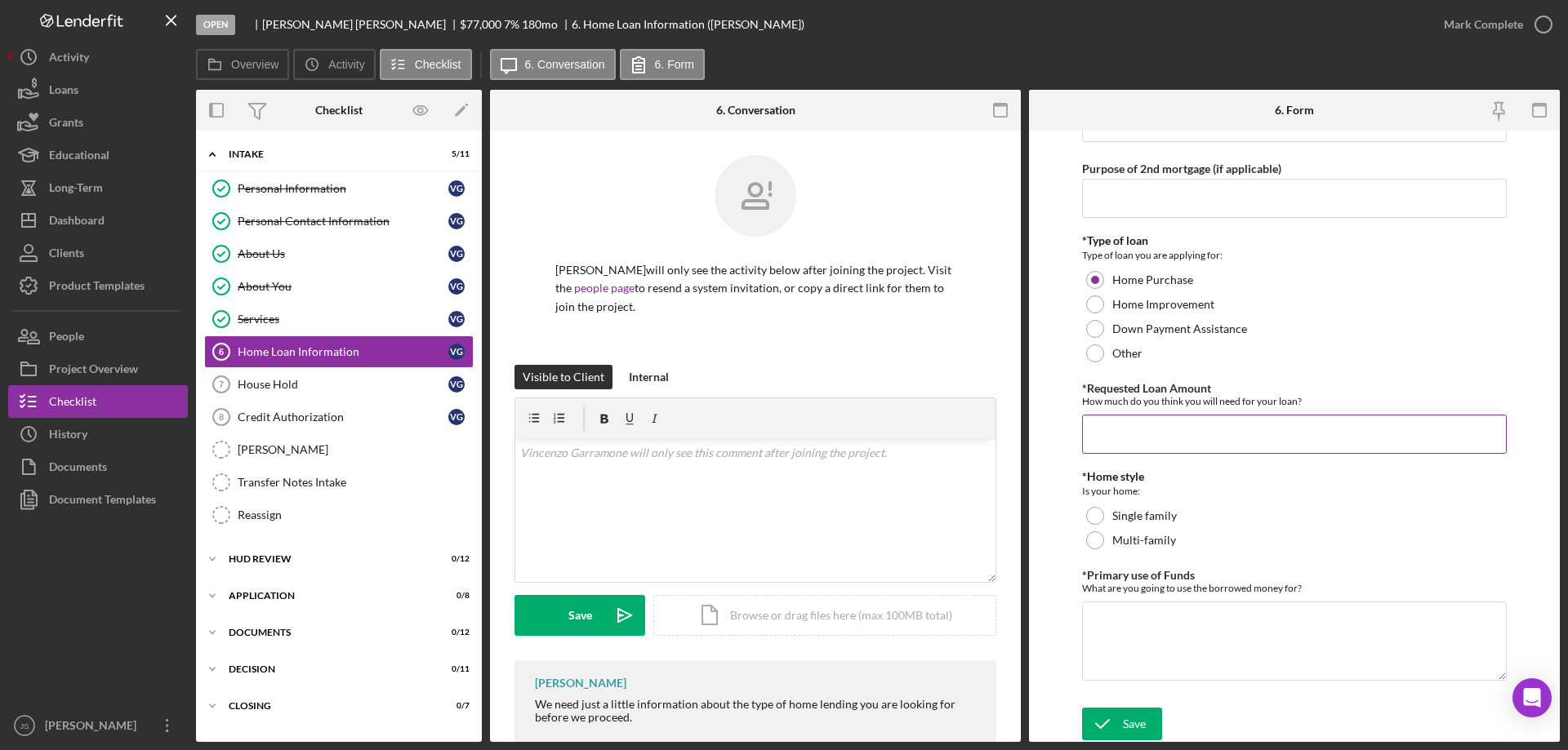
scroll to position [491, 0]
click at [1127, 435] on input "*Requested Loan Amount" at bounding box center [1294, 433] width 425 height 39
type input "$77,000"
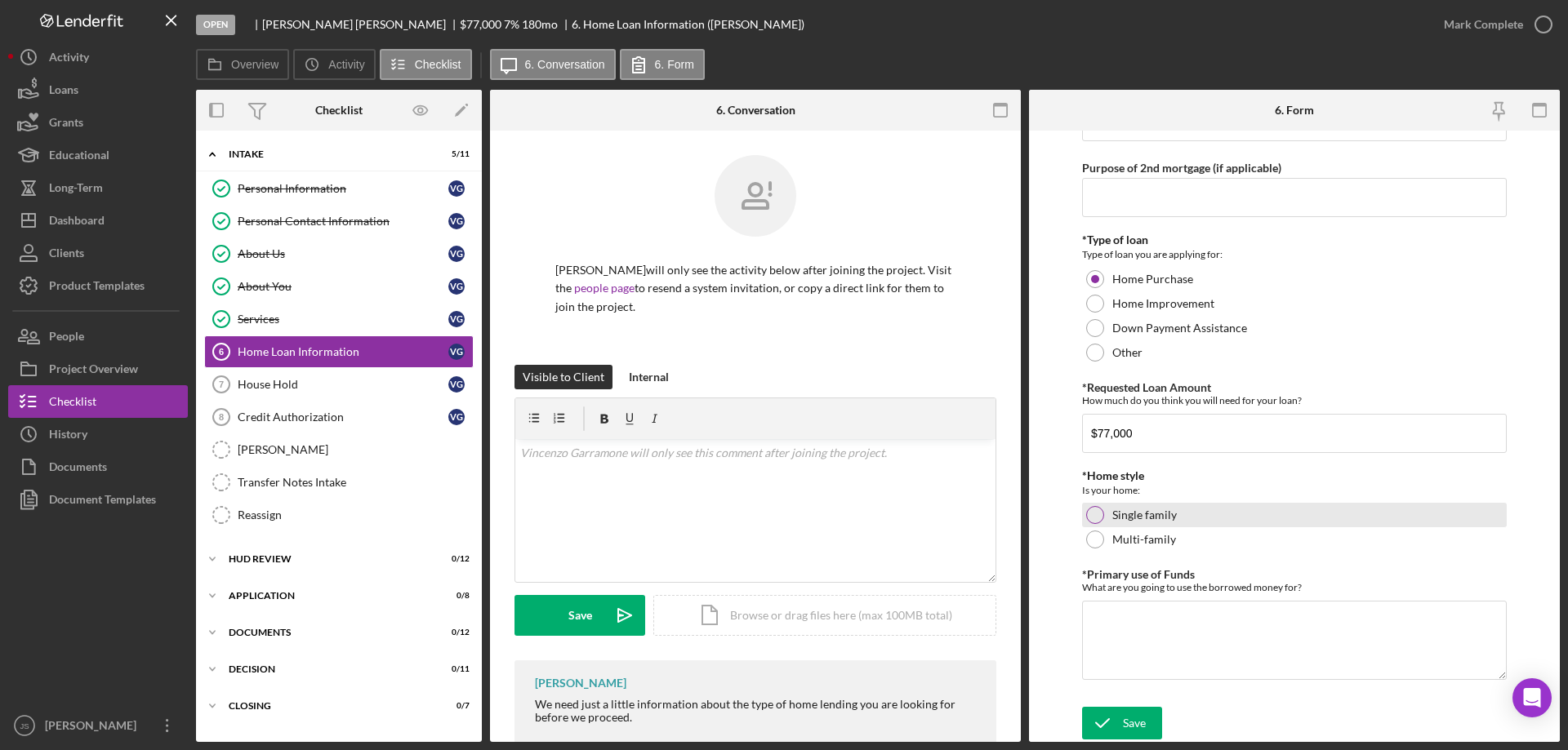
click at [1092, 518] on div at bounding box center [1094, 514] width 18 height 18
click at [1135, 681] on div "*Primary use of Funds What are you going to use the borrowed money for? Required" at bounding box center [1294, 625] width 425 height 114
click at [1145, 661] on textarea "*Primary use of Funds" at bounding box center [1294, 640] width 425 height 78
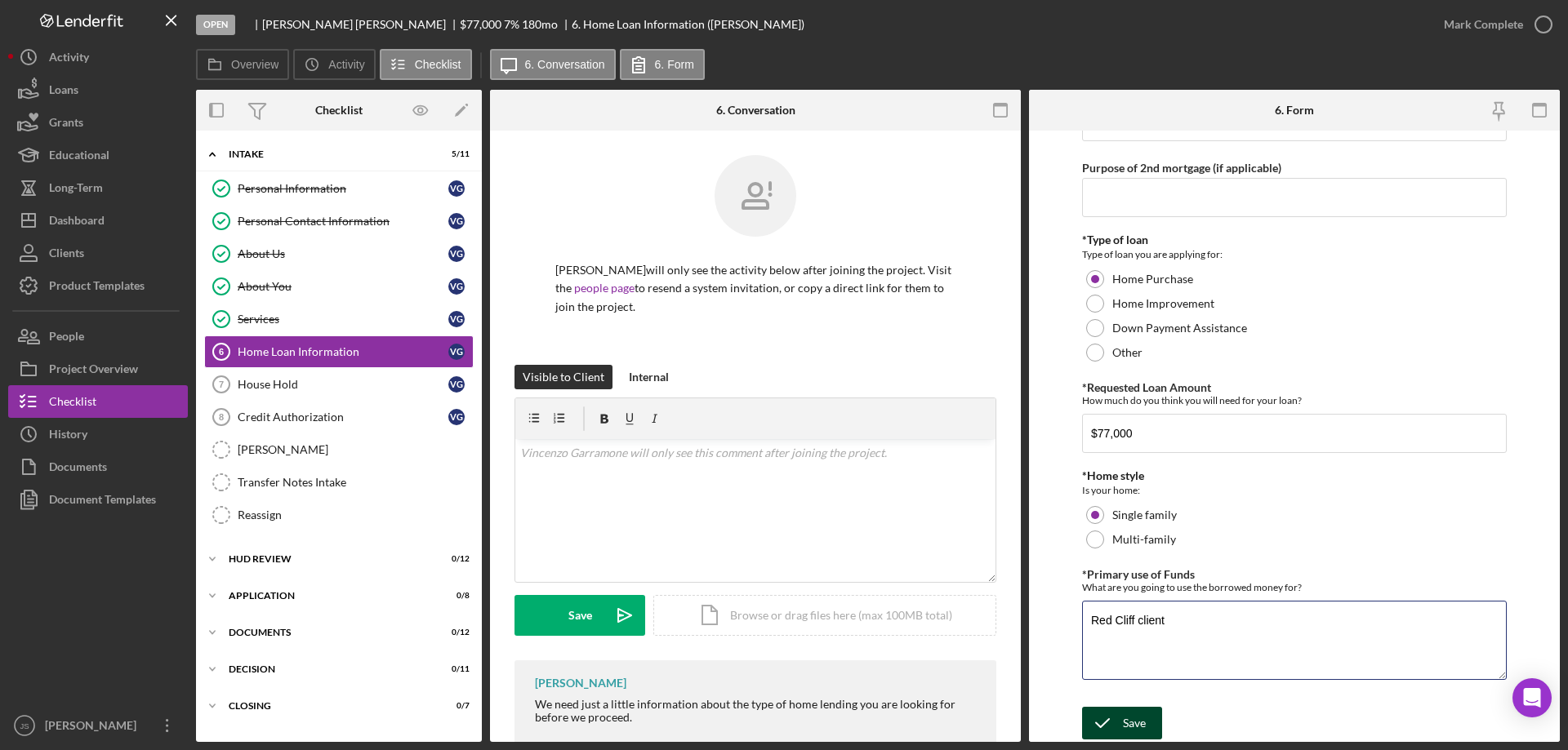
type textarea "Red Cliff client"
click at [1108, 721] on icon "submit" at bounding box center [1102, 722] width 41 height 41
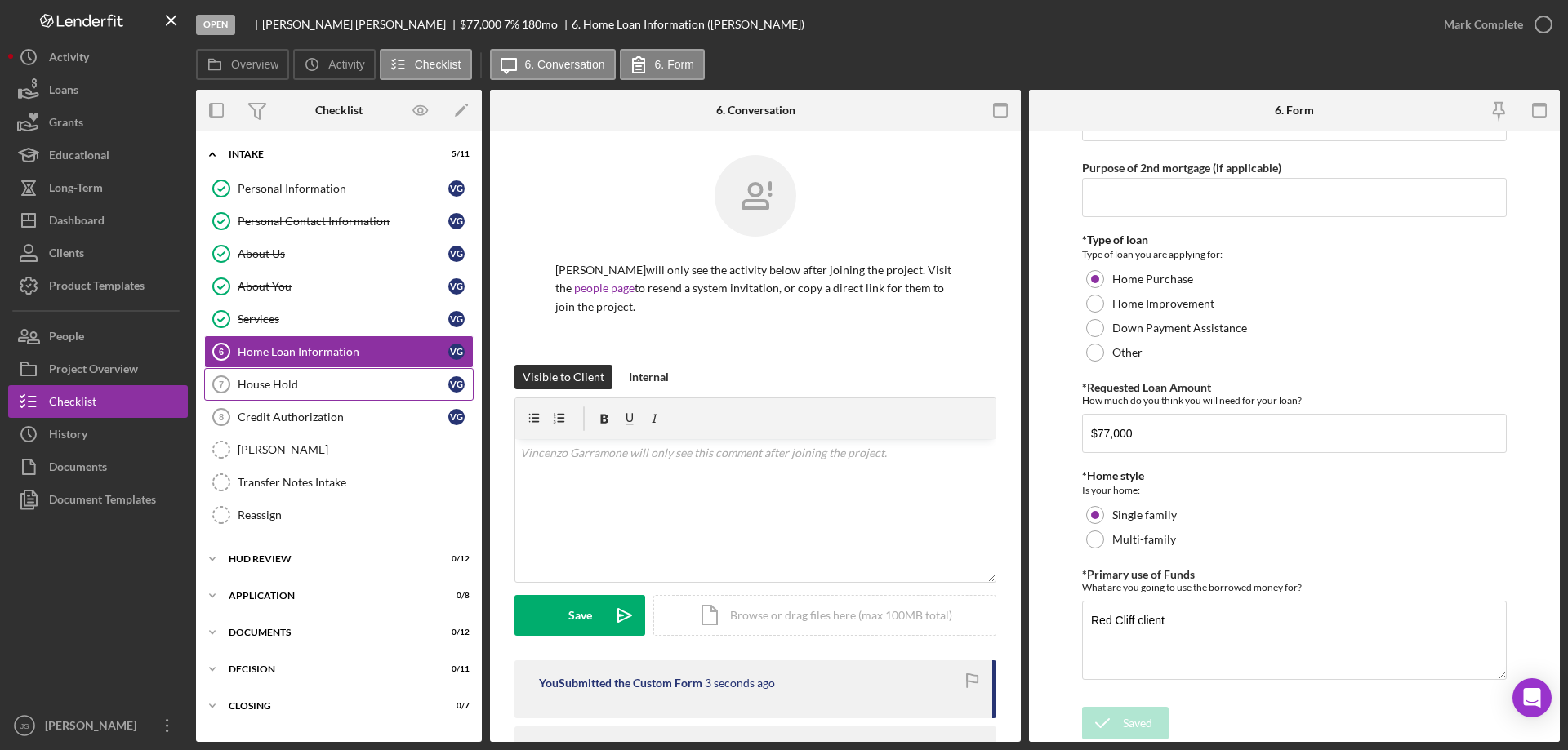
click at [335, 381] on div "House Hold" at bounding box center [343, 385] width 211 height 13
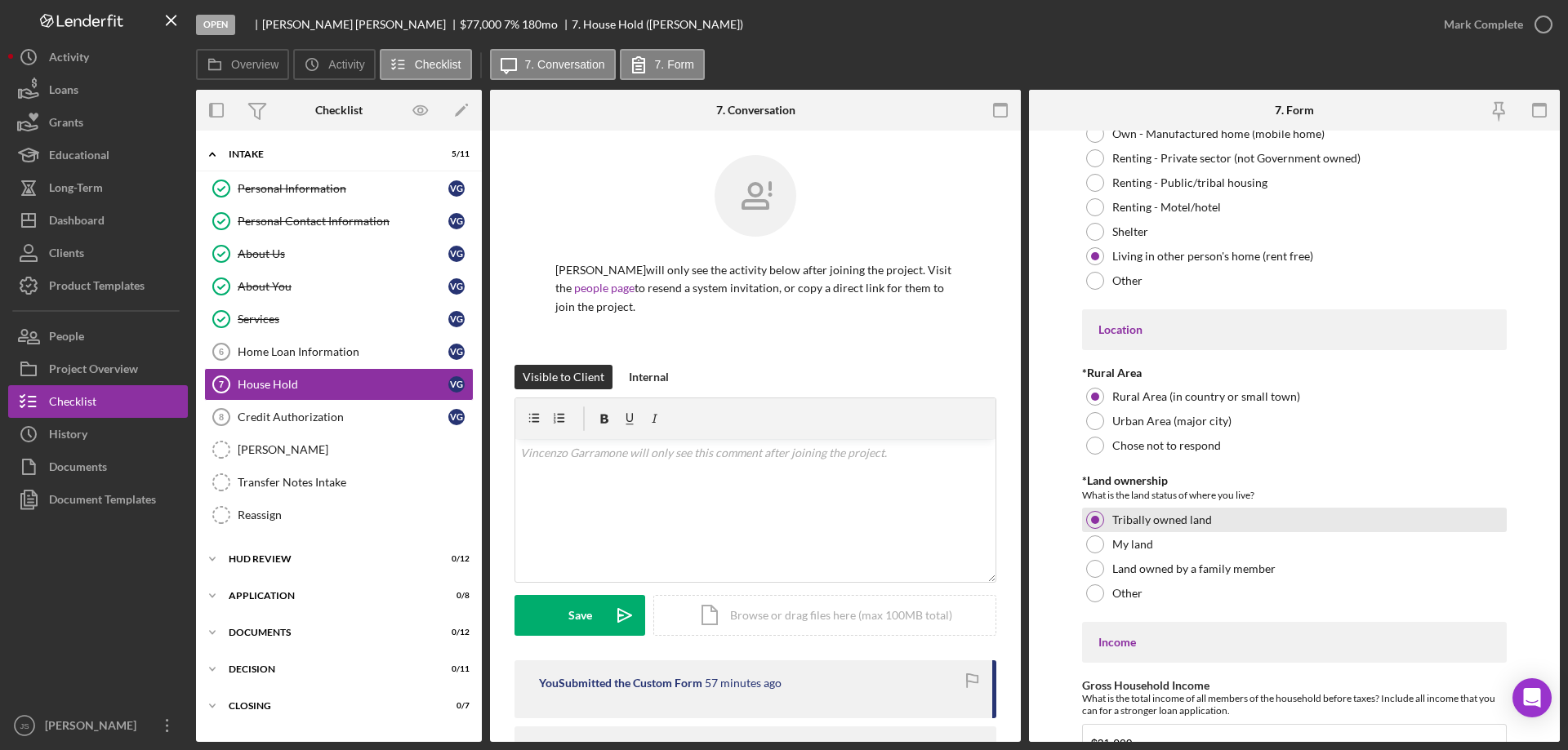
scroll to position [431, 0]
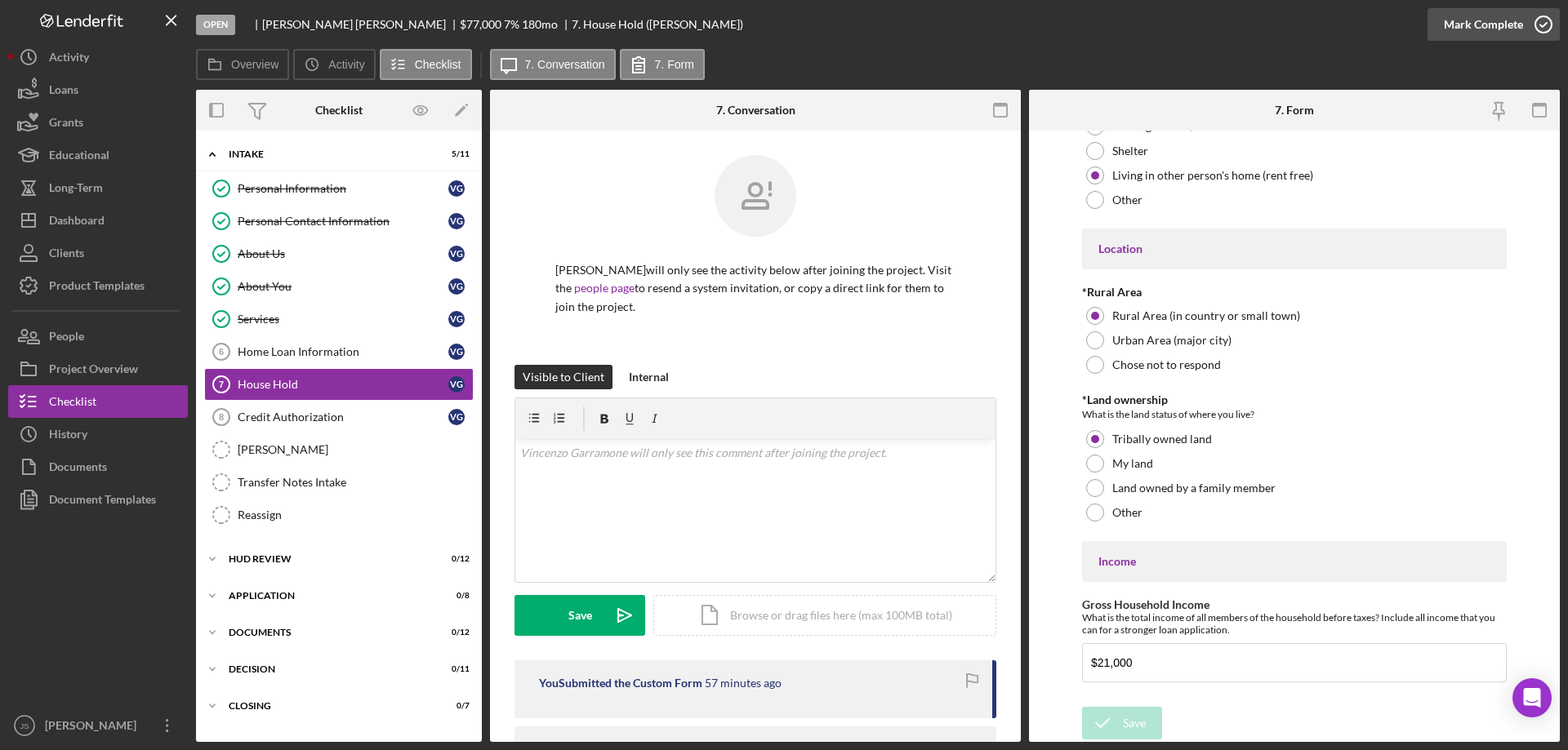
click at [1542, 23] on icon "button" at bounding box center [1542, 24] width 41 height 41
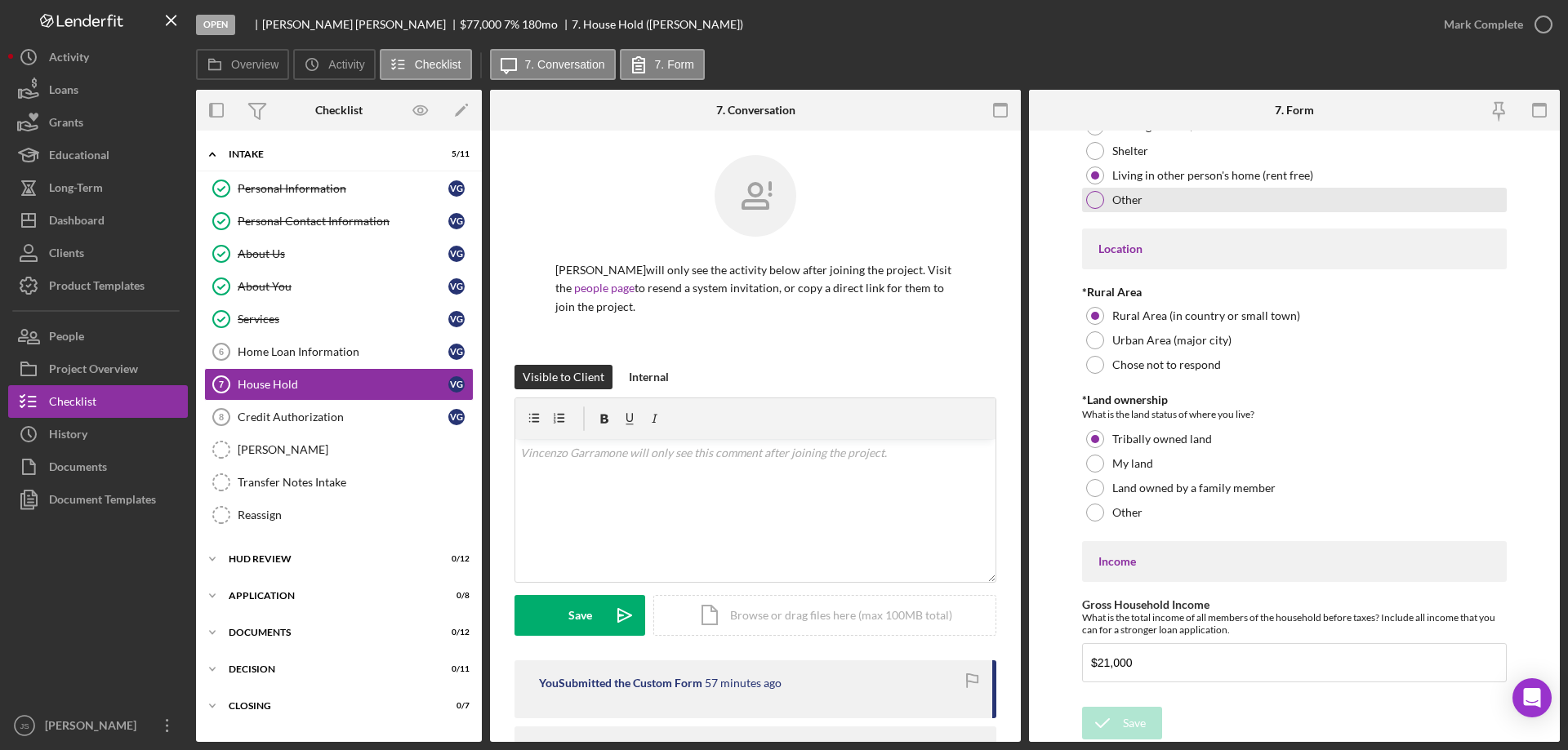
scroll to position [495, 0]
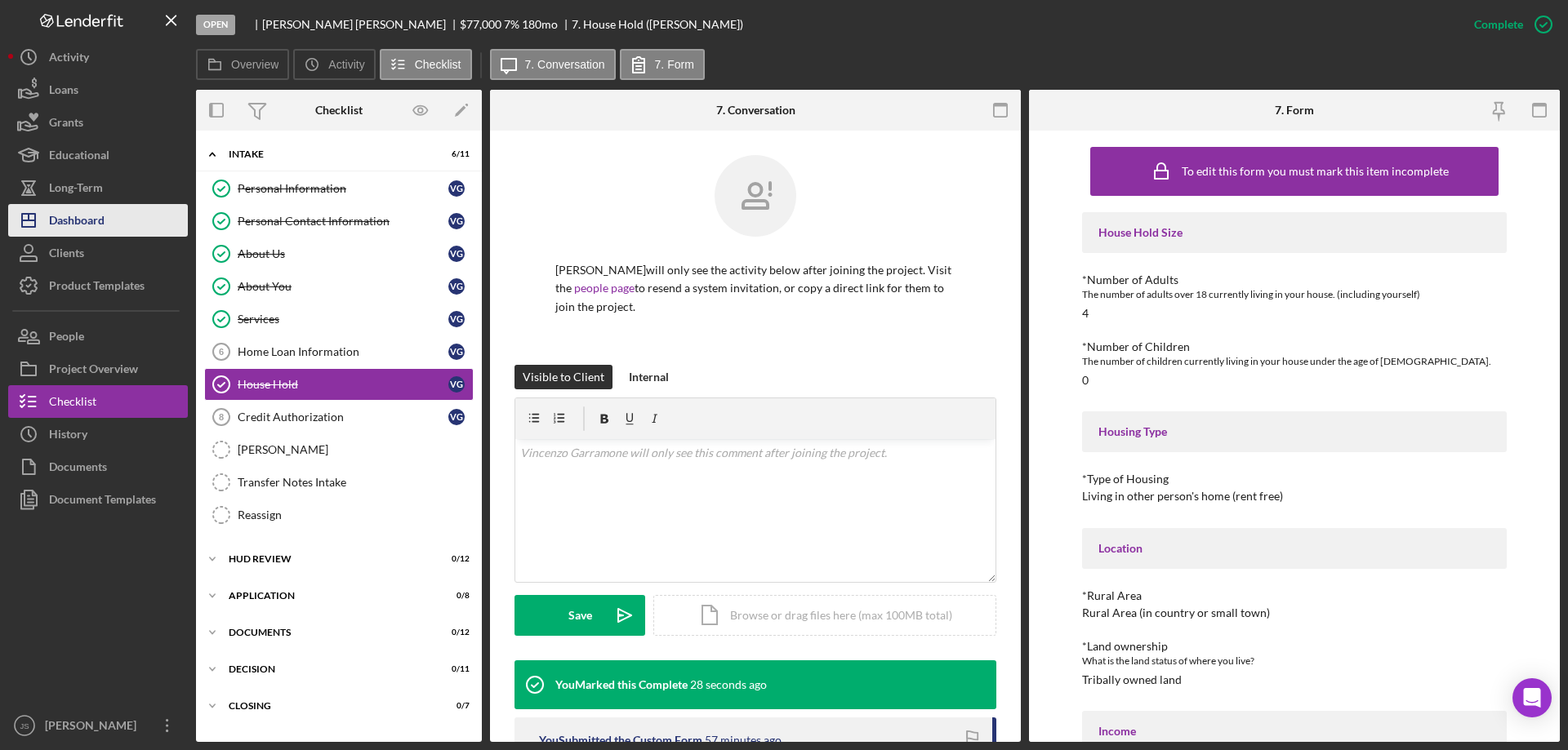
click at [93, 226] on div "Dashboard" at bounding box center [77, 222] width 55 height 37
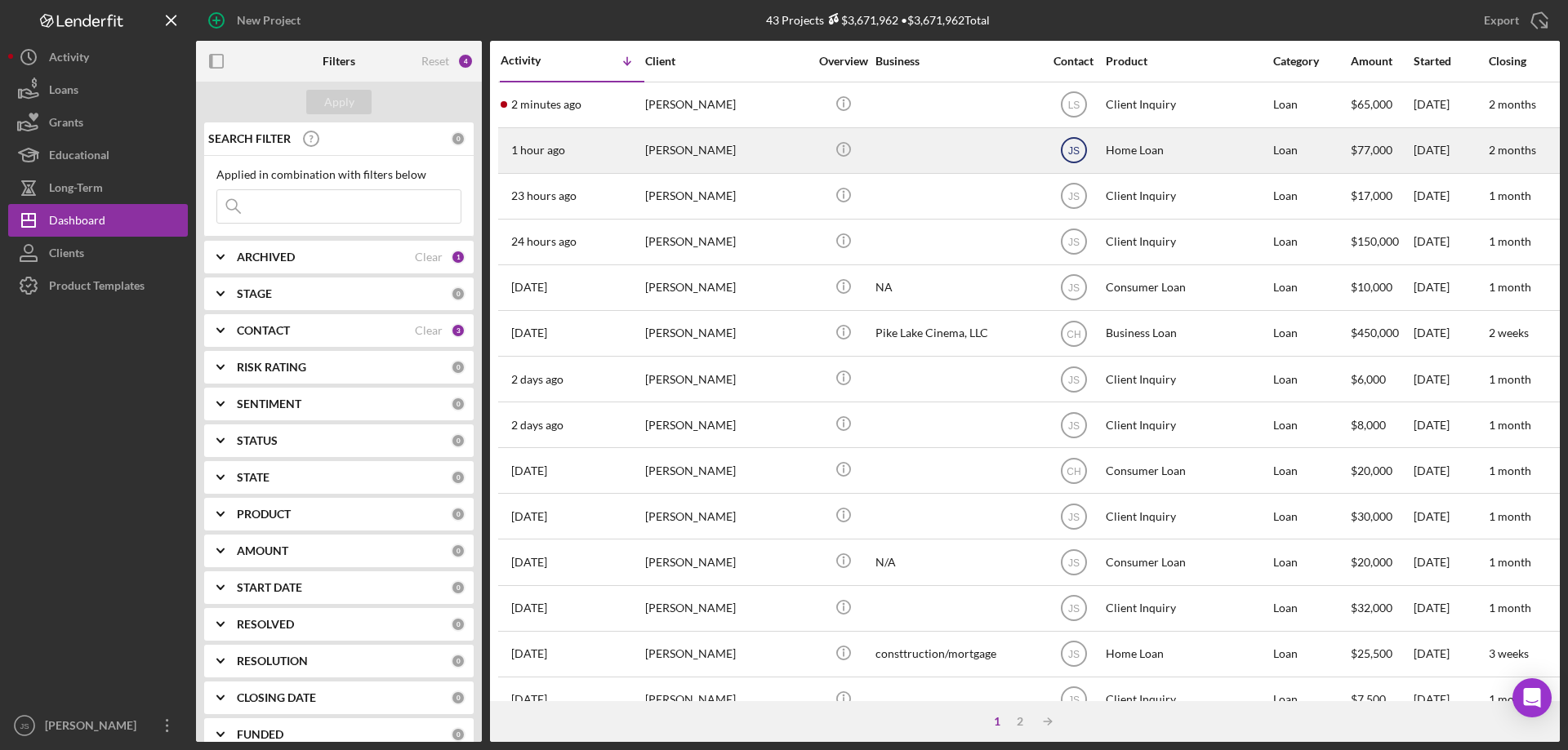
click at [1074, 153] on text "JS" at bounding box center [1073, 151] width 11 height 11
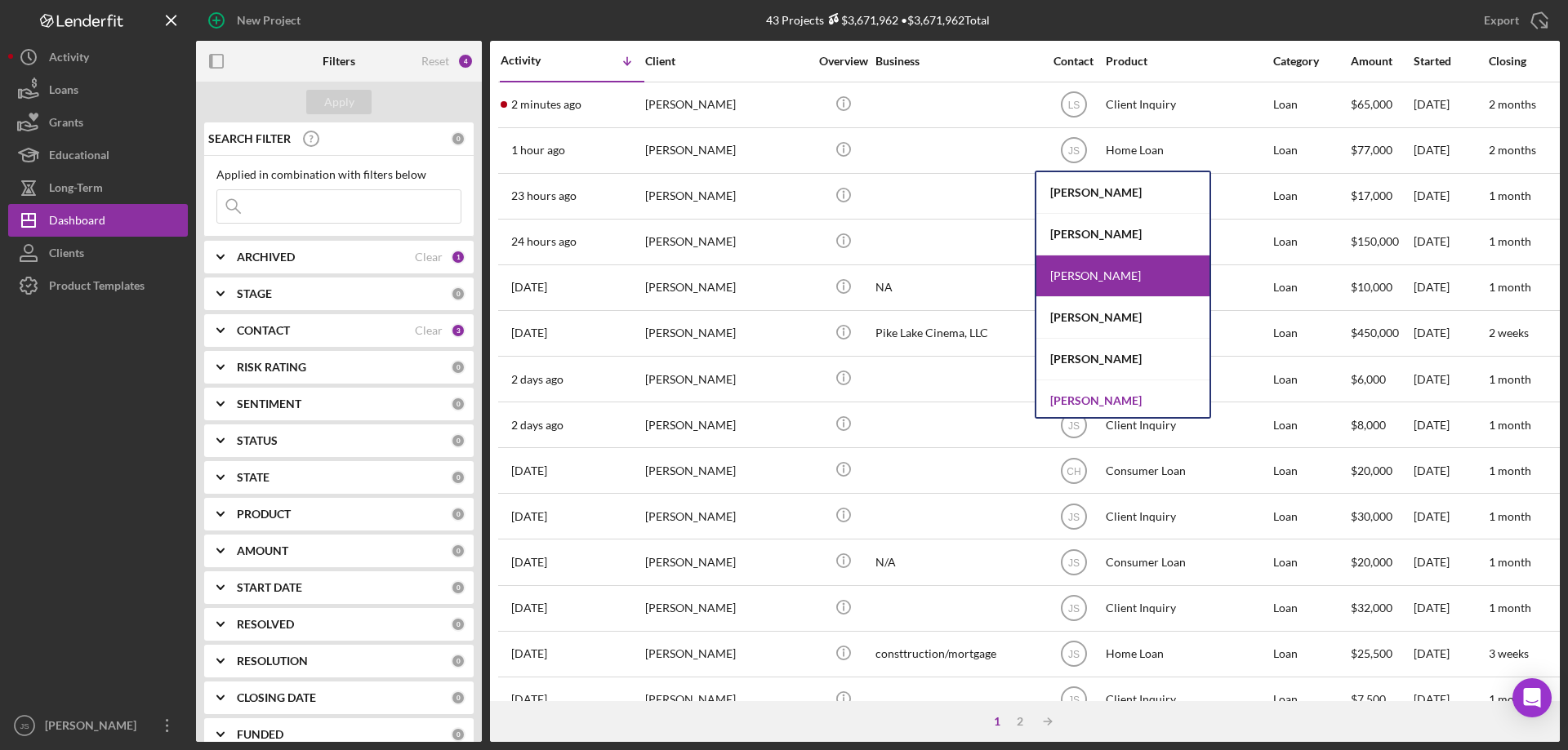
click at [1077, 398] on div "[PERSON_NAME]" at bounding box center [1123, 400] width 173 height 41
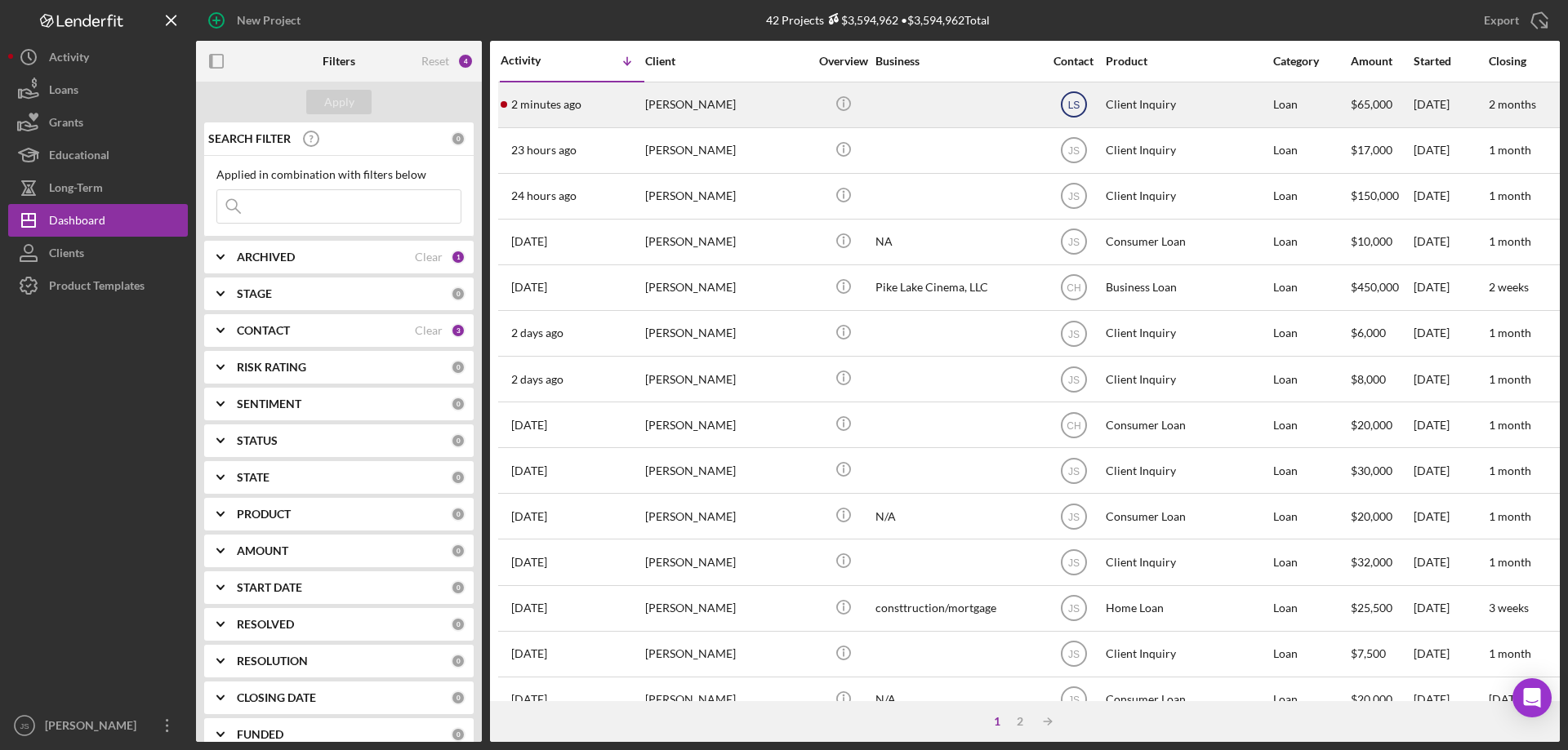
click at [1072, 105] on text "LS" at bounding box center [1073, 106] width 12 height 11
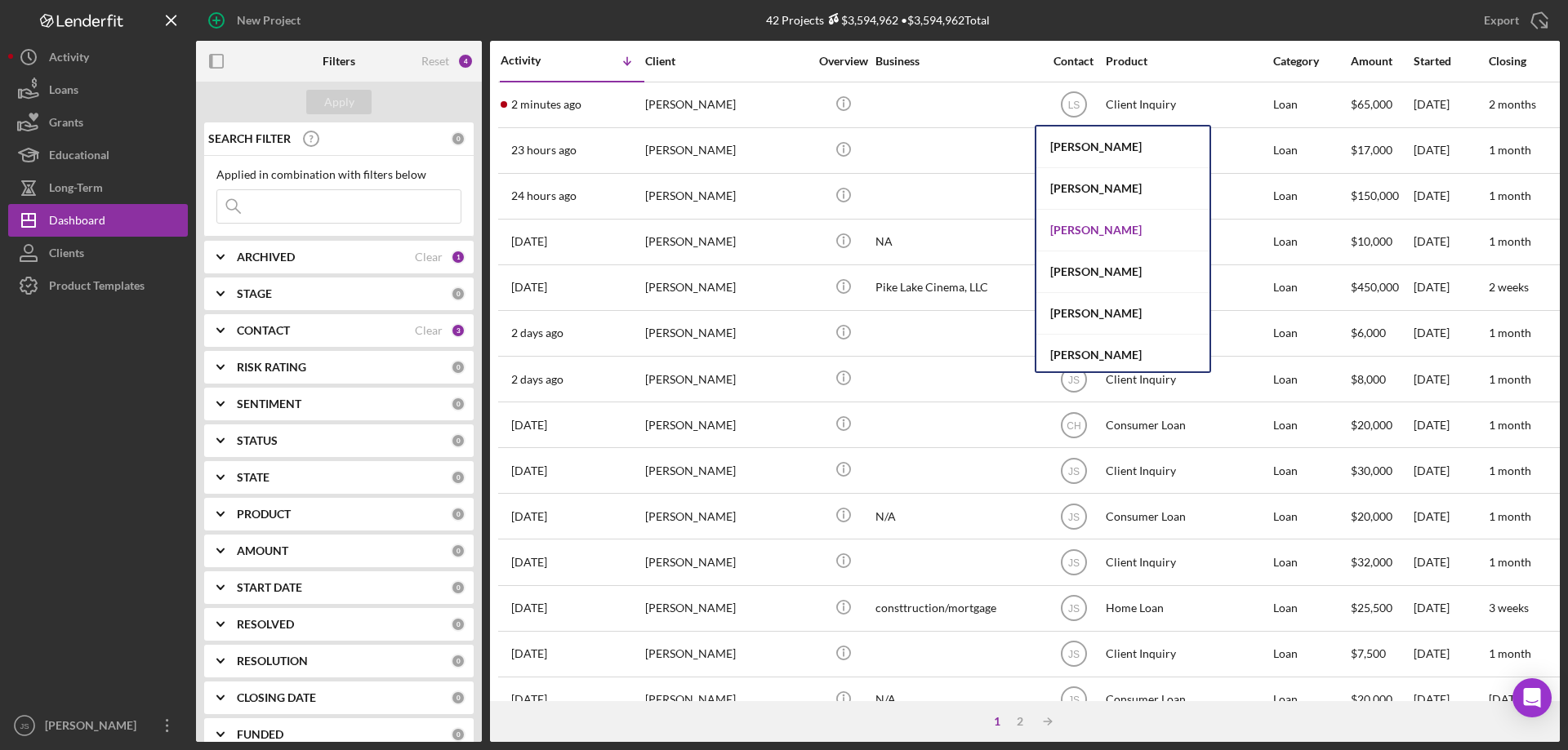
click at [1077, 229] on div "[PERSON_NAME]" at bounding box center [1123, 231] width 173 height 42
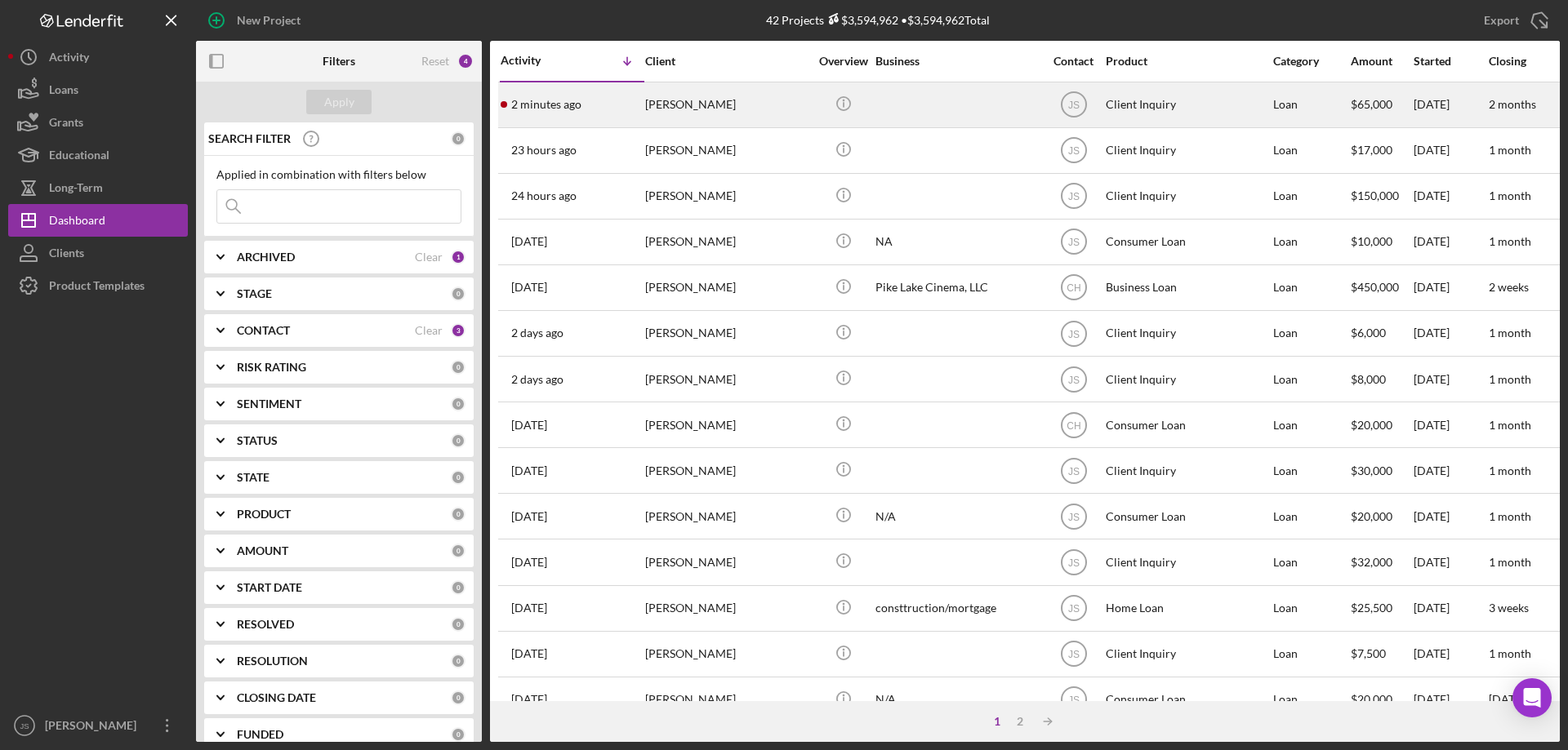
click at [899, 113] on div at bounding box center [958, 106] width 164 height 44
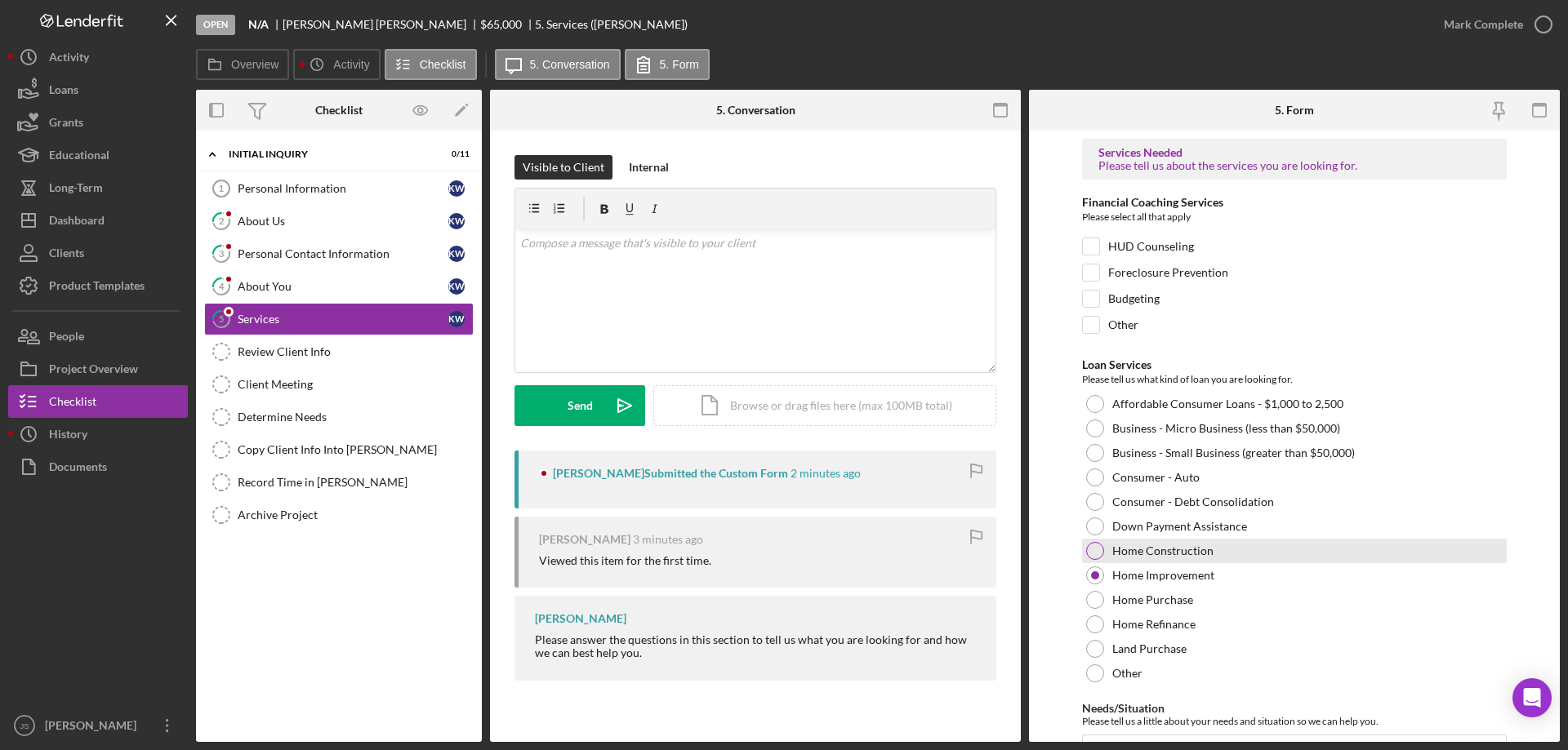
scroll to position [134, 0]
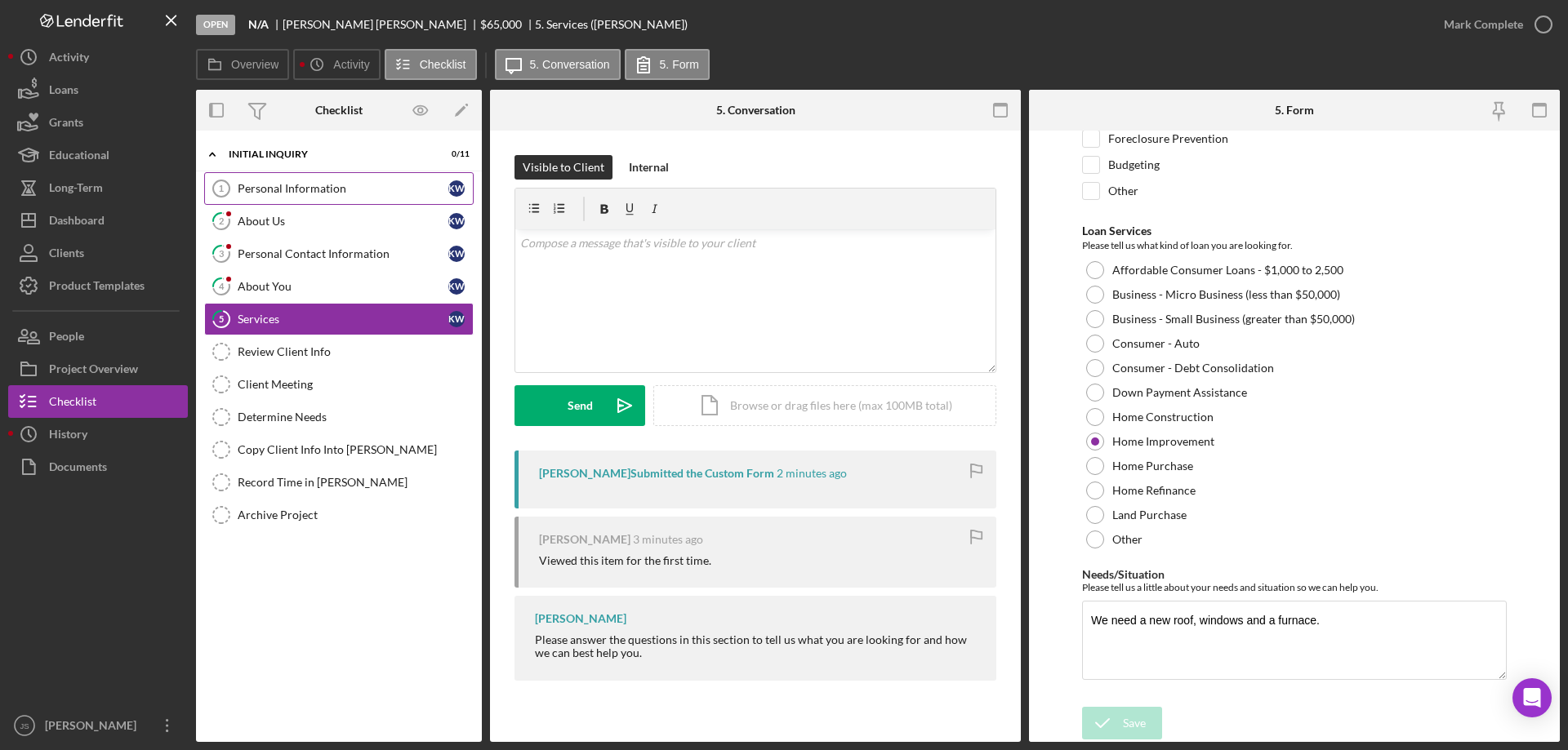
click at [284, 188] on div "Personal Information" at bounding box center [343, 188] width 211 height 13
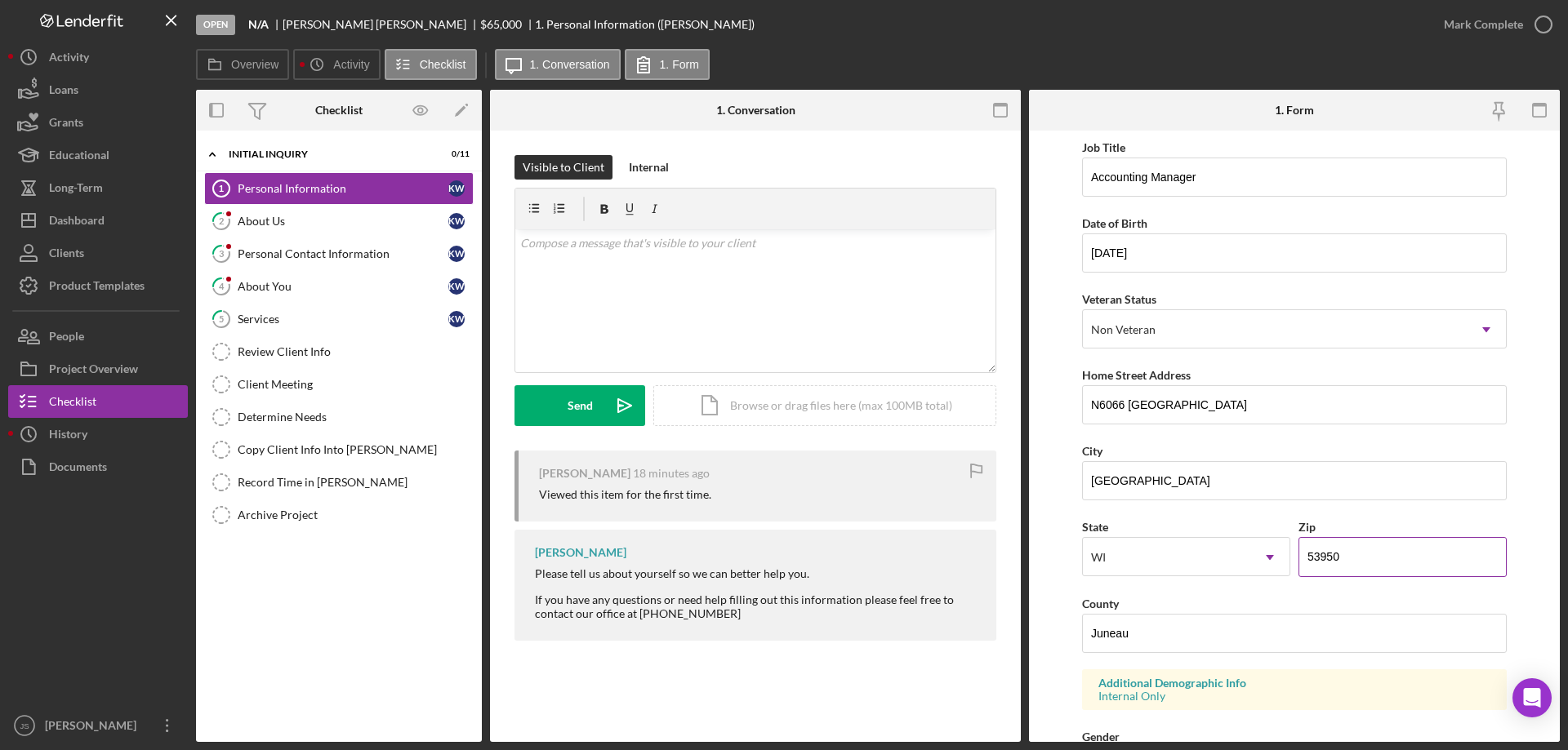
scroll to position [163, 0]
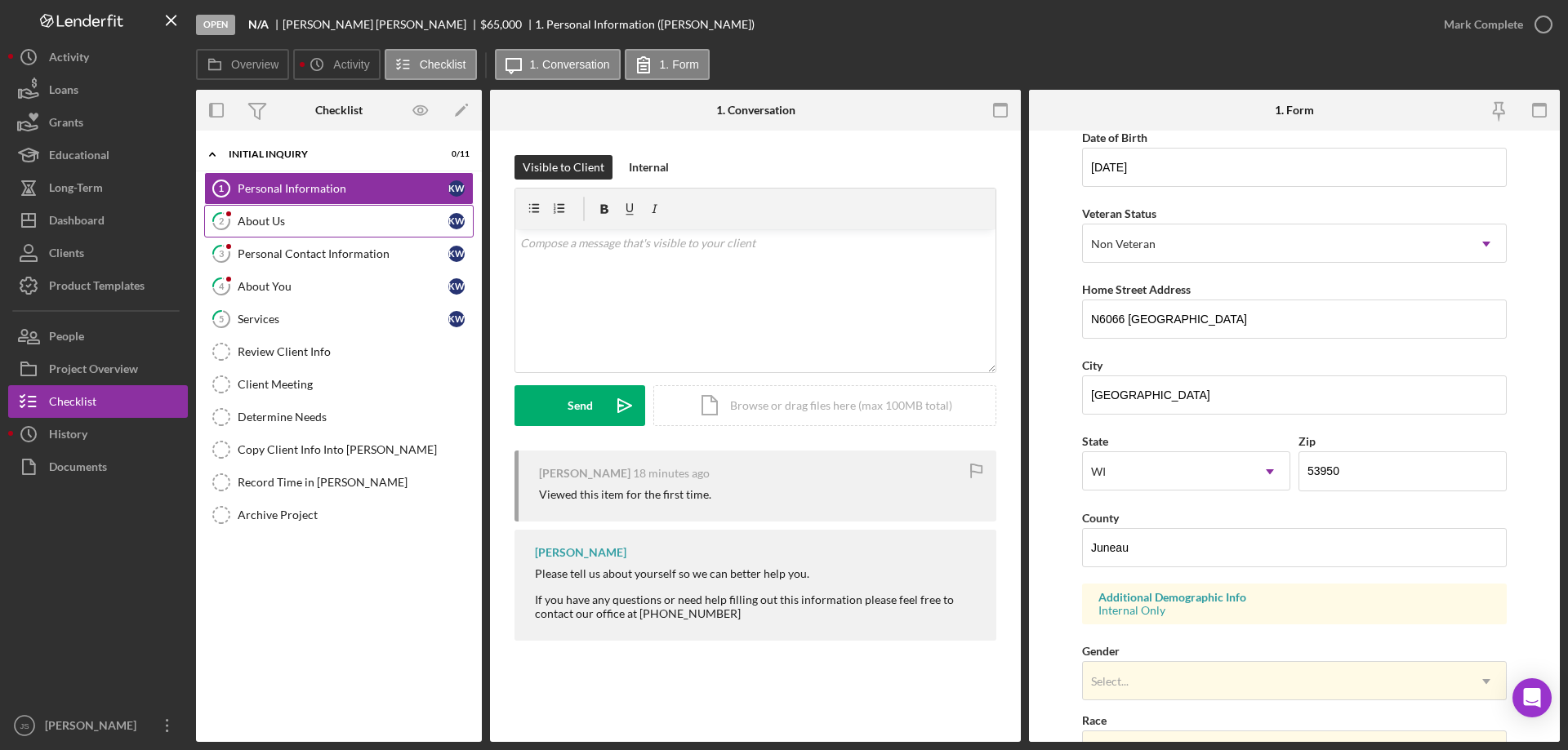
click at [258, 222] on div "About Us" at bounding box center [343, 221] width 211 height 13
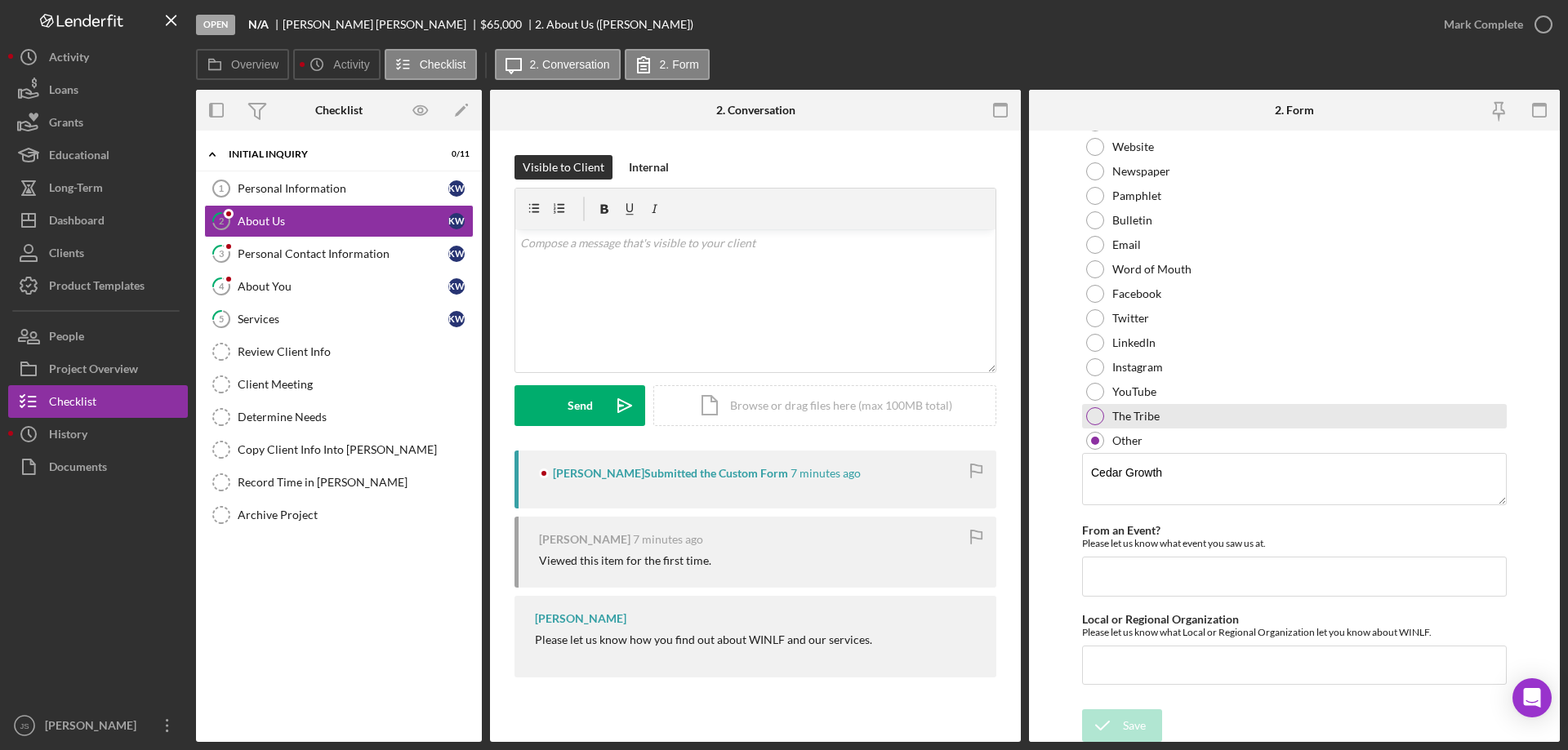
scroll to position [122, 0]
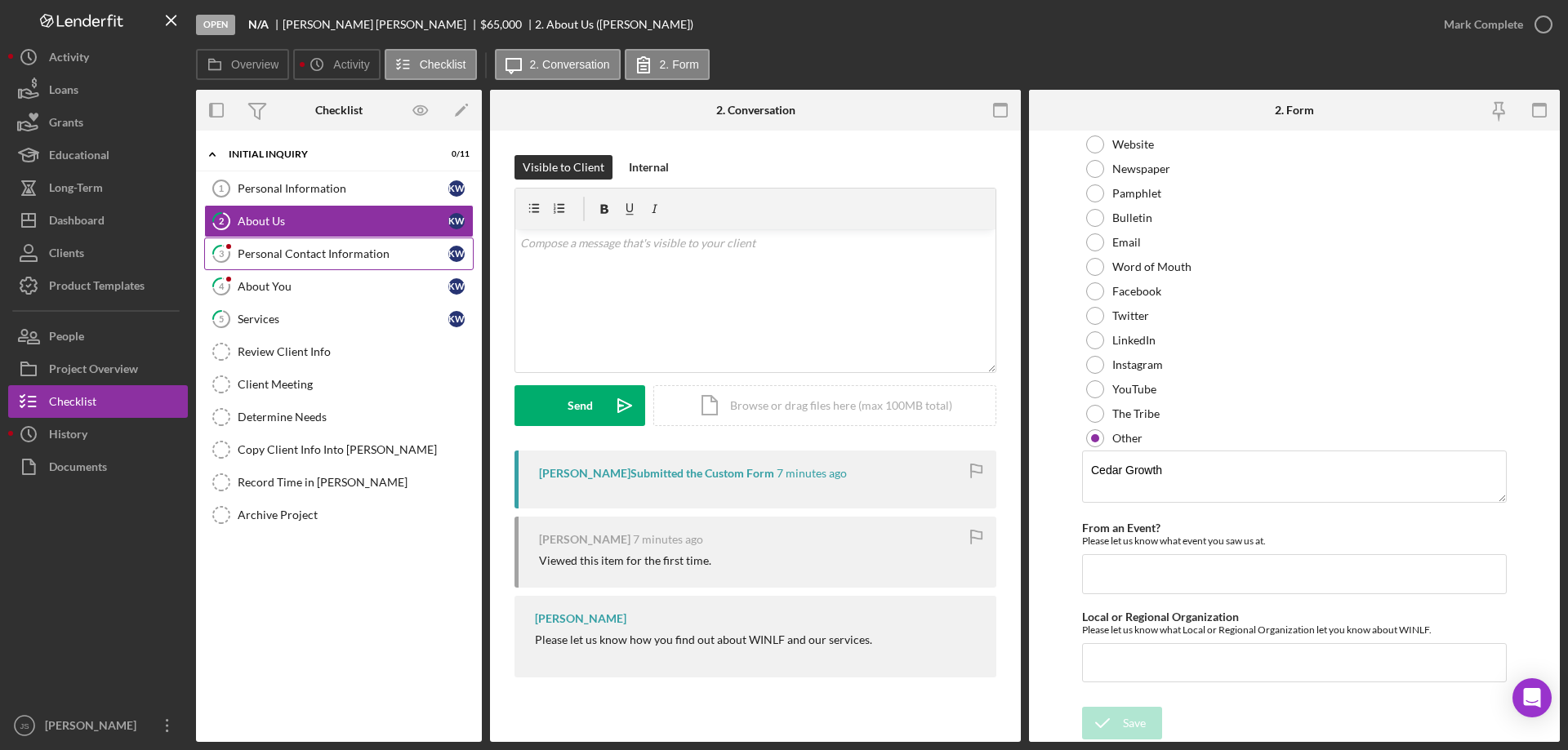
click at [319, 257] on div "Personal Contact Information" at bounding box center [343, 254] width 211 height 13
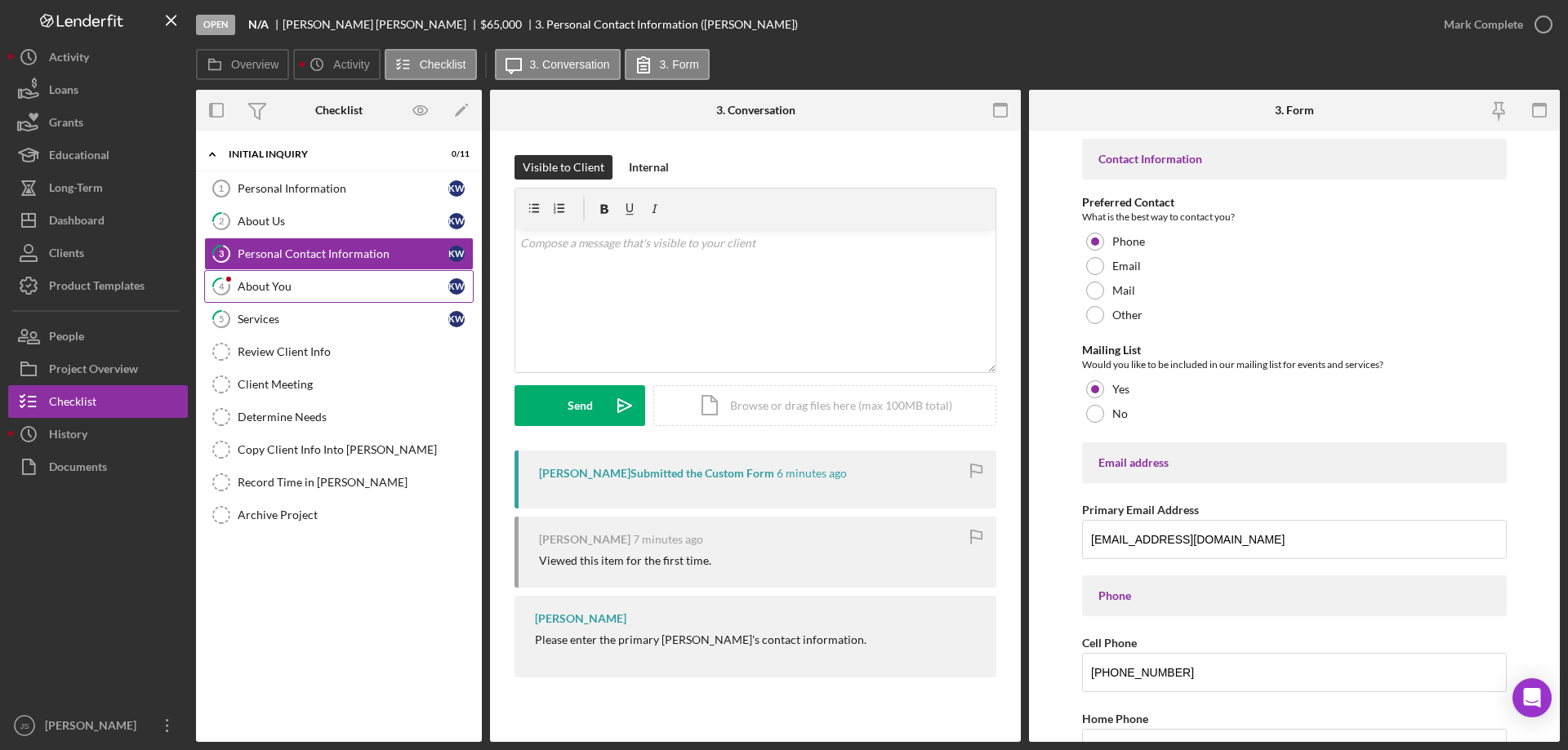
drag, startPoint x: 309, startPoint y: 288, endPoint x: 319, endPoint y: 288, distance: 10.0
click at [310, 288] on div "About You" at bounding box center [343, 287] width 211 height 13
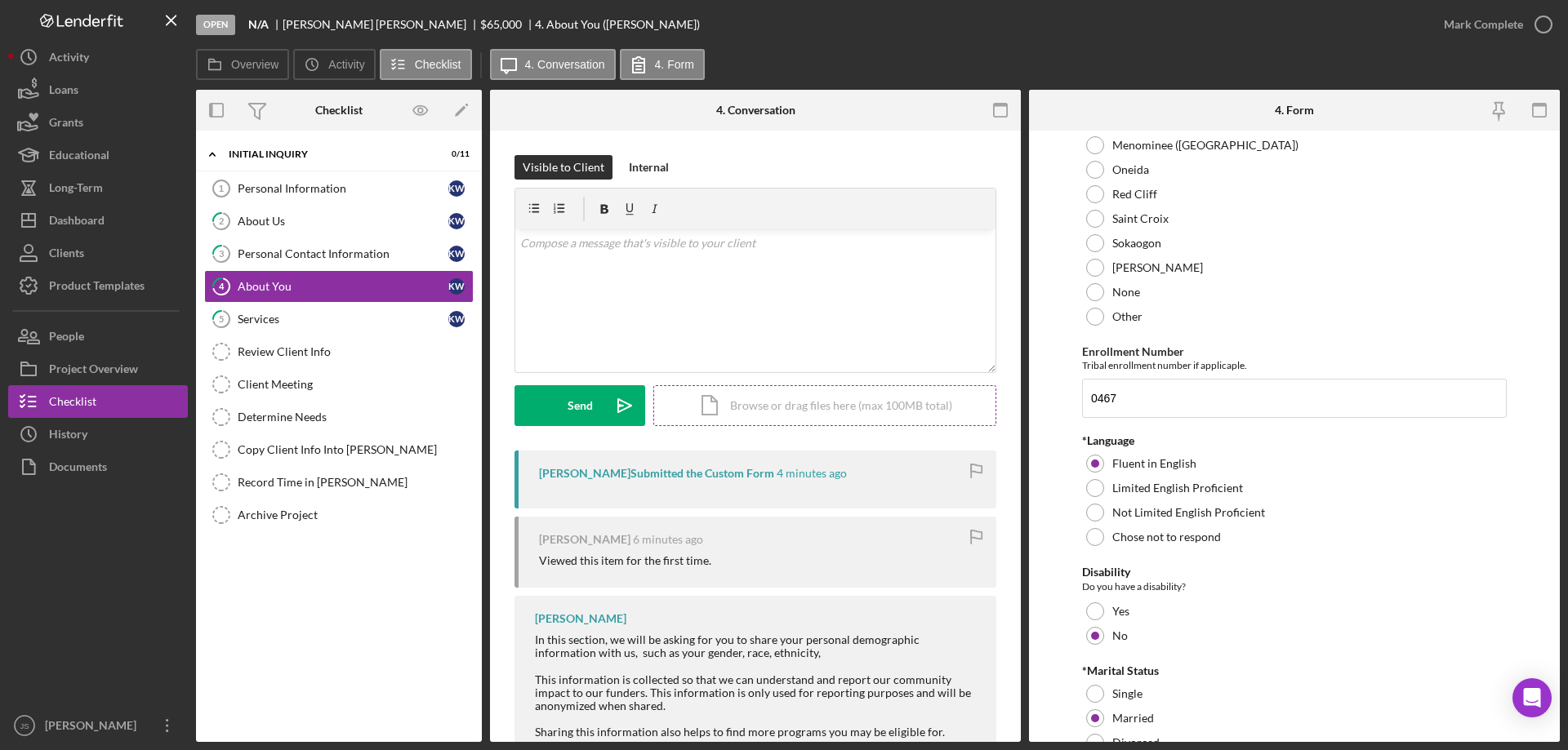
scroll to position [701, 0]
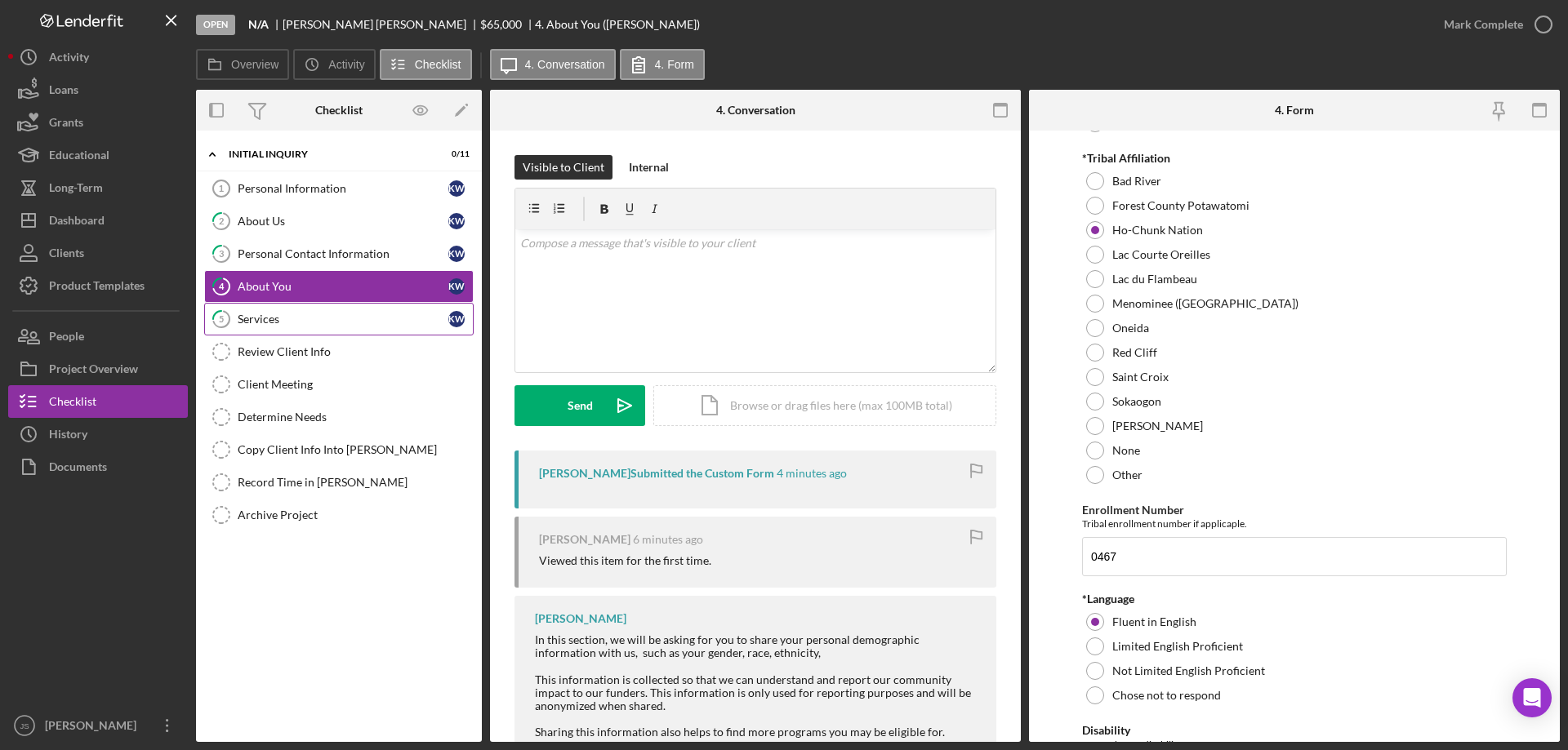
click at [336, 316] on div "Services" at bounding box center [343, 319] width 211 height 13
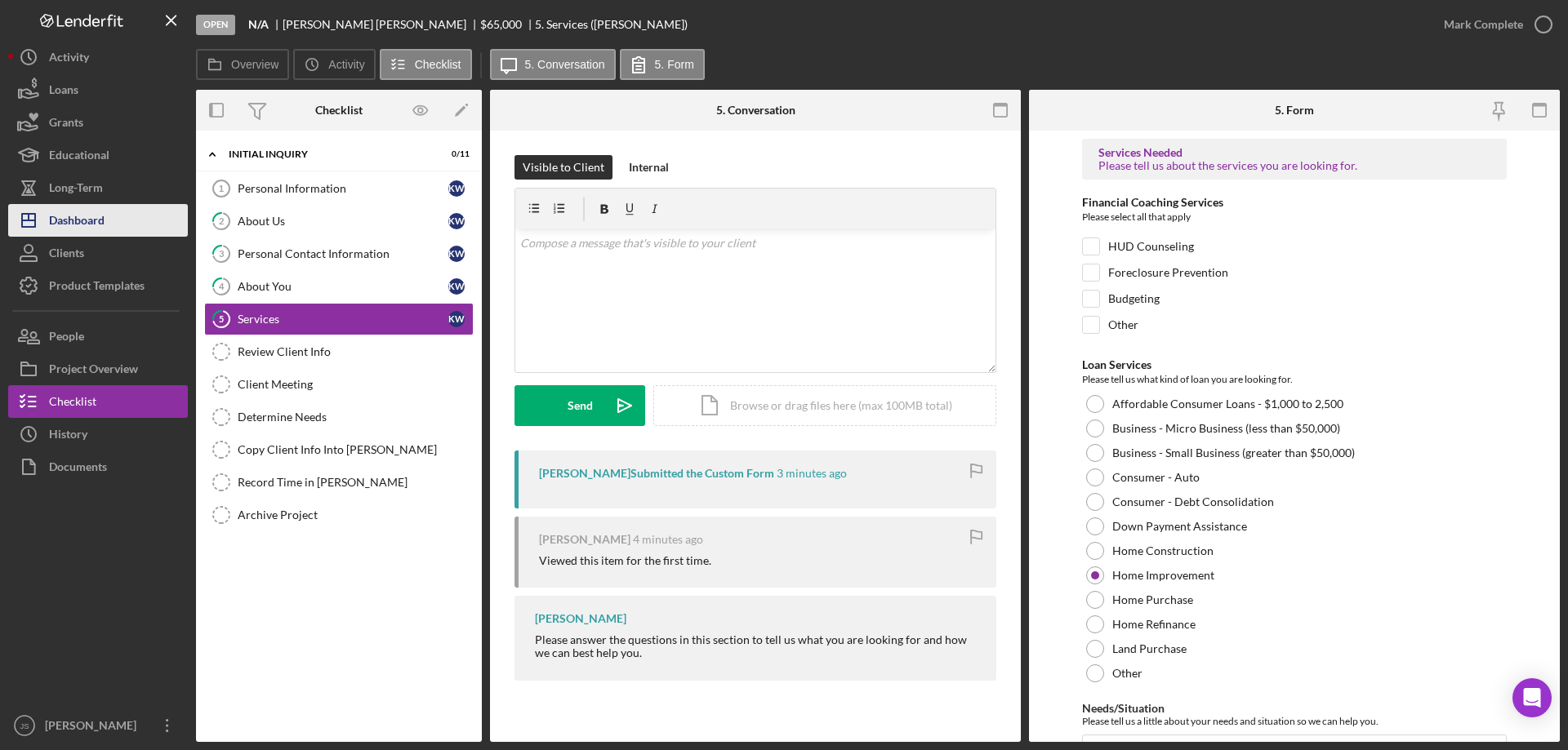
click at [116, 223] on button "Icon/Dashboard Dashboard" at bounding box center [98, 221] width 180 height 32
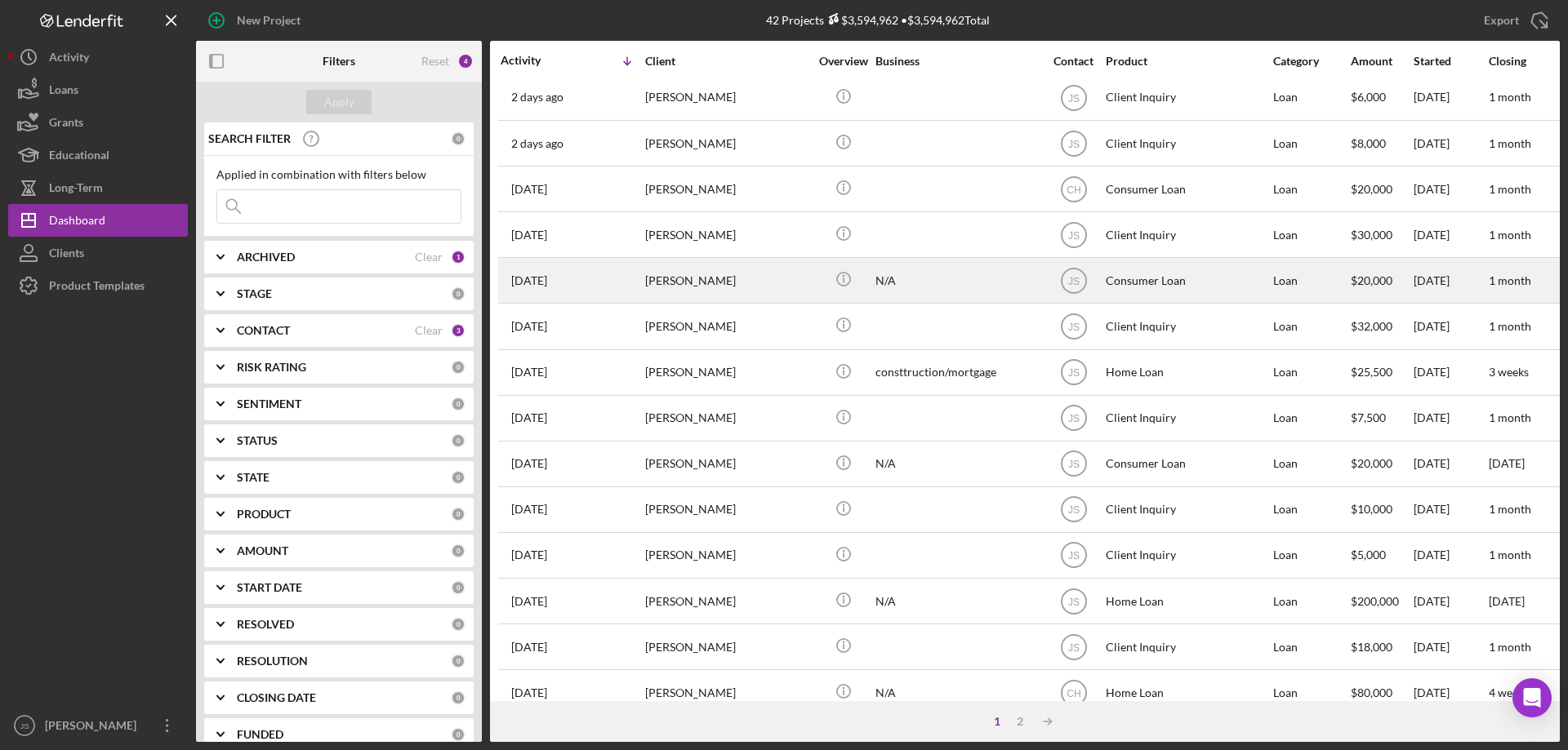
scroll to position [546, 0]
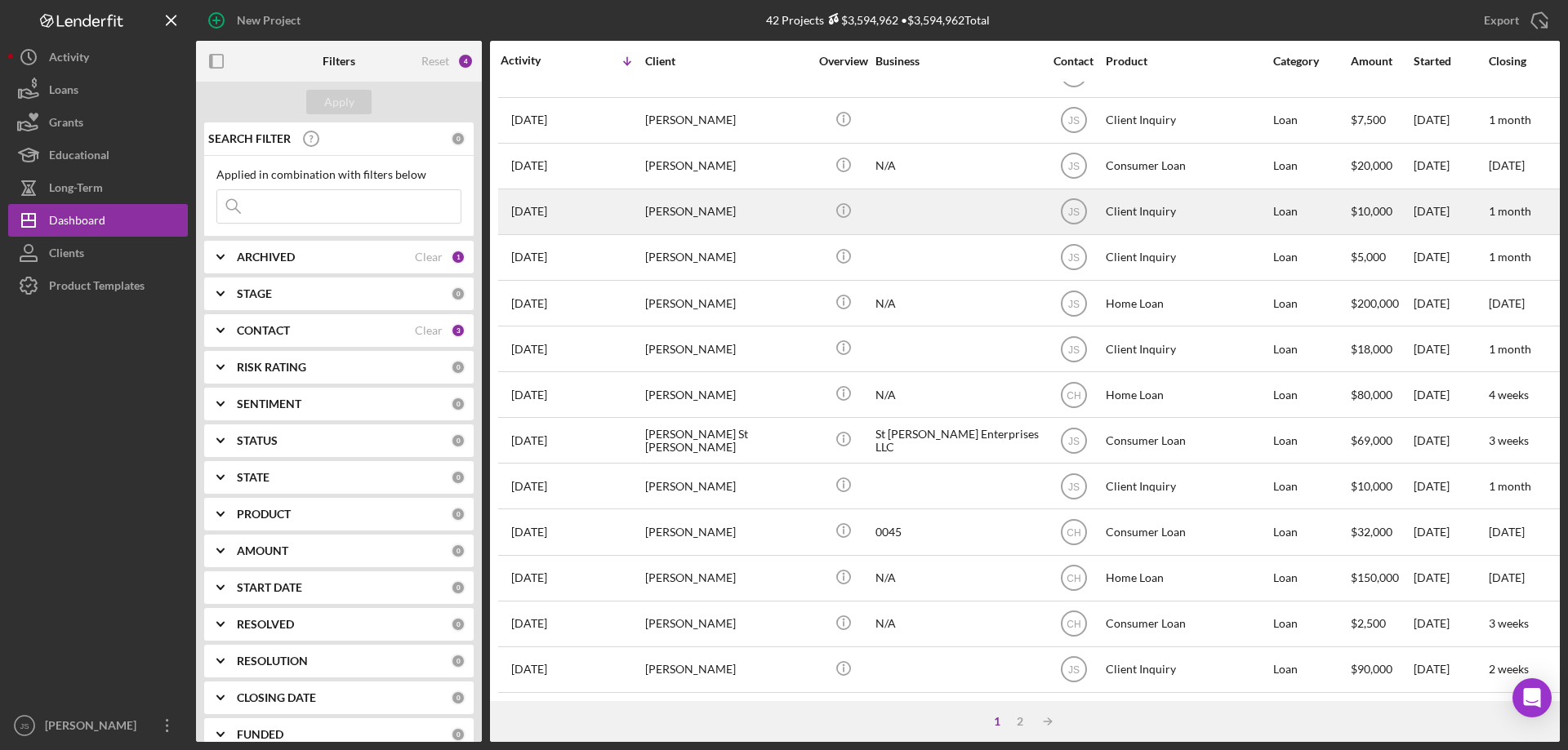
click at [776, 205] on div "[PERSON_NAME]" at bounding box center [726, 212] width 164 height 44
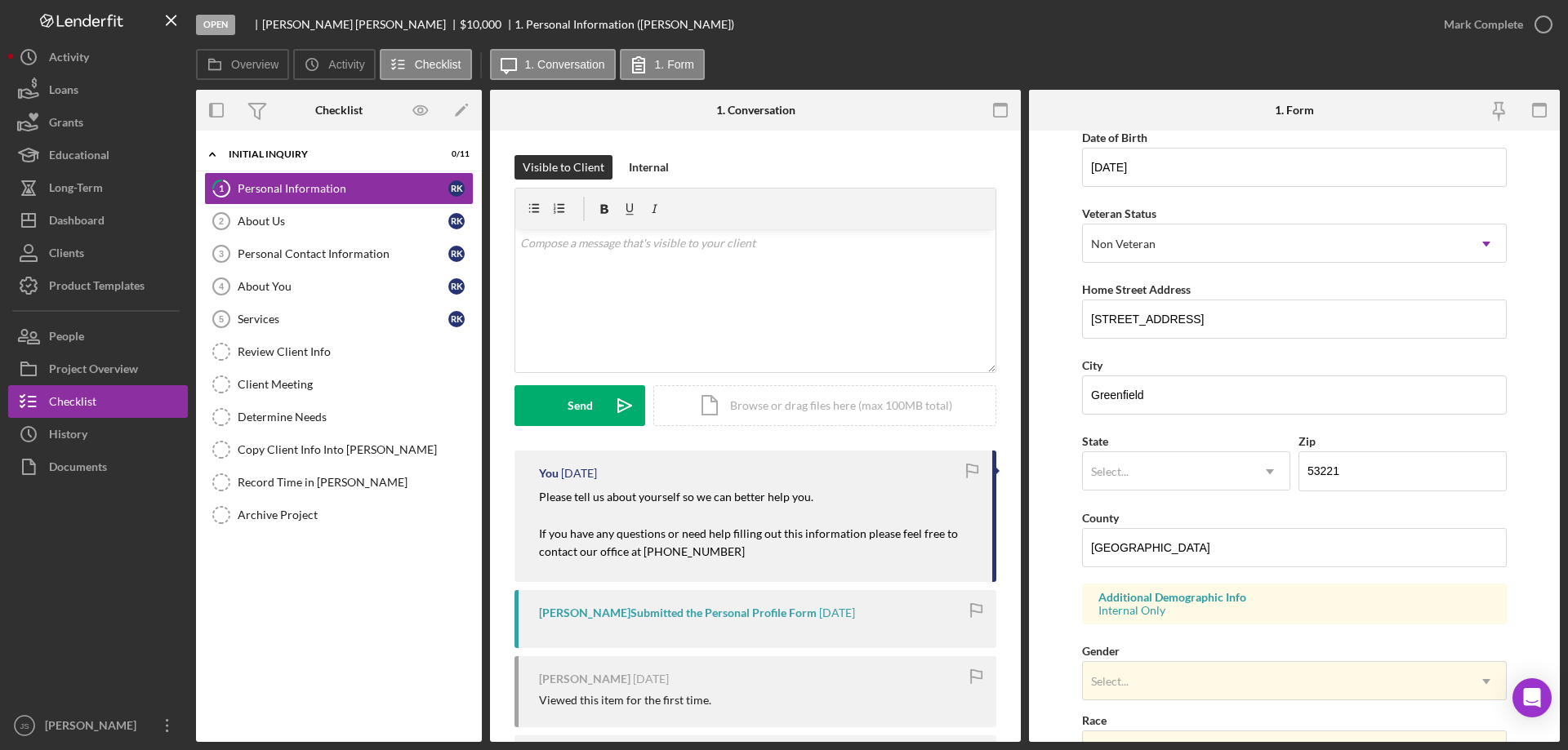
scroll to position [478, 0]
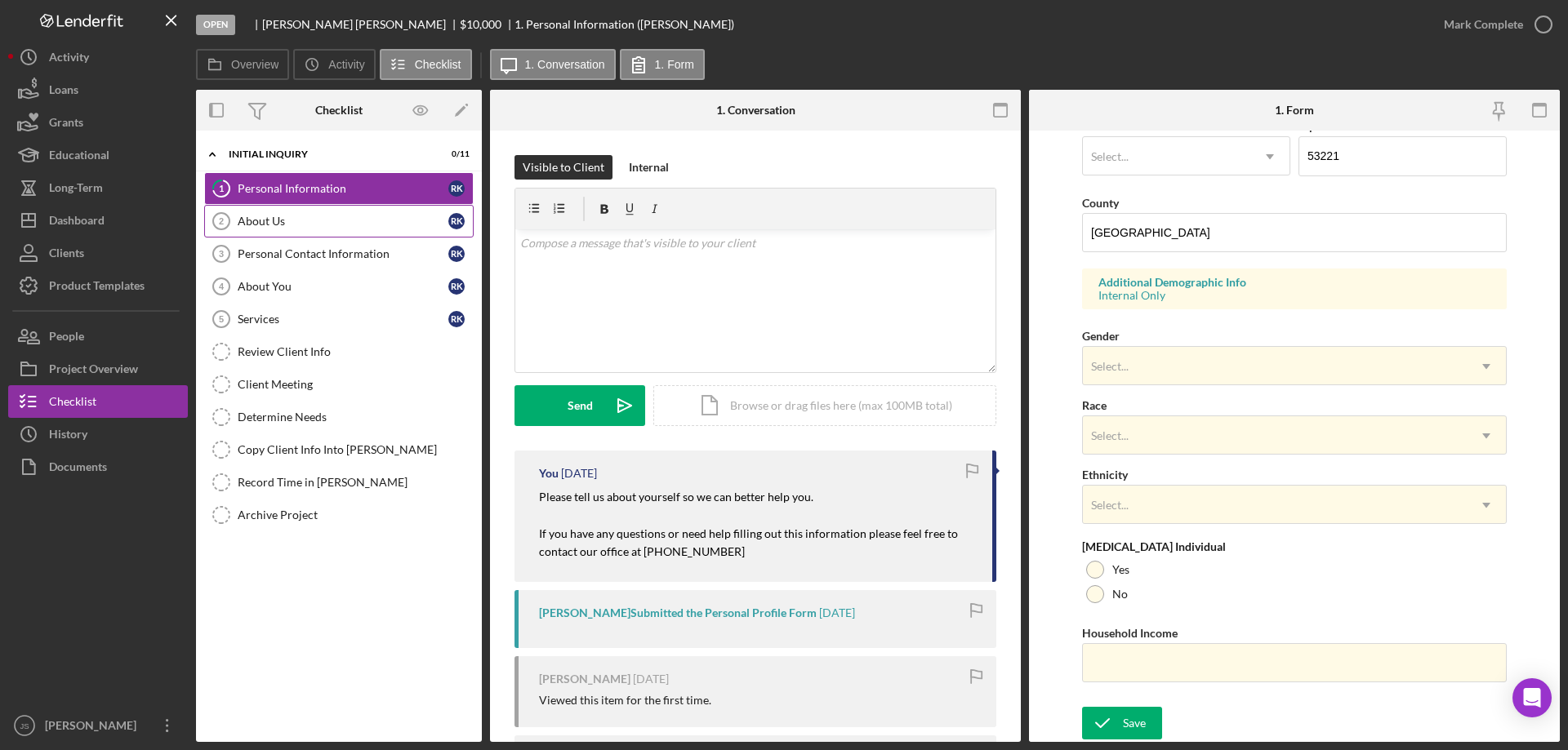
click at [299, 225] on div "About Us" at bounding box center [343, 221] width 211 height 13
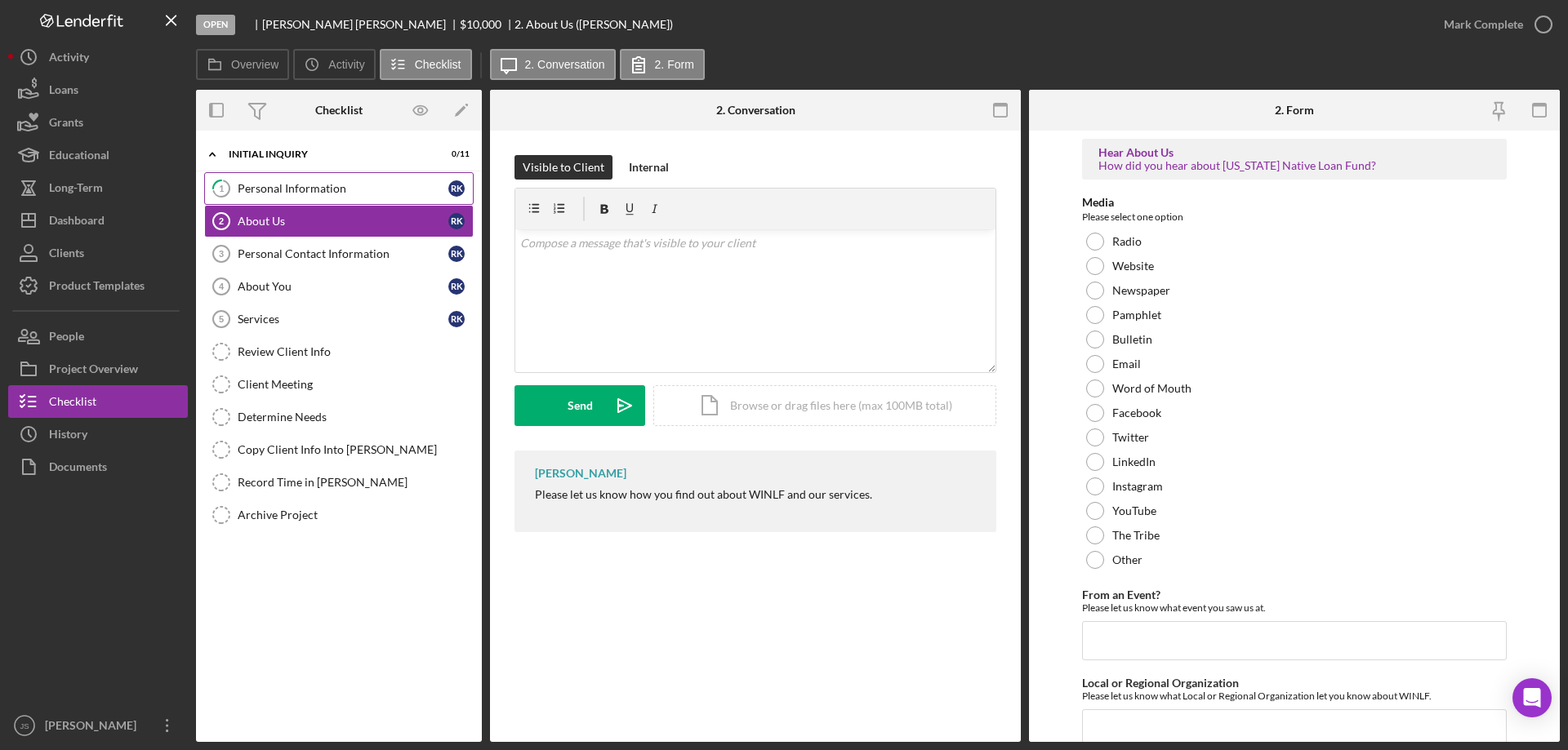
click at [346, 192] on div "Personal Information" at bounding box center [343, 188] width 211 height 13
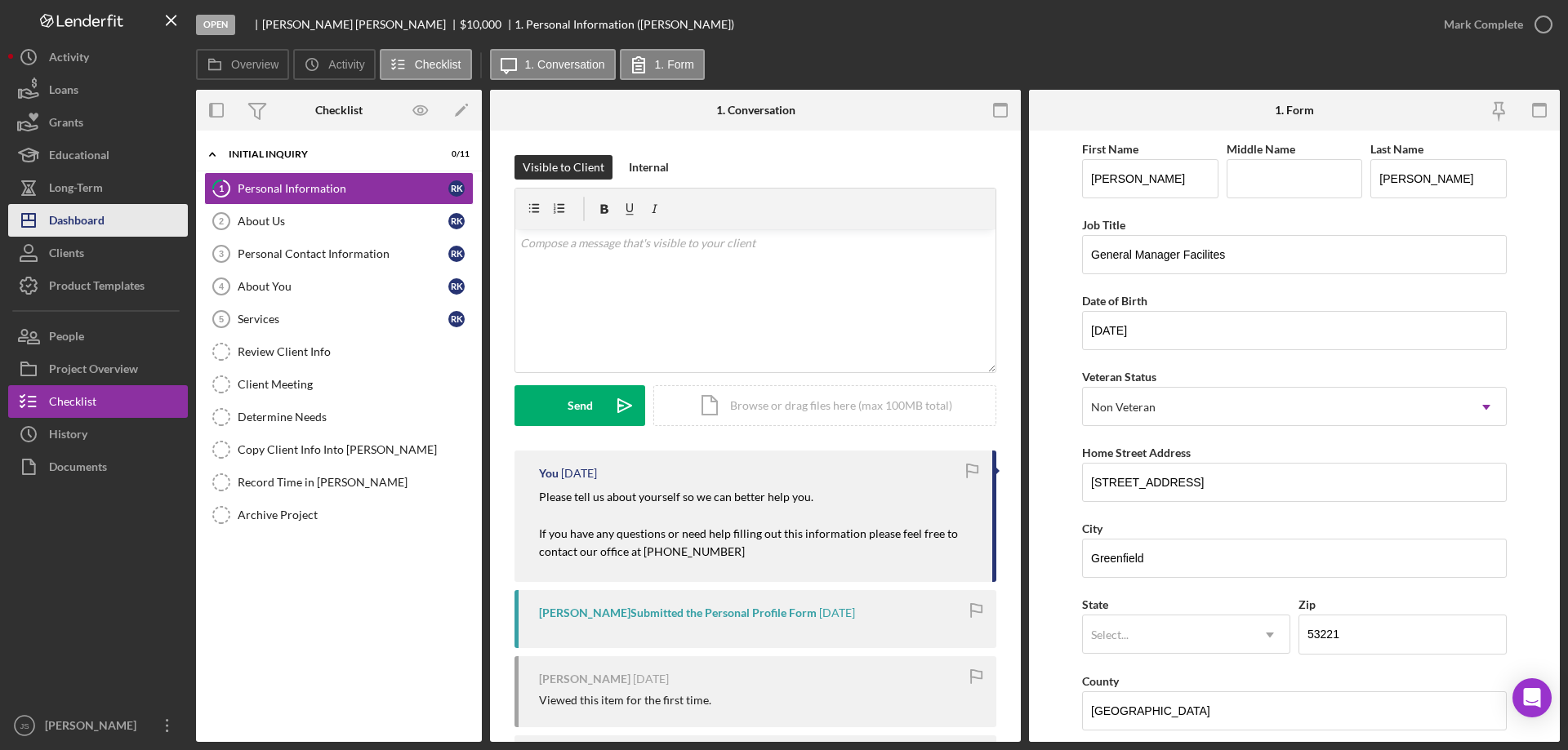
click at [125, 215] on button "Icon/Dashboard Dashboard" at bounding box center [98, 221] width 180 height 32
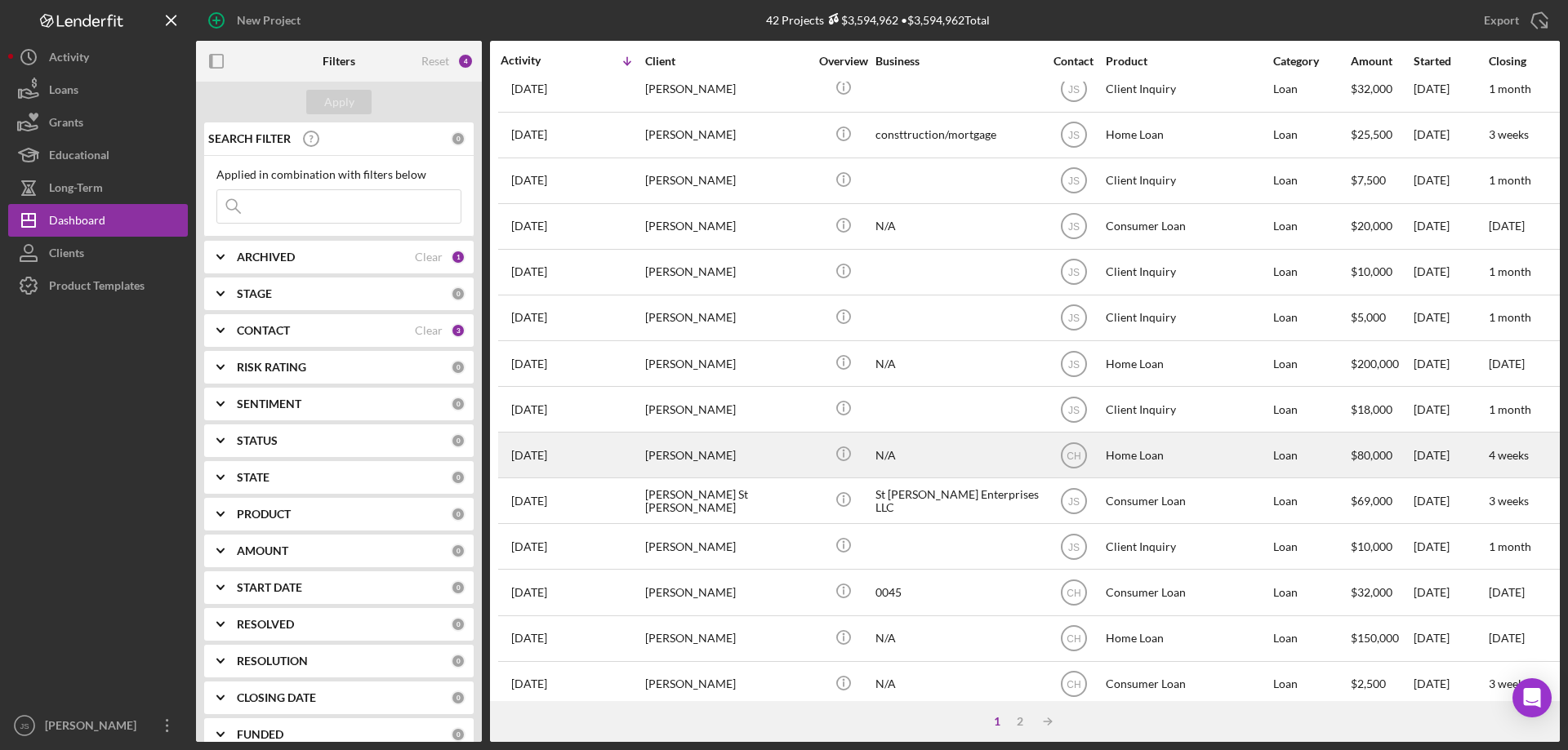
scroll to position [546, 0]
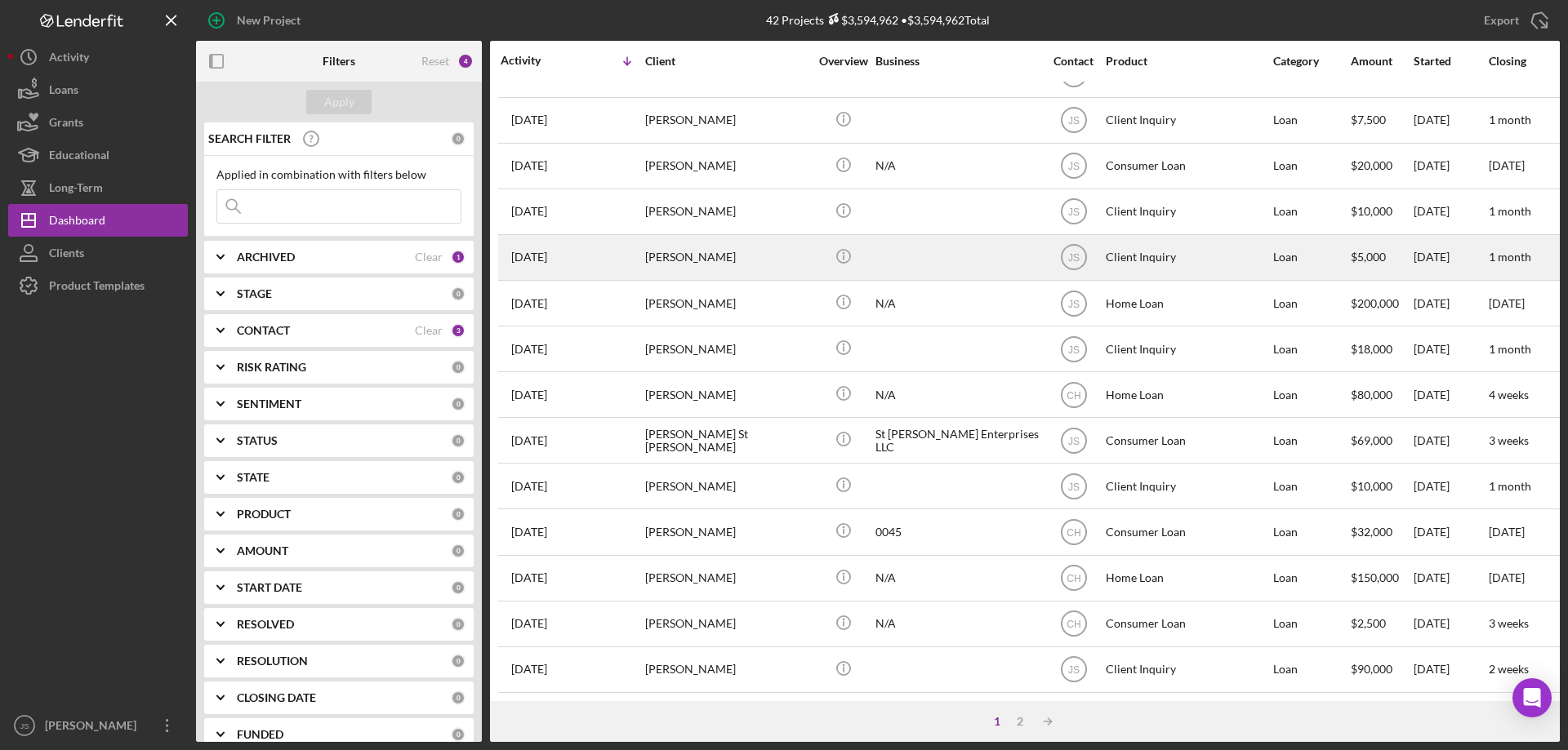
click at [755, 250] on div "[PERSON_NAME]" at bounding box center [726, 258] width 164 height 44
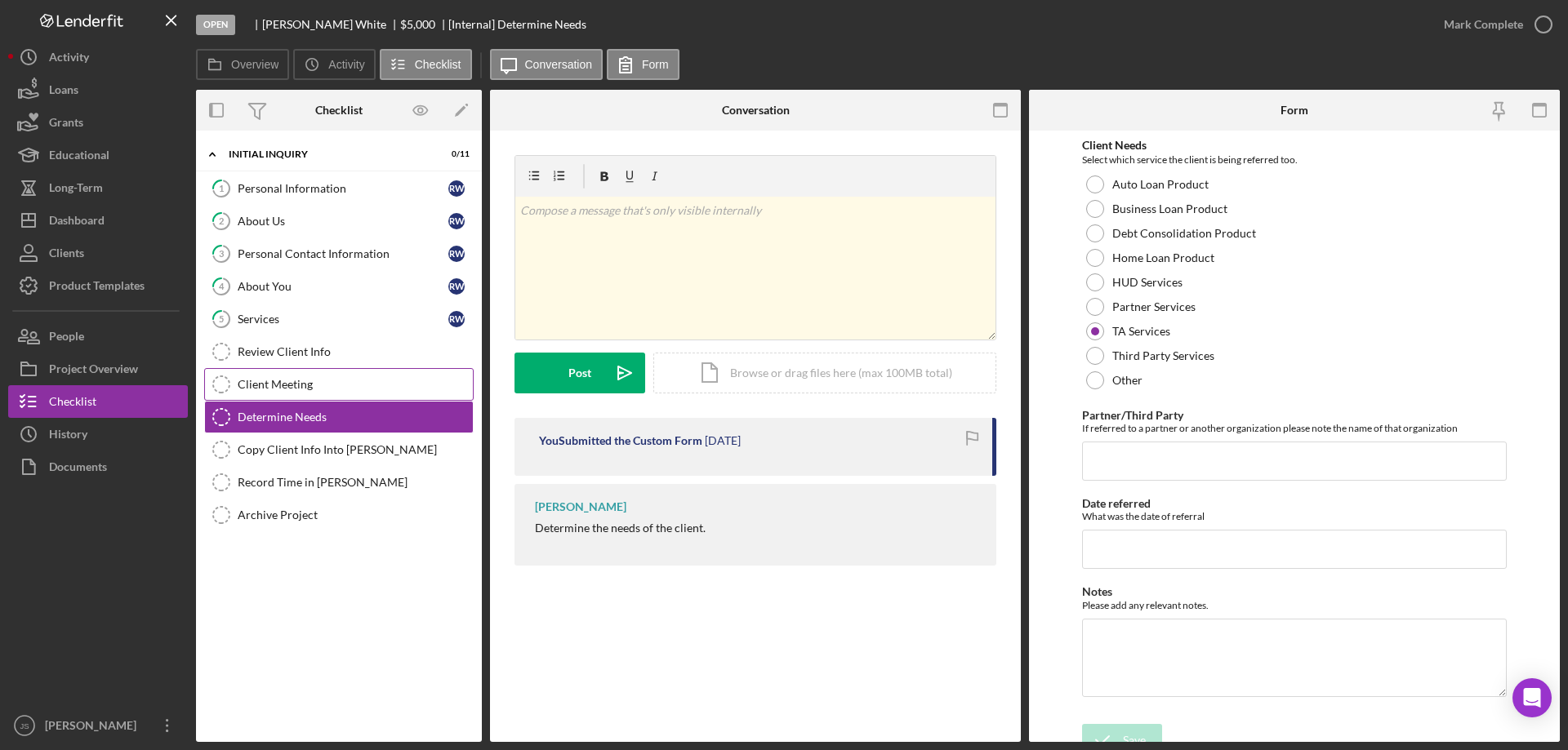
click at [268, 379] on div "Client Meeting" at bounding box center [355, 385] width 235 height 13
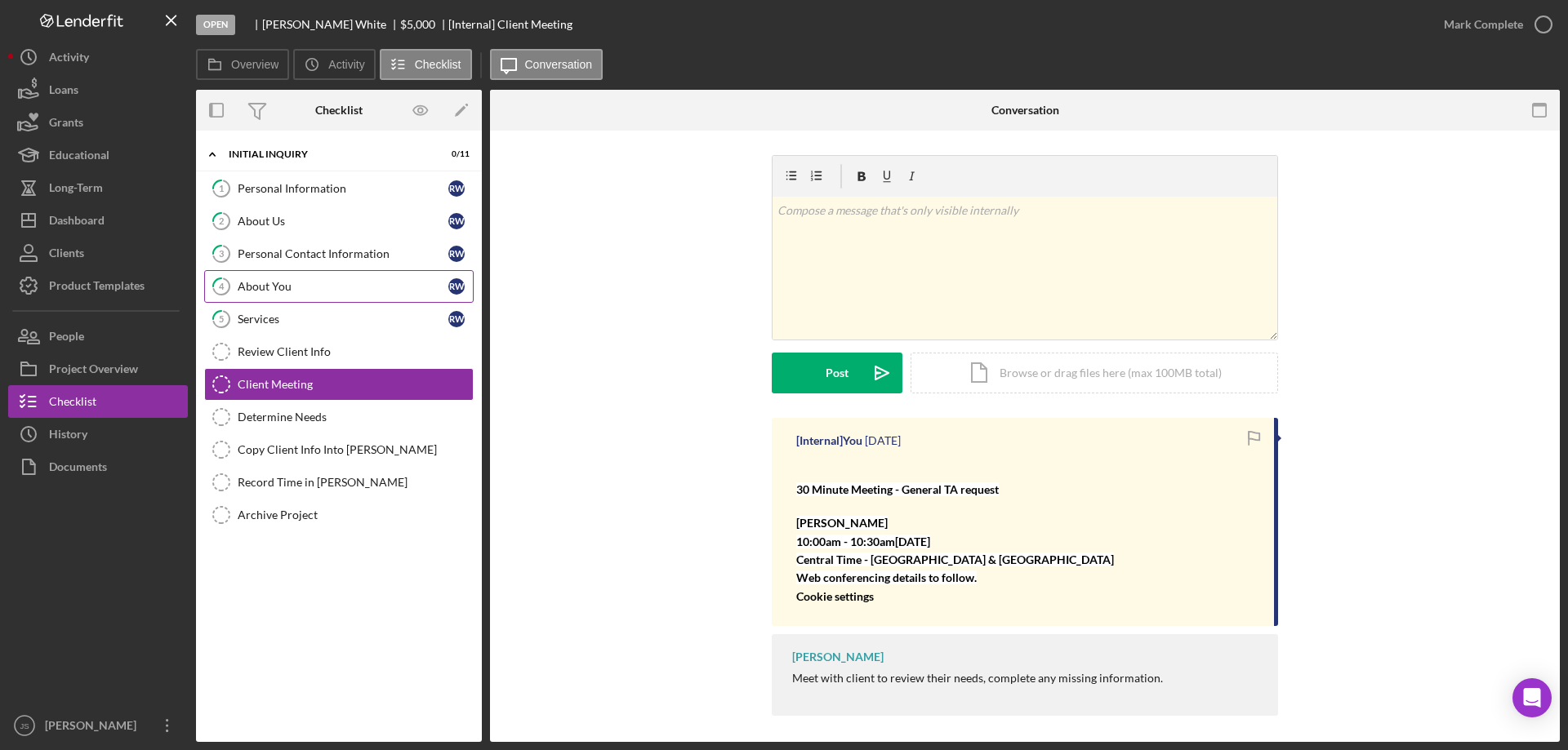
click at [257, 283] on div "About You" at bounding box center [343, 287] width 211 height 13
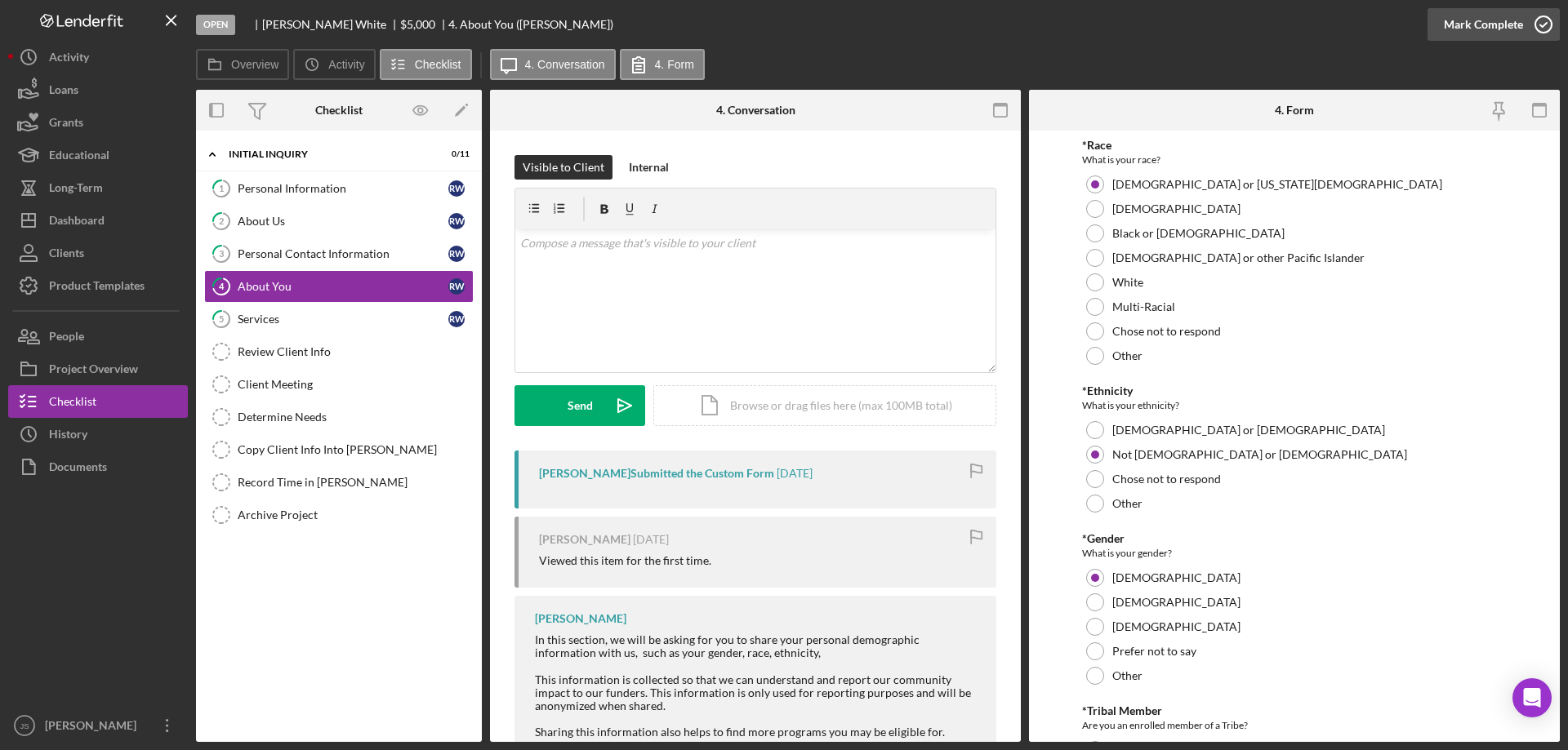
click at [1545, 25] on icon "button" at bounding box center [1542, 24] width 41 height 41
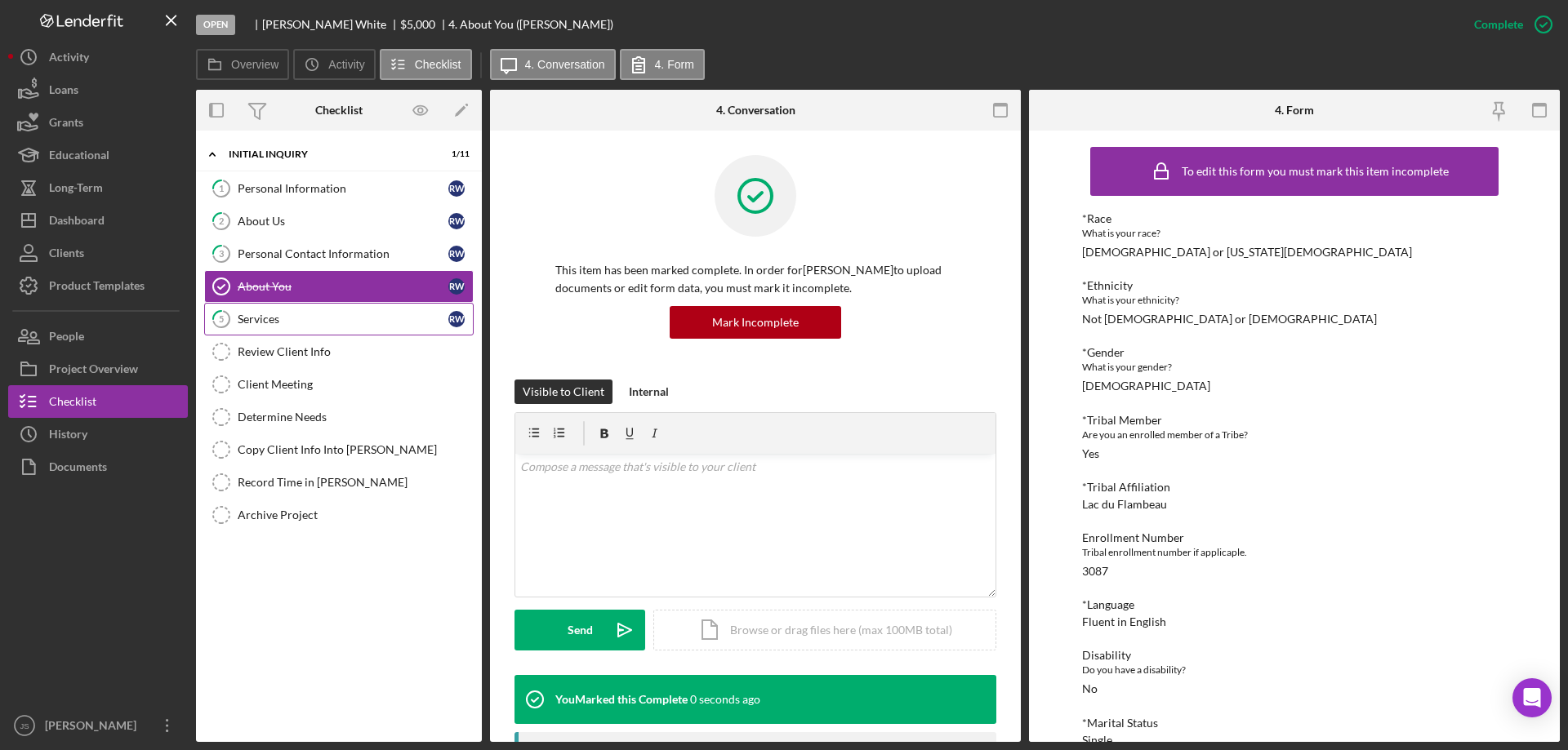
click at [304, 324] on div "Services" at bounding box center [343, 319] width 211 height 13
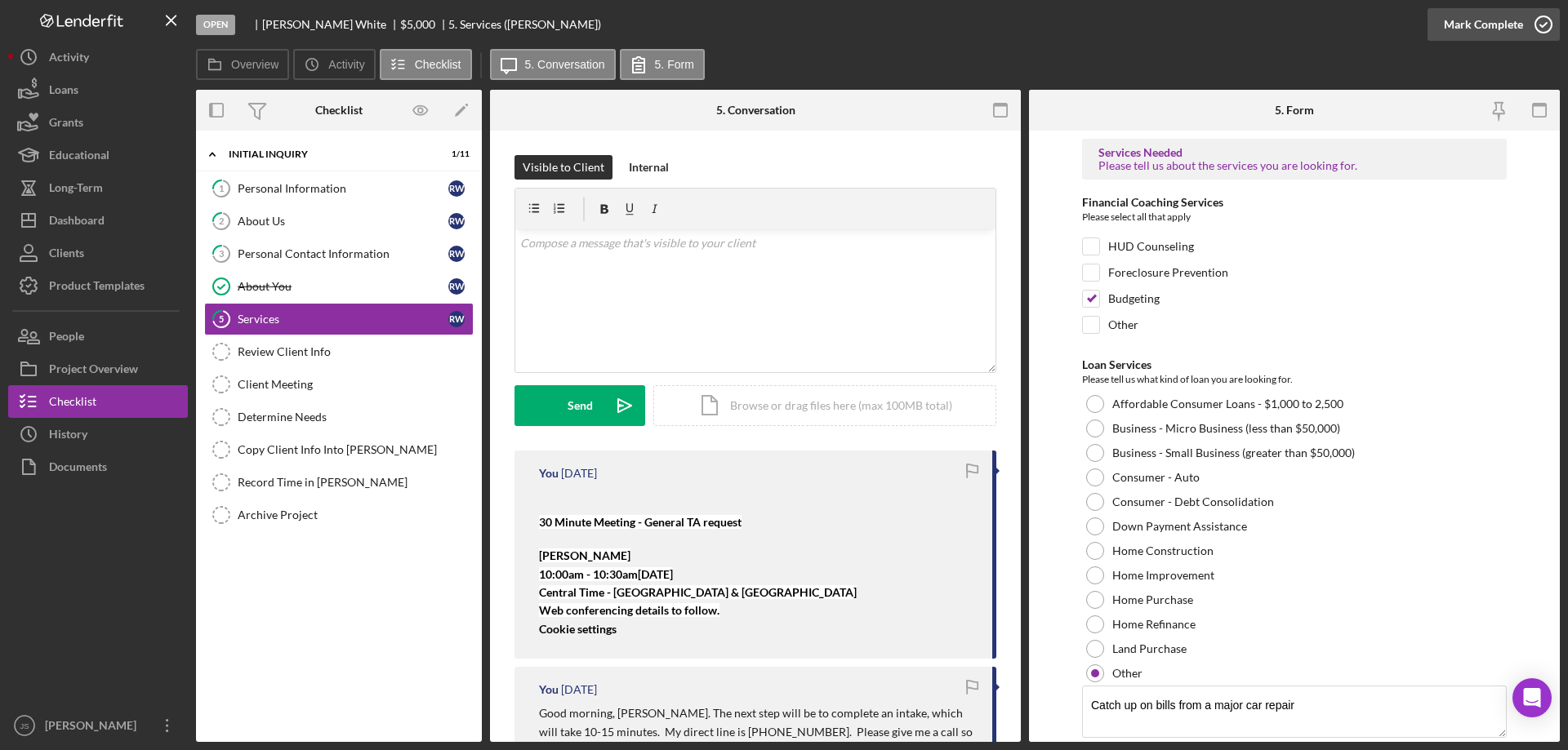
click at [1544, 21] on icon "button" at bounding box center [1542, 24] width 41 height 41
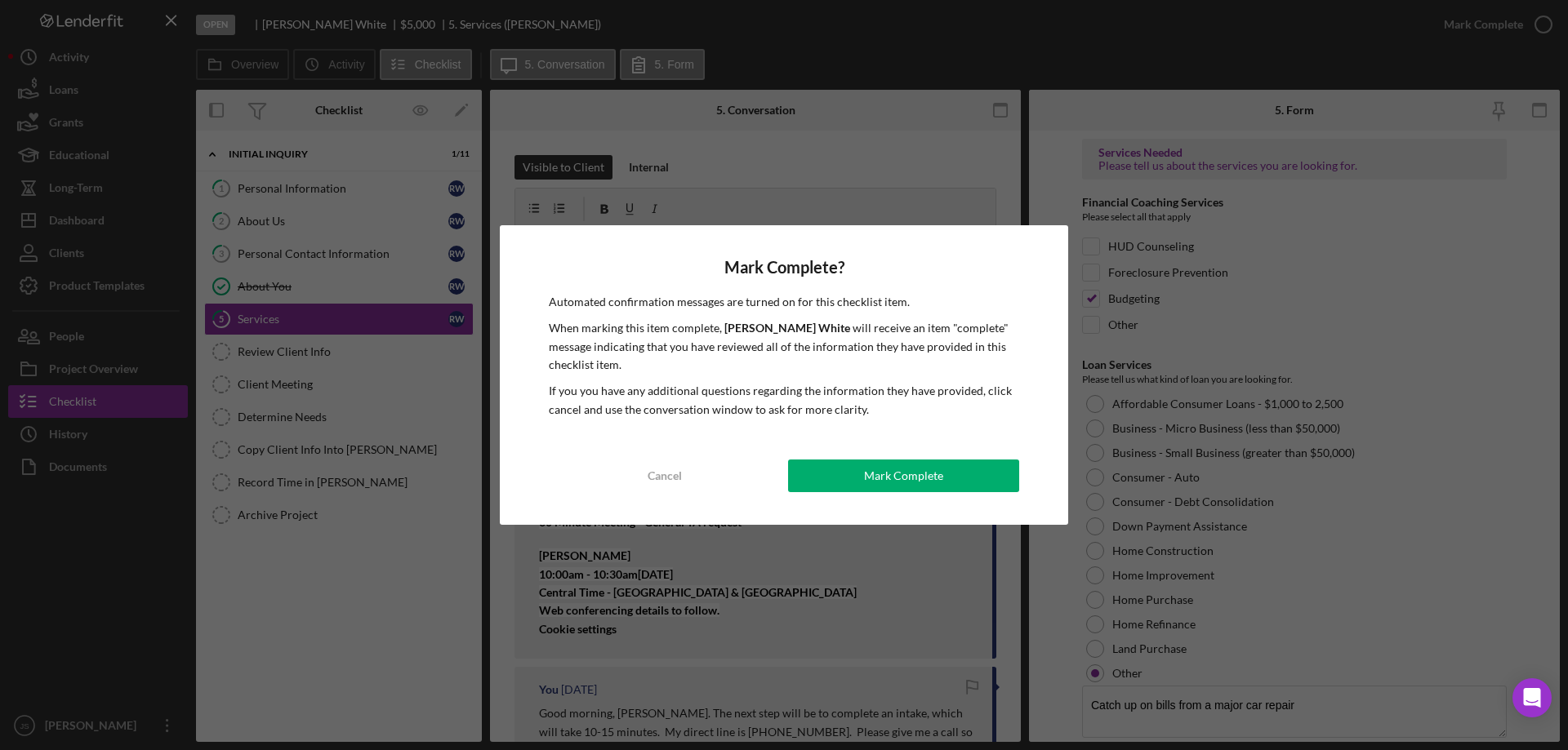
drag, startPoint x: 879, startPoint y: 471, endPoint x: 864, endPoint y: 470, distance: 15.0
click at [880, 471] on div "Mark Complete" at bounding box center [903, 475] width 79 height 32
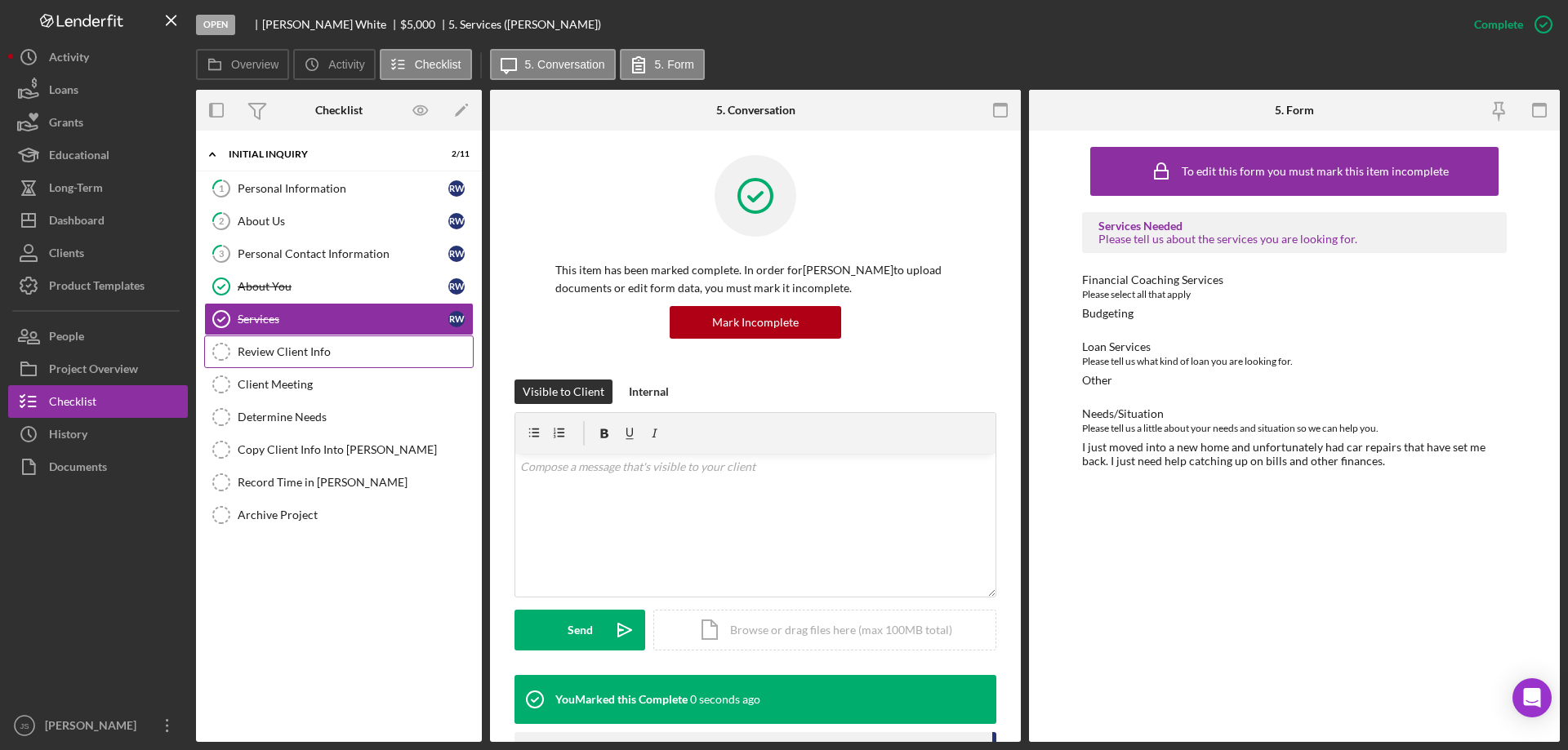
click at [308, 351] on div "Review Client Info" at bounding box center [355, 352] width 235 height 13
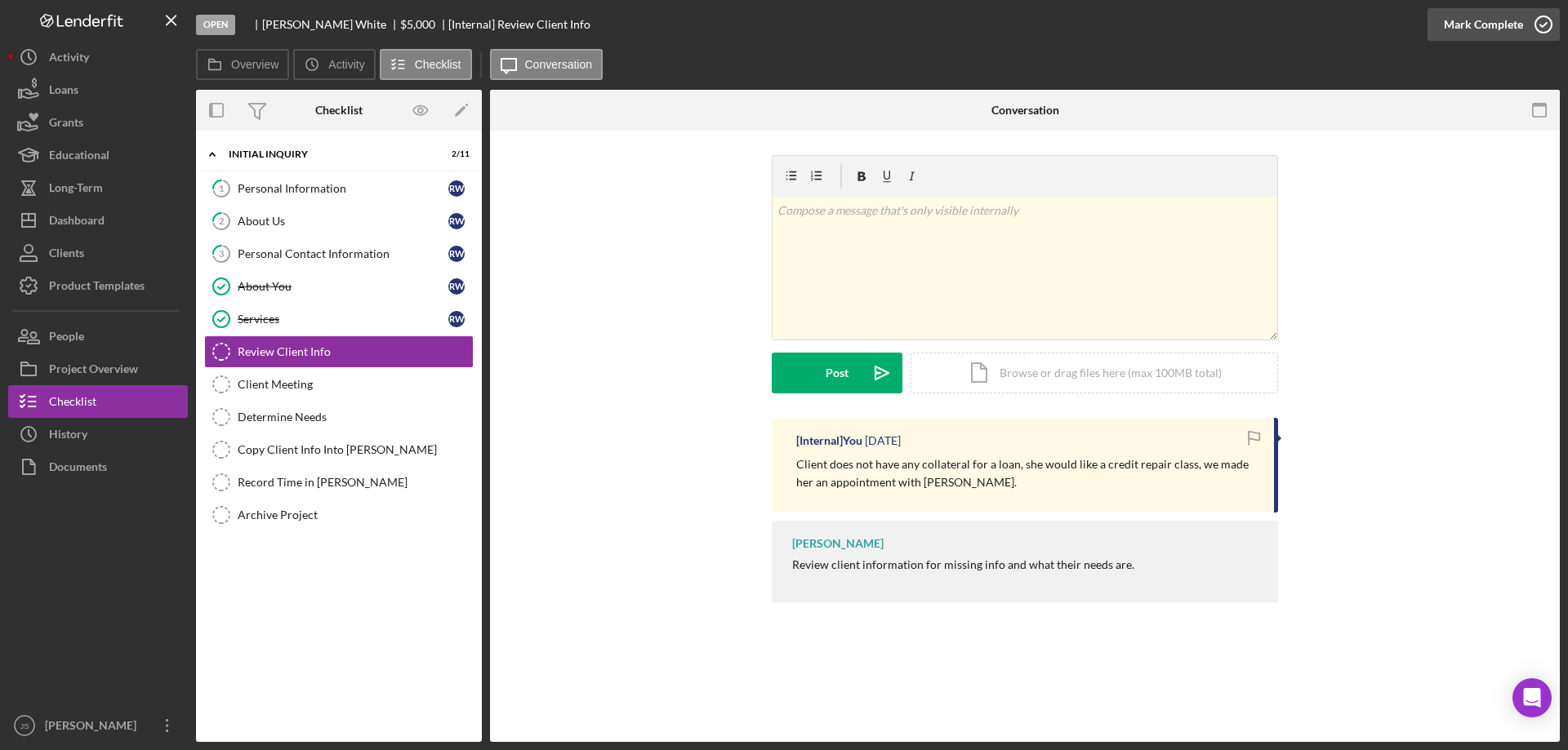
click at [1540, 26] on polyline "button" at bounding box center [1543, 25] width 7 height 4
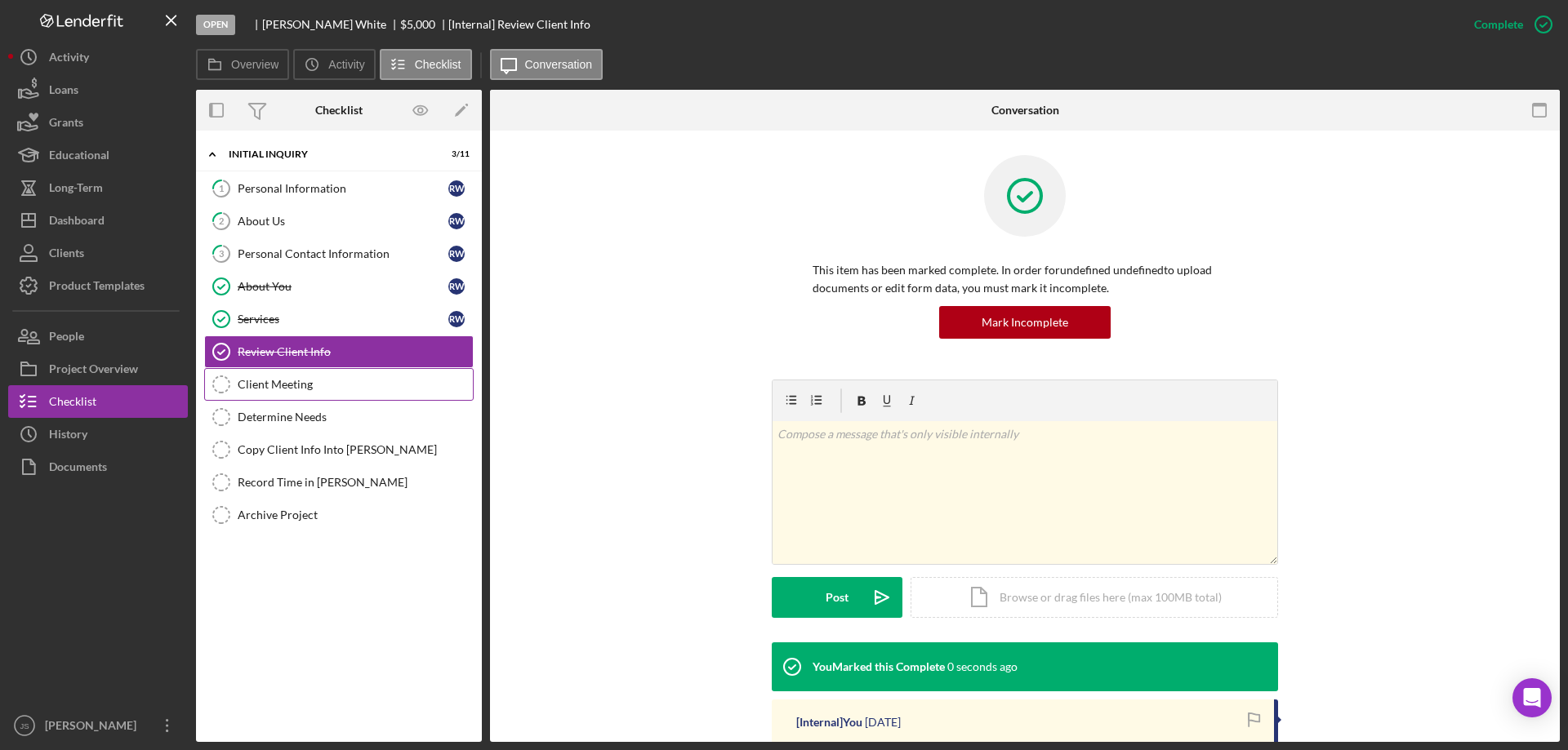
click at [326, 385] on div "Client Meeting" at bounding box center [355, 385] width 235 height 13
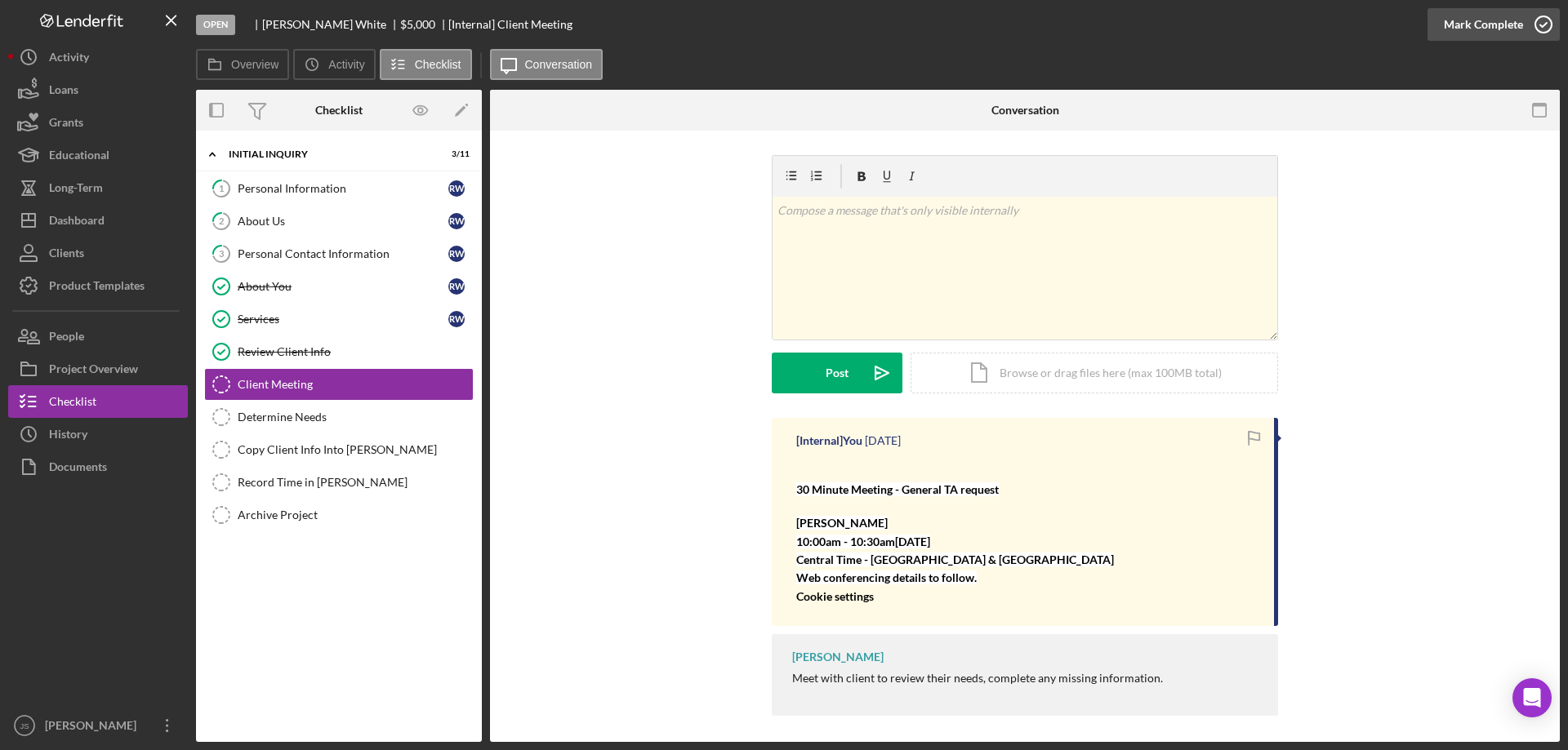
click at [1545, 25] on icon "button" at bounding box center [1542, 24] width 41 height 41
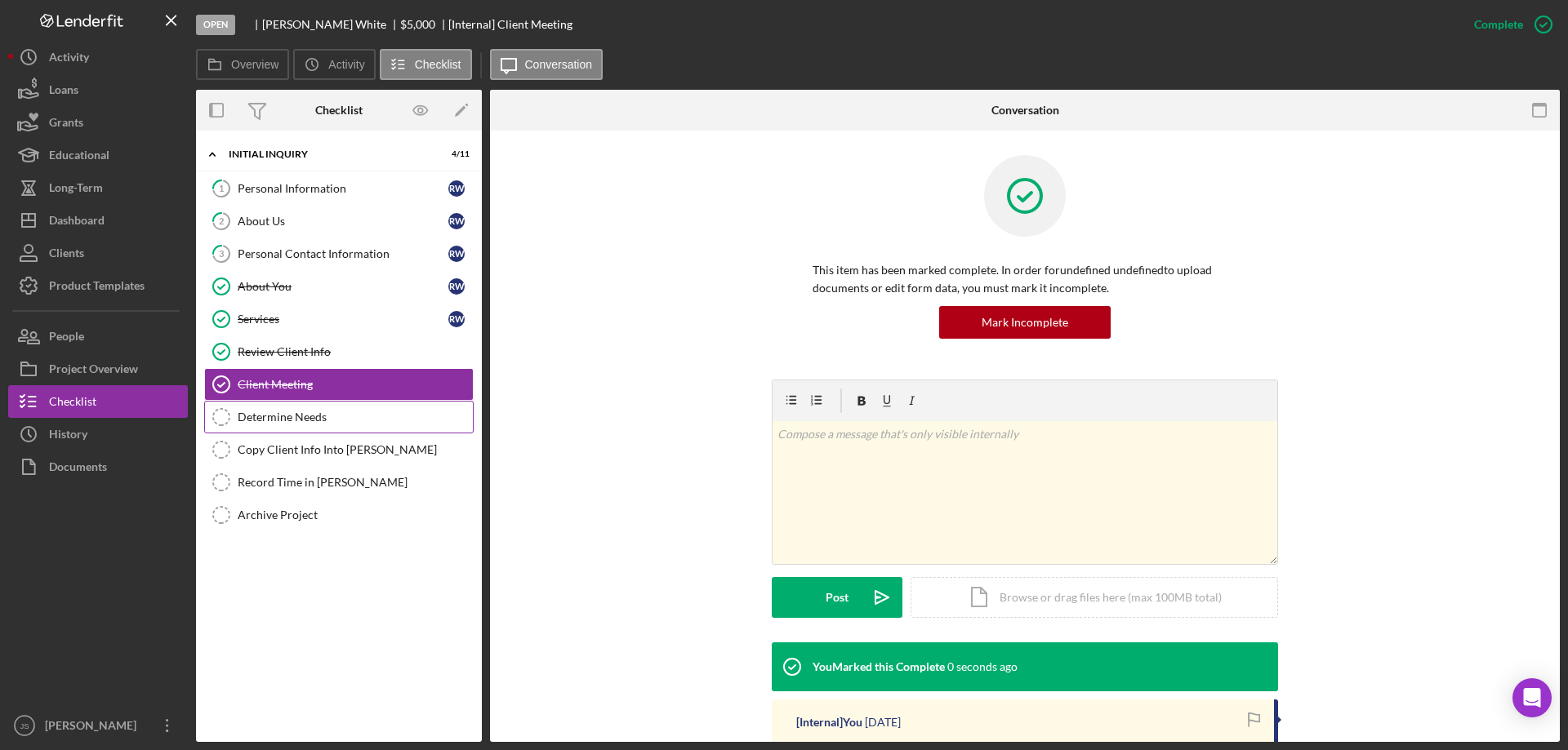
click at [339, 420] on div "Determine Needs" at bounding box center [355, 417] width 235 height 13
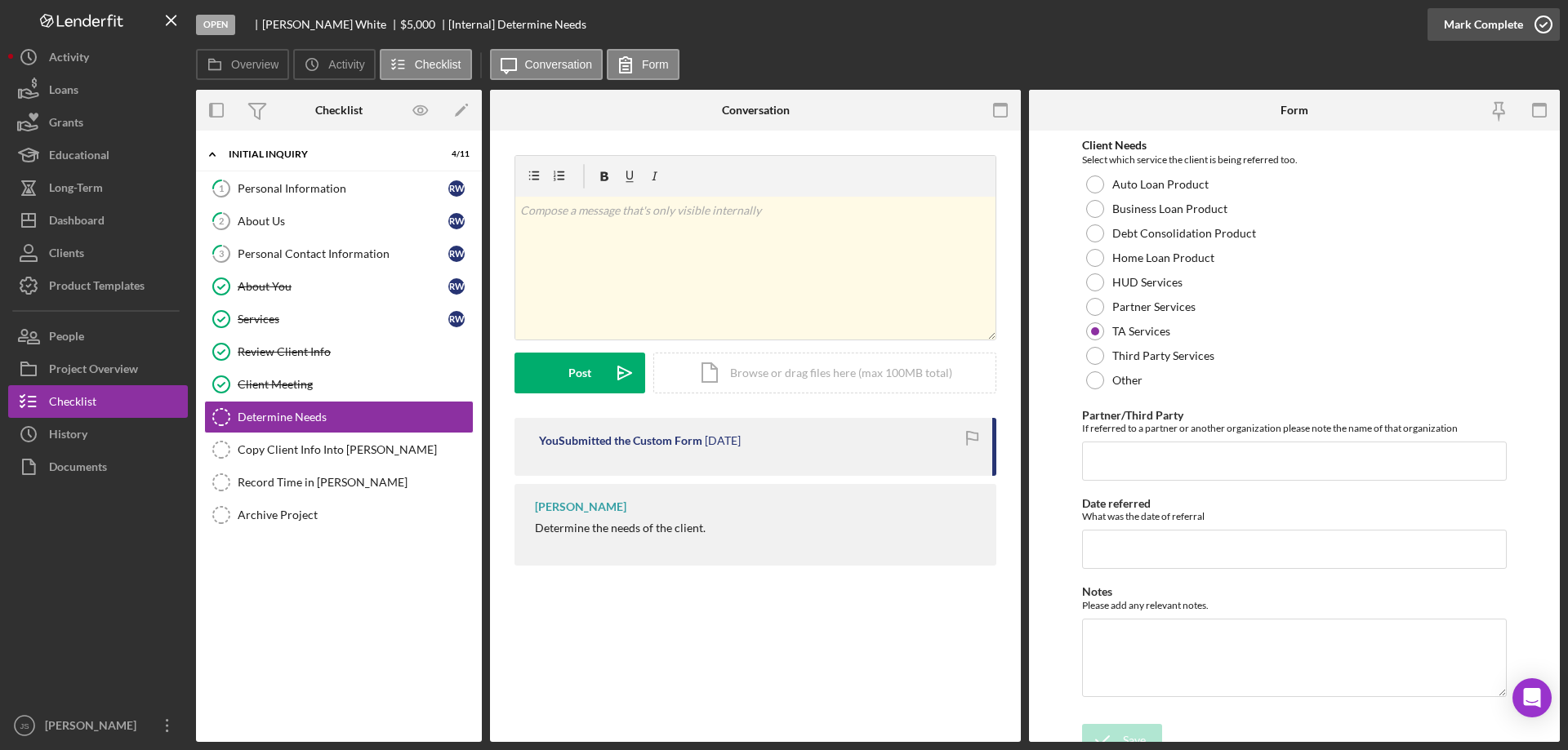
click at [1543, 27] on icon "button" at bounding box center [1542, 24] width 41 height 41
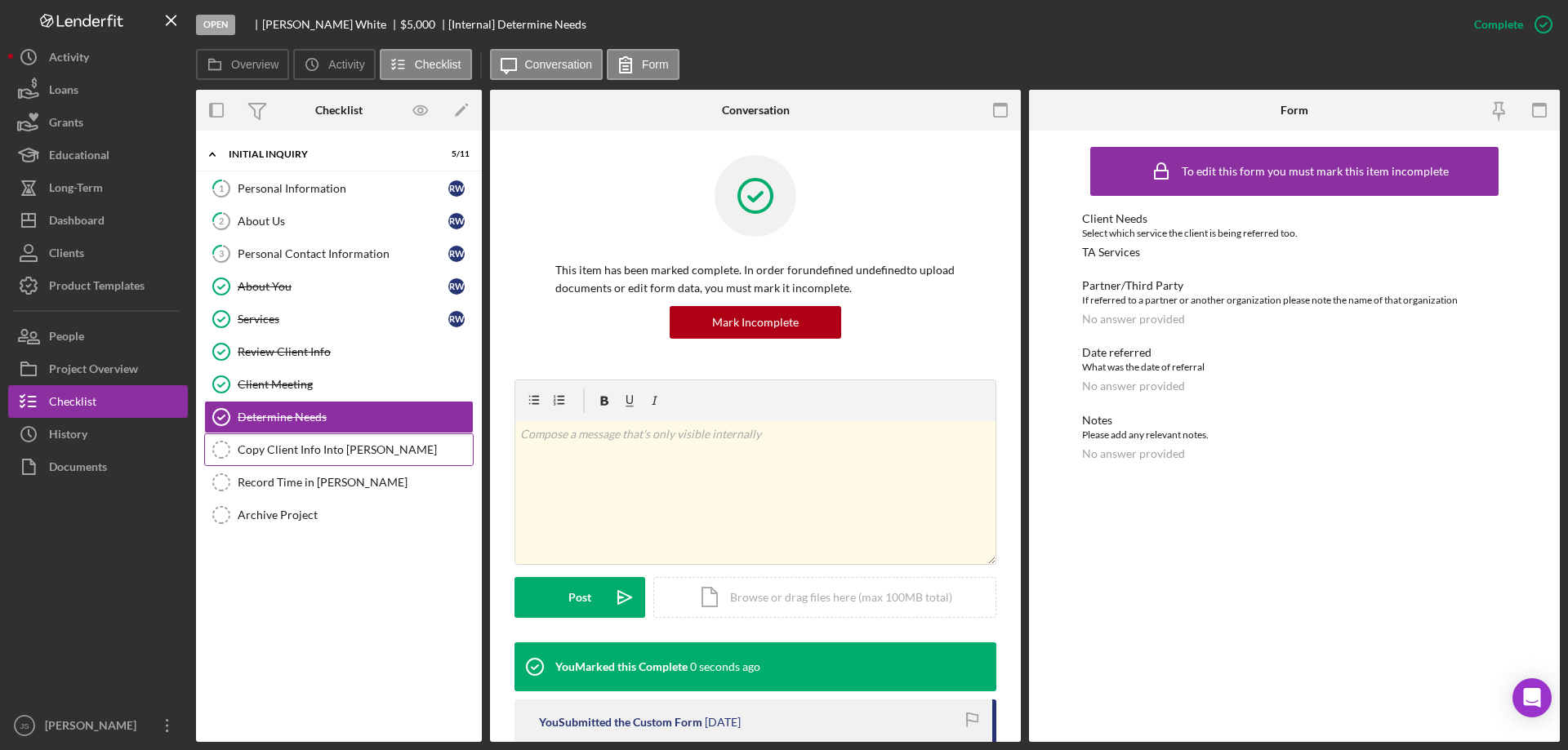
click at [300, 450] on div "Copy Client Info Into [PERSON_NAME]" at bounding box center [355, 450] width 235 height 13
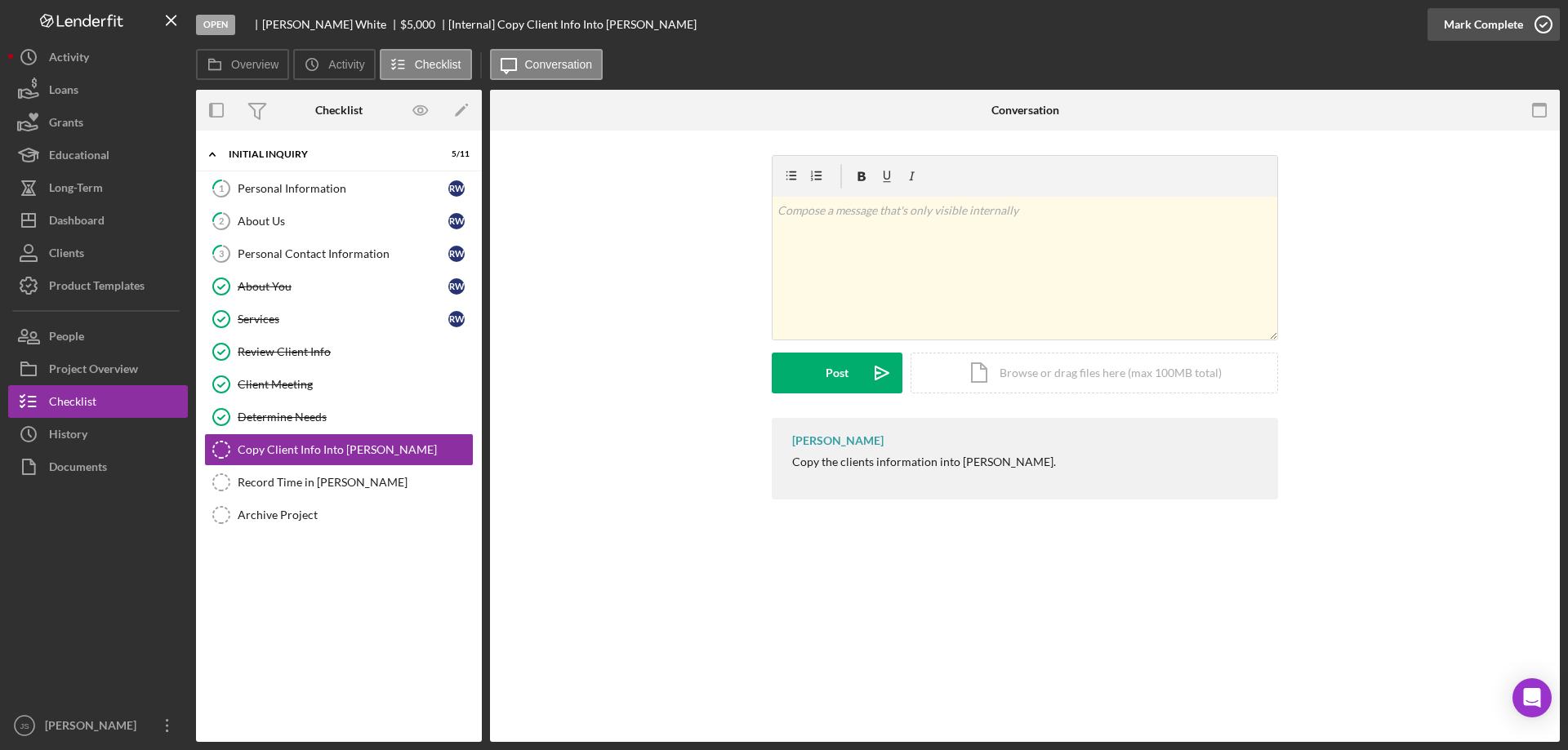
click at [1540, 23] on icon "button" at bounding box center [1542, 24] width 41 height 41
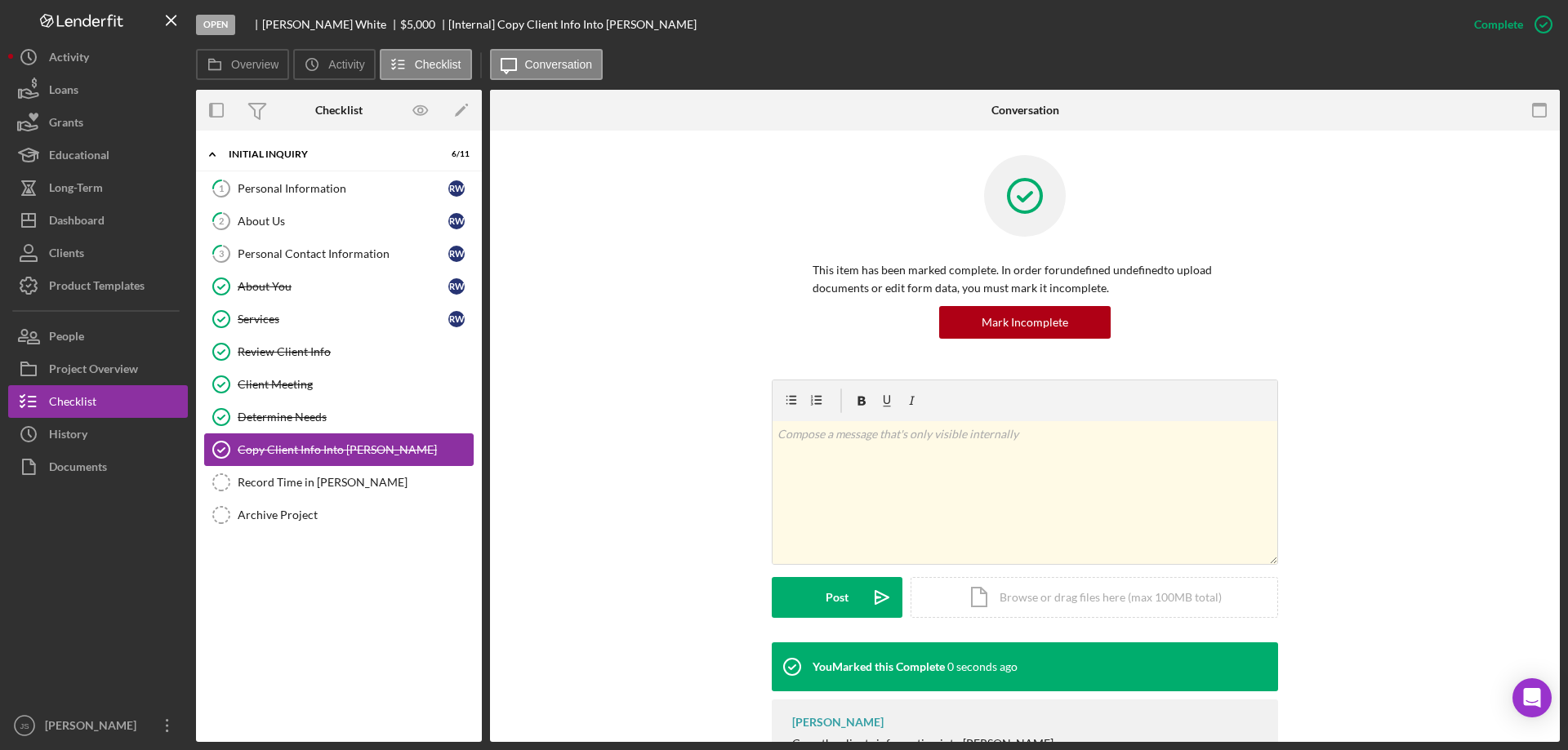
drag, startPoint x: 261, startPoint y: 480, endPoint x: 323, endPoint y: 447, distance: 70.2
click at [262, 480] on div "Record Time in [PERSON_NAME]" at bounding box center [355, 483] width 235 height 13
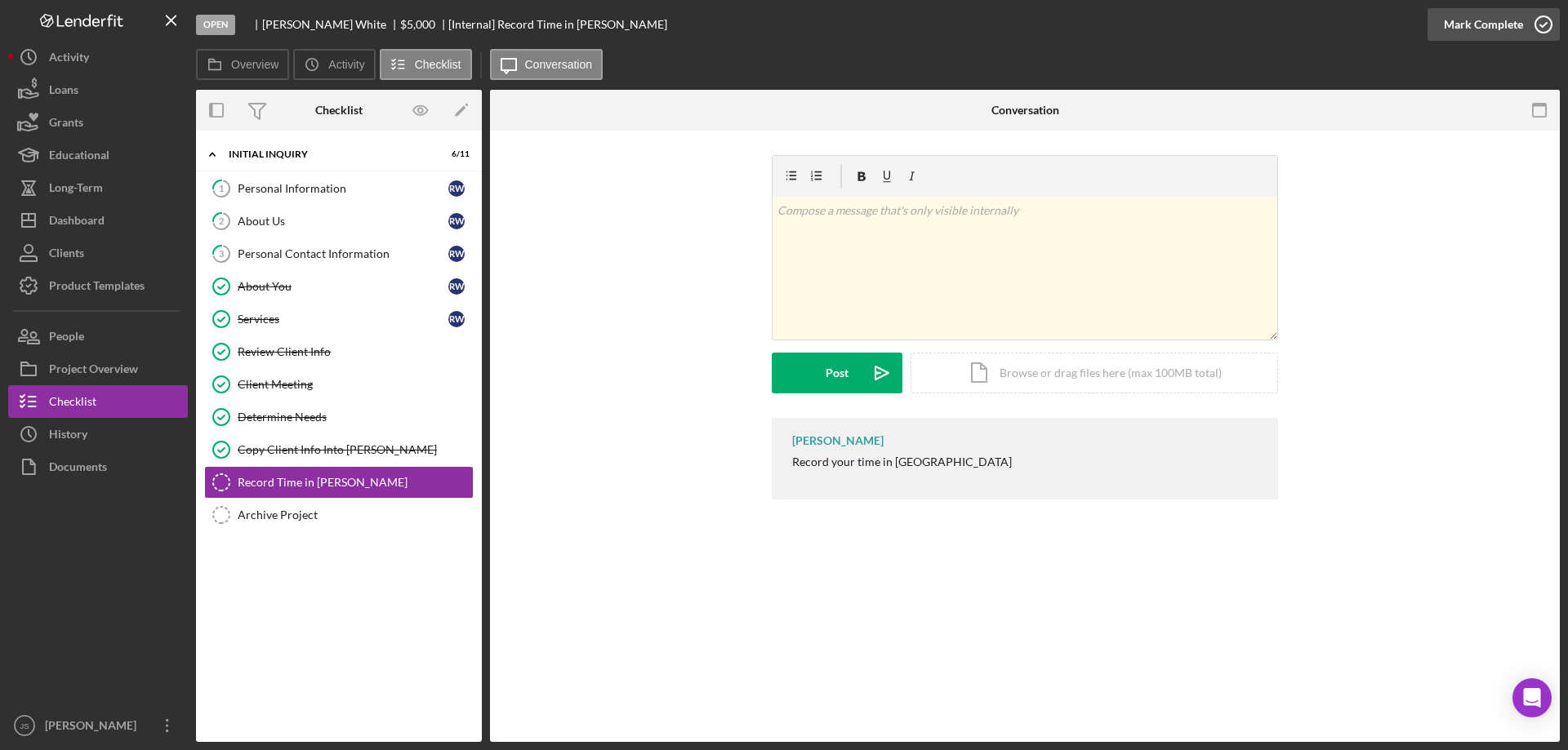
click at [1547, 26] on icon "button" at bounding box center [1542, 24] width 41 height 41
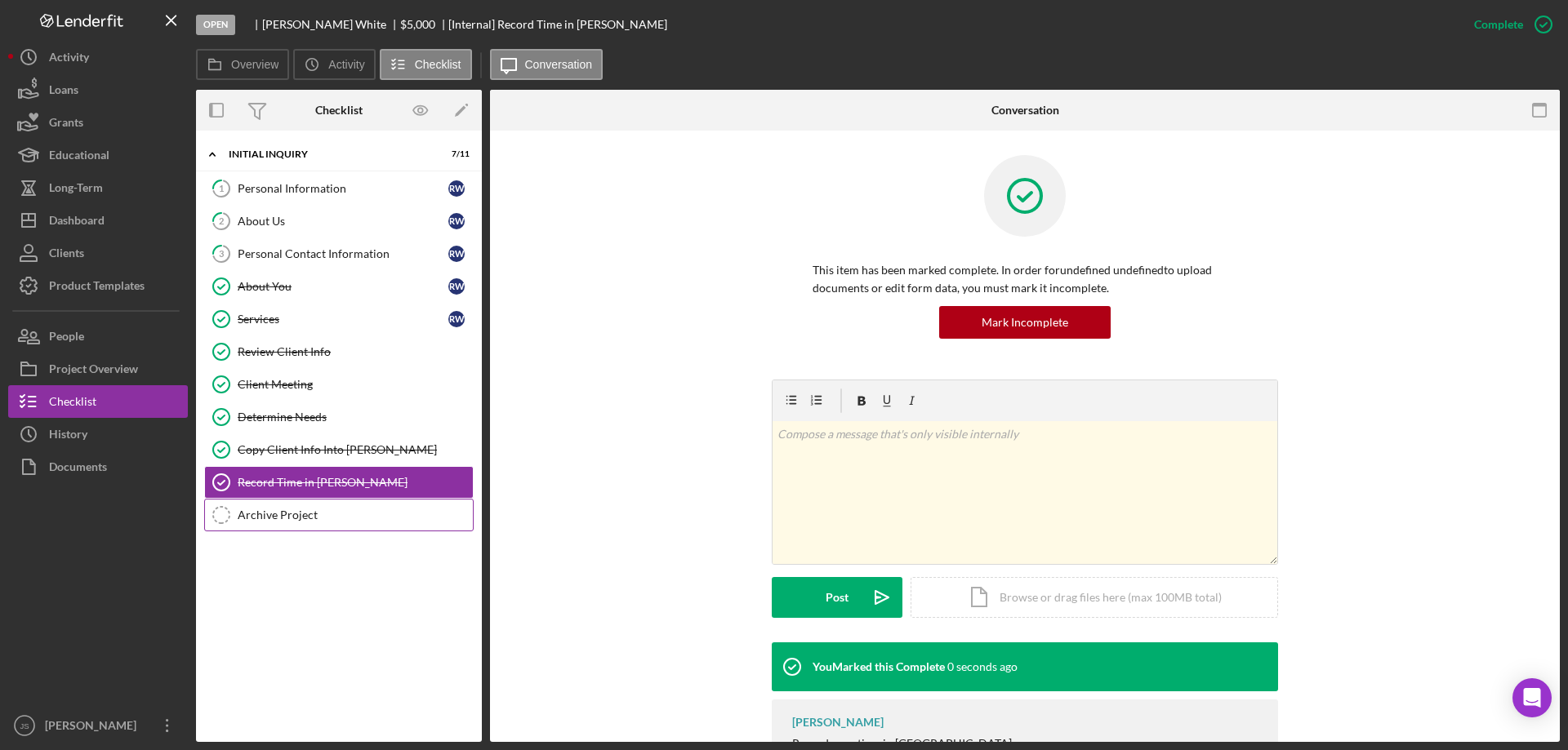
drag, startPoint x: 358, startPoint y: 515, endPoint x: 368, endPoint y: 506, distance: 13.5
click at [360, 515] on div "Archive Project" at bounding box center [355, 515] width 235 height 13
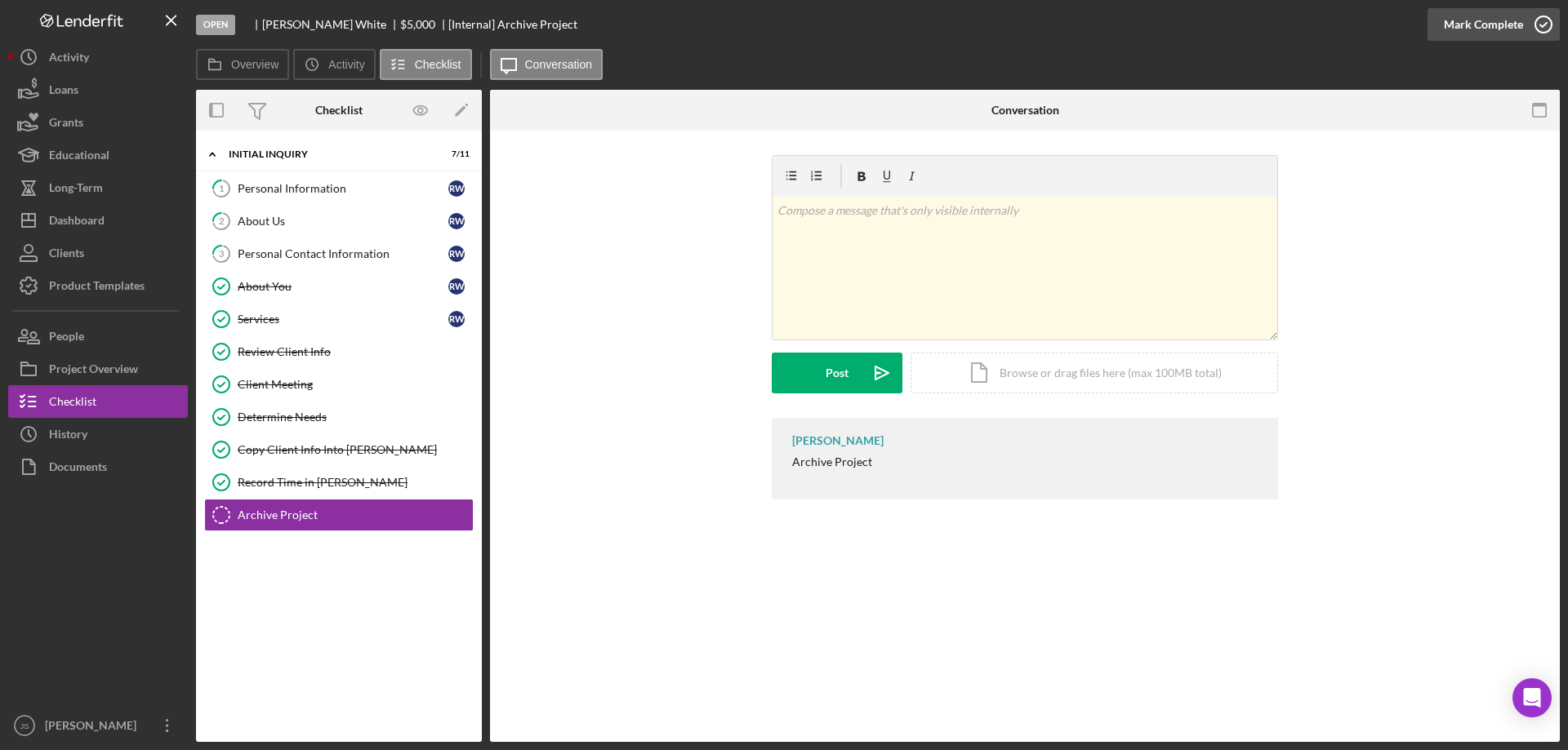
click at [1539, 21] on icon "button" at bounding box center [1542, 24] width 41 height 41
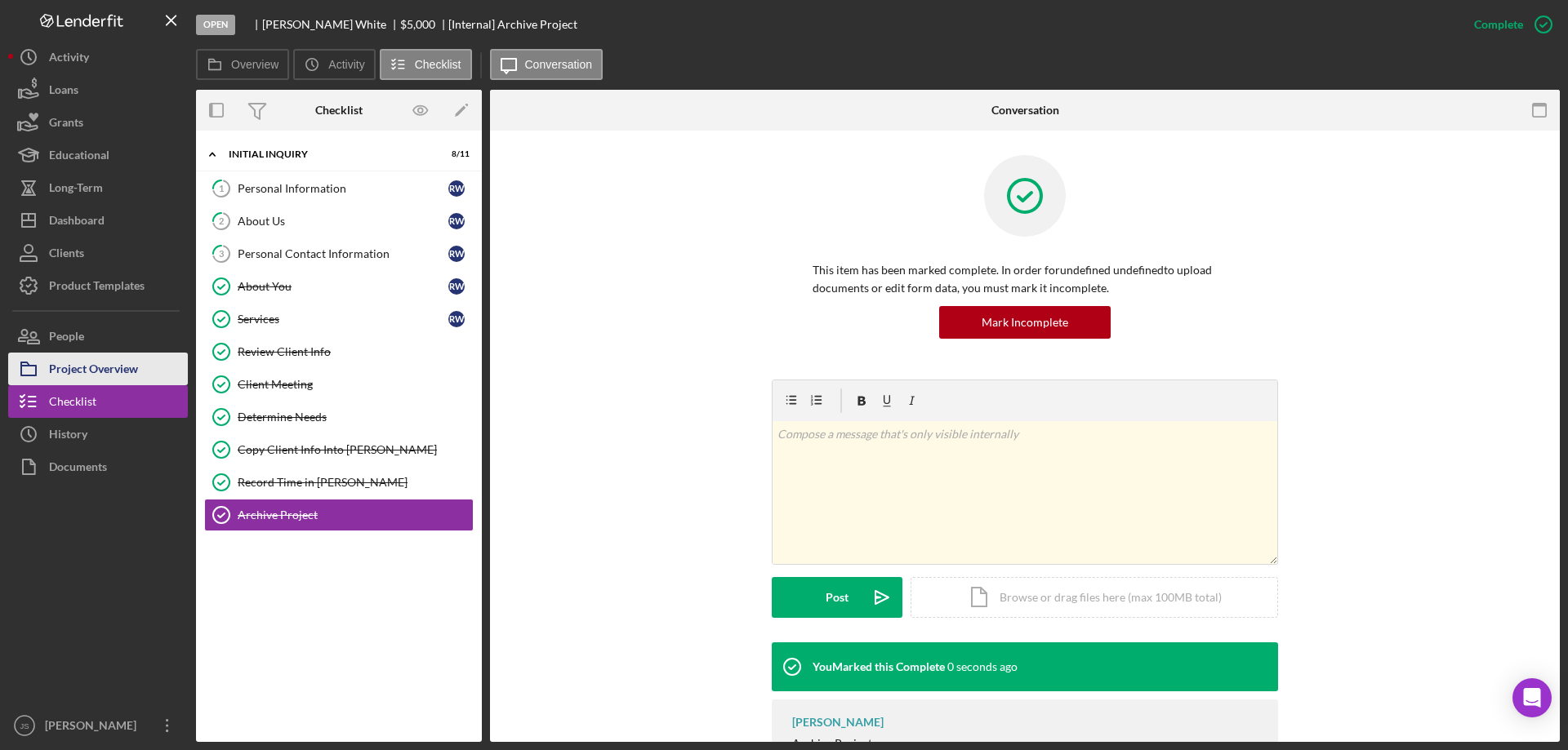
click at [133, 364] on div "Project Overview" at bounding box center [94, 371] width 89 height 37
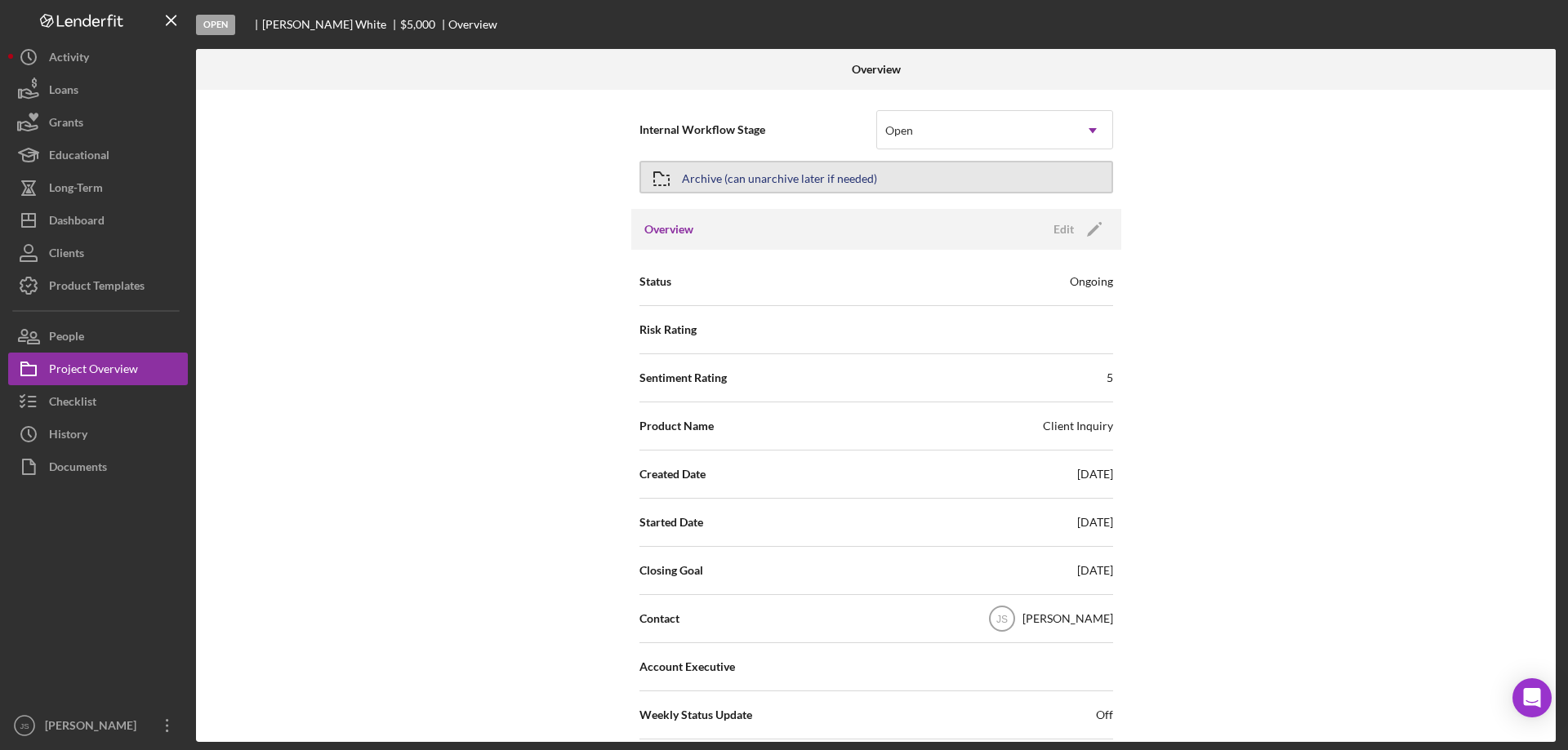
click at [930, 176] on button "Archive (can unarchive later if needed)" at bounding box center [876, 177] width 474 height 32
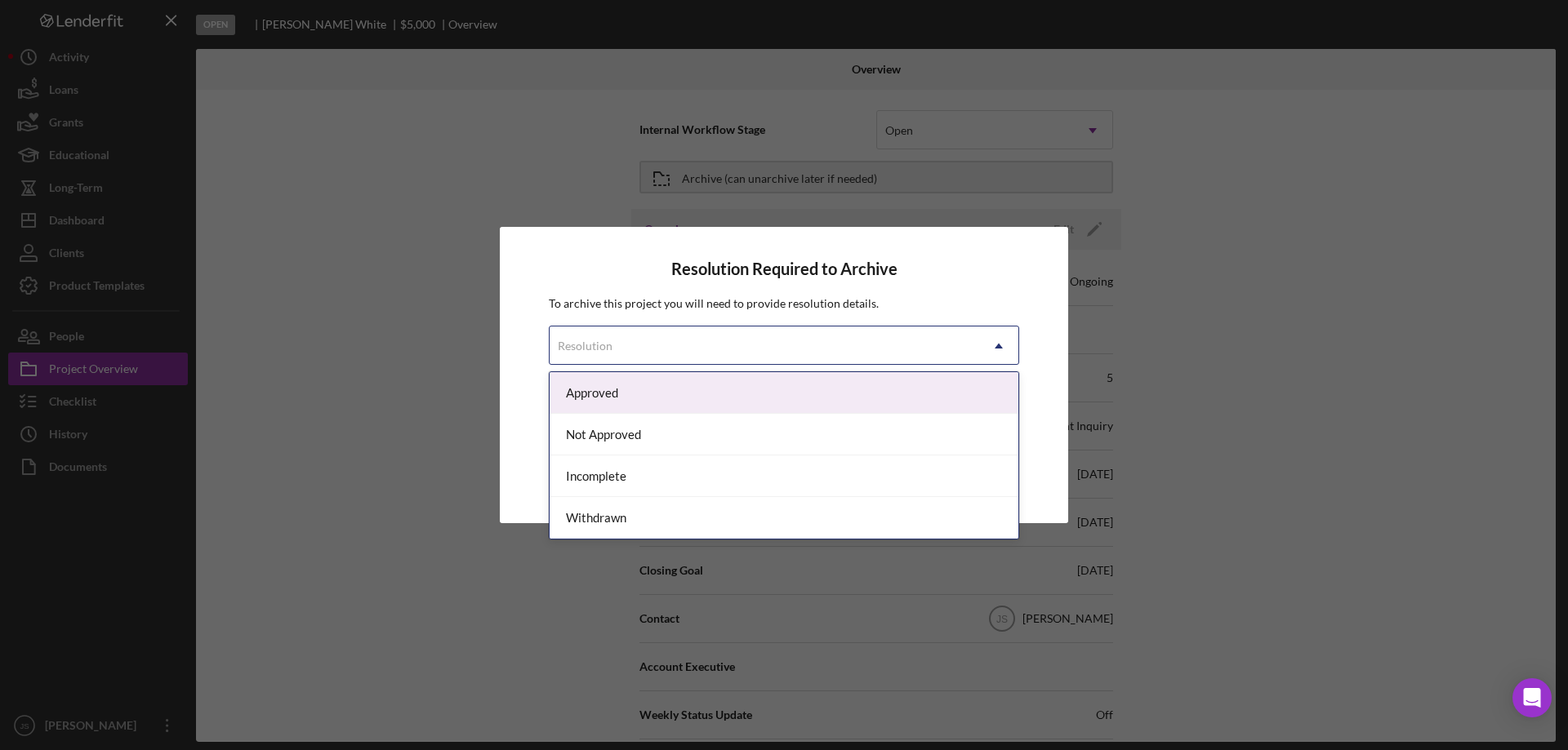
click at [688, 354] on div "Resolution" at bounding box center [765, 346] width 430 height 38
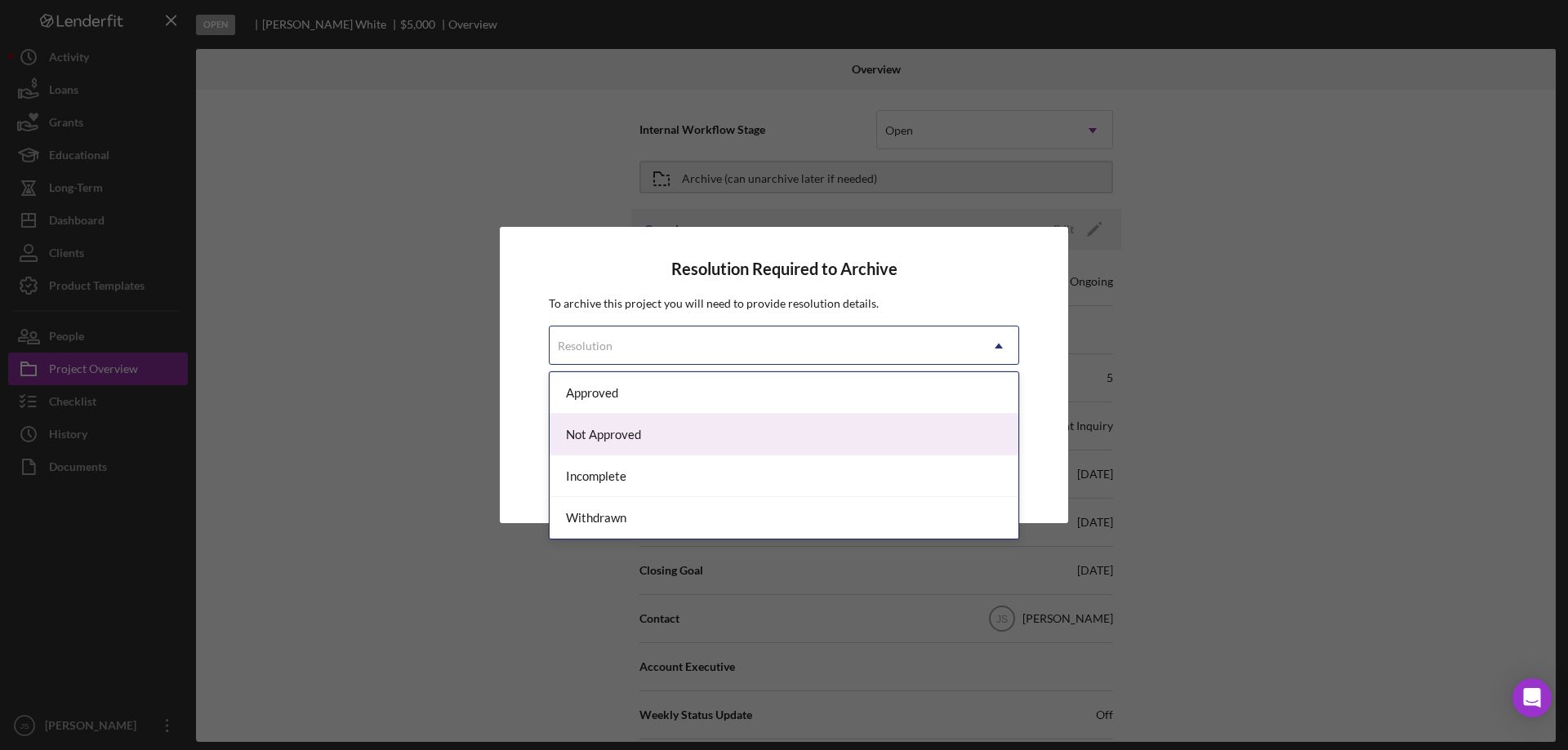
click at [672, 433] on div "Not Approved" at bounding box center [784, 434] width 469 height 42
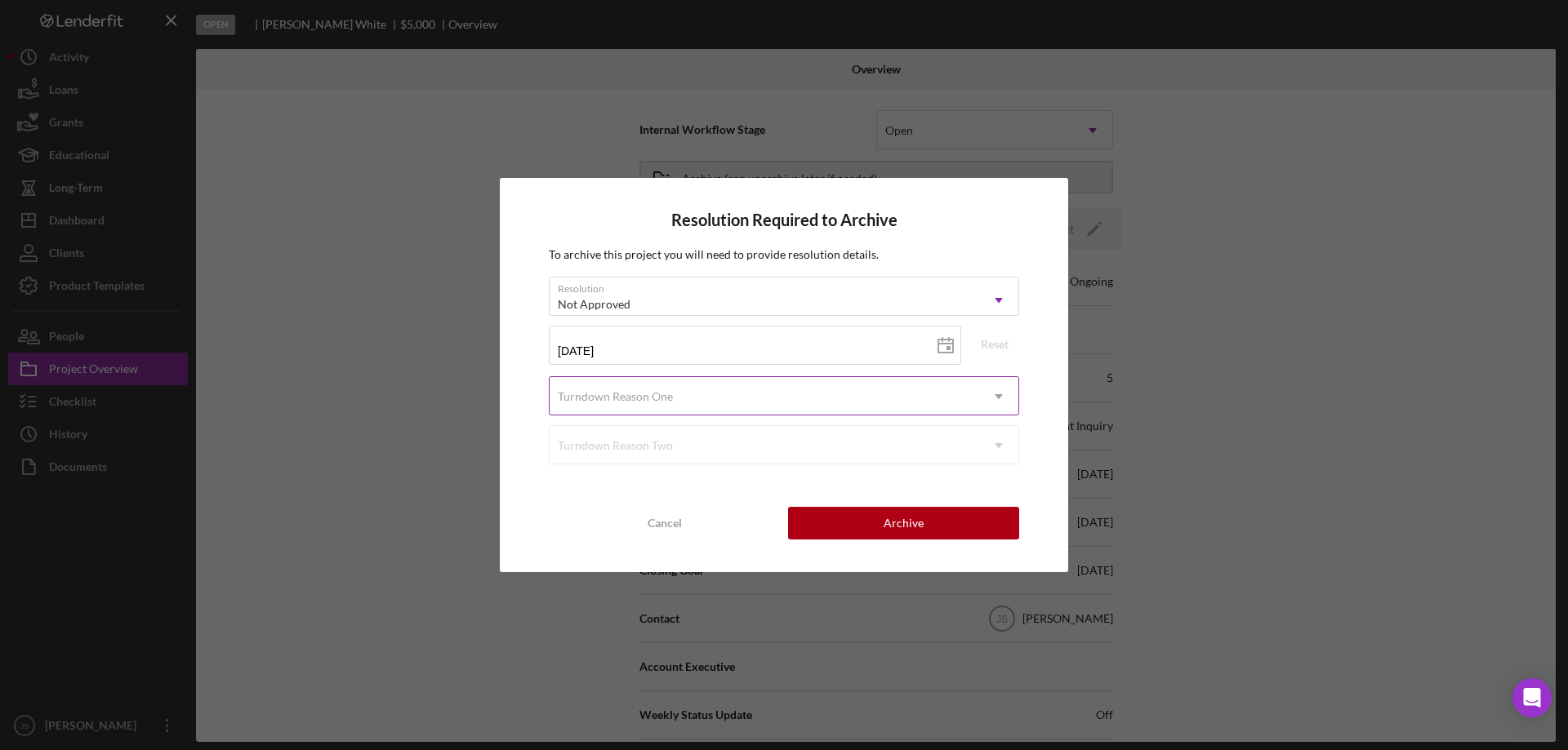
click at [772, 403] on div "Turndown Reason One" at bounding box center [765, 397] width 430 height 38
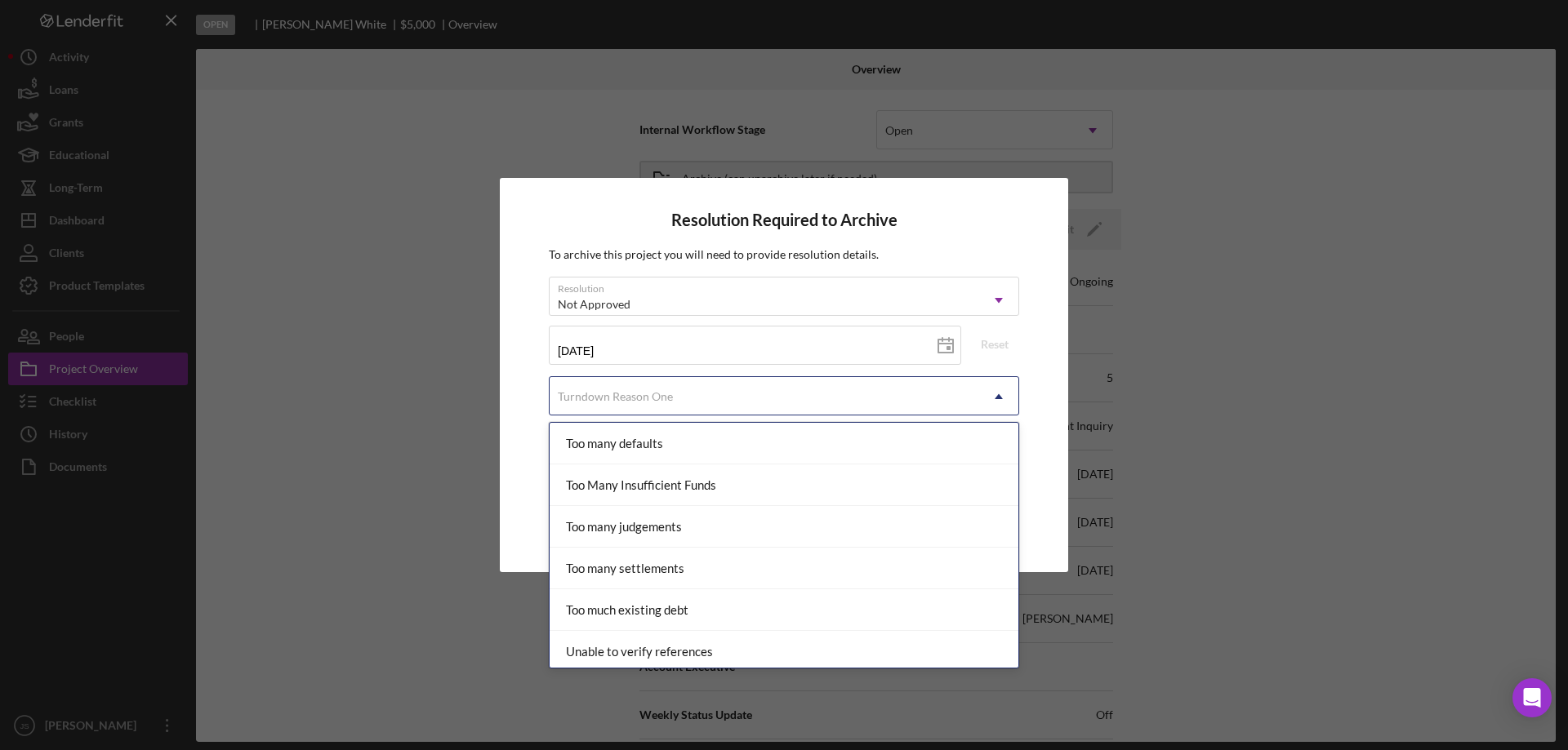
scroll to position [1795, 0]
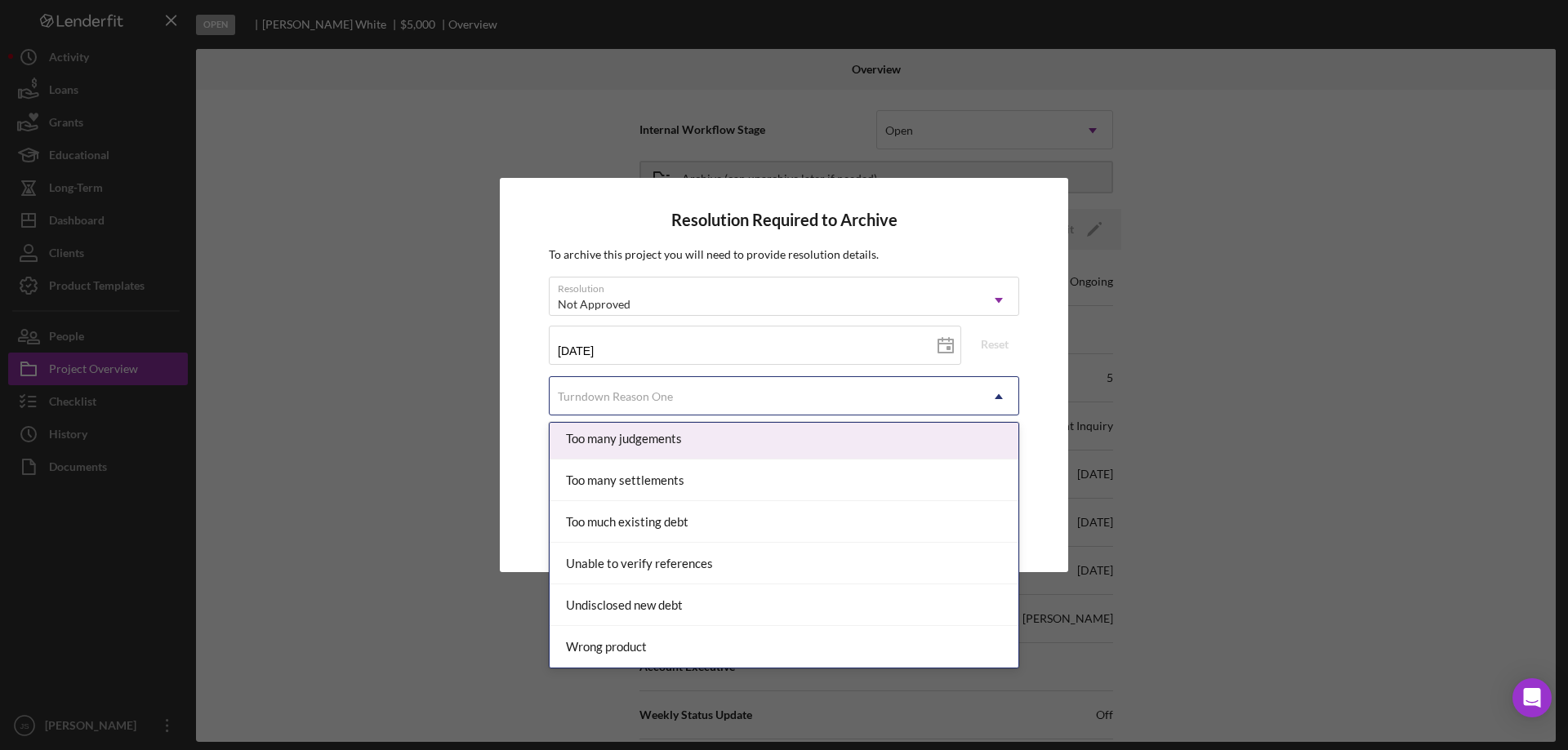
click at [942, 249] on p "To archive this project you will need to provide resolution details." at bounding box center [784, 254] width 471 height 18
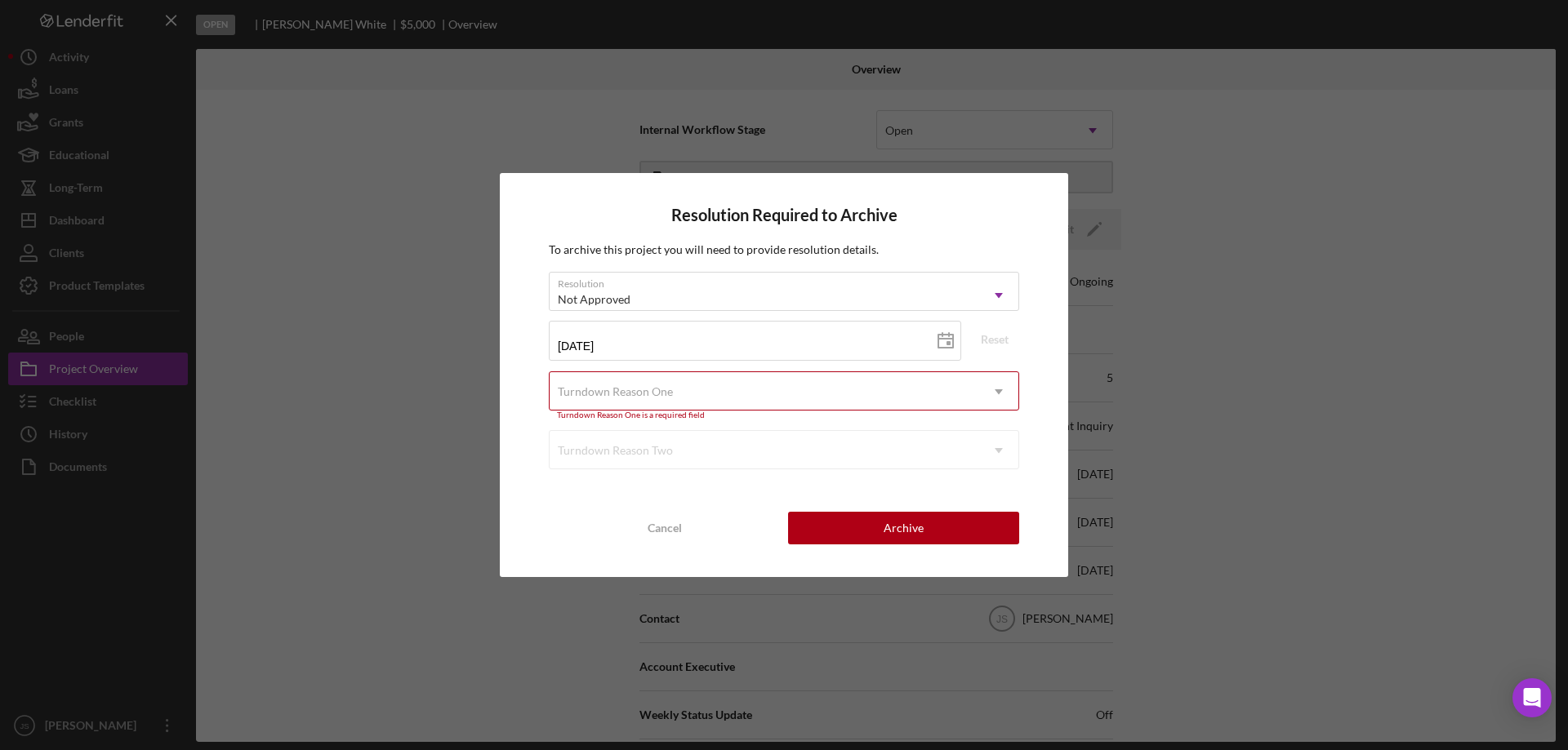
click at [732, 452] on div "Turndown Reason Two Icon/Dropdown Arrow" at bounding box center [784, 450] width 471 height 39
click at [766, 380] on div "Turndown Reason One" at bounding box center [765, 392] width 430 height 38
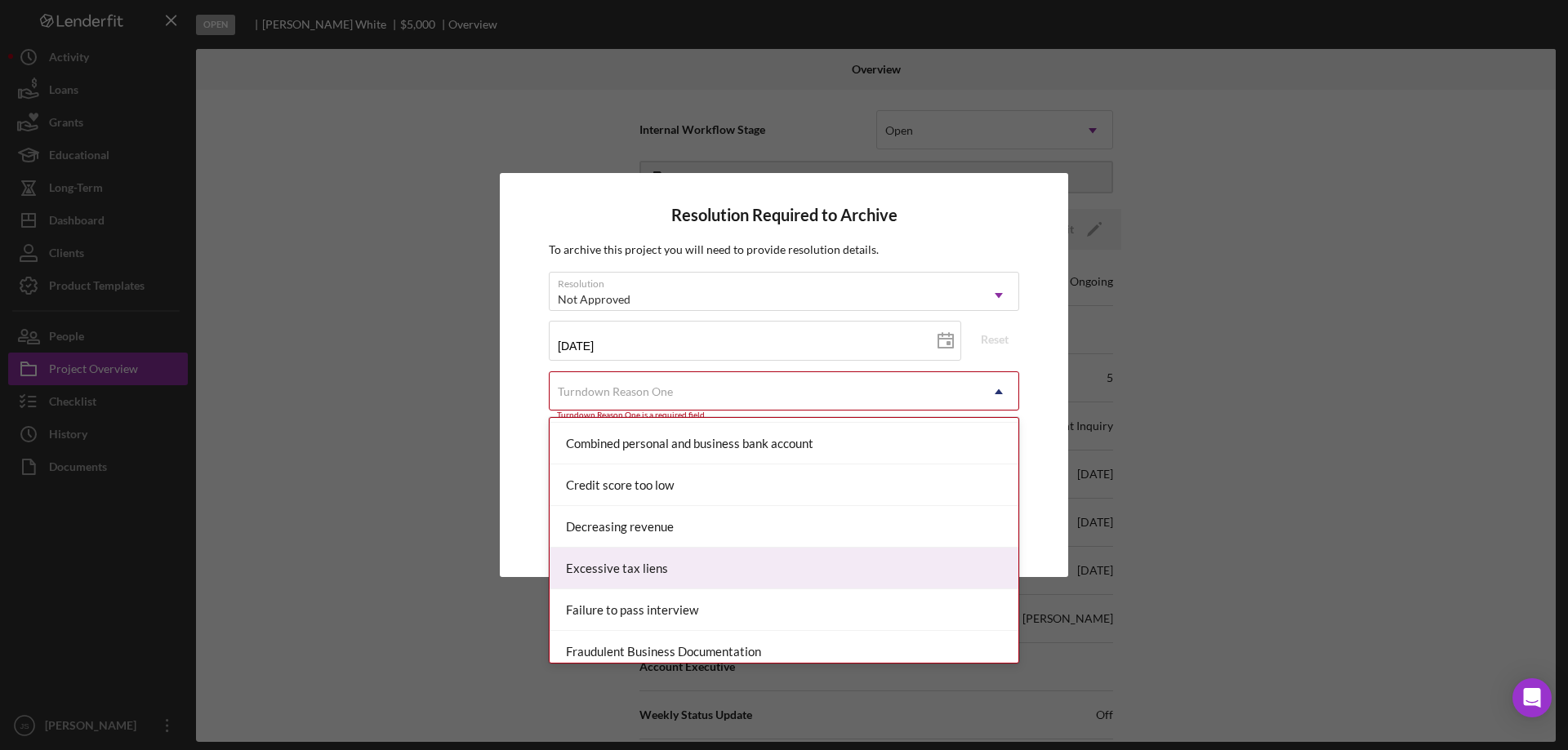
scroll to position [326, 0]
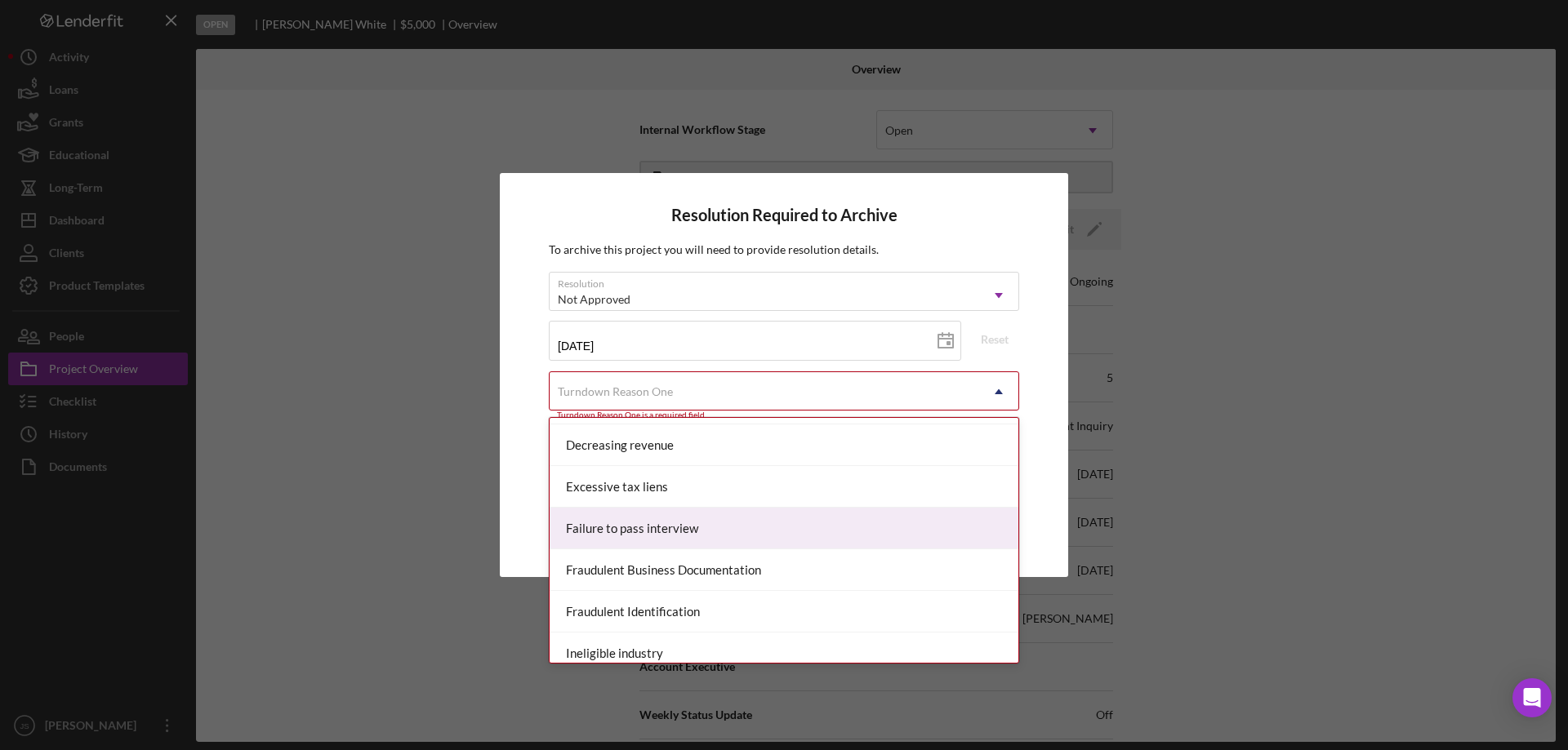
click at [726, 527] on div "Failure to pass interview" at bounding box center [784, 529] width 469 height 42
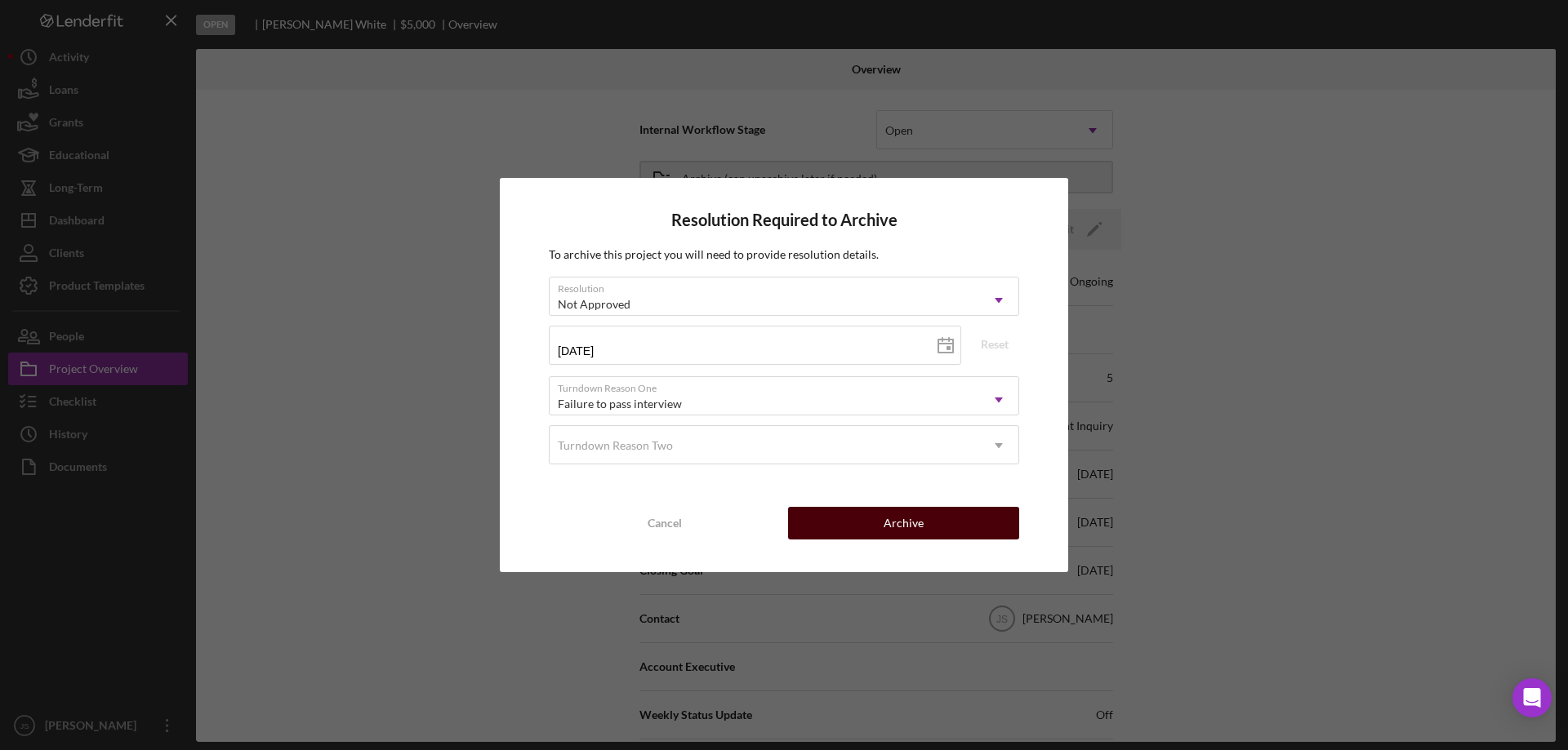
click at [862, 514] on button "Archive" at bounding box center [903, 523] width 231 height 32
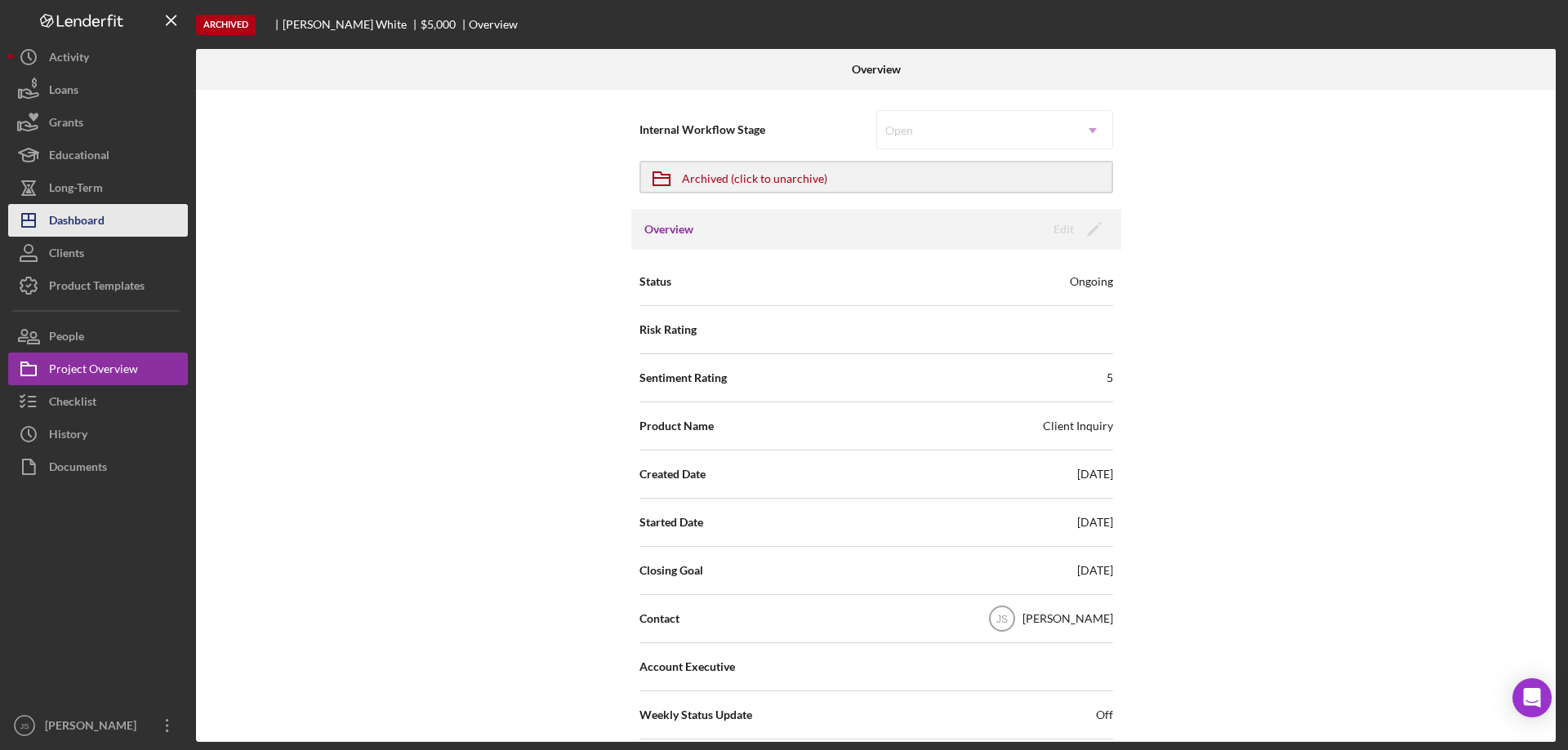
click at [102, 214] on div "Dashboard" at bounding box center [77, 222] width 55 height 37
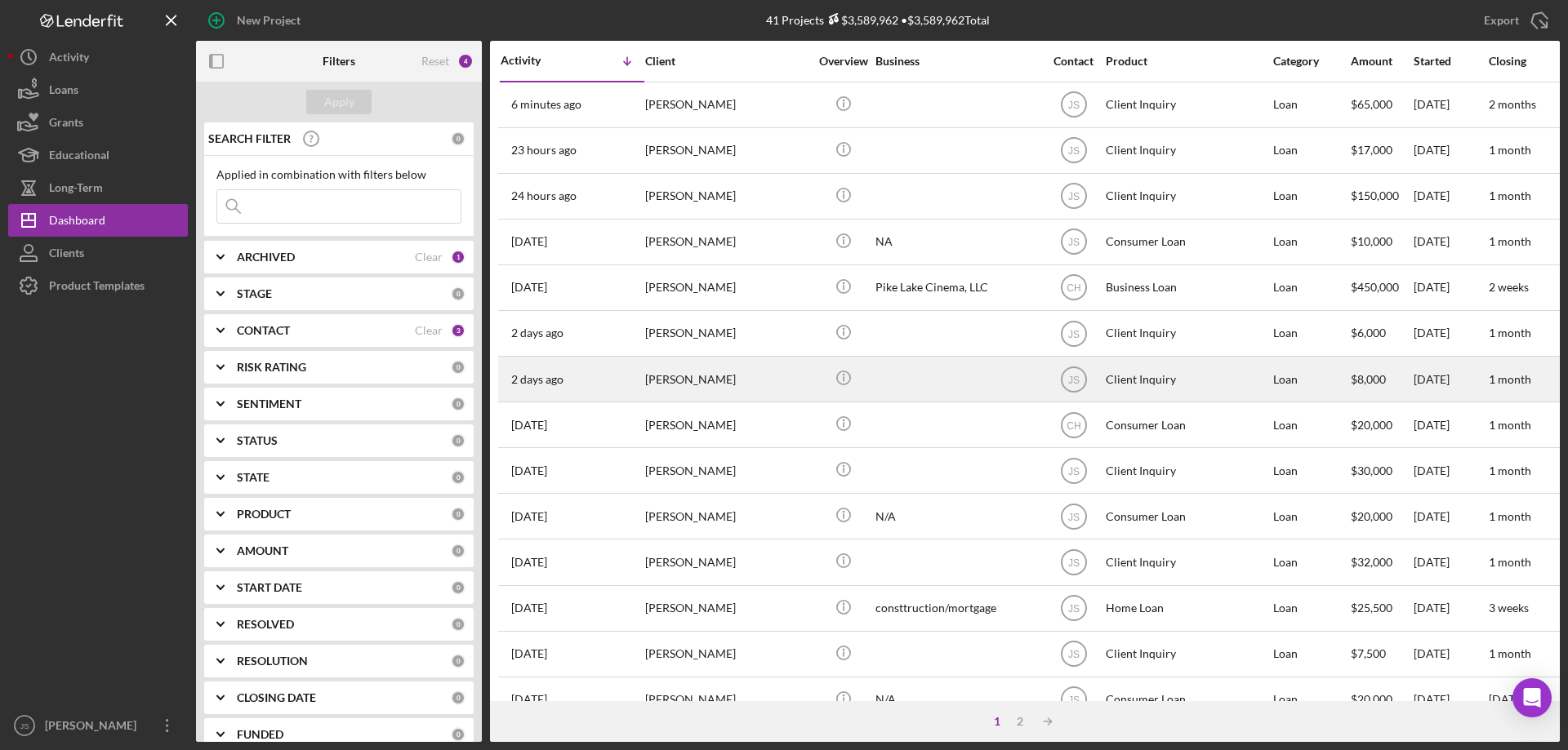
click at [763, 384] on div "[PERSON_NAME]" at bounding box center [726, 379] width 164 height 44
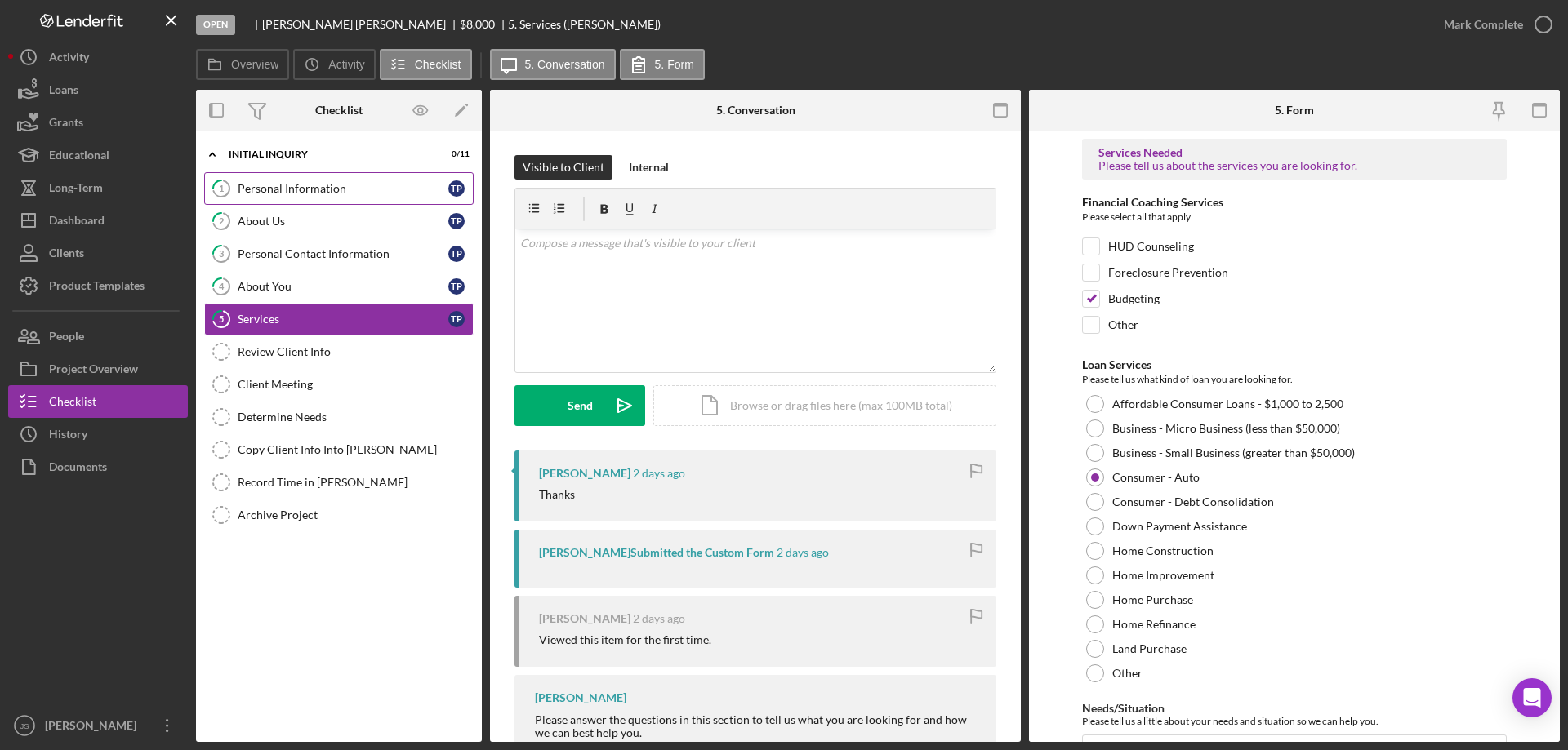
click at [361, 193] on div "Personal Information" at bounding box center [343, 188] width 211 height 13
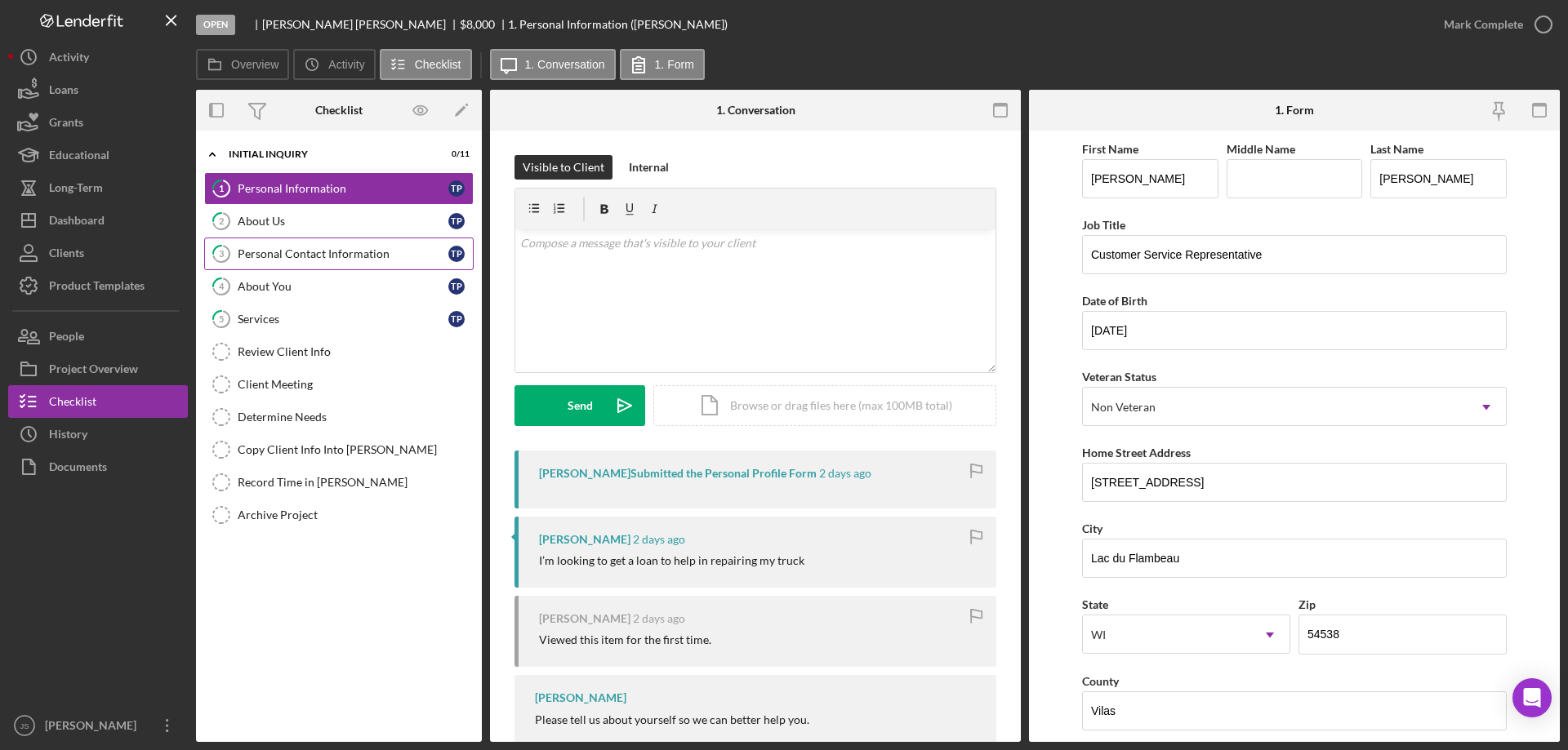
click at [326, 264] on link "3 Personal Contact Information T P" at bounding box center [339, 254] width 269 height 32
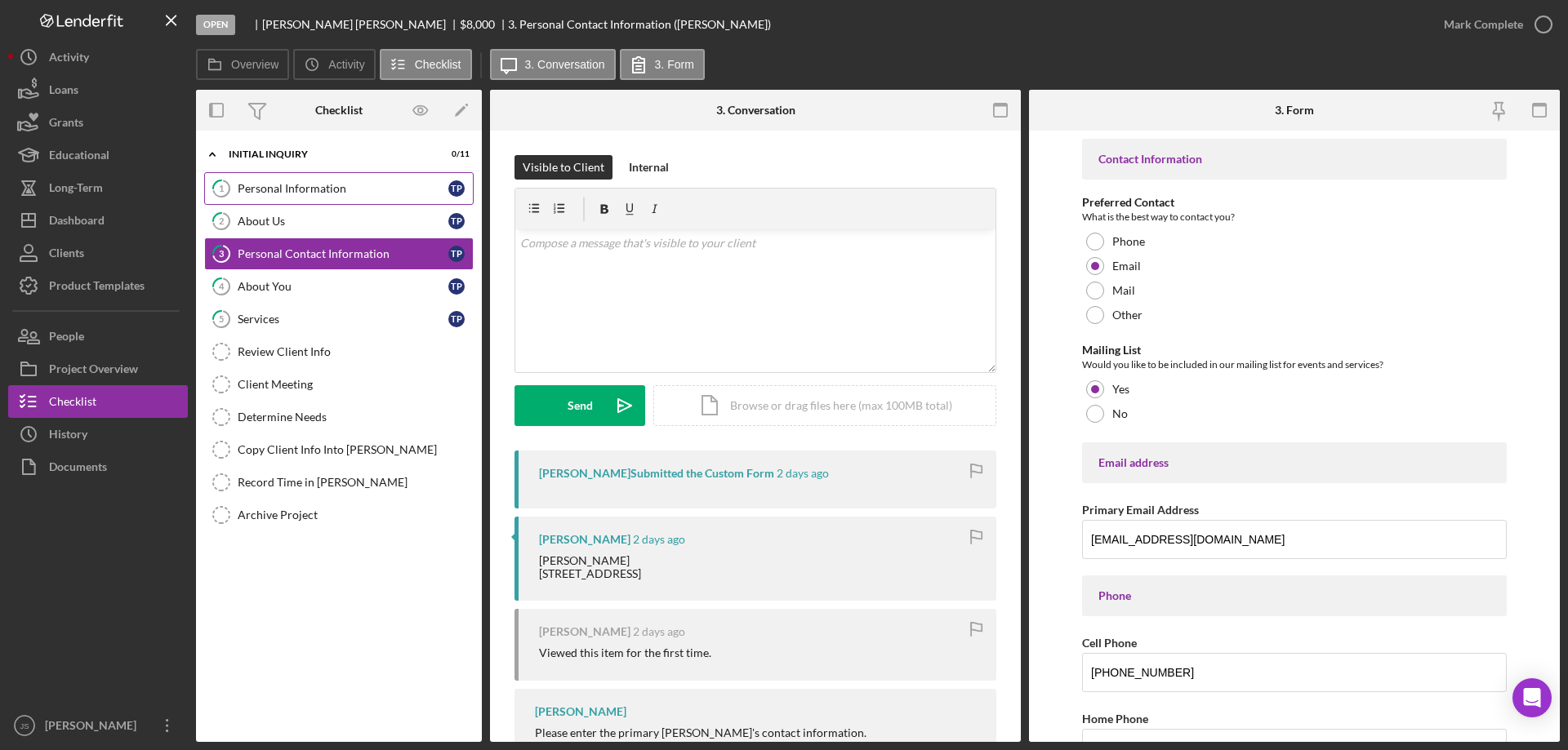
click at [381, 200] on link "1 Personal Information T P" at bounding box center [339, 188] width 269 height 32
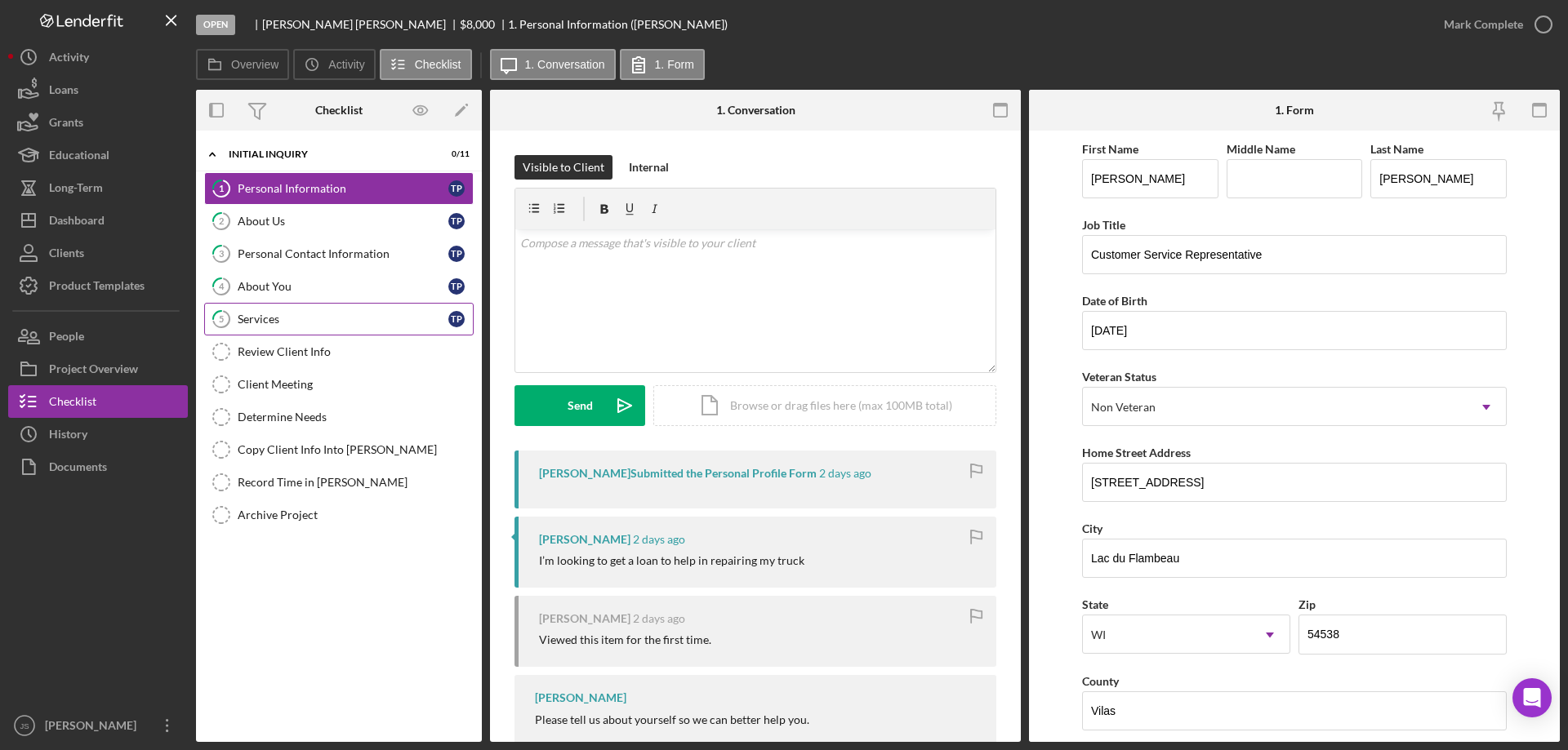
click at [354, 309] on link "5 Services T P" at bounding box center [339, 319] width 269 height 32
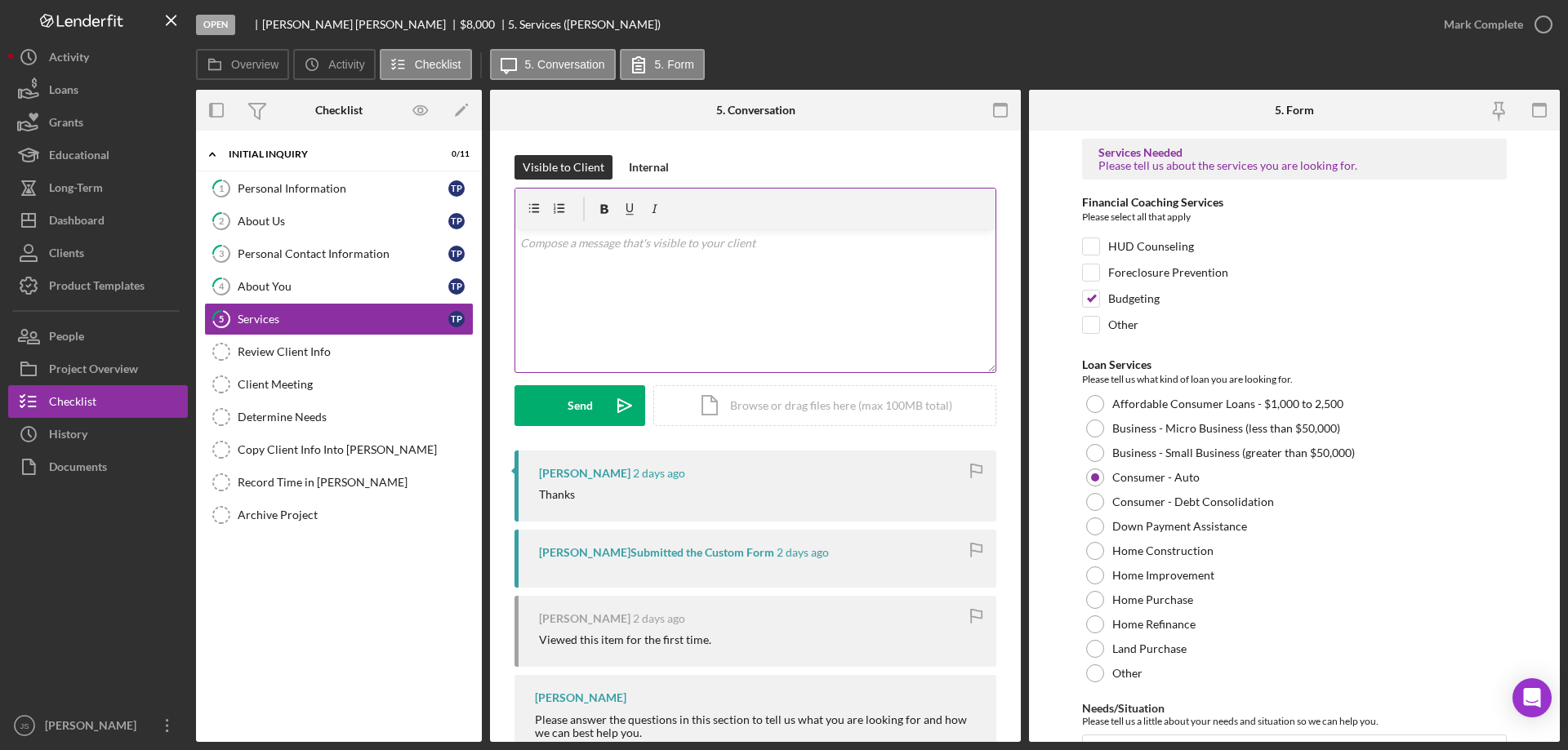
click at [595, 260] on div "v Color teal Color pink Remove color Add row above Add row below Add column bef…" at bounding box center [755, 300] width 480 height 143
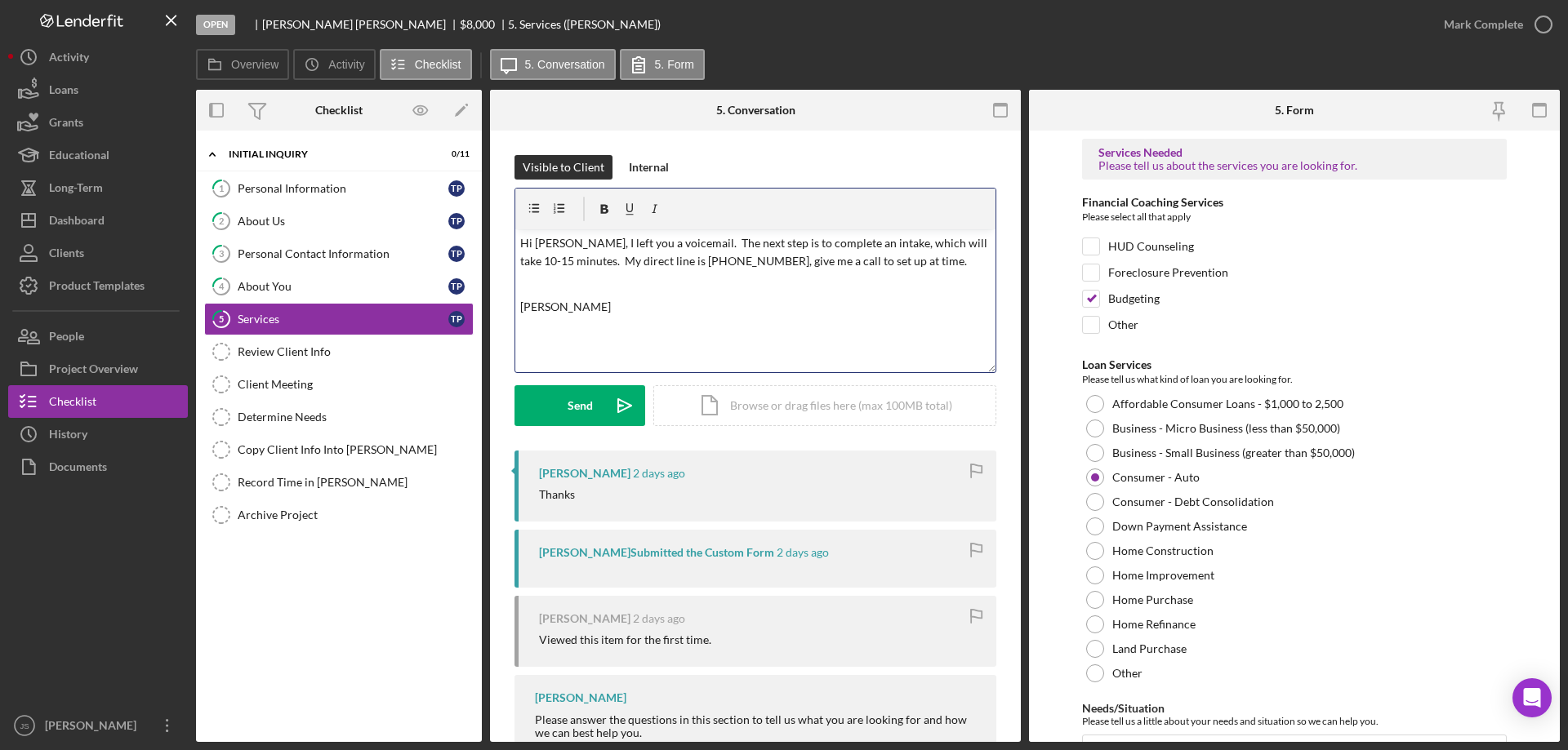
click at [850, 262] on p "Hi [PERSON_NAME], I left you a voicemail. The next step is to complete an intak…" at bounding box center [755, 252] width 471 height 37
click at [579, 409] on div "Send" at bounding box center [580, 405] width 26 height 41
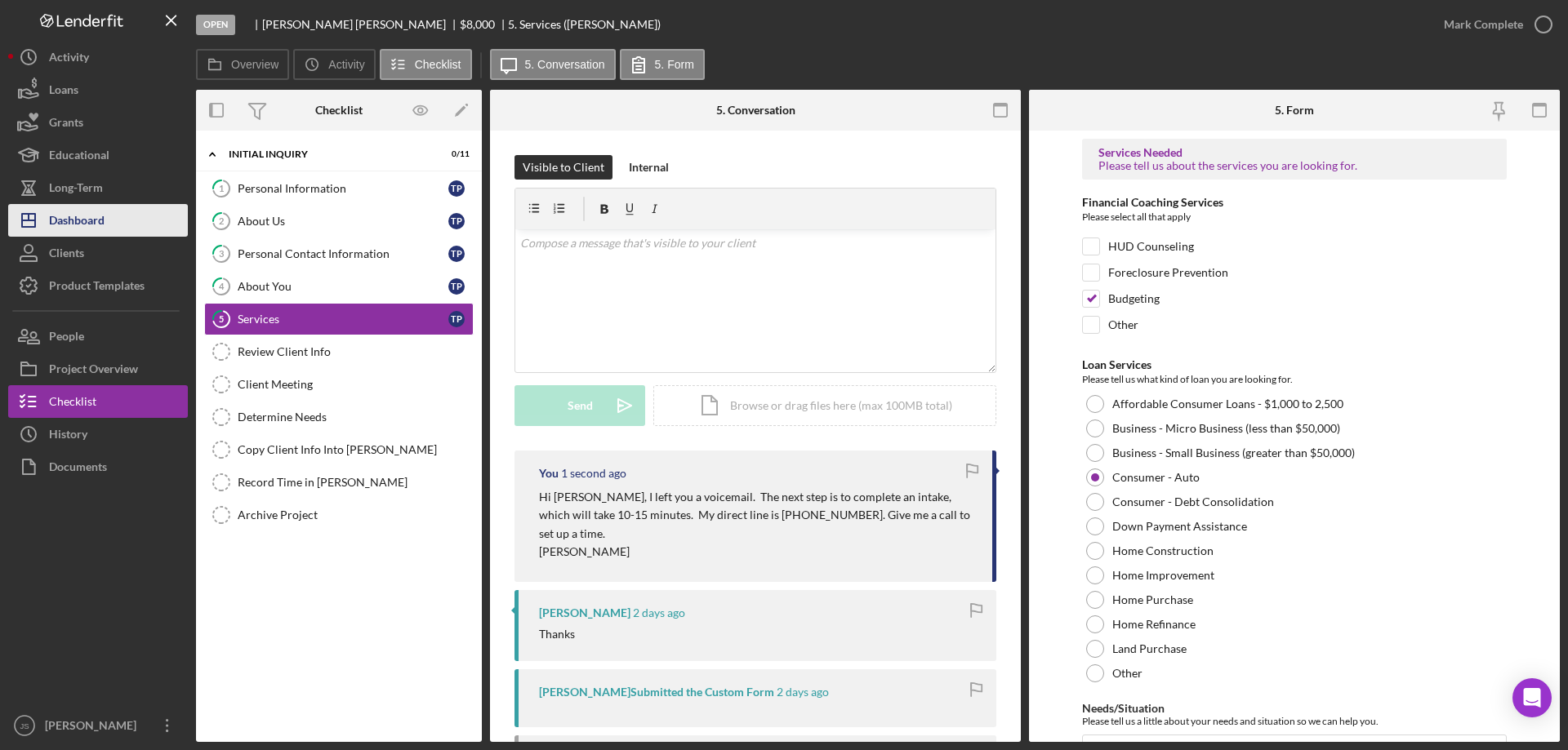
drag, startPoint x: 145, startPoint y: 223, endPoint x: 168, endPoint y: 234, distance: 25.5
click at [145, 222] on button "Icon/Dashboard Dashboard" at bounding box center [98, 221] width 180 height 32
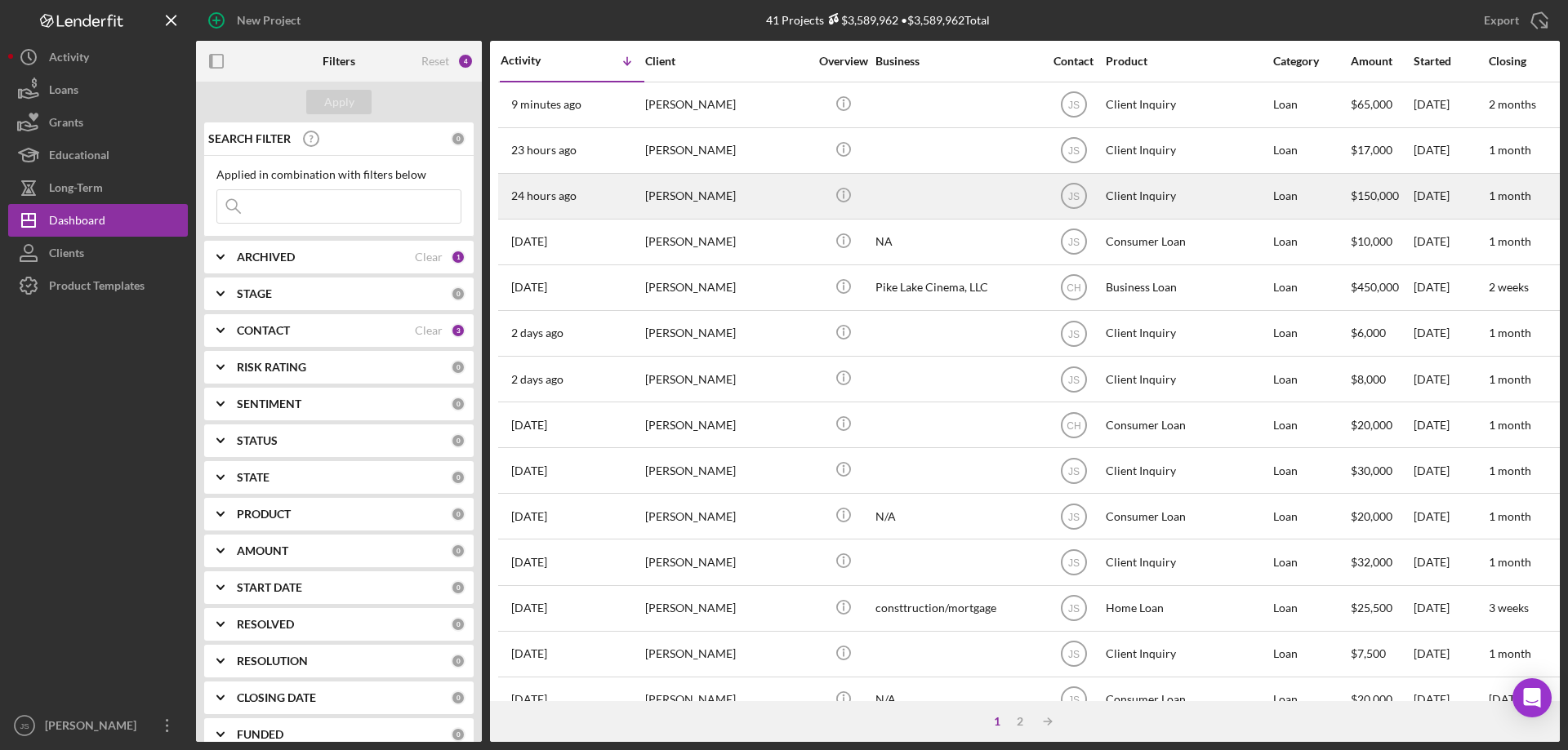
click at [778, 199] on div "[PERSON_NAME]" at bounding box center [726, 197] width 164 height 44
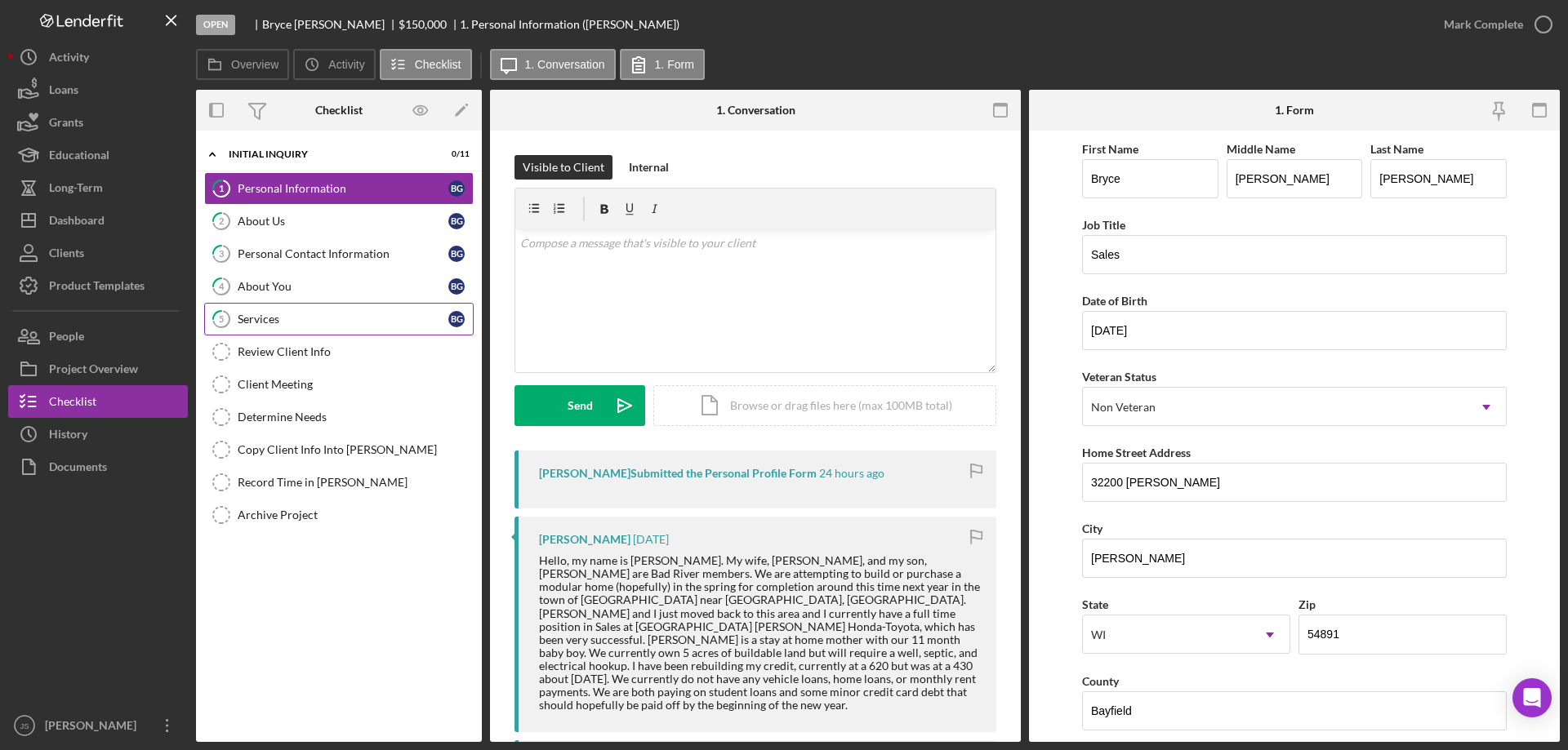
click at [340, 326] on div "Services" at bounding box center [343, 319] width 211 height 13
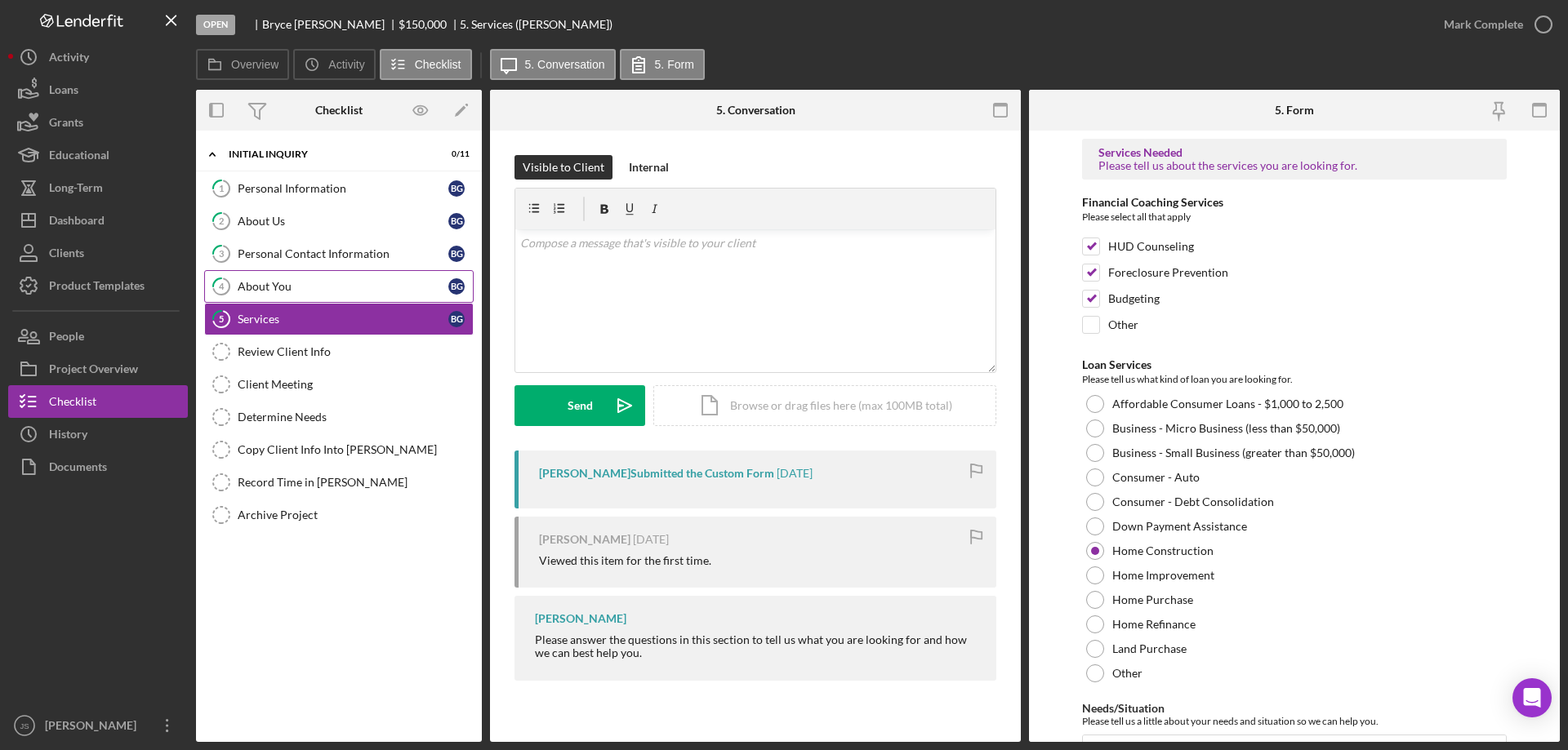
click at [350, 280] on div "About You" at bounding box center [343, 287] width 211 height 13
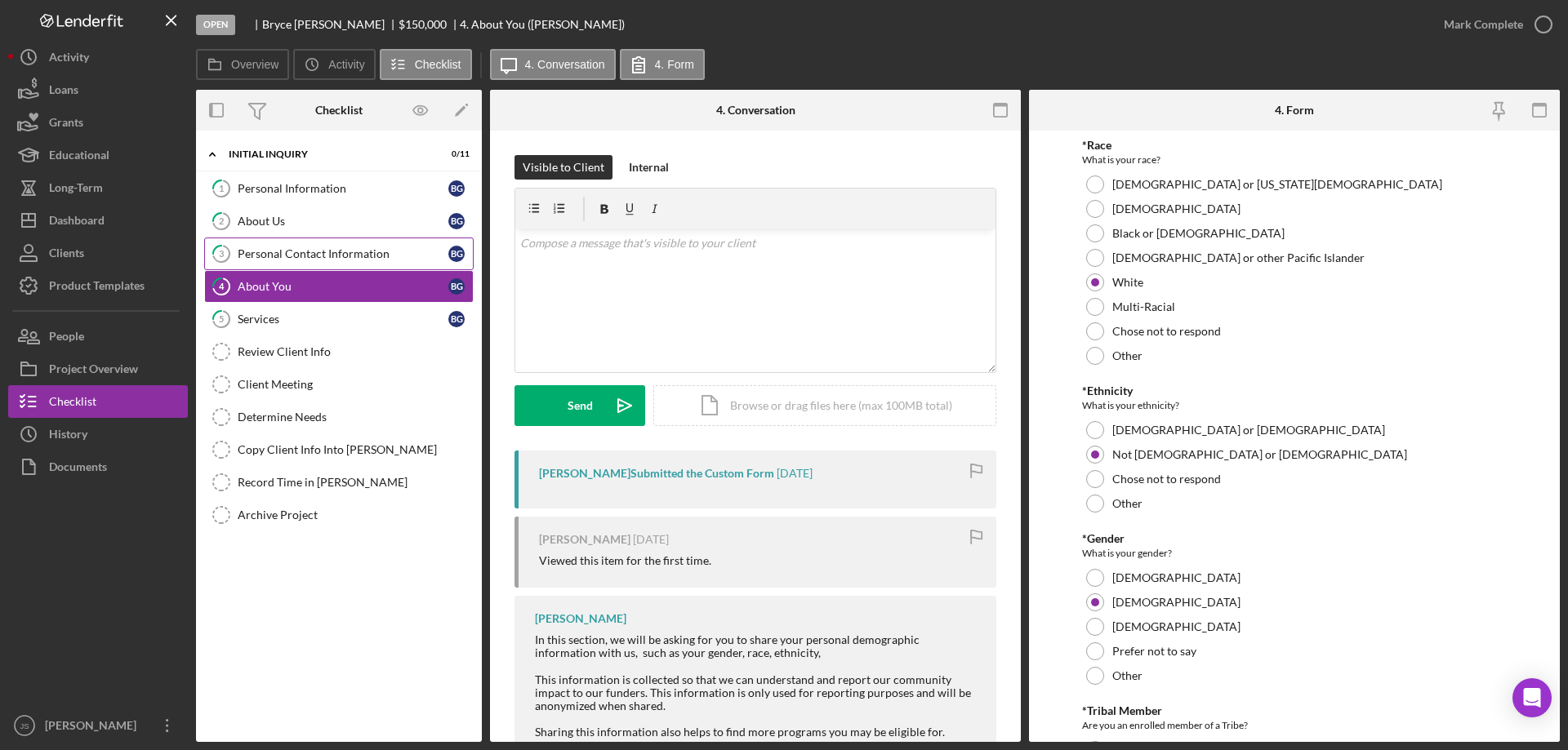
click at [356, 254] on div "Personal Contact Information" at bounding box center [343, 254] width 211 height 13
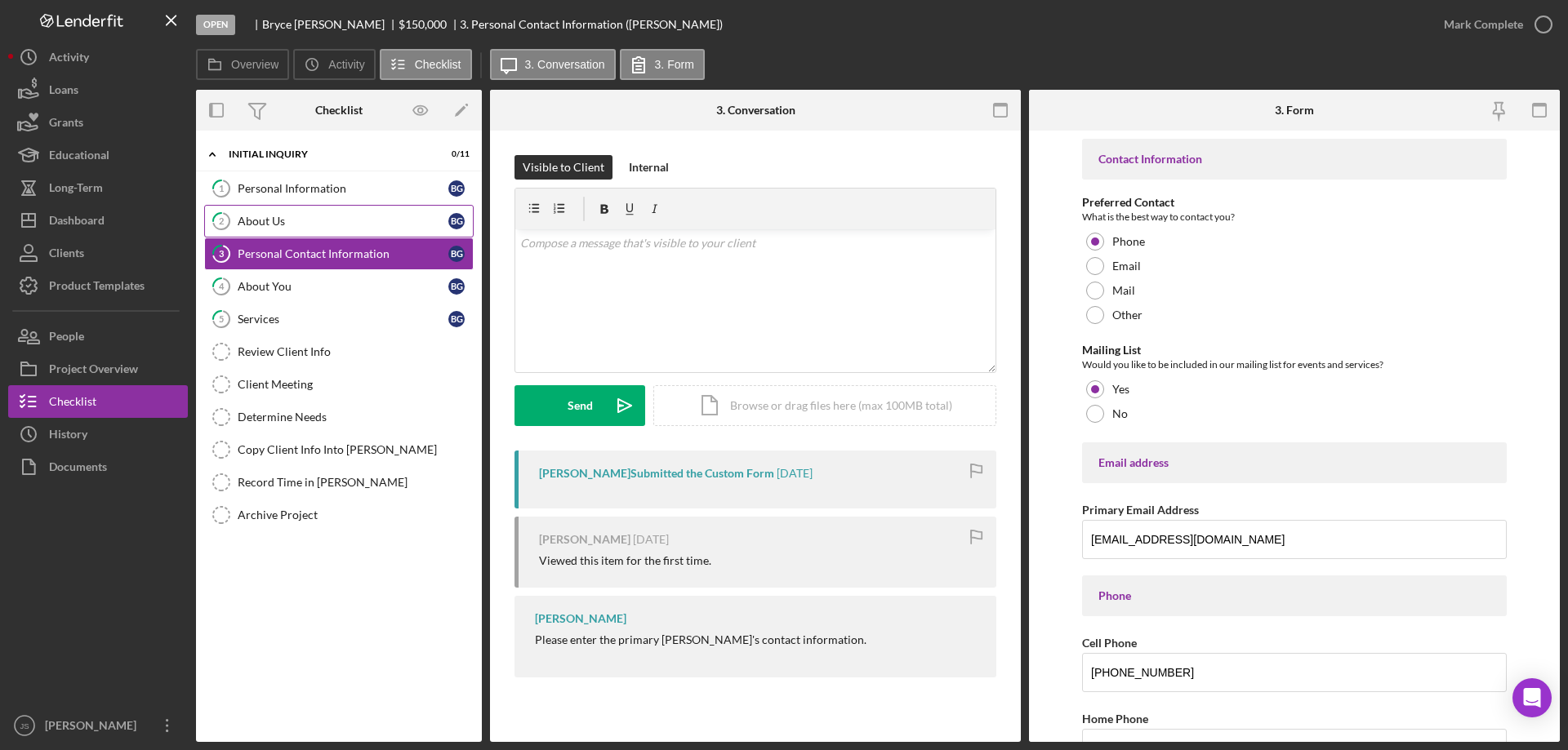
click at [350, 217] on div "About Us" at bounding box center [343, 221] width 211 height 13
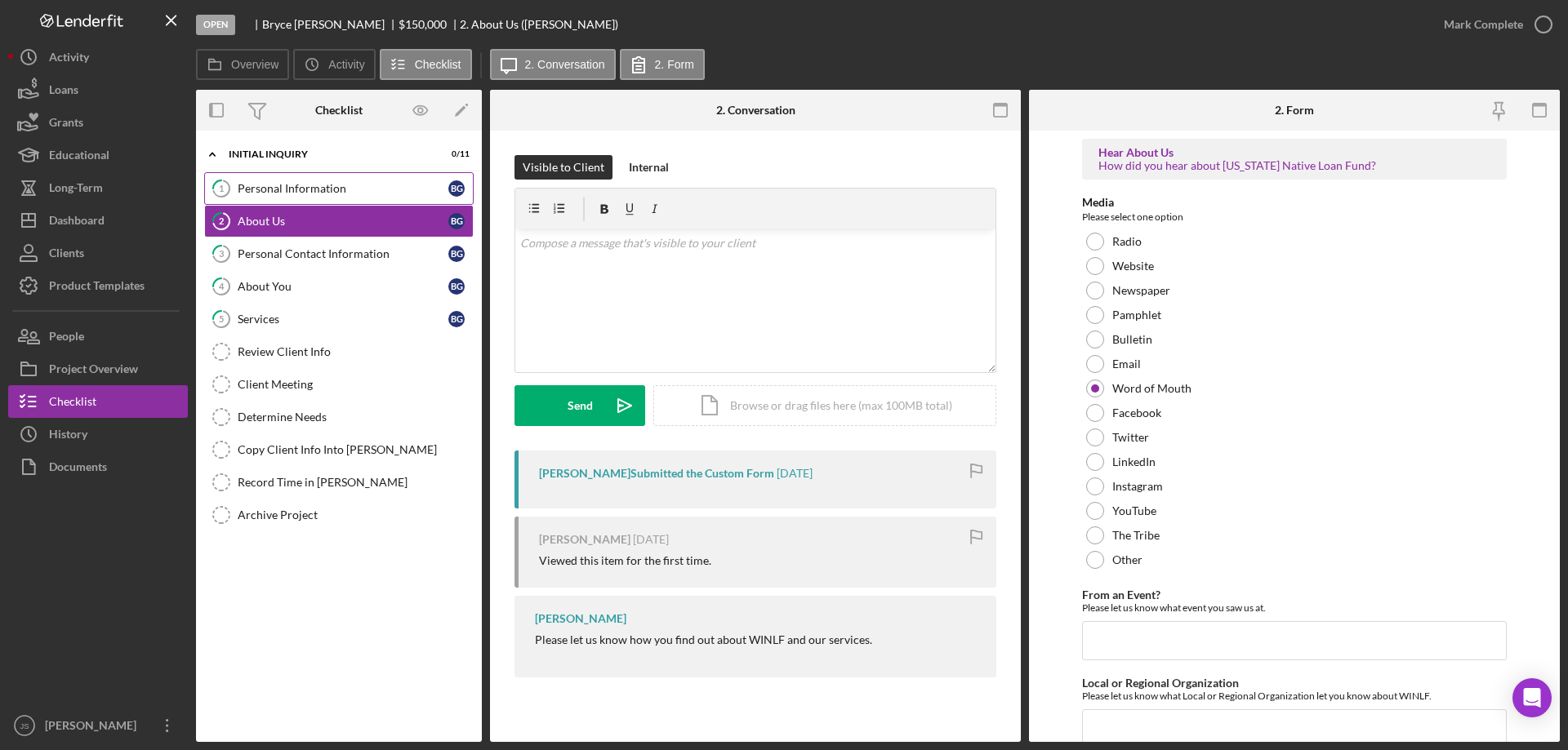
click at [356, 185] on div "Personal Information" at bounding box center [343, 188] width 211 height 13
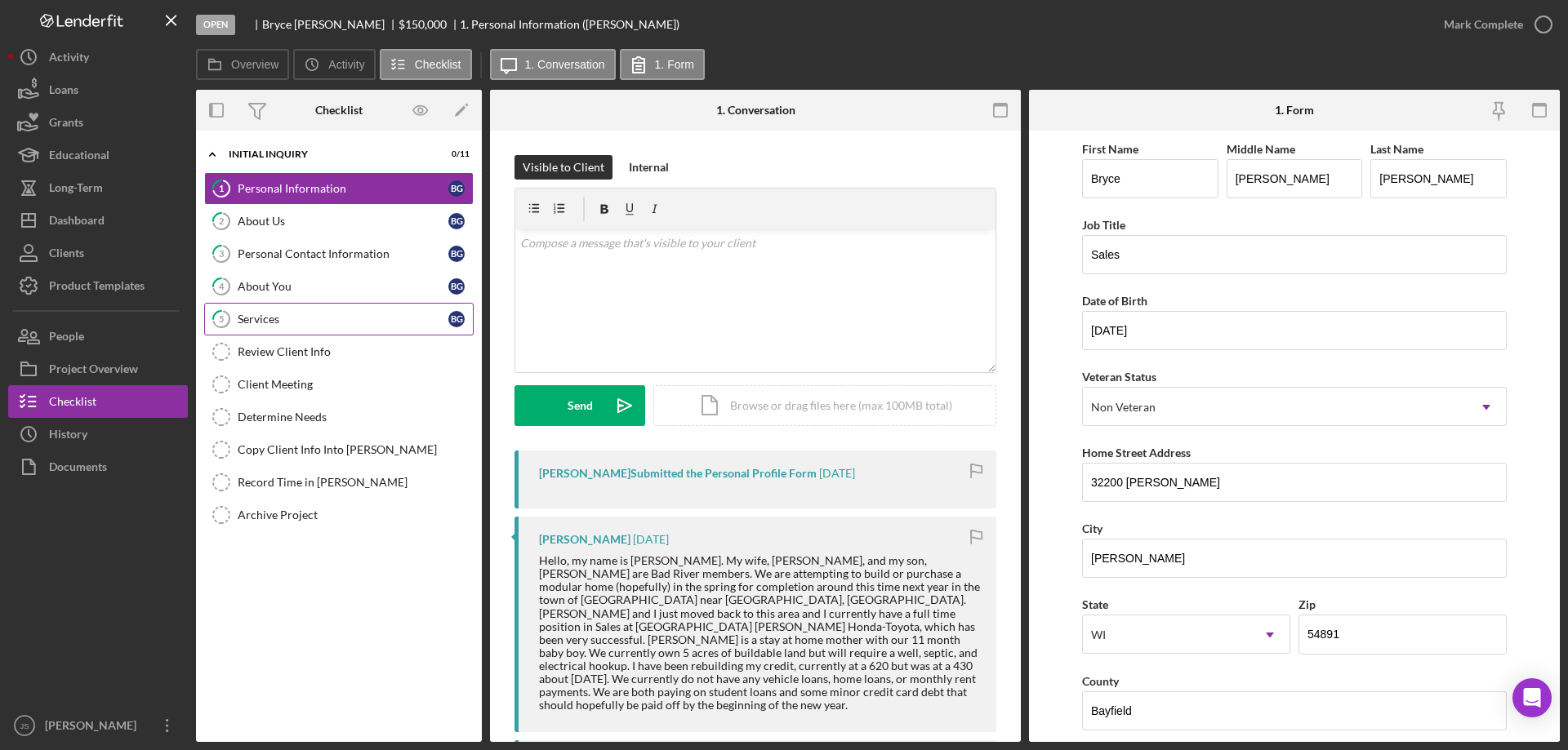
click at [349, 317] on div "Services" at bounding box center [343, 319] width 211 height 13
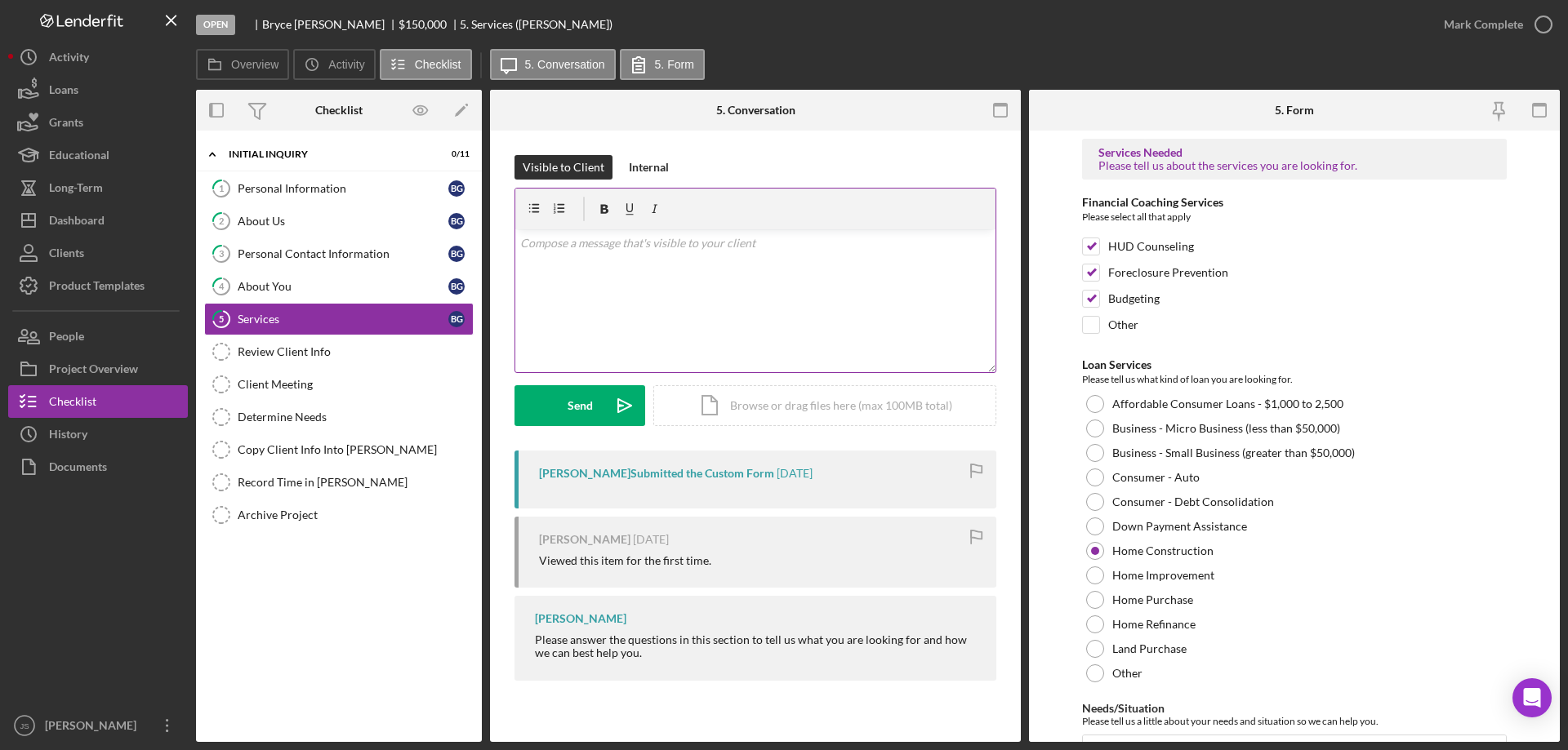
click at [597, 282] on div "v Color teal Color pink Remove color Add row above Add row below Add column bef…" at bounding box center [755, 300] width 480 height 143
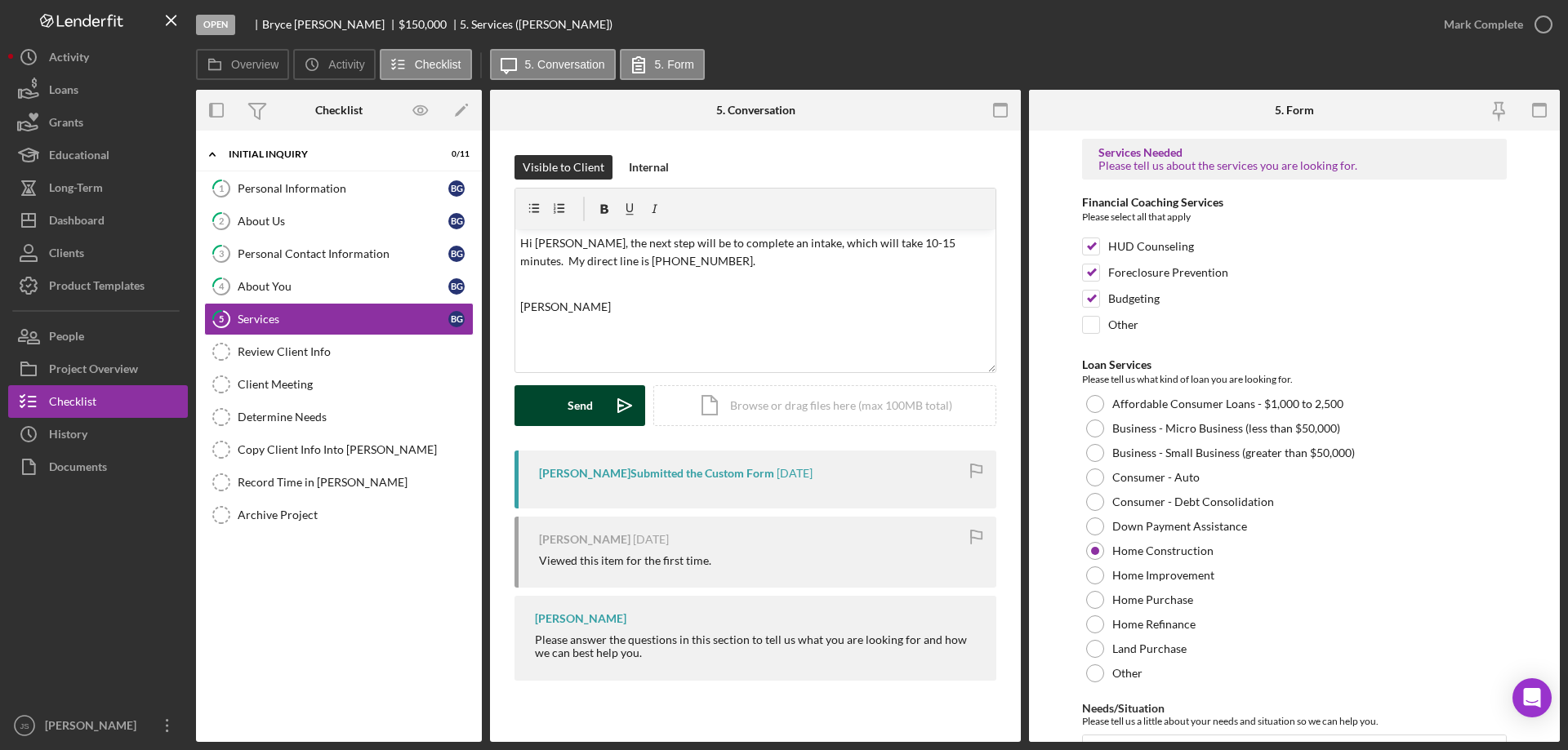
click at [573, 407] on div "Send" at bounding box center [580, 405] width 26 height 41
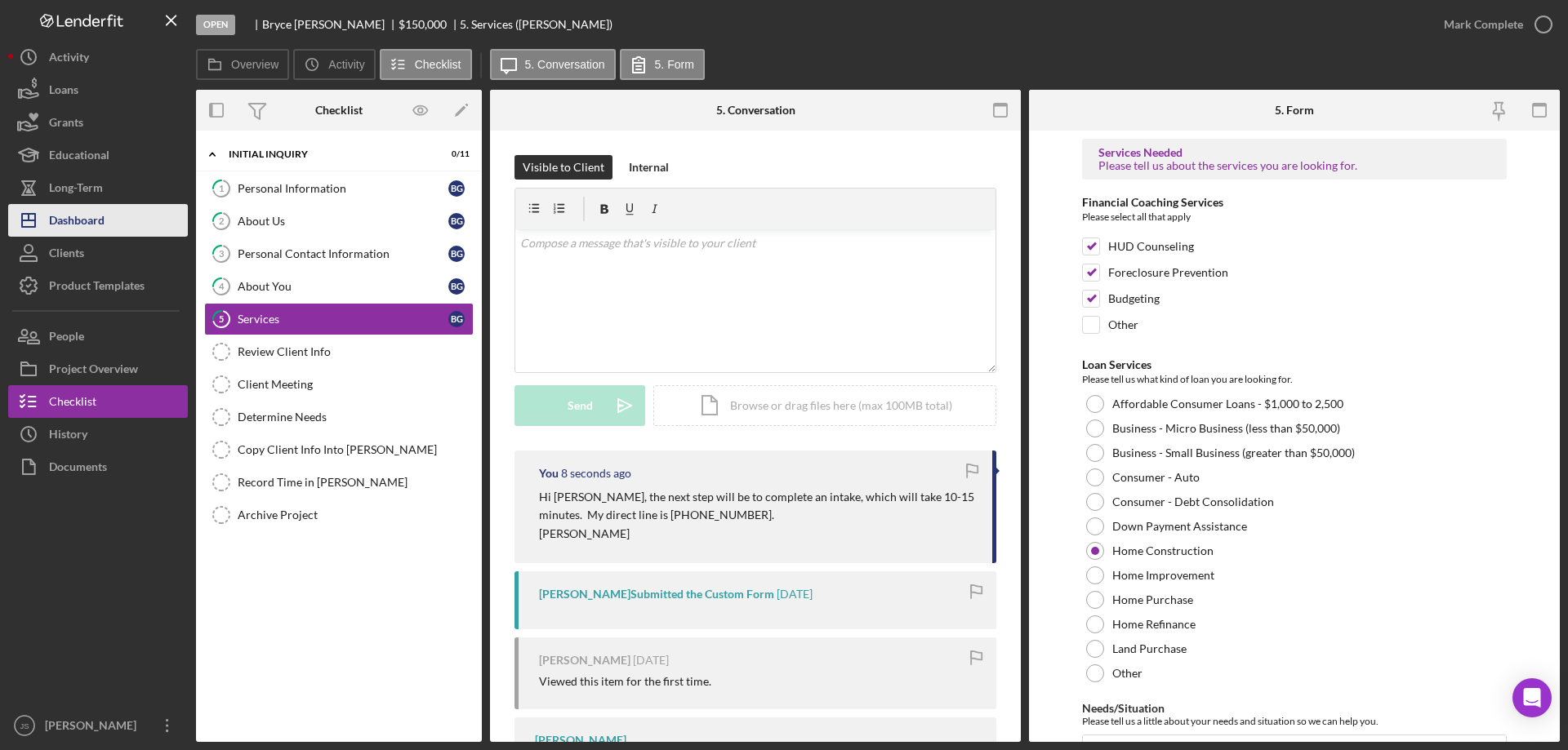
click at [104, 211] on div "Dashboard" at bounding box center [77, 222] width 55 height 37
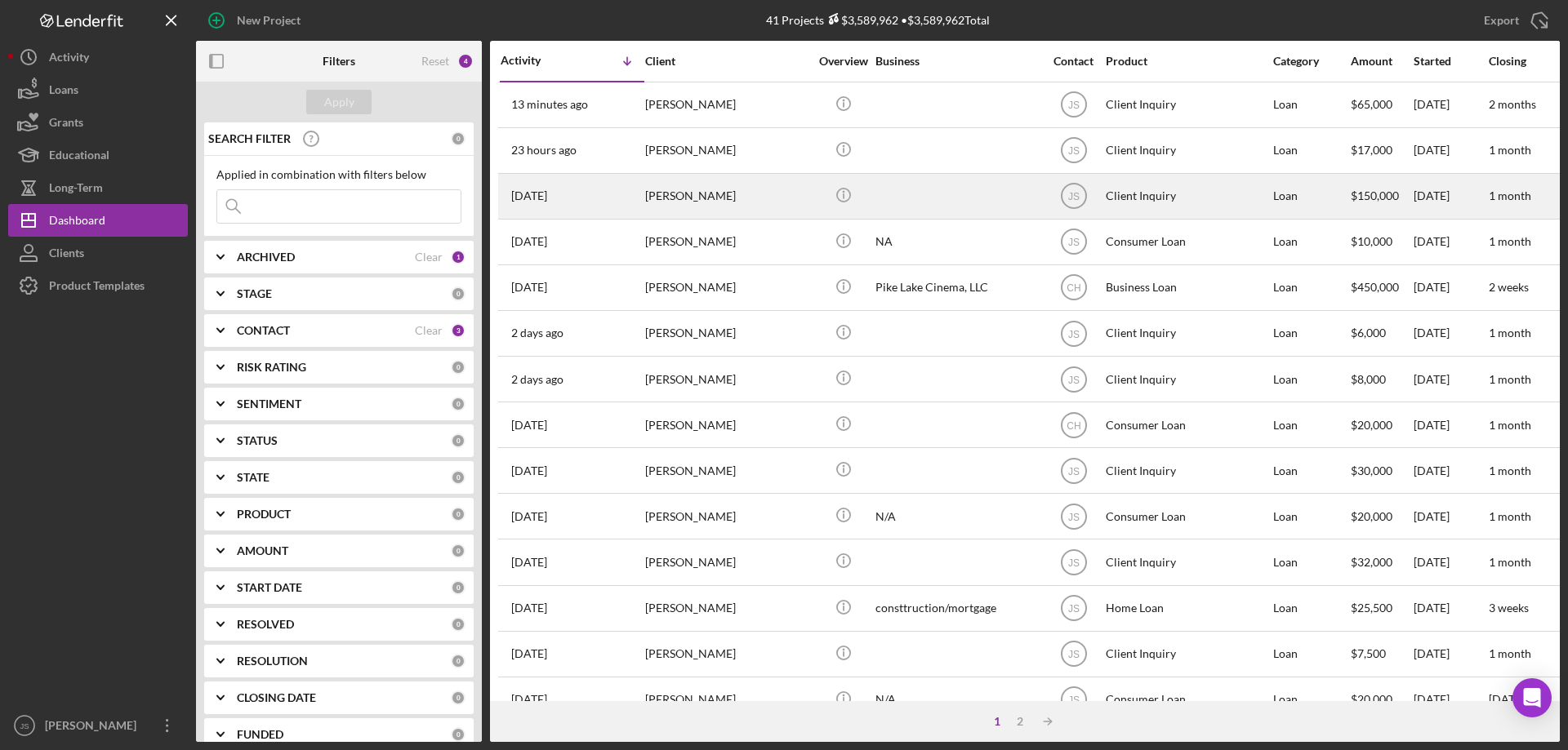
click at [732, 196] on div "[PERSON_NAME]" at bounding box center [726, 197] width 164 height 44
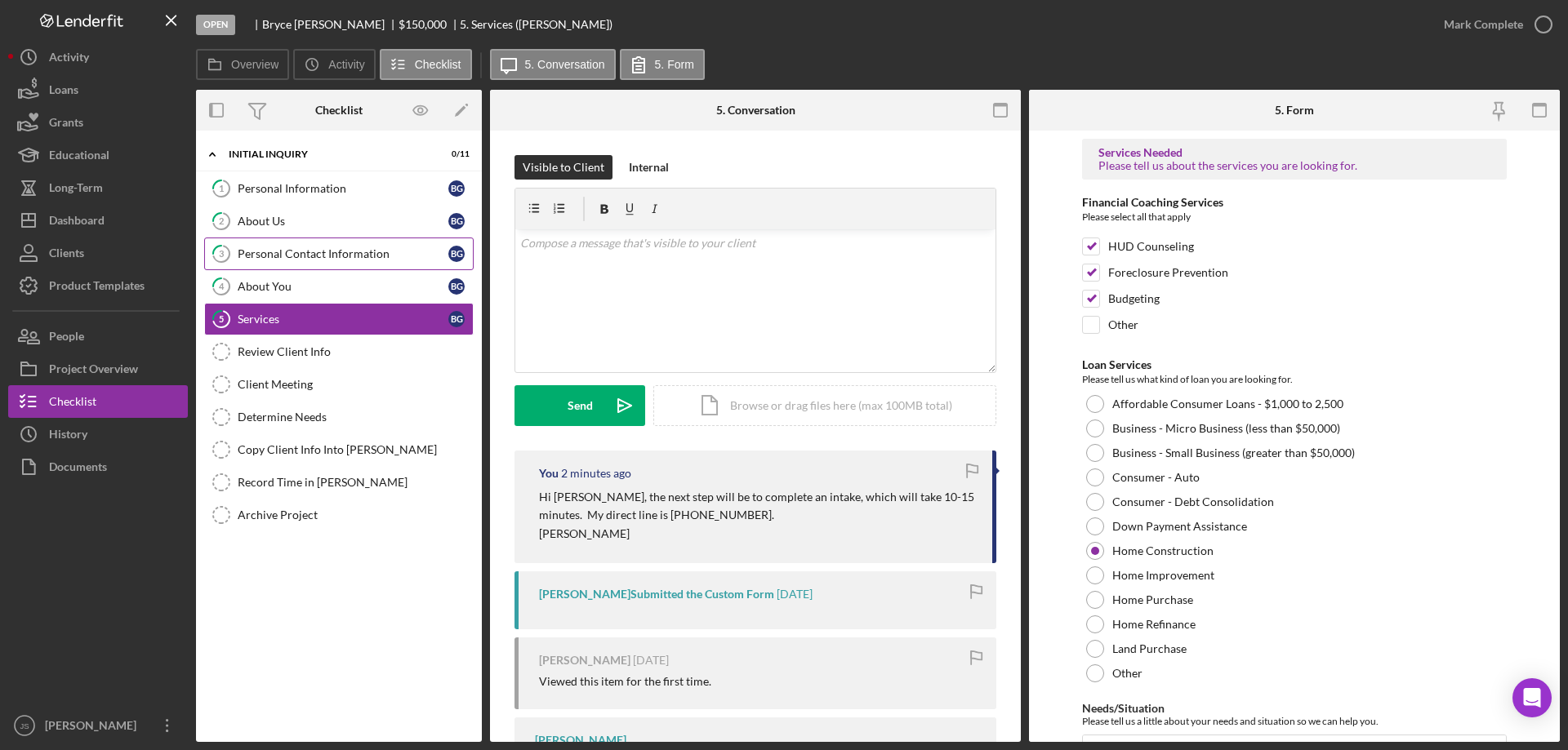
click at [304, 247] on div "Personal Contact Information" at bounding box center [343, 254] width 211 height 13
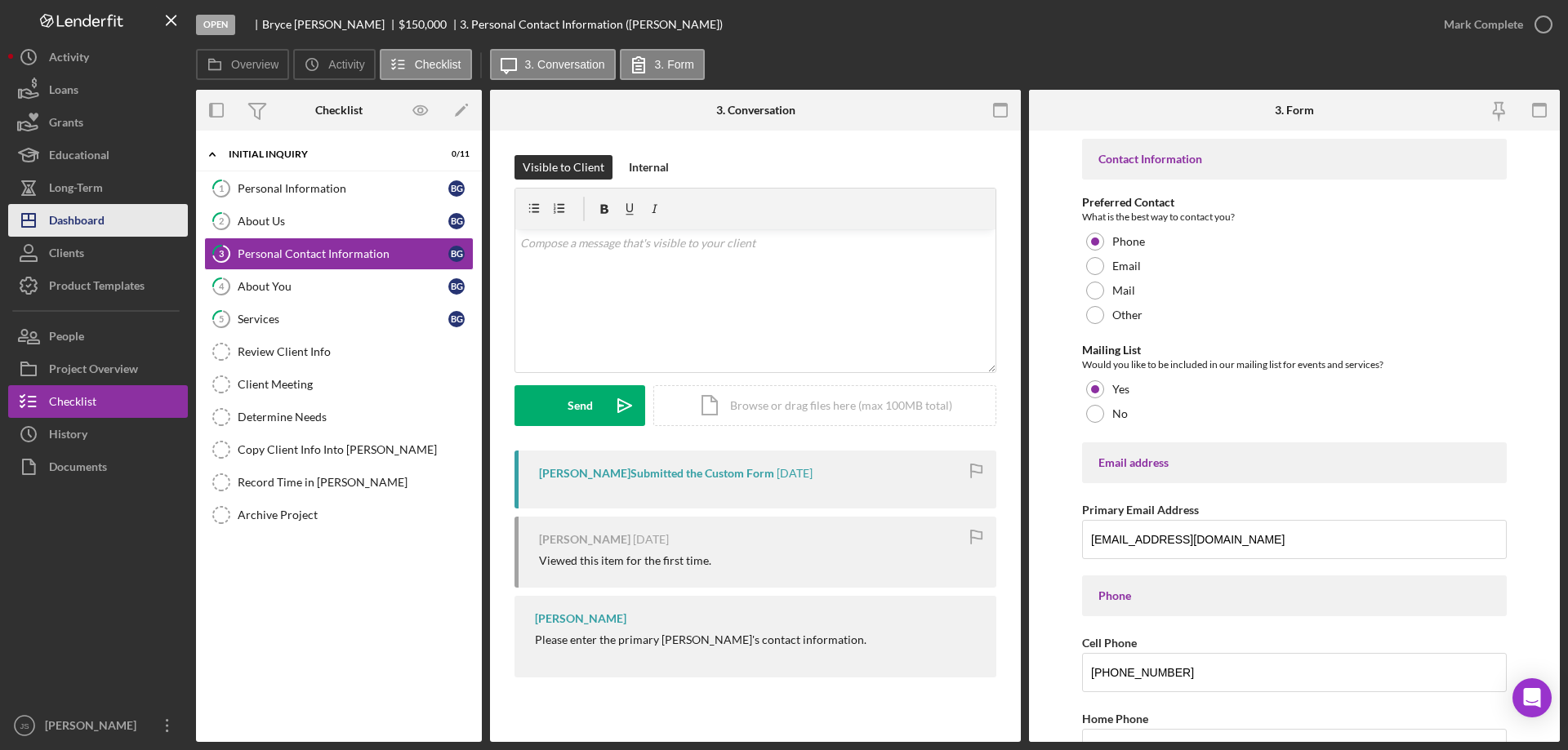
click at [83, 208] on div "Dashboard" at bounding box center [77, 222] width 55 height 37
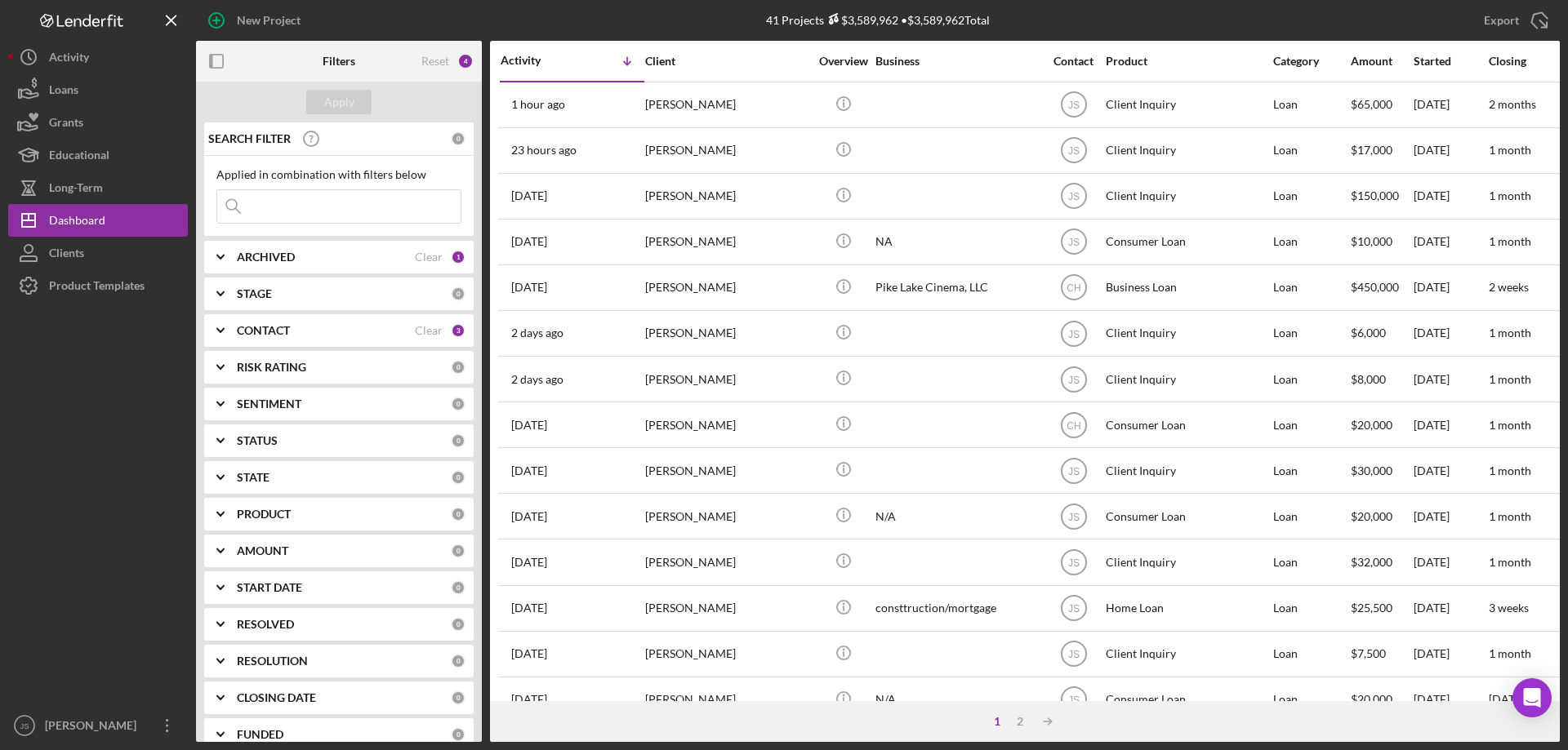
click at [275, 210] on input at bounding box center [339, 206] width 243 height 32
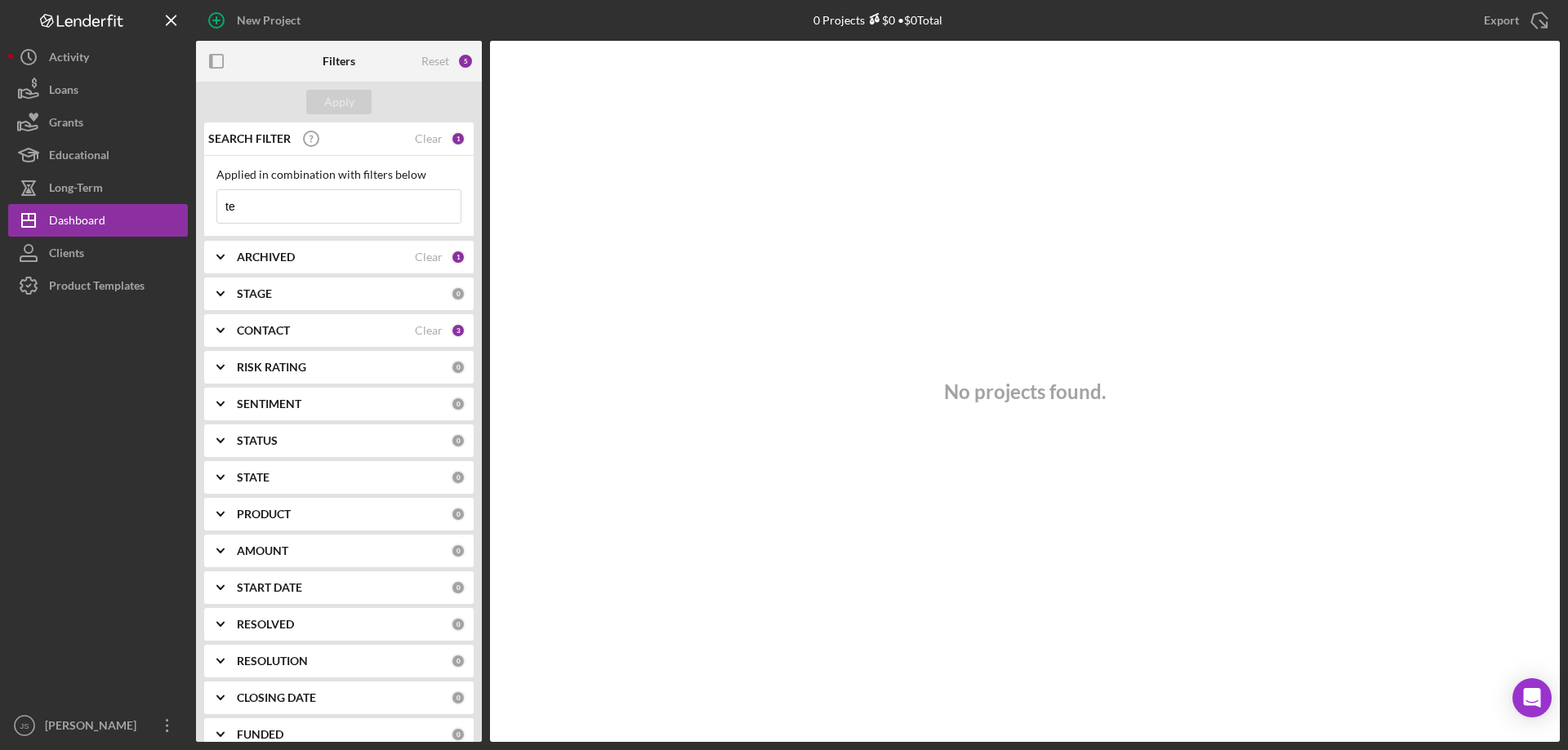
type input "t"
type input "[PERSON_NAME]"
click at [334, 100] on div "Apply" at bounding box center [339, 102] width 30 height 25
drag, startPoint x: 300, startPoint y: 205, endPoint x: 55, endPoint y: 168, distance: 247.8
click at [55, 168] on div "New Project 0 Projects $0 • $0 Total Export Icon/Export Filters Reset 5 Apply S…" at bounding box center [784, 371] width 1552 height 742
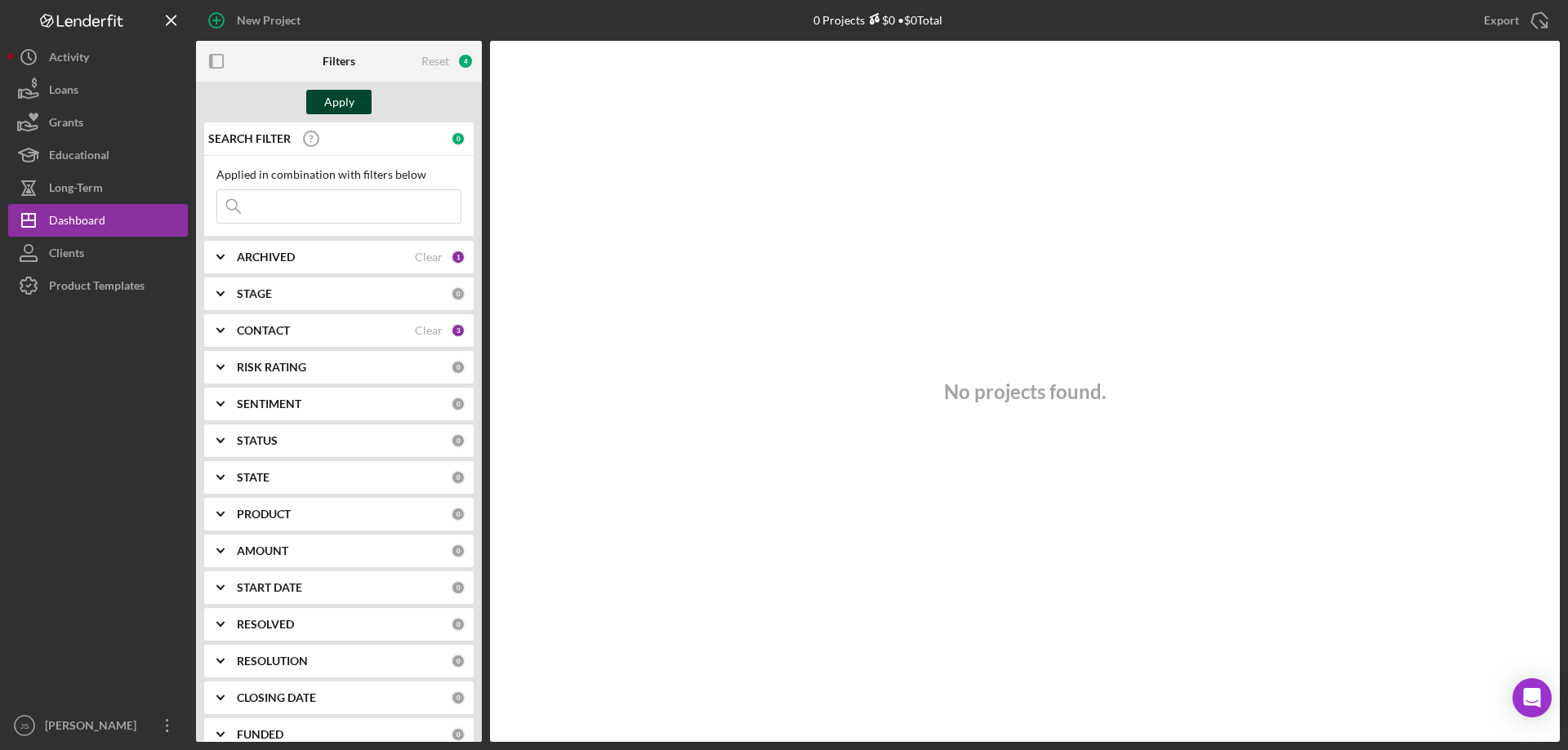
click at [334, 93] on div "Apply" at bounding box center [339, 102] width 30 height 25
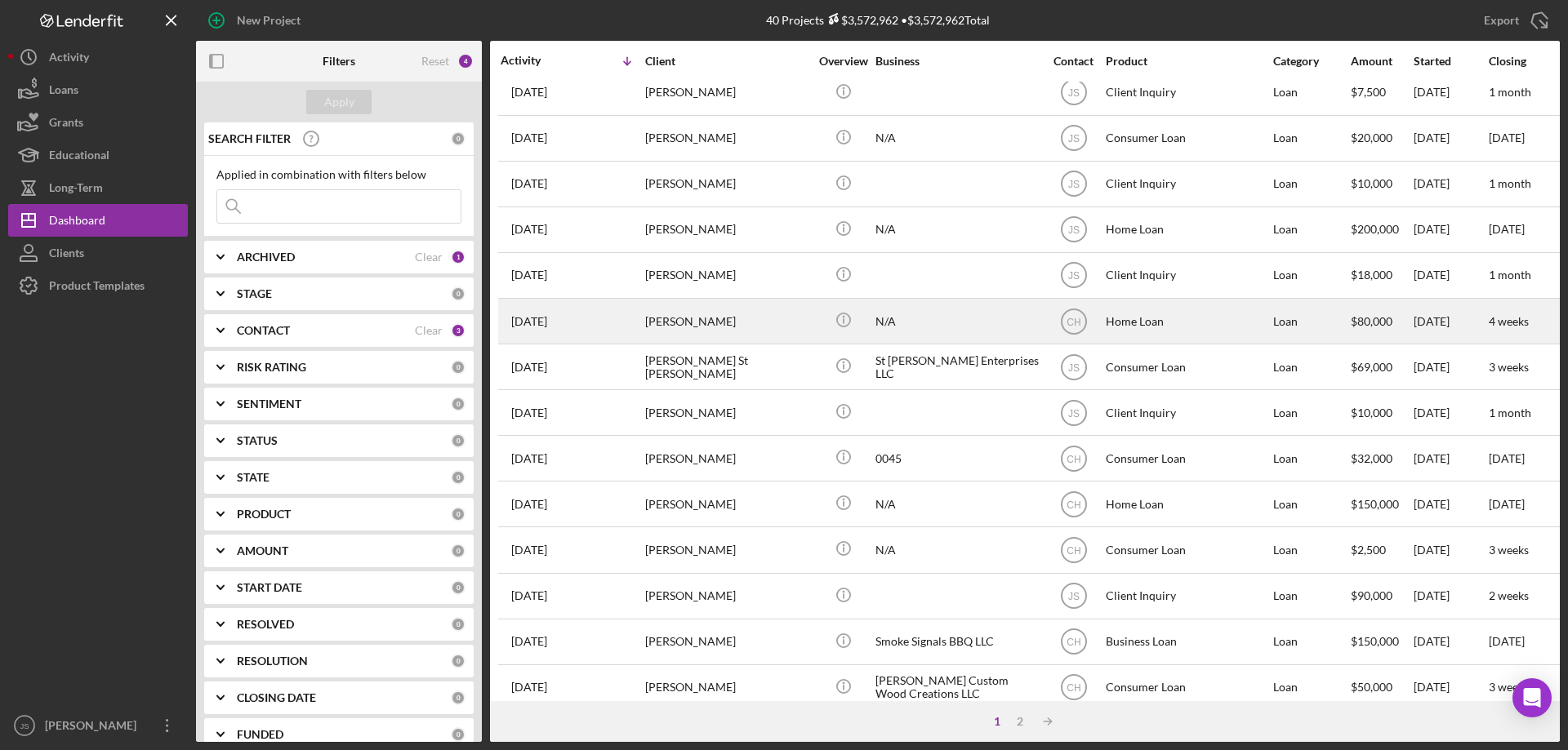
scroll to position [546, 0]
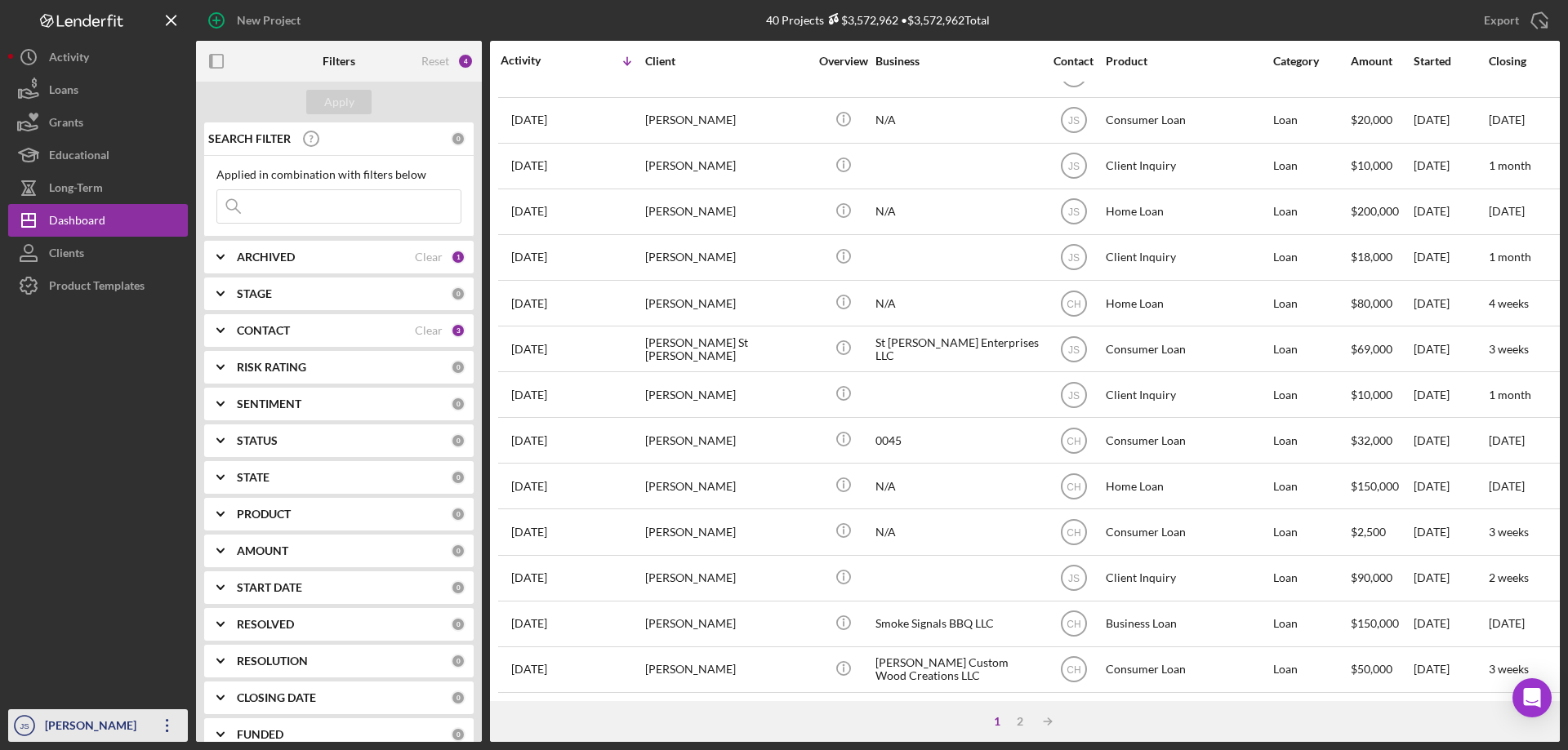
click at [95, 727] on div "[PERSON_NAME]" at bounding box center [94, 727] width 106 height 37
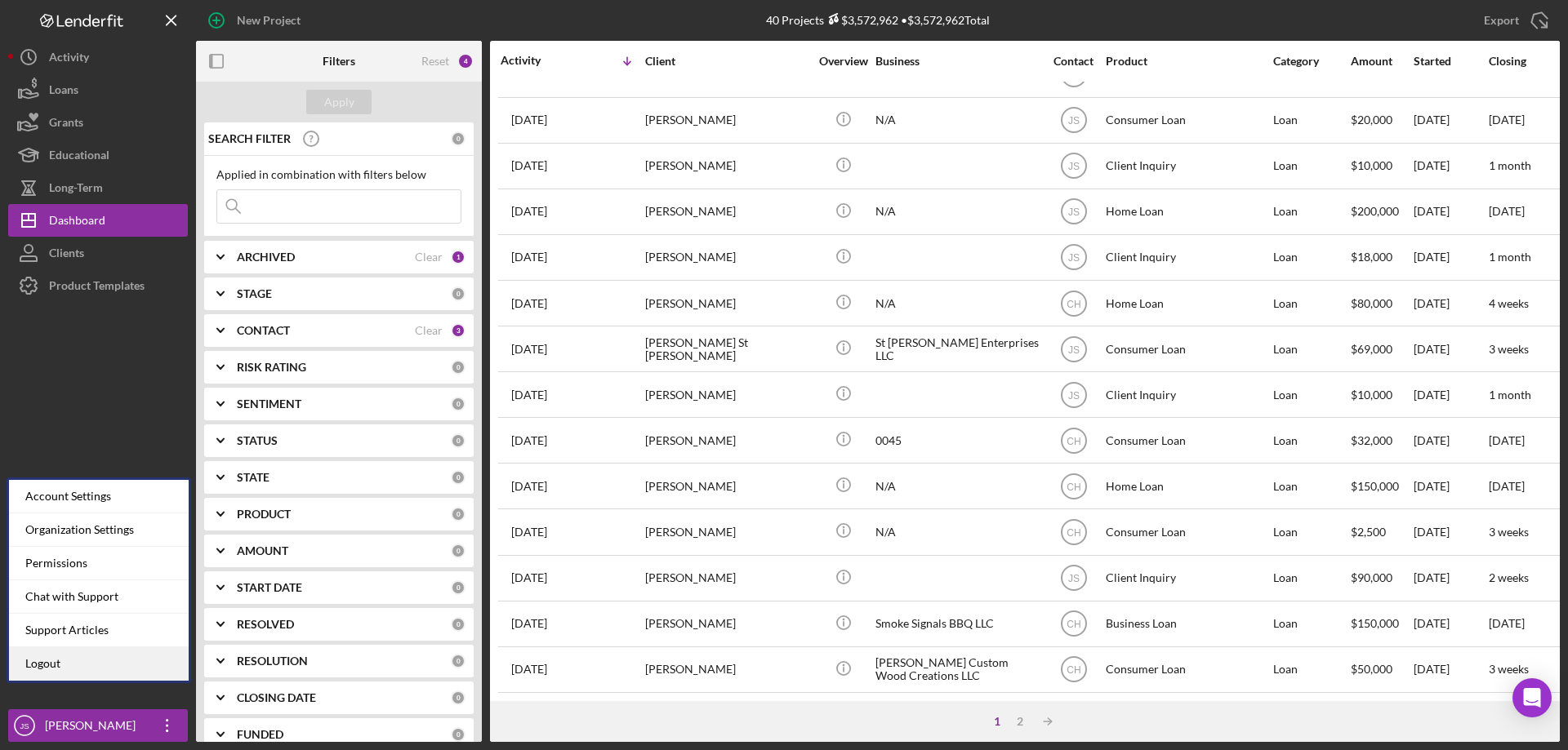
click at [56, 663] on link "Logout" at bounding box center [98, 663] width 180 height 33
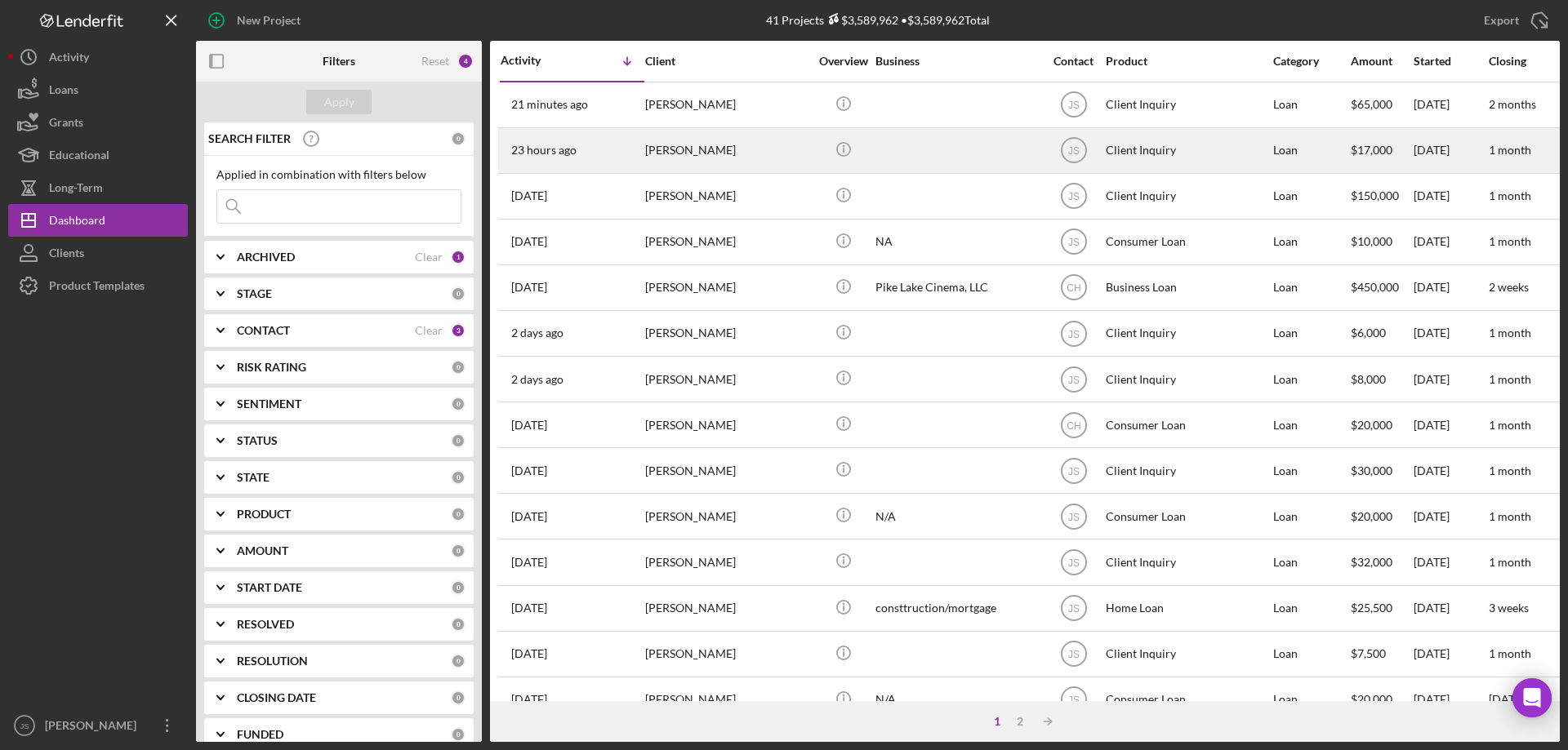
click at [754, 161] on div "[PERSON_NAME]" at bounding box center [726, 151] width 164 height 44
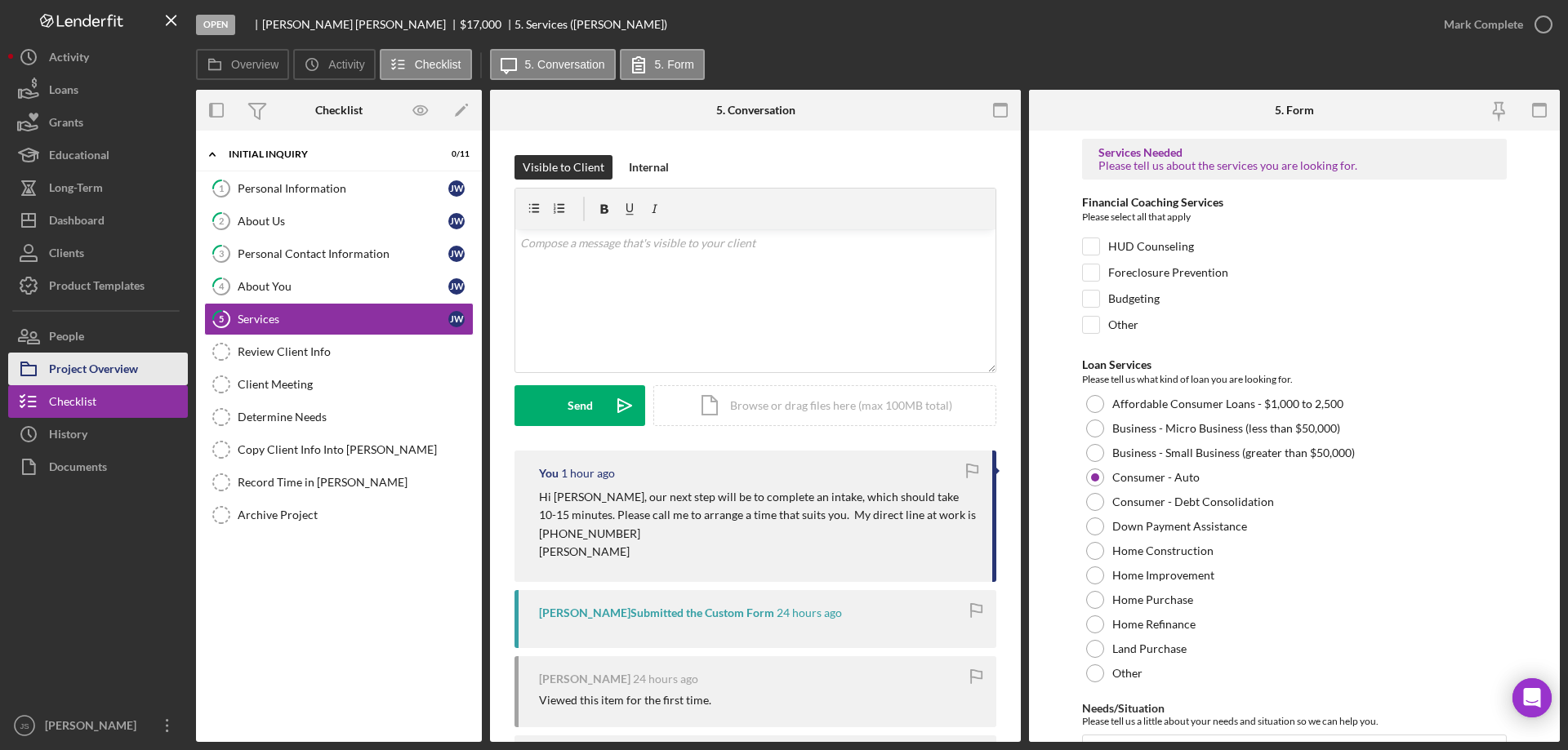
click at [106, 370] on div "Project Overview" at bounding box center [94, 371] width 89 height 37
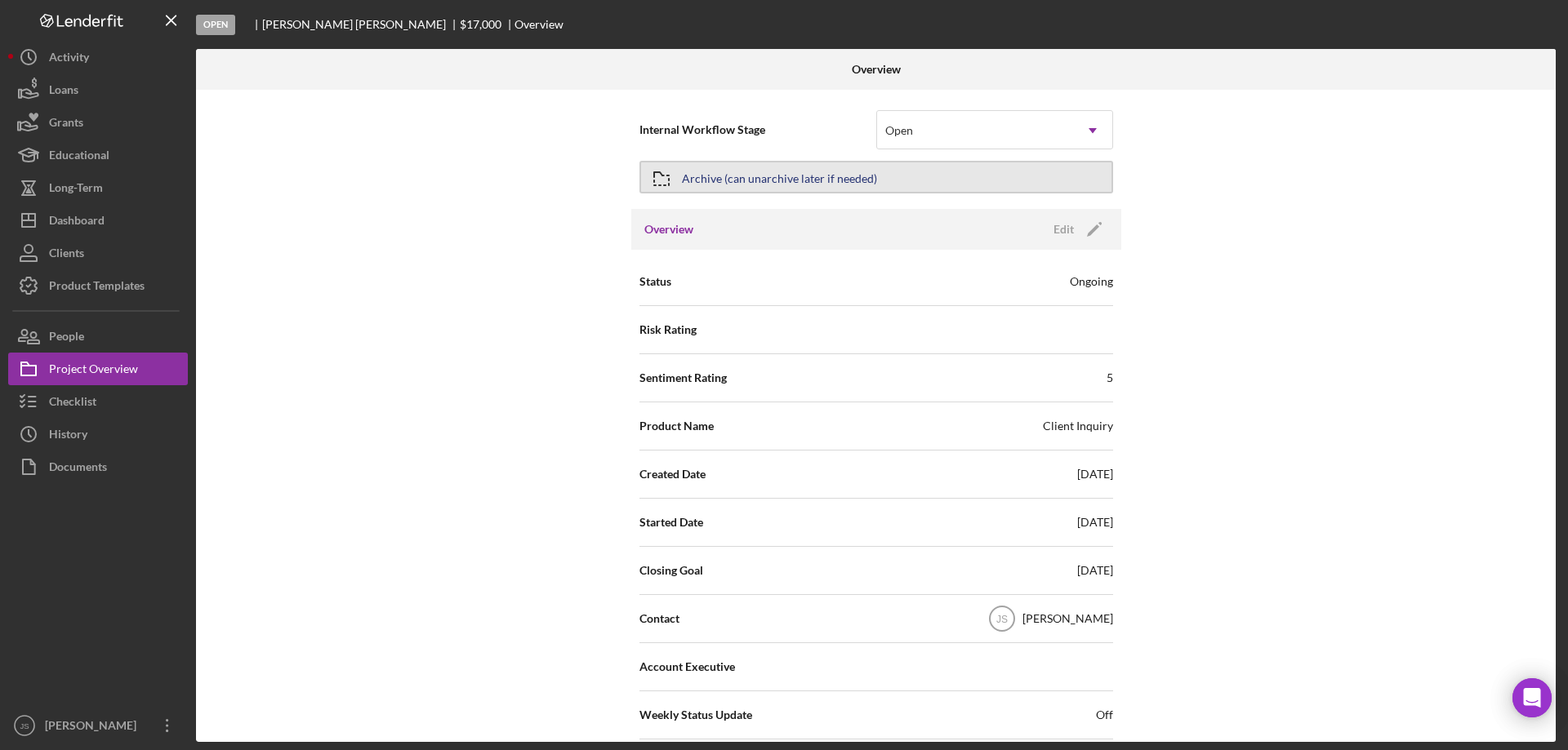
click at [917, 181] on button "Archive (can unarchive later if needed)" at bounding box center [876, 177] width 474 height 32
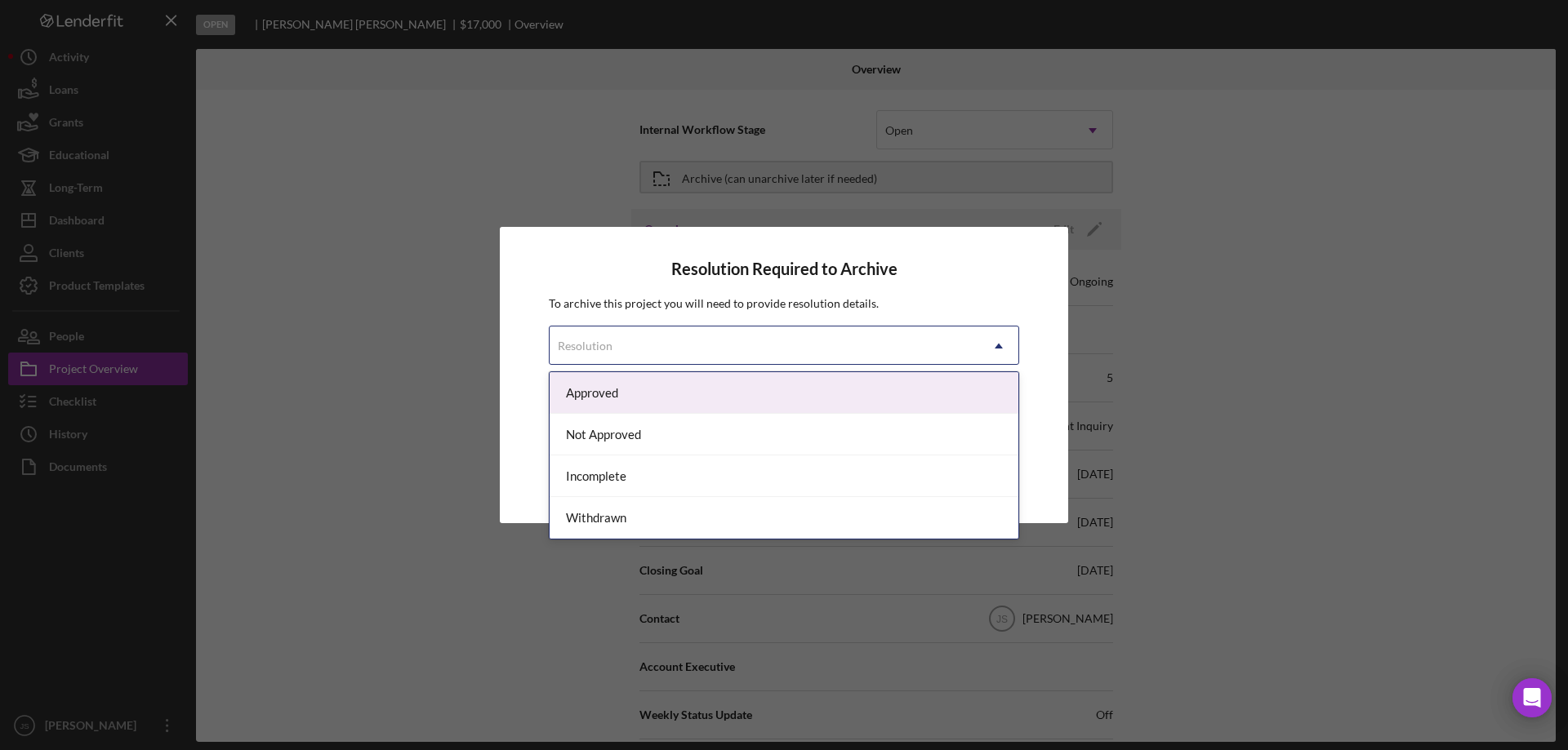
click at [791, 335] on div "Resolution" at bounding box center [765, 346] width 430 height 38
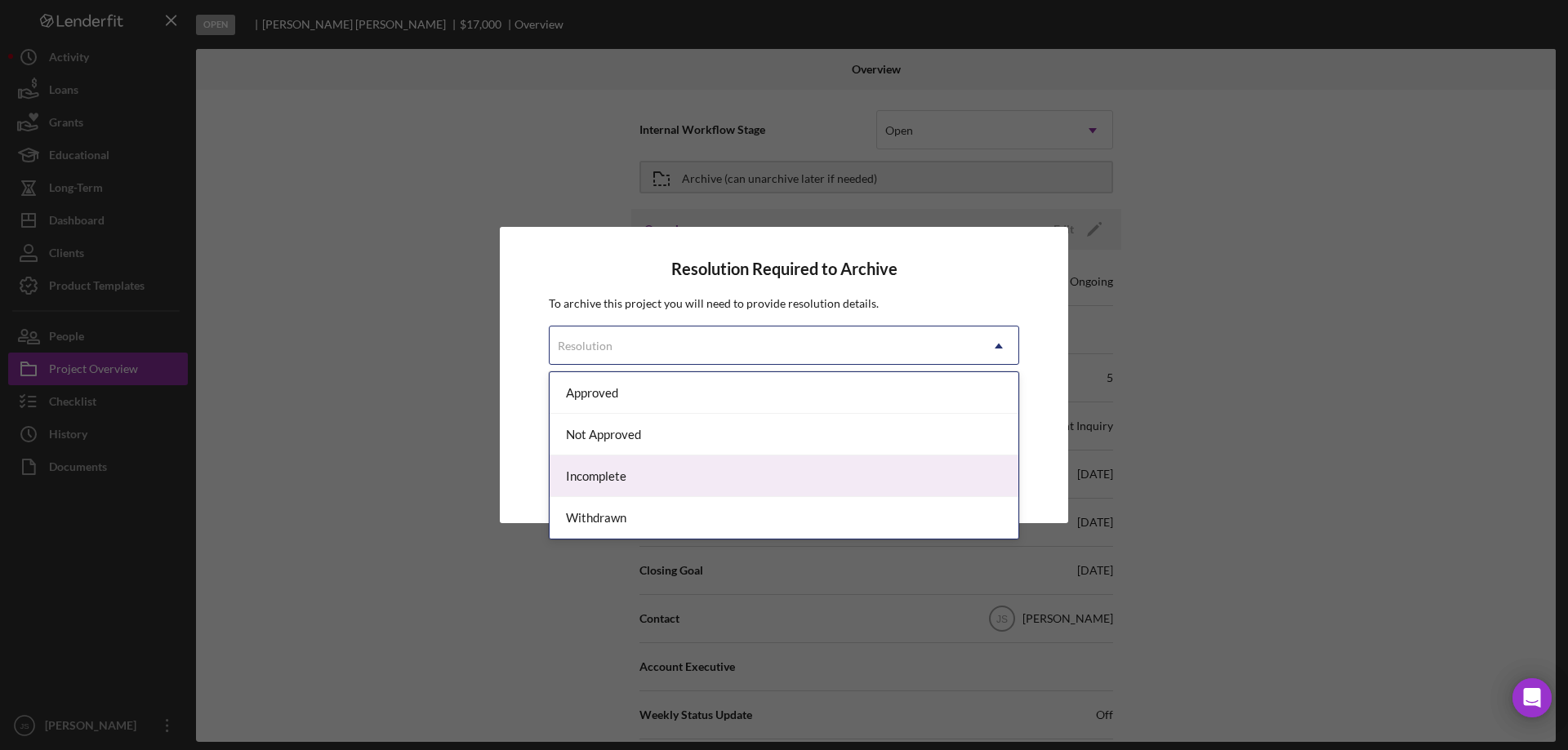
click at [690, 482] on div "Incomplete" at bounding box center [784, 476] width 469 height 42
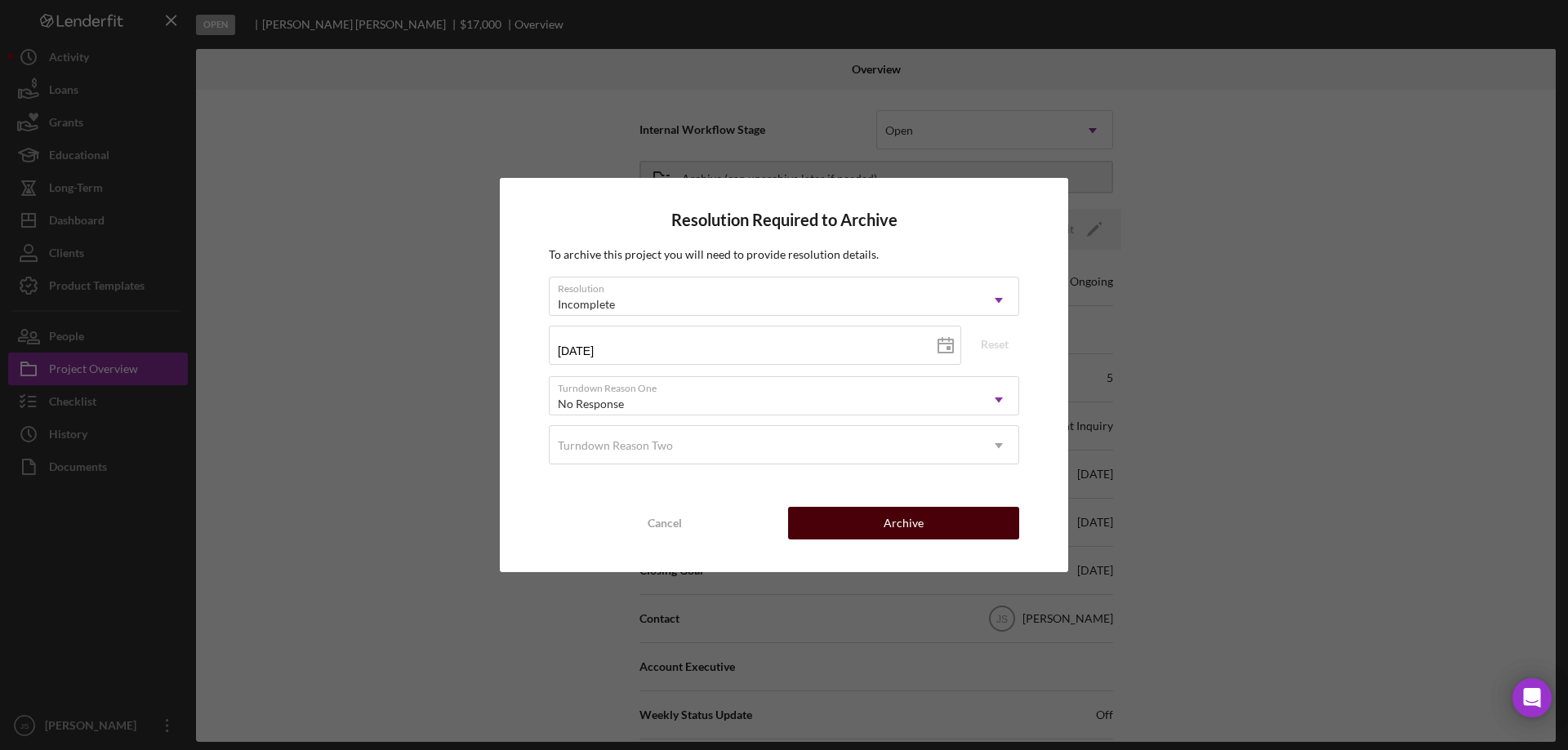
click at [876, 528] on button "Archive" at bounding box center [903, 523] width 231 height 32
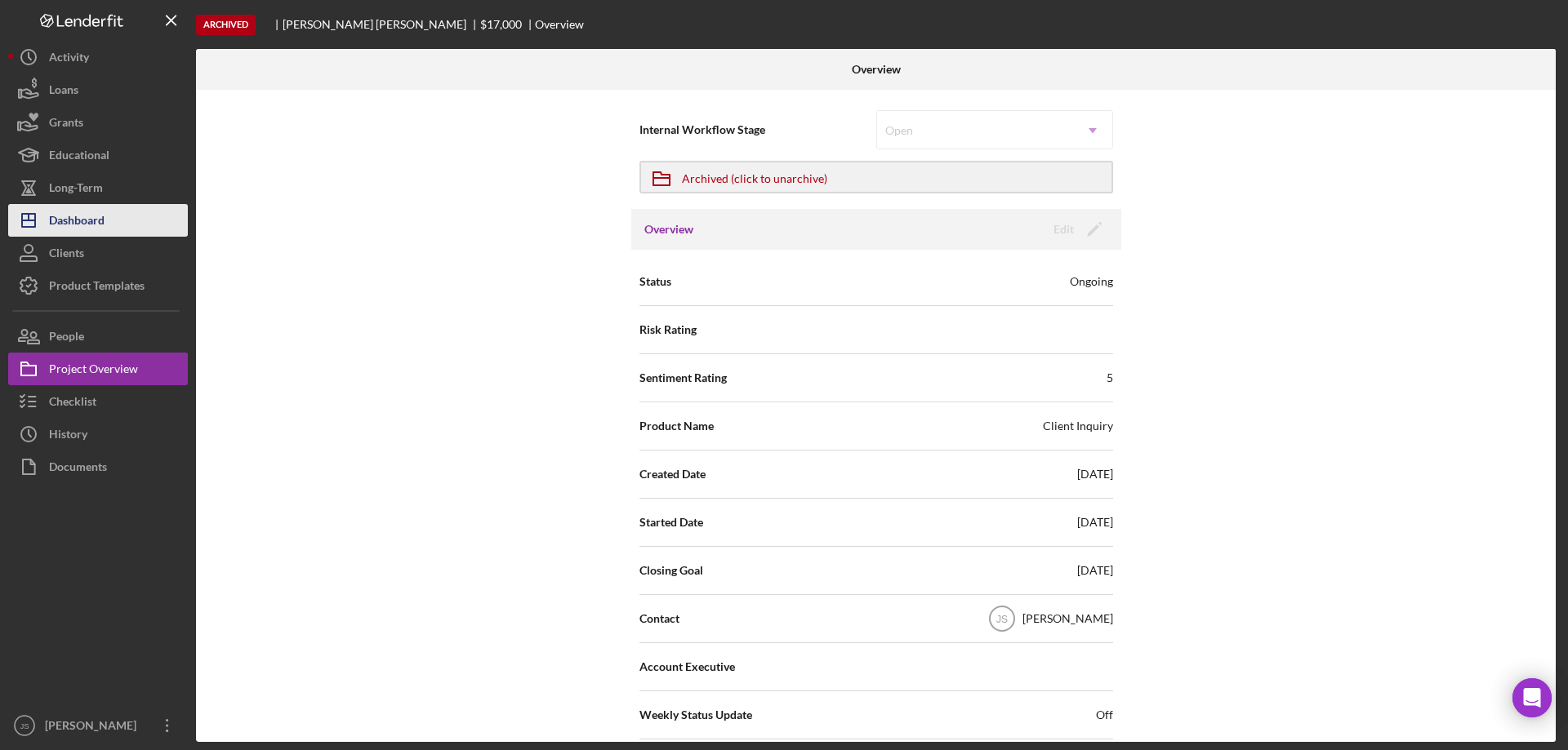
click at [91, 213] on div "Dashboard" at bounding box center [77, 222] width 55 height 37
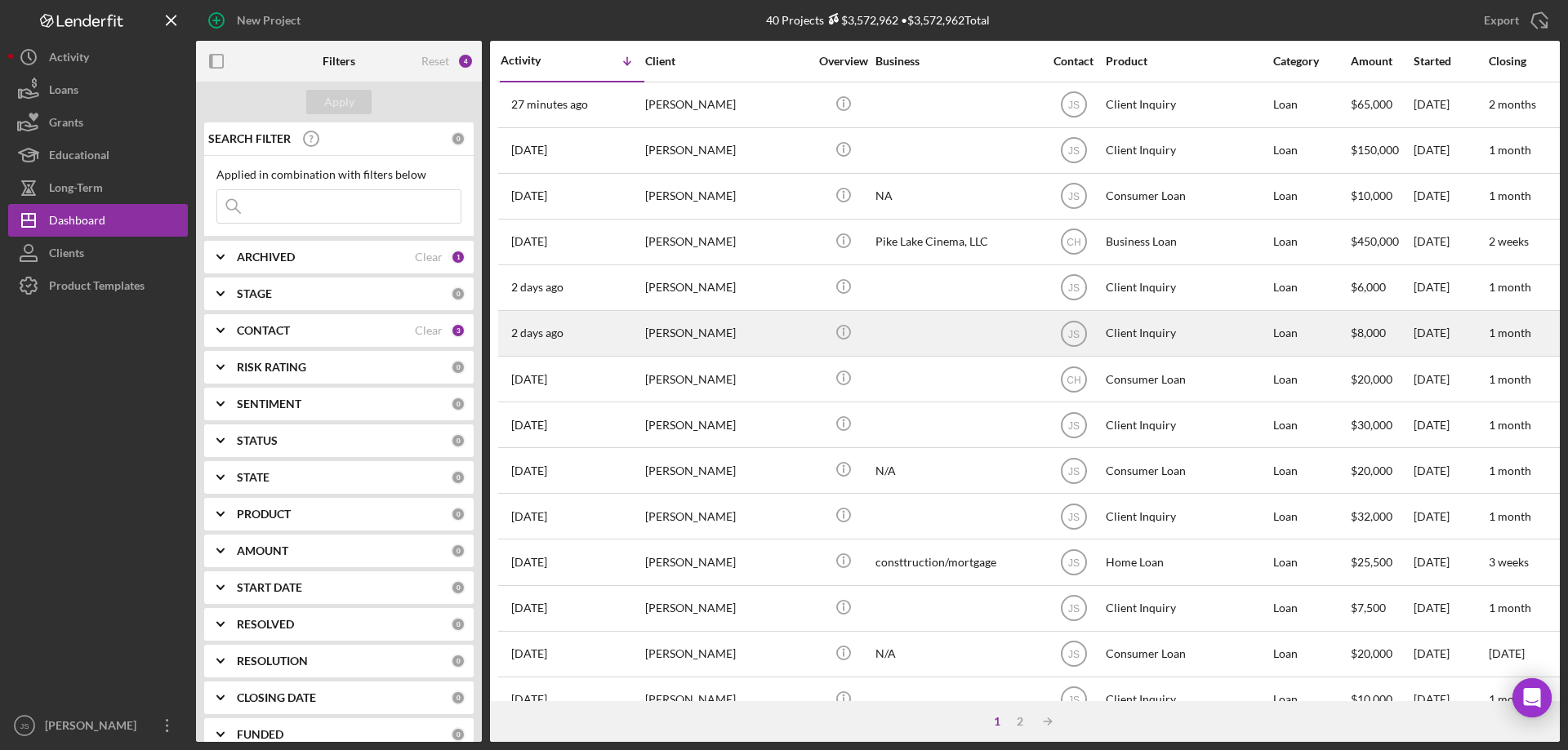
click at [760, 338] on div "[PERSON_NAME]" at bounding box center [726, 334] width 164 height 44
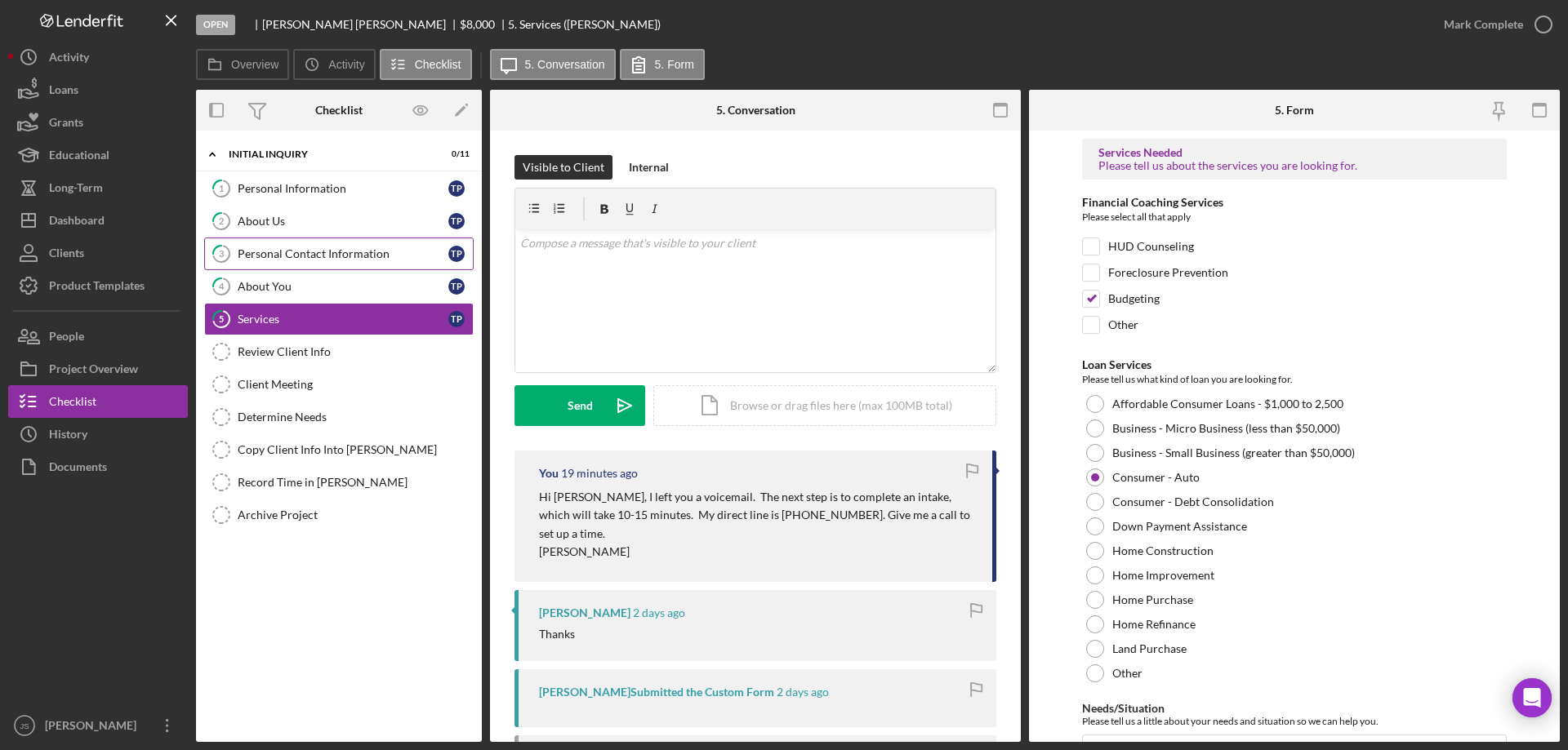
click at [415, 260] on div "Personal Contact Information" at bounding box center [343, 254] width 211 height 13
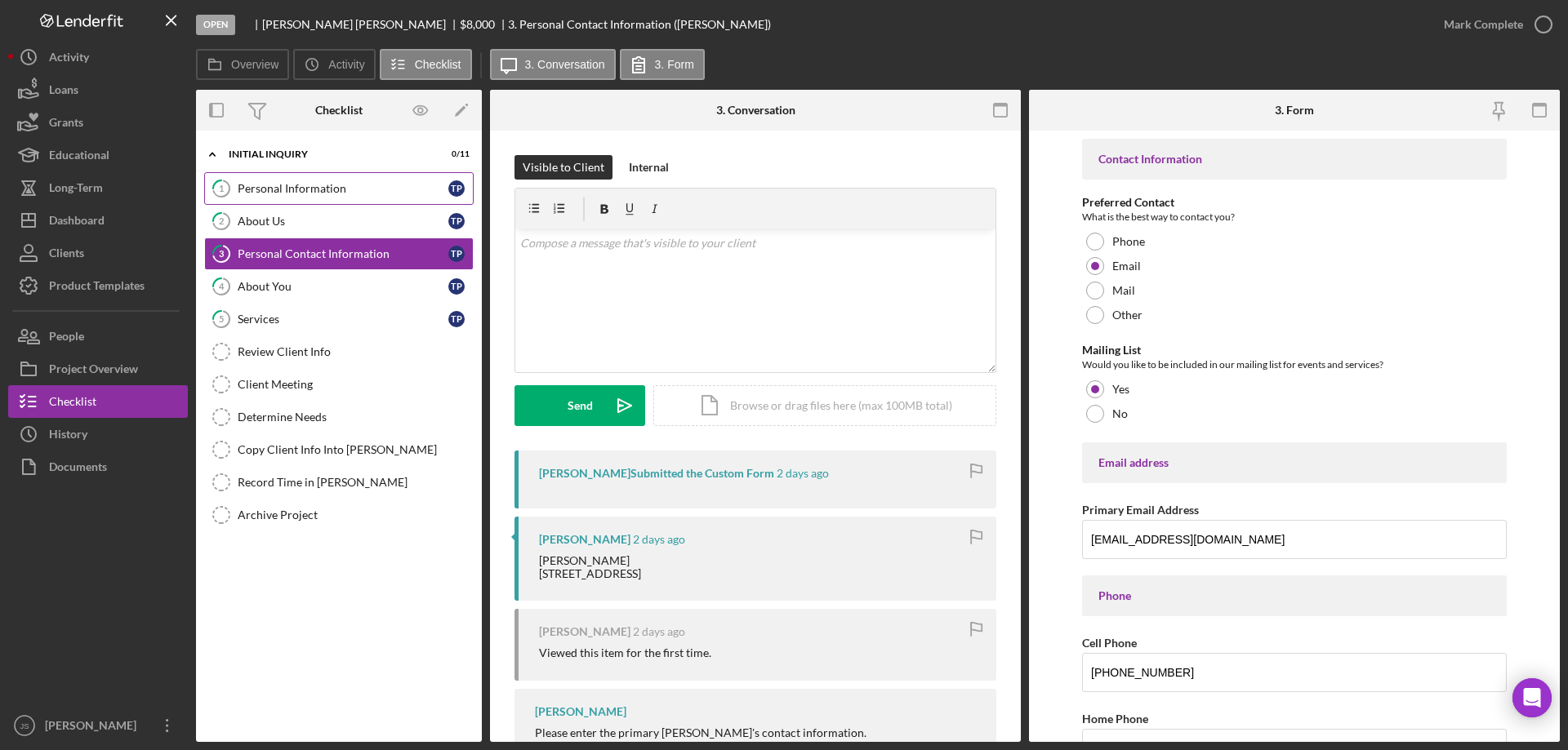
click at [387, 191] on div "Personal Information" at bounding box center [343, 188] width 211 height 13
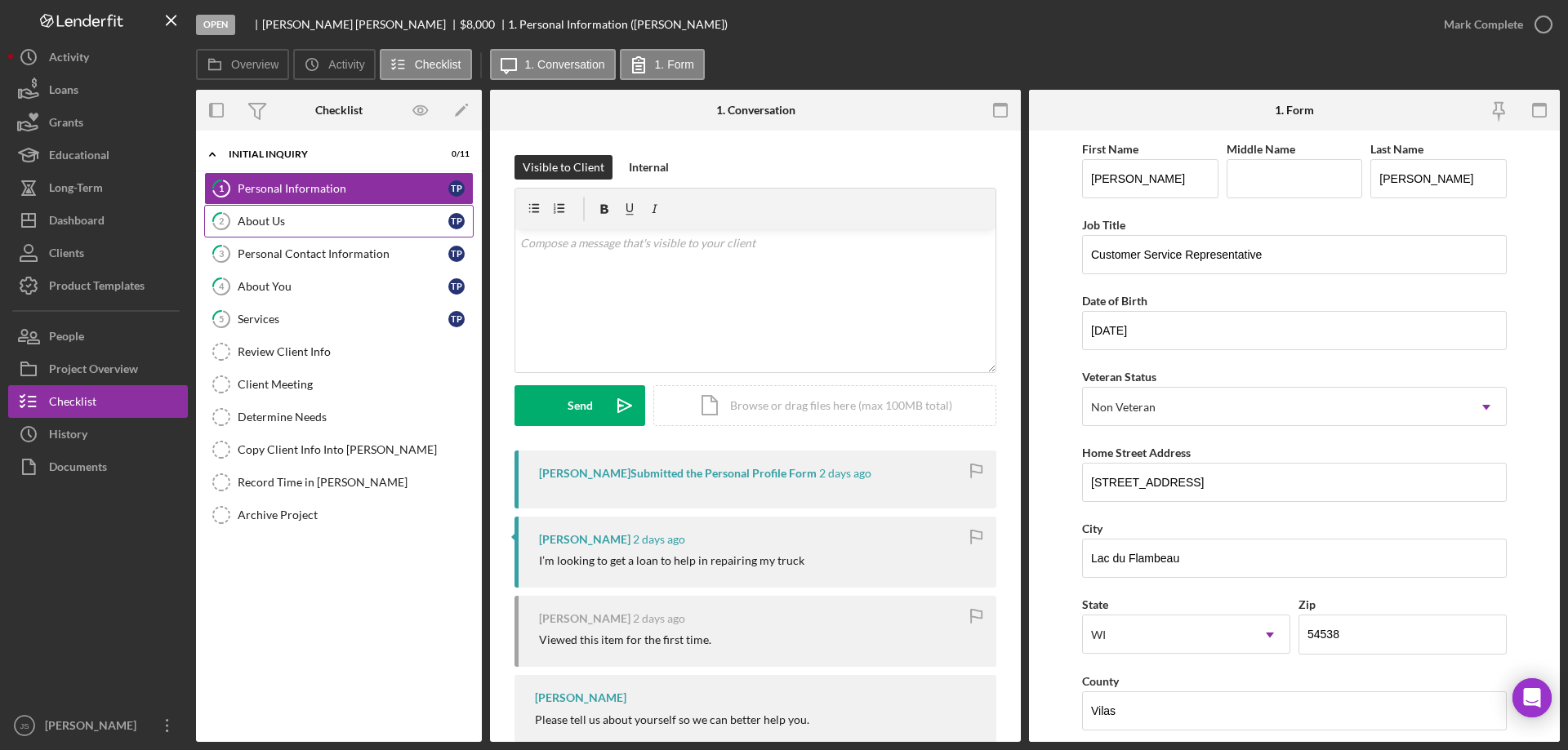
click at [304, 217] on div "About Us" at bounding box center [343, 221] width 211 height 13
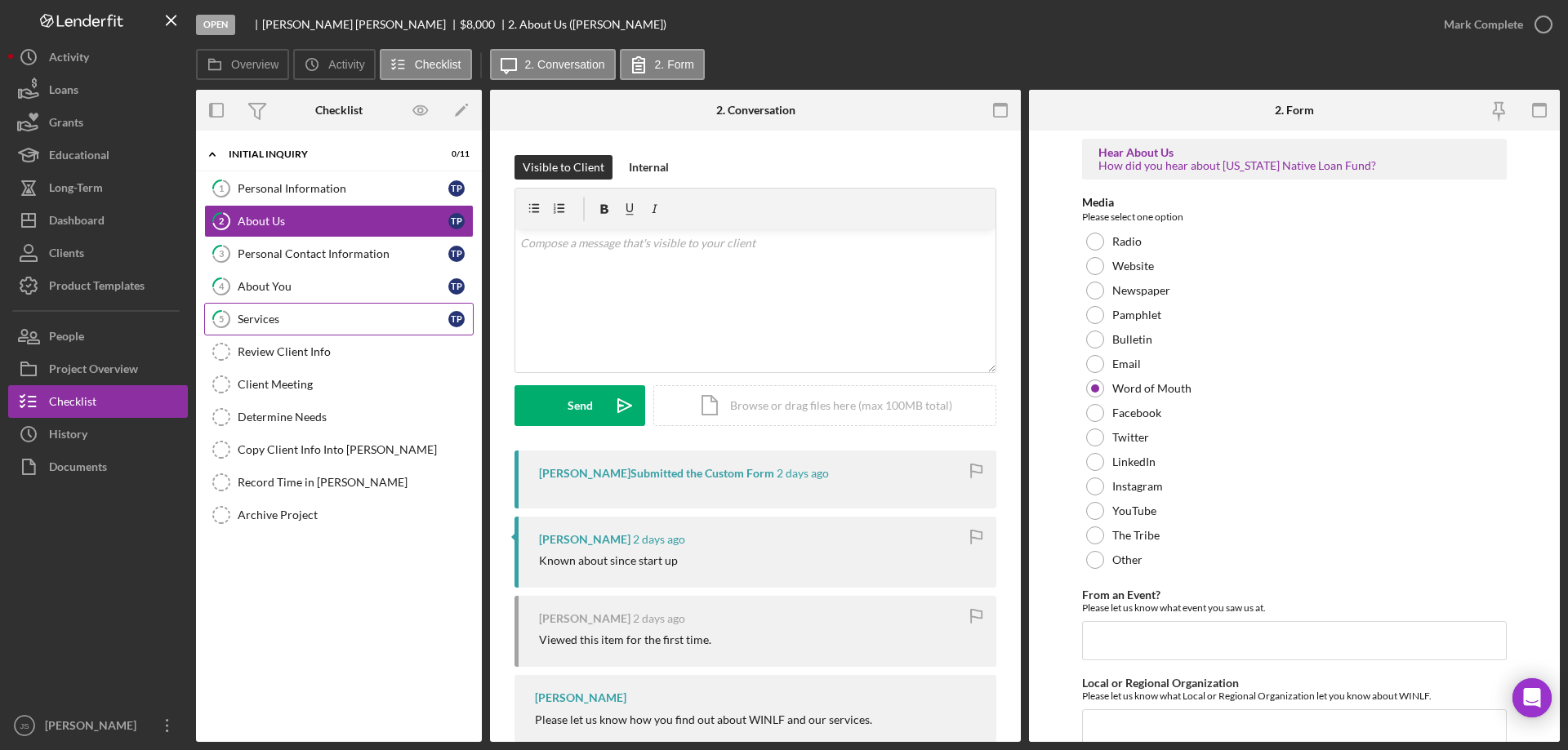
click at [301, 316] on div "Services" at bounding box center [343, 319] width 211 height 13
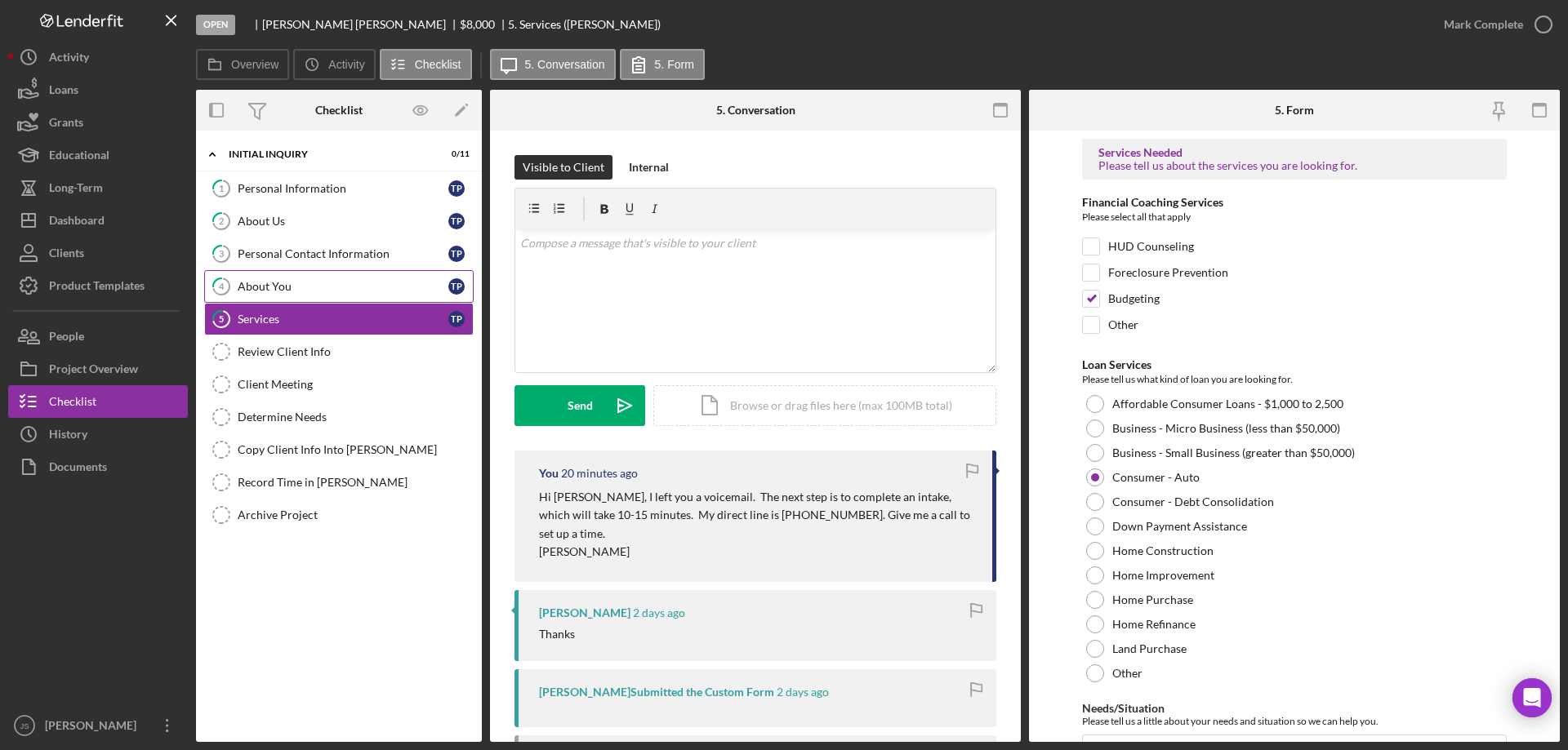
click at [339, 288] on div "About You" at bounding box center [343, 287] width 211 height 13
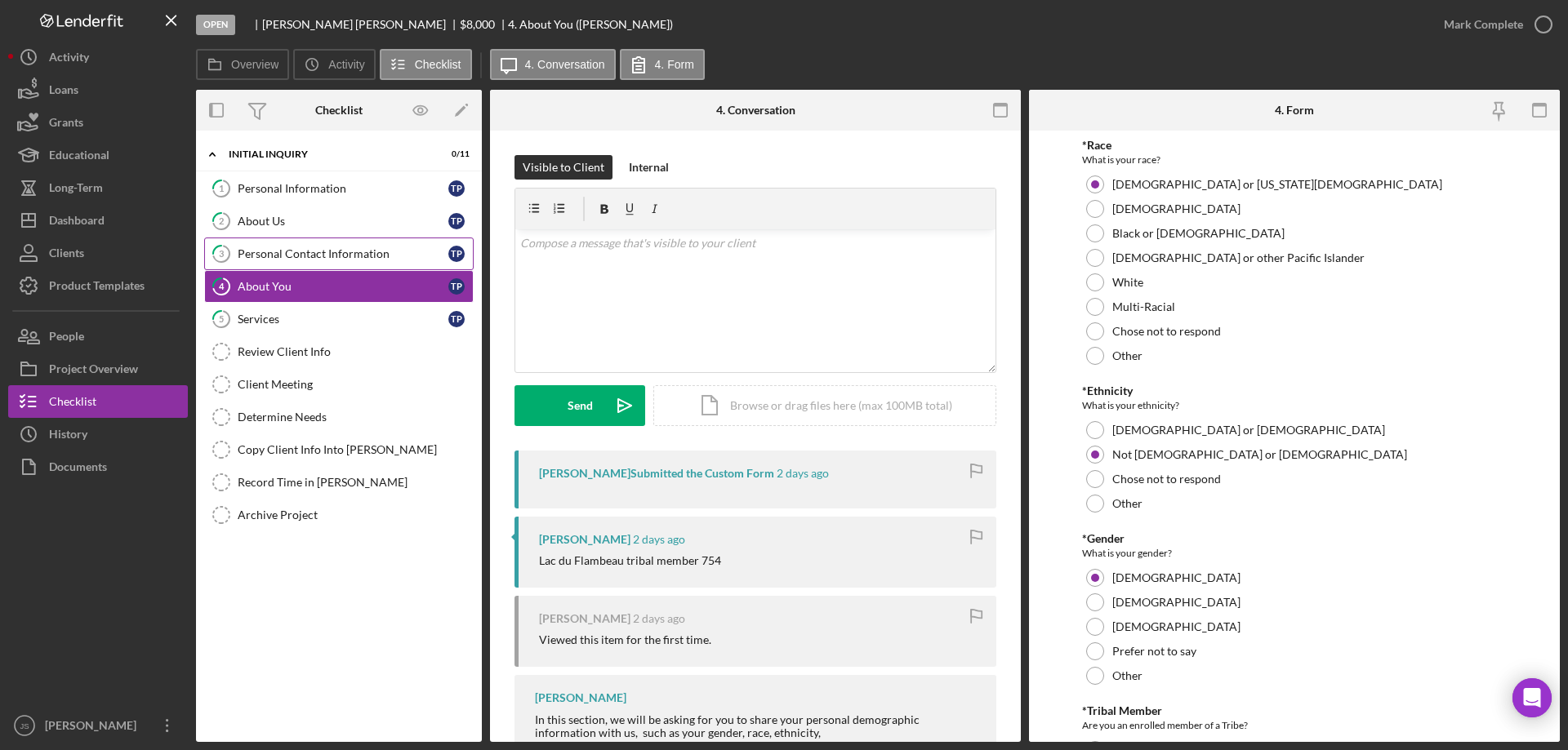
click at [416, 263] on link "3 Personal Contact Information T P" at bounding box center [339, 254] width 269 height 32
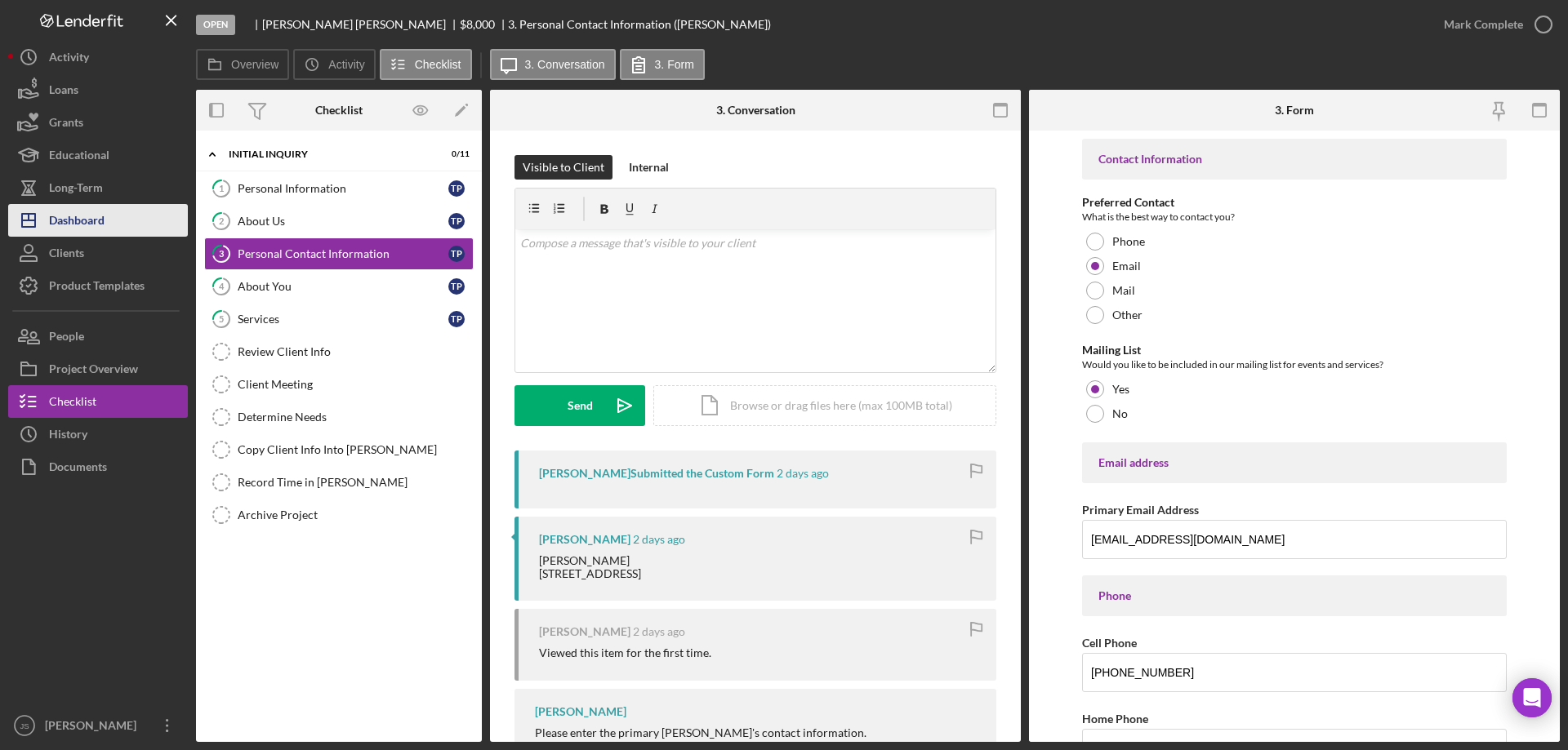
click at [103, 222] on div "Dashboard" at bounding box center [77, 222] width 55 height 37
